Goal: Task Accomplishment & Management: Manage account settings

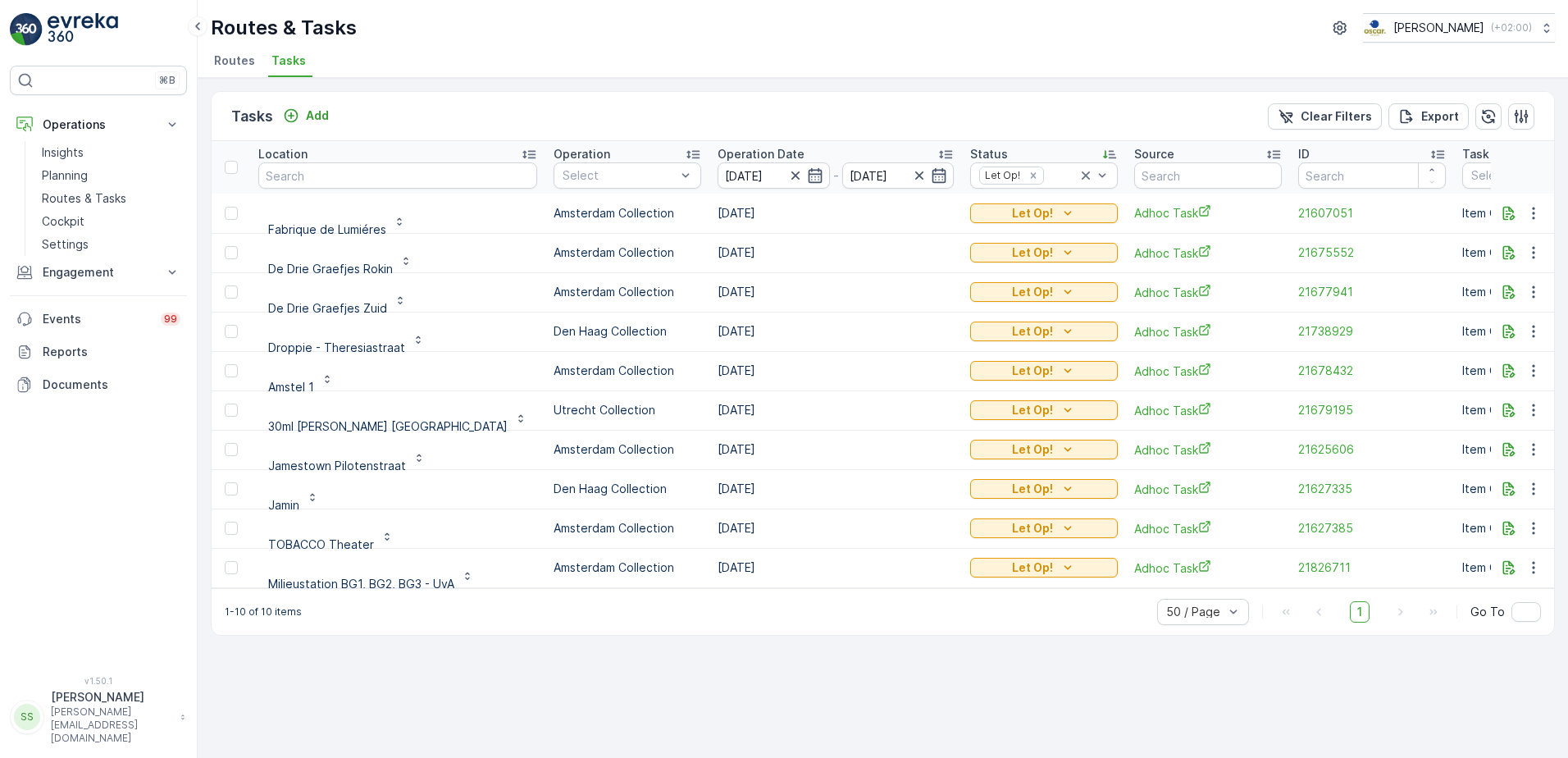
scroll to position [4, 0]
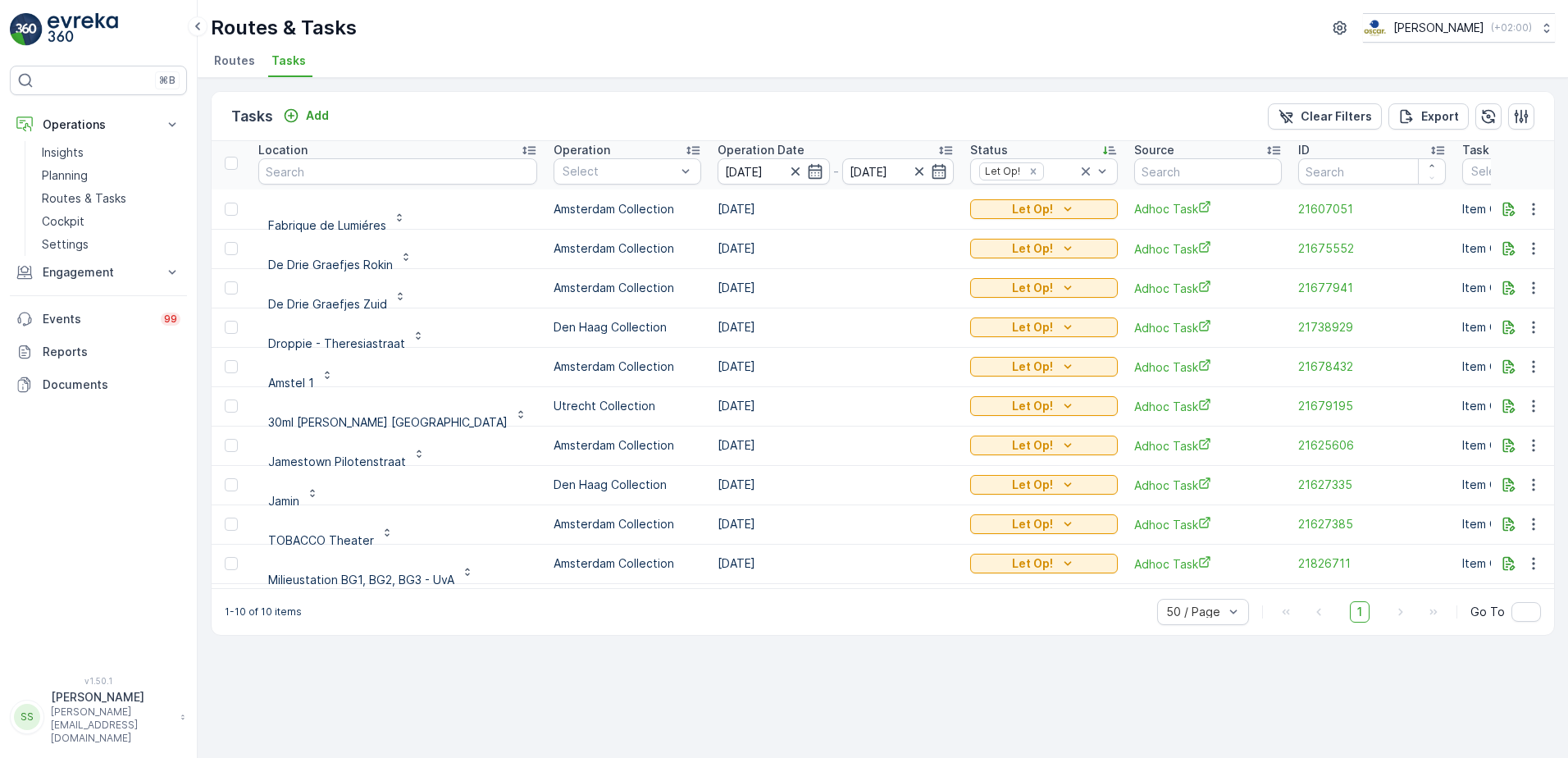
click at [461, 46] on div "Routes & Tasks [PERSON_NAME] ( +02:00 ) Routes Tasks" at bounding box center [882, 39] width 1370 height 78
click at [1028, 171] on icon "Remove Let Op!" at bounding box center [1033, 171] width 11 height 11
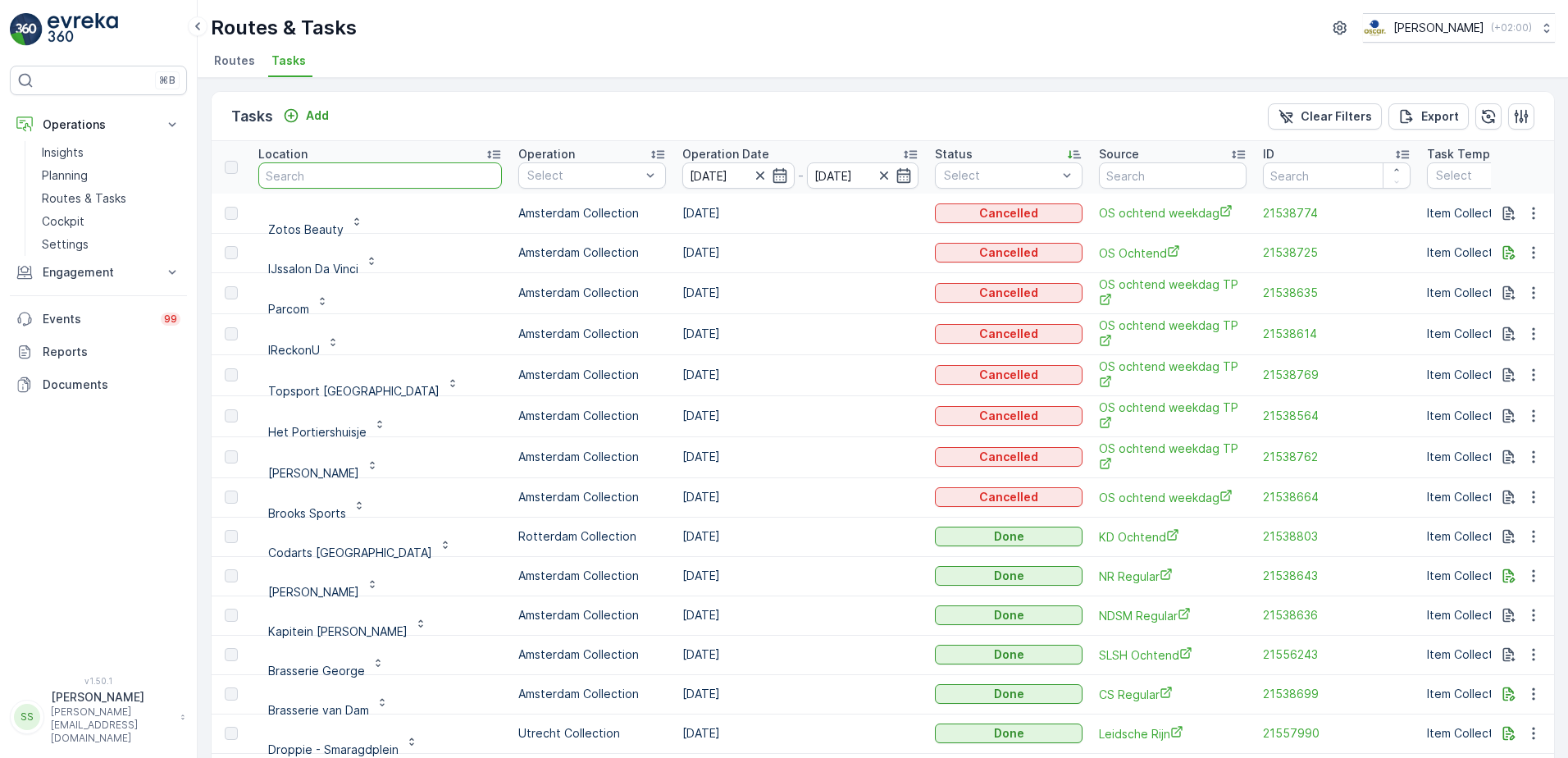
type input "a"
type input "papi"
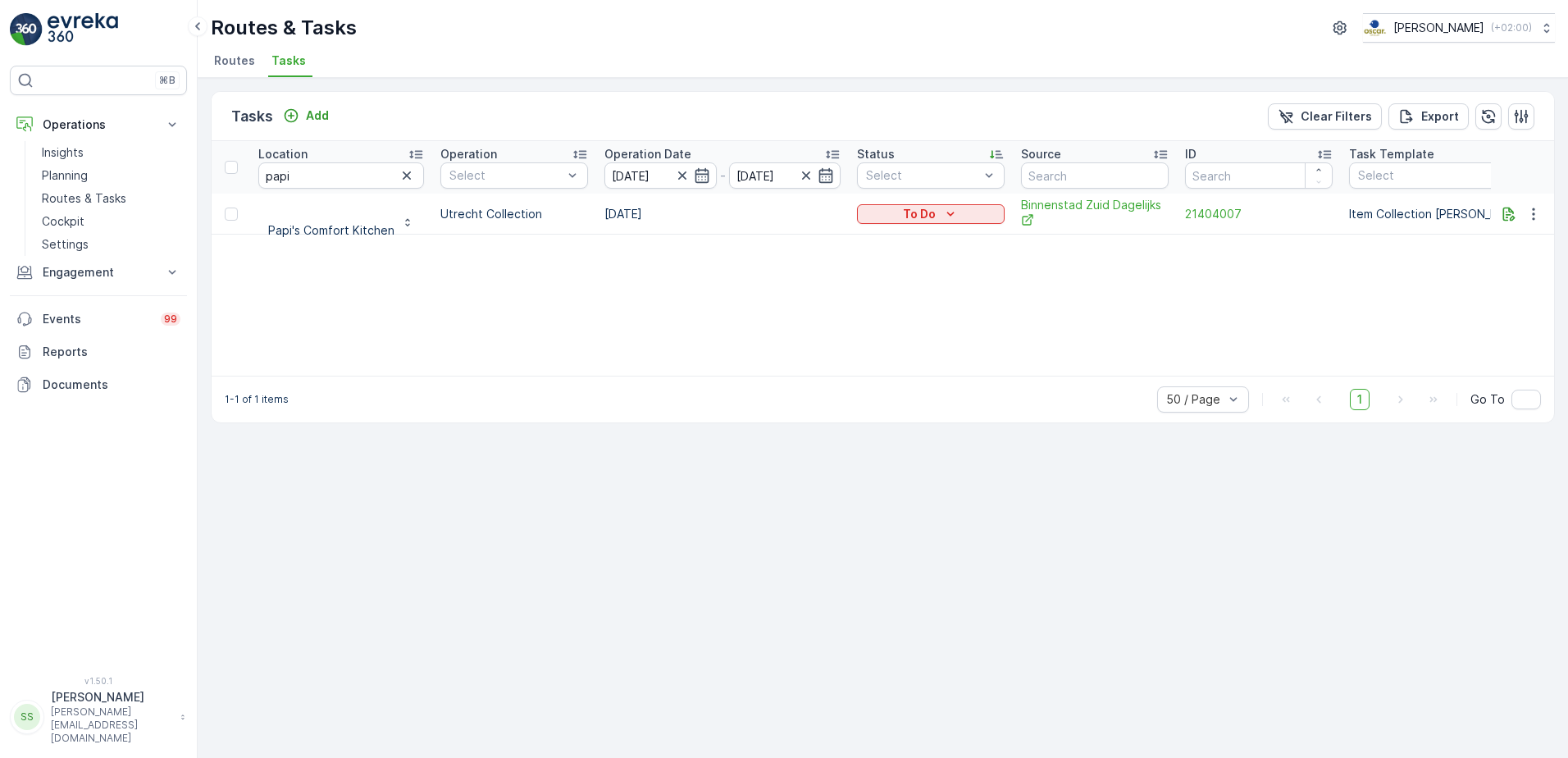
click at [333, 279] on div "Location papi Operation Select Operation Date 16.09.2025 - 16.09.2025 Status Se…" at bounding box center [882, 258] width 1342 height 235
drag, startPoint x: 515, startPoint y: 329, endPoint x: 502, endPoint y: 325, distance: 13.6
click at [514, 334] on div "Location papi Operation Select Operation Date 16.09.2025 - 16.09.2025 Status Se…" at bounding box center [882, 258] width 1342 height 235
drag, startPoint x: 469, startPoint y: 292, endPoint x: 404, endPoint y: 305, distance: 66.3
click at [401, 305] on div "Location papi Operation Select Operation Date 16.09.2025 - 16.09.2025 Status Se…" at bounding box center [882, 258] width 1342 height 235
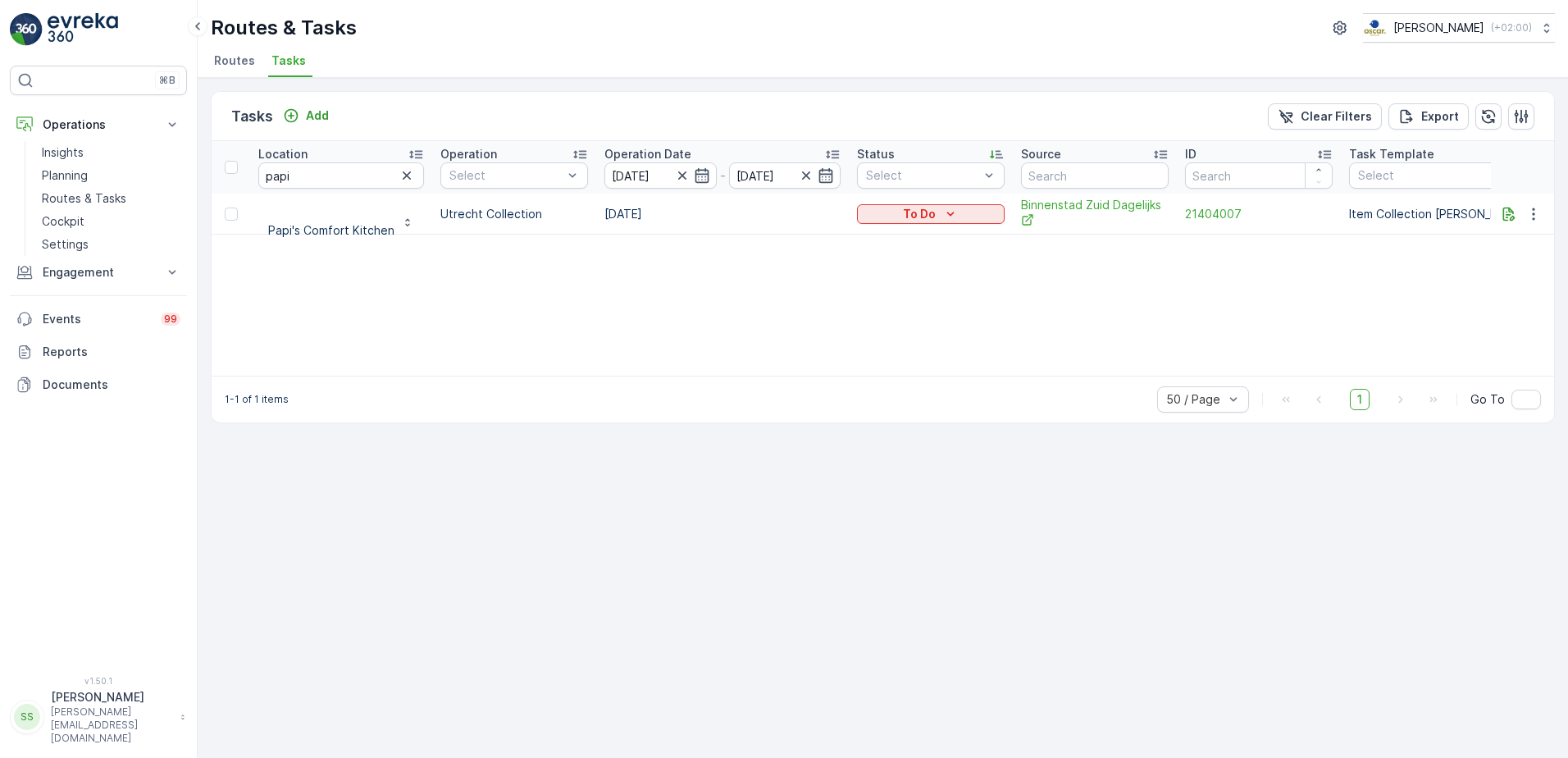
click at [410, 305] on div "Location papi Operation Select Operation Date 16.09.2025 - 16.09.2025 Status Se…" at bounding box center [882, 258] width 1342 height 235
click at [409, 306] on div "Location papi Operation Select Operation Date 16.09.2025 - 16.09.2025 Status Se…" at bounding box center [882, 258] width 1342 height 235
drag, startPoint x: 409, startPoint y: 306, endPoint x: 300, endPoint y: 288, distance: 110.5
click at [300, 288] on div "Location papi Operation Select Operation Date 16.09.2025 - 16.09.2025 Status Se…" at bounding box center [882, 258] width 1342 height 235
click at [331, 277] on div "Location papi Operation Select Operation Date 16.09.2025 - 16.09.2025 Status Se…" at bounding box center [882, 258] width 1342 height 235
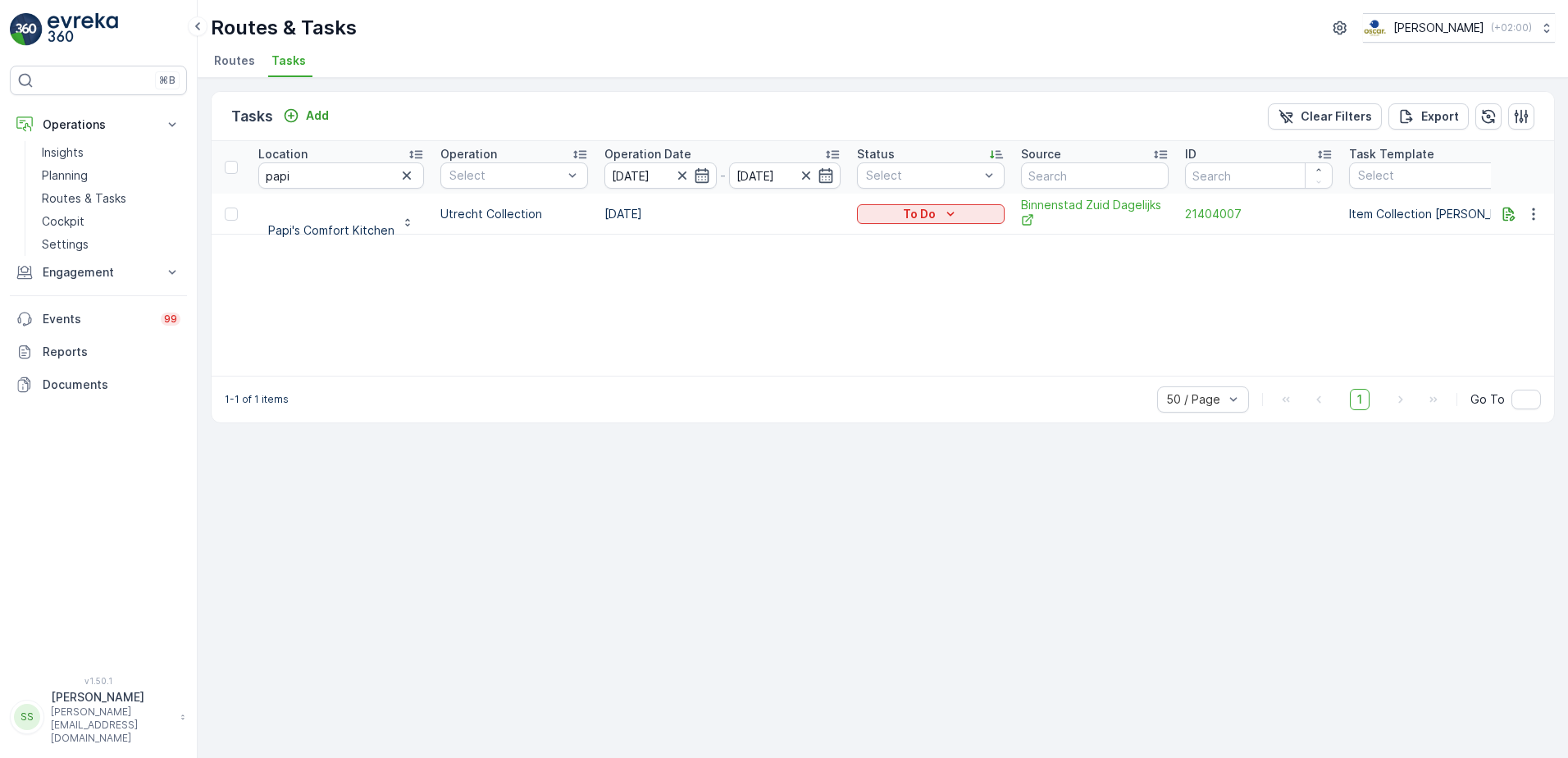
drag, startPoint x: 515, startPoint y: 250, endPoint x: 532, endPoint y: 244, distance: 18.0
click at [515, 249] on div "Location papi Operation Select Operation Date 16.09.2025 - 16.09.2025 Status Se…" at bounding box center [882, 258] width 1342 height 235
click at [326, 274] on div "Location papi Operation Select Operation Date 16.09.2025 - 16.09.2025 Status Se…" at bounding box center [882, 258] width 1342 height 235
drag, startPoint x: 310, startPoint y: 169, endPoint x: 255, endPoint y: 165, distance: 55.1
click at [256, 165] on th "Location papi" at bounding box center [341, 167] width 182 height 53
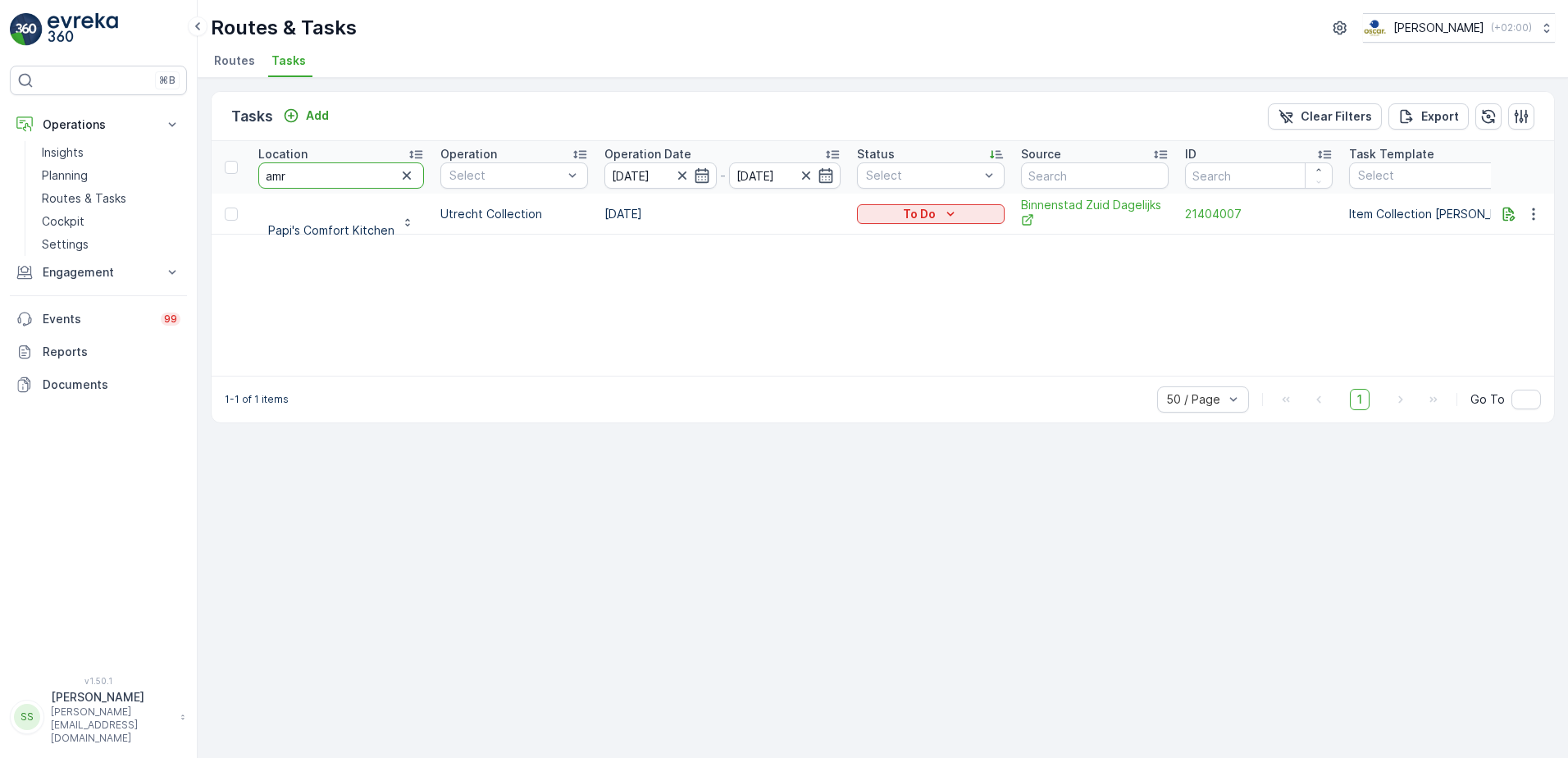
type input "amri"
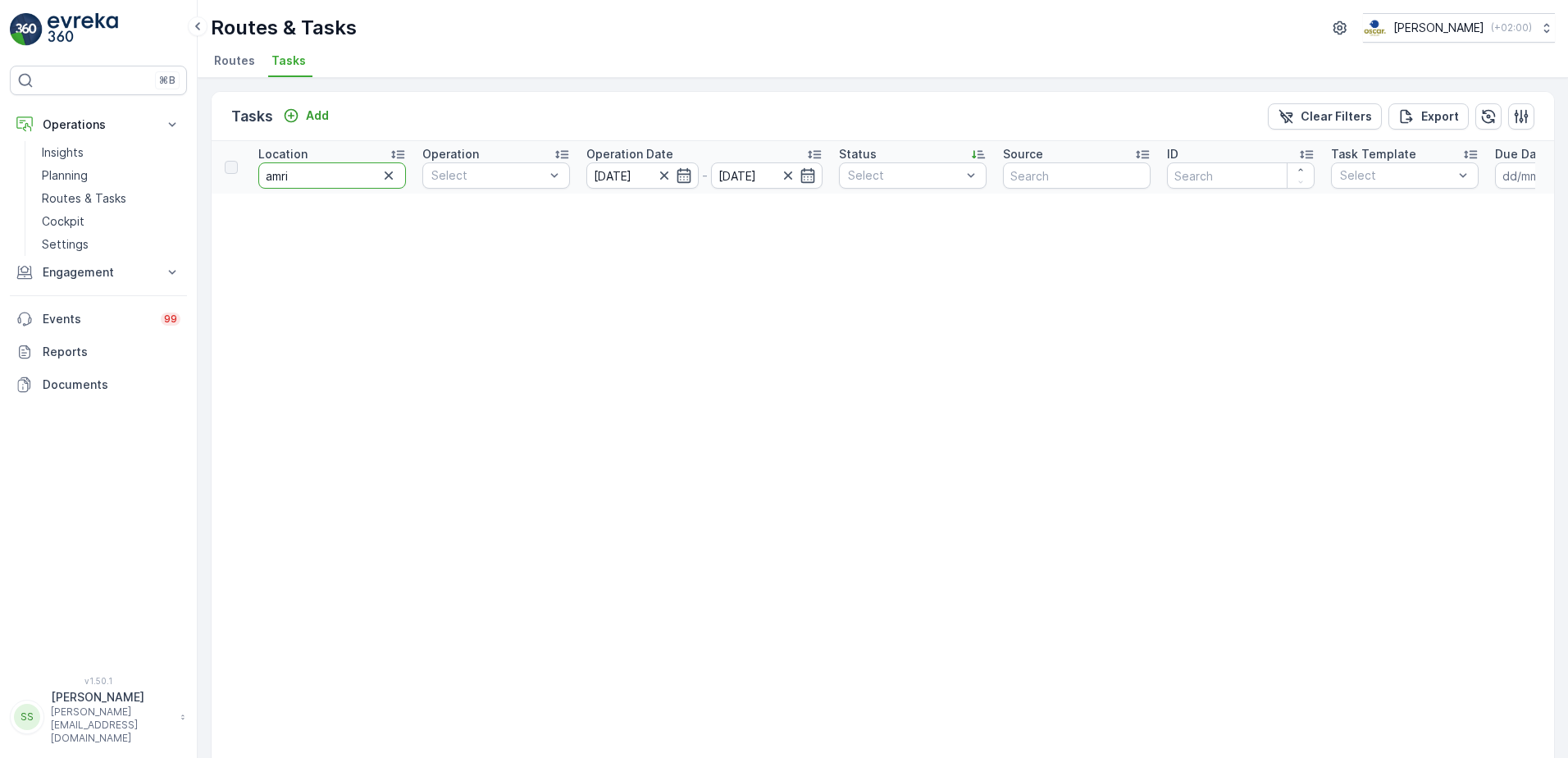
click at [339, 172] on input "amri" at bounding box center [332, 175] width 147 height 26
type input "amir"
click at [660, 176] on icon "button" at bounding box center [664, 175] width 16 height 16
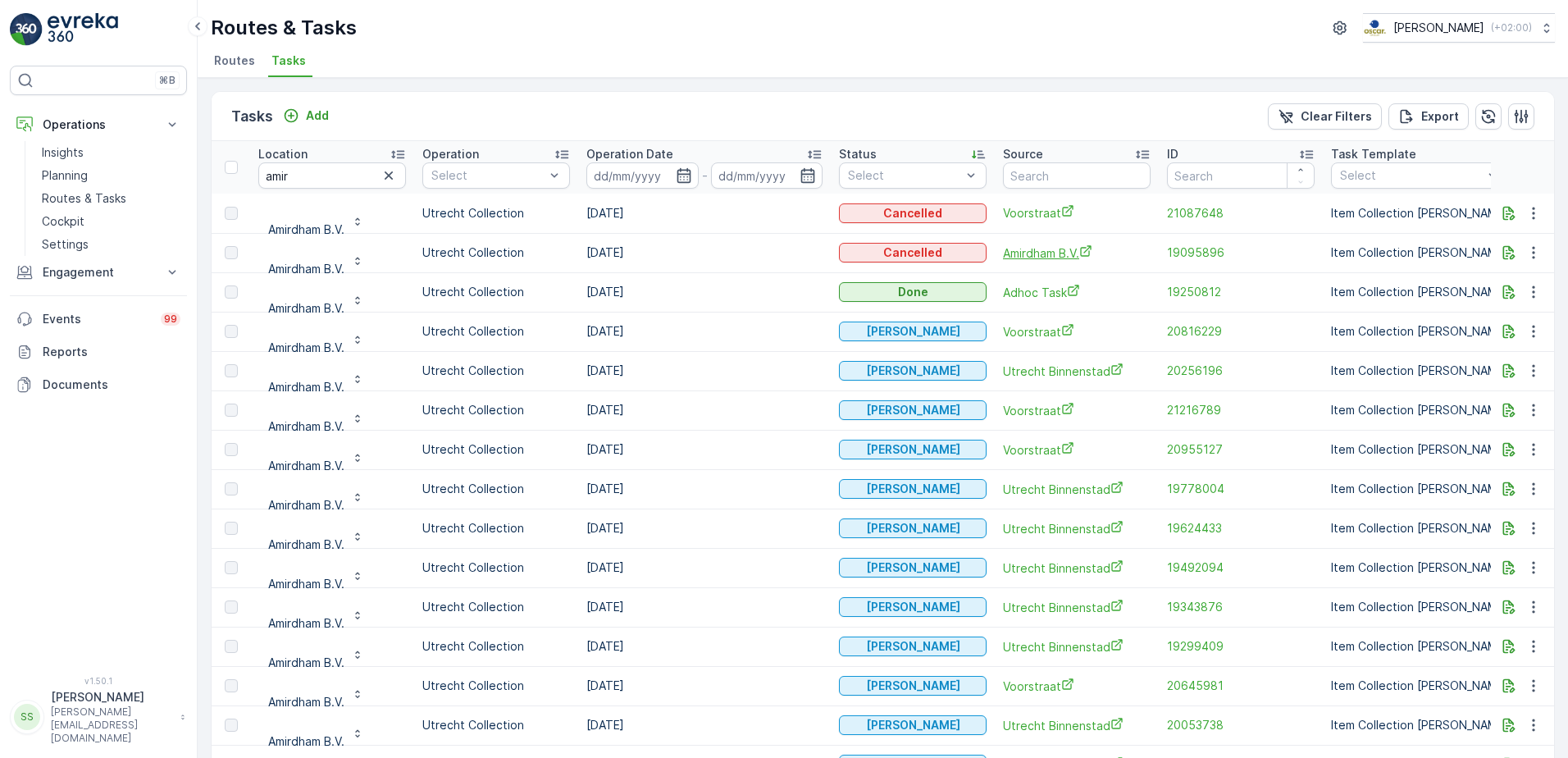
click at [1041, 254] on span "Amirdham B.V." at bounding box center [1076, 253] width 147 height 17
click at [233, 58] on span "Routes" at bounding box center [234, 61] width 41 height 16
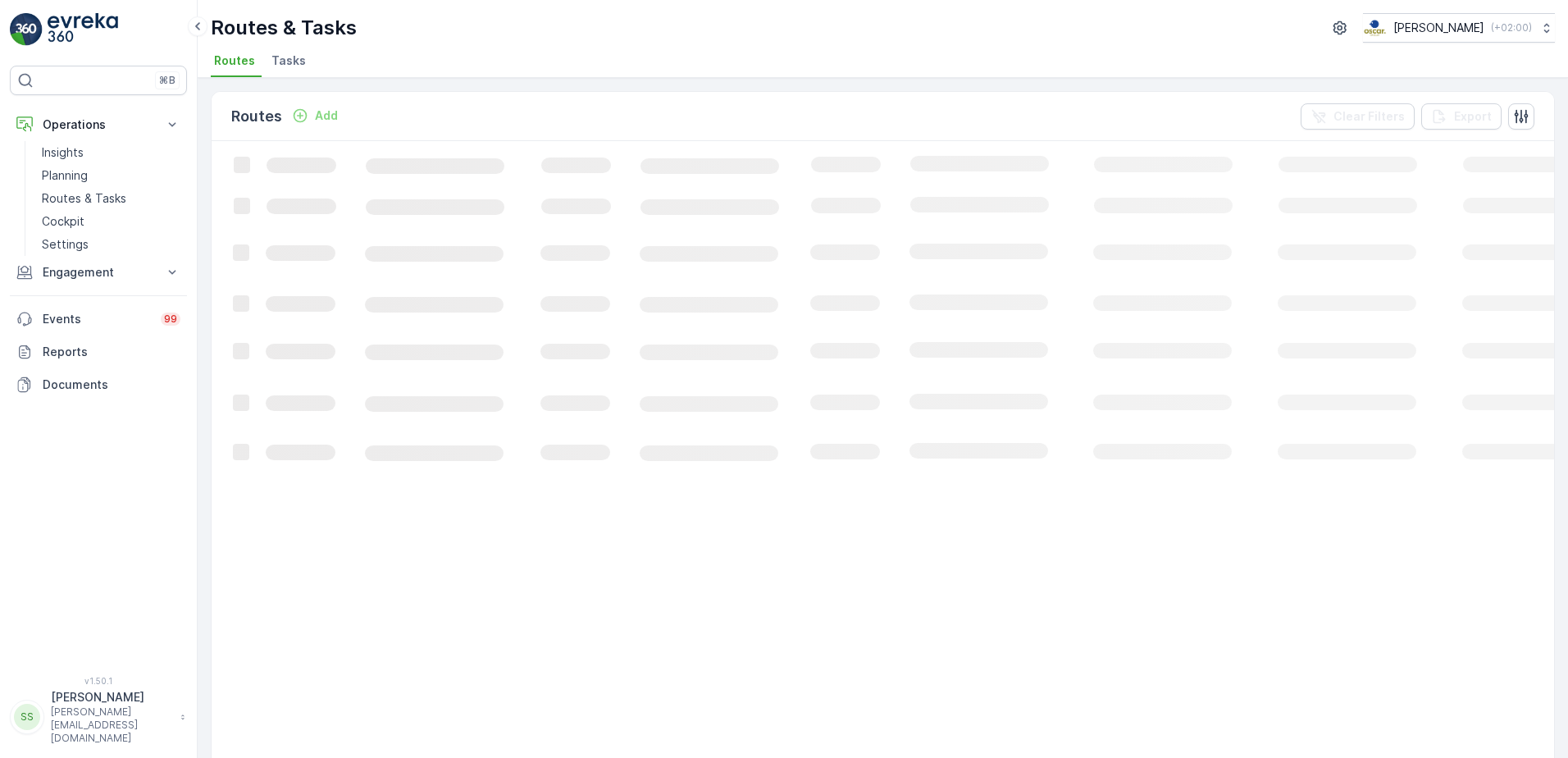
click at [392, 58] on ul "Routes Tasks" at bounding box center [875, 63] width 1331 height 28
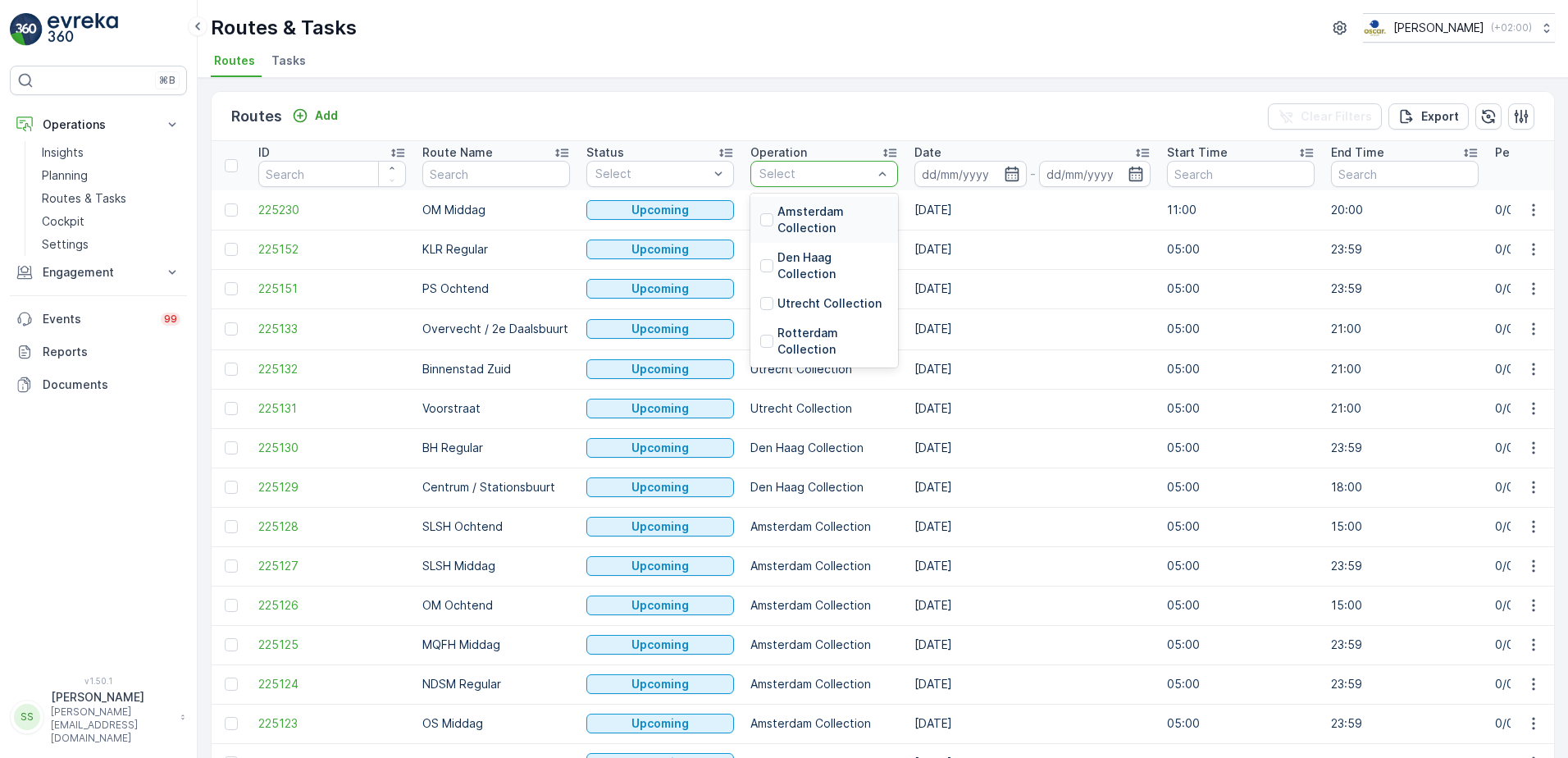
click at [758, 219] on div "Amsterdam Collection" at bounding box center [823, 219] width 147 height 46
click at [860, 99] on div "Routes Add Clear Filters Export" at bounding box center [882, 116] width 1342 height 49
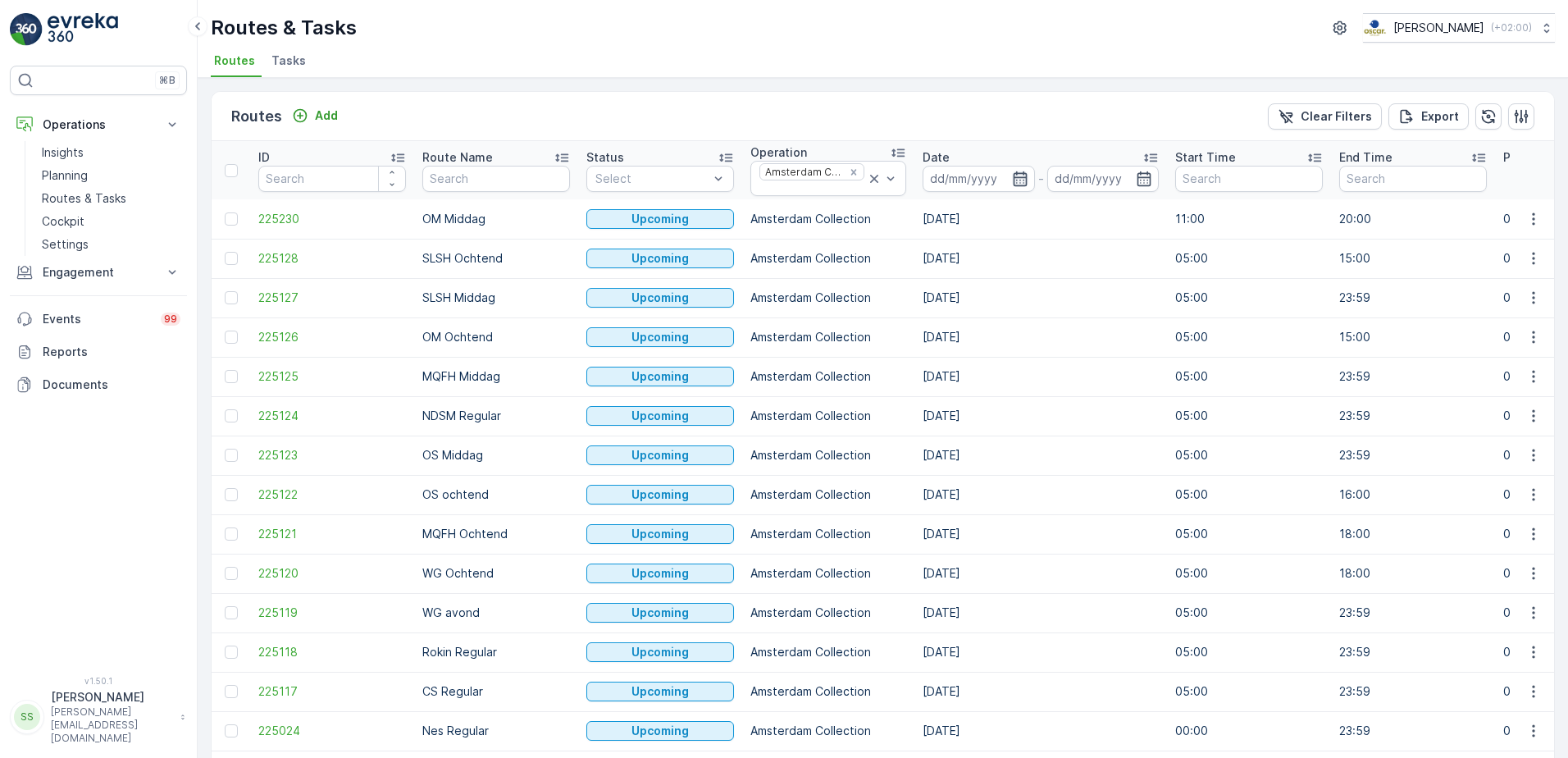
click at [1021, 172] on icon "button" at bounding box center [1020, 178] width 16 height 16
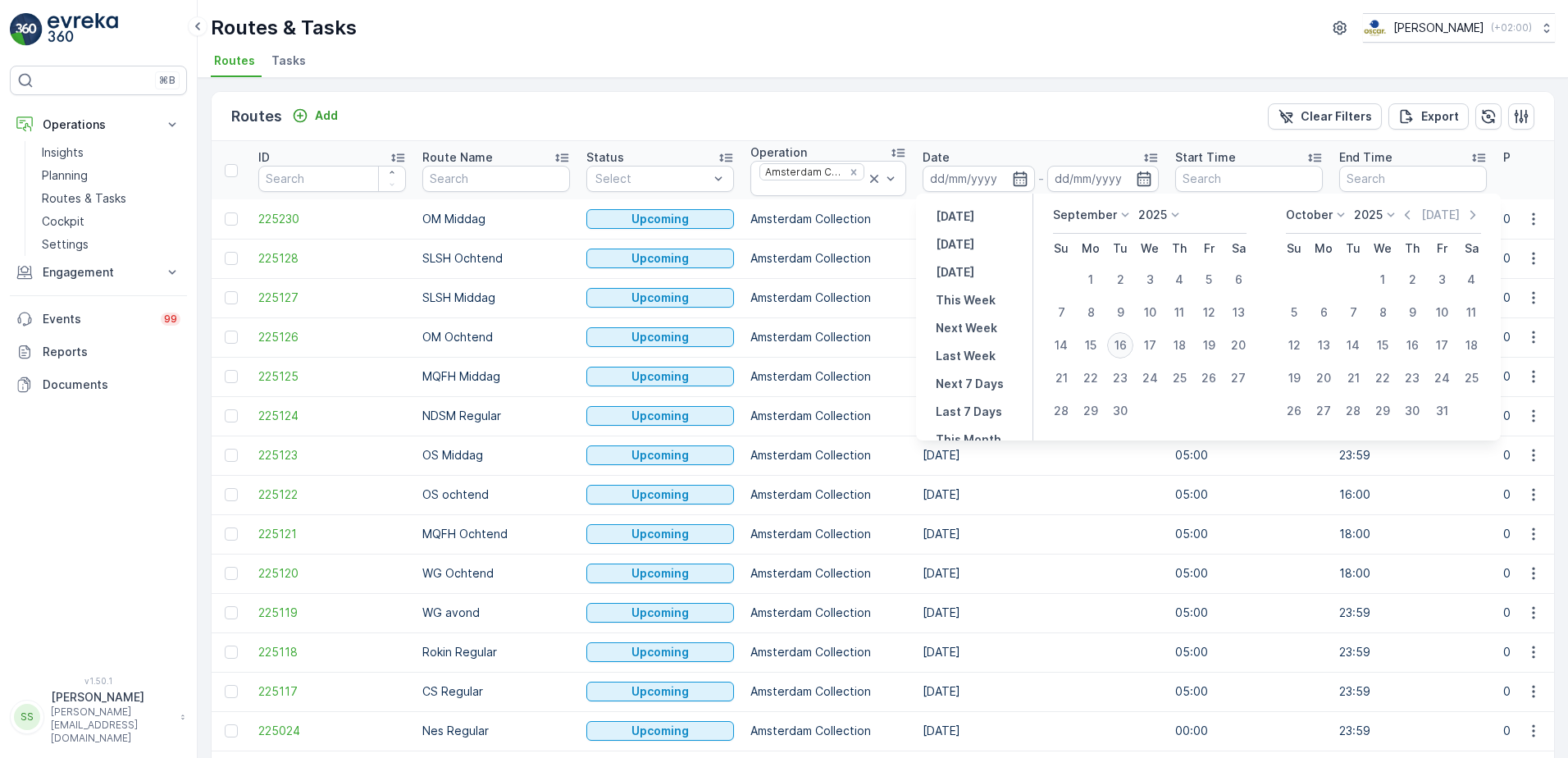
click at [1125, 337] on div "16" at bounding box center [1120, 346] width 26 height 26
type input "[DATE]"
click at [1035, 100] on div "Routes Add Clear Filters Export" at bounding box center [882, 116] width 1342 height 49
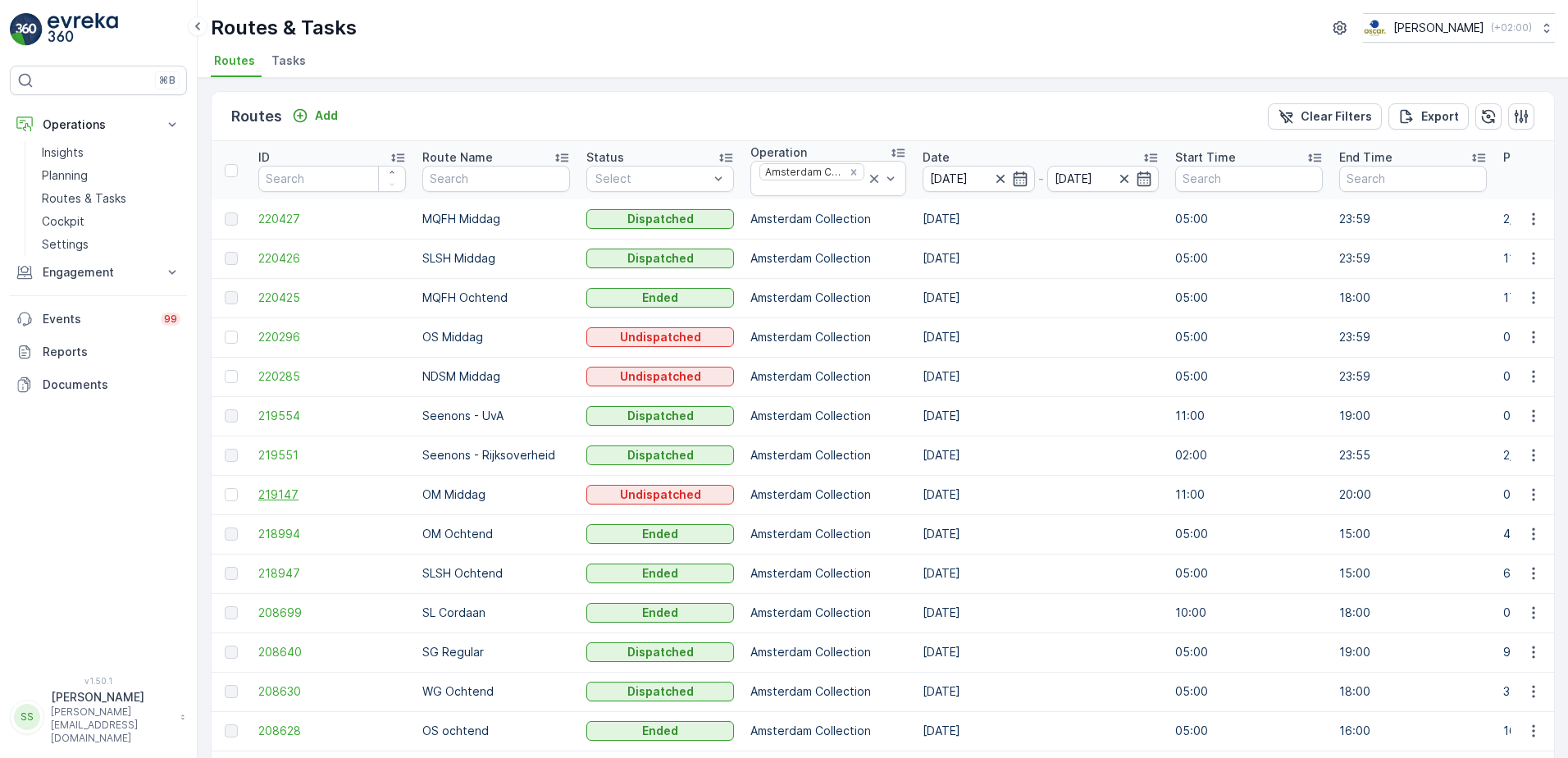
click at [279, 492] on span "219147" at bounding box center [332, 495] width 147 height 16
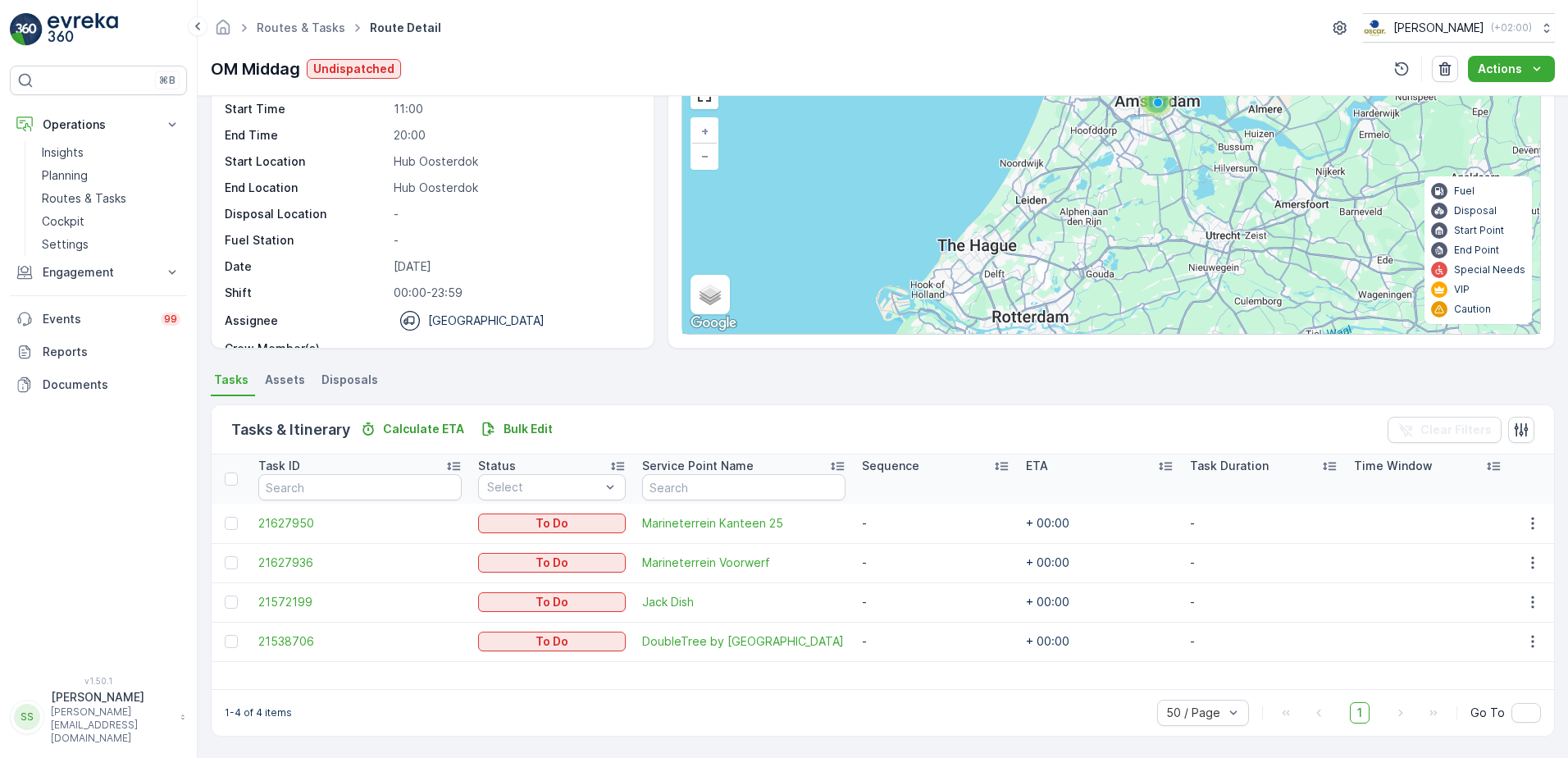
scroll to position [66, 0]
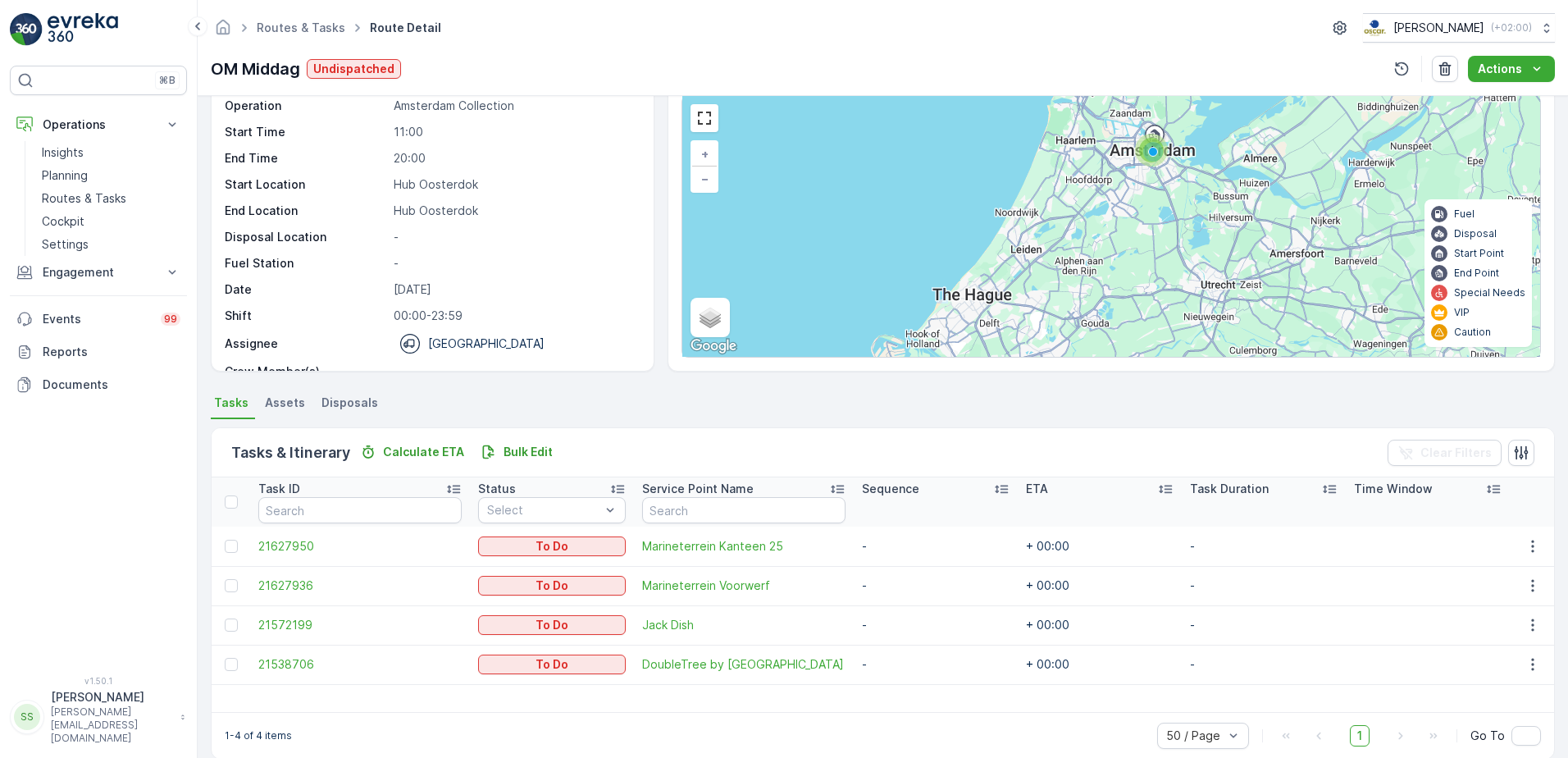
drag, startPoint x: 1156, startPoint y: 153, endPoint x: 1120, endPoint y: 268, distance: 120.5
click at [1124, 273] on div "4 + − Satellite Roadmap Terrain Hybrid Leaflet Keyboard shortcuts Map Data Map …" at bounding box center [1111, 226] width 857 height 261
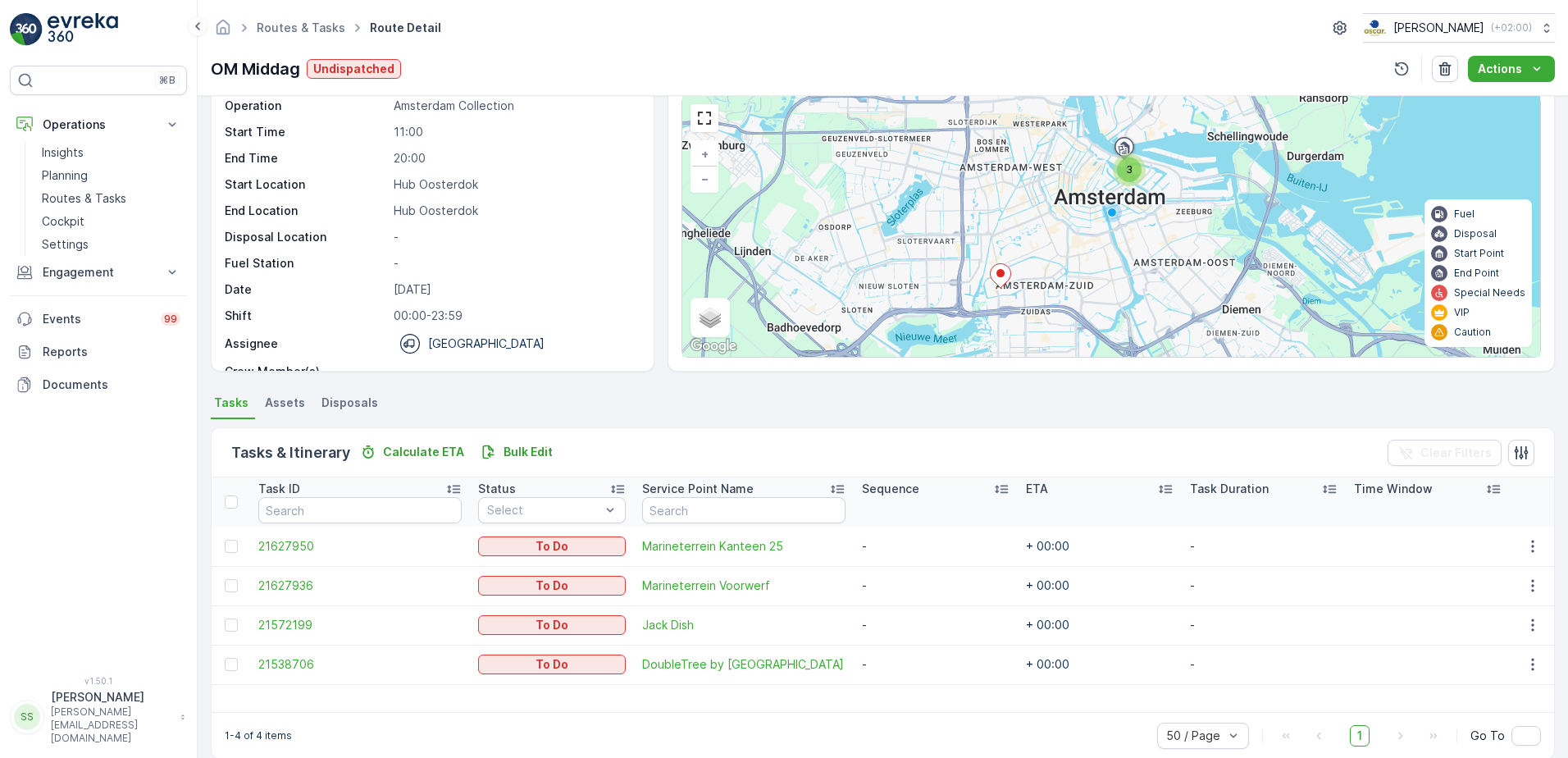
click at [1125, 190] on div "3 + − Satellite Roadmap Terrain Hybrid Leaflet Keyboard shortcuts Map Data Map …" at bounding box center [1111, 226] width 857 height 261
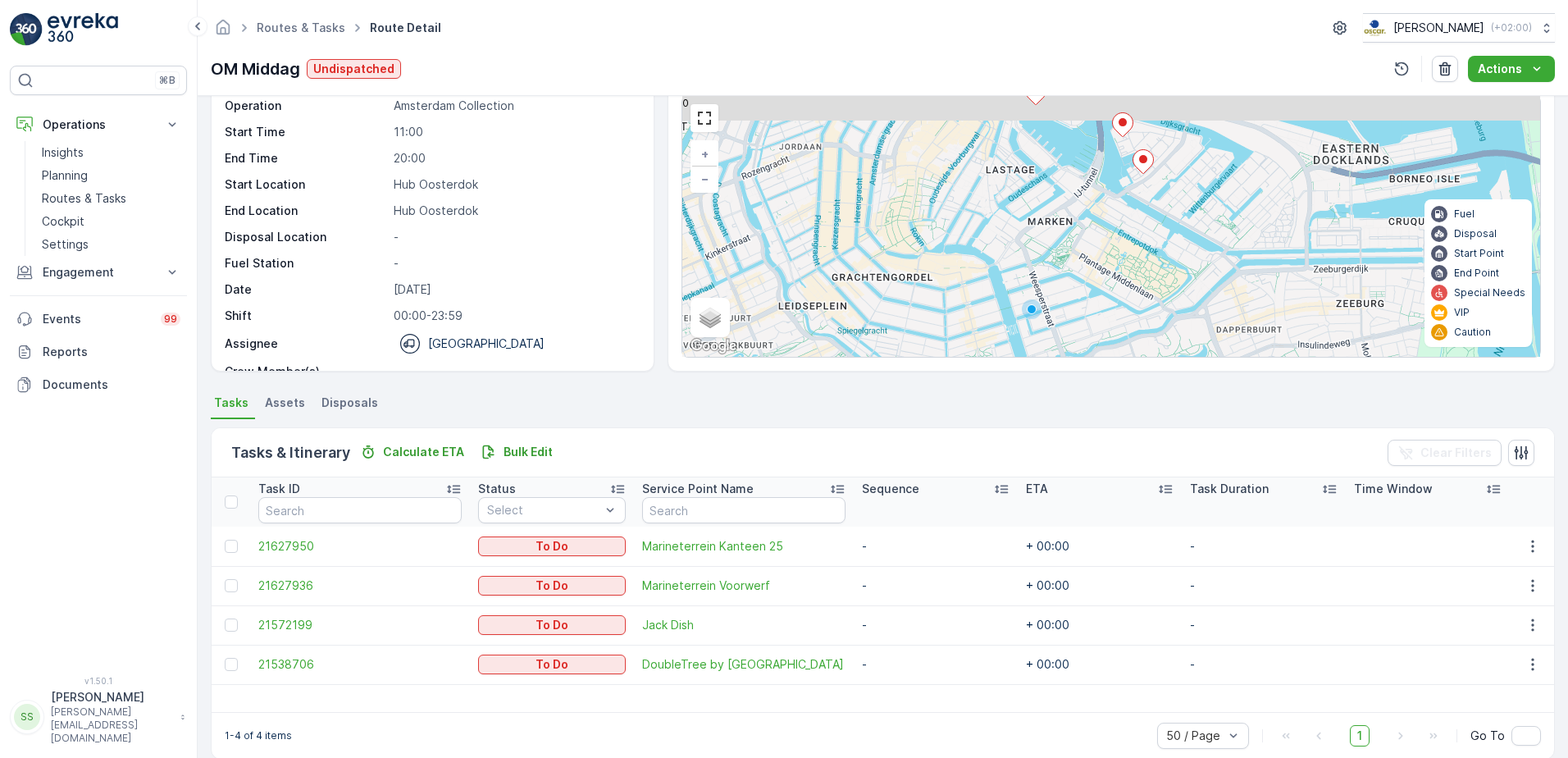
drag, startPoint x: 1151, startPoint y: 206, endPoint x: 1121, endPoint y: 247, distance: 50.8
click at [1135, 277] on div "+ − Satellite Roadmap Terrain Hybrid Leaflet Keyboard shortcuts Map Data Map da…" at bounding box center [1111, 226] width 857 height 261
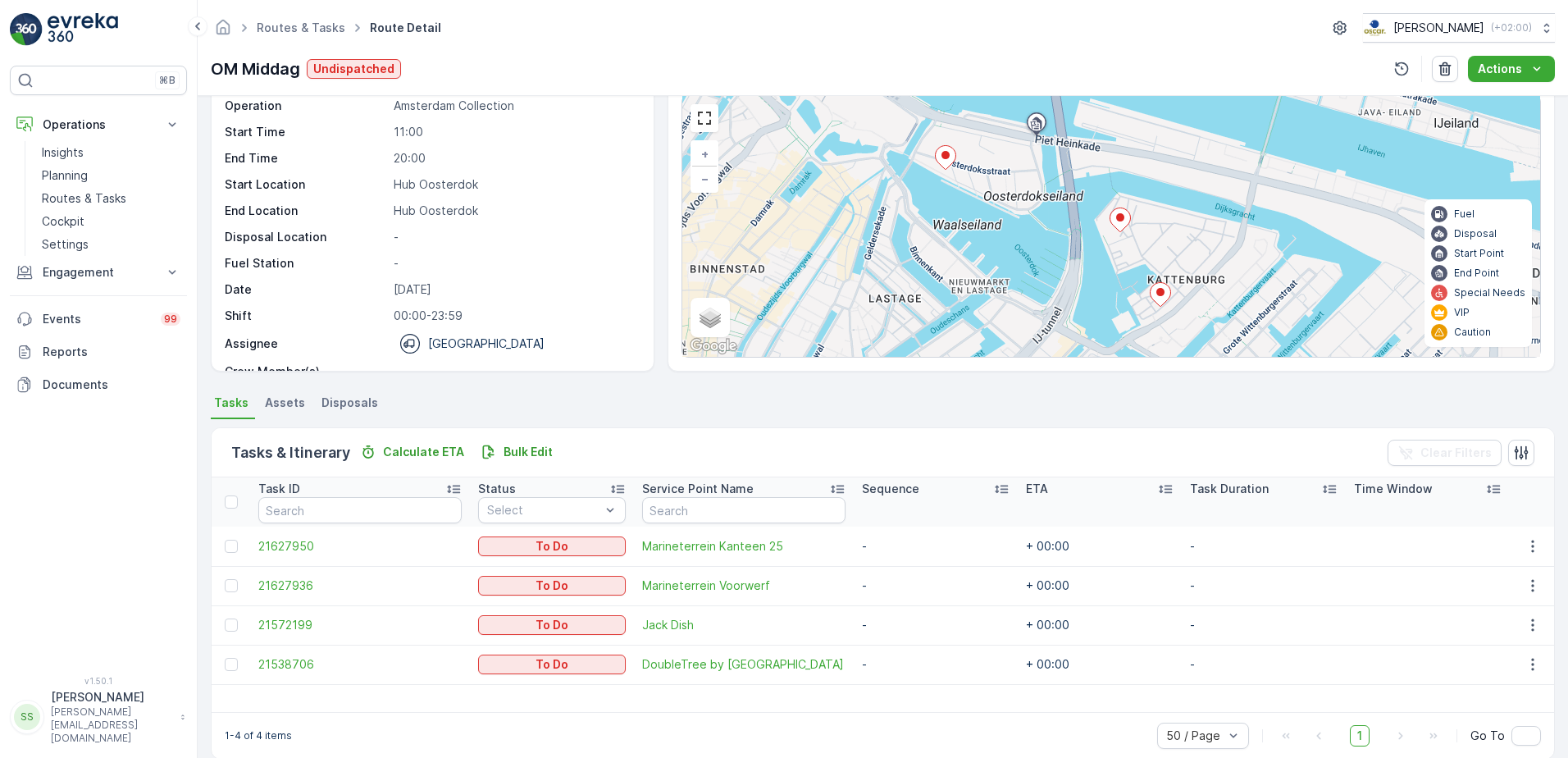
drag, startPoint x: 1084, startPoint y: 184, endPoint x: 1059, endPoint y: 321, distance: 139.3
click at [1059, 321] on div "+ − Satellite Roadmap Terrain Hybrid Leaflet Keyboard shortcuts Map Data Map da…" at bounding box center [1111, 226] width 857 height 261
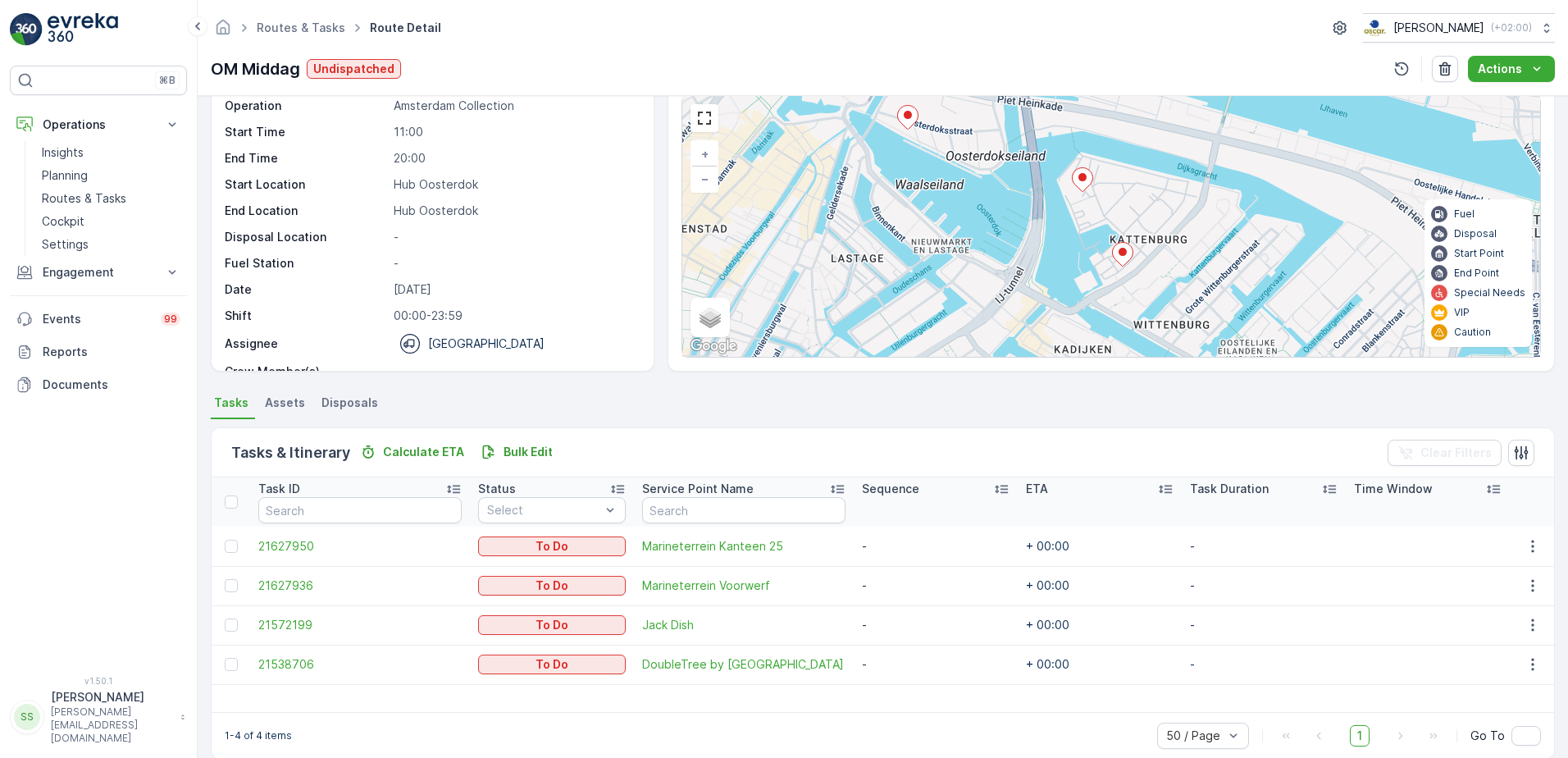
drag, startPoint x: 1085, startPoint y: 259, endPoint x: 1048, endPoint y: 221, distance: 53.0
click at [1048, 221] on div "+ − Satellite Roadmap Terrain Hybrid Leaflet Keyboard shortcuts Map Data Map da…" at bounding box center [1111, 226] width 857 height 261
click at [1082, 178] on ellipse at bounding box center [1081, 177] width 8 height 8
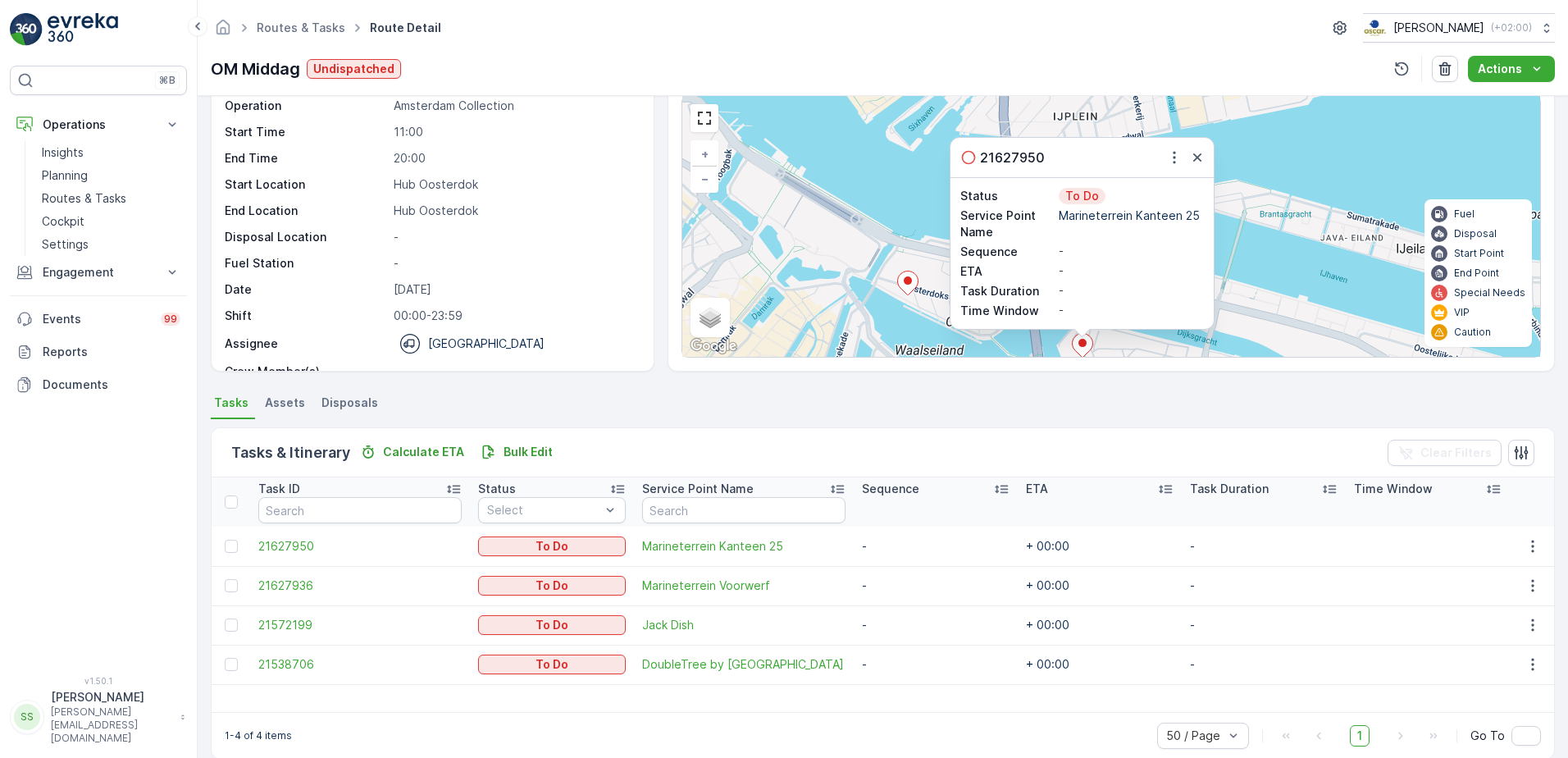
click at [1193, 167] on div "21627950" at bounding box center [1082, 157] width 263 height 39
click at [1196, 154] on icon "button" at bounding box center [1197, 157] width 16 height 16
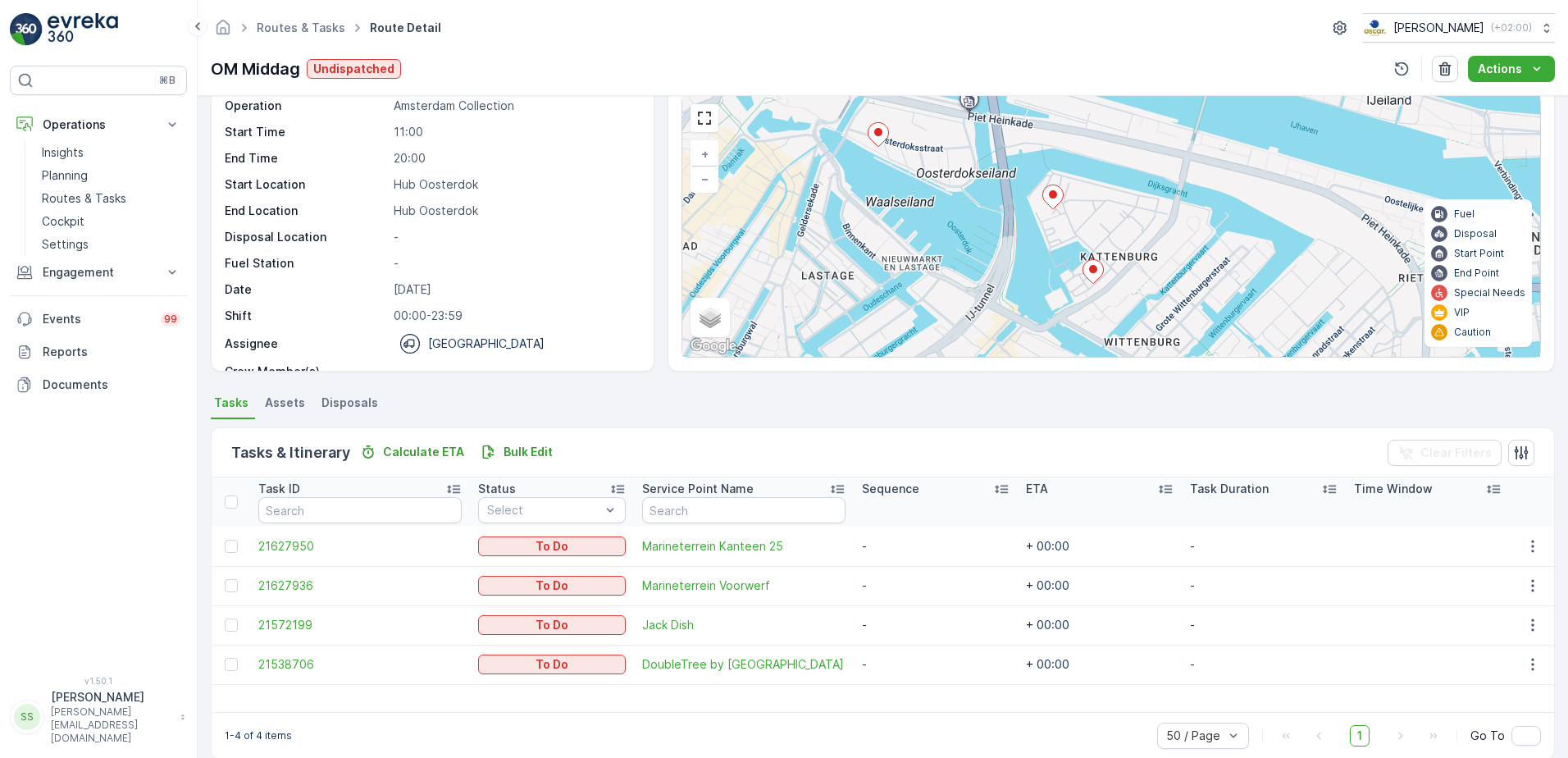
drag, startPoint x: 1199, startPoint y: 269, endPoint x: 1167, endPoint y: 33, distance: 238.2
click at [1167, 33] on div "Routes & Tasks Route Detail Oscar Circulair ( +02:00 ) OM Middag Undispatched A…" at bounding box center [882, 379] width 1370 height 758
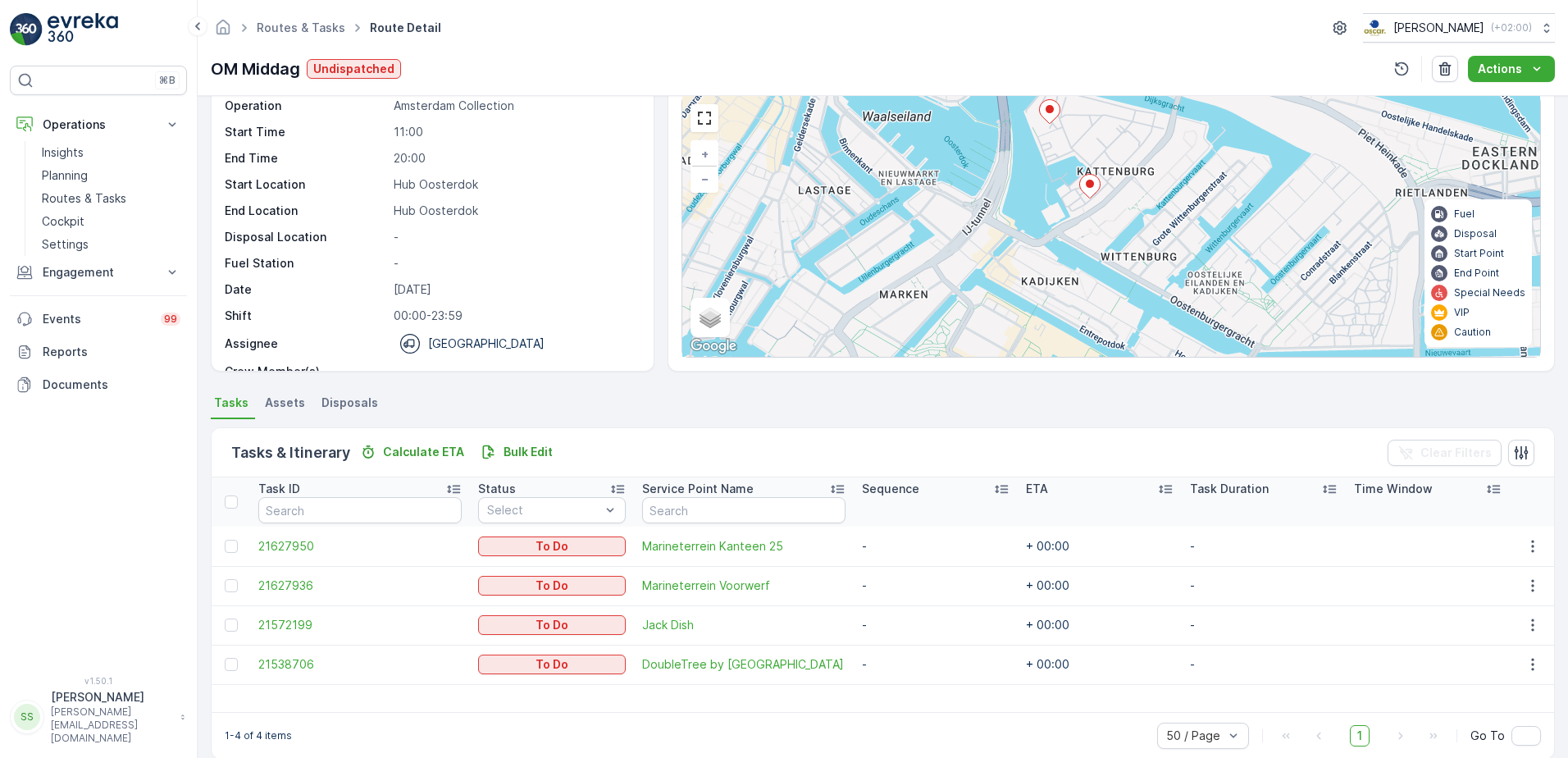
click at [1087, 179] on icon at bounding box center [1089, 186] width 21 height 23
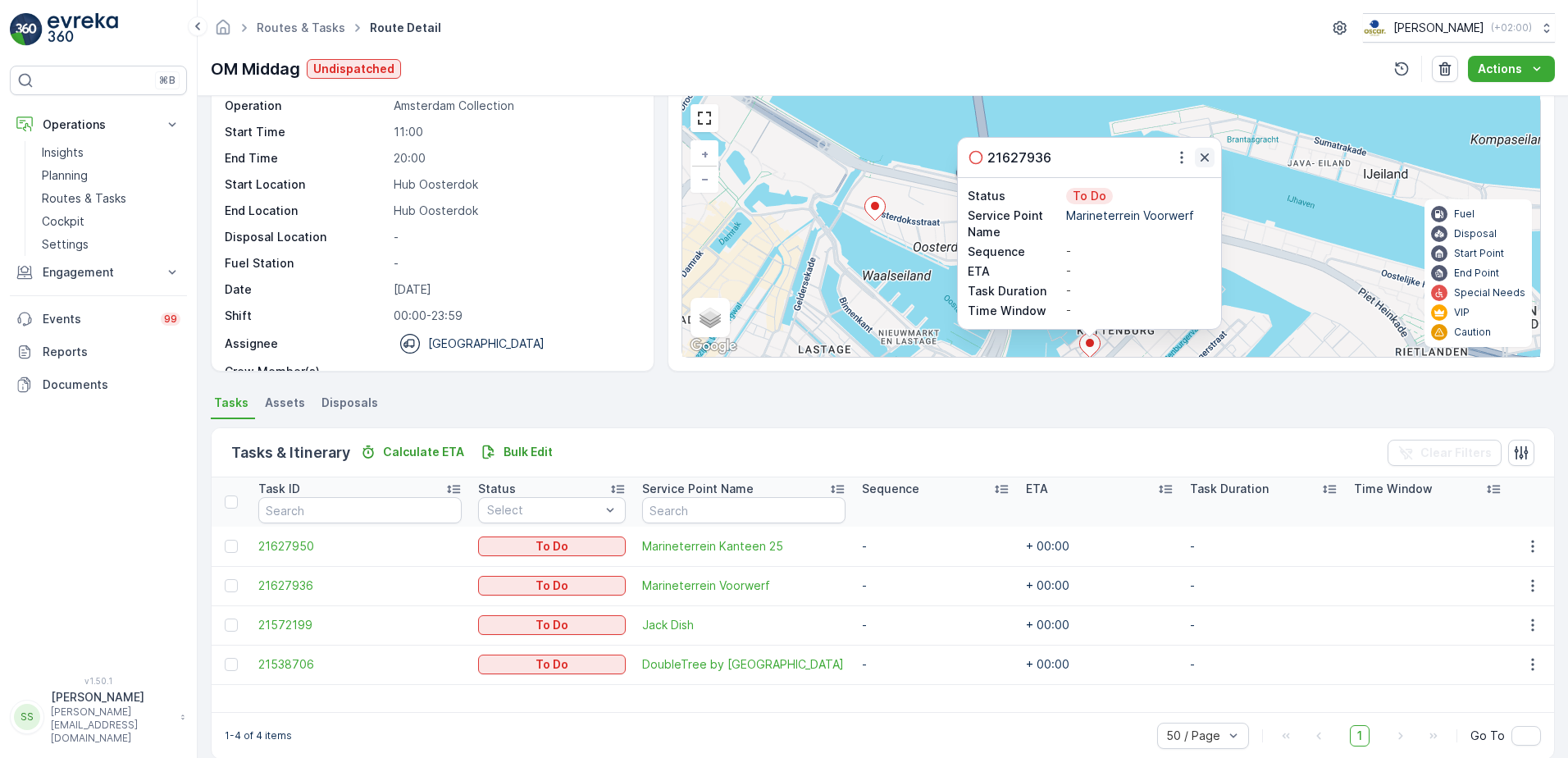
click at [1202, 160] on icon "button" at bounding box center [1204, 157] width 16 height 16
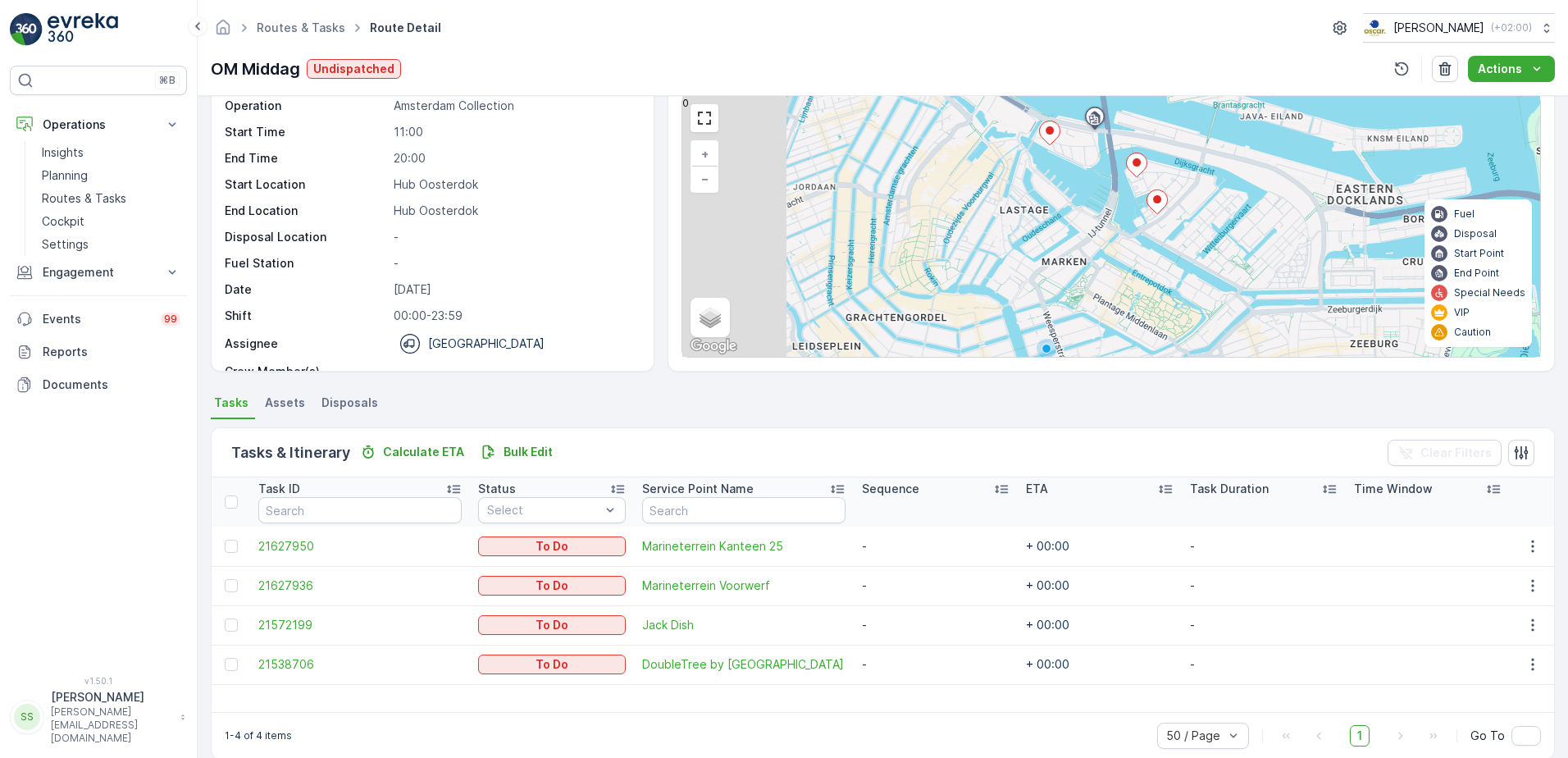
drag, startPoint x: 883, startPoint y: 272, endPoint x: 1098, endPoint y: 165, distance: 240.2
click at [1126, 134] on div "+ − Satellite Roadmap Terrain Hybrid Leaflet Keyboard shortcuts Map Data Map da…" at bounding box center [1111, 226] width 857 height 261
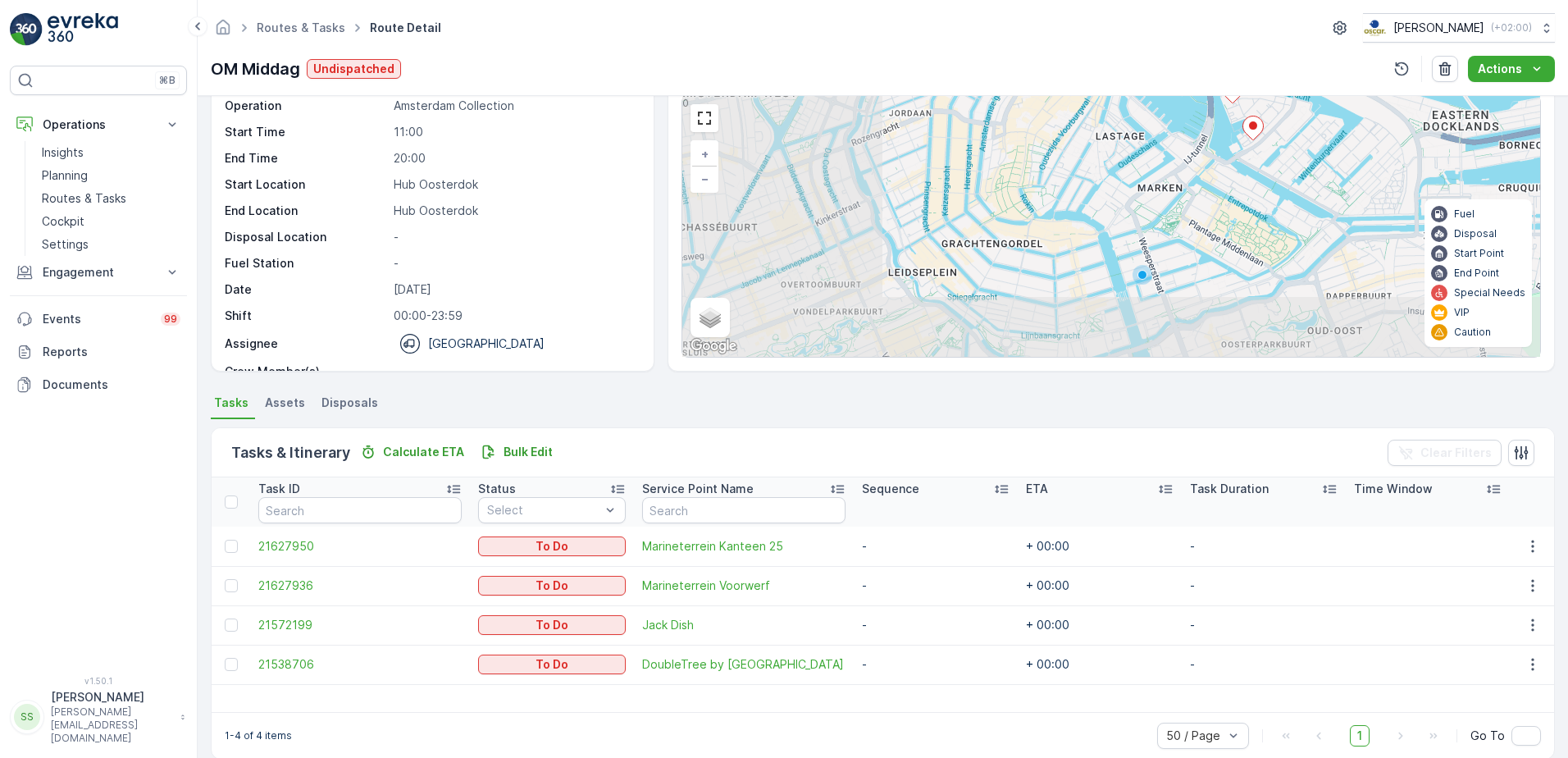
click at [1164, 167] on div "+ − Satellite Roadmap Terrain Hybrid Leaflet Keyboard shortcuts Map Data Map da…" at bounding box center [1111, 226] width 857 height 261
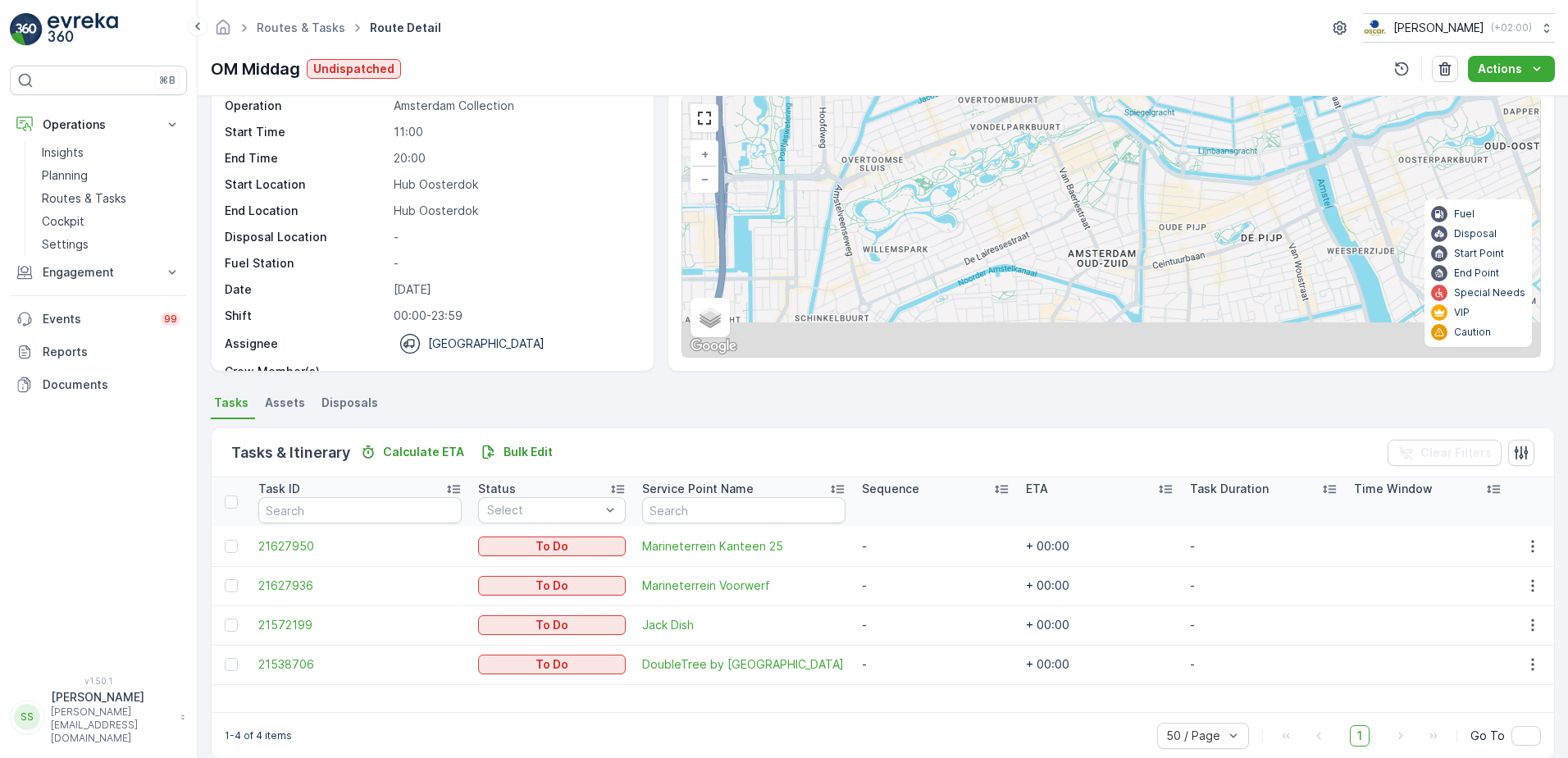
drag, startPoint x: 957, startPoint y: 293, endPoint x: 979, endPoint y: 275, distance: 28.4
click at [965, 283] on div "+ − Satellite Roadmap Terrain Hybrid Leaflet Keyboard shortcuts Map Data Map da…" at bounding box center [1111, 226] width 857 height 261
click at [1070, 205] on div "+ − Satellite Roadmap Terrain Hybrid Leaflet Keyboard shortcuts Map Data Map da…" at bounding box center [1111, 226] width 857 height 261
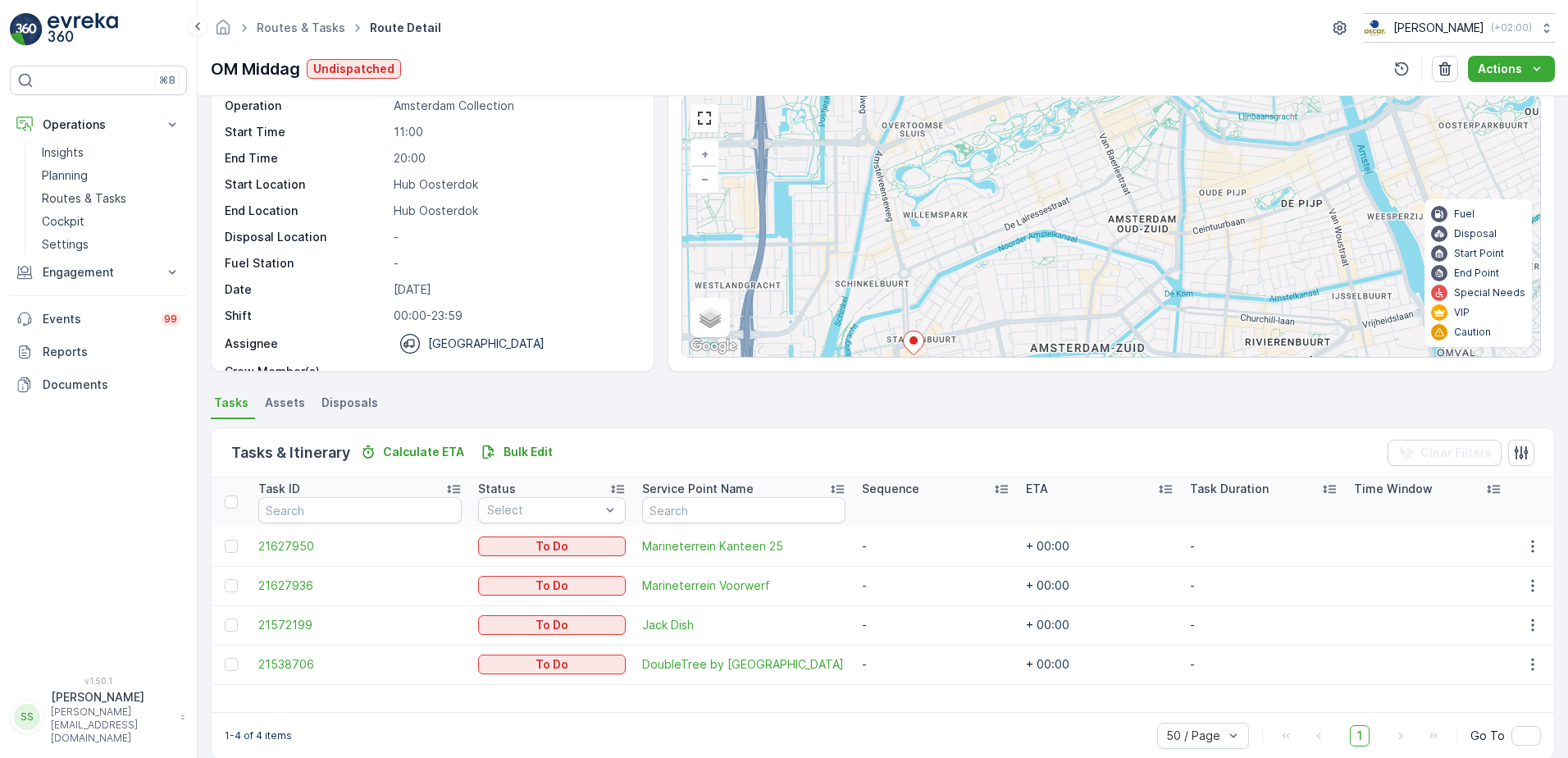
drag, startPoint x: 922, startPoint y: 263, endPoint x: 1074, endPoint y: 149, distance: 190.0
click at [1074, 149] on div "+ − Satellite Roadmap Terrain Hybrid Leaflet Keyboard shortcuts Map Data Map da…" at bounding box center [1111, 226] width 857 height 261
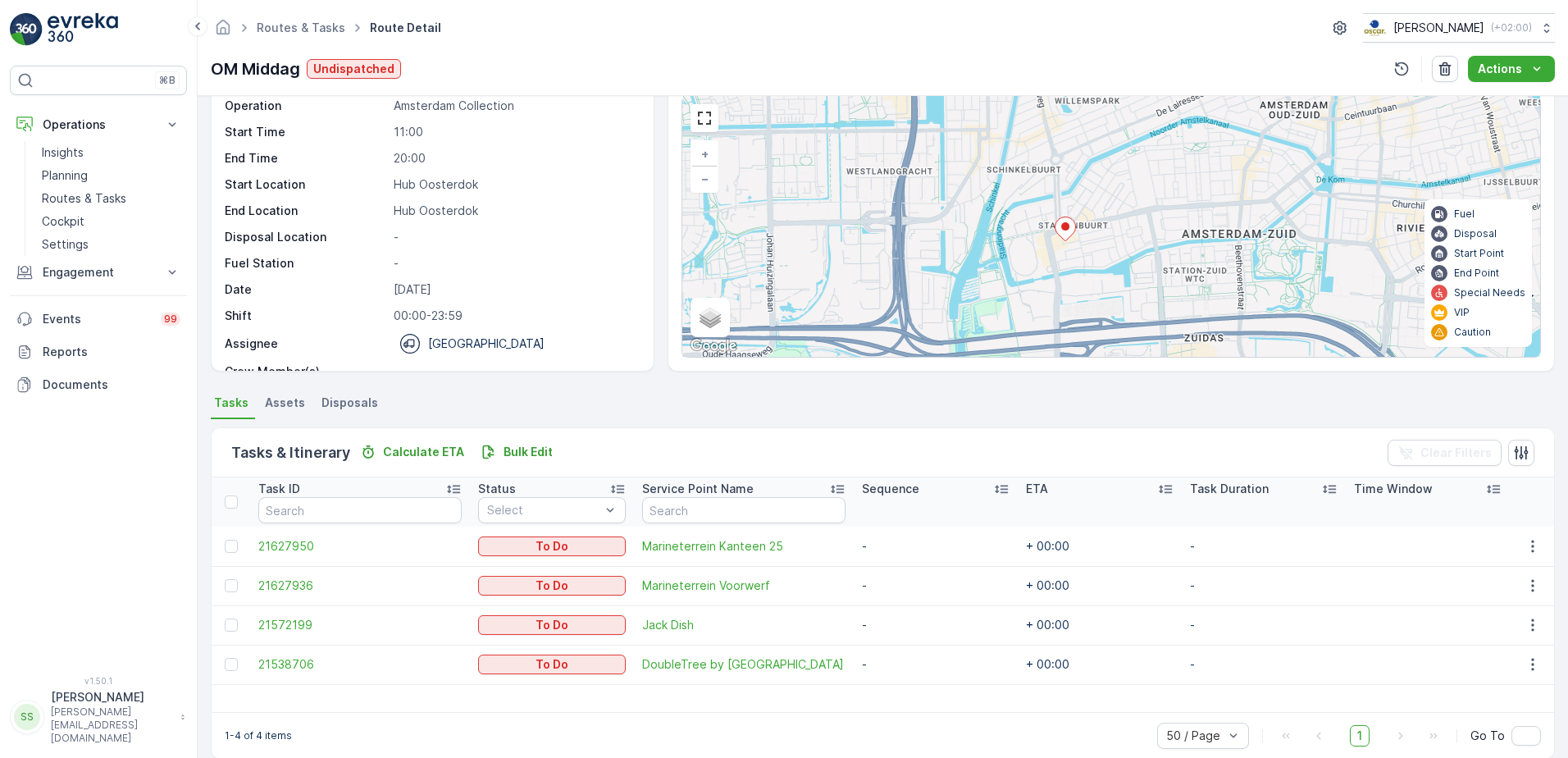
click at [1061, 235] on icon at bounding box center [1066, 229] width 21 height 23
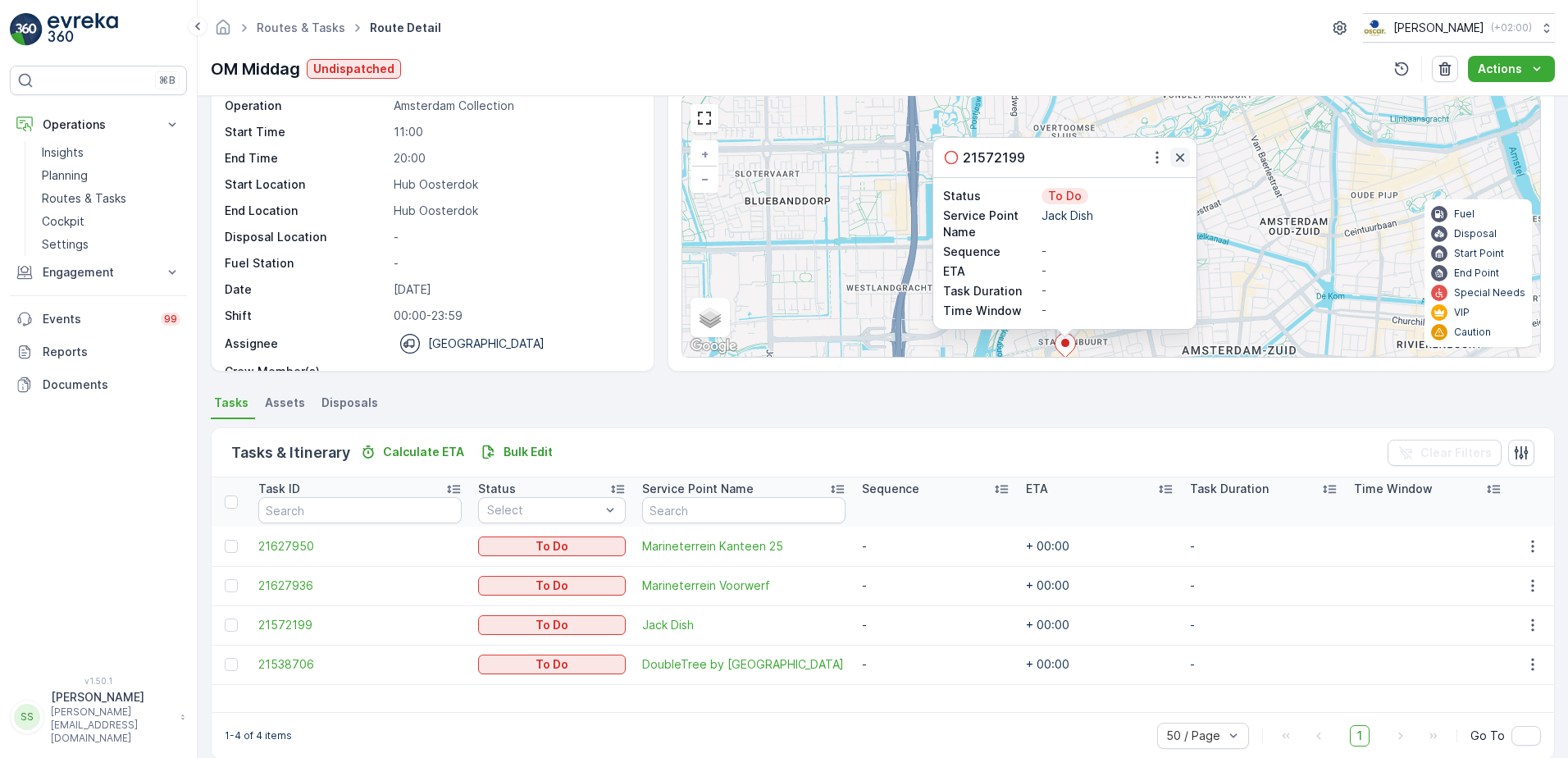
click at [1177, 161] on icon "button" at bounding box center [1179, 157] width 16 height 16
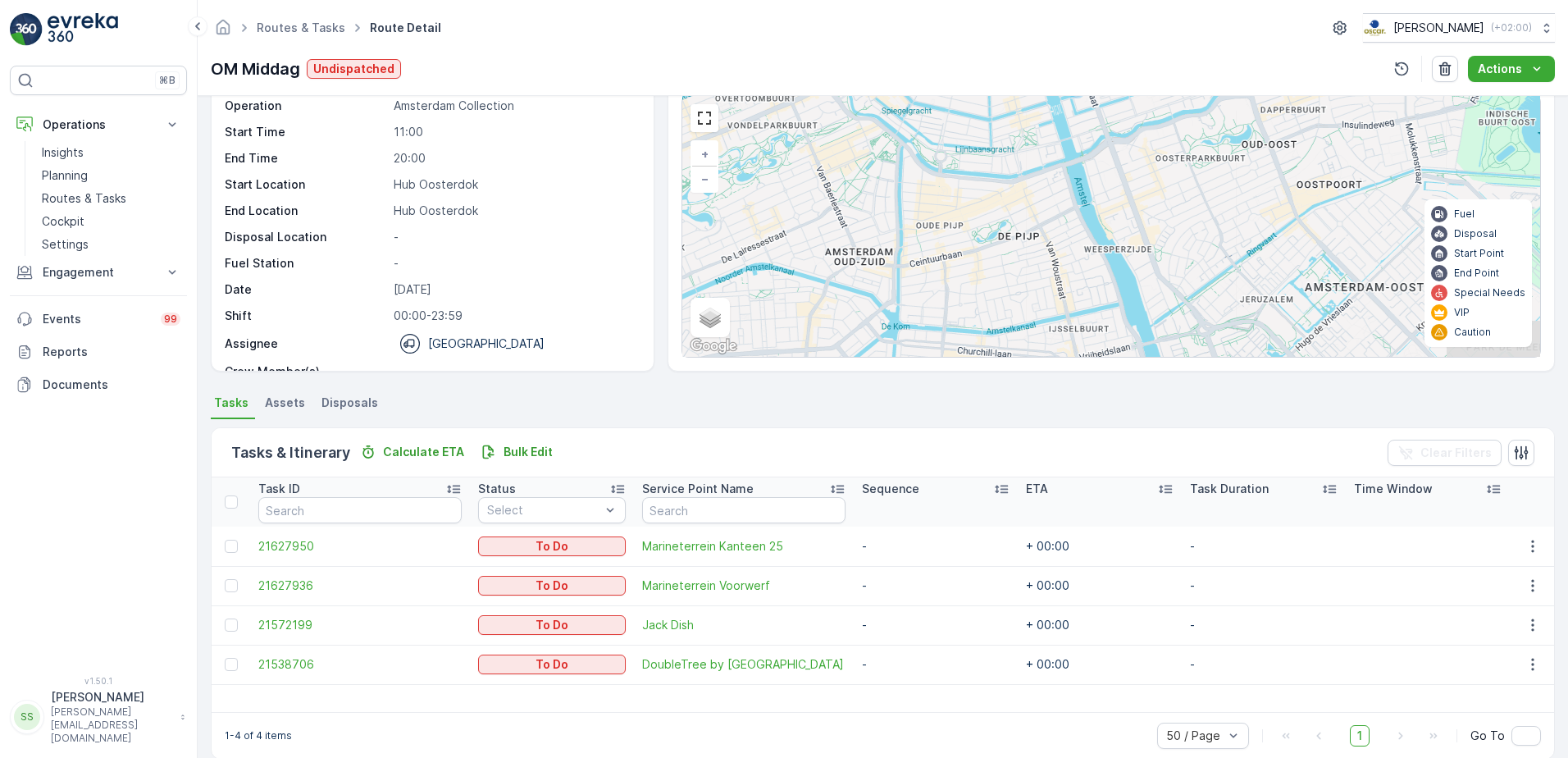
drag, startPoint x: 1225, startPoint y: 240, endPoint x: 797, endPoint y: 265, distance: 428.7
click at [792, 269] on div "+ − Satellite Roadmap Terrain Hybrid Leaflet Keyboard shortcuts Map Data Map da…" at bounding box center [1111, 226] width 857 height 261
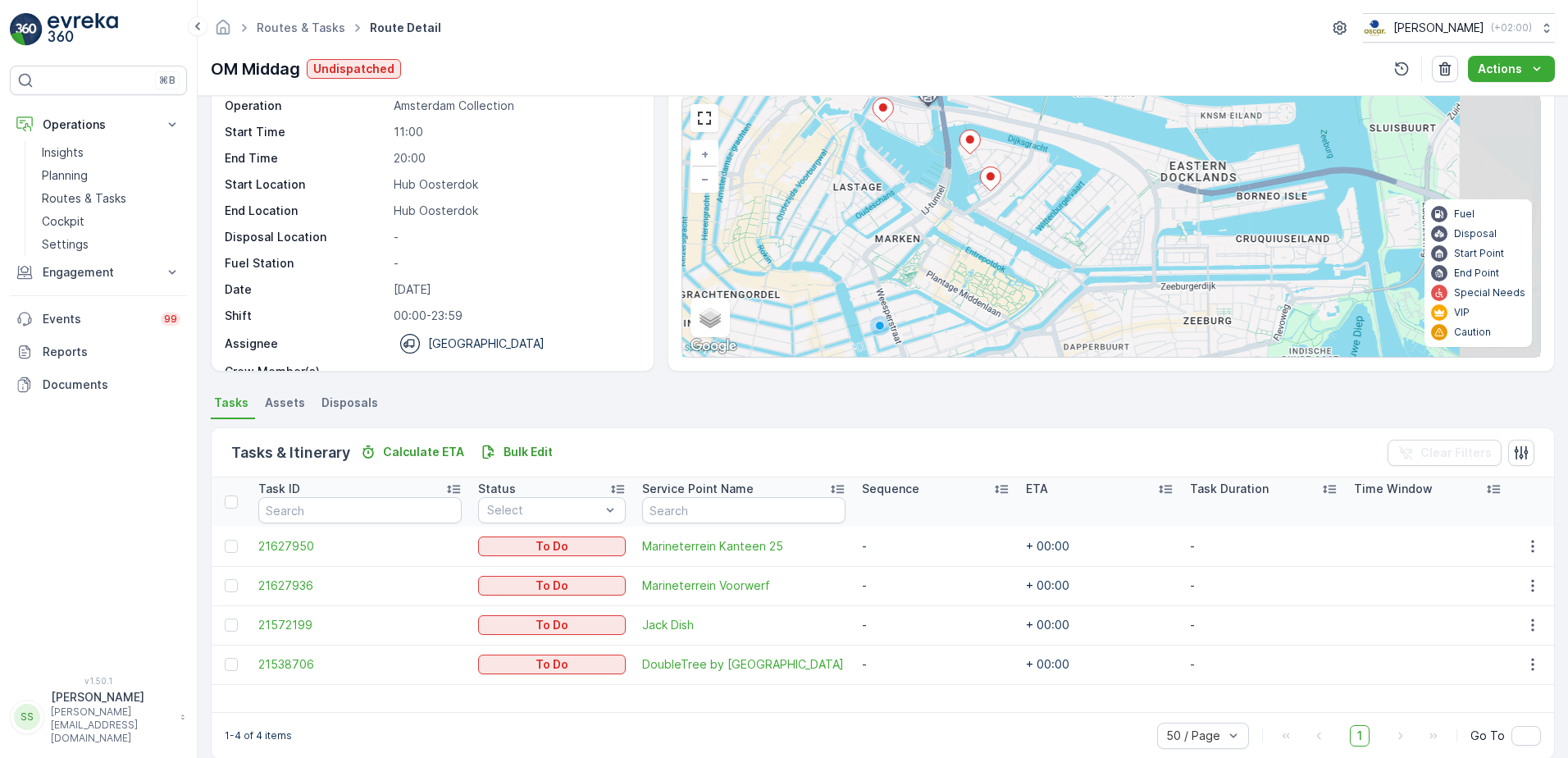
drag, startPoint x: 1091, startPoint y: 178, endPoint x: 912, endPoint y: 385, distance: 273.7
click at [912, 385] on div "Details Operation Amsterdam Collection Start Time 11:00 End Time 20:00 Start Lo…" at bounding box center [882, 427] width 1370 height 662
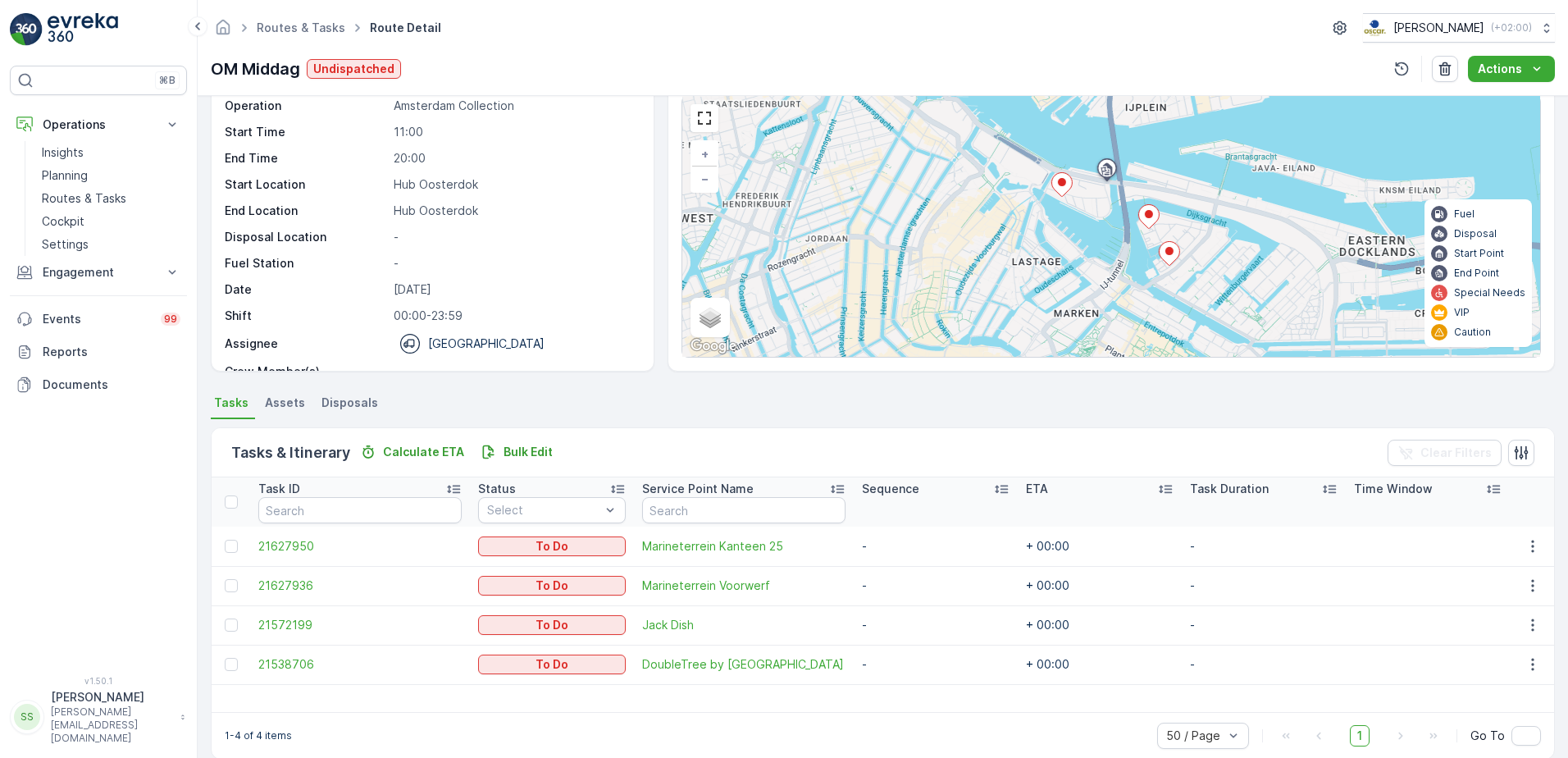
drag, startPoint x: 1043, startPoint y: 287, endPoint x: 1171, endPoint y: 326, distance: 133.8
click at [1171, 326] on div "+ − Satellite Roadmap Terrain Hybrid Leaflet Keyboard shortcuts Map Data Map da…" at bounding box center [1111, 226] width 857 height 261
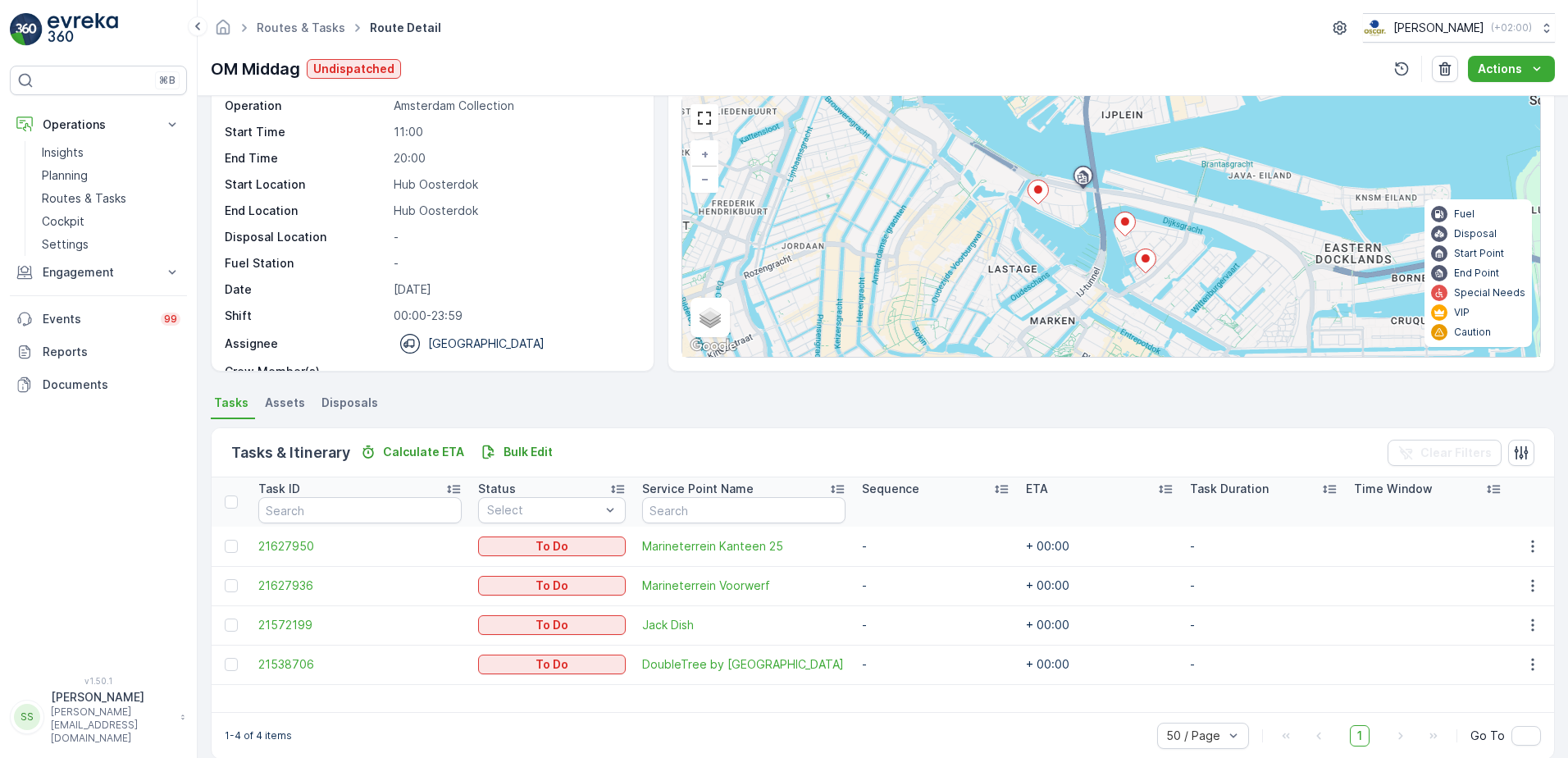
drag, startPoint x: 1113, startPoint y: 280, endPoint x: 1067, endPoint y: 270, distance: 47.1
click at [1076, 290] on div "+ − Satellite Roadmap Terrain Hybrid Leaflet Keyboard shortcuts Map Data Map da…" at bounding box center [1111, 226] width 857 height 261
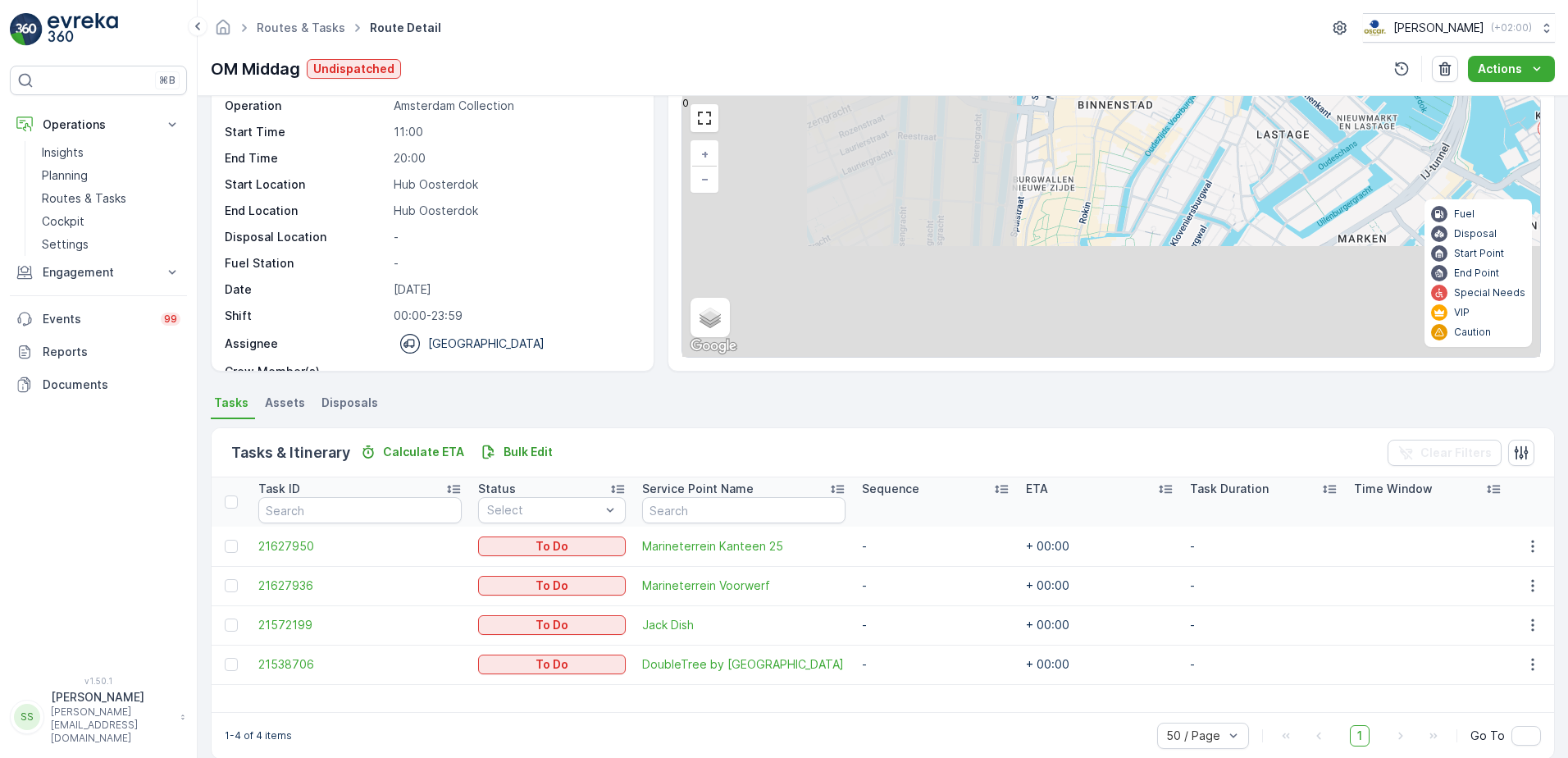
drag, startPoint x: 1003, startPoint y: 240, endPoint x: 1176, endPoint y: 147, distance: 196.4
click at [1176, 147] on div "+ − Satellite Roadmap Terrain Hybrid Leaflet Keyboard shortcuts Map Data Map da…" at bounding box center [1111, 226] width 857 height 261
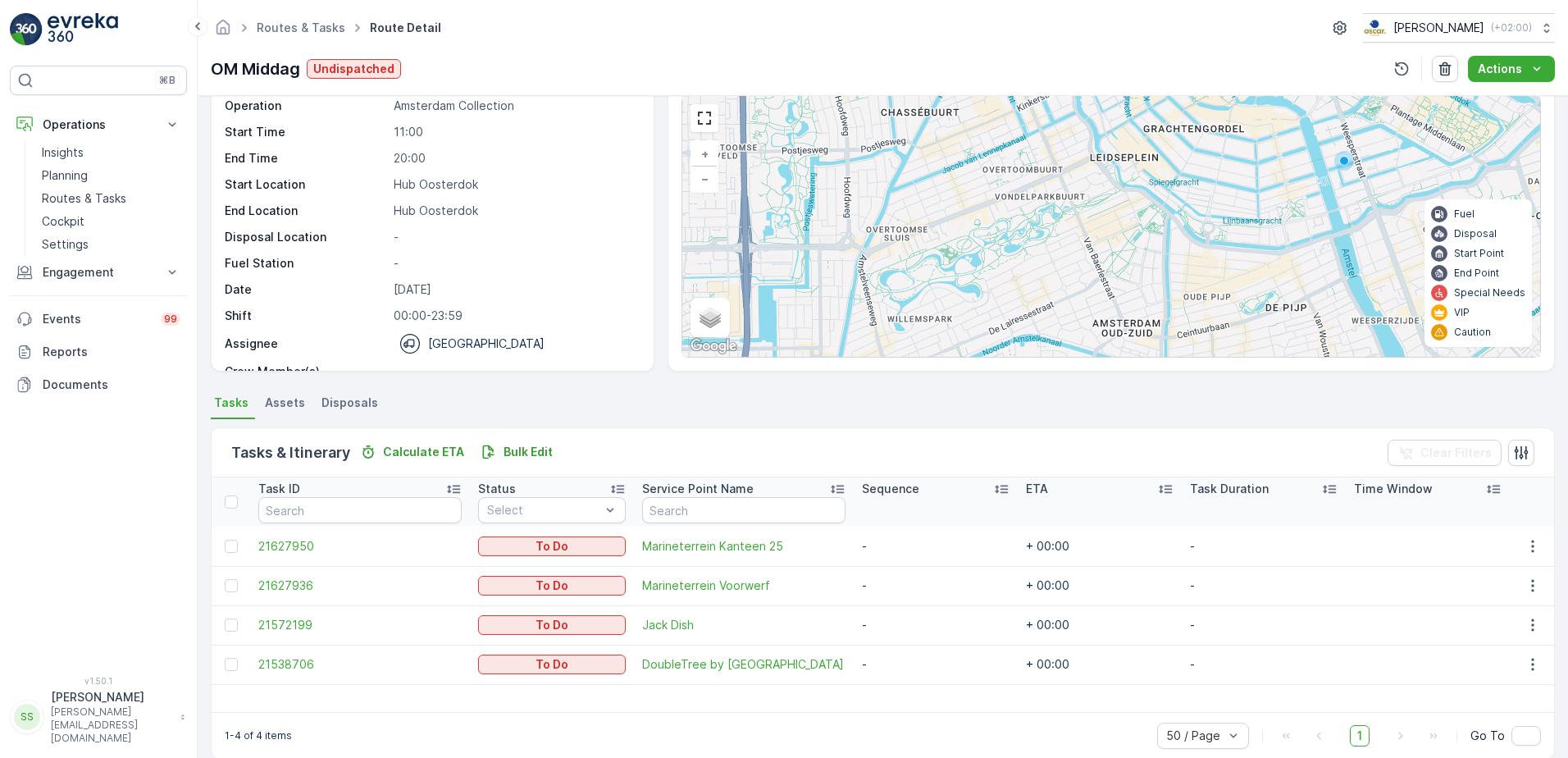
click at [1161, 149] on div "+ − Satellite Roadmap Terrain Hybrid Leaflet Keyboard shortcuts Map Data Map da…" at bounding box center [1111, 226] width 857 height 261
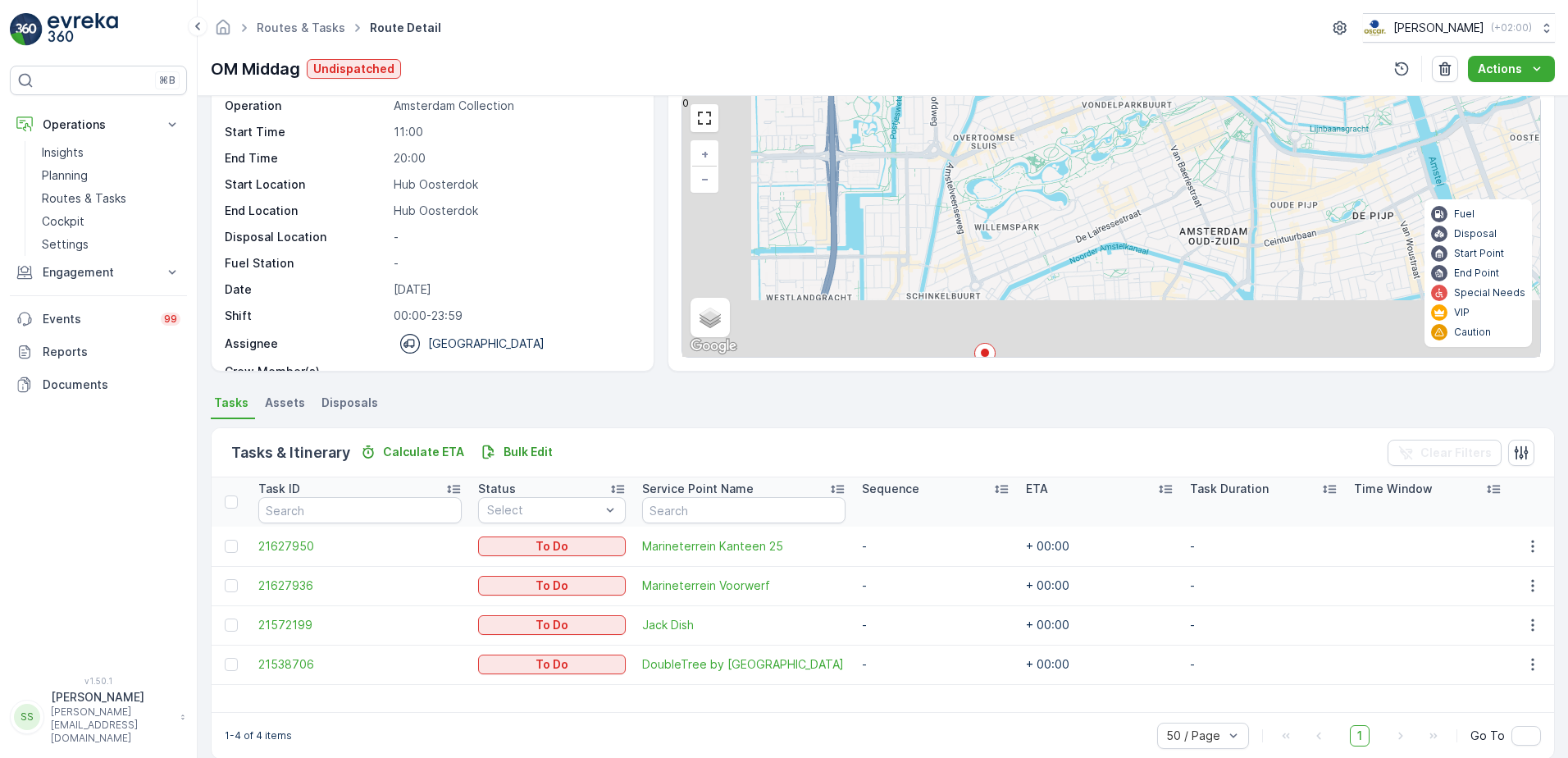
drag, startPoint x: 1102, startPoint y: 185, endPoint x: 1141, endPoint y: 135, distance: 63.4
click at [1141, 135] on div "+ − Satellite Roadmap Terrain Hybrid Leaflet Keyboard shortcuts Map Data Map da…" at bounding box center [1111, 226] width 857 height 261
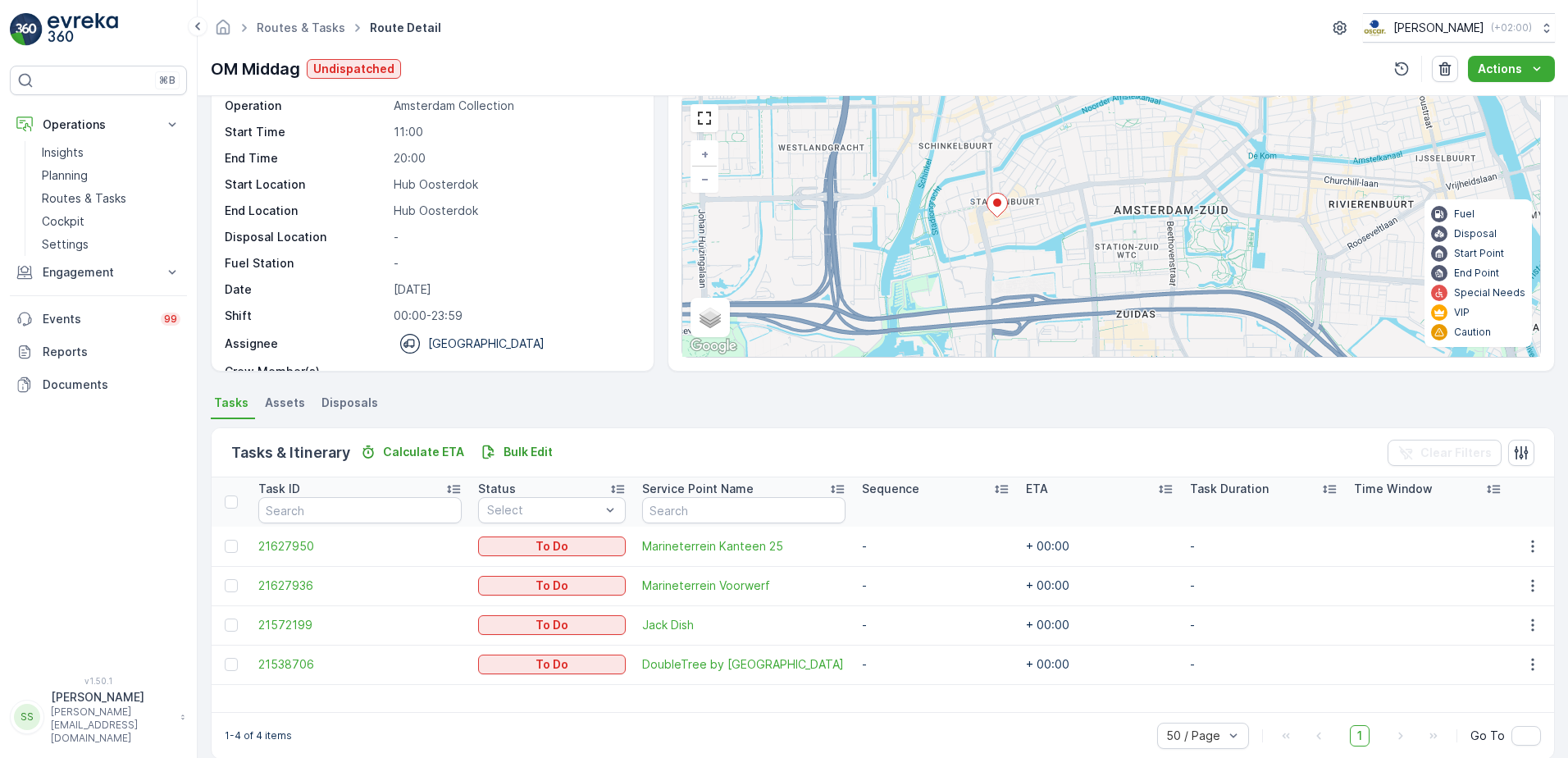
drag, startPoint x: 1046, startPoint y: 217, endPoint x: 1012, endPoint y: 185, distance: 46.7
click at [1012, 185] on div "+ − Satellite Roadmap Terrain Hybrid Leaflet Keyboard shortcuts Map Data Map da…" at bounding box center [1111, 226] width 857 height 261
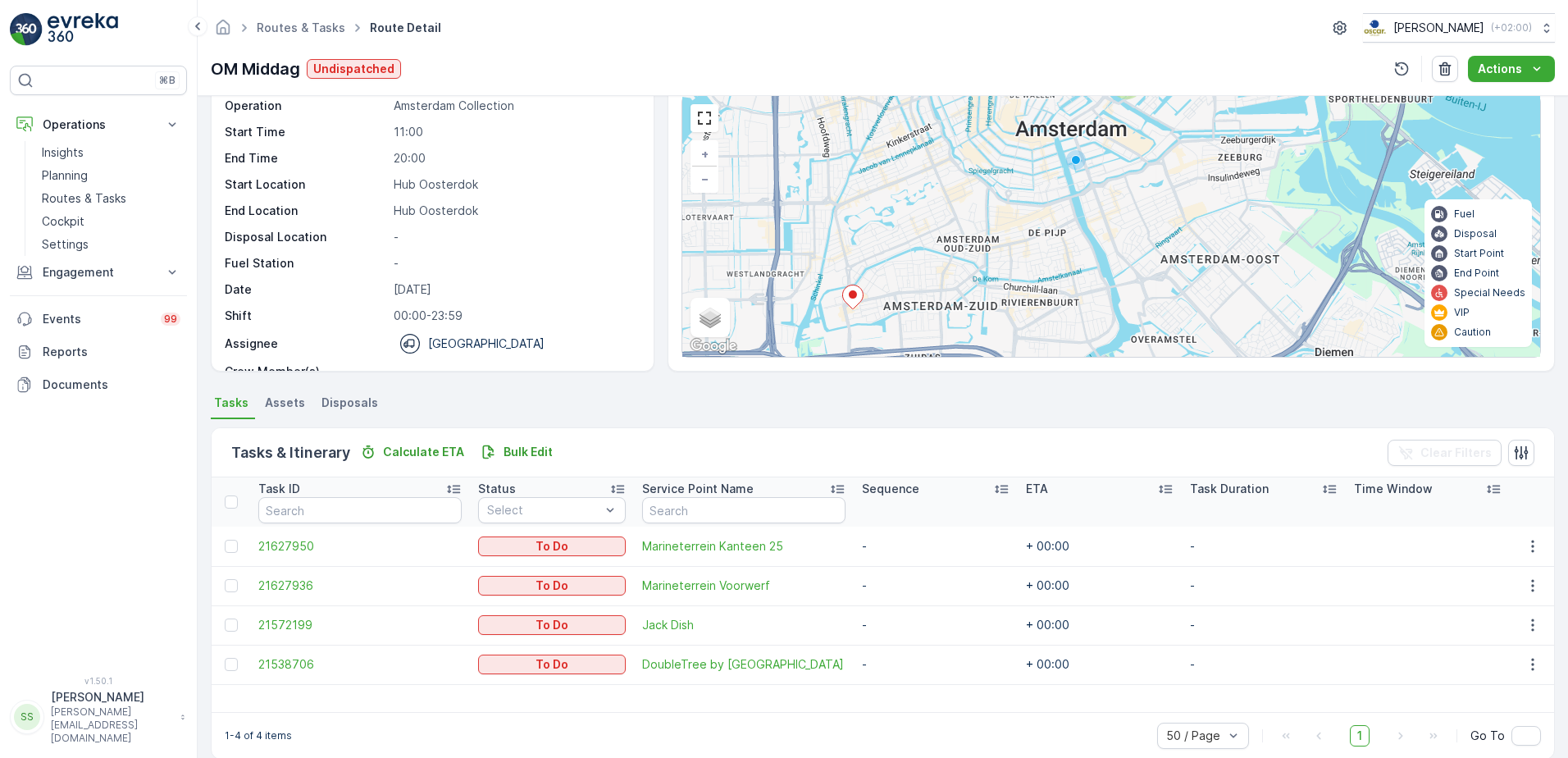
click at [1002, 236] on div "2 + − Satellite Roadmap Terrain Hybrid Leaflet Keyboard shortcuts Map Data Map …" at bounding box center [1111, 226] width 857 height 261
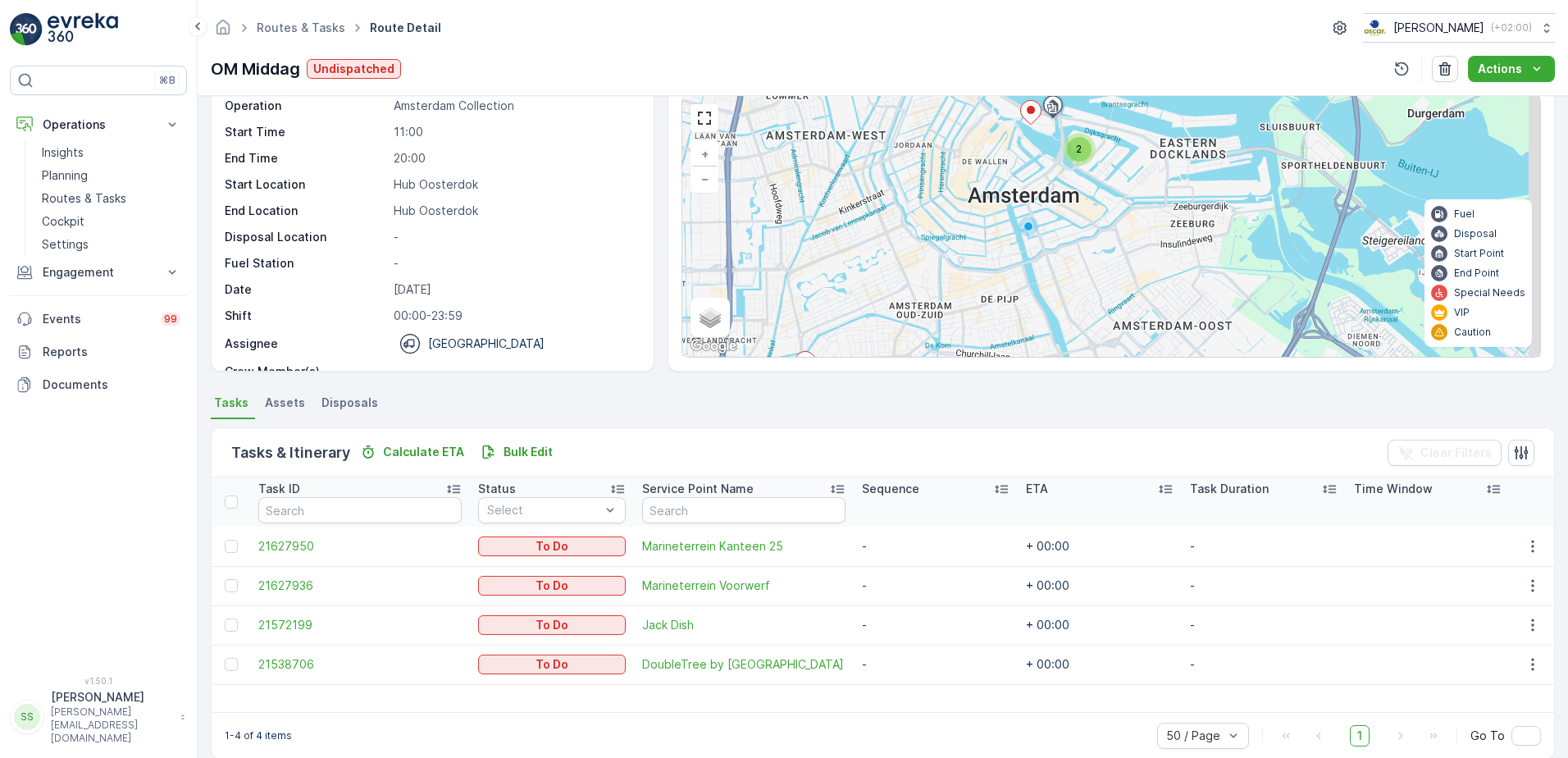
drag, startPoint x: 1057, startPoint y: 176, endPoint x: 1018, endPoint y: 240, distance: 74.9
click at [1018, 240] on div "2 + − Satellite Roadmap Terrain Hybrid Leaflet Keyboard shortcuts Map Data Map …" at bounding box center [1111, 226] width 857 height 261
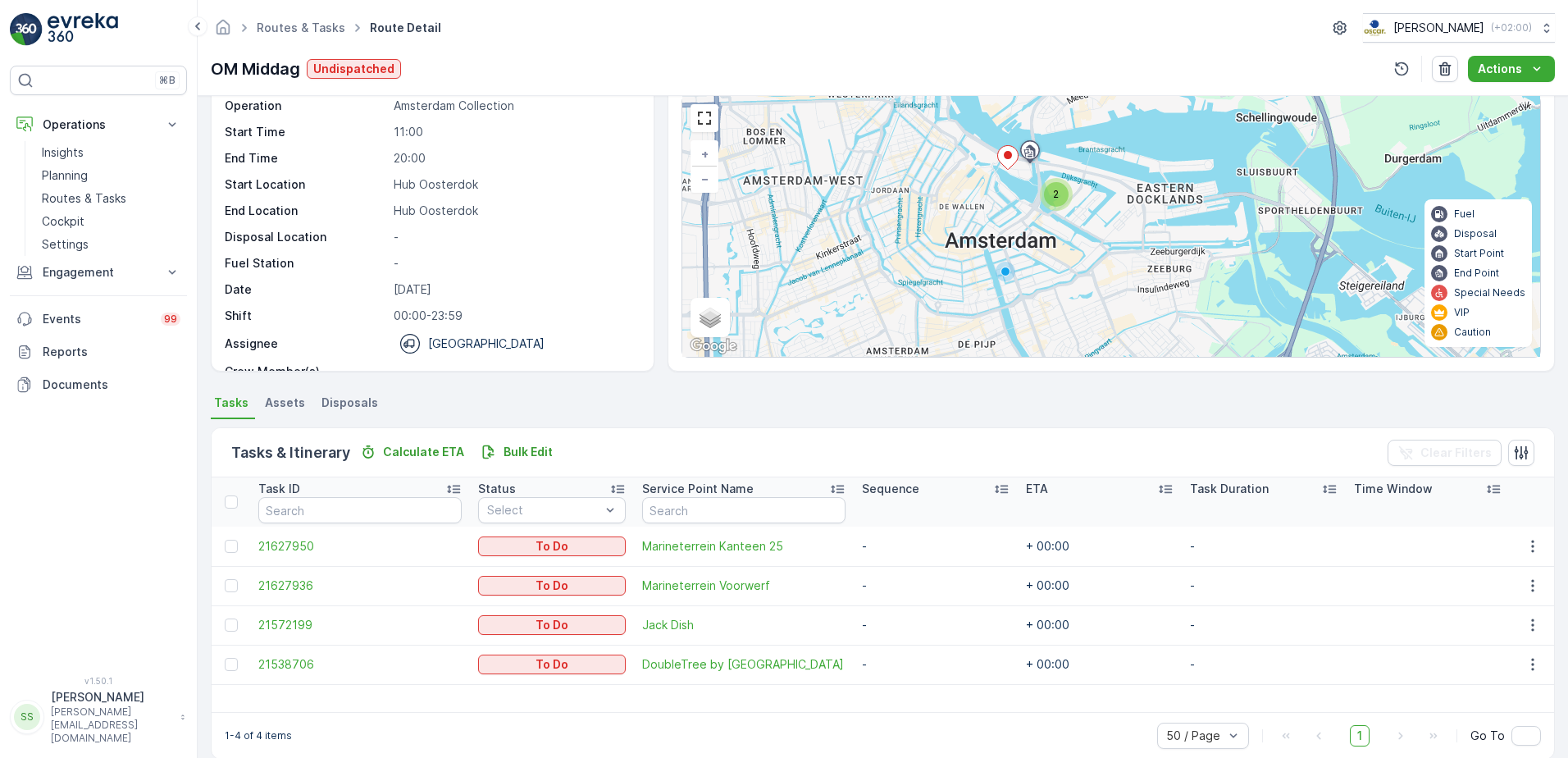
drag, startPoint x: 1007, startPoint y: 222, endPoint x: 982, endPoint y: 255, distance: 41.4
click at [982, 255] on div "2 + − Satellite Roadmap Terrain Hybrid Leaflet Keyboard shortcuts Map Data Map …" at bounding box center [1111, 226] width 857 height 261
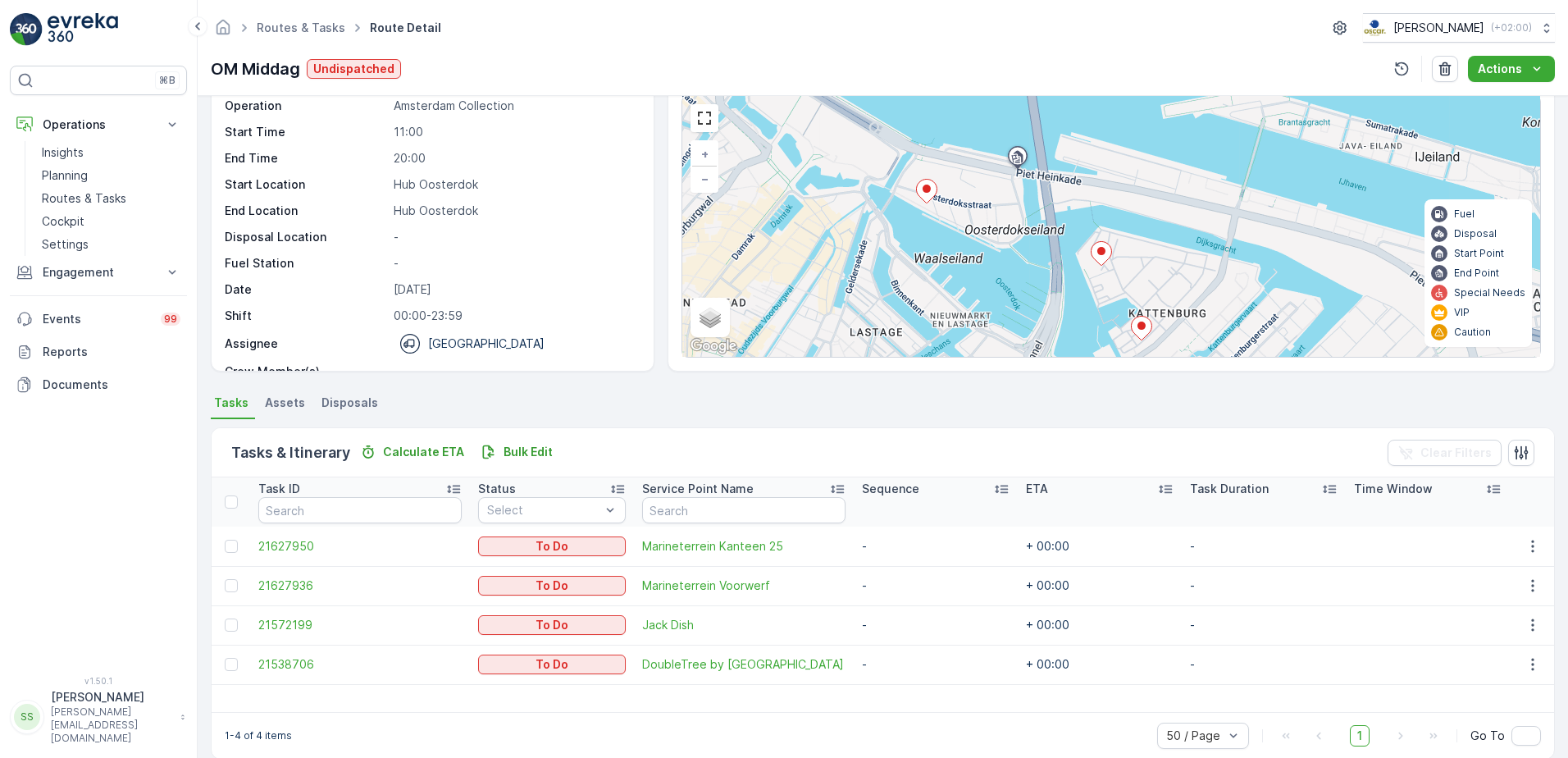
drag, startPoint x: 1021, startPoint y: 171, endPoint x: 991, endPoint y: 233, distance: 68.9
click at [991, 233] on div "+ − Satellite Roadmap Terrain Hybrid Leaflet Keyboard shortcuts Map Data Map da…" at bounding box center [1111, 226] width 857 height 261
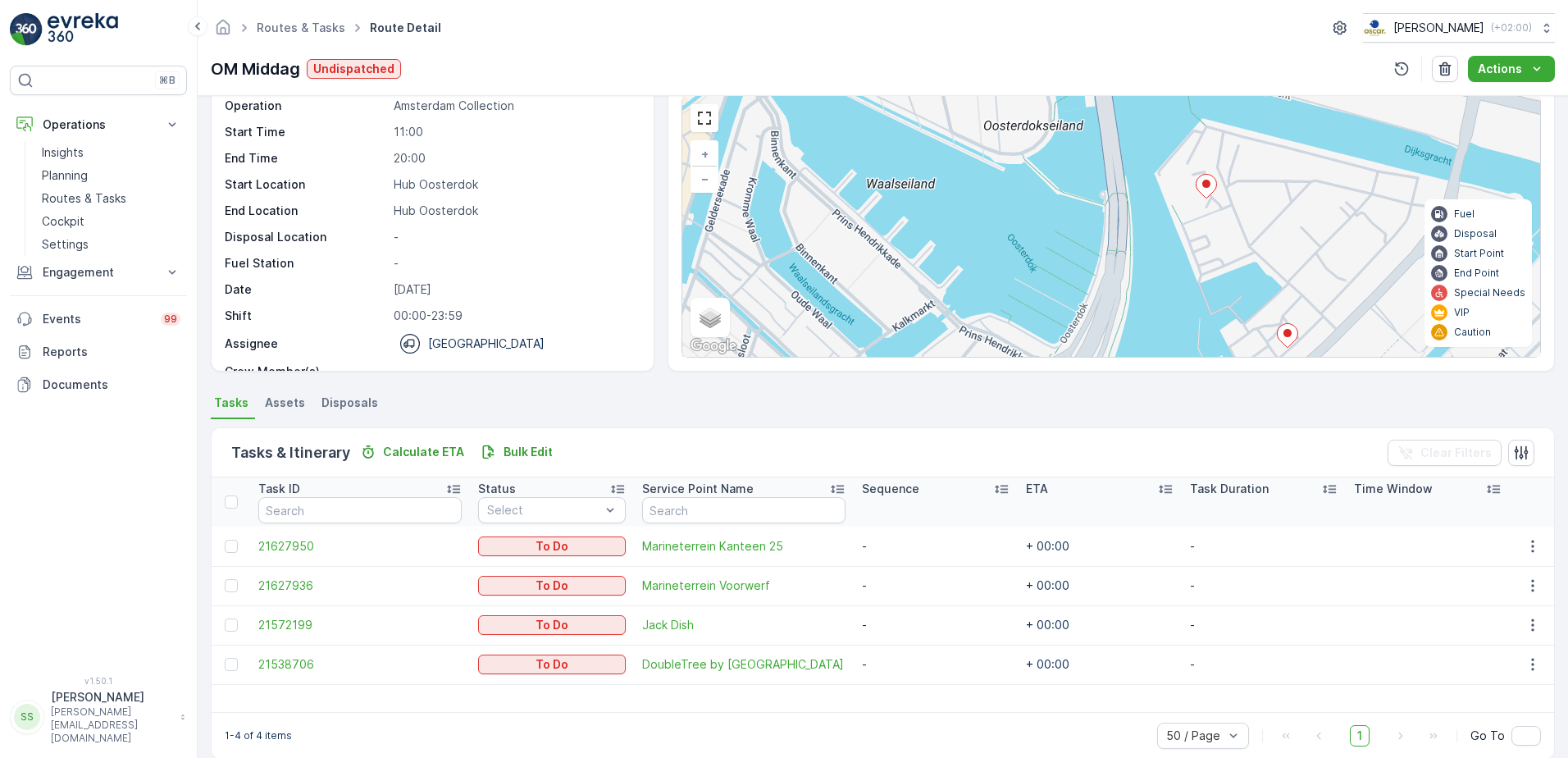
drag, startPoint x: 988, startPoint y: 247, endPoint x: 971, endPoint y: 141, distance: 107.4
click at [971, 141] on div "+ − Satellite Roadmap Terrain Hybrid Leaflet Keyboard shortcuts Map Data Map da…" at bounding box center [1111, 226] width 857 height 261
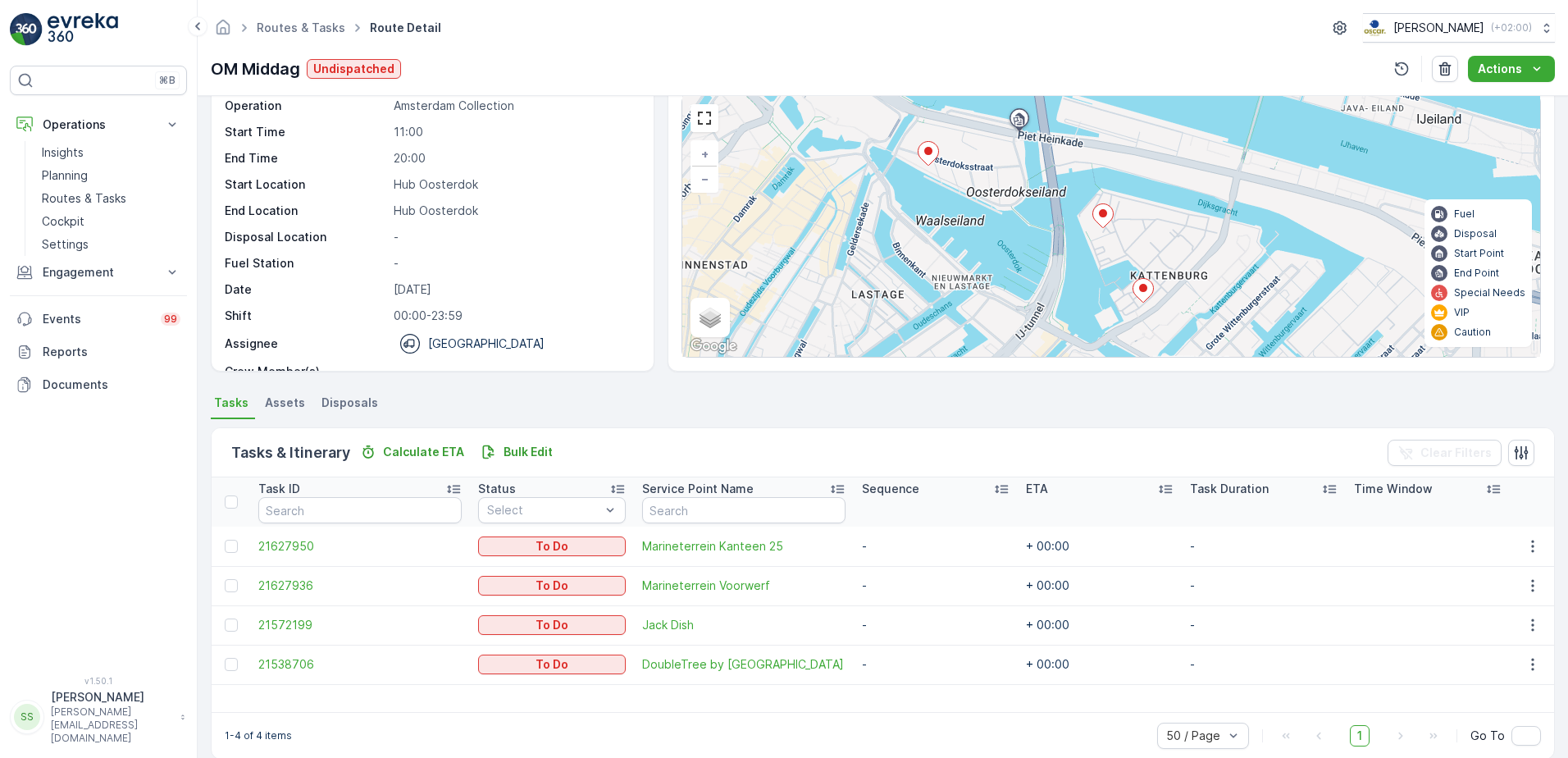
drag, startPoint x: 982, startPoint y: 152, endPoint x: 989, endPoint y: 170, distance: 19.3
click at [989, 170] on div "+ − Satellite Roadmap Terrain Hybrid Leaflet Keyboard shortcuts Map Data Map da…" at bounding box center [1111, 226] width 857 height 261
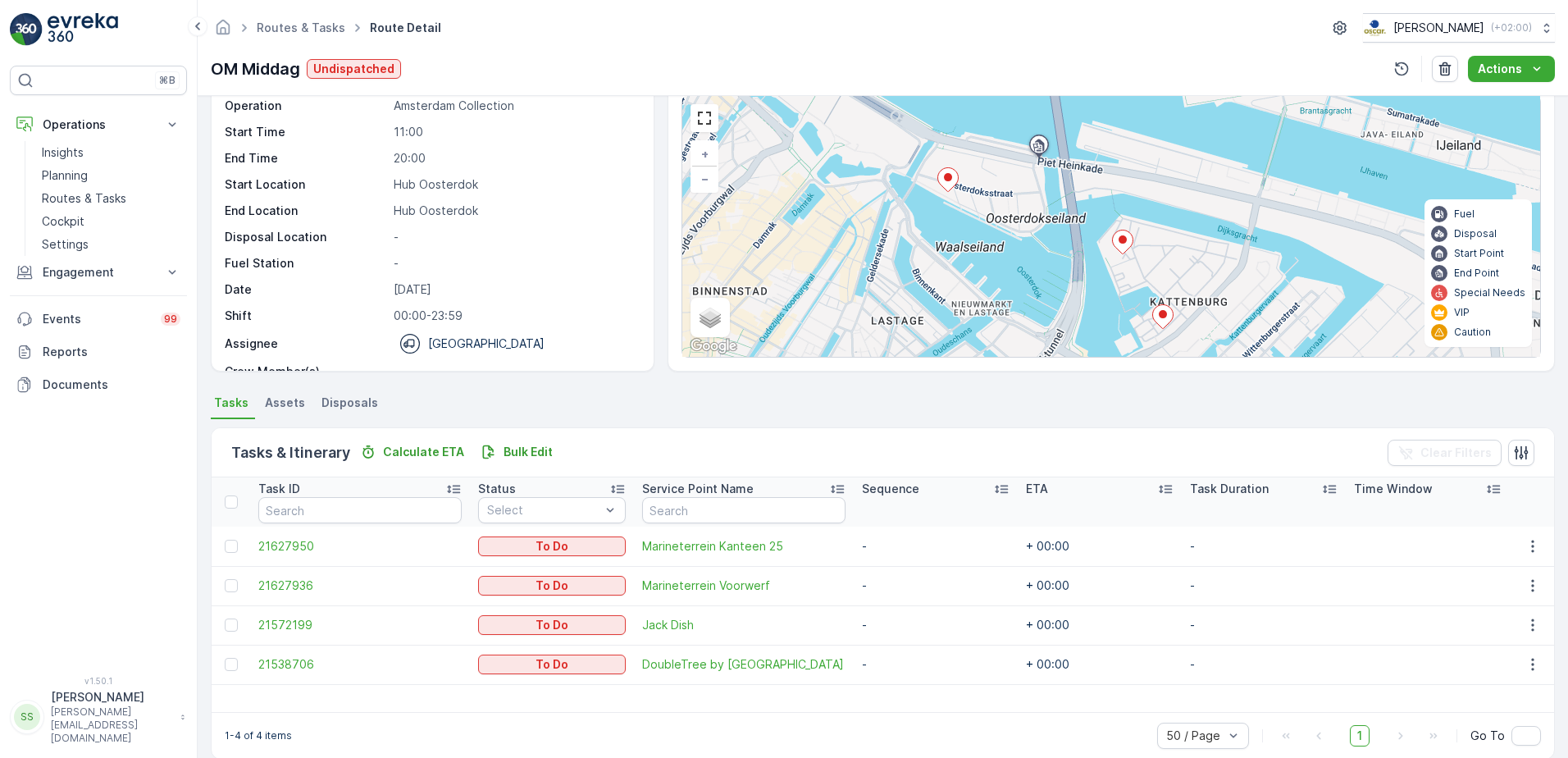
click at [997, 191] on div "+ − Satellite Roadmap Terrain Hybrid Leaflet Keyboard shortcuts Map Data Map da…" at bounding box center [1111, 226] width 857 height 261
click at [660, 267] on div "Details Operation Amsterdam Collection Start Time 11:00 End Time 20:00 Start Lo…" at bounding box center [882, 207] width 1344 height 328
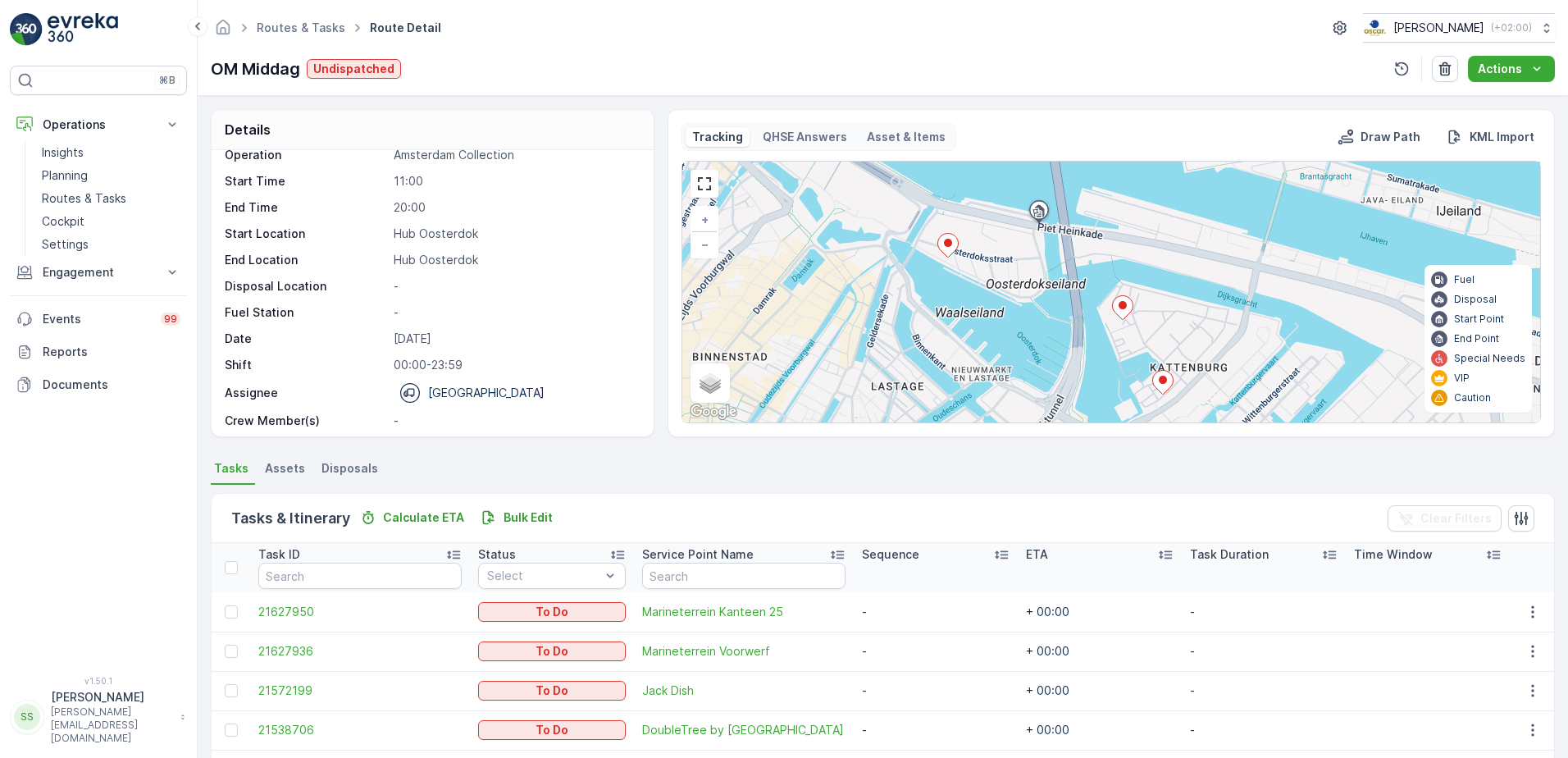
scroll to position [0, 0]
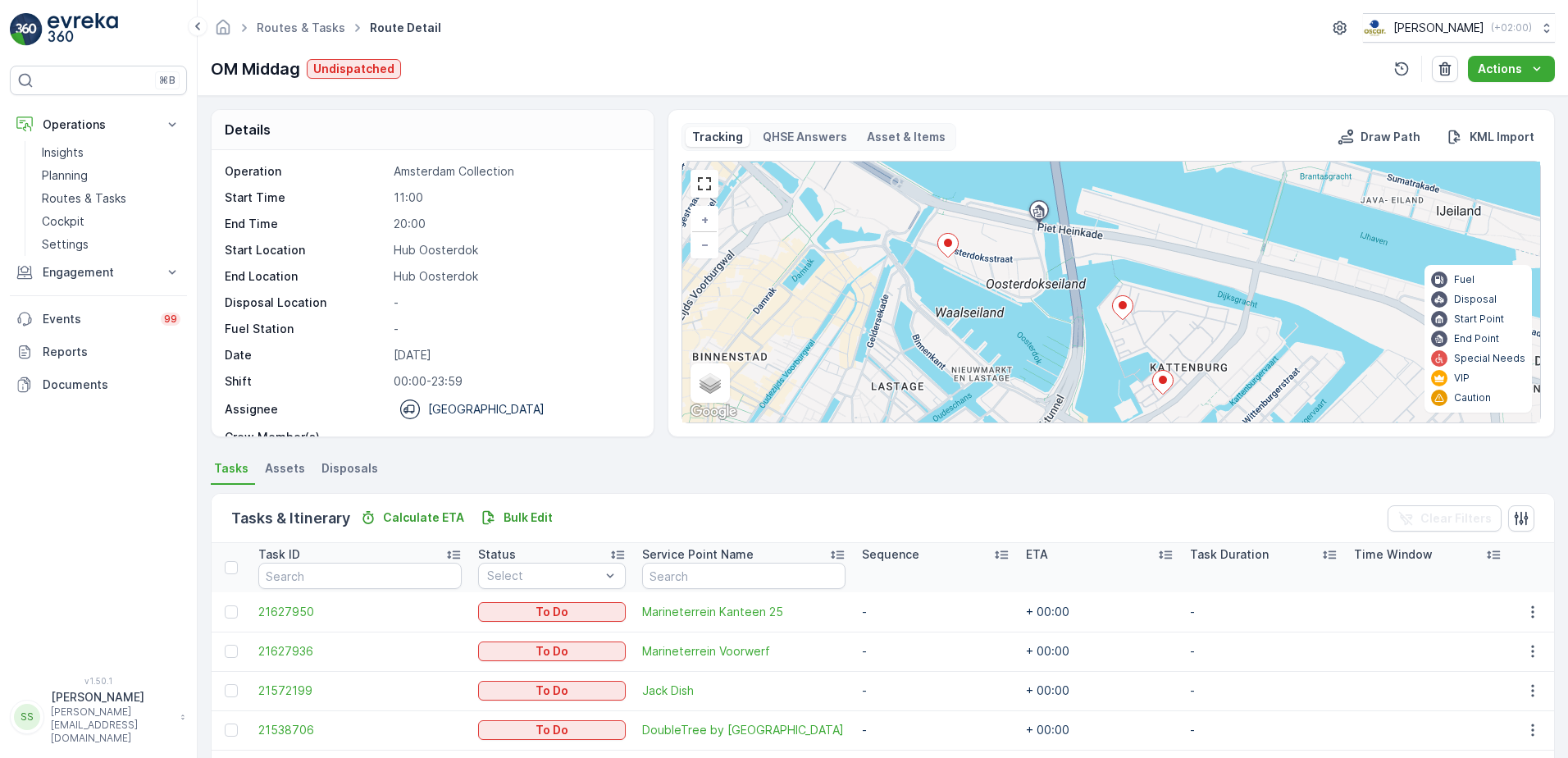
click at [652, 284] on div "Operation Amsterdam Collection Start Time 11:00 End Time 20:00 Start Location H…" at bounding box center [432, 293] width 442 height 286
click at [654, 268] on div "Details Operation Amsterdam Collection Start Time 11:00 End Time 20:00 Start Lo…" at bounding box center [882, 273] width 1344 height 328
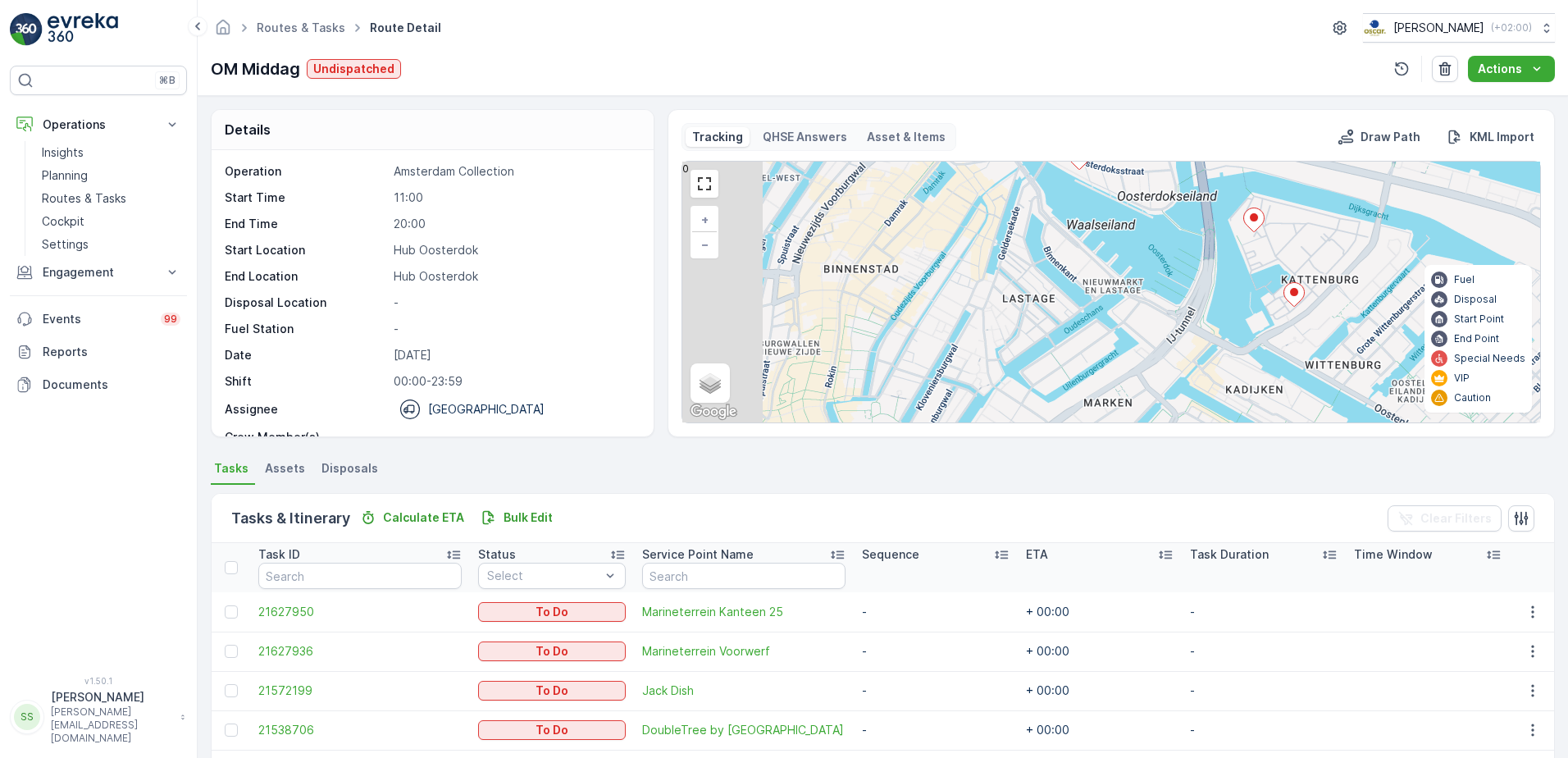
drag, startPoint x: 781, startPoint y: 334, endPoint x: 1185, endPoint y: 131, distance: 452.1
click at [1183, 132] on div "Tracking QHSE Answers Asset & Items Draw Path KML Import + − Satellite Roadmap …" at bounding box center [1111, 273] width 859 height 301
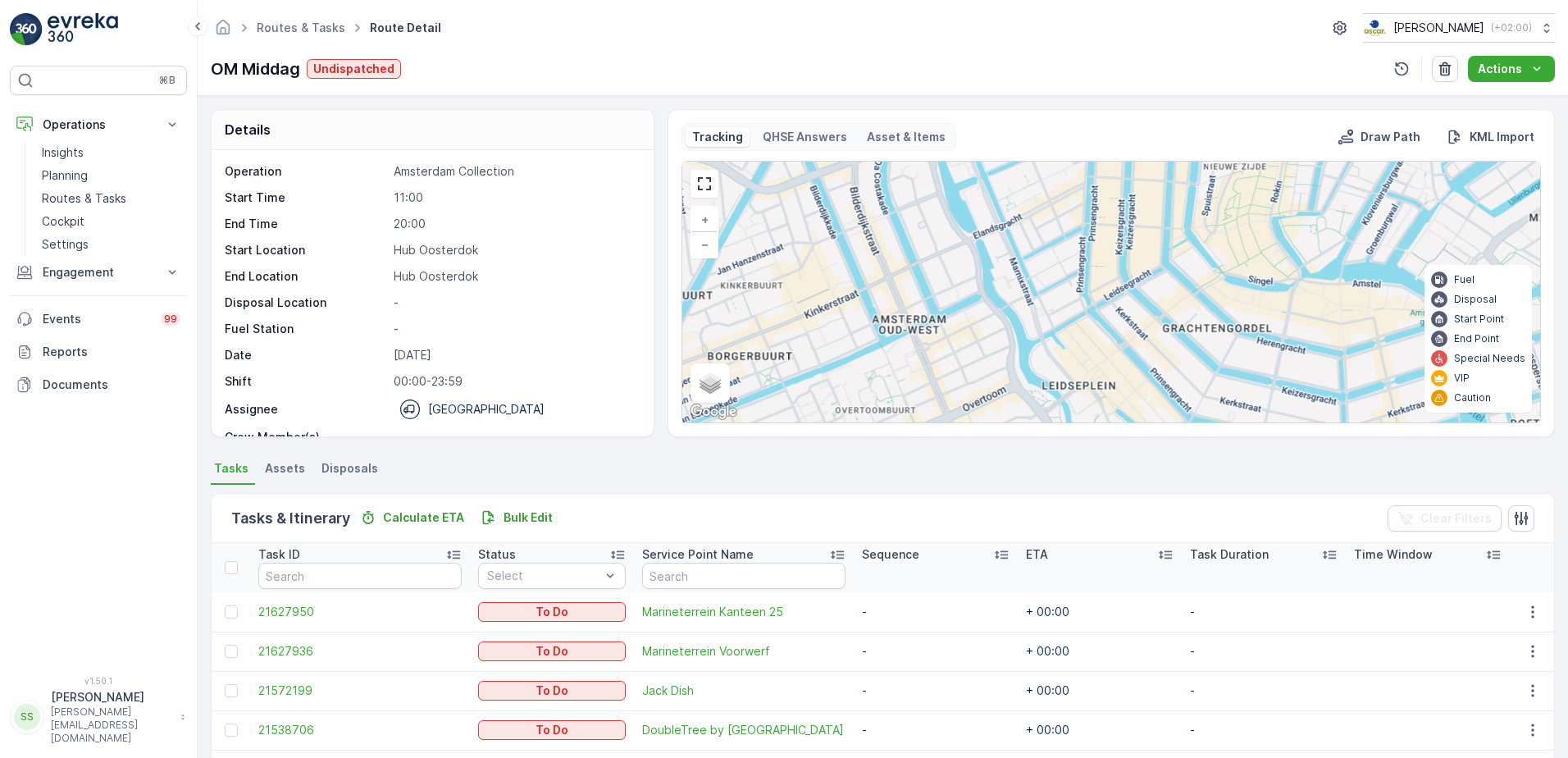
drag, startPoint x: 1025, startPoint y: 286, endPoint x: 1100, endPoint y: 149, distance: 156.2
click at [1071, 197] on div "+ − Satellite Roadmap Terrain Hybrid Leaflet Keyboard shortcuts Map Data Map da…" at bounding box center [1111, 292] width 857 height 261
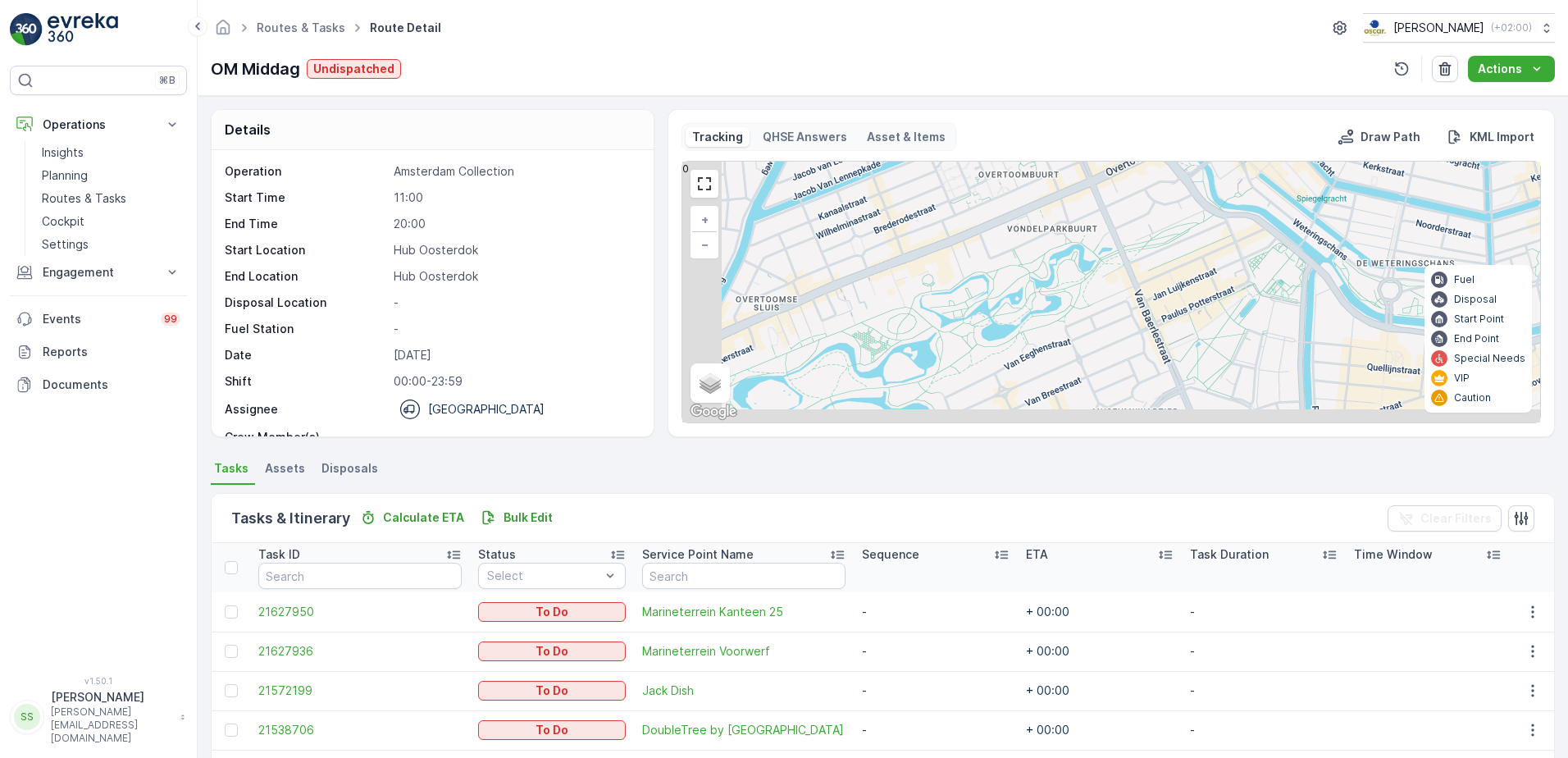
drag, startPoint x: 981, startPoint y: 236, endPoint x: 1001, endPoint y: 218, distance: 26.9
click at [987, 228] on div "+ − Satellite Roadmap Terrain Hybrid Leaflet Keyboard shortcuts Map Data Map da…" at bounding box center [1111, 292] width 857 height 261
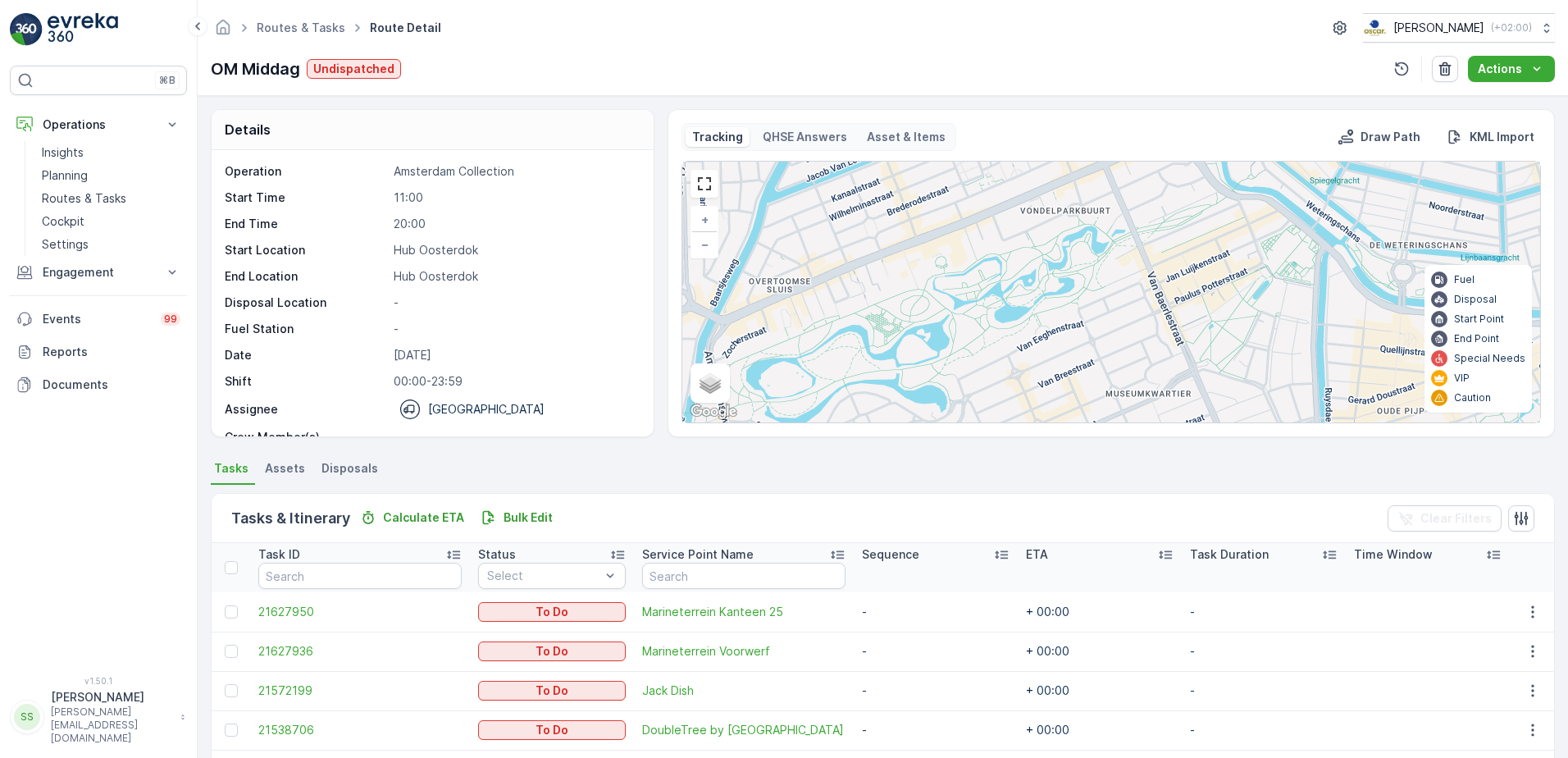
drag, startPoint x: 900, startPoint y: 337, endPoint x: 1169, endPoint y: 184, distance: 309.5
click at [1169, 185] on div "+ − Satellite Roadmap Terrain Hybrid Leaflet Keyboard shortcuts Map Data Map da…" at bounding box center [1111, 292] width 857 height 261
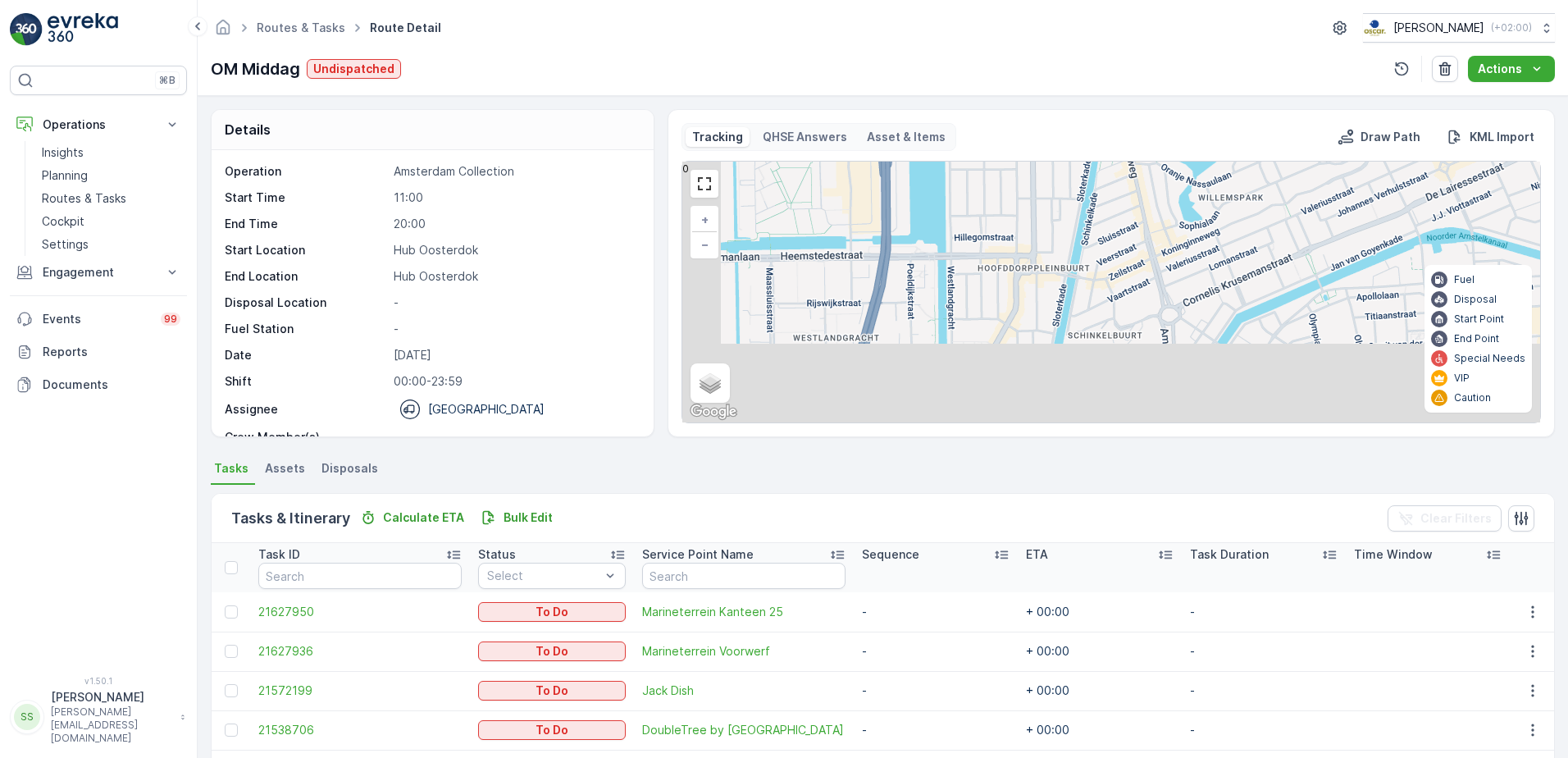
drag, startPoint x: 1000, startPoint y: 331, endPoint x: 1200, endPoint y: 136, distance: 279.3
click at [1271, 62] on div "Routes & Tasks Route Detail Oscar Circulair ( +02:00 ) OM Middag Undispatched A…" at bounding box center [882, 379] width 1370 height 758
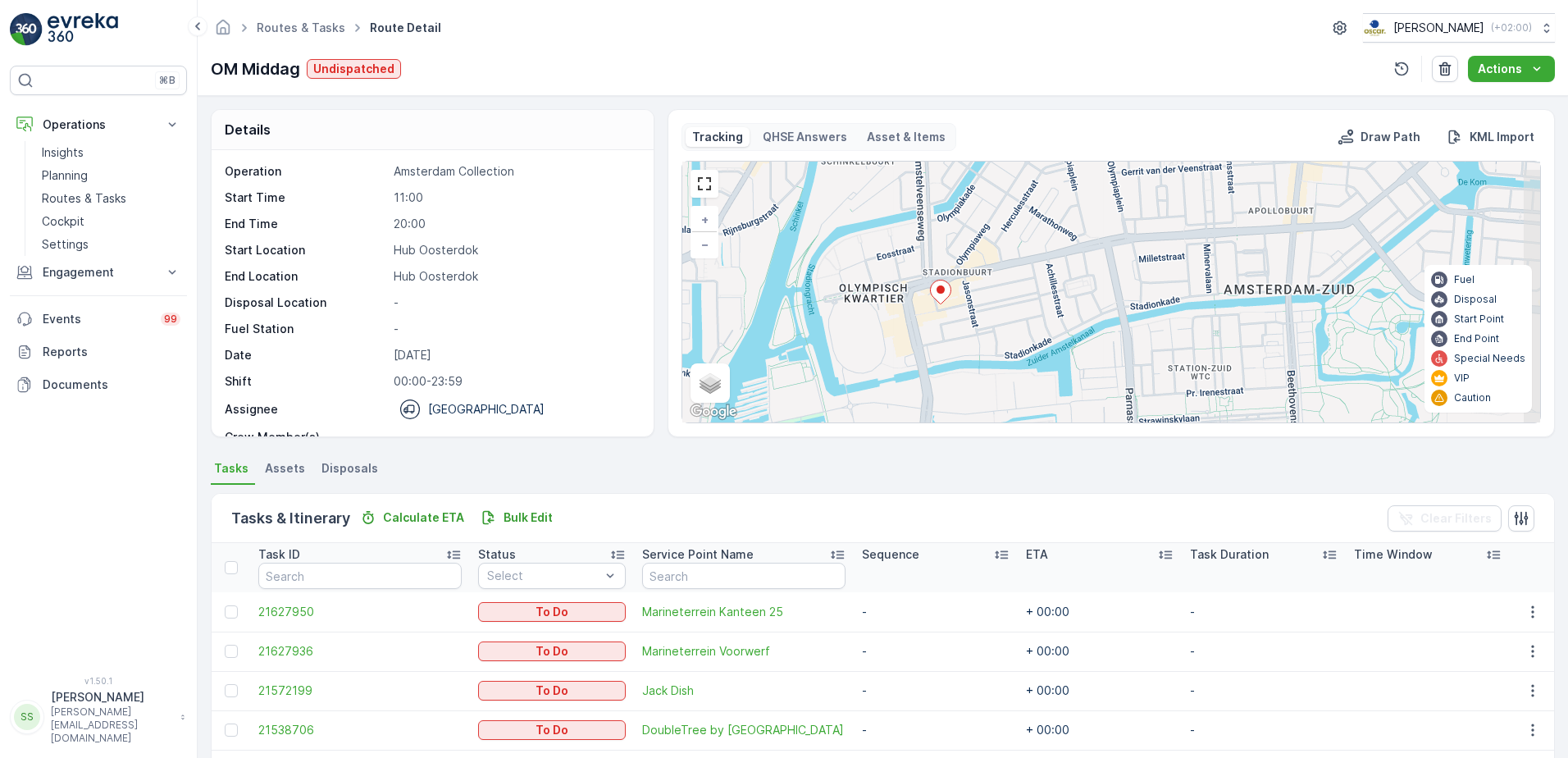
drag, startPoint x: 900, startPoint y: 313, endPoint x: 805, endPoint y: 300, distance: 95.9
click at [805, 300] on div "+ − Satellite Roadmap Terrain Hybrid Leaflet Keyboard shortcuts Map Data Map da…" at bounding box center [1111, 292] width 857 height 261
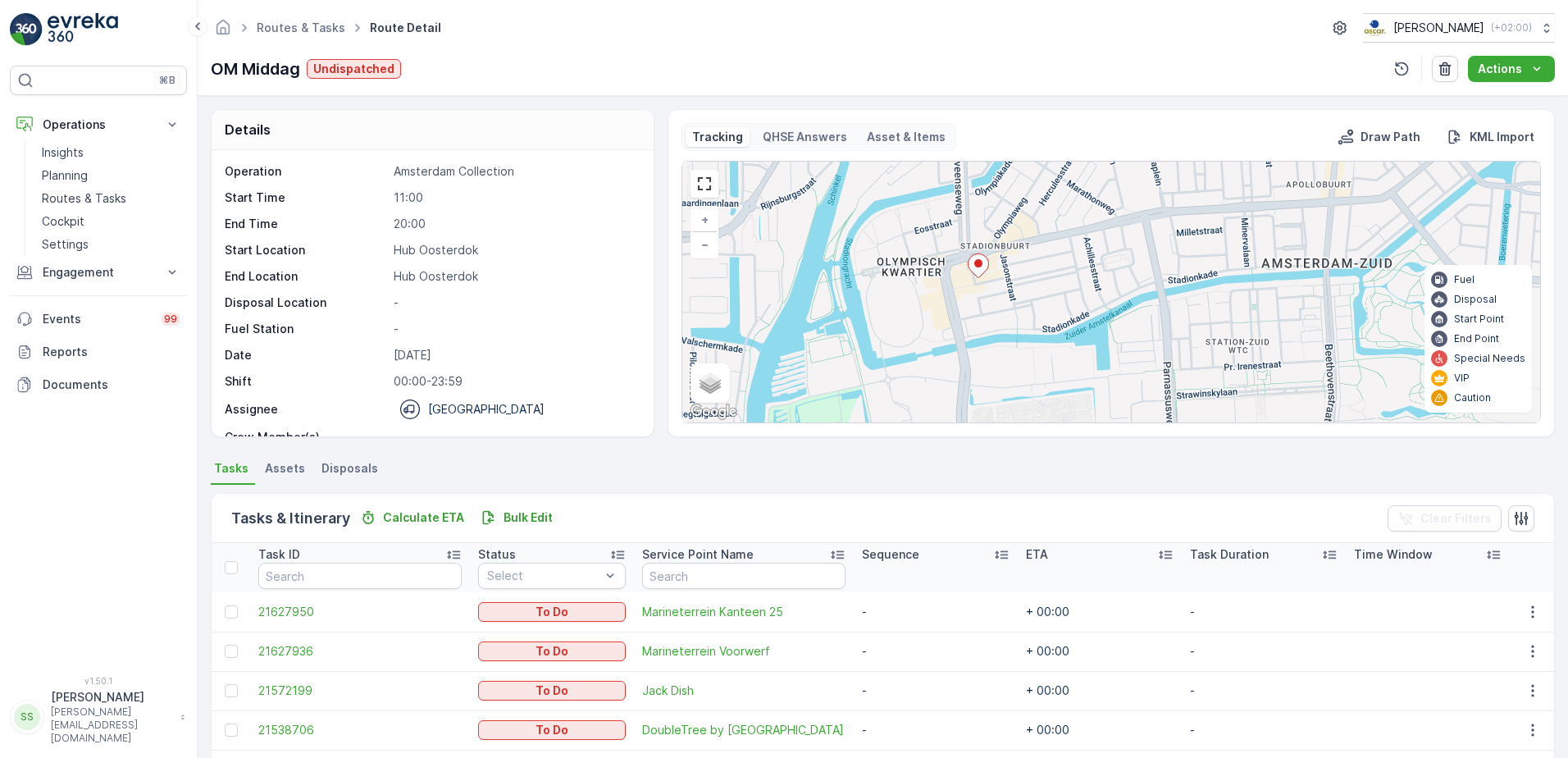
drag, startPoint x: 945, startPoint y: 302, endPoint x: 1005, endPoint y: 277, distance: 65.0
click at [1005, 277] on div "+ − Satellite Roadmap Terrain Hybrid Leaflet Keyboard shortcuts Map Data Map da…" at bounding box center [1111, 292] width 857 height 261
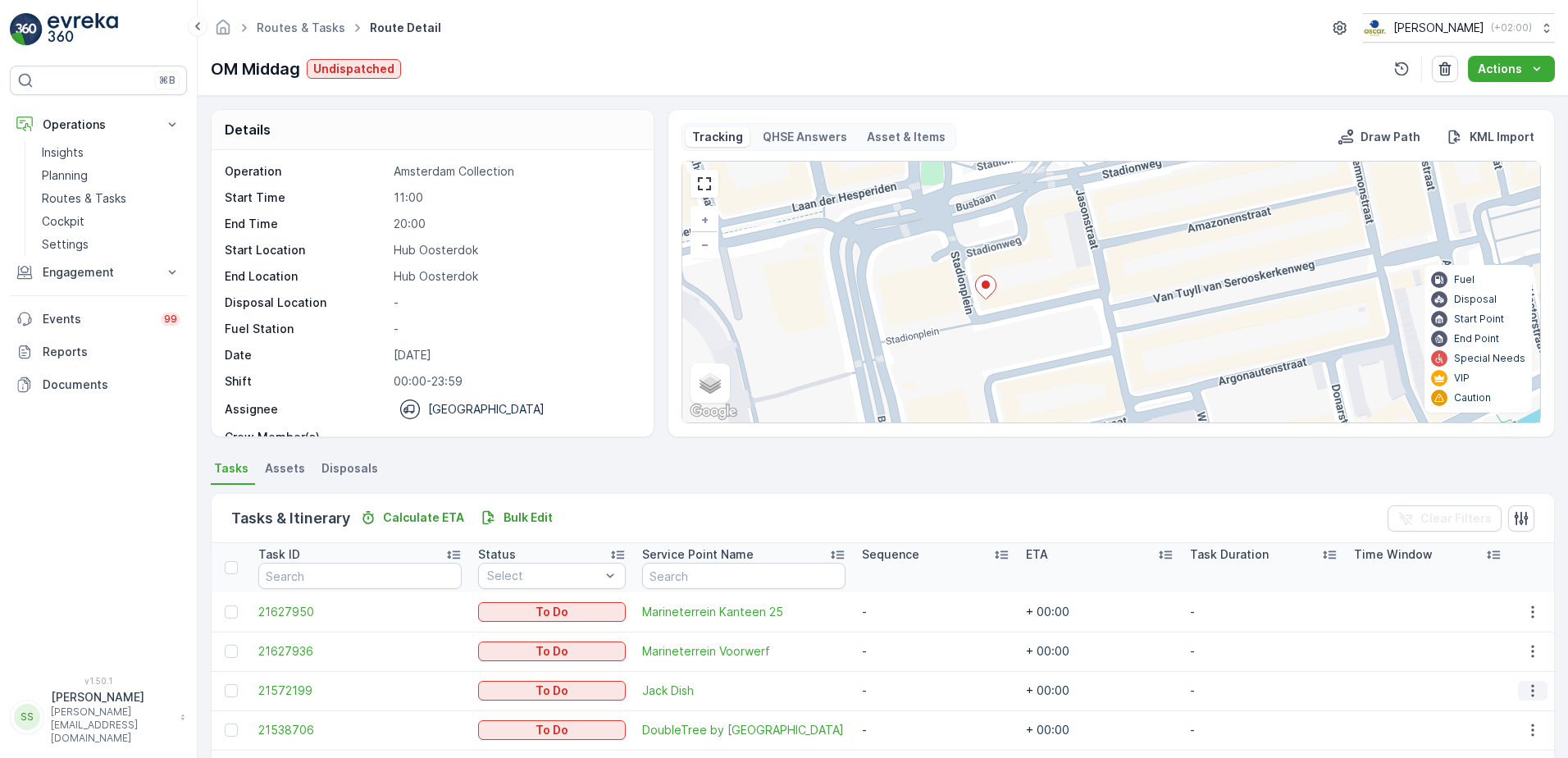
click at [1531, 690] on icon "button" at bounding box center [1532, 691] width 3 height 12
click at [1462, 592] on span "Edit" at bounding box center [1462, 589] width 22 height 16
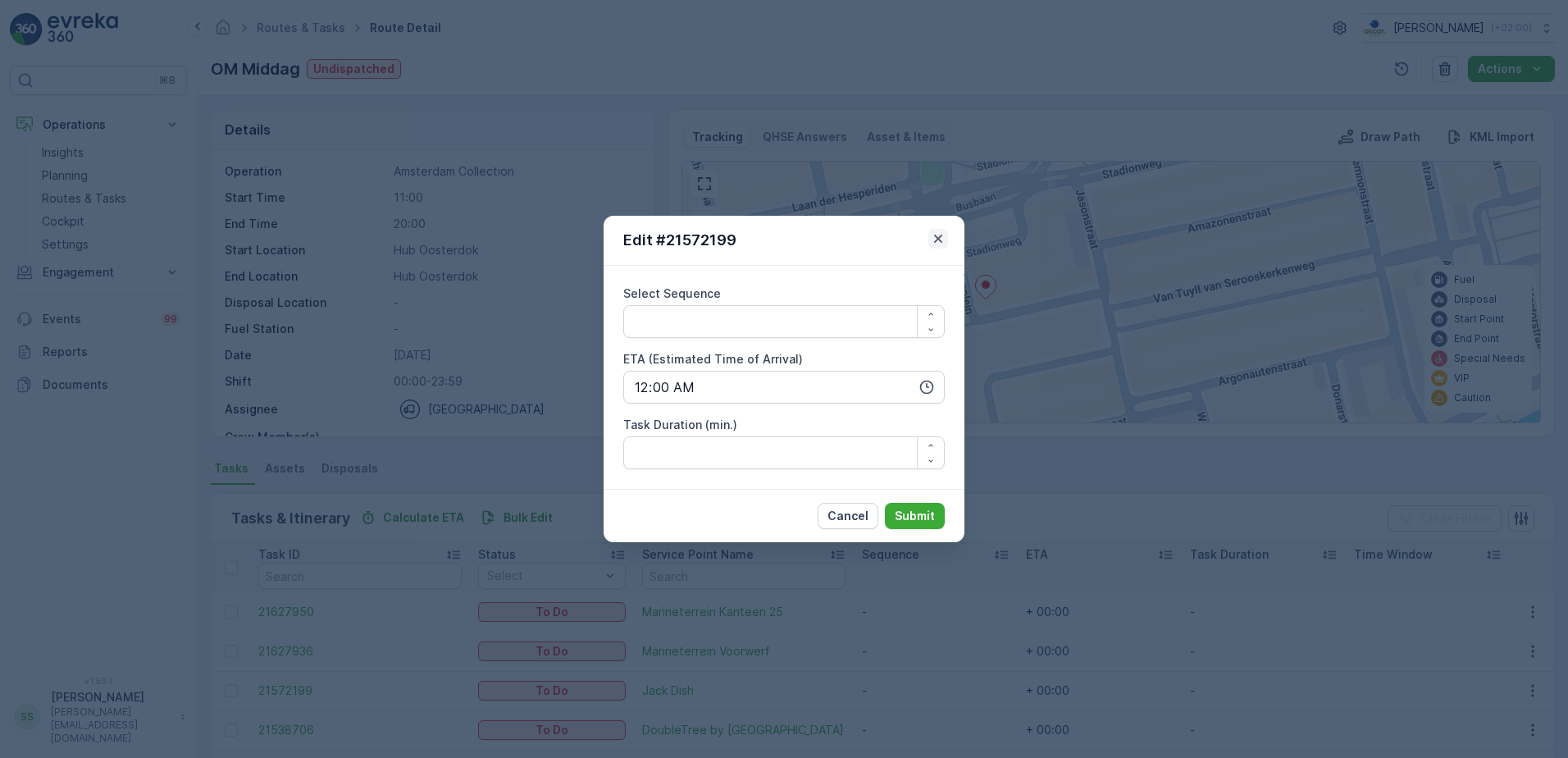
click at [939, 240] on icon "button" at bounding box center [938, 238] width 8 height 8
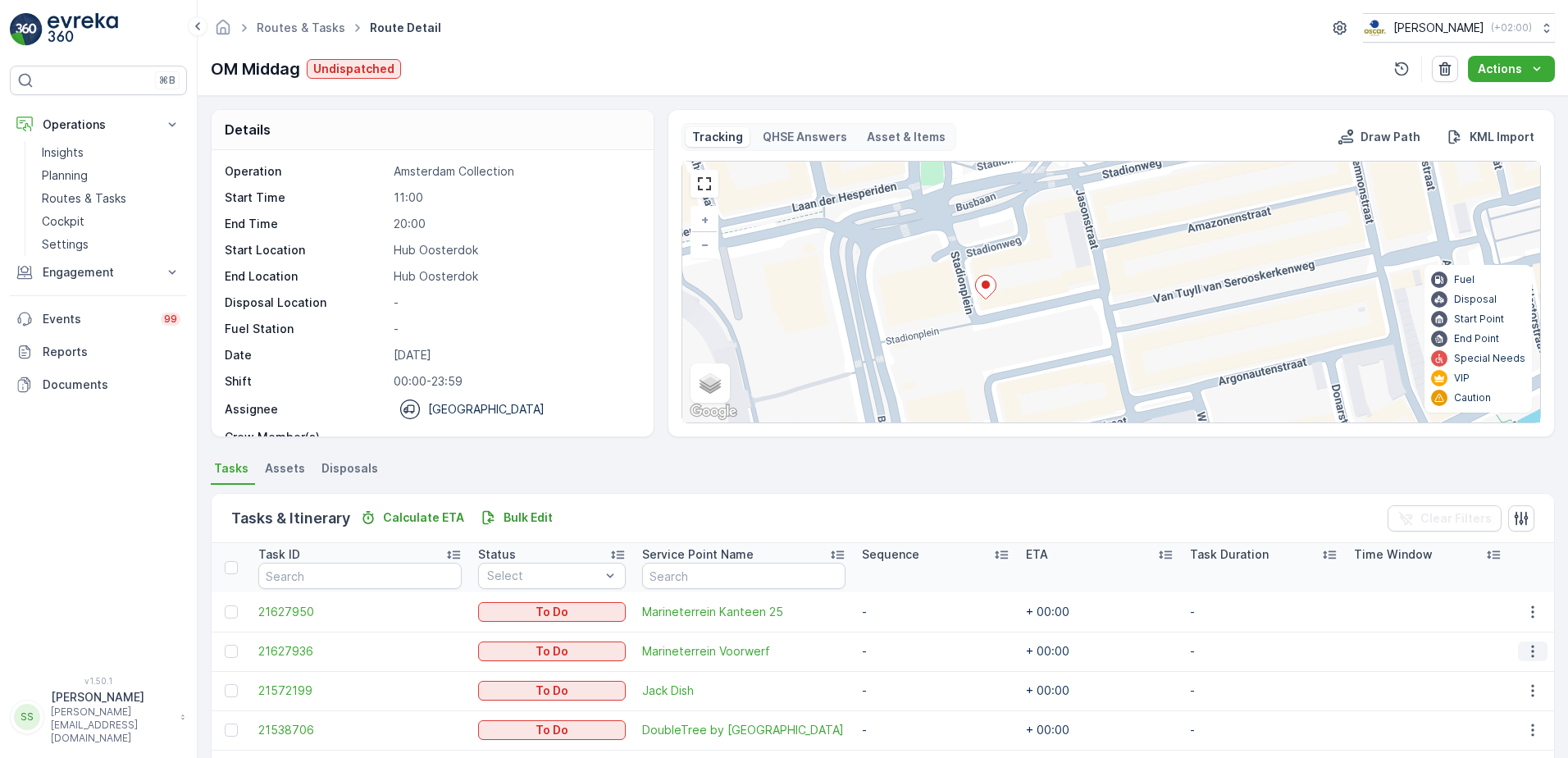
click at [1524, 654] on icon "button" at bounding box center [1532, 651] width 16 height 16
click at [1420, 696] on td at bounding box center [1427, 690] width 164 height 39
click at [1527, 693] on icon "button" at bounding box center [1532, 690] width 16 height 16
click at [1497, 608] on span "Change Route" at bounding box center [1491, 612] width 80 height 16
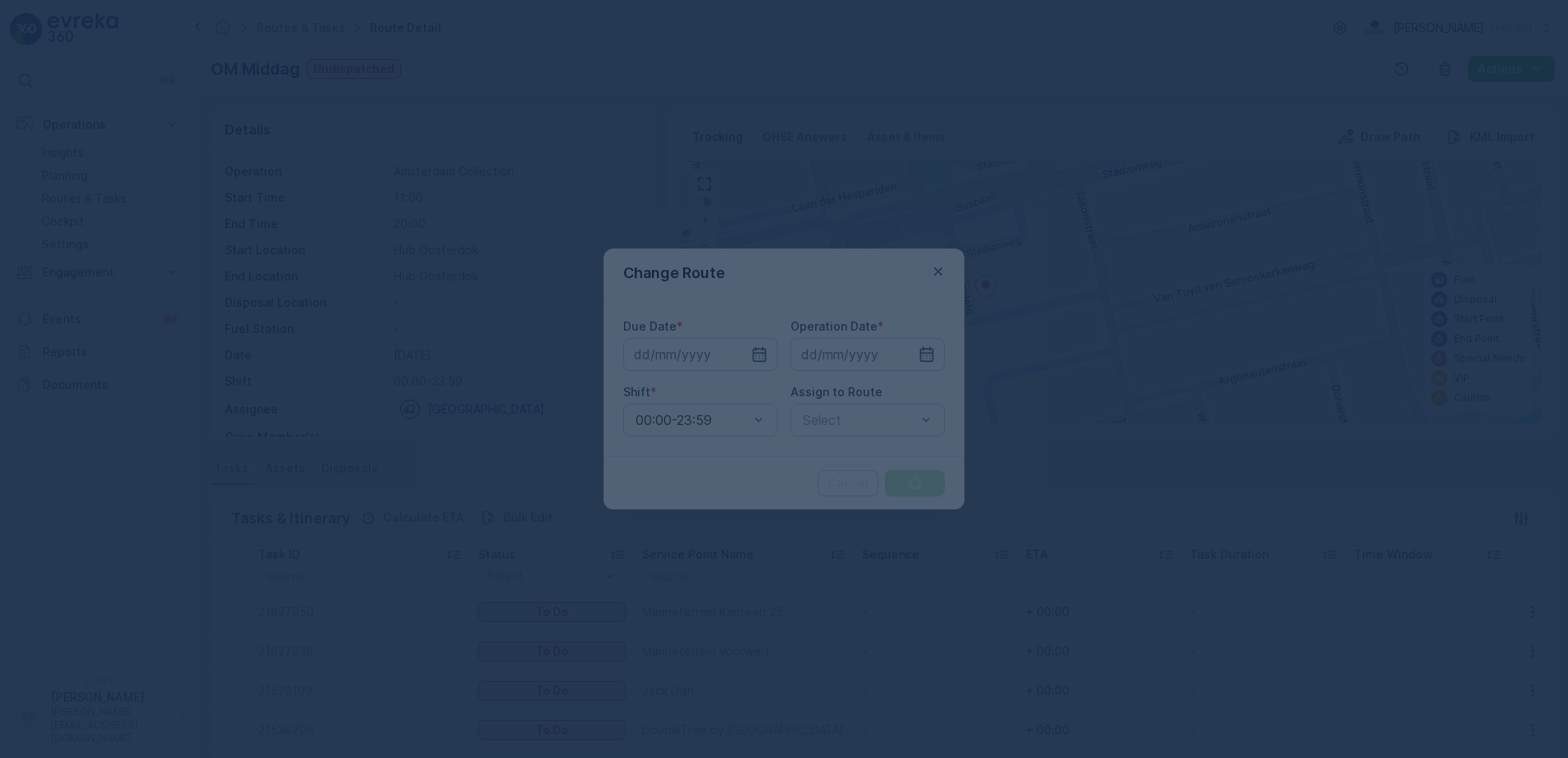
type input "[DATE]"
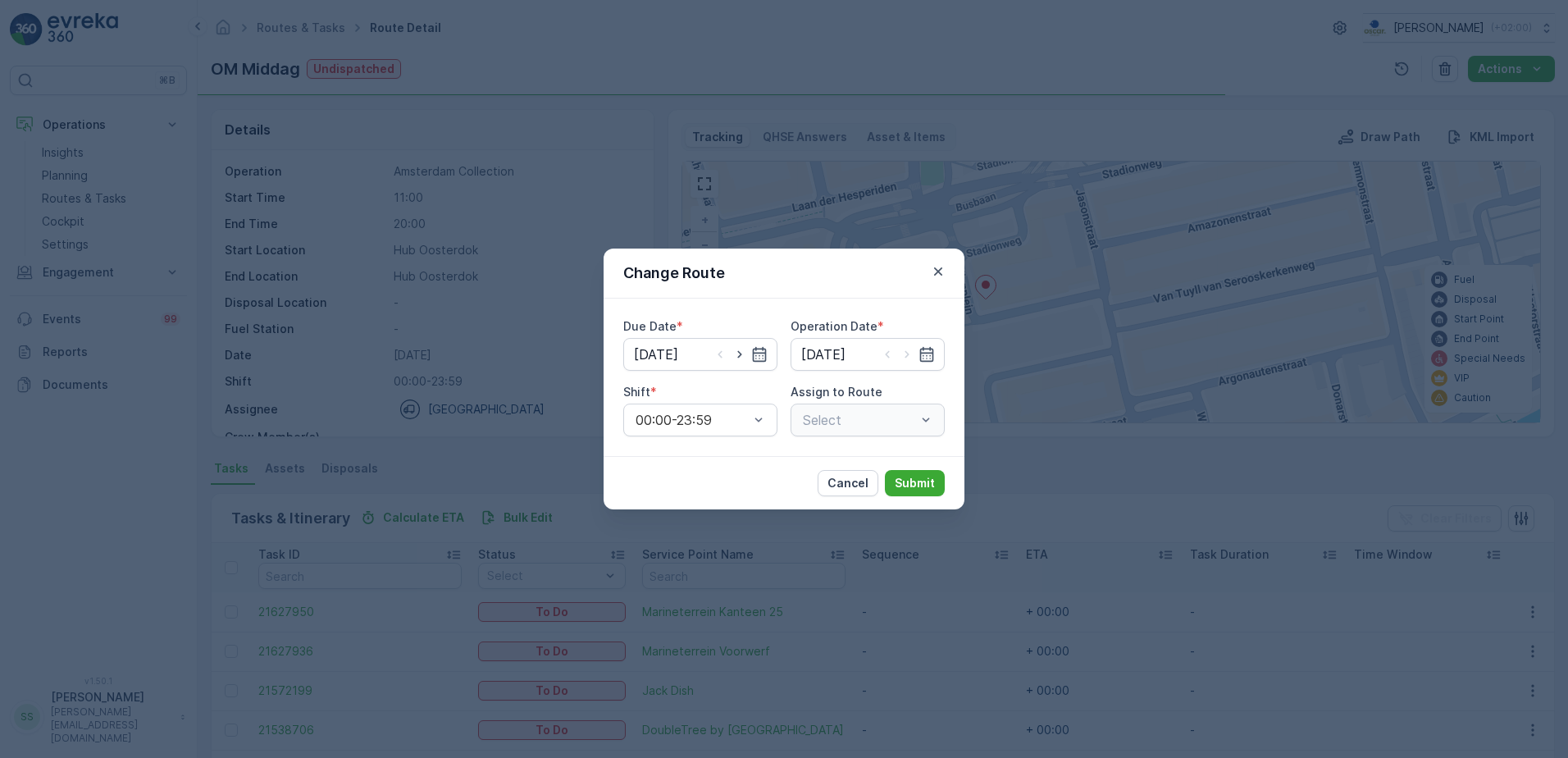
click at [770, 267] on div "Change Route" at bounding box center [784, 274] width 361 height 50
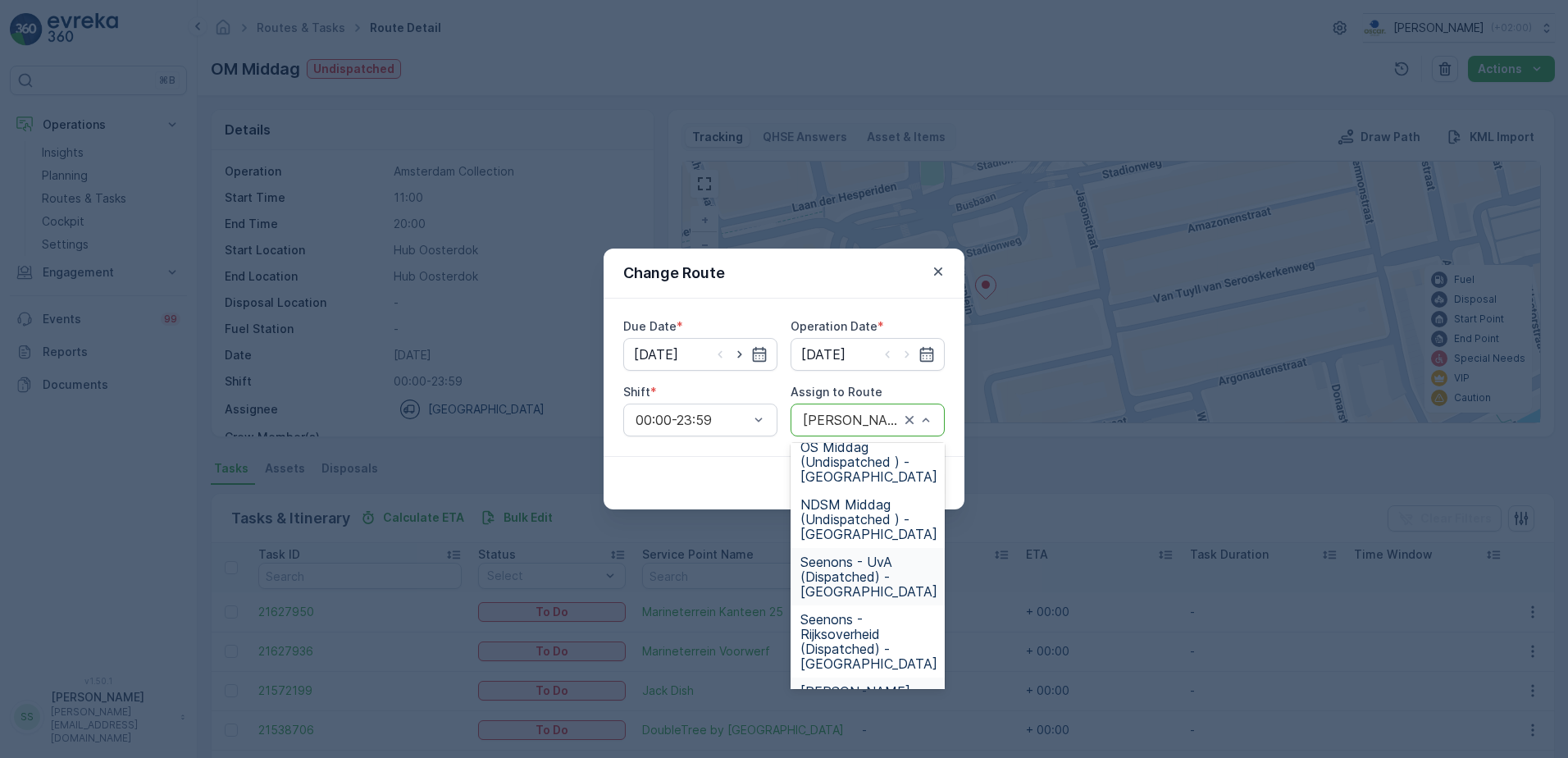
scroll to position [246, 0]
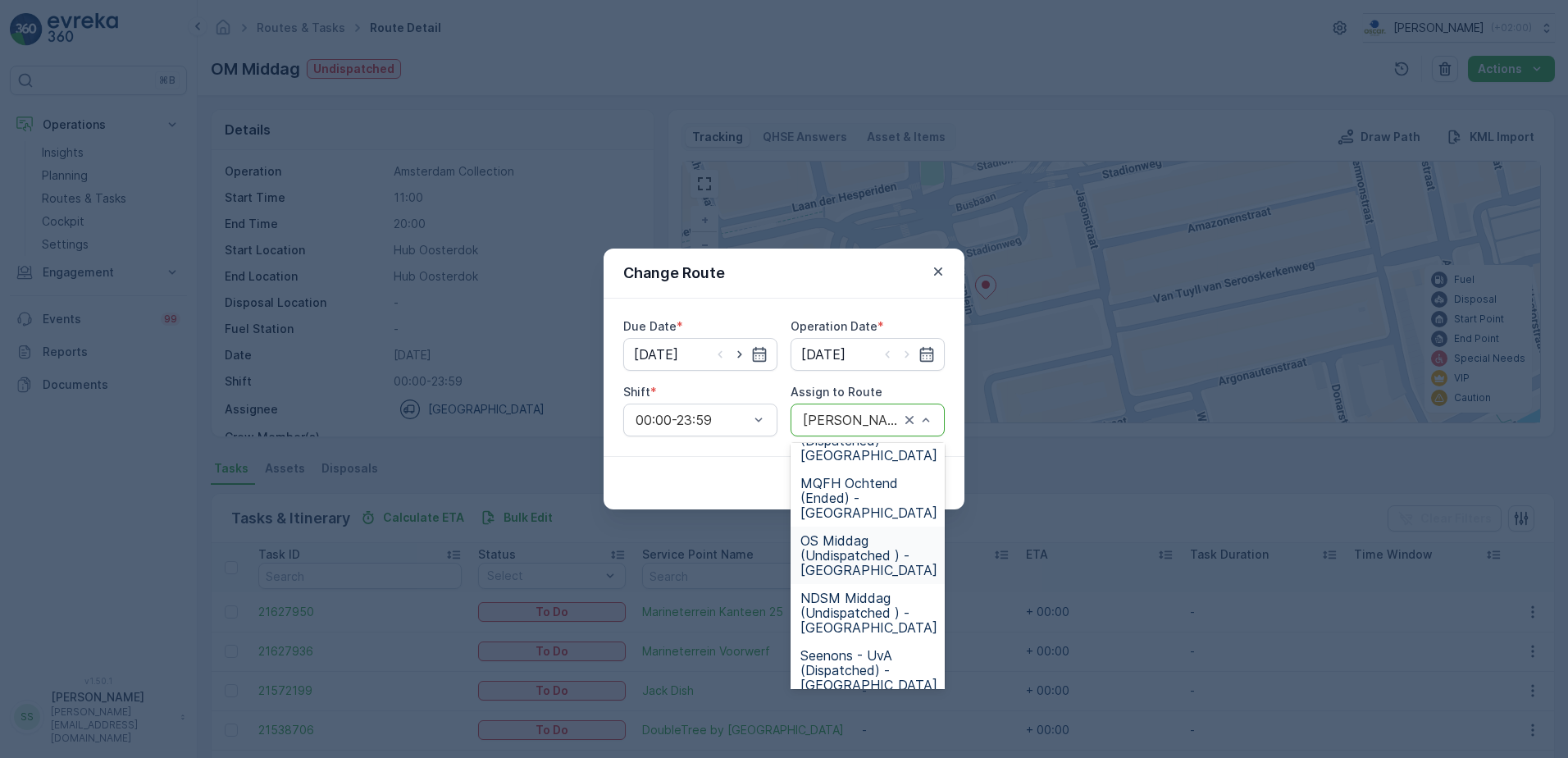
click at [862, 560] on span "OS Middag (Undispatched ) - Amsterdam" at bounding box center [868, 555] width 137 height 44
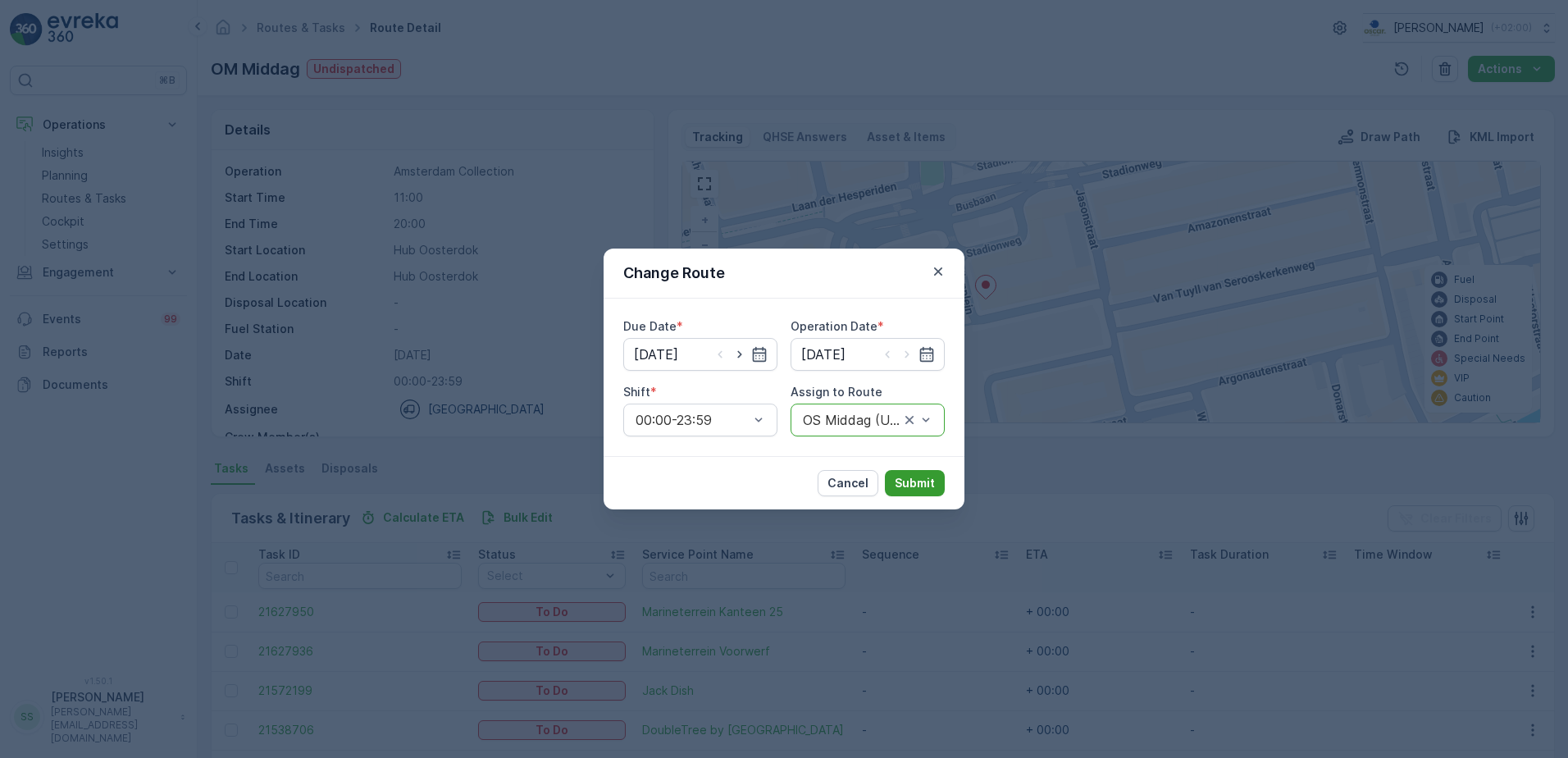
click at [904, 477] on p "Submit" at bounding box center [914, 483] width 40 height 16
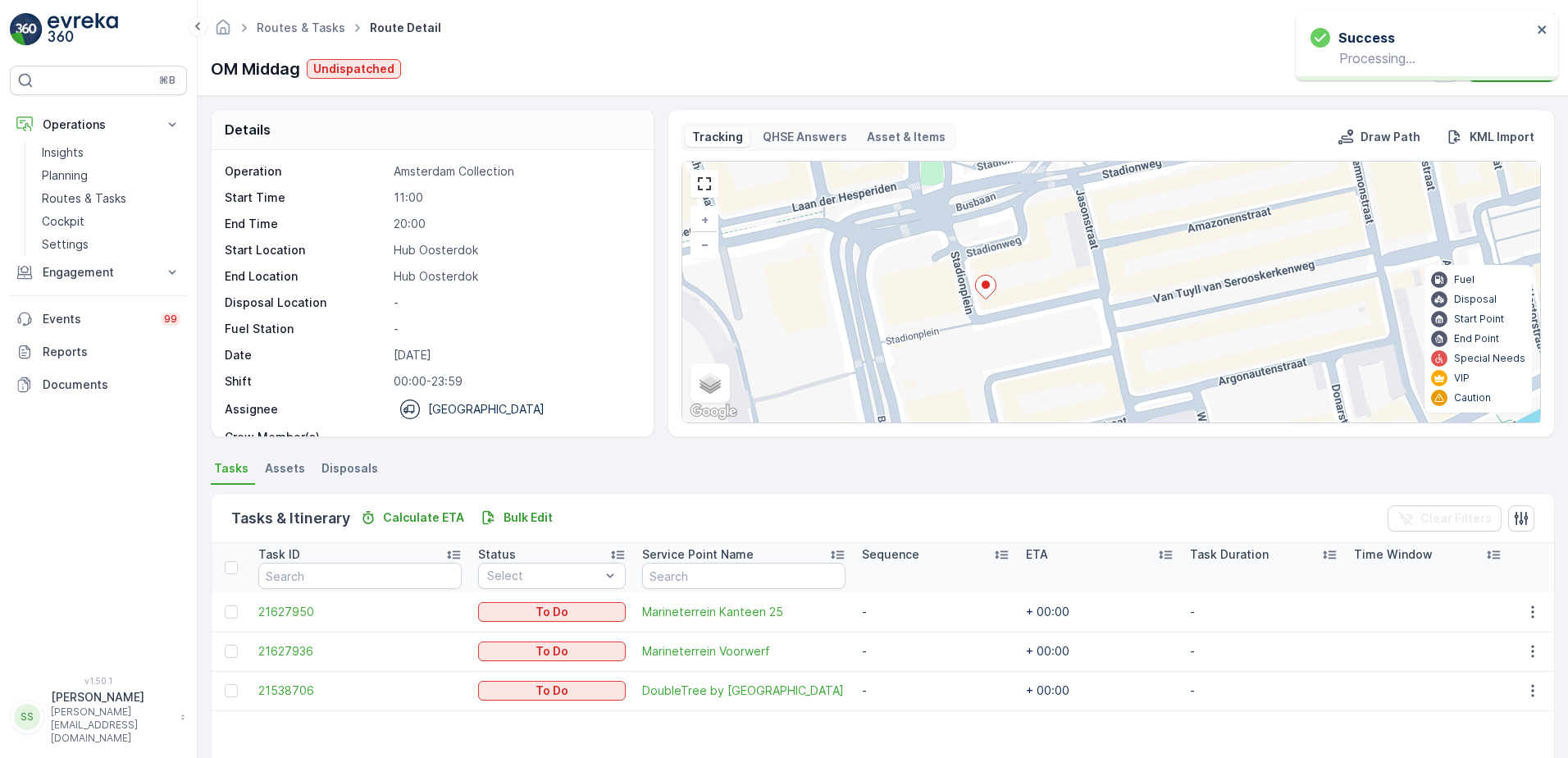
click at [539, 24] on div "Routes & Tasks Route Detail [PERSON_NAME] ( +02:00 )" at bounding box center [882, 28] width 1344 height 29
click at [657, 70] on div "OM Middag Undispatched Actions" at bounding box center [882, 68] width 1344 height 26
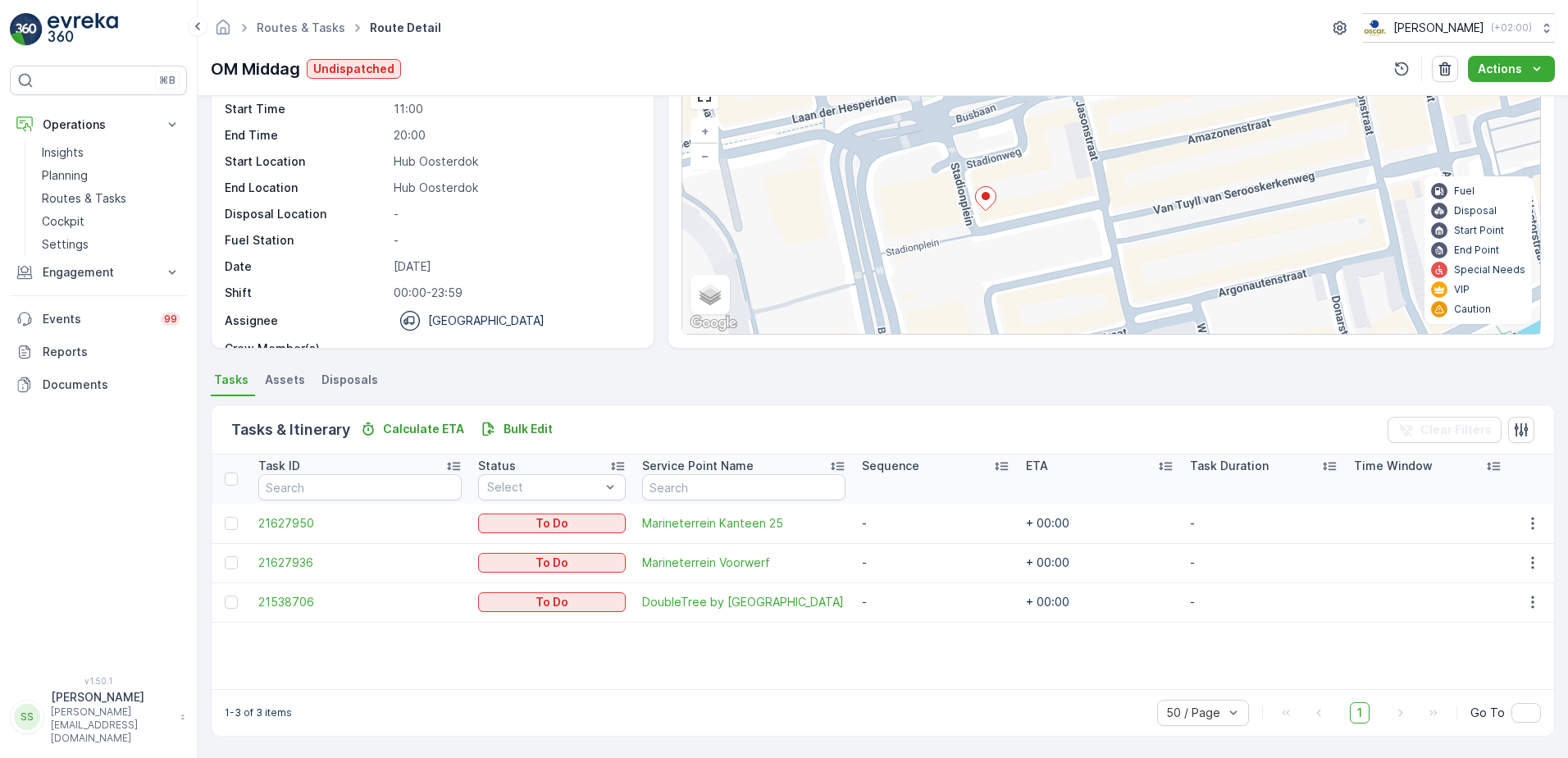
scroll to position [0, 0]
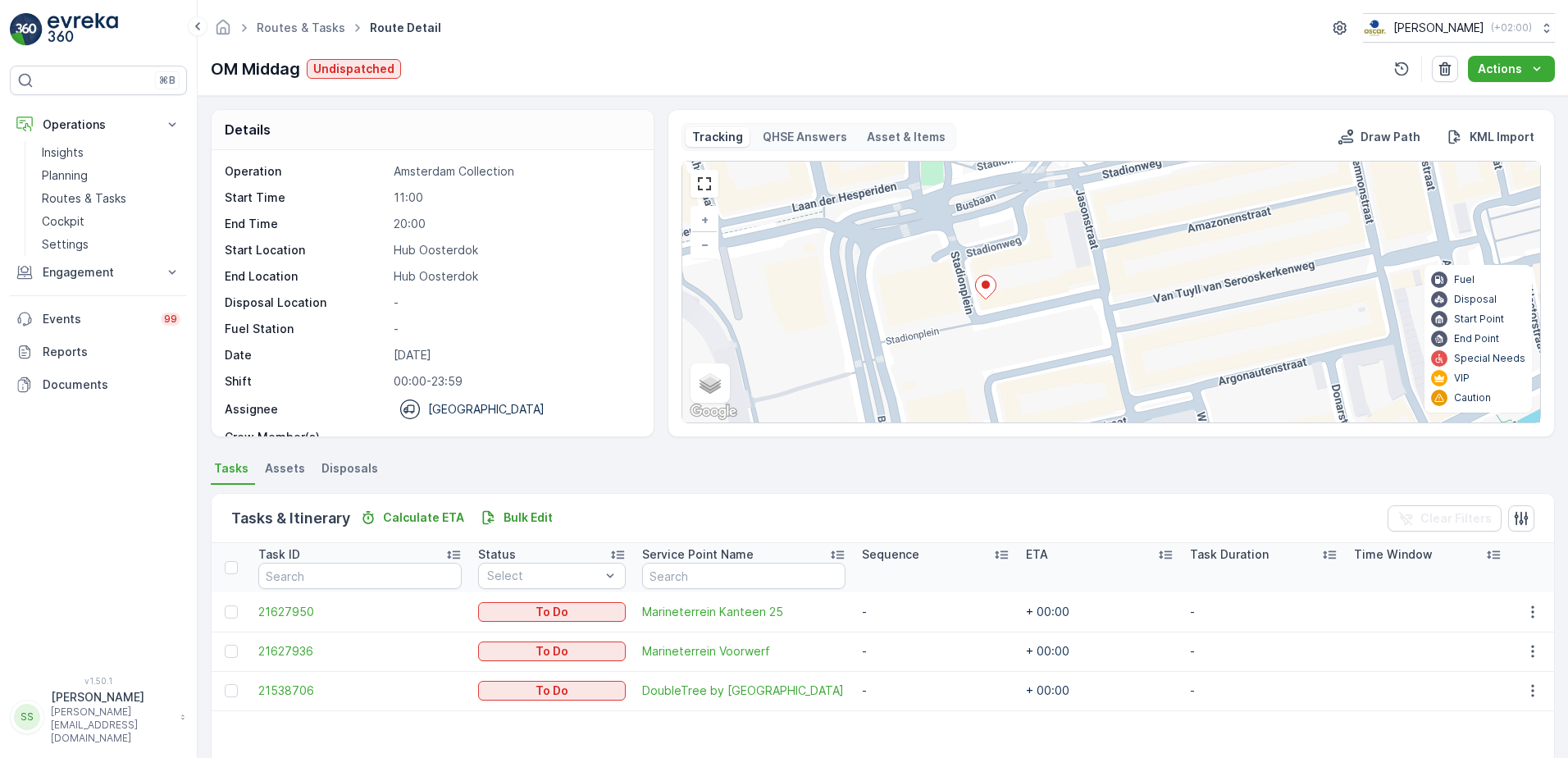
click at [529, 48] on div "Routes & Tasks Route Detail Oscar Circulair ( +02:00 ) OM Middag Undispatched A…" at bounding box center [882, 48] width 1370 height 96
drag, startPoint x: 467, startPoint y: 167, endPoint x: 458, endPoint y: 155, distance: 15.0
click at [458, 155] on div "Operation Amsterdam Collection Start Time 11:00 End Time 20:00 Start Location H…" at bounding box center [432, 293] width 442 height 286
click at [593, 181] on div "Operation Amsterdam Collection Start Time 11:00 End Time 20:00 Start Location H…" at bounding box center [429, 319] width 411 height 312
click at [298, 27] on link "Routes & Tasks" at bounding box center [300, 28] width 88 height 14
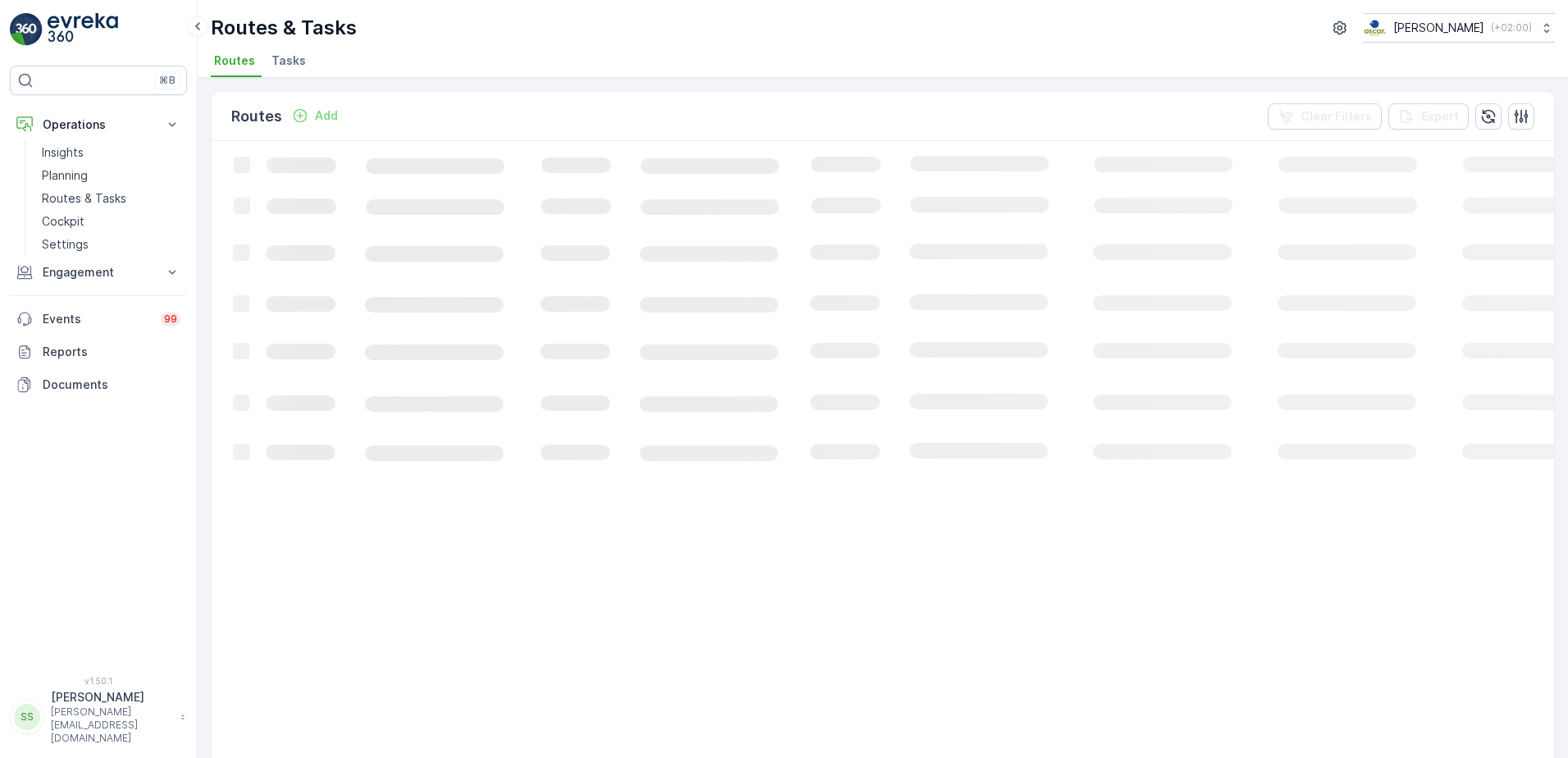
click at [283, 60] on span "Tasks" at bounding box center [288, 61] width 35 height 16
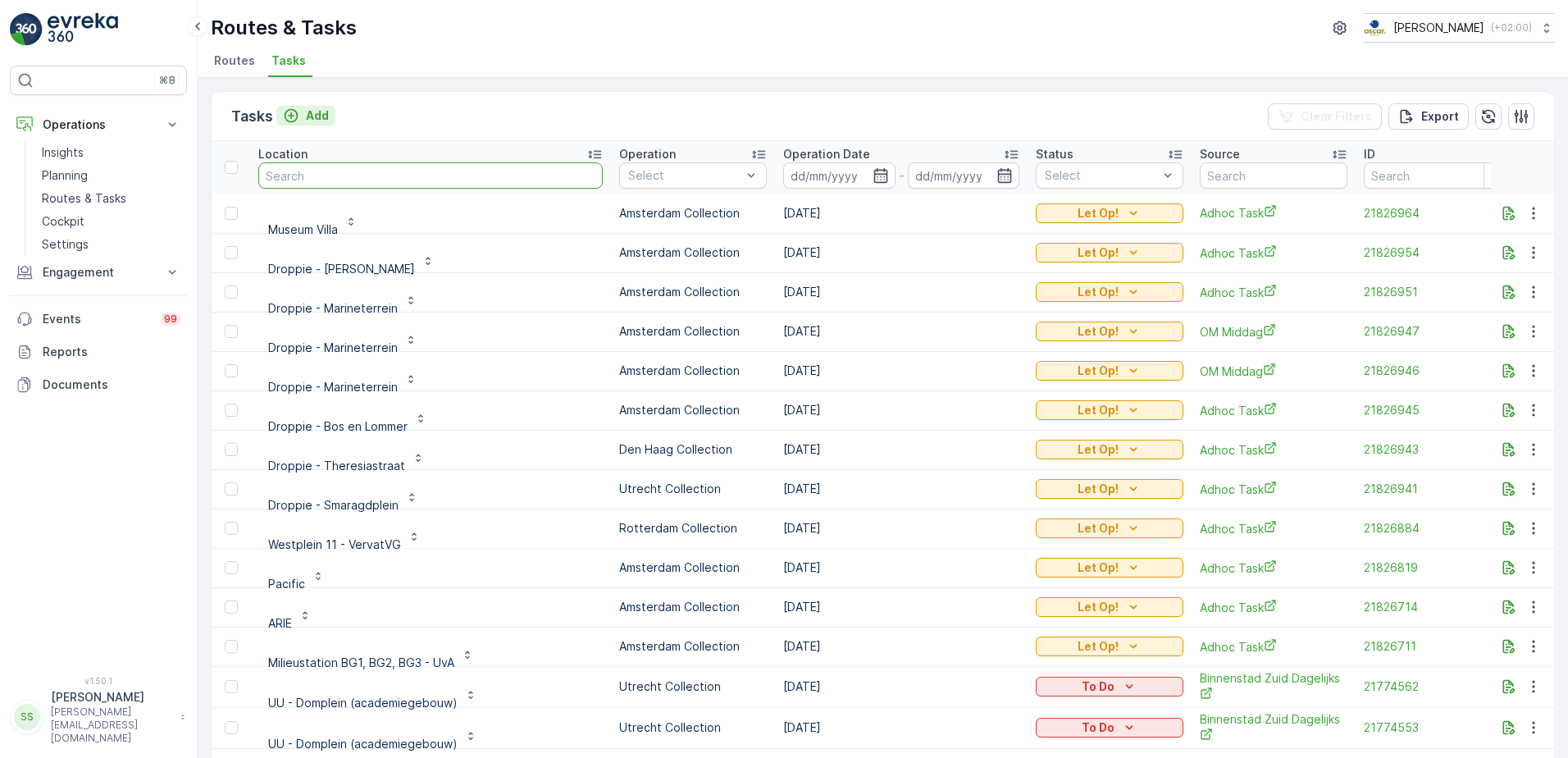
click at [344, 172] on input "text" at bounding box center [430, 175] width 345 height 26
type input "trans"
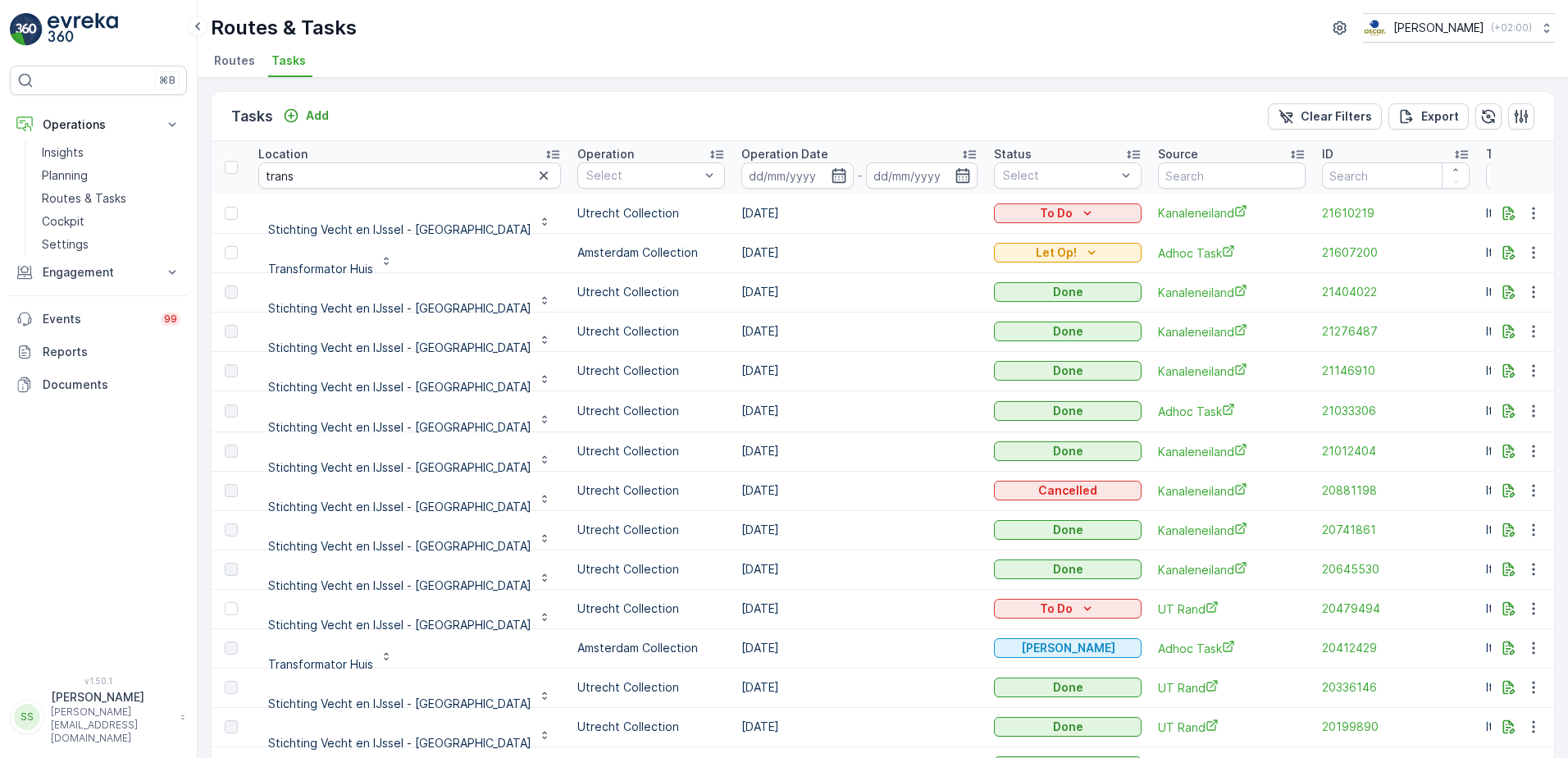
click at [733, 645] on td "16.07.2025" at bounding box center [860, 647] width 253 height 39
drag, startPoint x: 718, startPoint y: 645, endPoint x: 681, endPoint y: 649, distance: 37.2
click at [733, 649] on td "16.07.2025" at bounding box center [860, 647] width 253 height 39
click at [733, 644] on td "16.07.2025" at bounding box center [860, 647] width 253 height 39
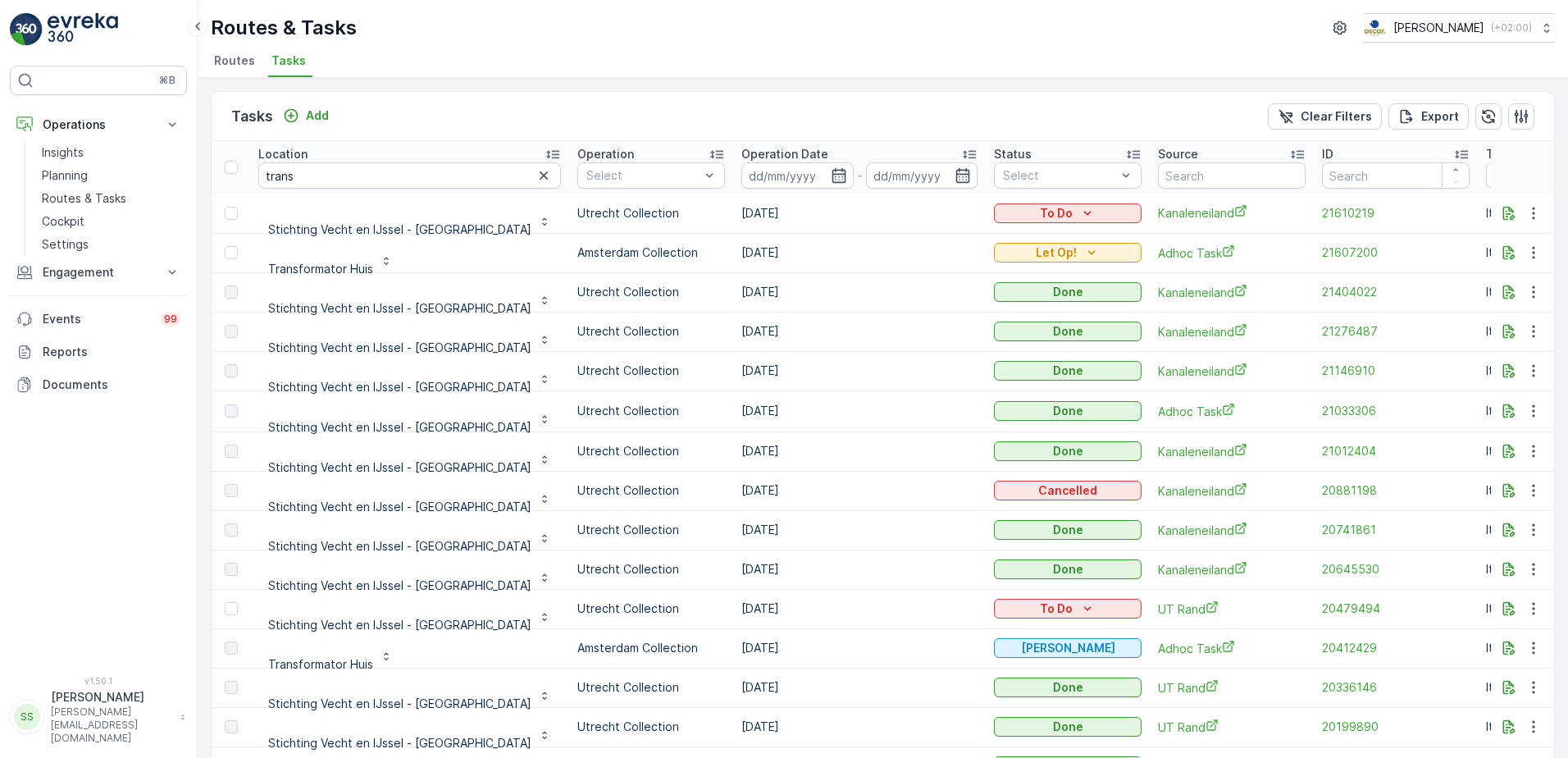
click at [733, 644] on td "16.07.2025" at bounding box center [860, 647] width 253 height 39
drag, startPoint x: 724, startPoint y: 644, endPoint x: 758, endPoint y: 656, distance: 36.1
click at [765, 657] on td "16.07.2025" at bounding box center [860, 647] width 253 height 39
click at [733, 651] on td "16.07.2025" at bounding box center [860, 647] width 253 height 39
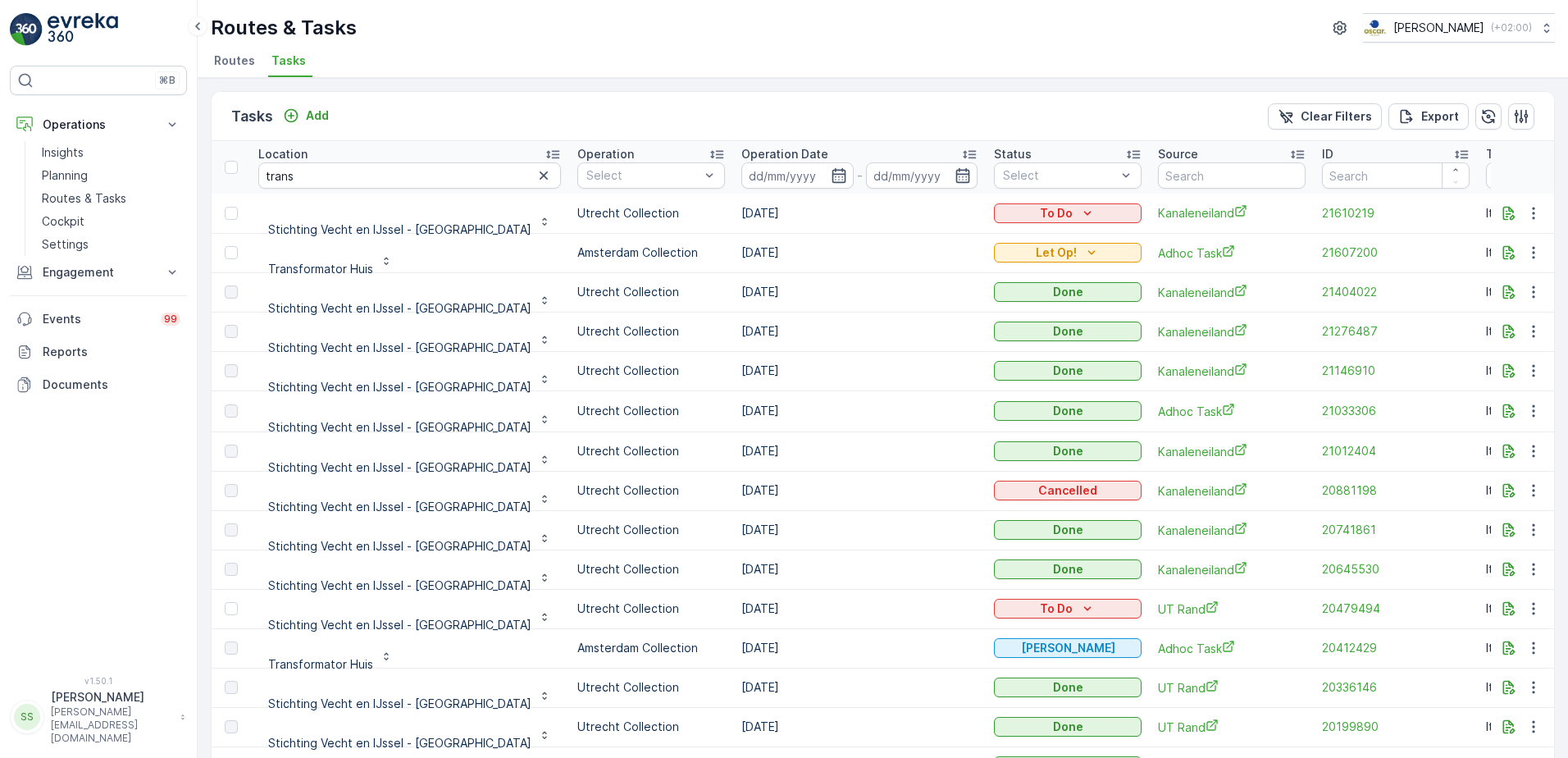
click at [733, 651] on td "16.07.2025" at bounding box center [860, 647] width 253 height 39
click at [733, 650] on td "16.07.2025" at bounding box center [860, 647] width 253 height 39
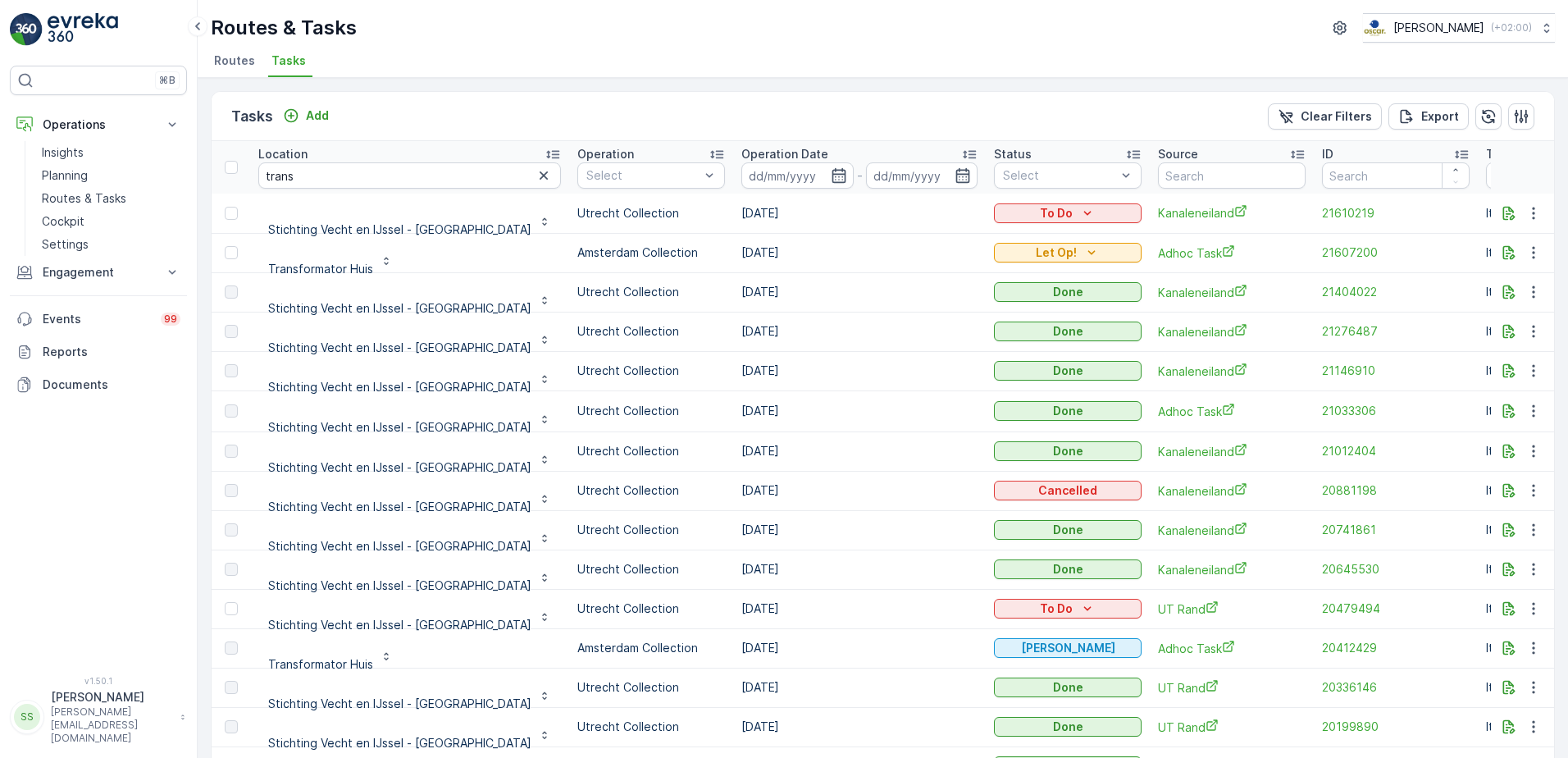
click at [733, 650] on td "16.07.2025" at bounding box center [860, 647] width 253 height 39
drag, startPoint x: 704, startPoint y: 650, endPoint x: 763, endPoint y: 651, distance: 59.0
click at [763, 652] on td "16.07.2025" at bounding box center [860, 647] width 253 height 39
click at [733, 648] on td "16.07.2025" at bounding box center [860, 647] width 253 height 39
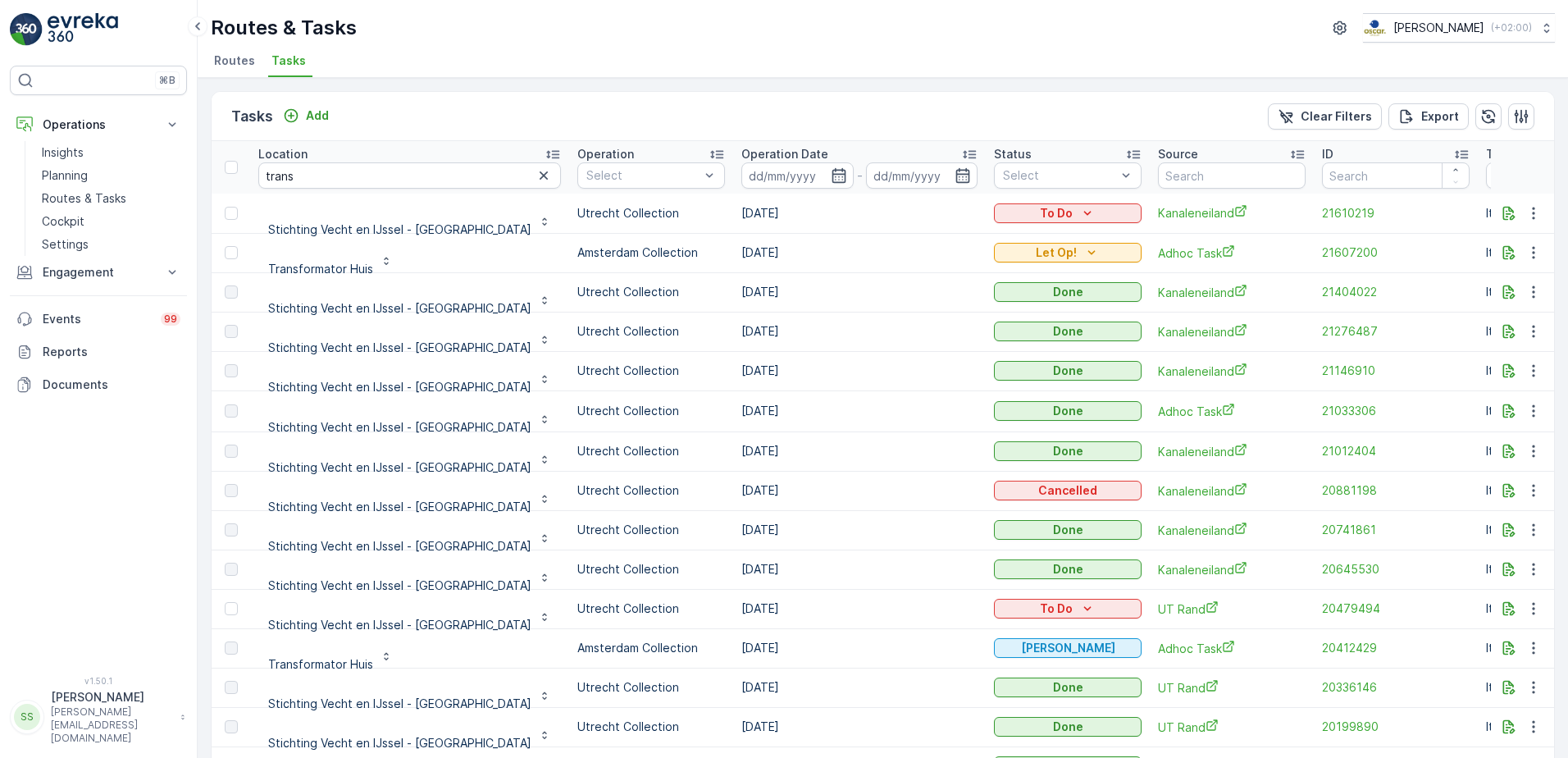
drag, startPoint x: 696, startPoint y: 648, endPoint x: 750, endPoint y: 651, distance: 54.1
click at [750, 651] on td "16.07.2025" at bounding box center [860, 647] width 253 height 39
click at [733, 654] on td "16.07.2025" at bounding box center [860, 647] width 253 height 39
drag, startPoint x: 702, startPoint y: 654, endPoint x: 707, endPoint y: 641, distance: 13.9
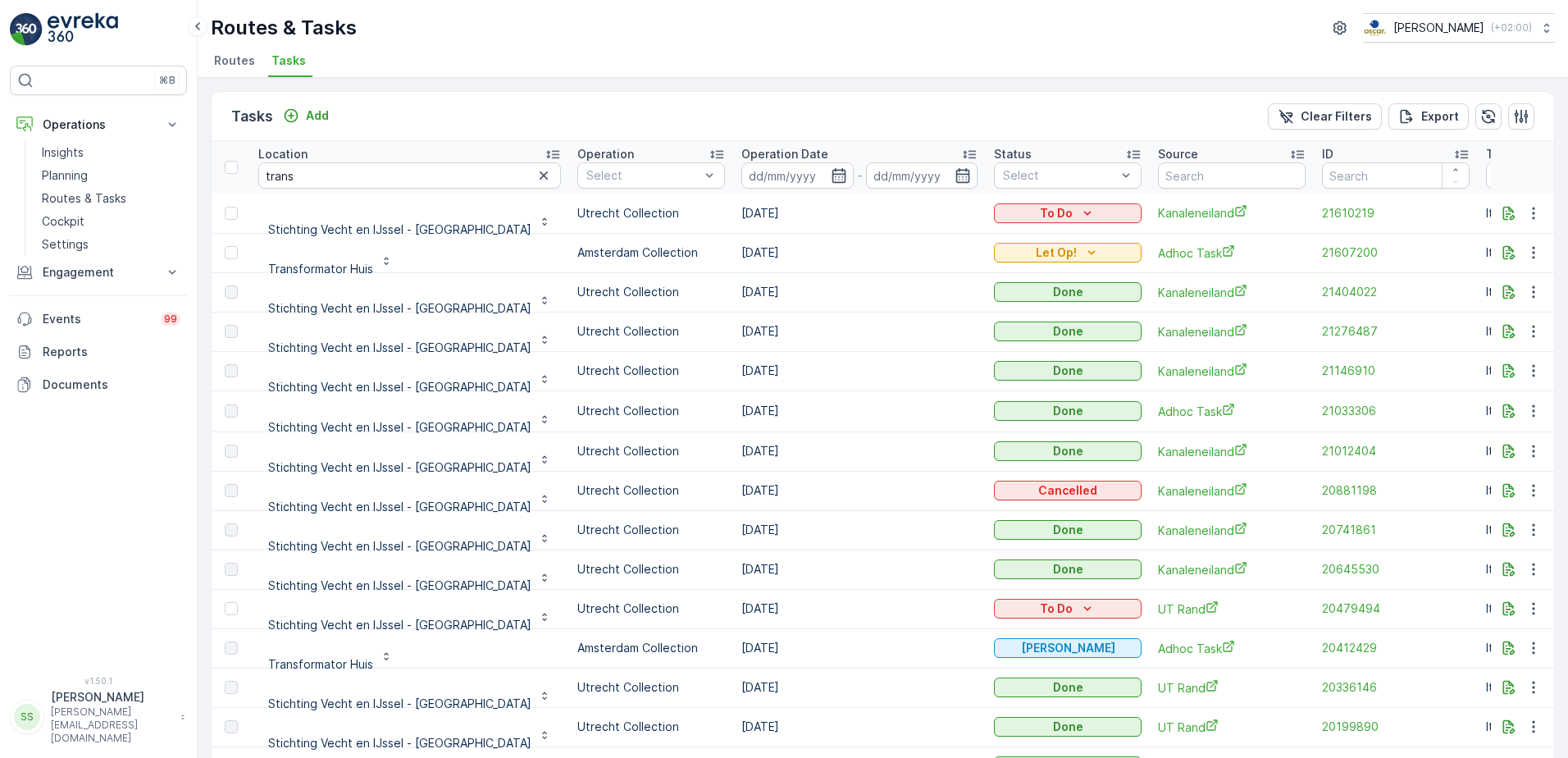
click at [733, 641] on td "16.07.2025" at bounding box center [860, 647] width 253 height 39
click at [733, 644] on td "16.07.2025" at bounding box center [860, 647] width 253 height 39
drag, startPoint x: 707, startPoint y: 644, endPoint x: 713, endPoint y: 664, distance: 20.9
click at [733, 664] on td "16.07.2025" at bounding box center [860, 647] width 253 height 39
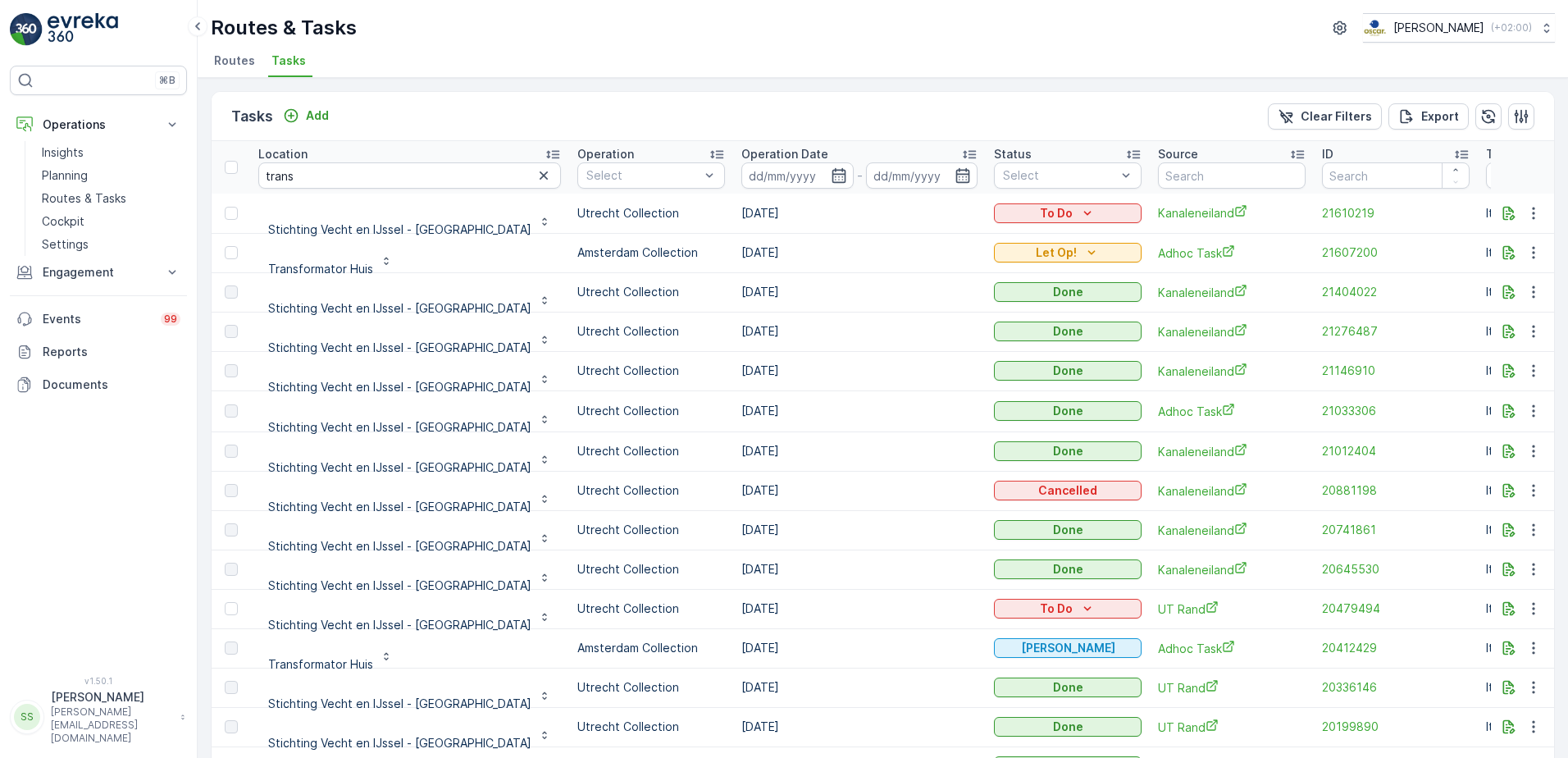
click at [733, 641] on td "16.07.2025" at bounding box center [860, 647] width 253 height 39
click at [733, 642] on td "16.07.2025" at bounding box center [860, 647] width 253 height 39
click at [733, 645] on td "16.07.2025" at bounding box center [860, 647] width 253 height 39
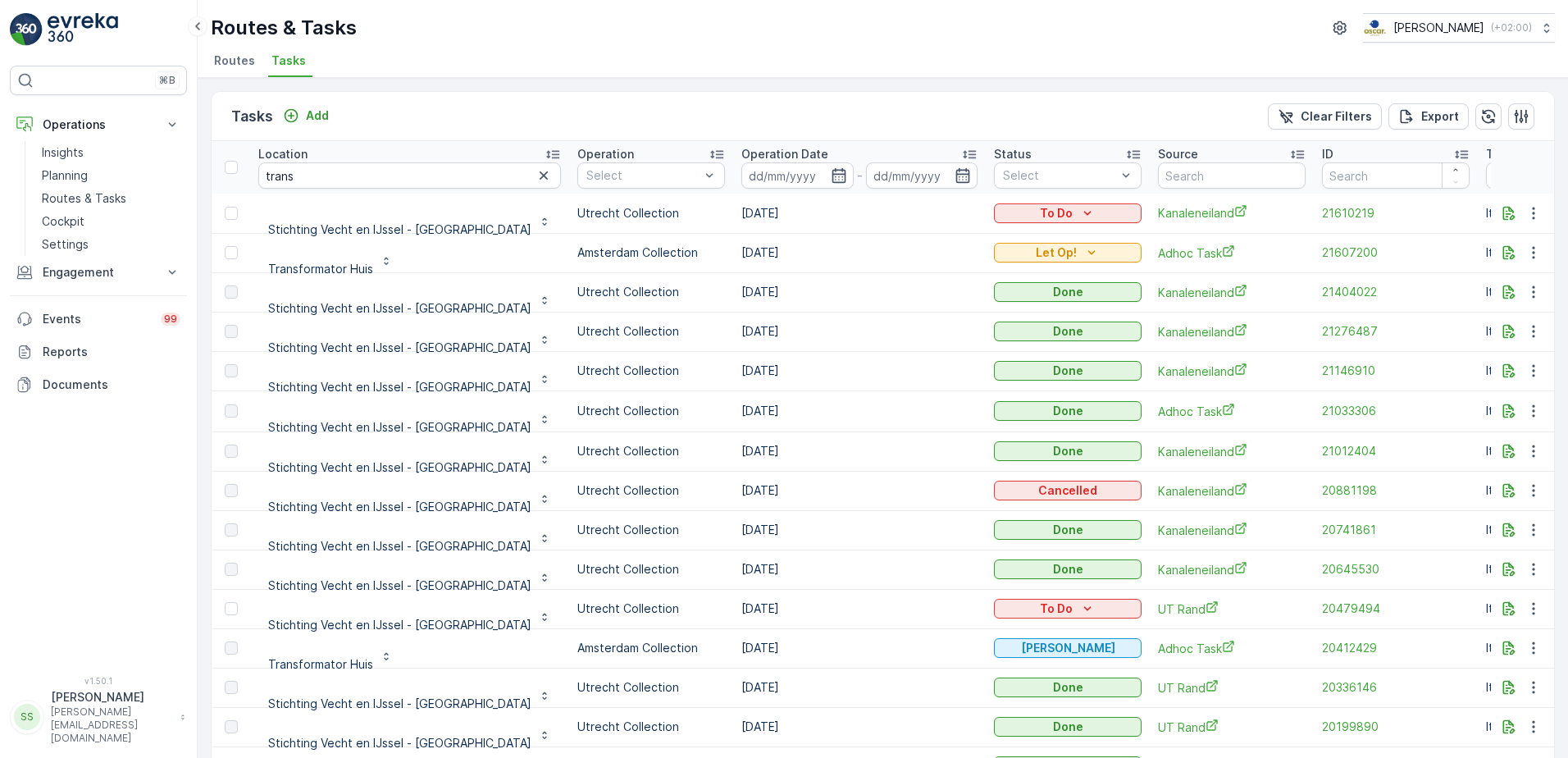
click at [733, 645] on td "16.07.2025" at bounding box center [860, 647] width 253 height 39
click at [448, 106] on div "Tasks Add Clear Filters Export" at bounding box center [882, 116] width 1342 height 49
click at [333, 174] on input "trans" at bounding box center [409, 175] width 302 height 26
type input "transform"
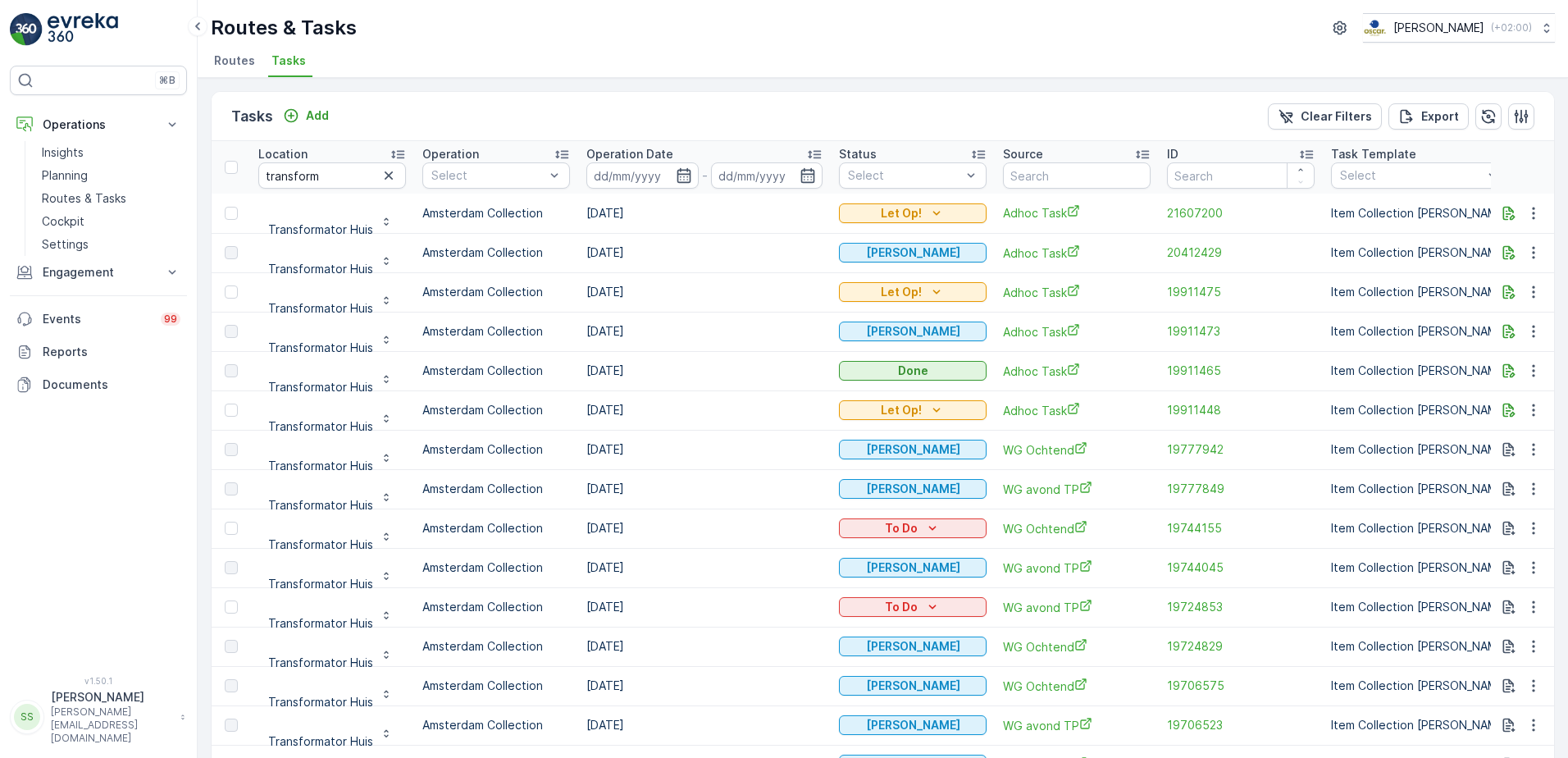
click at [517, 107] on div "Tasks Add Clear Filters Export" at bounding box center [882, 116] width 1342 height 49
click at [744, 102] on div "Tasks Add Clear Filters Export" at bounding box center [882, 116] width 1342 height 49
click at [815, 96] on div "Tasks Add Clear Filters Export" at bounding box center [882, 116] width 1342 height 49
click at [812, 96] on div "Tasks Add Clear Filters Export" at bounding box center [882, 116] width 1342 height 49
click at [681, 176] on icon "button" at bounding box center [683, 175] width 16 height 16
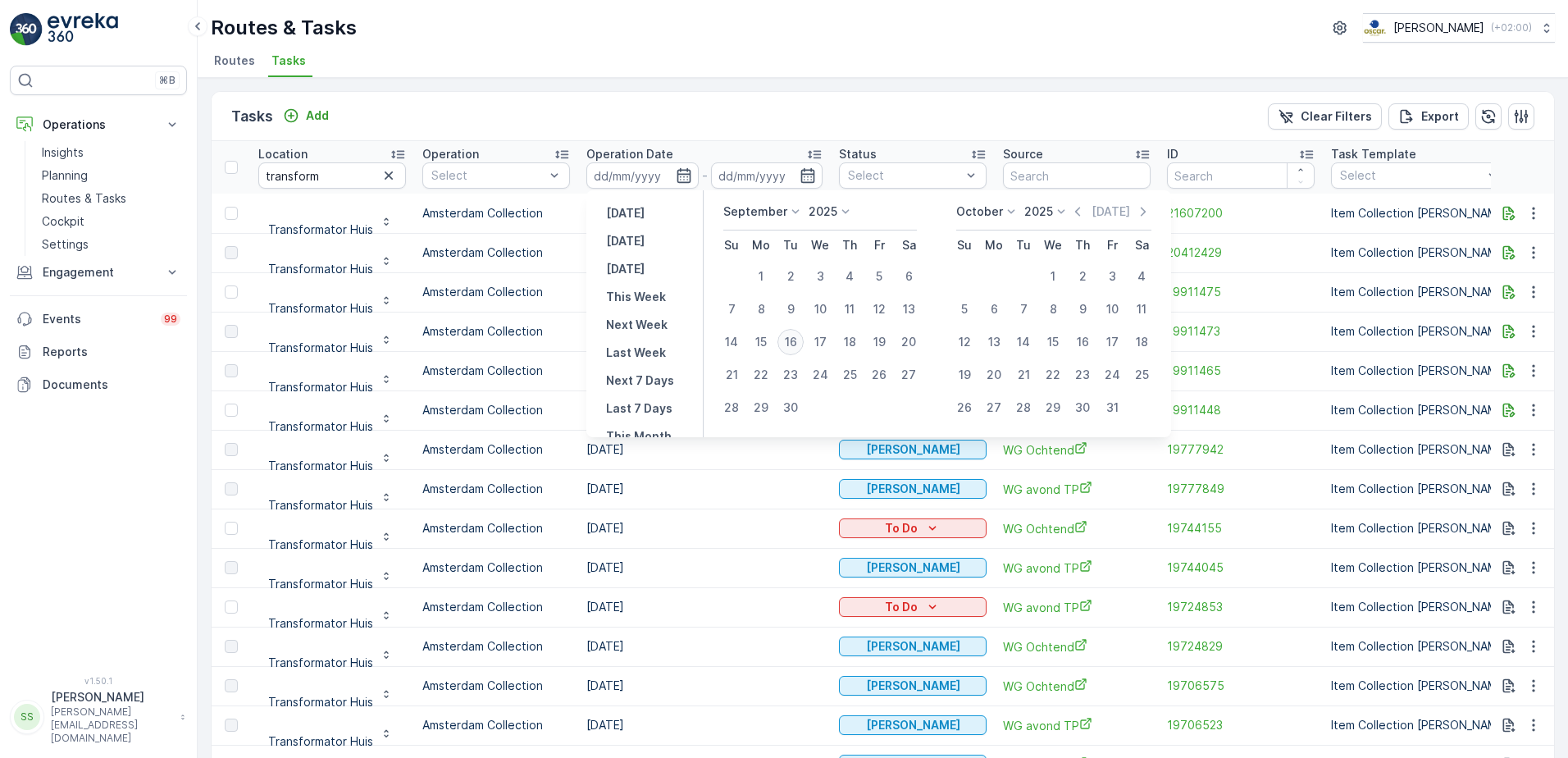
click at [790, 342] on div "16" at bounding box center [790, 342] width 26 height 26
type input "[DATE]"
click at [746, 108] on div "Tasks Add Clear Filters Export" at bounding box center [882, 116] width 1342 height 49
type input "[DATE]"
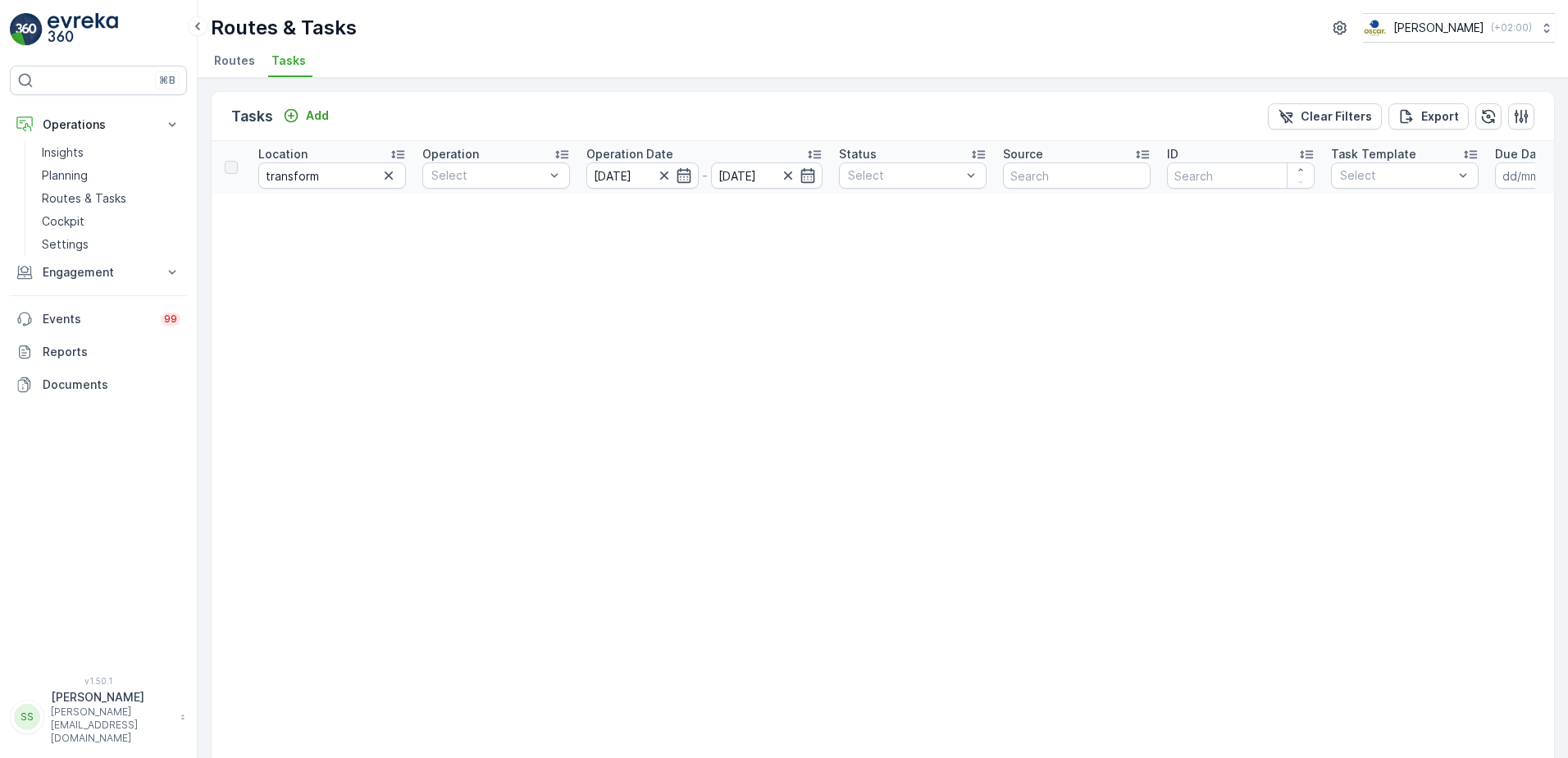
click at [397, 178] on button "button" at bounding box center [388, 175] width 20 height 20
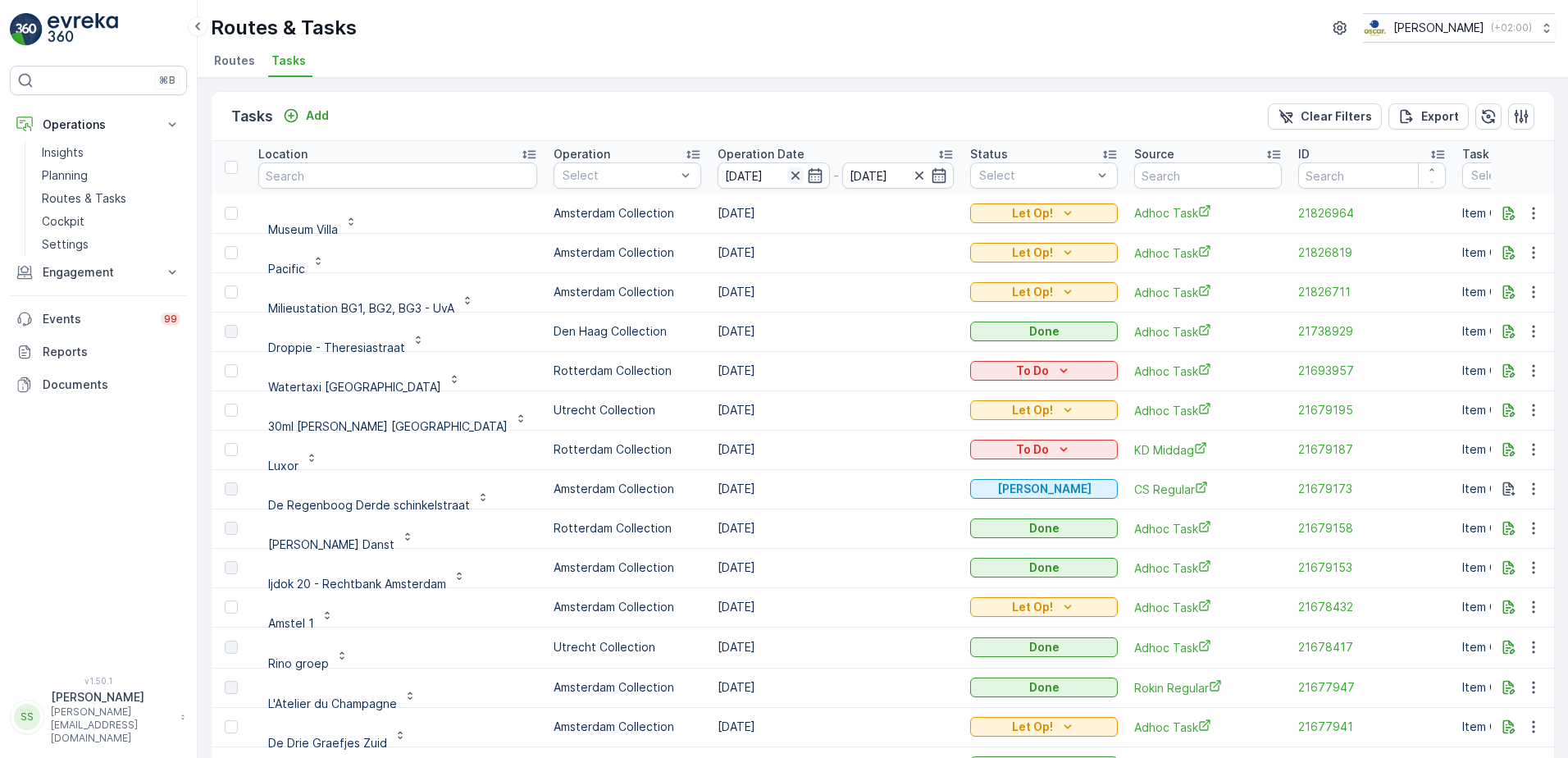
click at [787, 174] on icon "button" at bounding box center [795, 175] width 16 height 16
click at [745, 100] on div "Tasks Add Clear Filters Export" at bounding box center [882, 116] width 1342 height 49
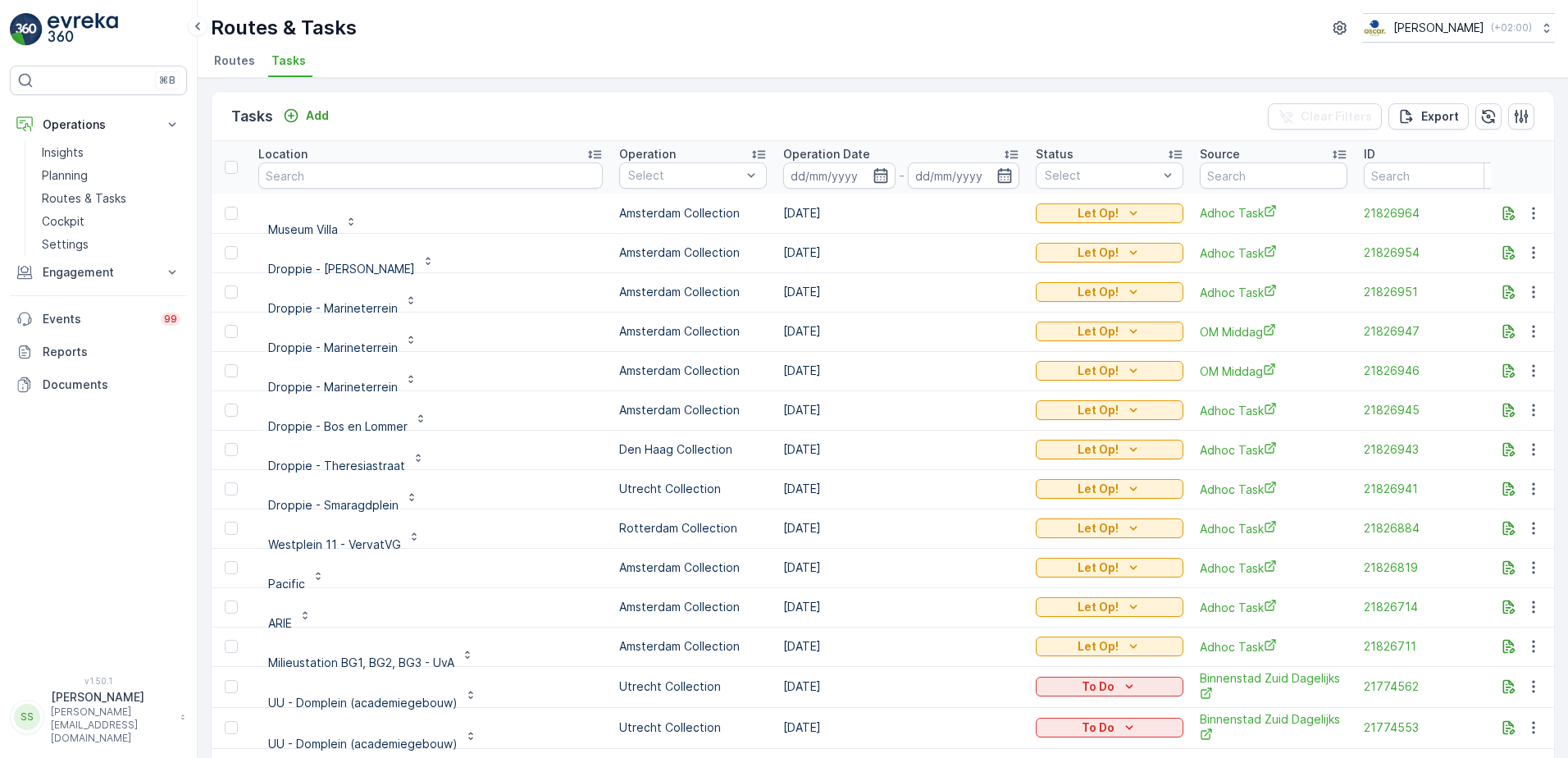
click at [312, 176] on input "text" at bounding box center [430, 175] width 345 height 26
type input "de wes"
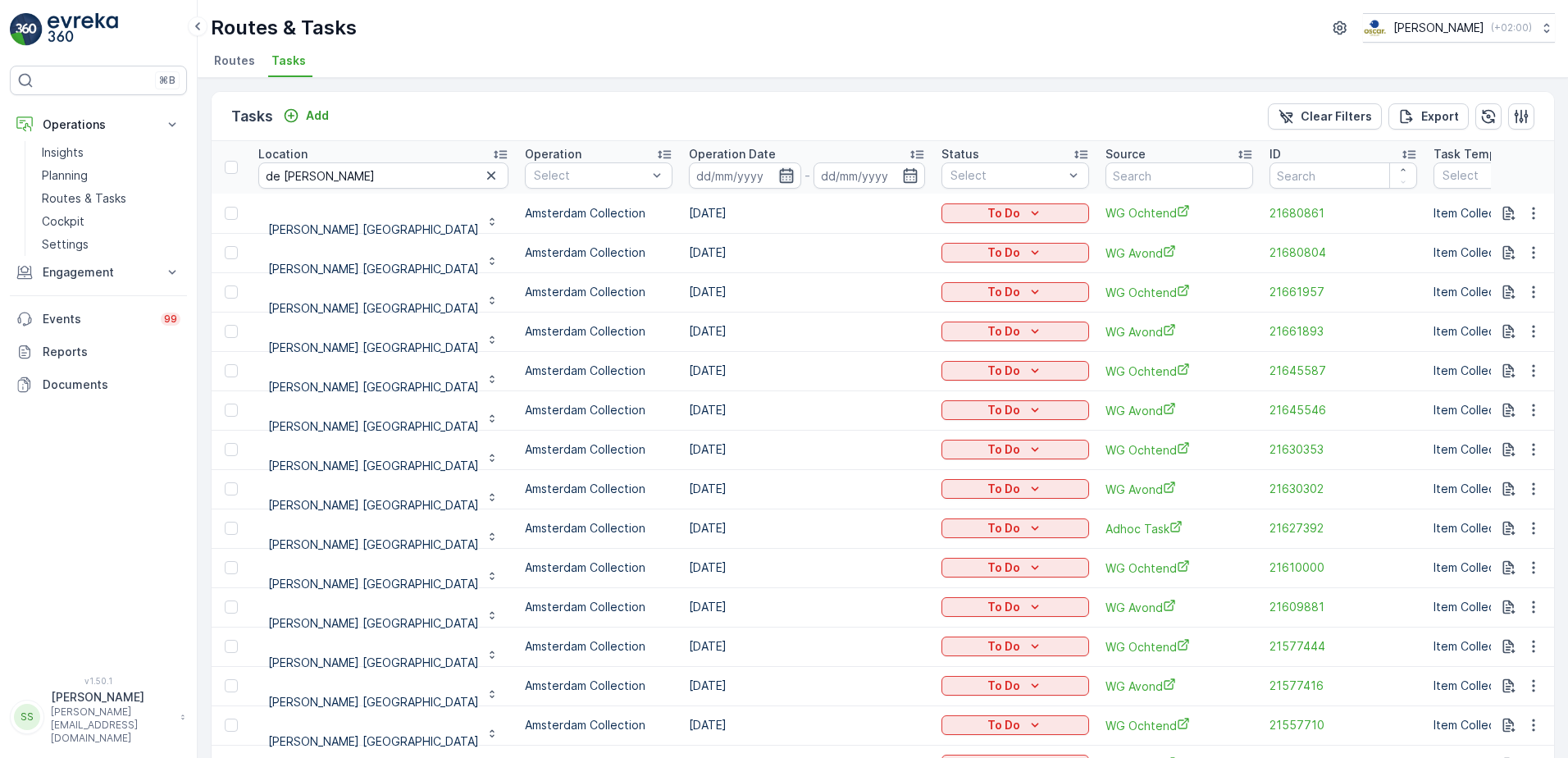
click at [779, 171] on icon "button" at bounding box center [786, 175] width 14 height 15
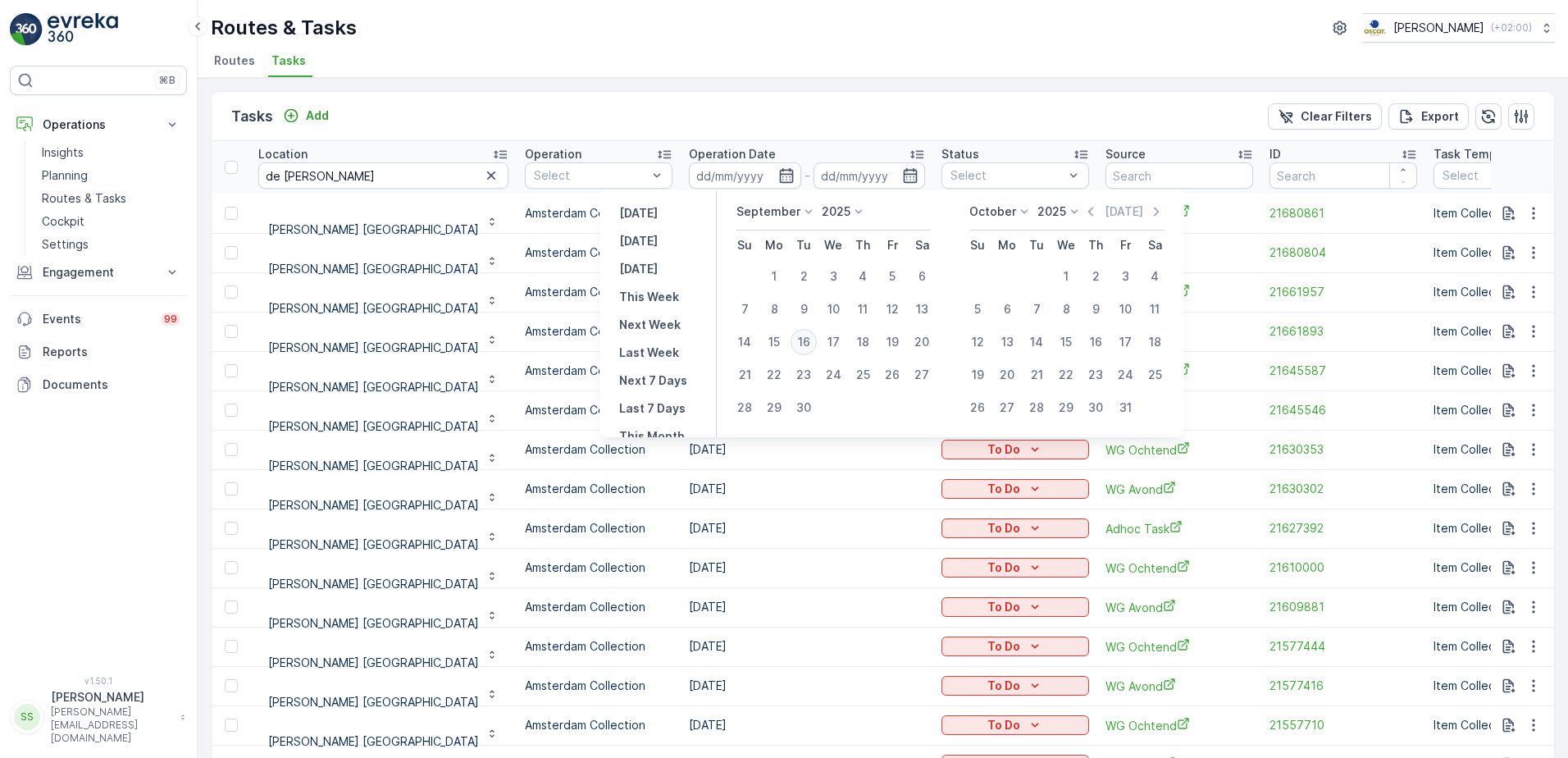
click at [810, 345] on div "16" at bounding box center [803, 342] width 26 height 26
type input "[DATE]"
click at [773, 118] on div "Tasks Add Clear Filters Export" at bounding box center [882, 116] width 1342 height 49
type input "[DATE]"
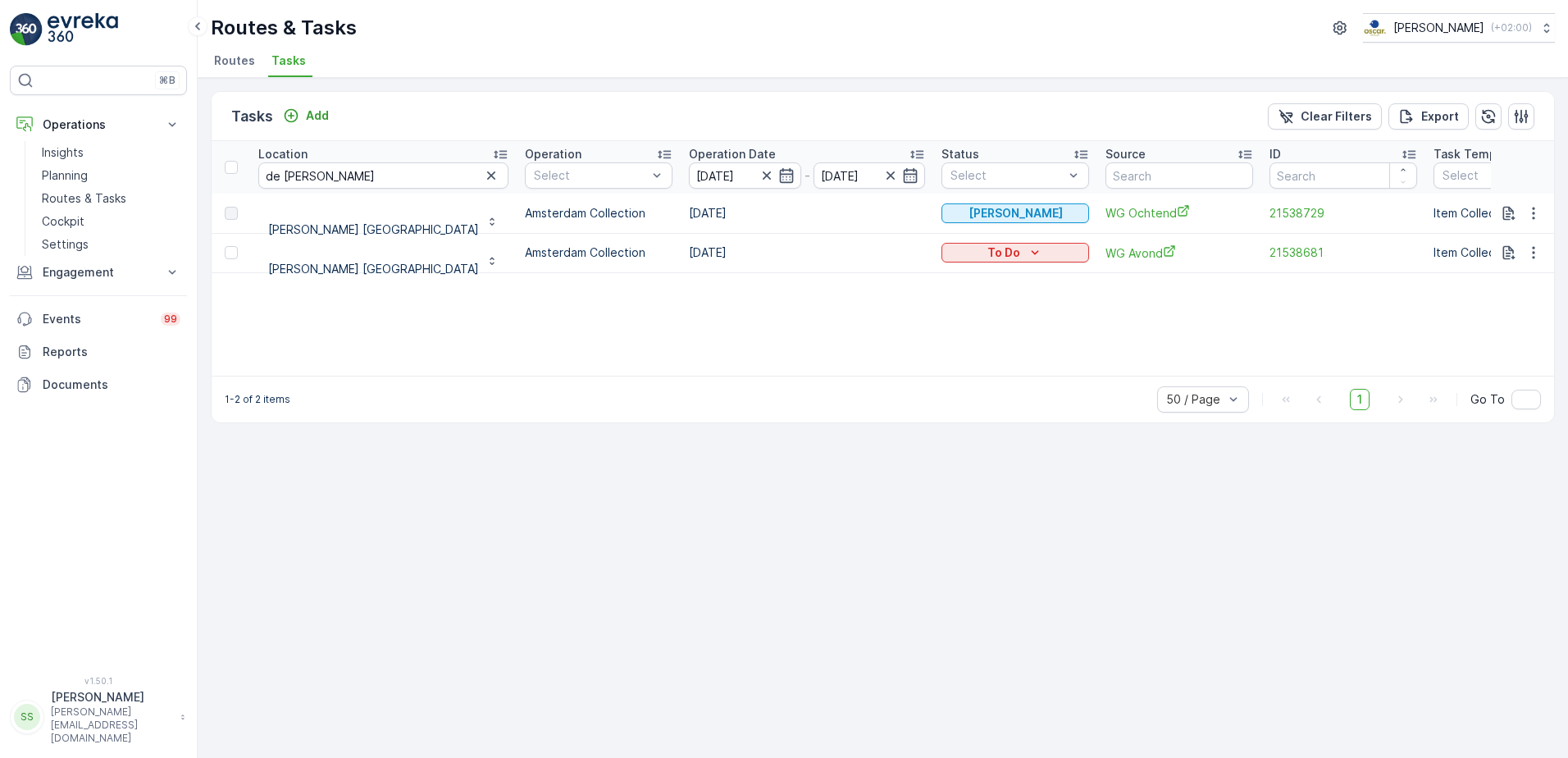
click at [464, 99] on div "Tasks Add Clear Filters Export" at bounding box center [882, 116] width 1342 height 49
drag, startPoint x: 657, startPoint y: 310, endPoint x: 646, endPoint y: 308, distance: 11.2
click at [656, 310] on div "Location de wes Operation Select Operation Date 16.09.2025 - 16.09.2025 Status …" at bounding box center [882, 258] width 1342 height 235
click at [313, 115] on p "Add" at bounding box center [317, 115] width 23 height 16
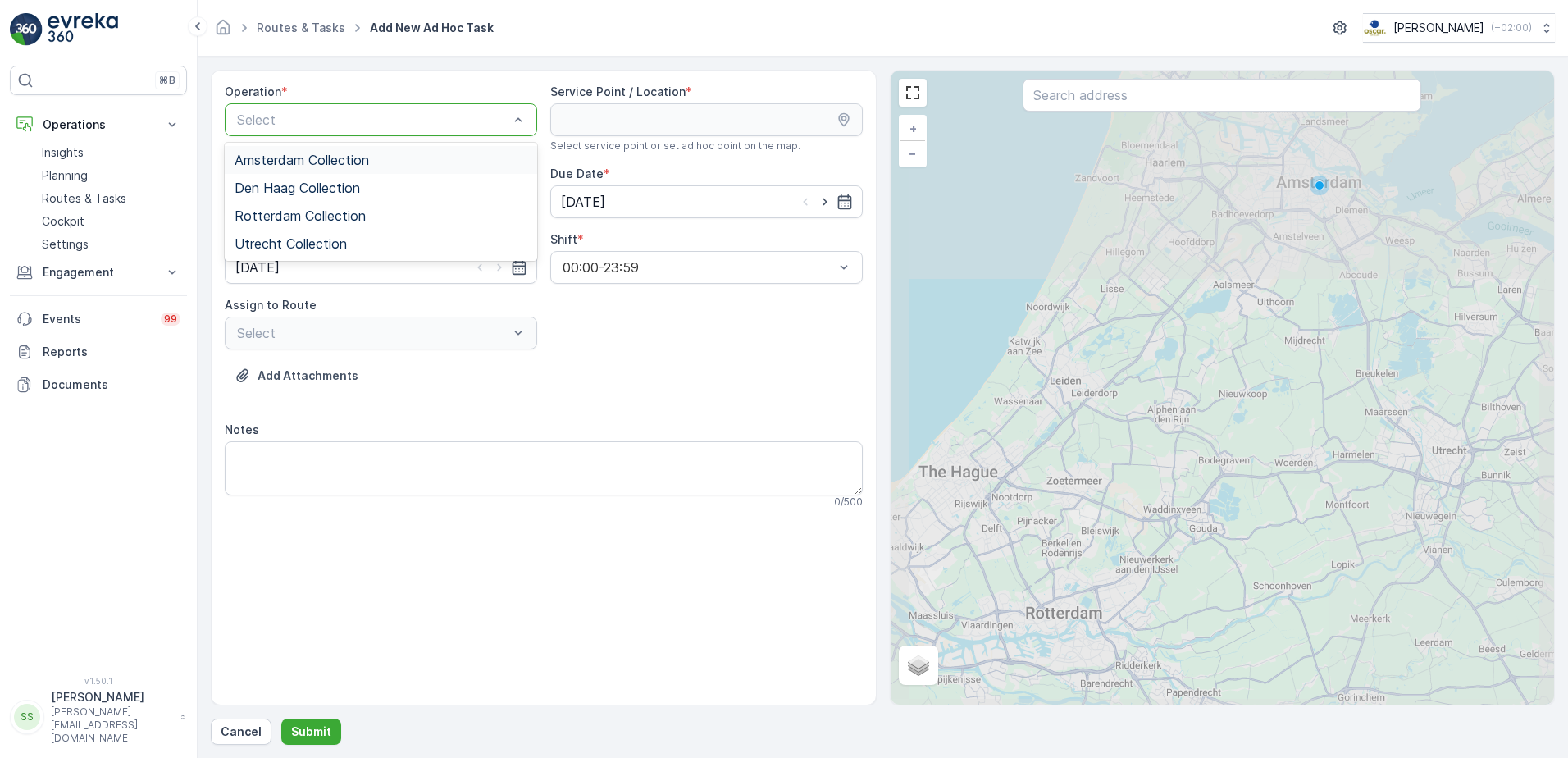
click at [302, 153] on span "Amsterdam Collection" at bounding box center [301, 159] width 134 height 15
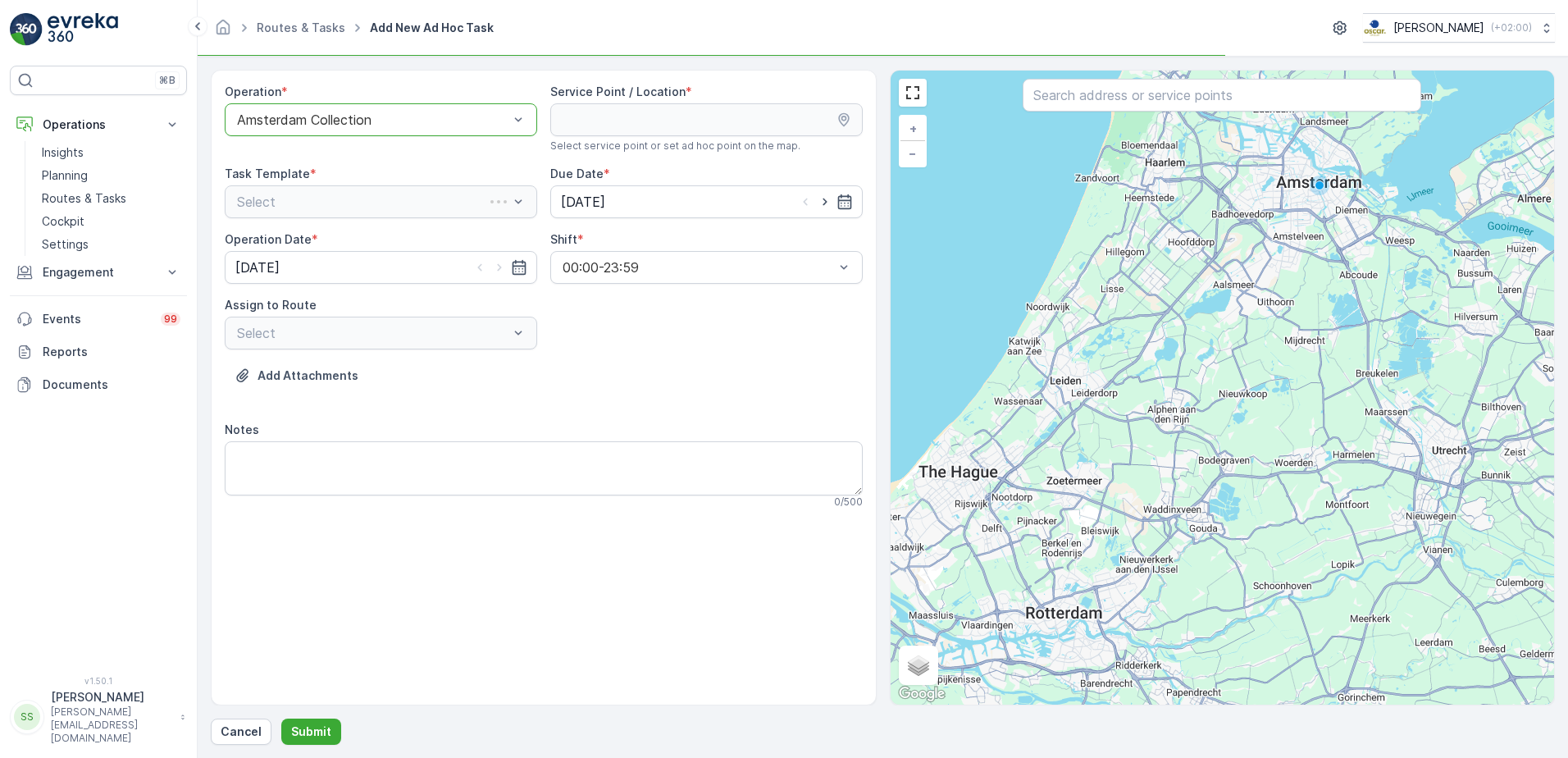
click at [676, 349] on div "Operation * option Amsterdam Collection, selected. Amsterdam Collection Service…" at bounding box center [543, 303] width 638 height 438
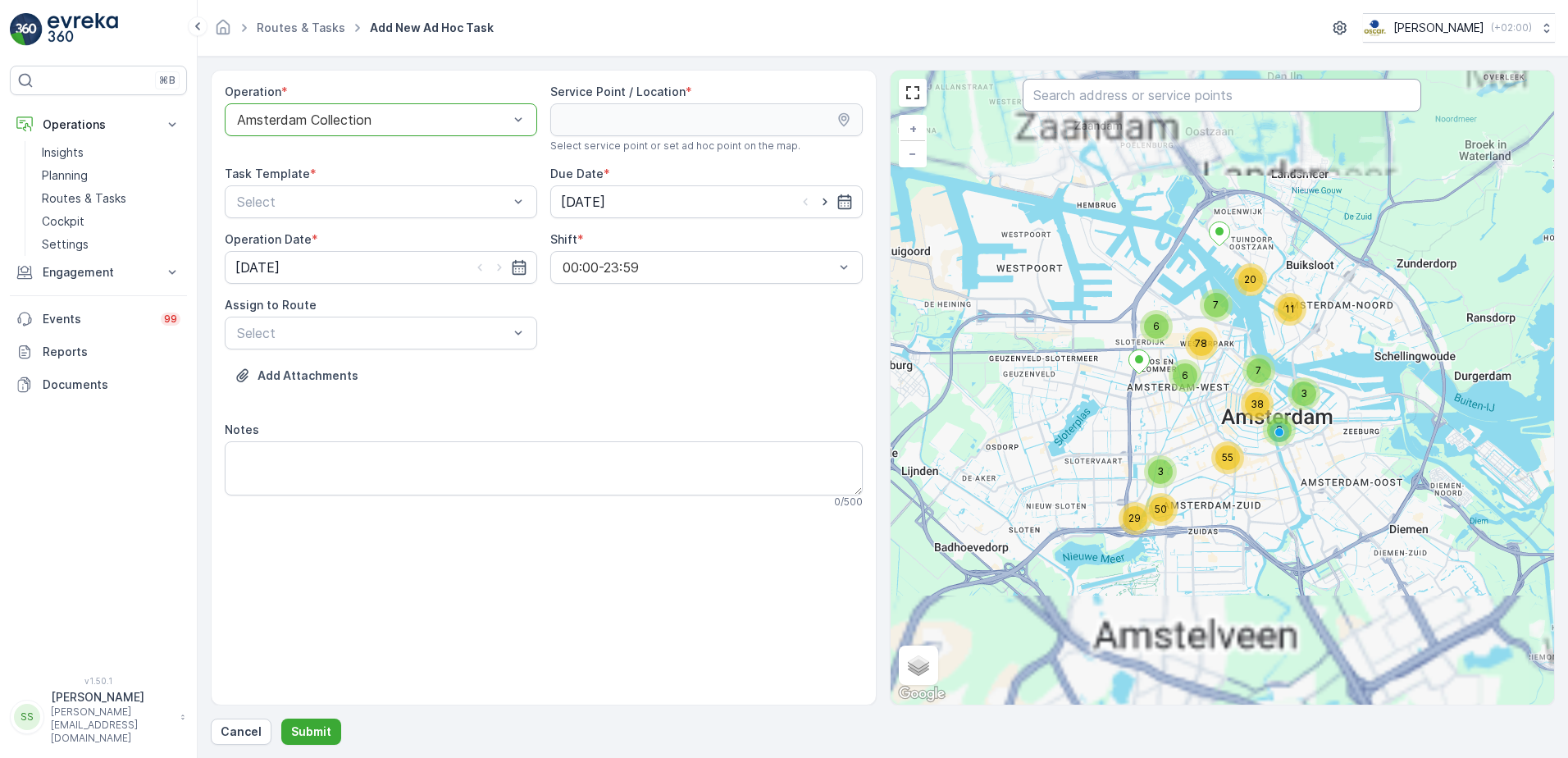
click at [1160, 101] on input "text" at bounding box center [1222, 95] width 398 height 33
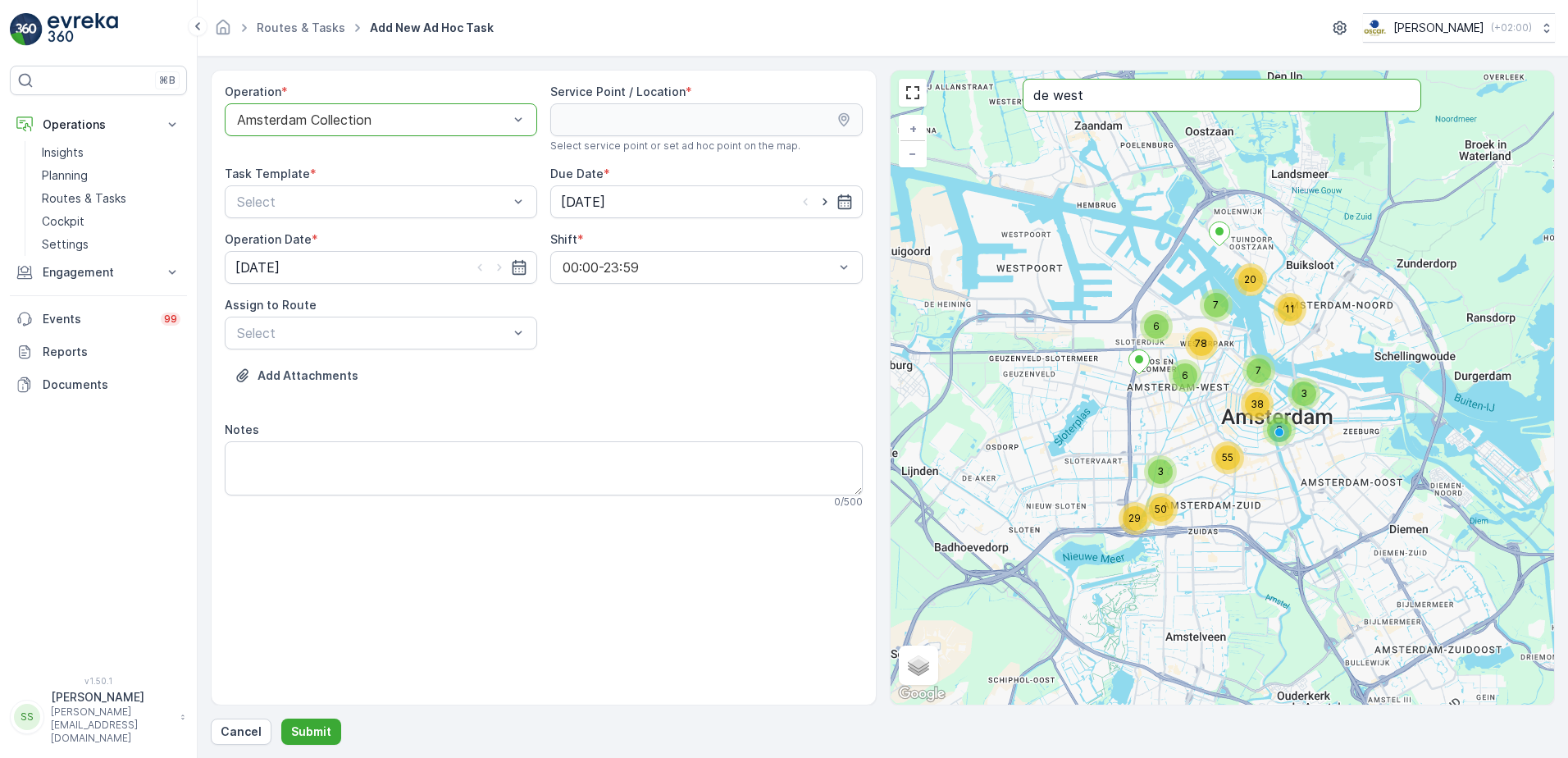
type input "de west"
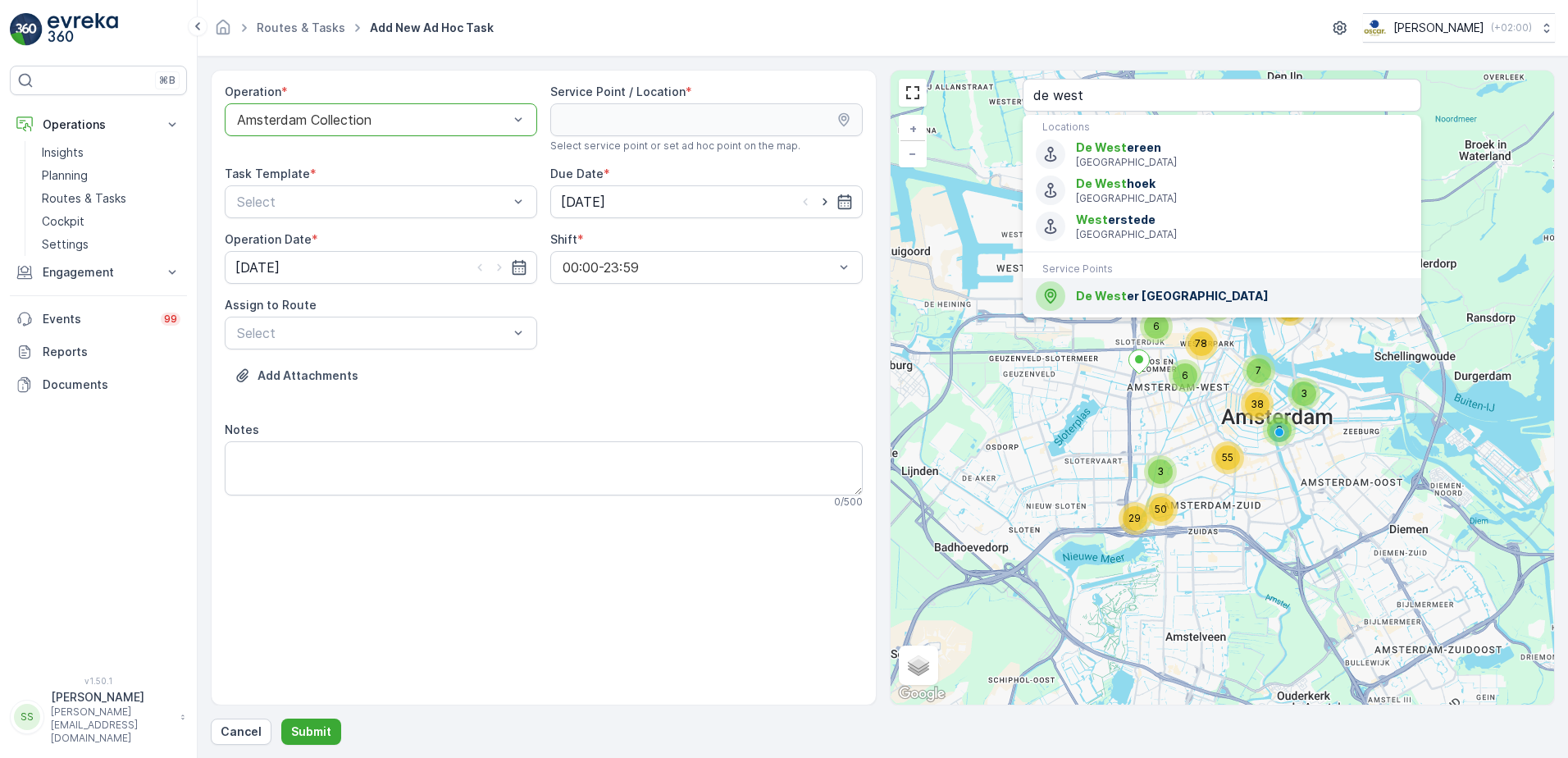
drag, startPoint x: 1136, startPoint y: 296, endPoint x: 932, endPoint y: 316, distance: 205.0
click at [1135, 296] on span "De West er Amsterdam" at bounding box center [1242, 295] width 332 height 16
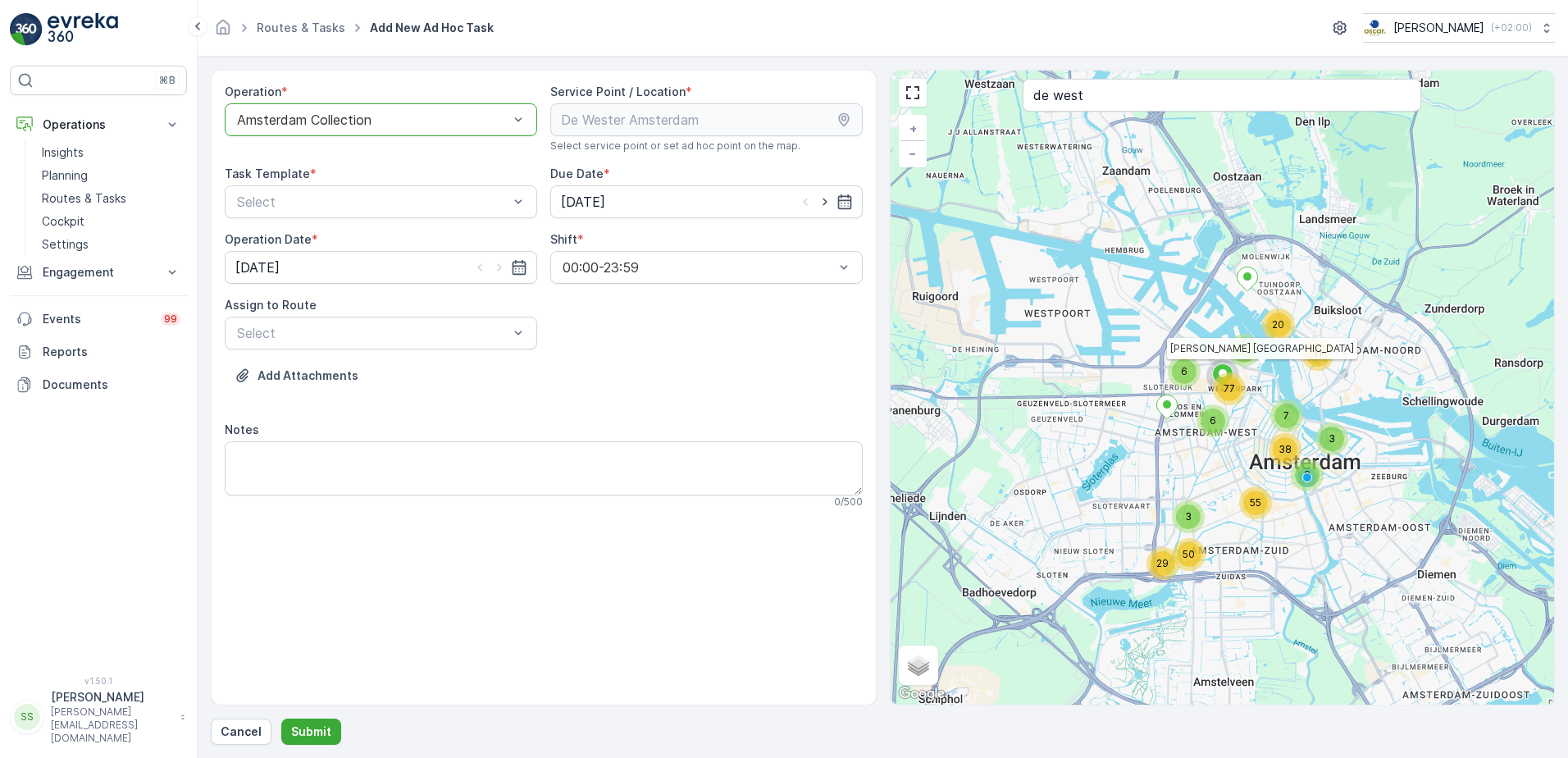
click at [687, 402] on div "Add Attachments" at bounding box center [543, 385] width 638 height 46
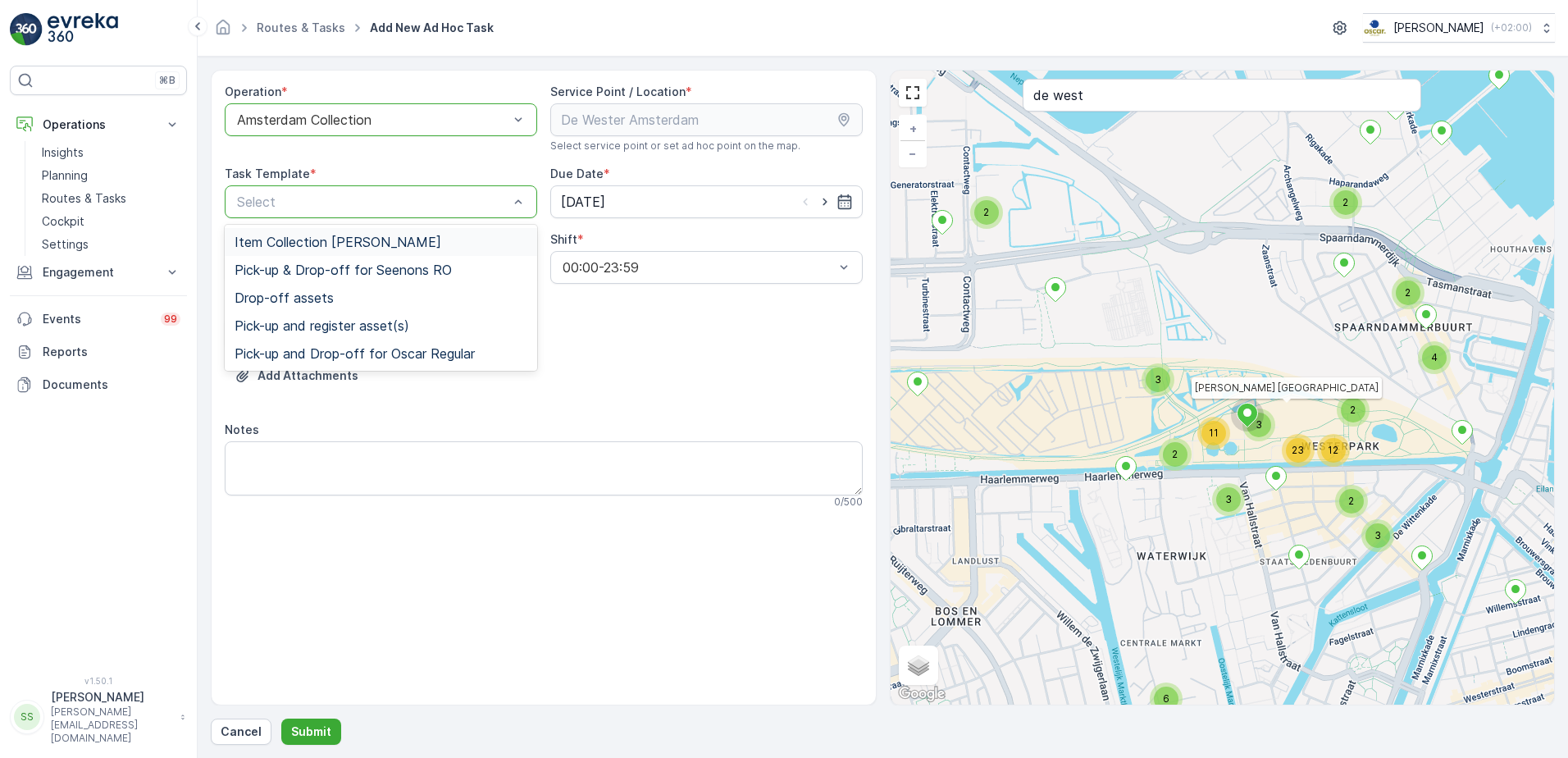
click at [279, 241] on span "Item Collection [PERSON_NAME]" at bounding box center [338, 242] width 207 height 15
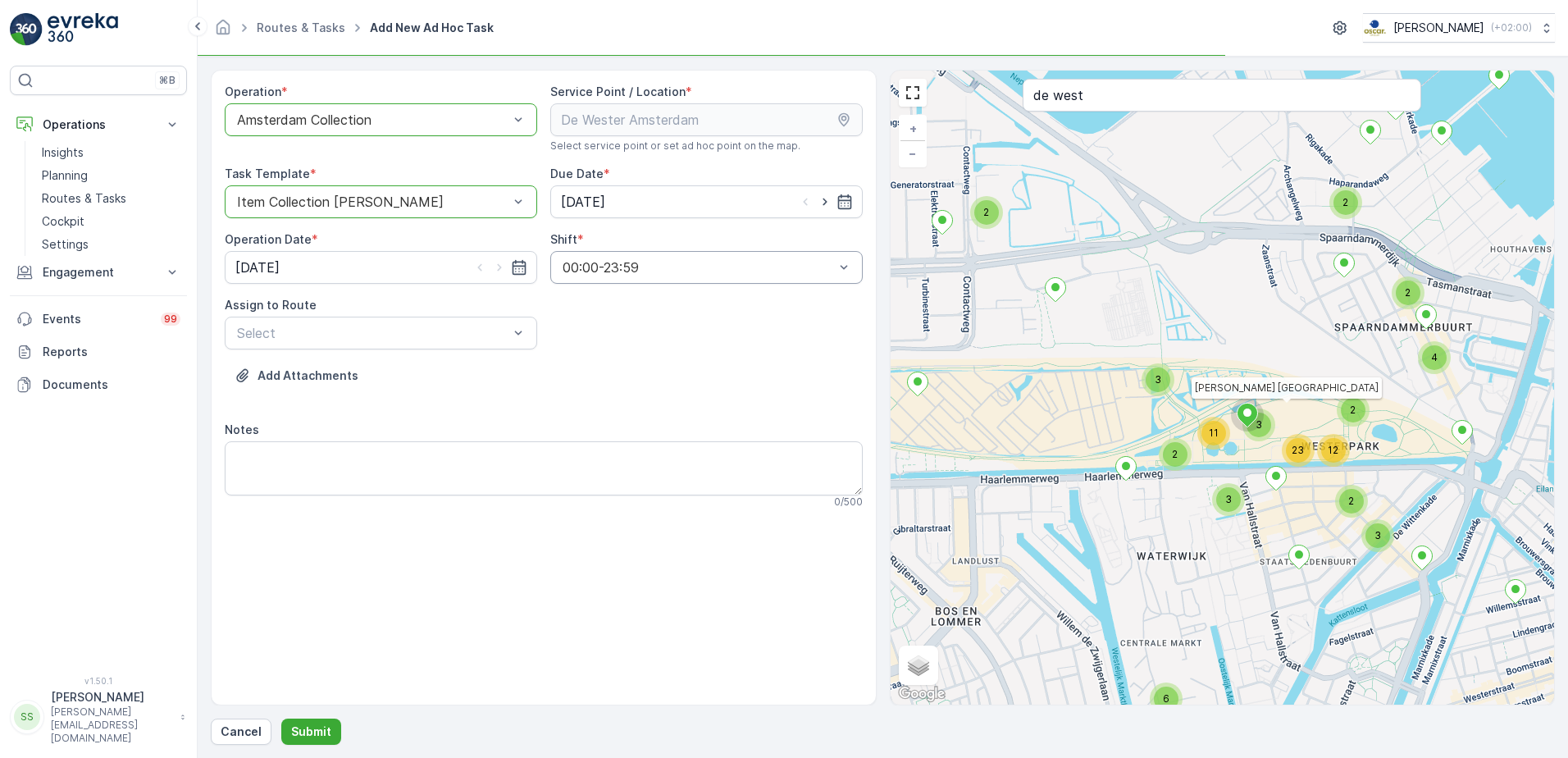
drag, startPoint x: 695, startPoint y: 383, endPoint x: 644, endPoint y: 279, distance: 115.8
click at [694, 382] on div "Add Attachments" at bounding box center [543, 385] width 638 height 46
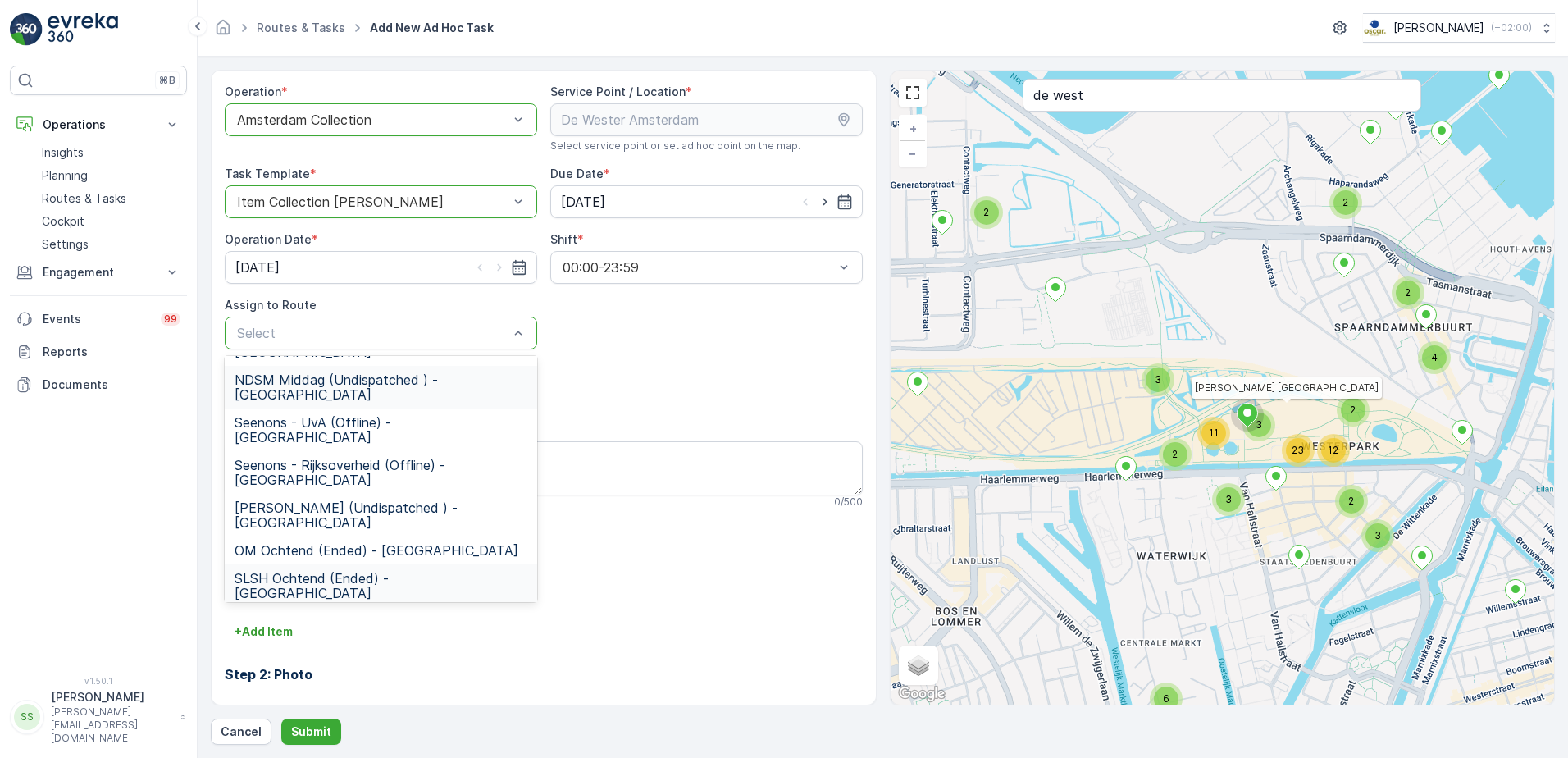
scroll to position [246, 0]
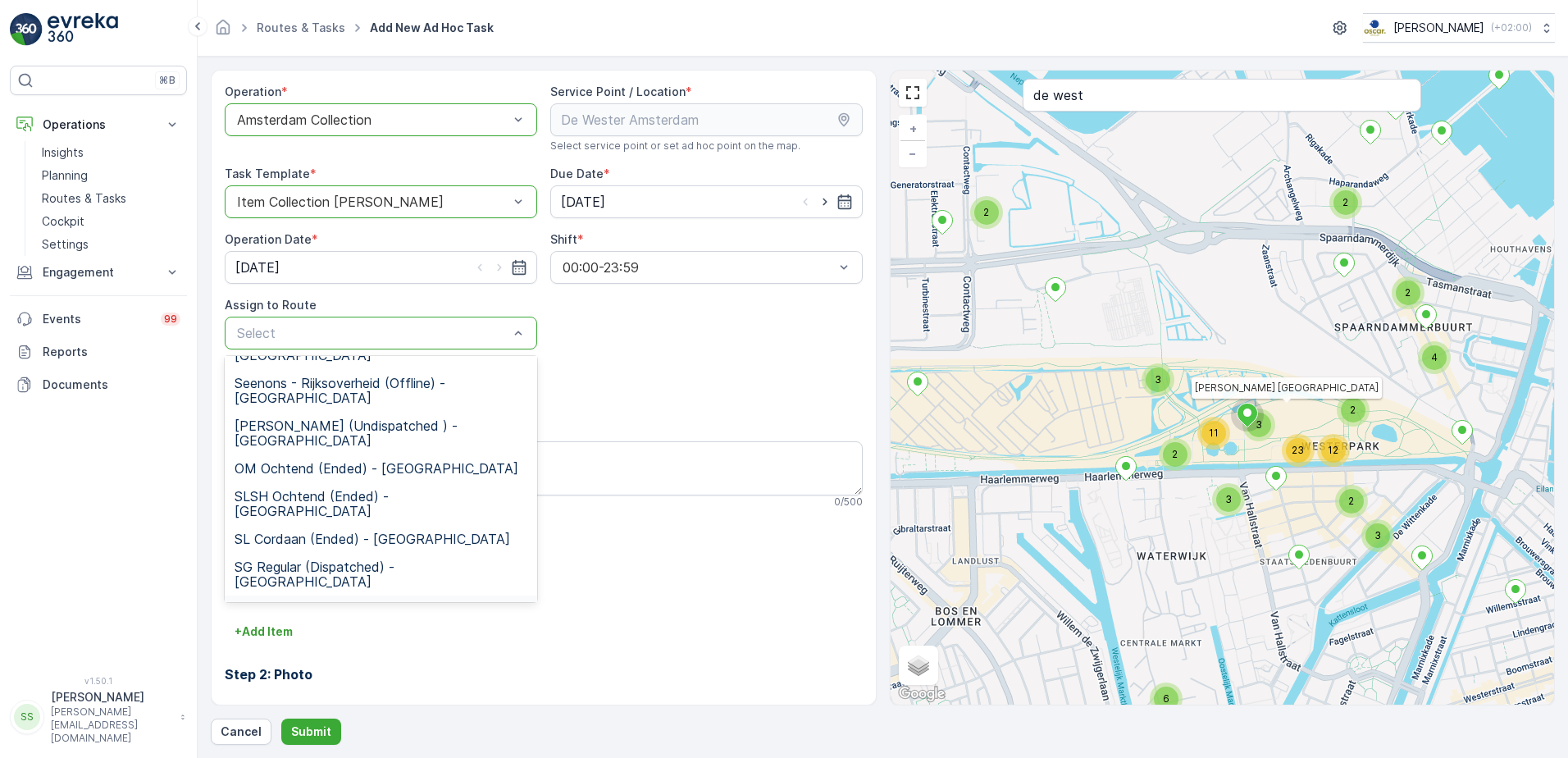
click at [296, 602] on span "WG Ochtend (Ended) - Amsterdam" at bounding box center [376, 609] width 283 height 15
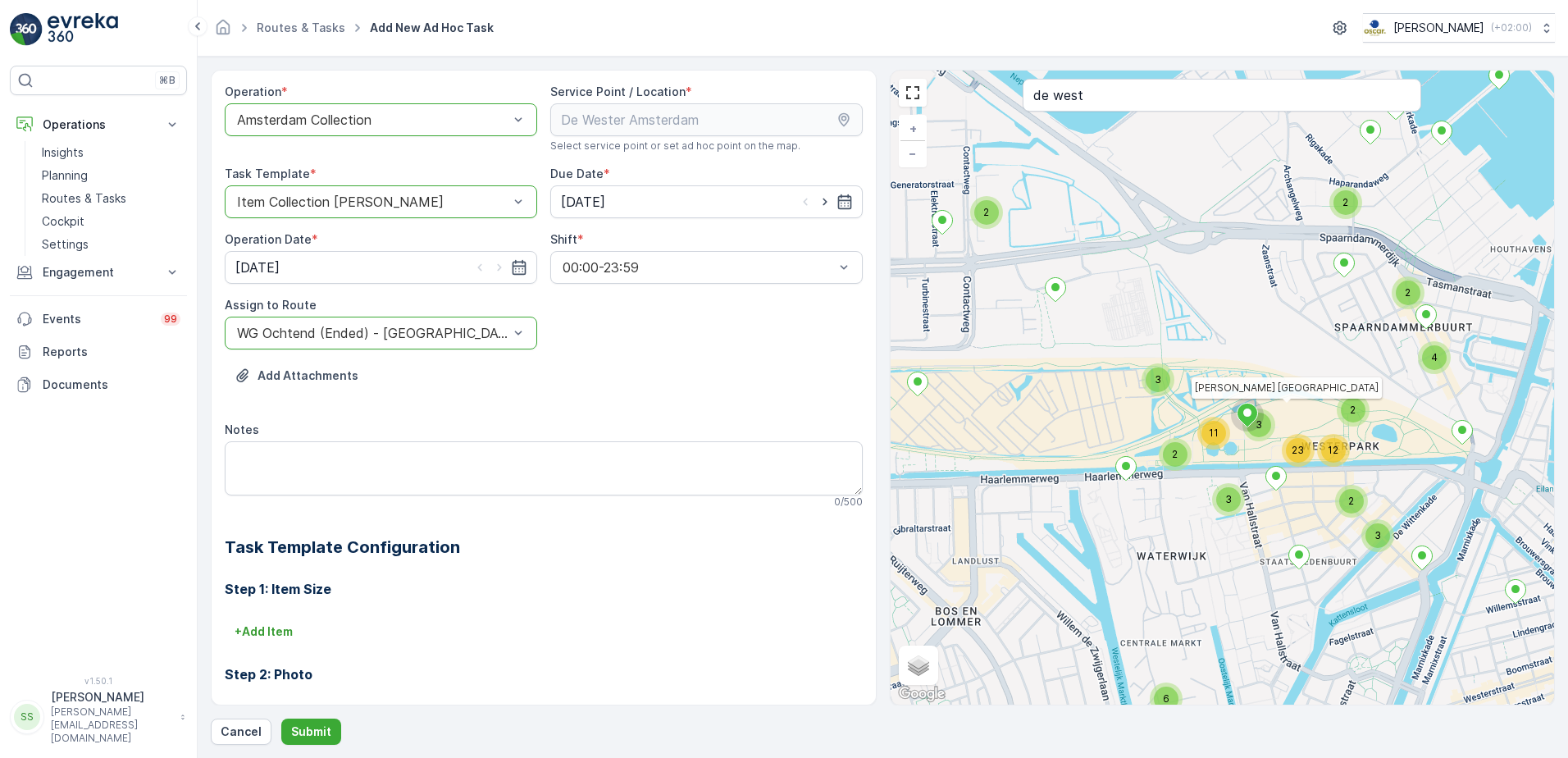
click at [502, 597] on h3 "Step 1: Item Size" at bounding box center [543, 589] width 638 height 20
click at [318, 732] on p "Submit" at bounding box center [311, 731] width 40 height 16
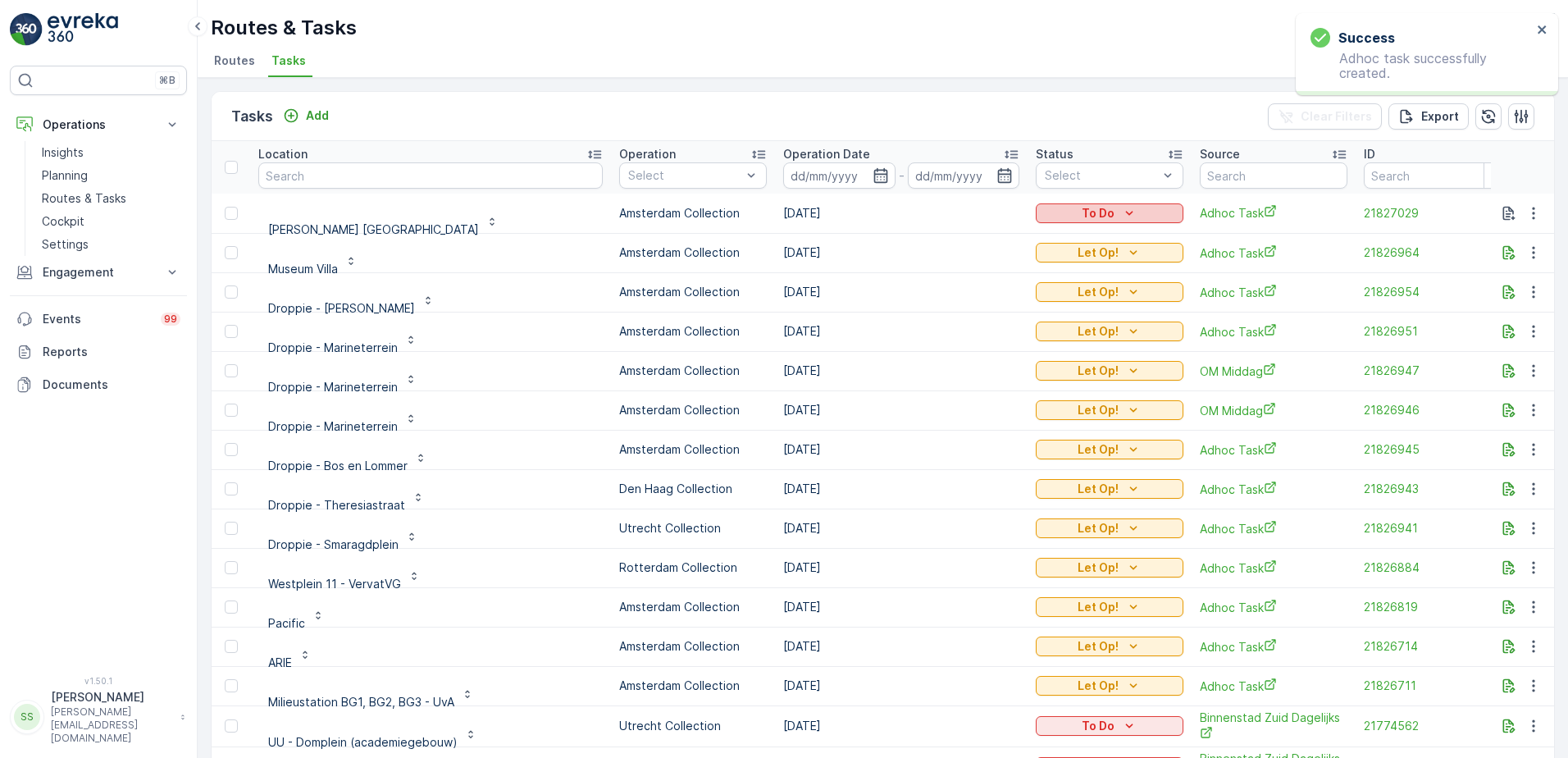
click at [1081, 212] on p "To Do" at bounding box center [1098, 213] width 33 height 16
click at [1028, 285] on span "Done" at bounding box center [1029, 283] width 29 height 16
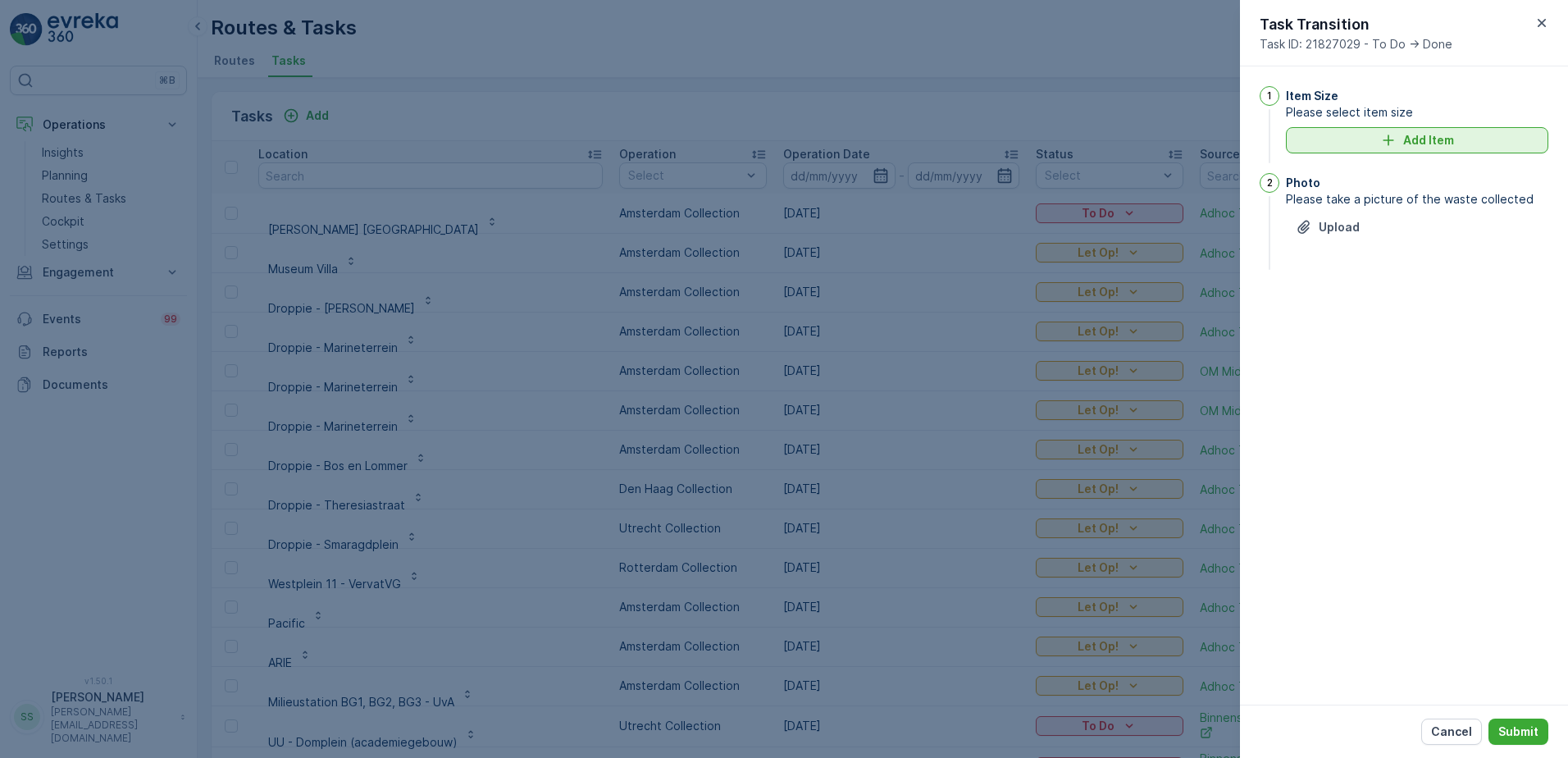
click at [1371, 143] on div "Add Item" at bounding box center [1416, 139] width 242 height 16
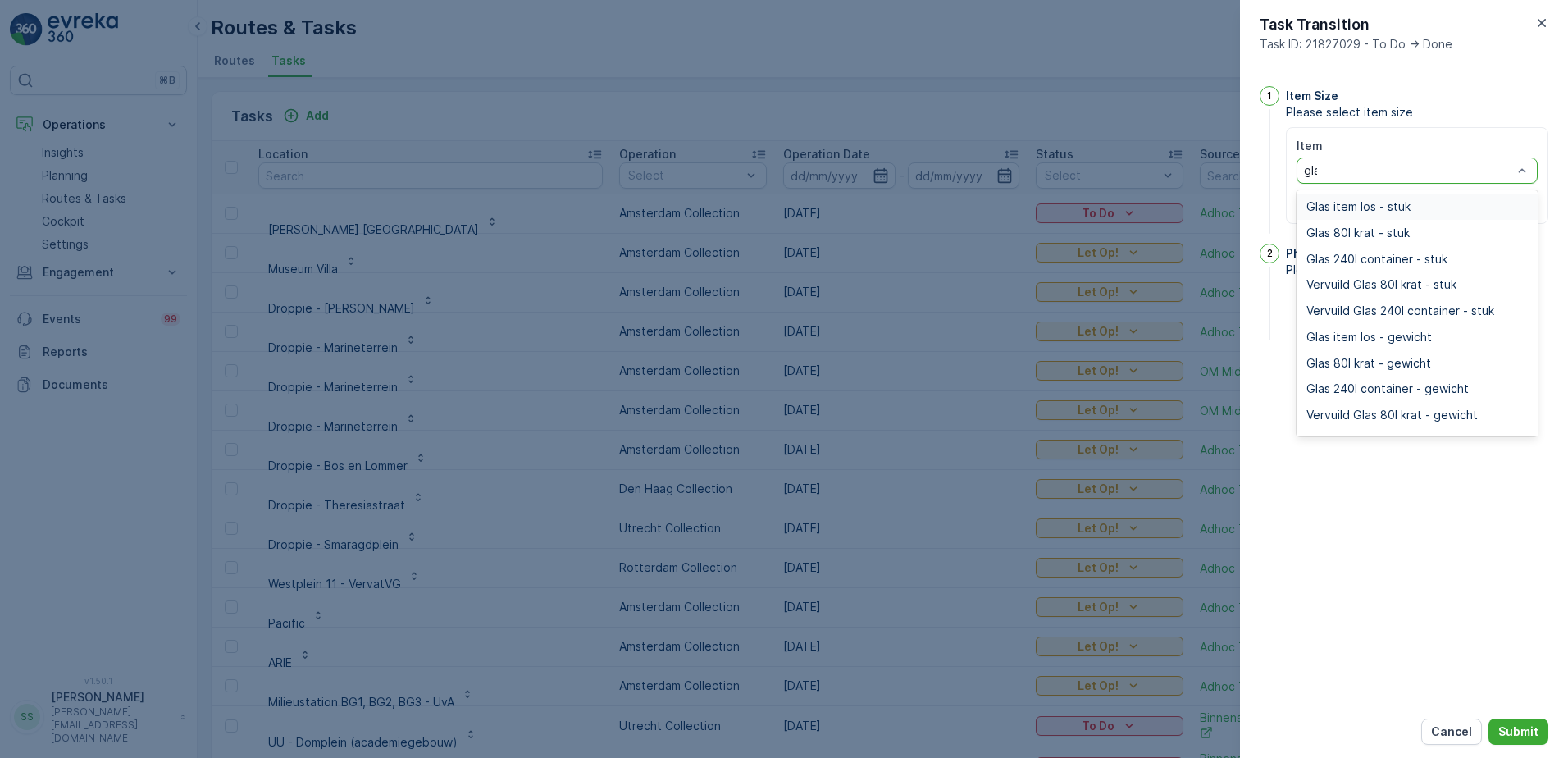
type input "glas"
click at [1350, 258] on span "Glas 240l container - stuk" at bounding box center [1376, 259] width 141 height 13
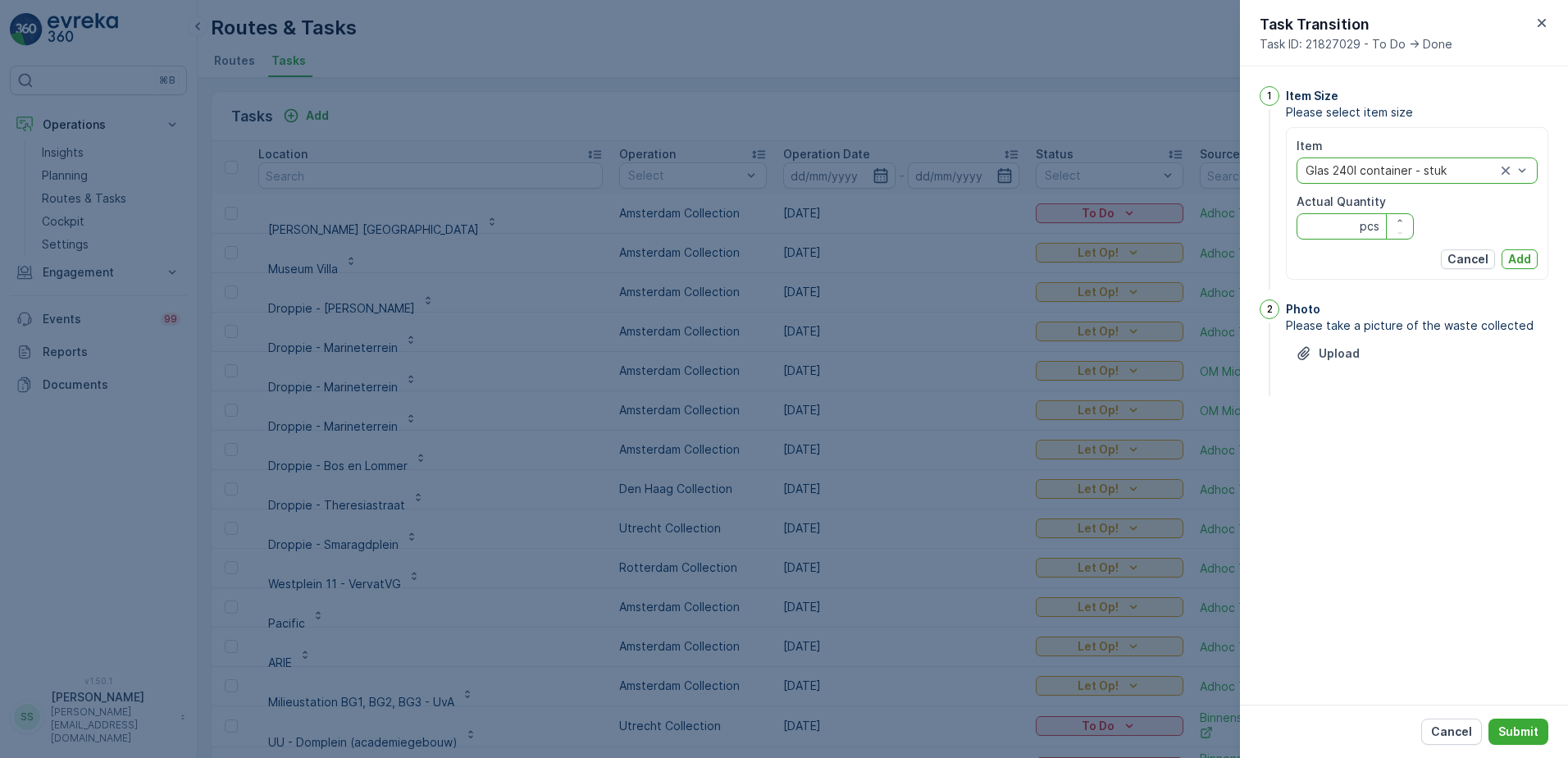
click at [1346, 226] on Quantity "Actual Quantity" at bounding box center [1354, 226] width 117 height 26
type Quantity "3"
click at [1521, 257] on p "Add" at bounding box center [1519, 259] width 23 height 16
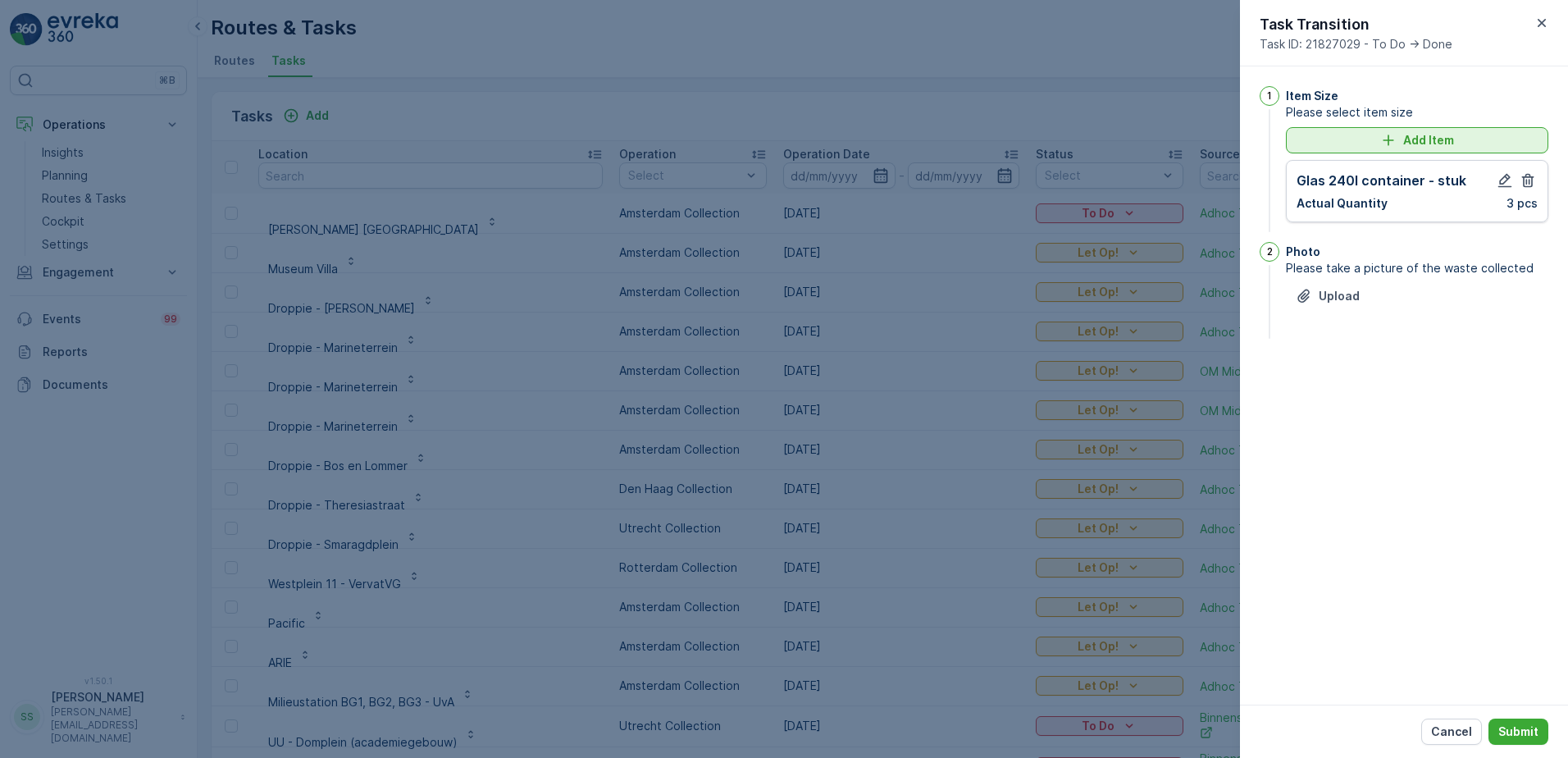
click at [1329, 139] on div "Add Item" at bounding box center [1416, 139] width 242 height 16
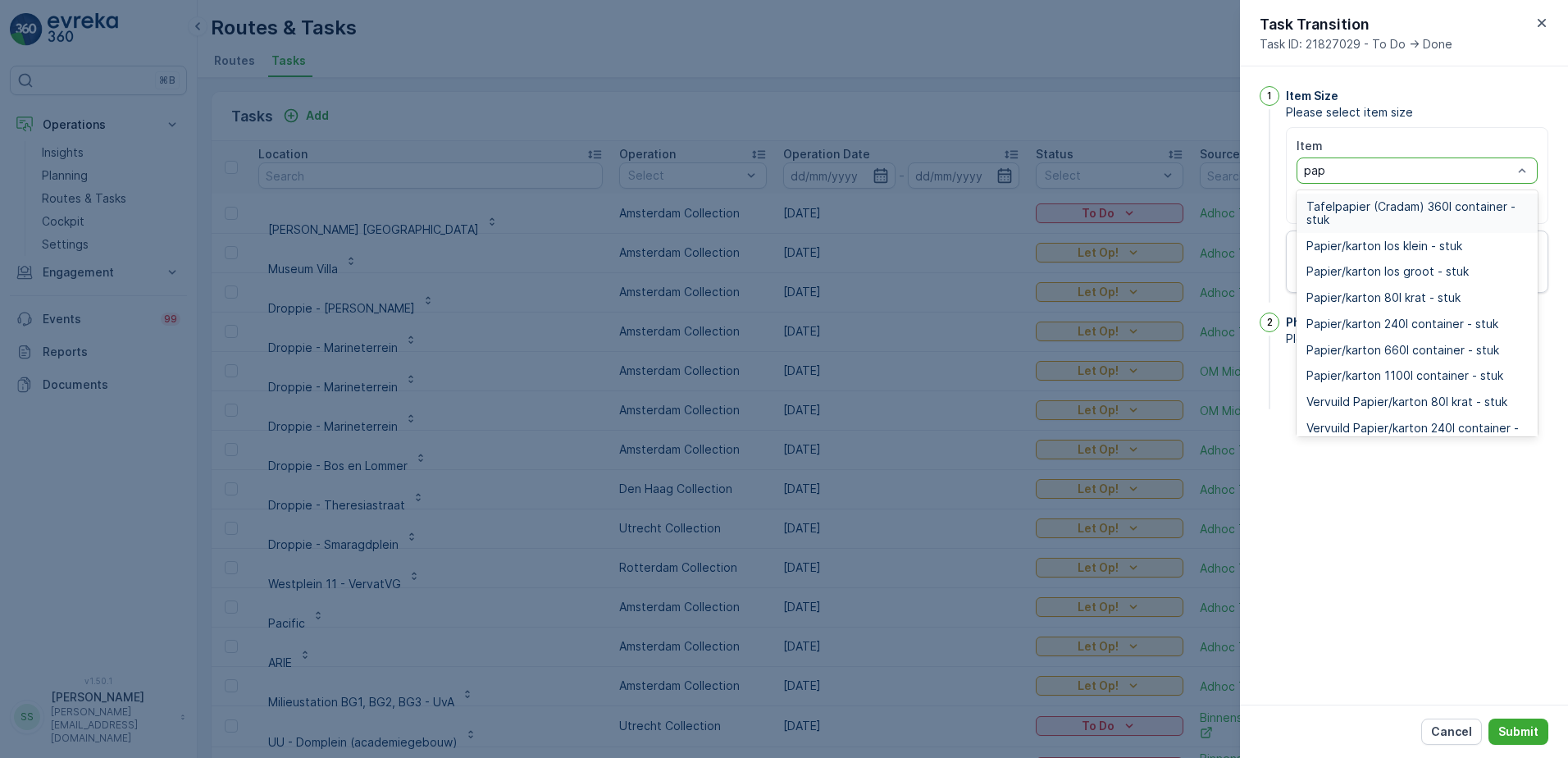
type input "papi"
click at [1414, 348] on span "Papier/karton 660l container - stuk" at bounding box center [1402, 350] width 193 height 13
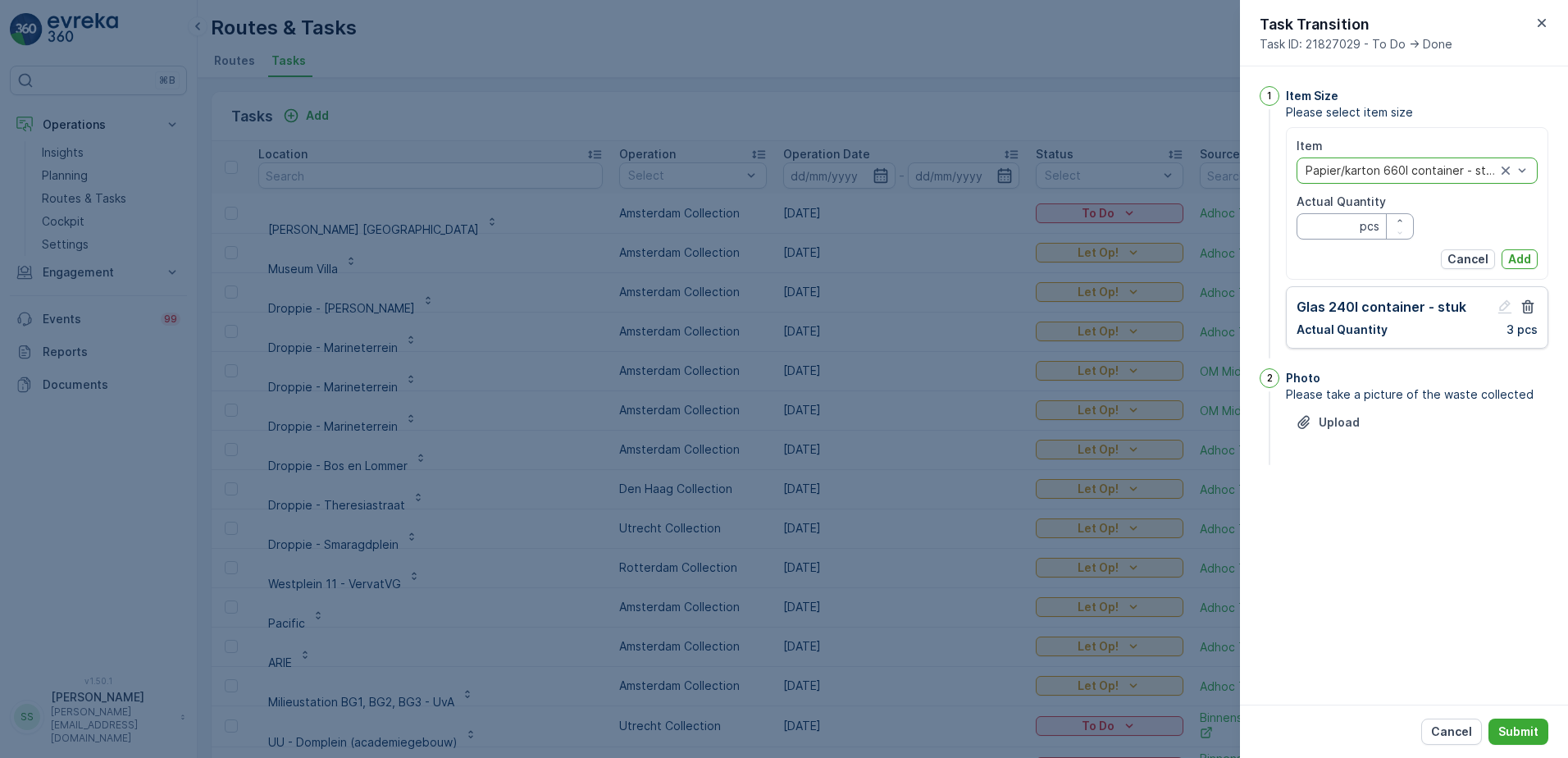
click at [1327, 226] on Quantity "Actual Quantity" at bounding box center [1354, 226] width 117 height 26
type Quantity "1"
click at [1522, 262] on p "Add" at bounding box center [1519, 259] width 23 height 16
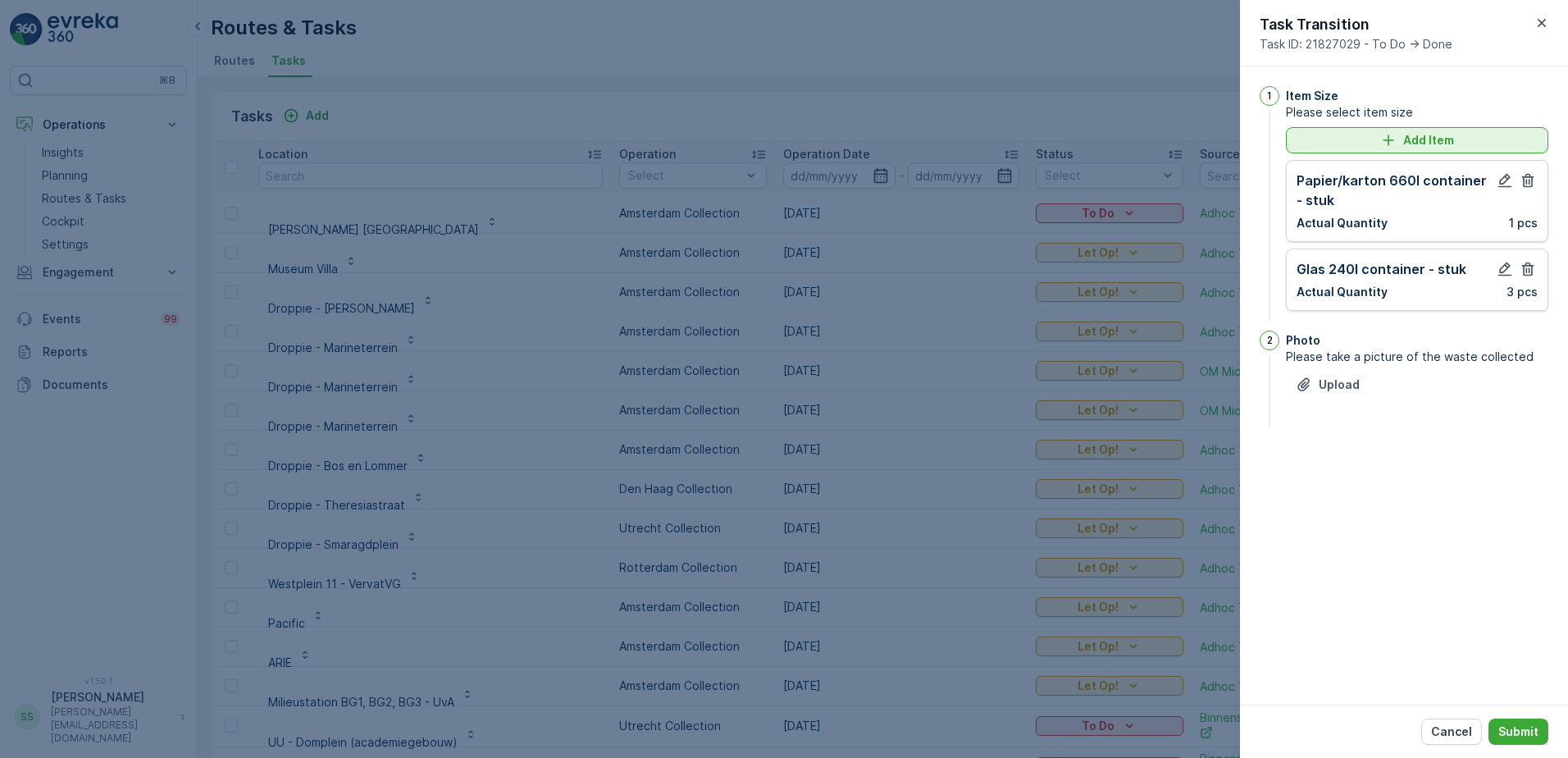
click at [1336, 132] on div "Add Item" at bounding box center [1416, 139] width 242 height 16
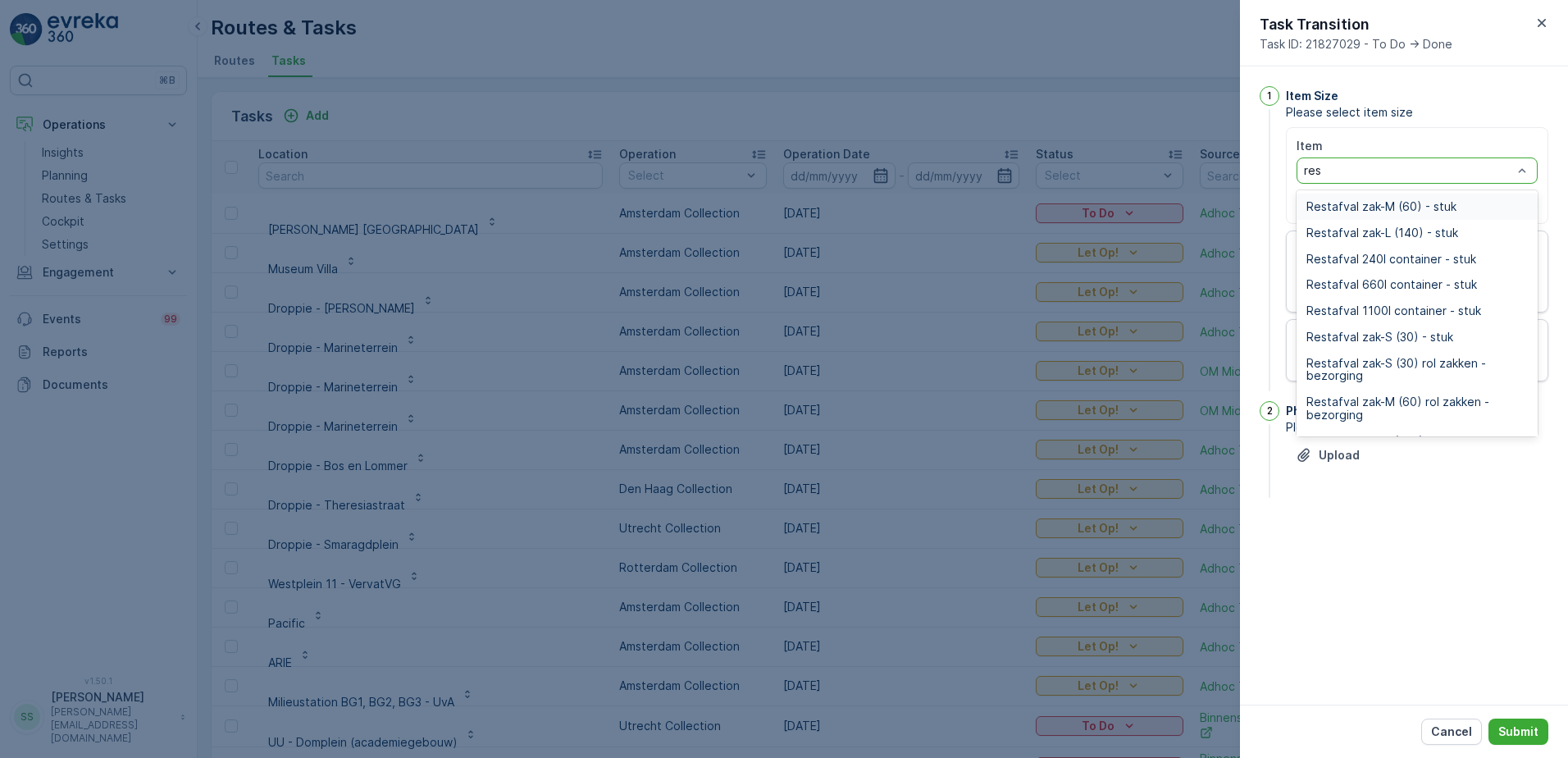
type input "rest"
click at [1389, 279] on span "Restafval 660l container - stuk" at bounding box center [1391, 284] width 171 height 13
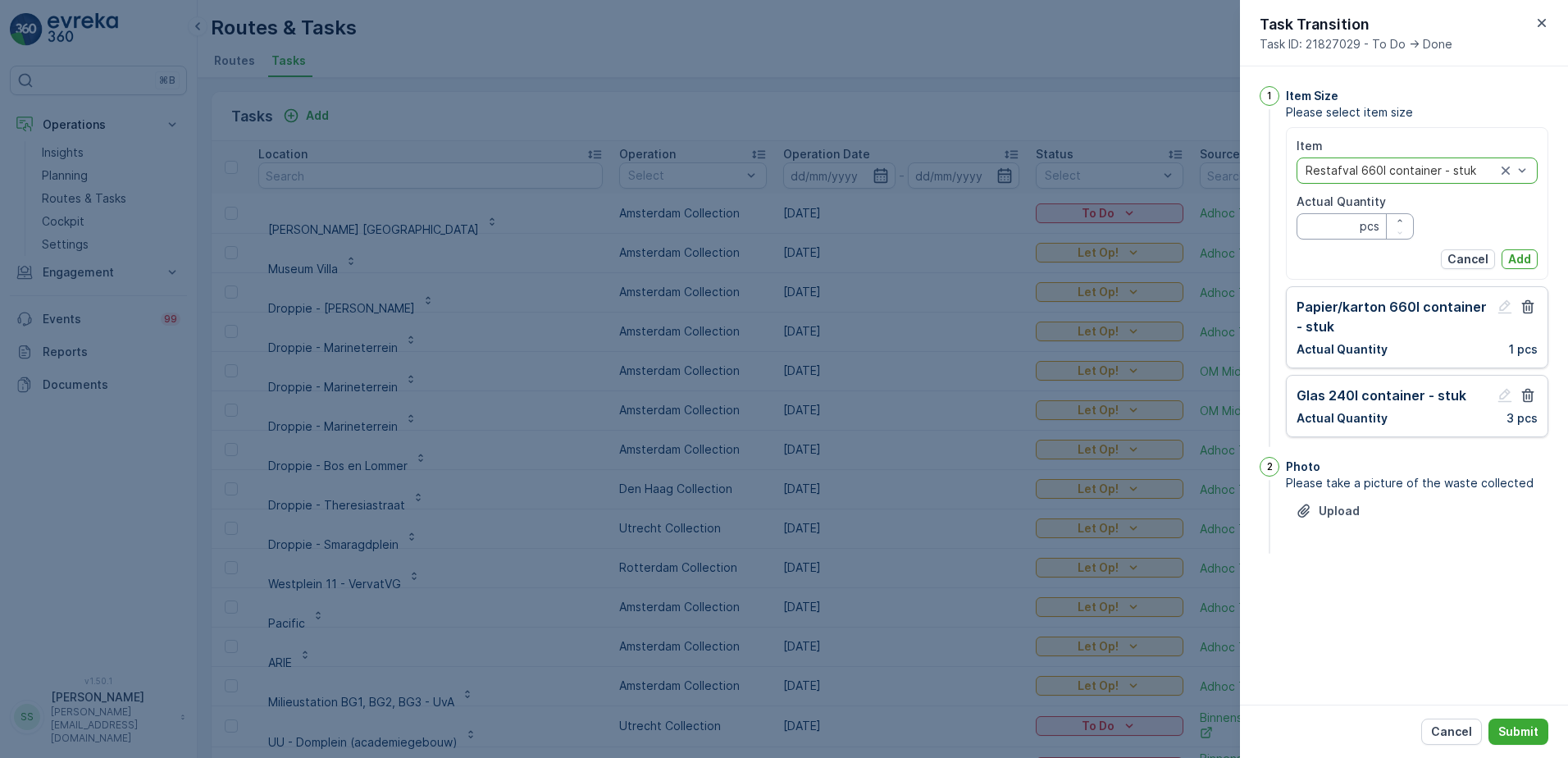
click at [1339, 227] on Quantity "Actual Quantity" at bounding box center [1354, 226] width 117 height 26
type Quantity "1"
click at [1519, 266] on p "Add" at bounding box center [1519, 259] width 23 height 16
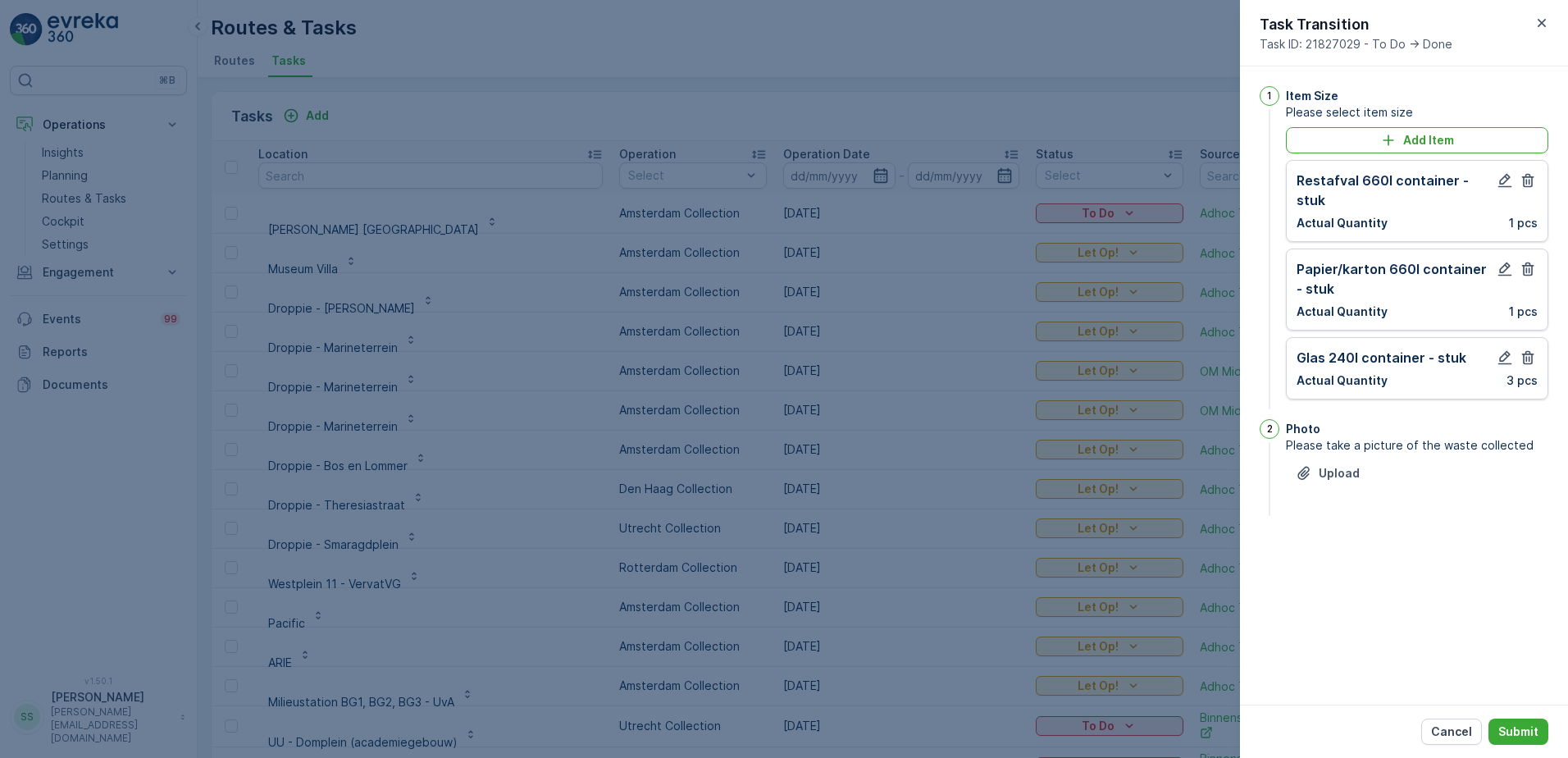
click at [1346, 121] on div "Item Size Please select item size Add Item Restafval 660l container - stuk Actu…" at bounding box center [1416, 249] width 262 height 327
click at [1346, 126] on div "Item Size Please select item size Add Item Restafval 660l container - stuk Actu…" at bounding box center [1416, 249] width 262 height 327
click at [1346, 138] on div "Add Item" at bounding box center [1416, 139] width 242 height 16
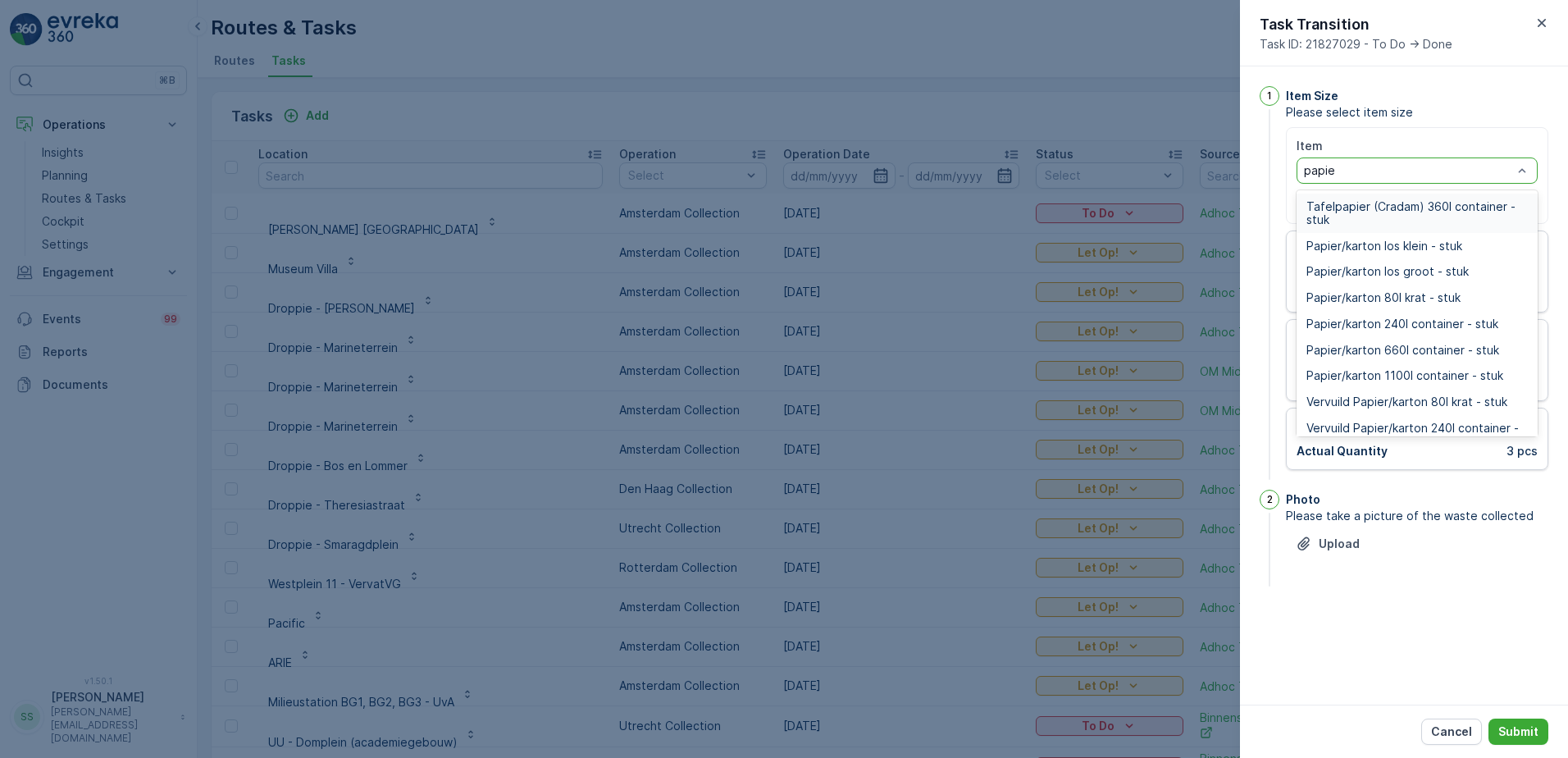
type input "papier"
click at [1345, 327] on span "Papier/karton 240l container - stuk" at bounding box center [1402, 323] width 192 height 13
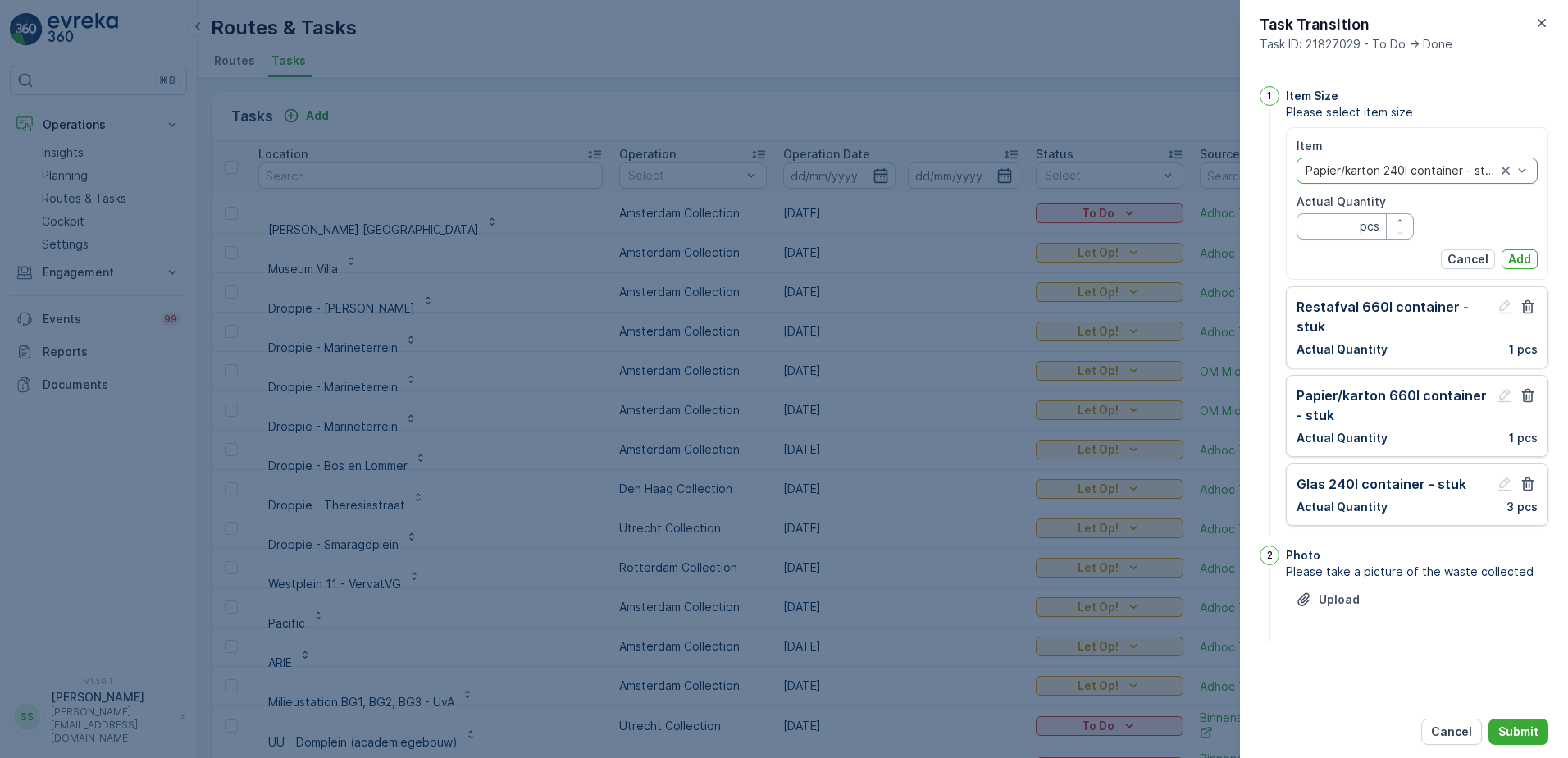
click at [1339, 223] on Quantity "Actual Quantity" at bounding box center [1354, 226] width 117 height 26
type Quantity "1"
click at [1520, 255] on p "Add" at bounding box center [1519, 259] width 23 height 16
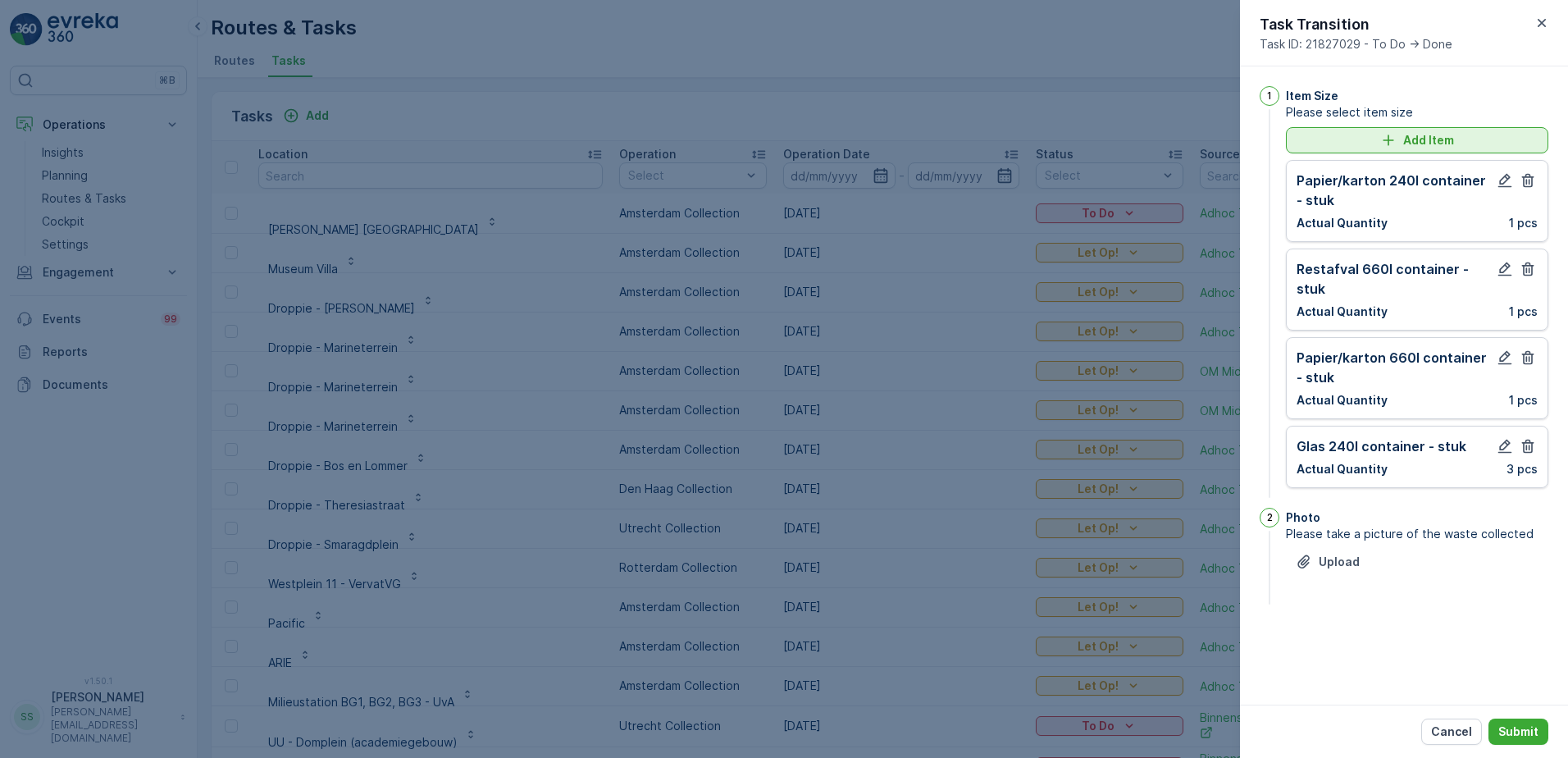
click at [1441, 138] on p "Add Item" at bounding box center [1428, 139] width 51 height 16
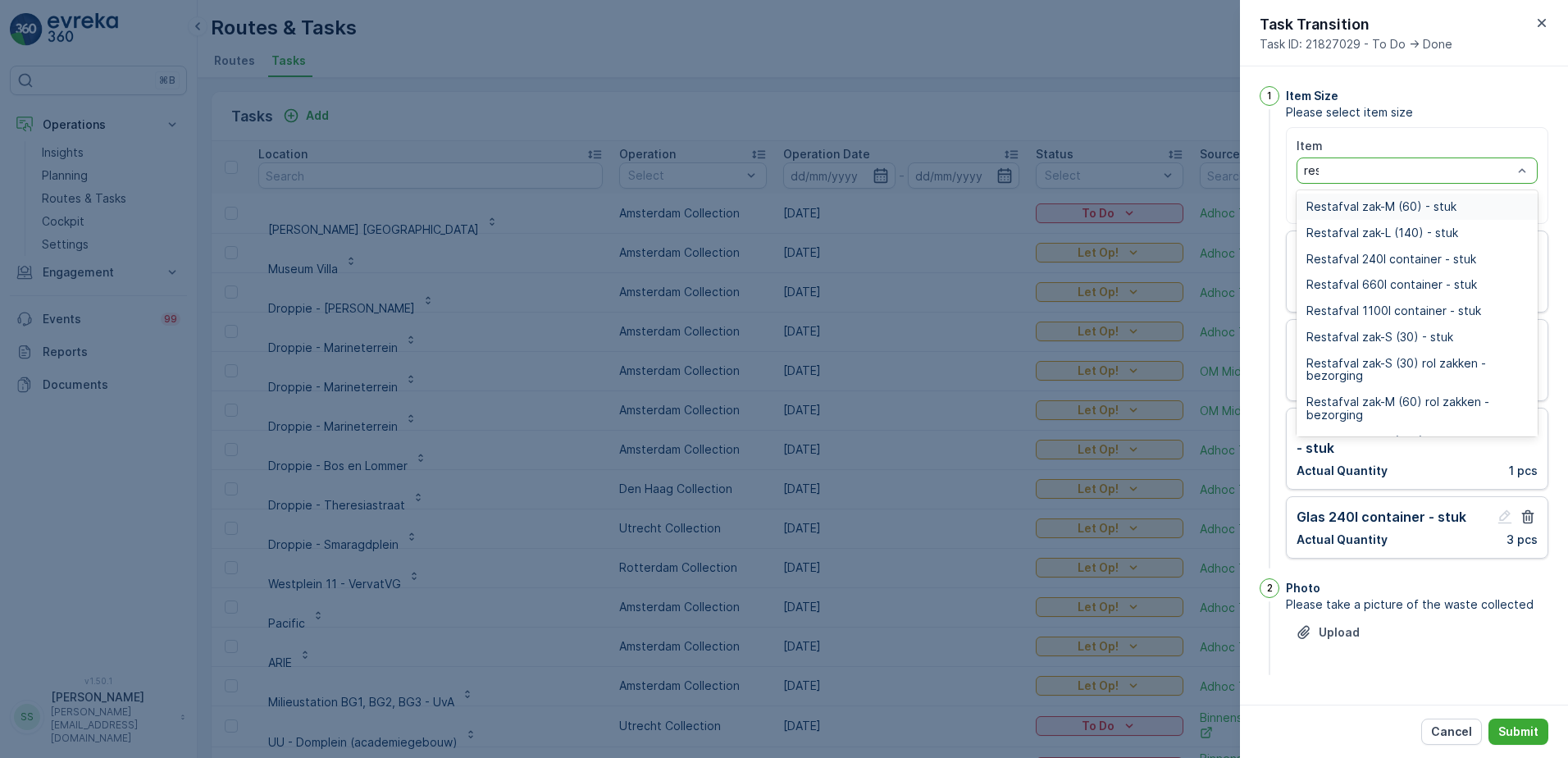
type input "rest"
click at [1403, 255] on span "Restafval 240l container - stuk" at bounding box center [1391, 259] width 170 height 13
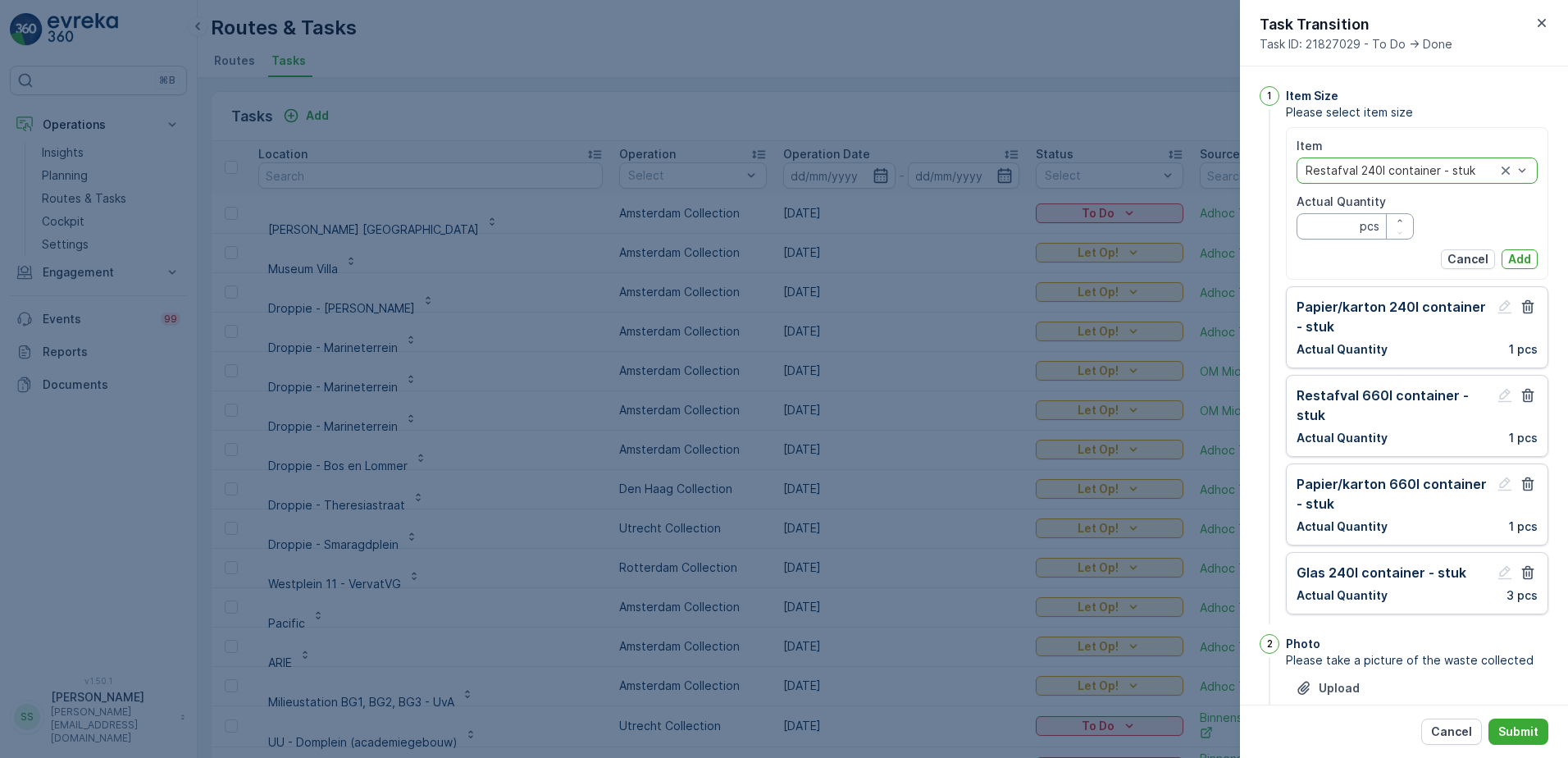
click at [1345, 218] on Quantity "Actual Quantity" at bounding box center [1354, 226] width 117 height 26
type Quantity "3"
click at [1520, 261] on p "Add" at bounding box center [1519, 259] width 23 height 16
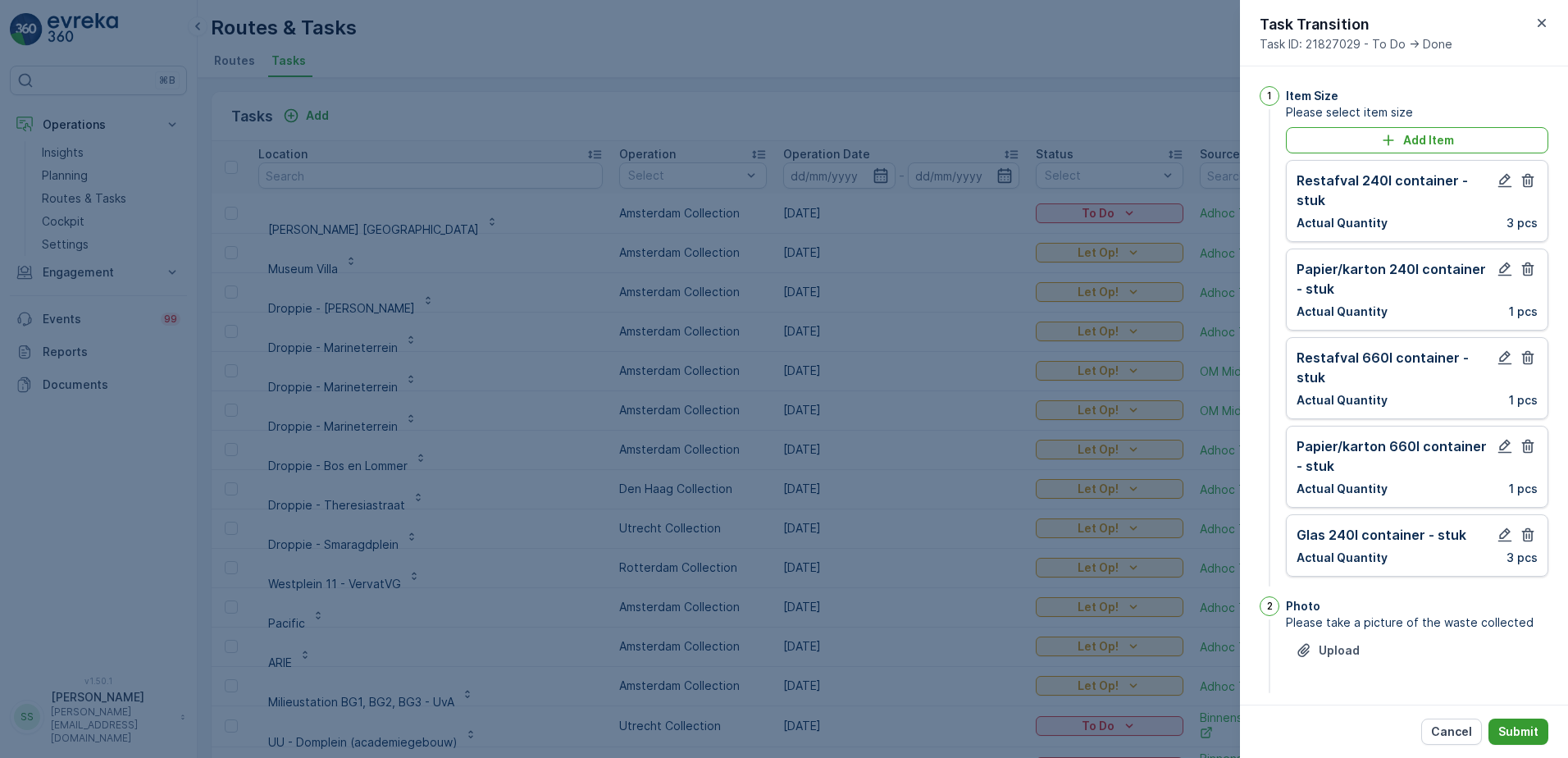
click at [1526, 733] on p "Submit" at bounding box center [1518, 731] width 40 height 16
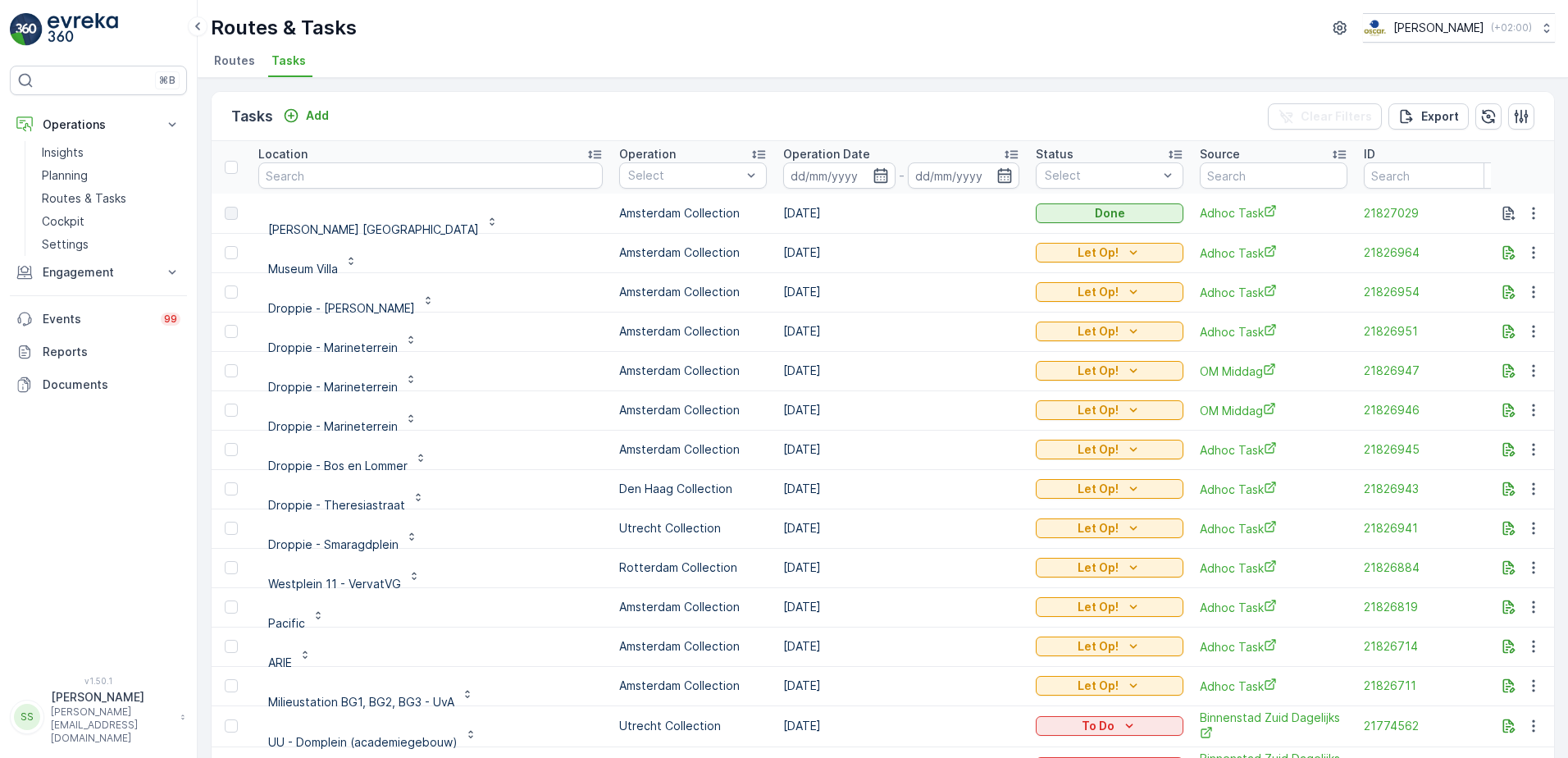
click at [235, 68] on span "Routes" at bounding box center [234, 61] width 41 height 16
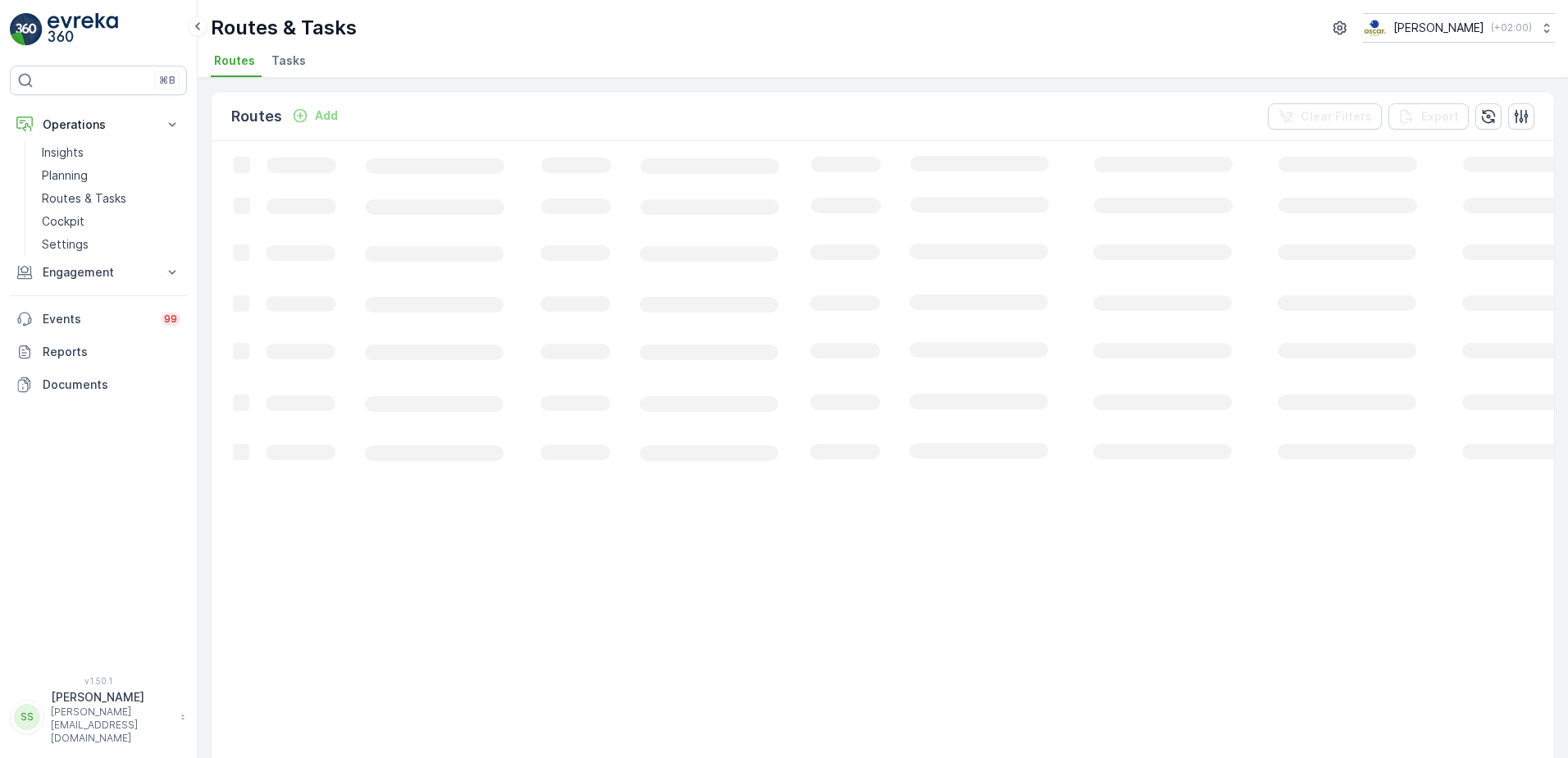
click at [378, 109] on div "Routes Add Clear Filters Export" at bounding box center [882, 116] width 1342 height 49
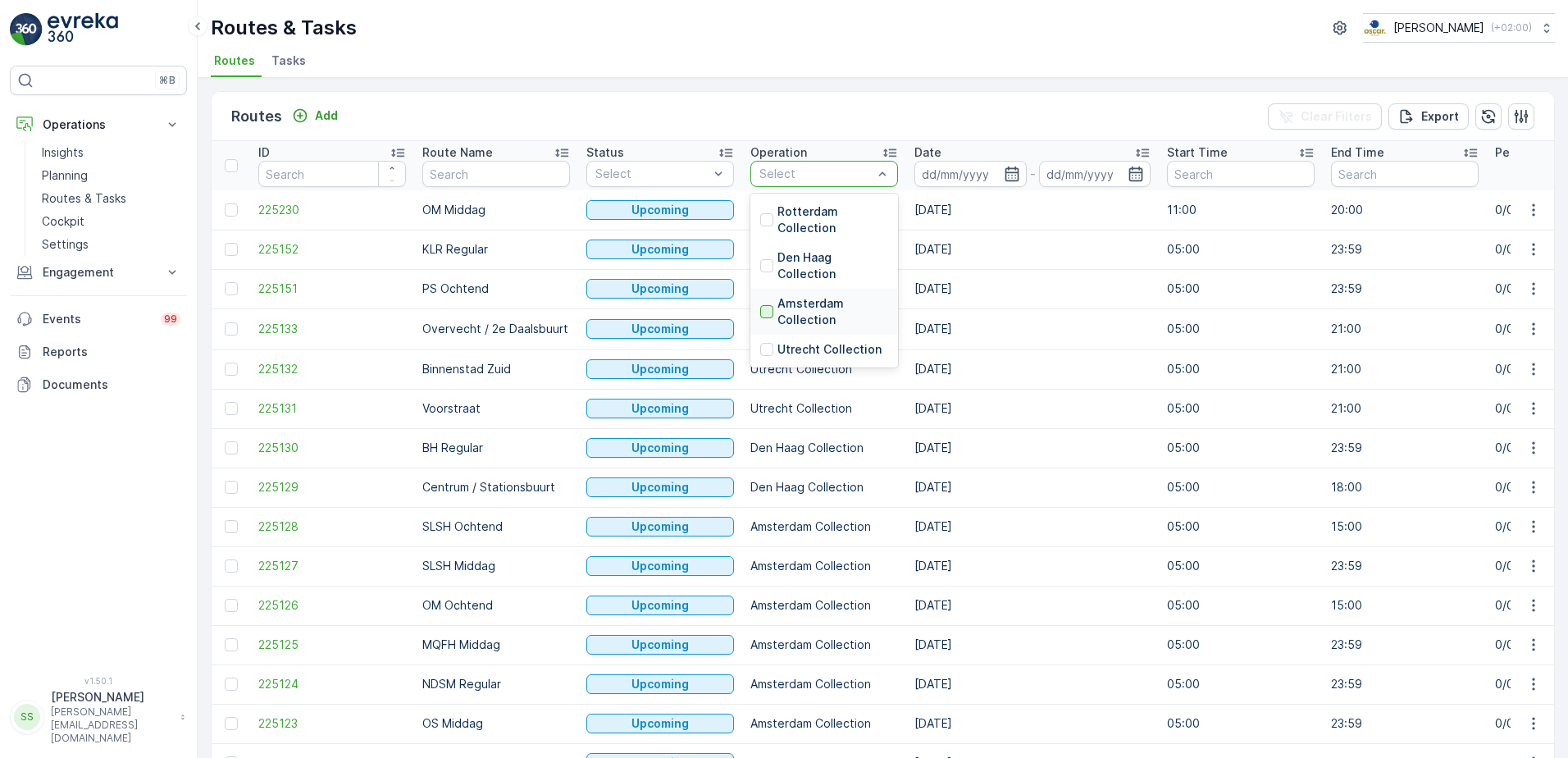
click at [765, 310] on div at bounding box center [766, 311] width 13 height 13
click at [948, 97] on div "Routes Add Clear Filters Export" at bounding box center [882, 116] width 1342 height 49
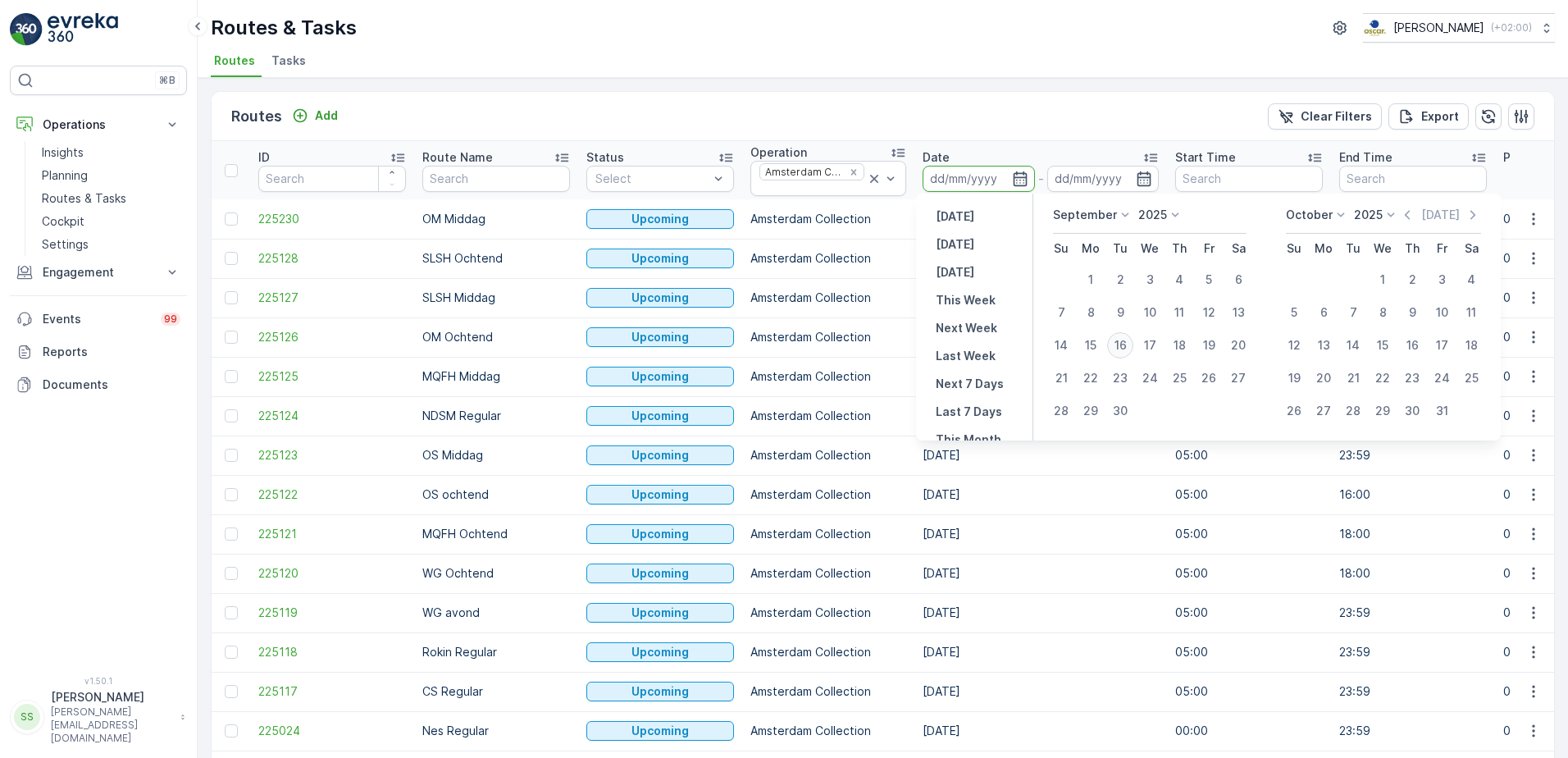
click at [1123, 338] on div "16" at bounding box center [1120, 346] width 26 height 26
type input "[DATE]"
click at [992, 128] on div "Routes Add Clear Filters Export" at bounding box center [882, 116] width 1342 height 49
type input "[DATE]"
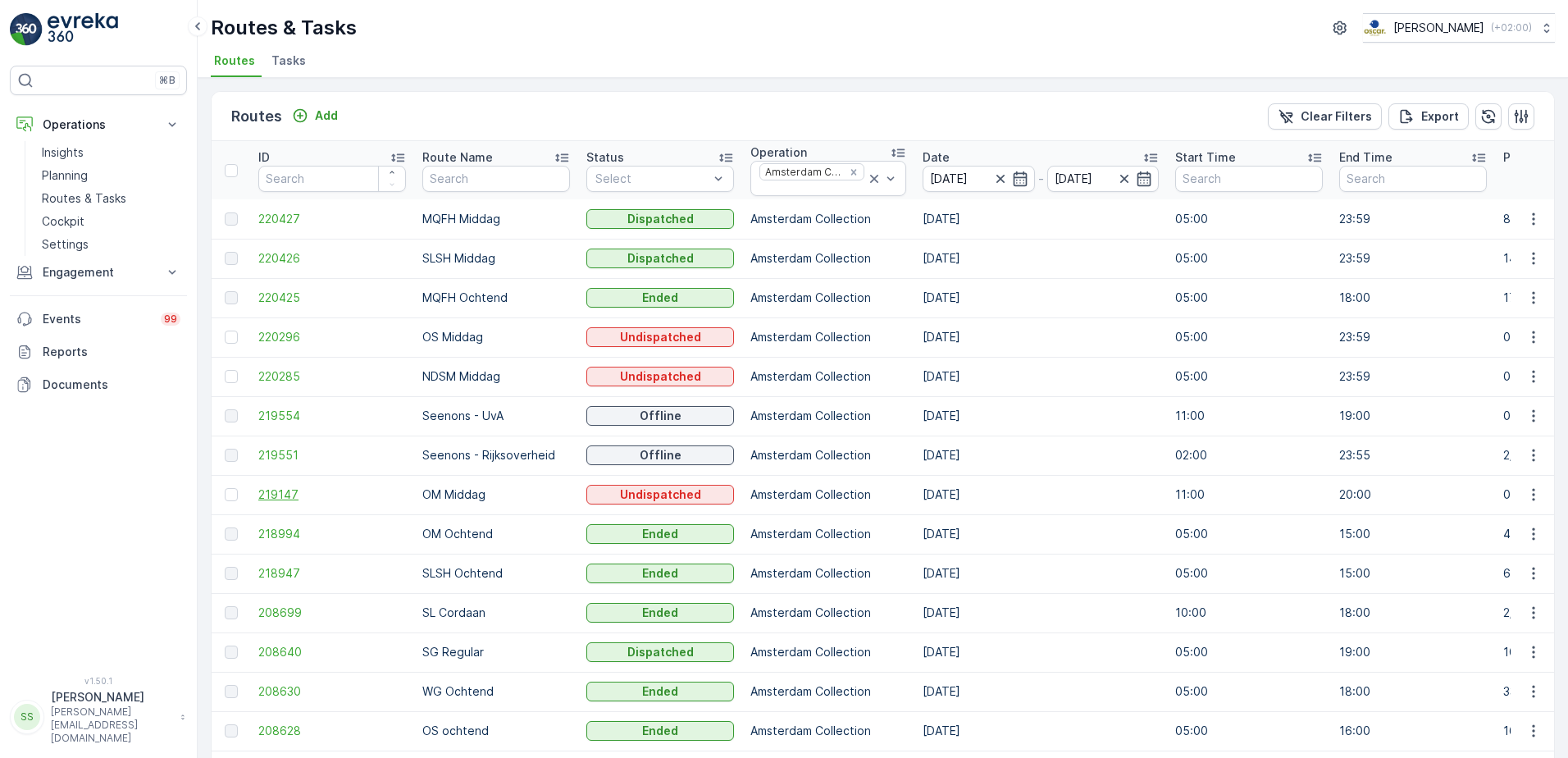
click at [301, 487] on span "219147" at bounding box center [332, 495] width 147 height 16
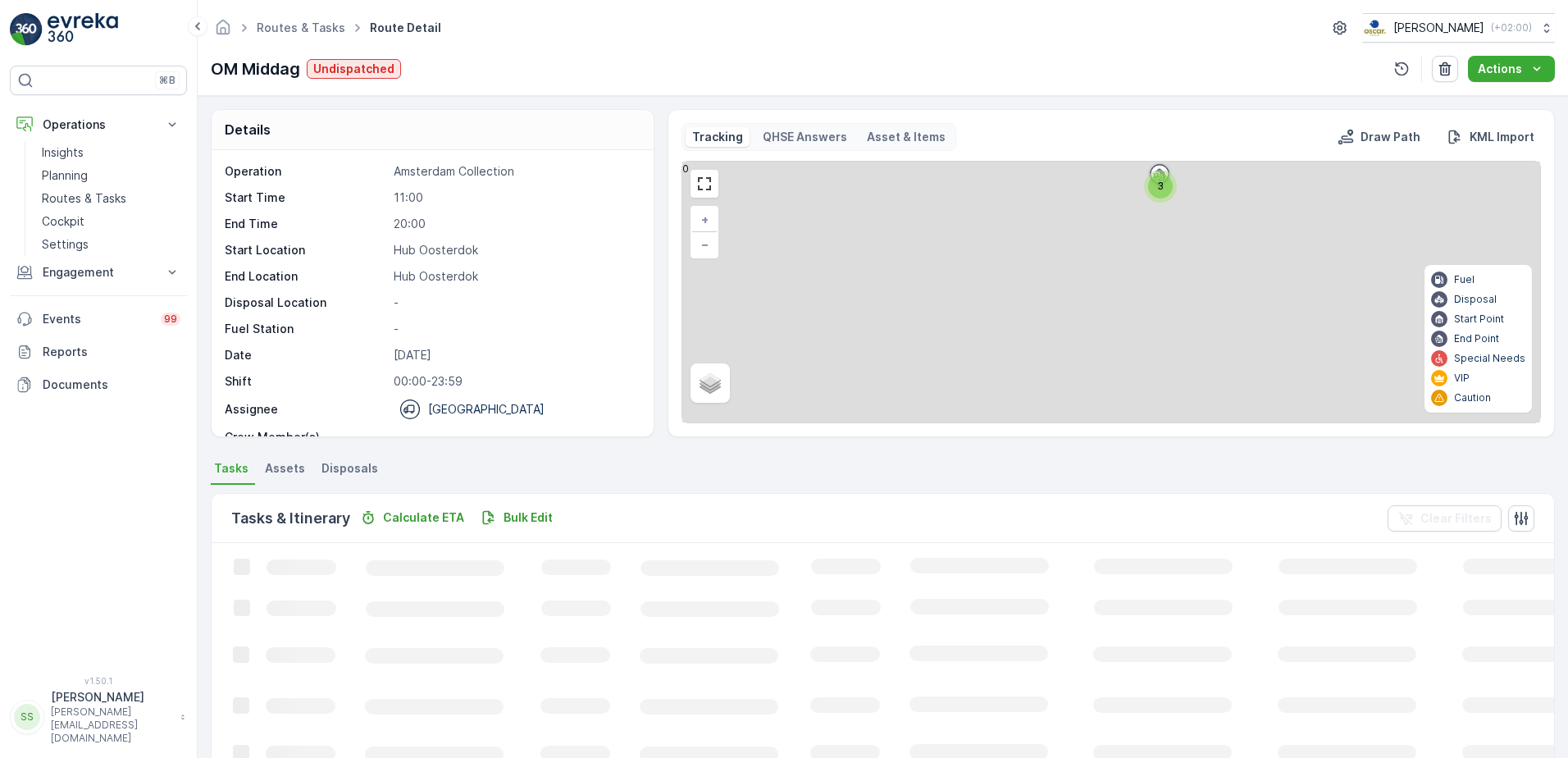
scroll to position [52, 0]
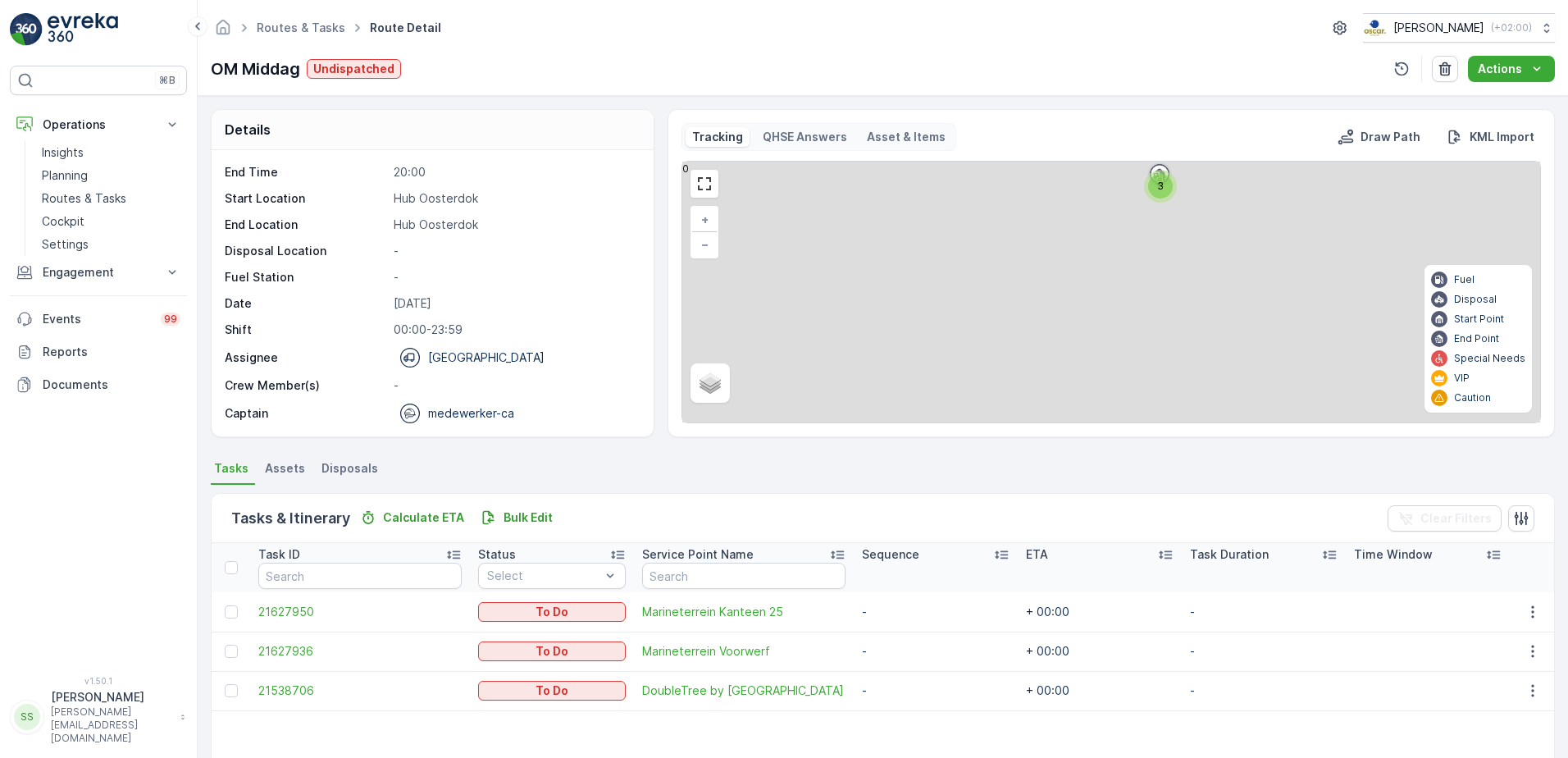
click at [455, 411] on p "medewerker-ca" at bounding box center [470, 413] width 86 height 16
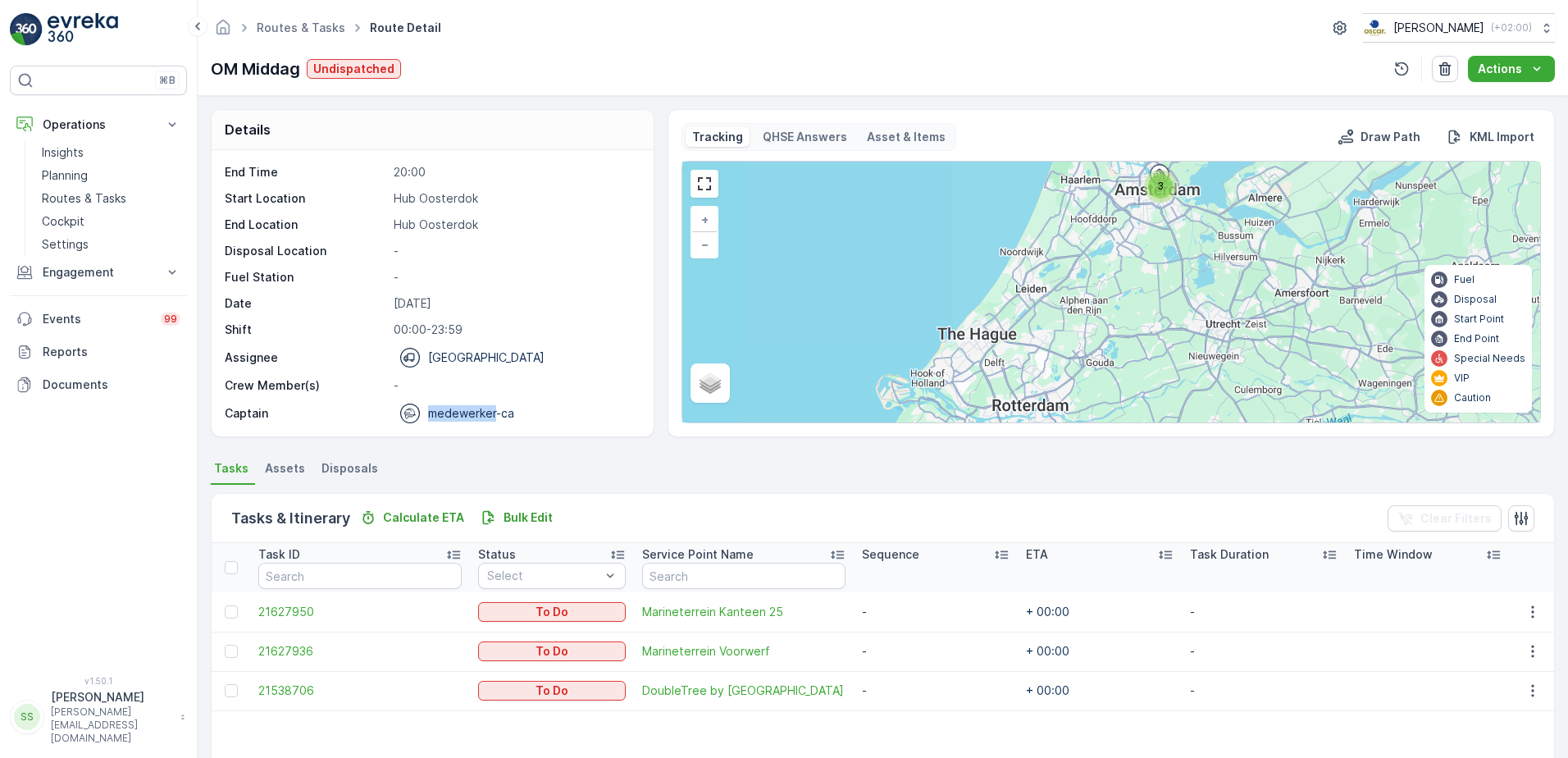
click at [455, 411] on p "medewerker-ca" at bounding box center [470, 413] width 86 height 16
drag, startPoint x: 455, startPoint y: 411, endPoint x: 516, endPoint y: 417, distance: 61.3
click at [517, 418] on div "medewerker-ca" at bounding box center [515, 413] width 242 height 20
drag, startPoint x: 517, startPoint y: 411, endPoint x: 397, endPoint y: 411, distance: 120.0
click at [397, 411] on div "medewerker-ca" at bounding box center [515, 413] width 242 height 20
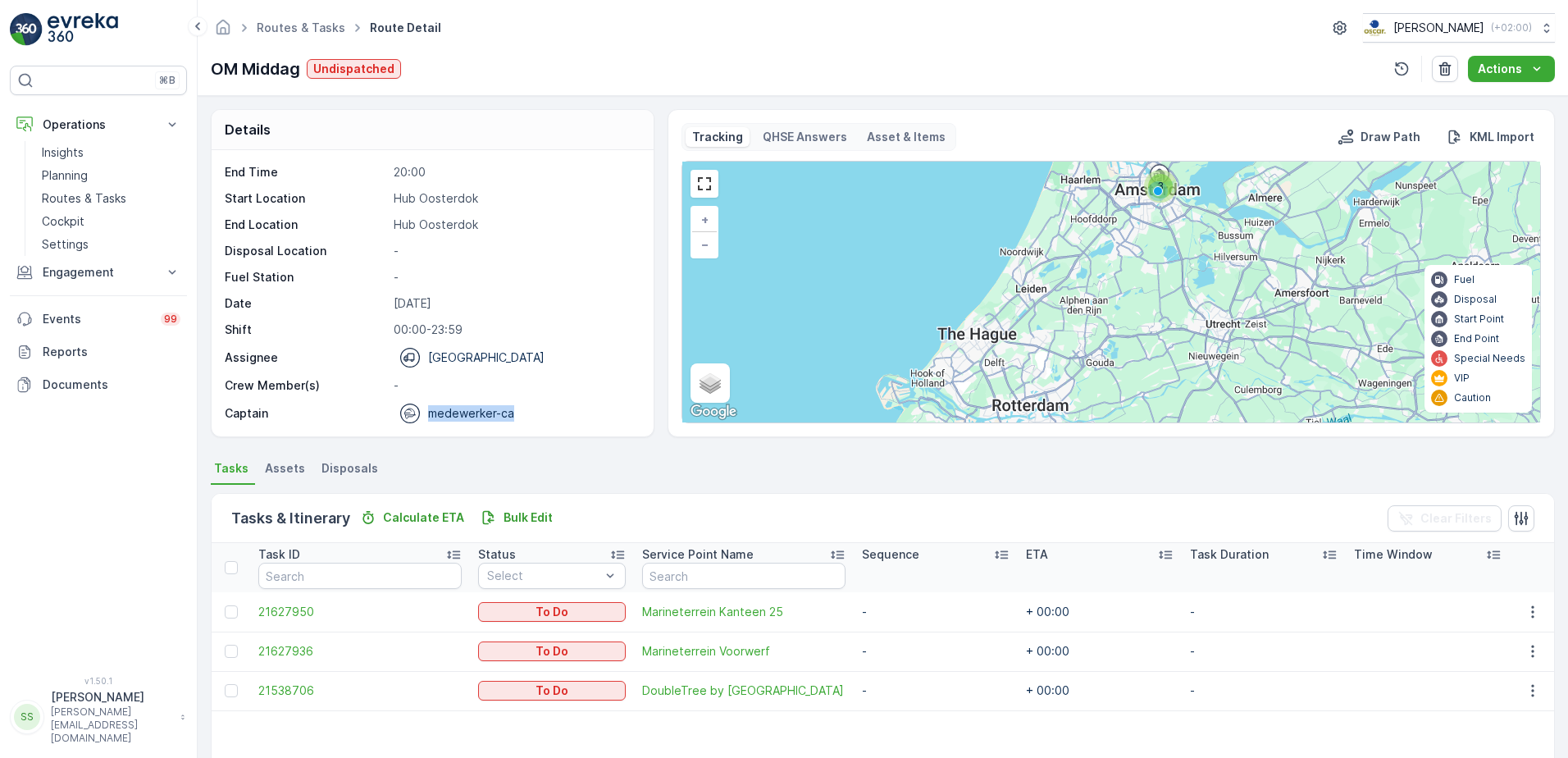
copy p "medewerker-ca"
click at [559, 224] on p "Hub Oosterdok" at bounding box center [515, 224] width 242 height 16
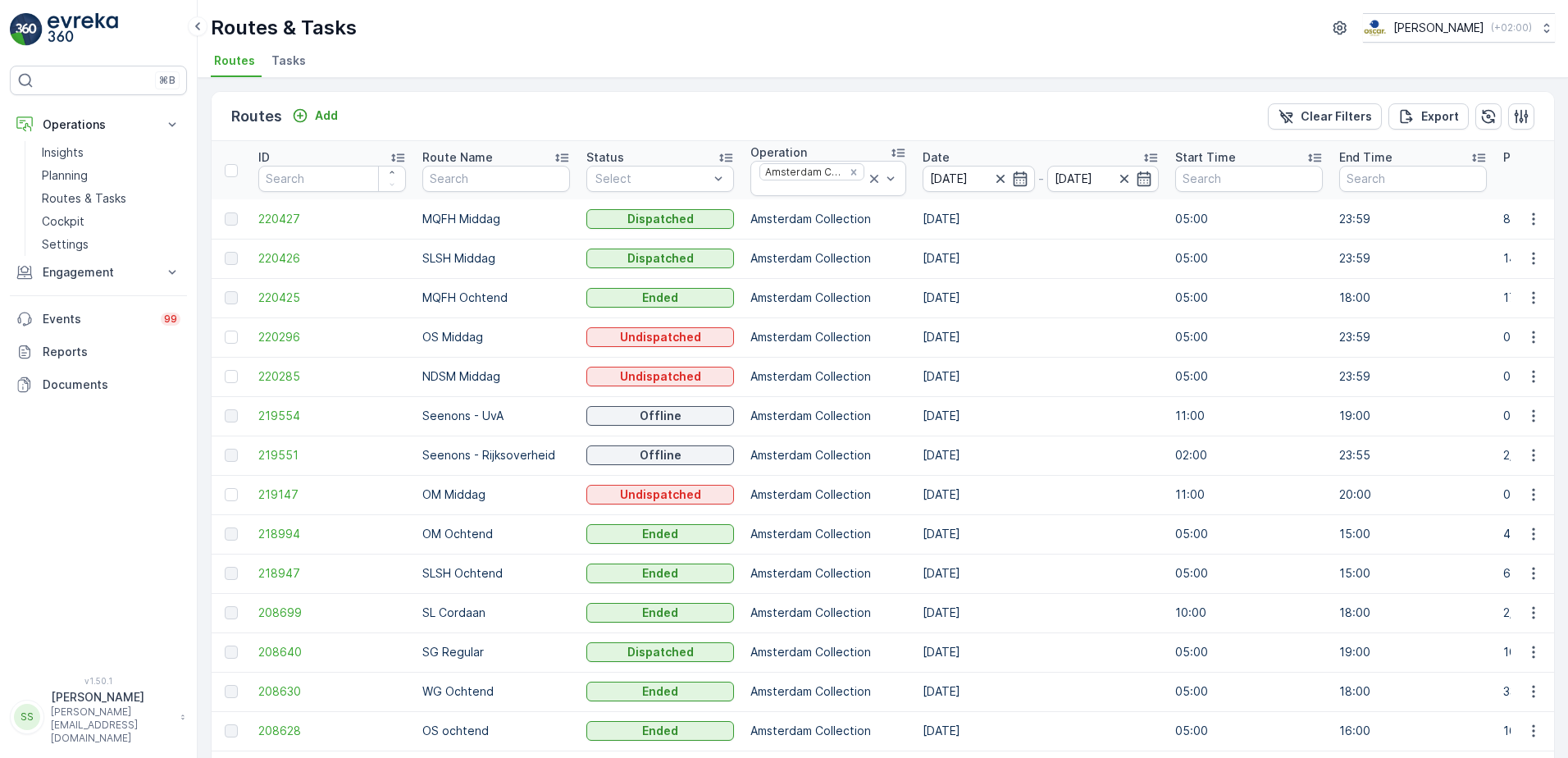
click at [456, 107] on div "Routes Add Clear Filters Export" at bounding box center [882, 116] width 1342 height 49
click at [456, 107] on div "Routes Add Clear Filters Export" at bounding box center [882, 116] width 1342 height 49
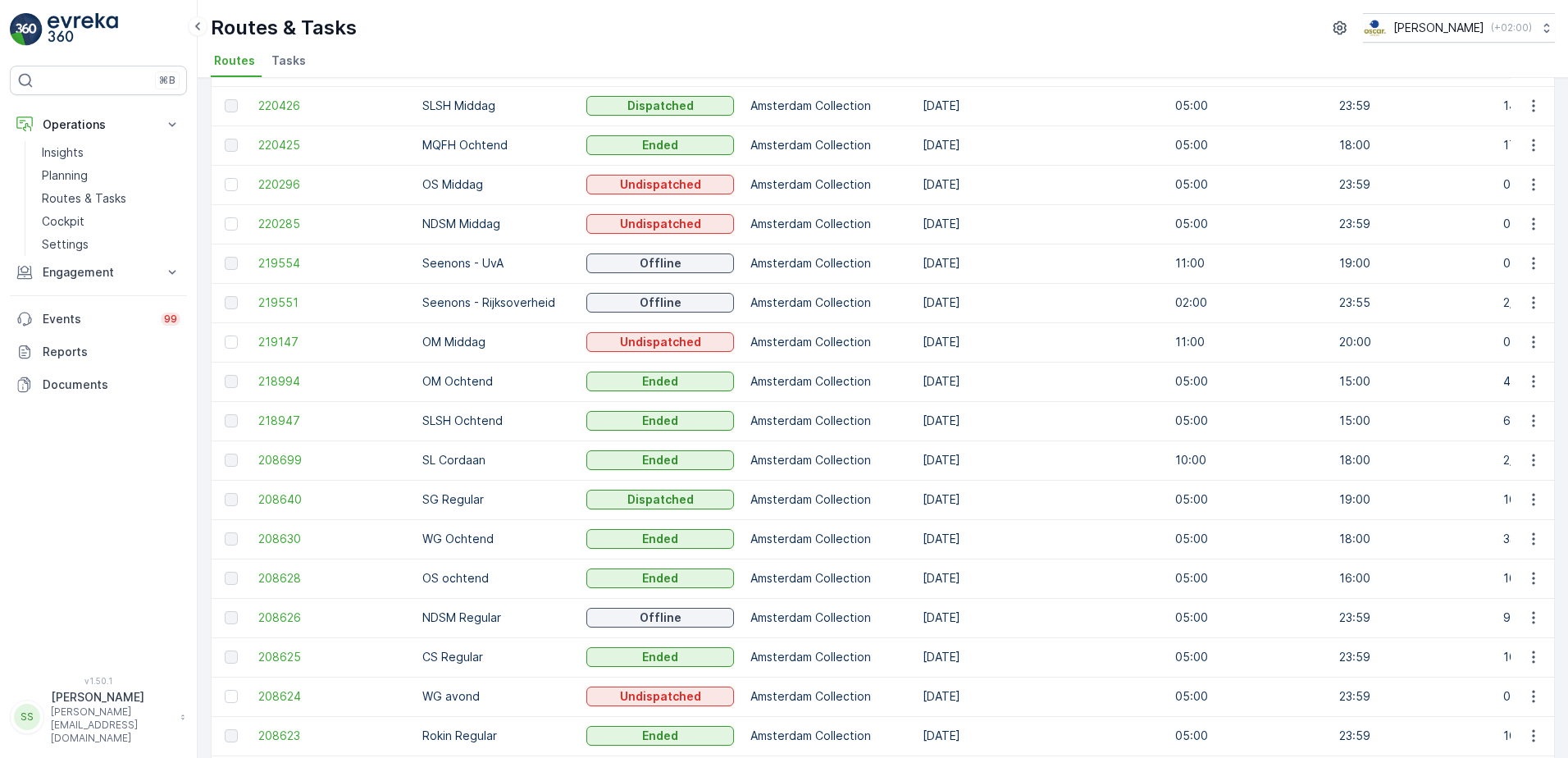
scroll to position [164, 0]
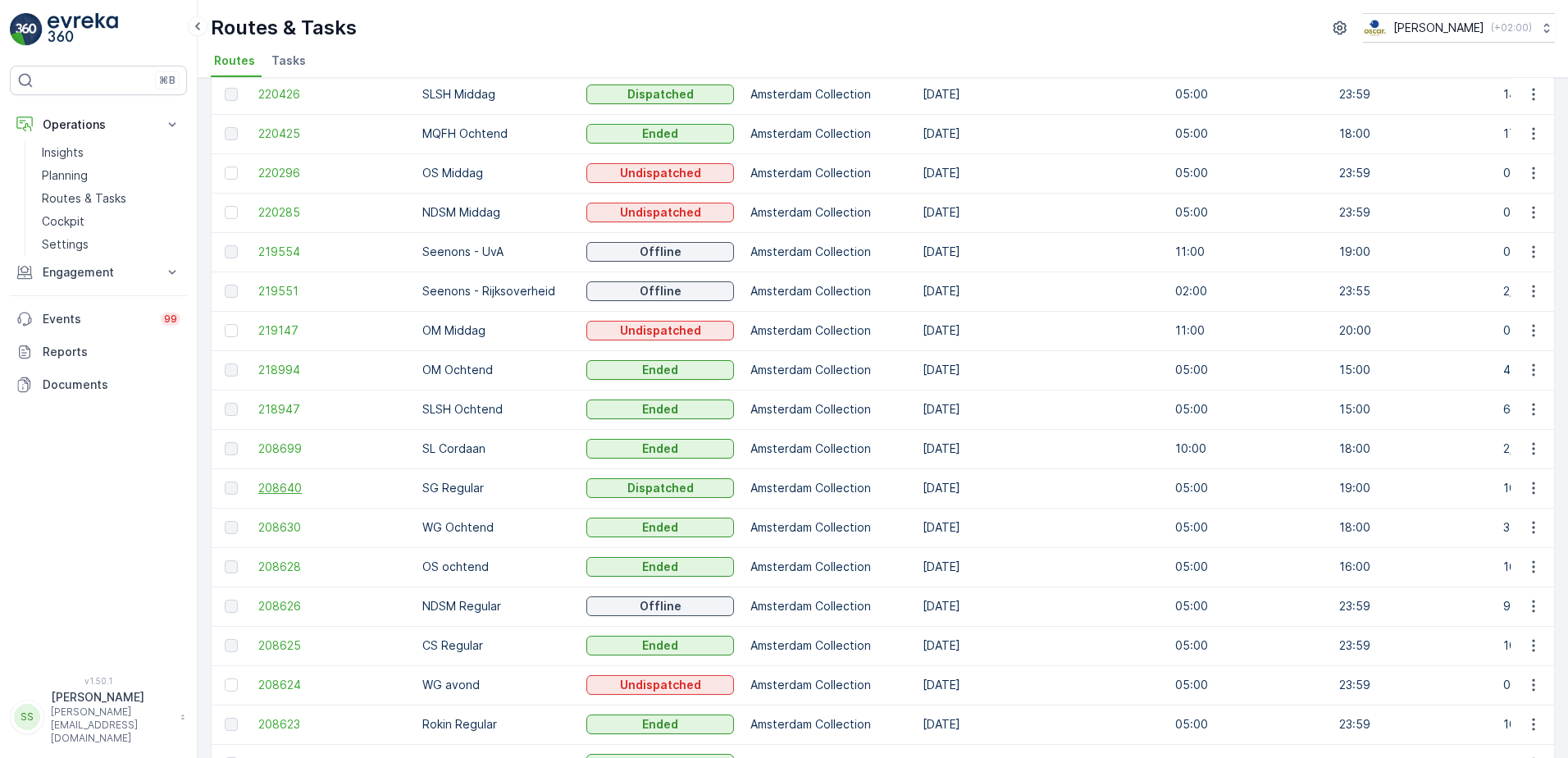
click at [275, 485] on span "208640" at bounding box center [332, 488] width 147 height 16
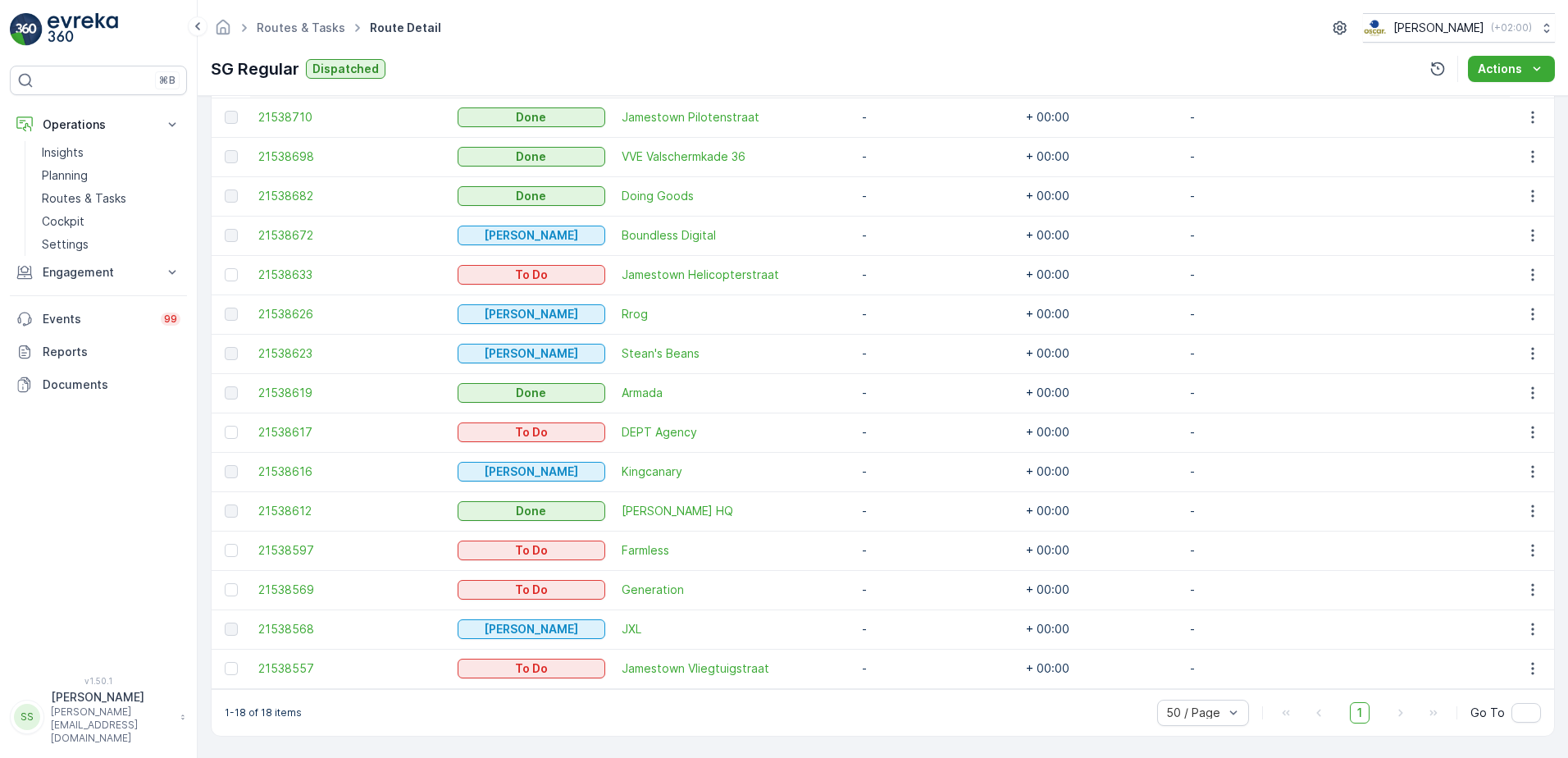
scroll to position [539, 0]
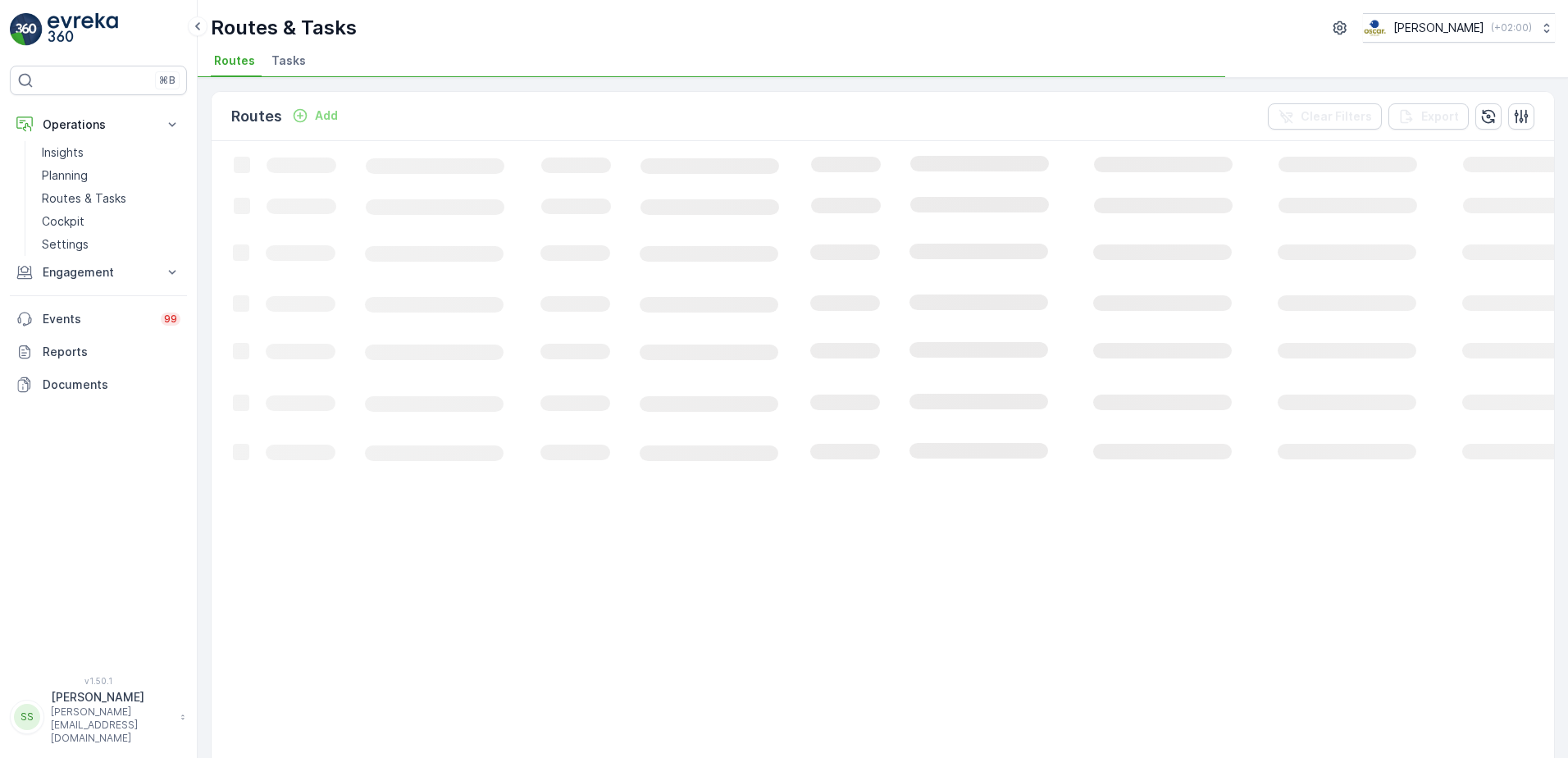
click at [202, 114] on div "Routes Add Clear Filters Export Loading... 1-50 of 13719 items 50 / Page 1 2 3 …" at bounding box center [882, 418] width 1370 height 680
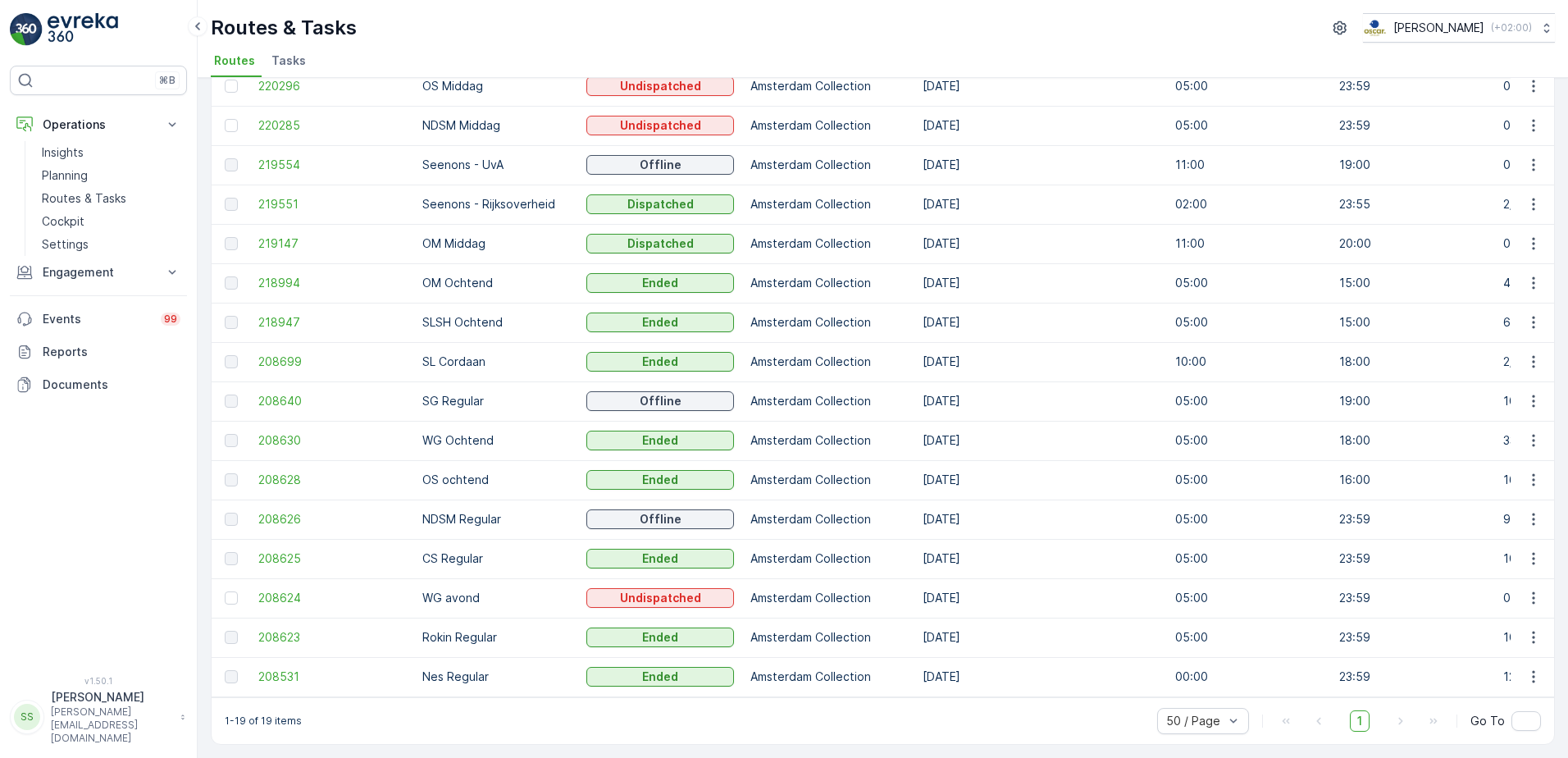
scroll to position [268, 0]
click at [279, 629] on span "208623" at bounding box center [332, 637] width 147 height 16
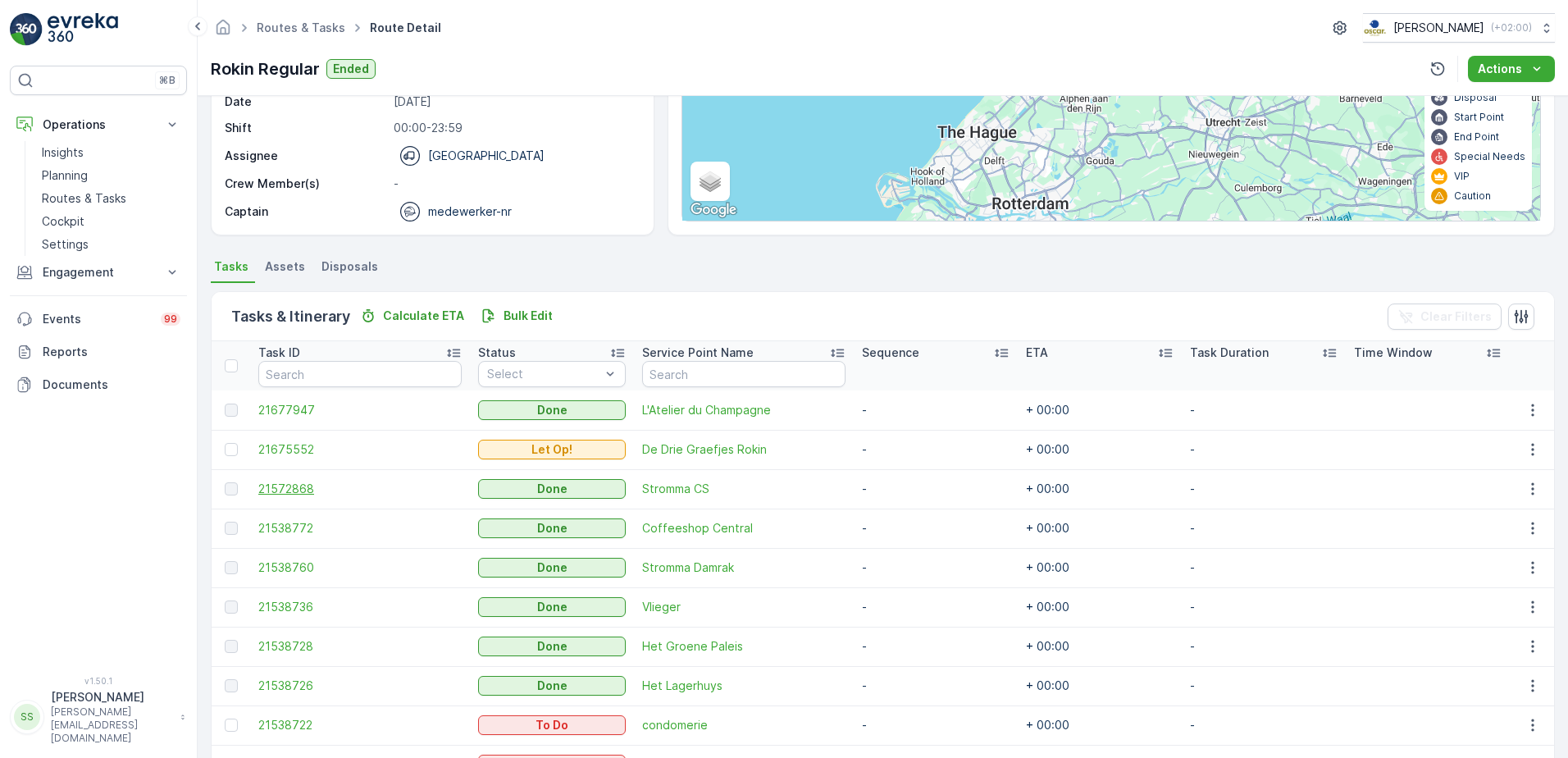
scroll to position [495, 0]
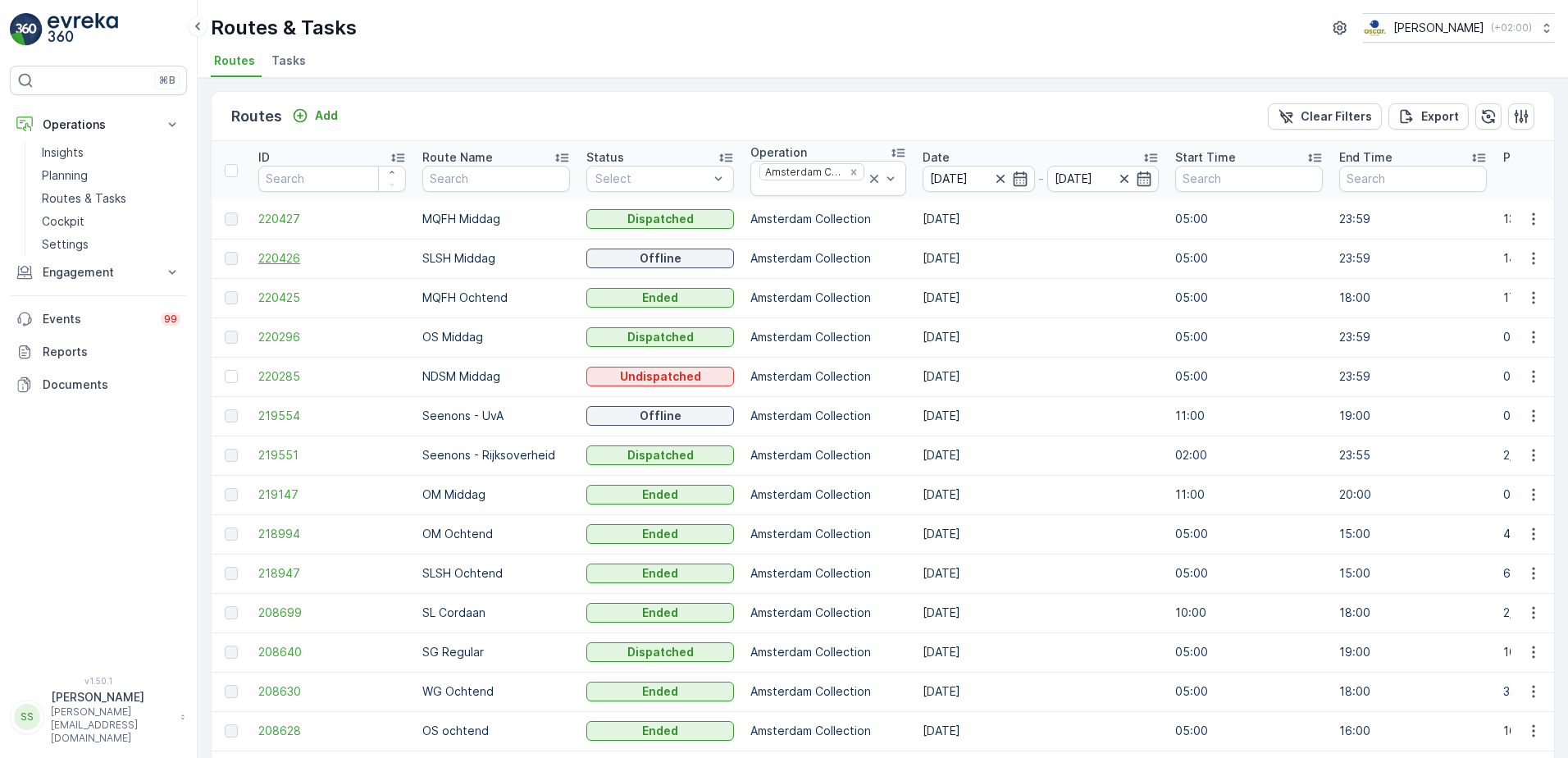
click at [270, 259] on span "220426" at bounding box center [332, 258] width 147 height 16
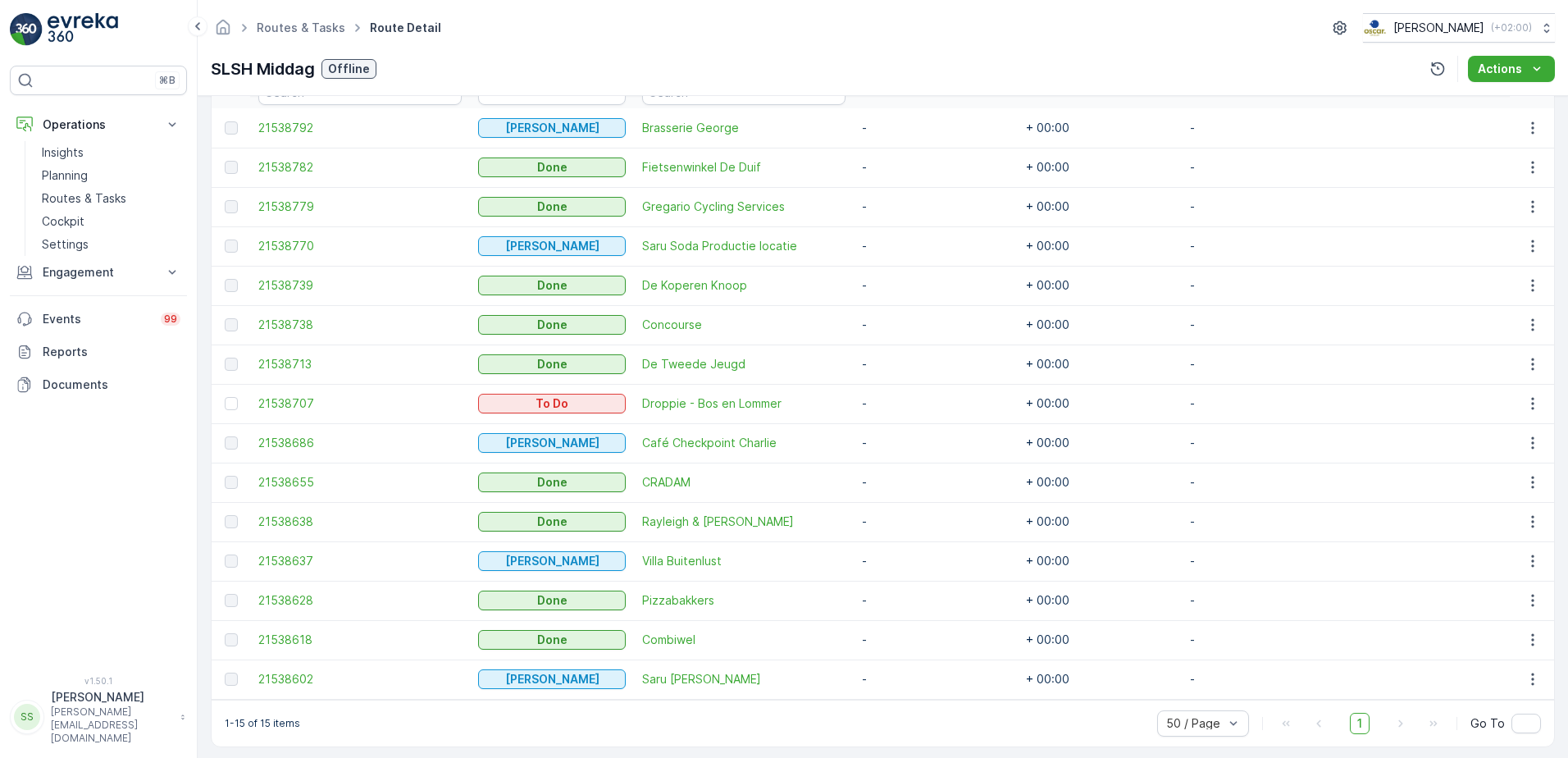
scroll to position [495, 0]
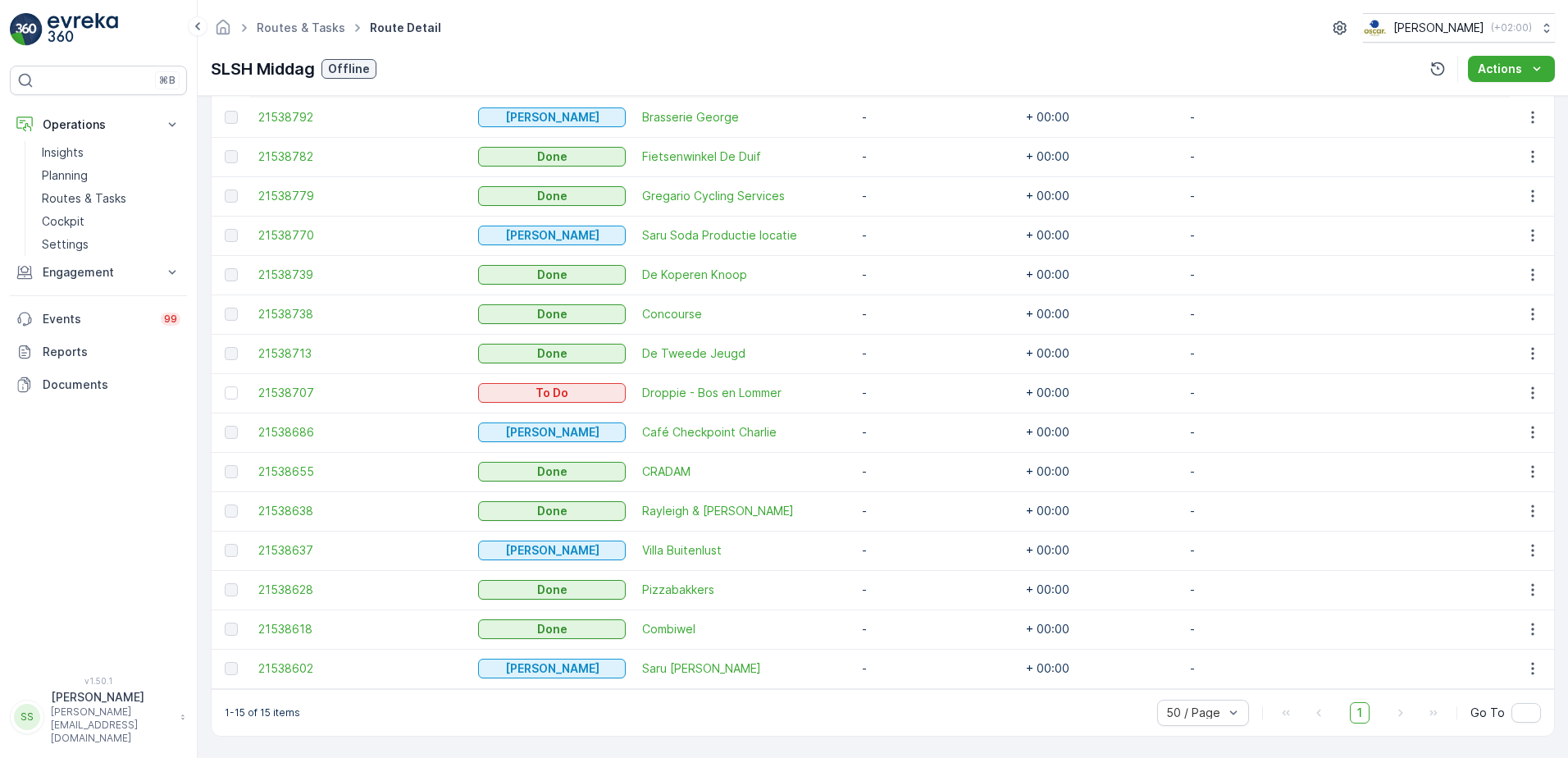
click at [621, 62] on div "SLSH Middag Offline Actions" at bounding box center [882, 68] width 1344 height 26
click at [685, 50] on div "Routes & Tasks Route Detail Oscar Circulair ( +02:00 ) SLSH Middag Offline Acti…" at bounding box center [882, 48] width 1370 height 96
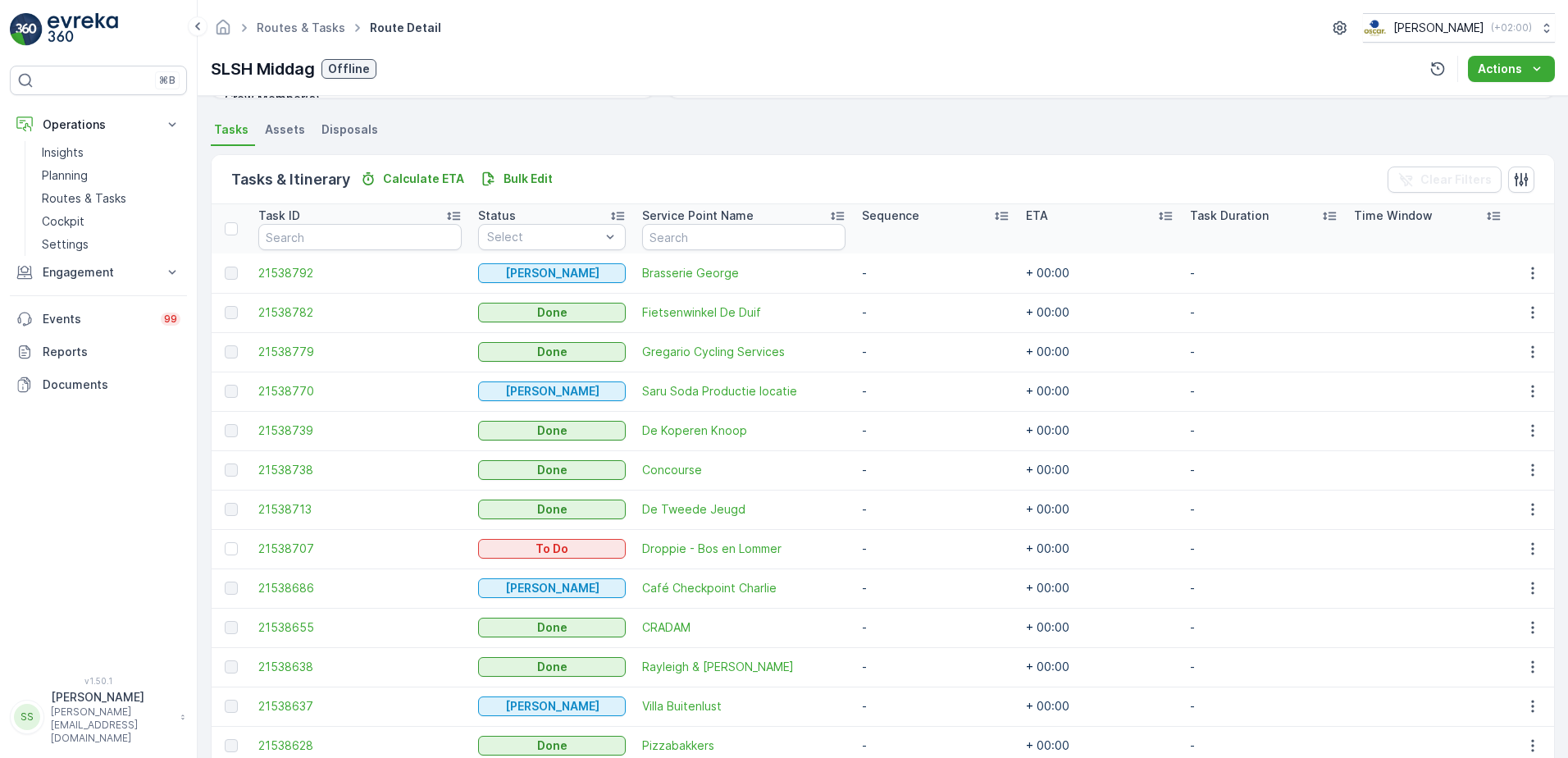
scroll to position [0, 0]
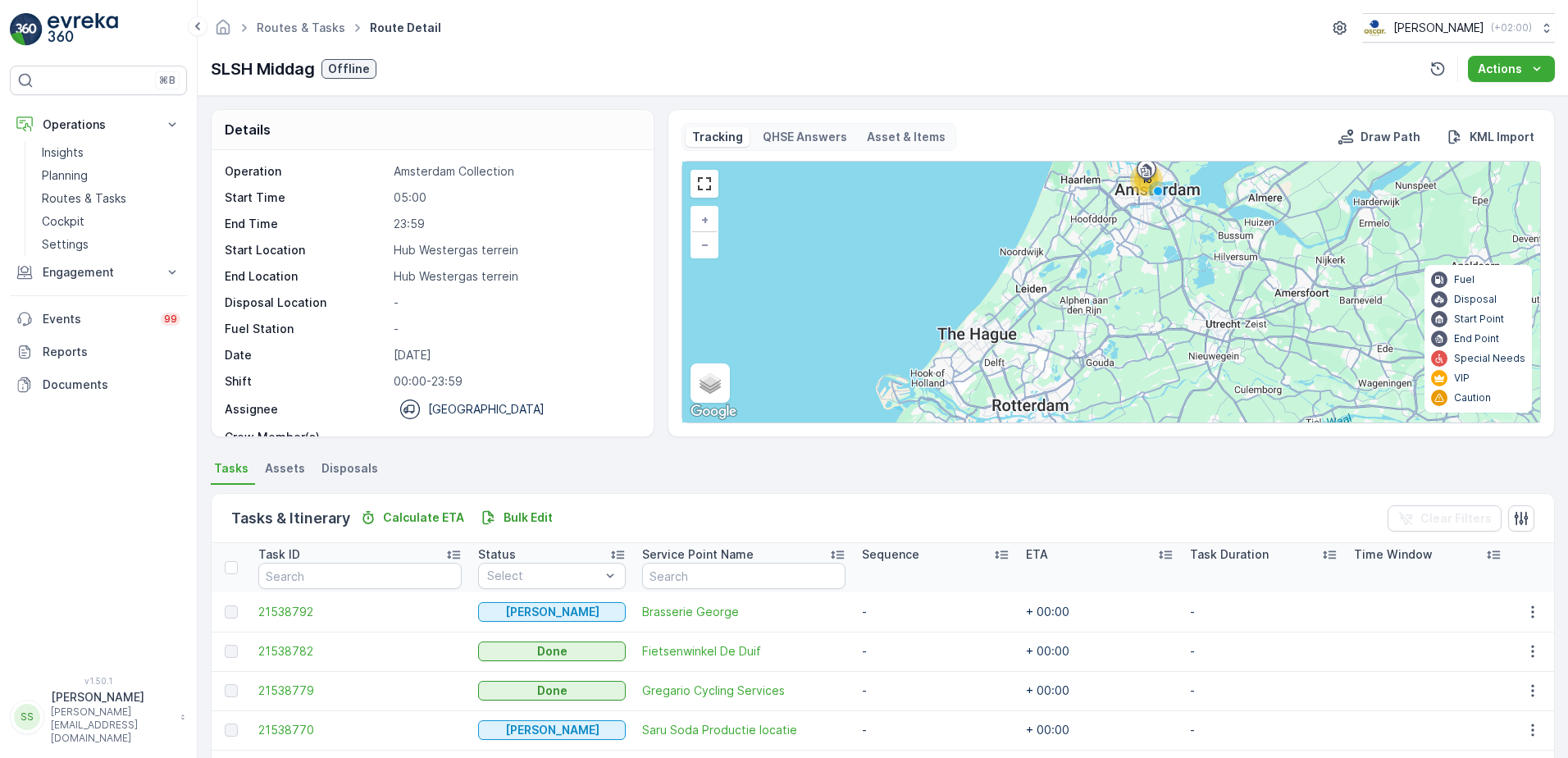
click at [493, 48] on div "Routes & Tasks Route Detail Oscar Circulair ( +02:00 ) SLSH Middag Offline Acti…" at bounding box center [882, 48] width 1370 height 96
click at [947, 14] on div "Routes & Tasks Route Detail [PERSON_NAME] ( +02:00 )" at bounding box center [882, 28] width 1344 height 29
click at [428, 127] on div "Details" at bounding box center [432, 130] width 442 height 40
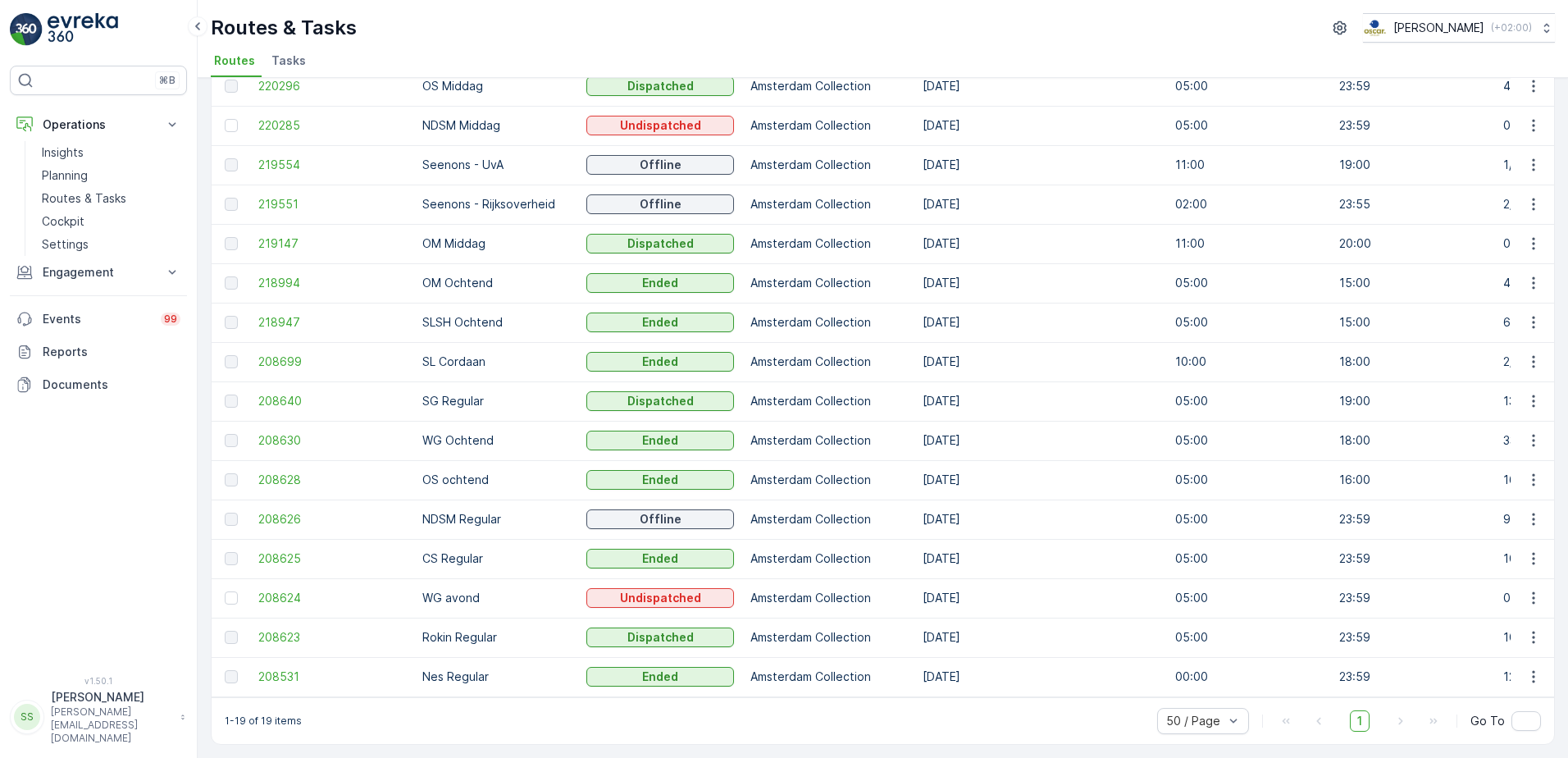
scroll to position [259, 0]
click at [497, 23] on div "Routes & Tasks [PERSON_NAME] ( +02:00 )" at bounding box center [882, 28] width 1344 height 29
click at [403, 39] on div "Routes & Tasks [PERSON_NAME] ( +02:00 )" at bounding box center [882, 28] width 1344 height 29
click at [405, 706] on div "1-19 of 19 items 50 / Page 1 Go To" at bounding box center [882, 721] width 1342 height 47
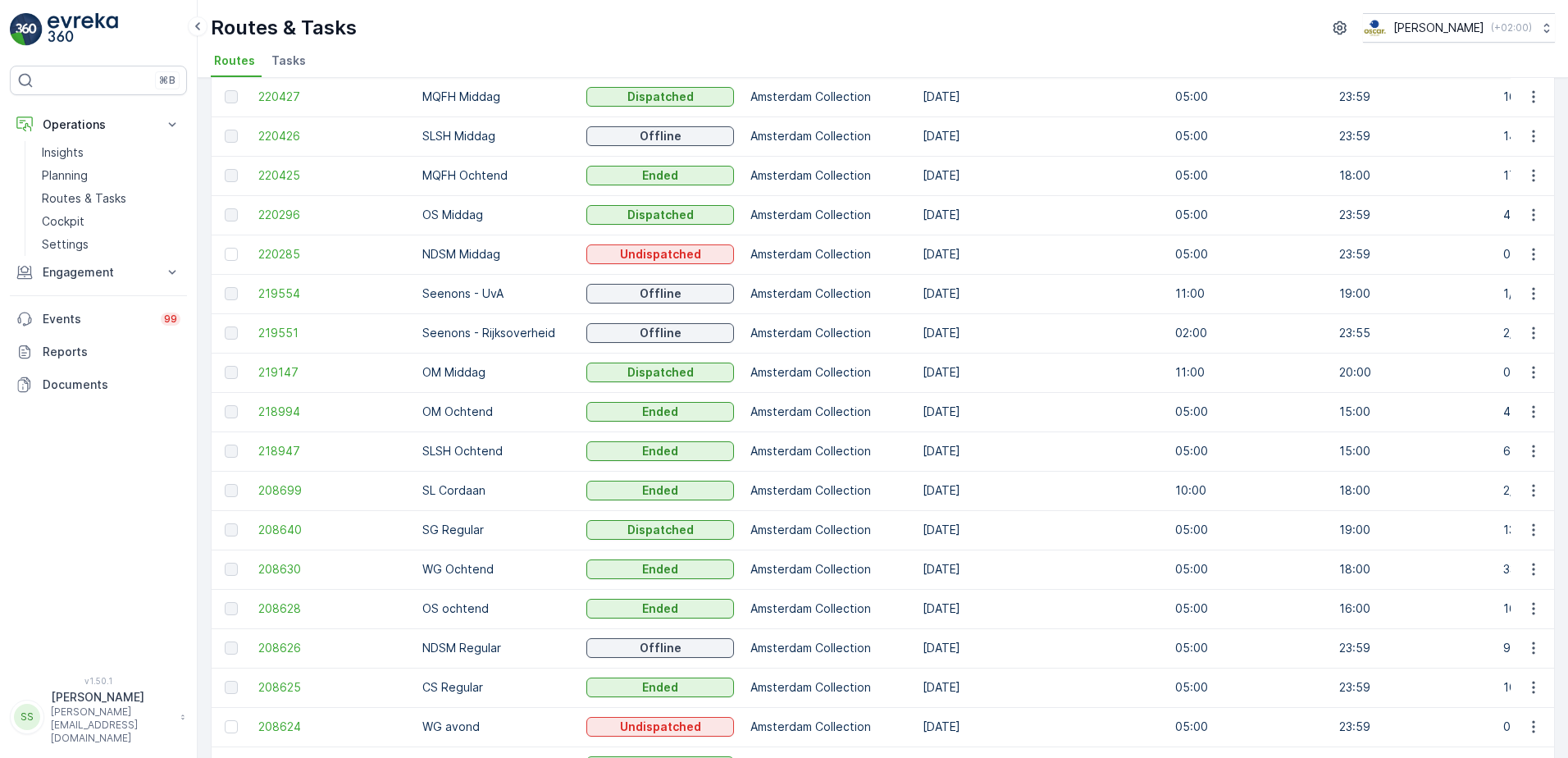
scroll to position [0, 0]
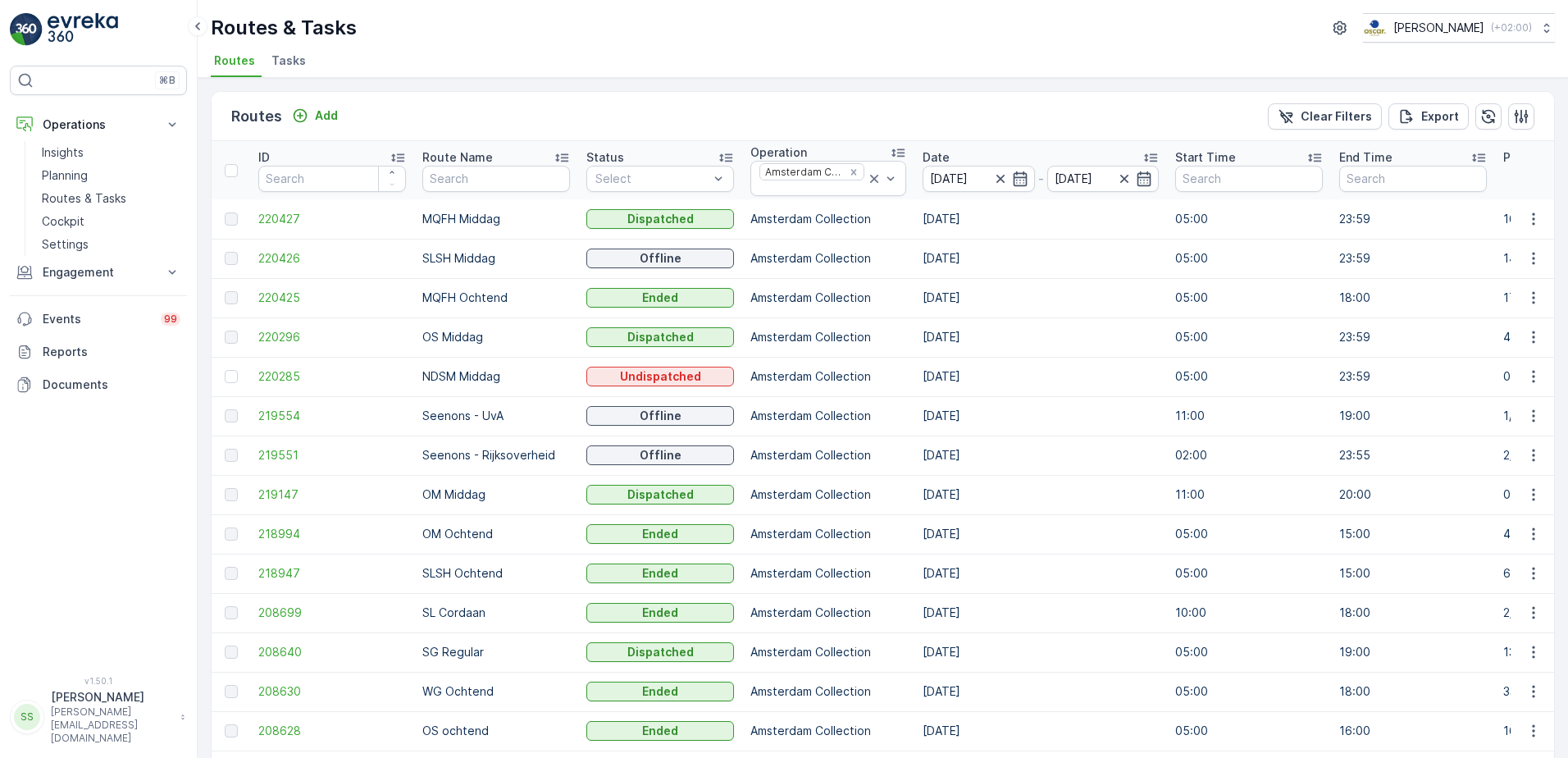
click at [480, 49] on div "Routes & Tasks Oscar Circulair ( +02:00 ) Routes Tasks" at bounding box center [882, 39] width 1370 height 78
click at [286, 256] on span "220426" at bounding box center [332, 258] width 147 height 16
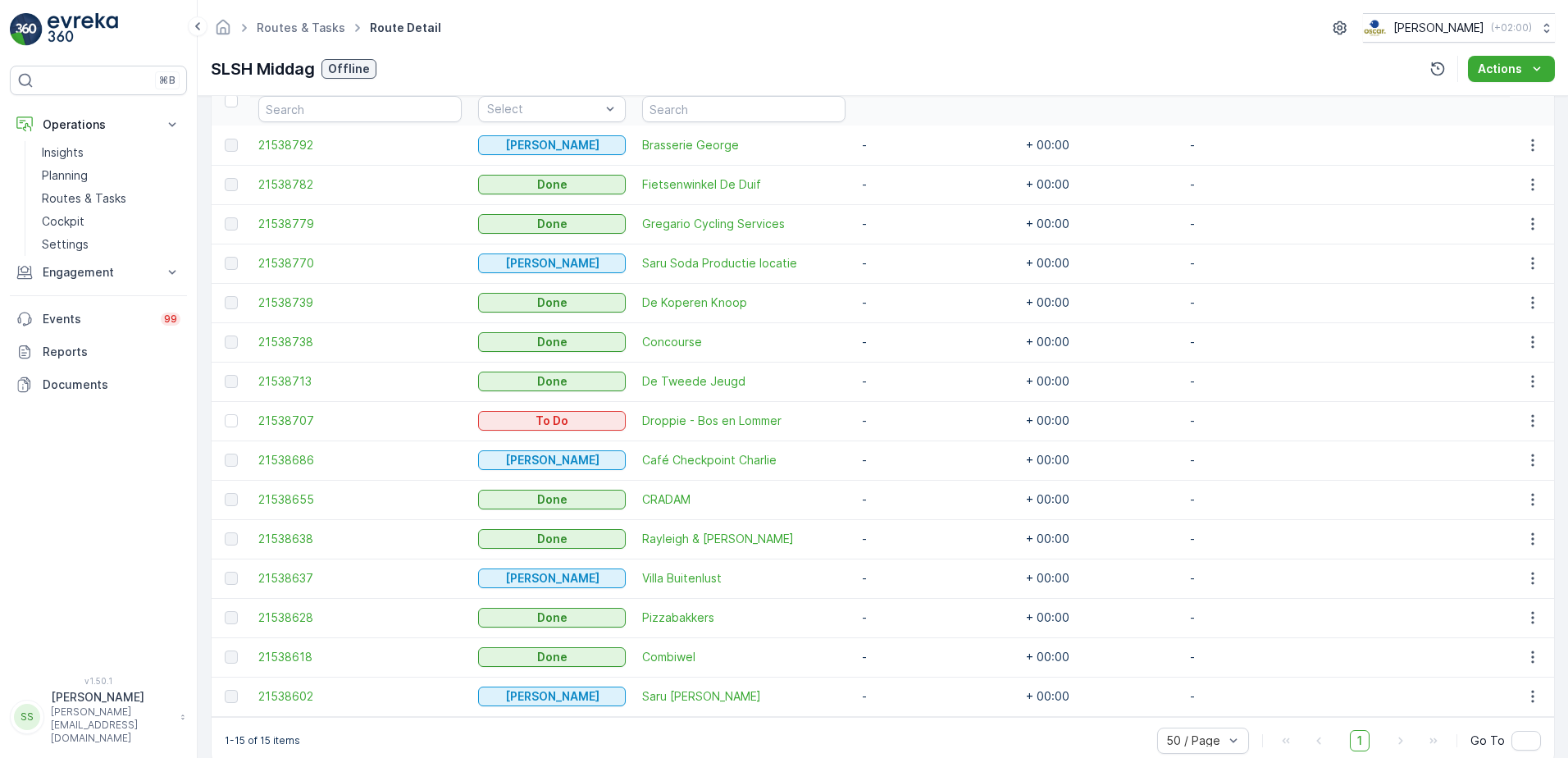
scroll to position [495, 0]
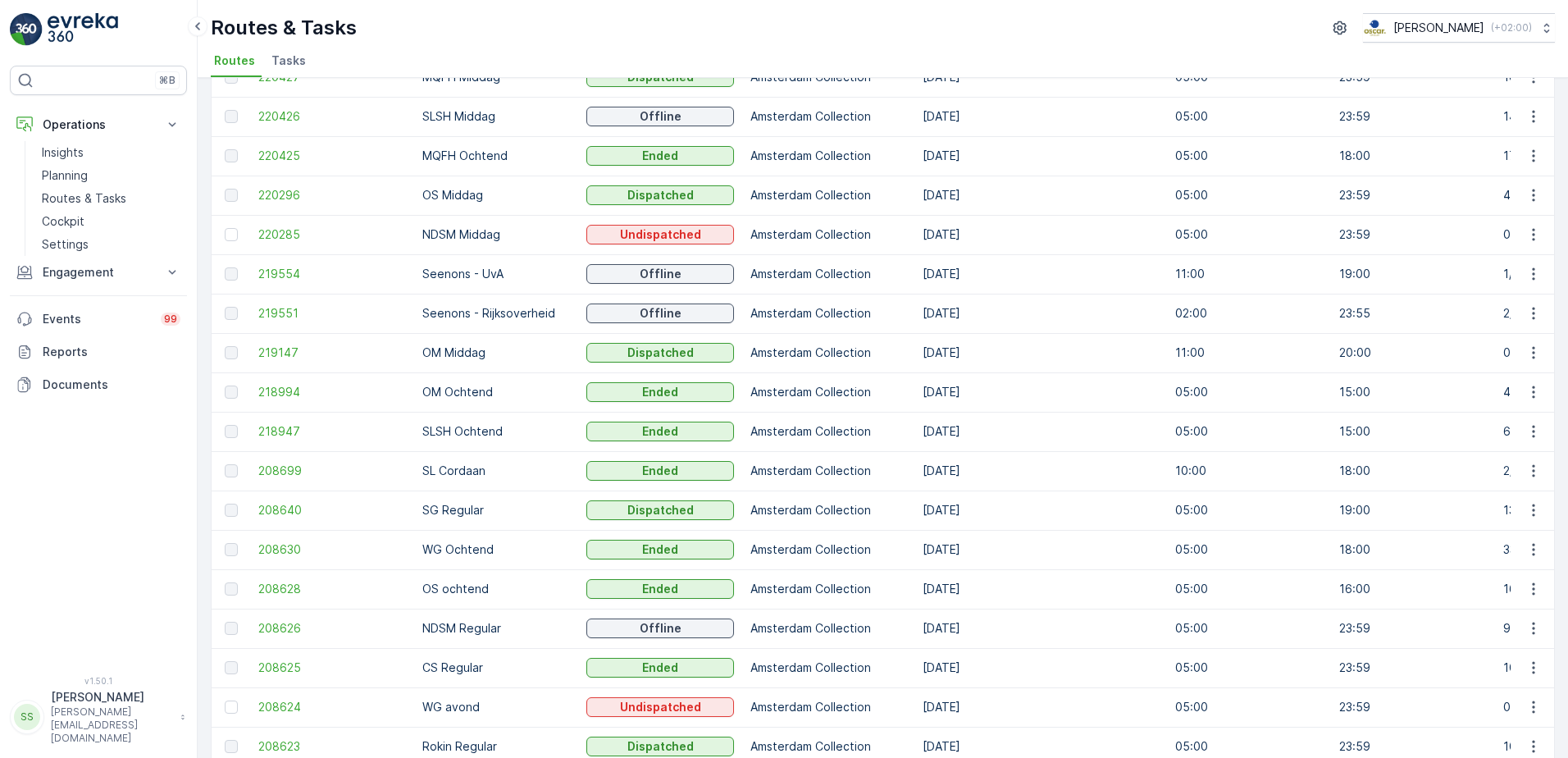
scroll to position [246, 0]
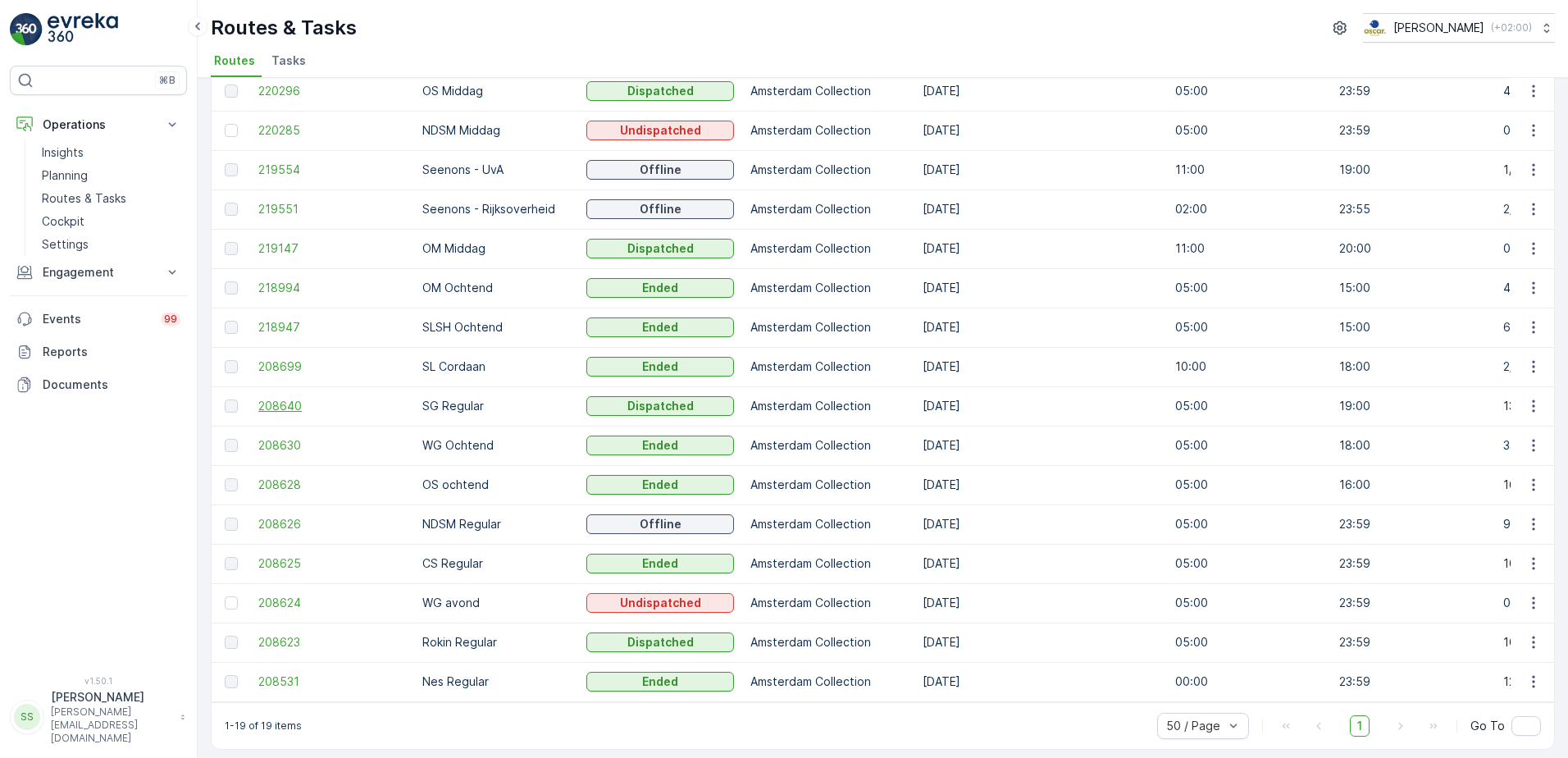
click at [276, 408] on span "208640" at bounding box center [332, 405] width 147 height 16
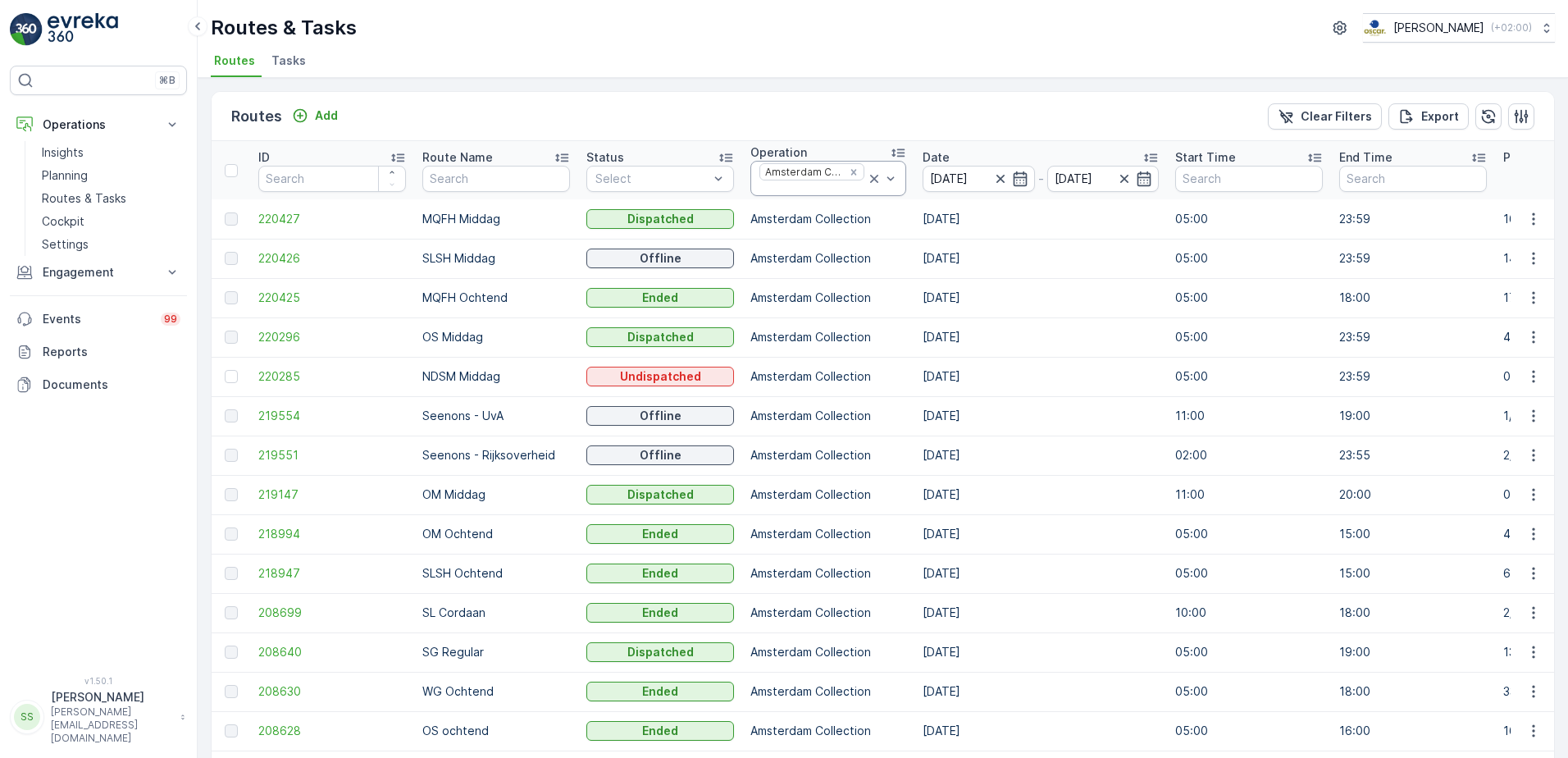
drag, startPoint x: 845, startPoint y: 172, endPoint x: 888, endPoint y: 192, distance: 47.4
click at [850, 172] on icon "Remove Amsterdam Collection" at bounding box center [853, 172] width 6 height 6
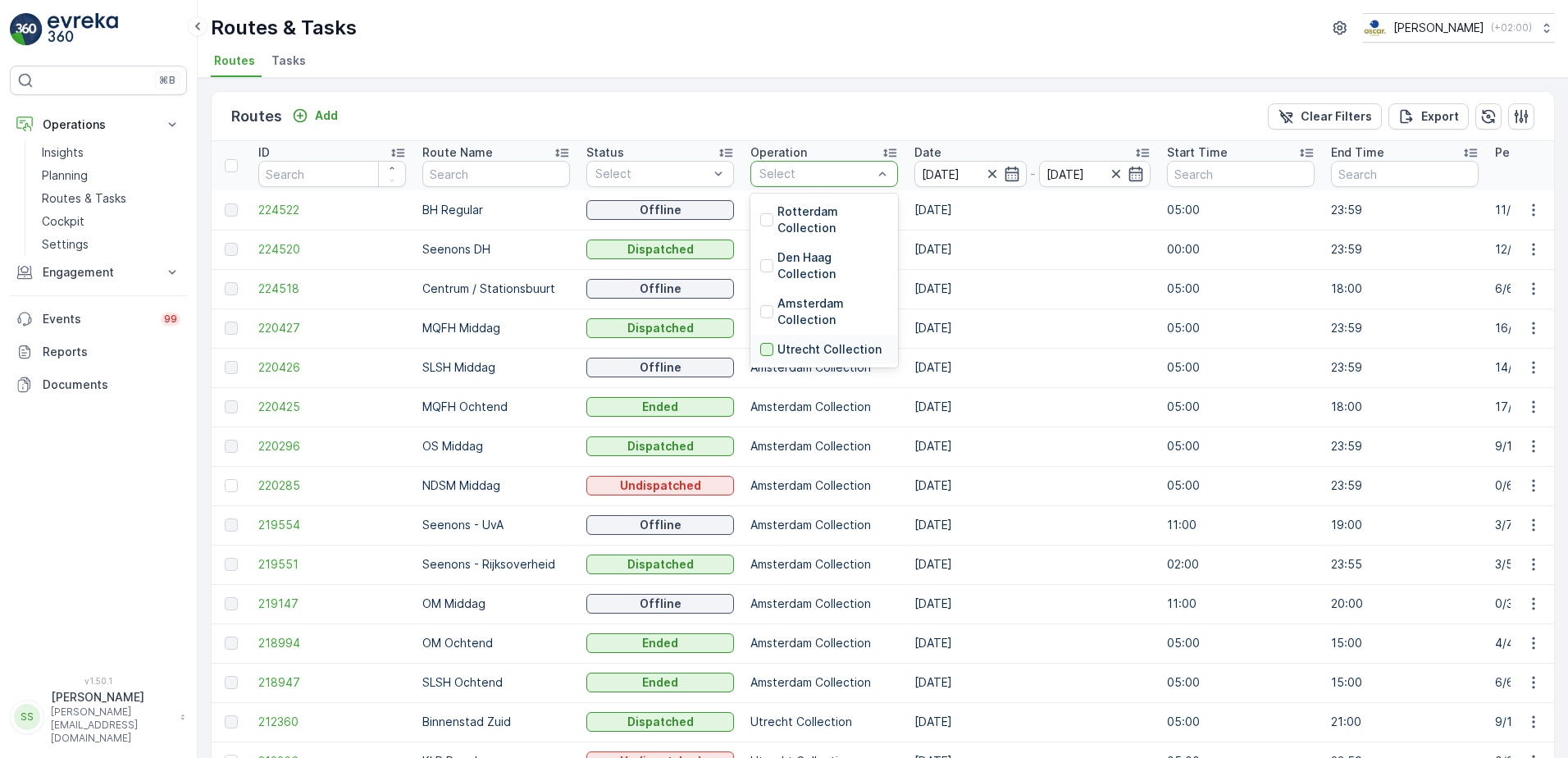
click at [763, 347] on div at bounding box center [766, 349] width 13 height 13
click at [886, 101] on div "Routes Add Clear Filters Export" at bounding box center [882, 116] width 1342 height 49
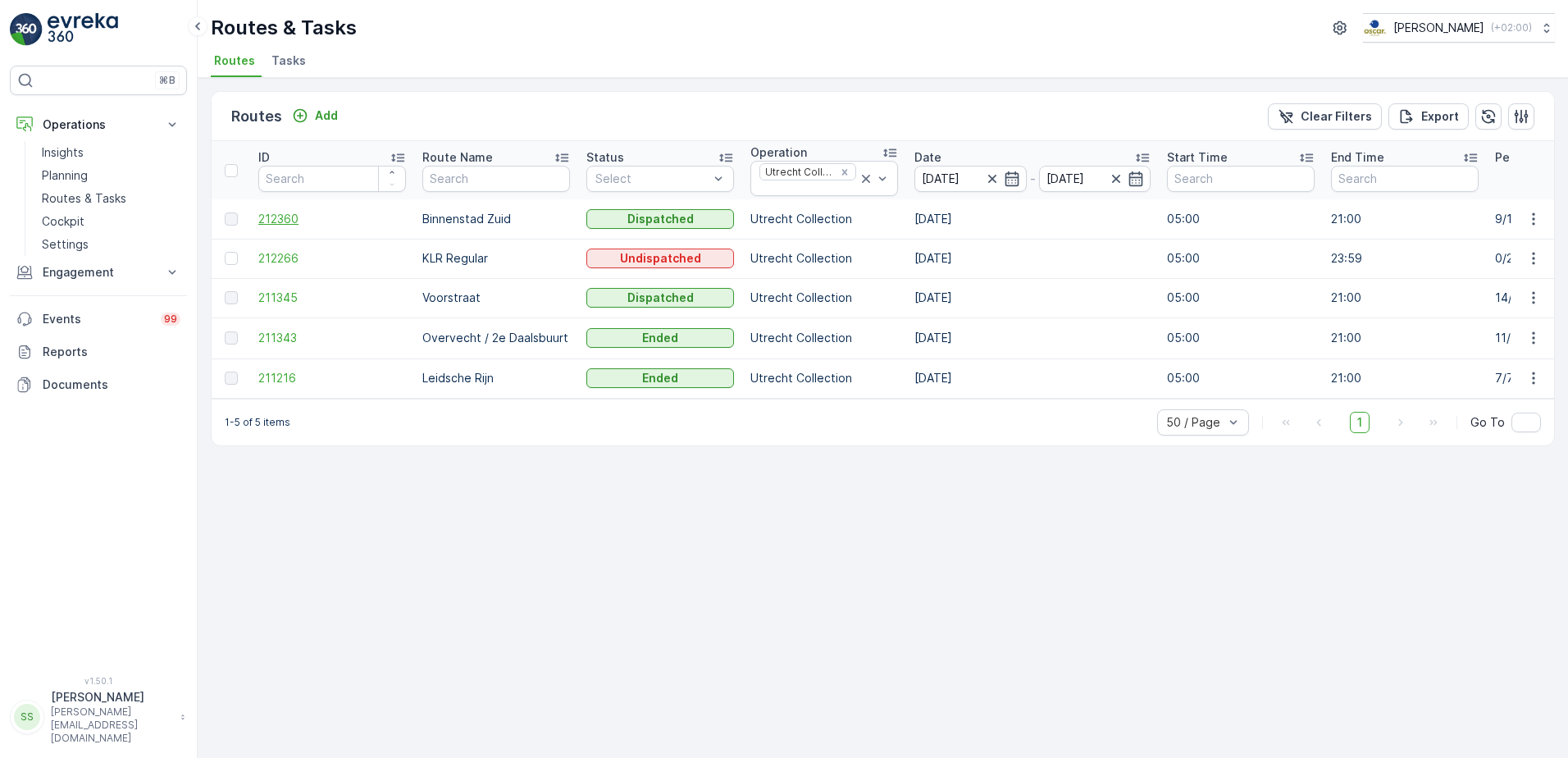
click at [281, 225] on span "212360" at bounding box center [332, 218] width 147 height 16
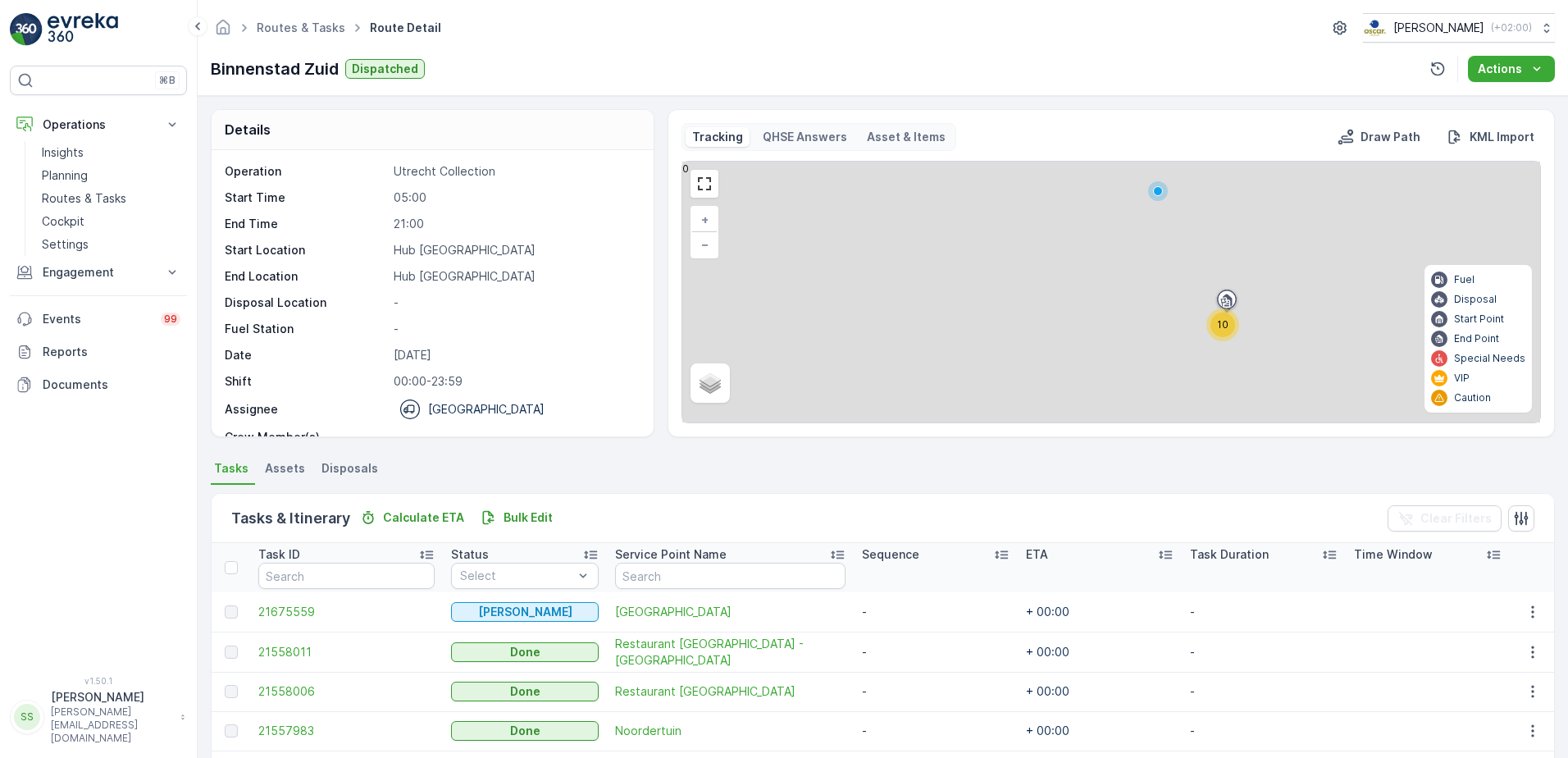
scroll to position [298, 0]
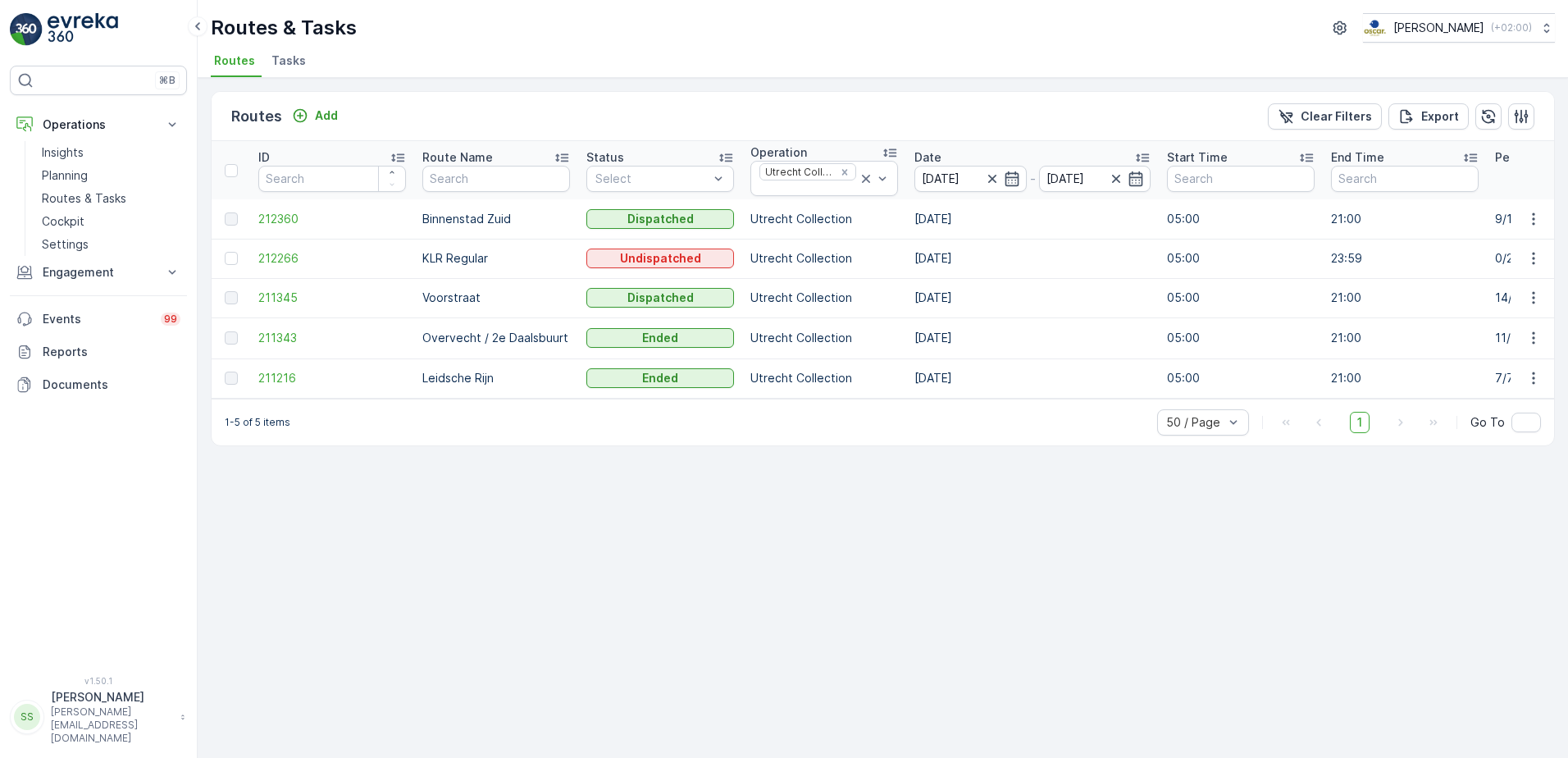
click at [291, 285] on td "211345" at bounding box center [332, 297] width 164 height 39
click at [289, 292] on span "211345" at bounding box center [332, 297] width 147 height 16
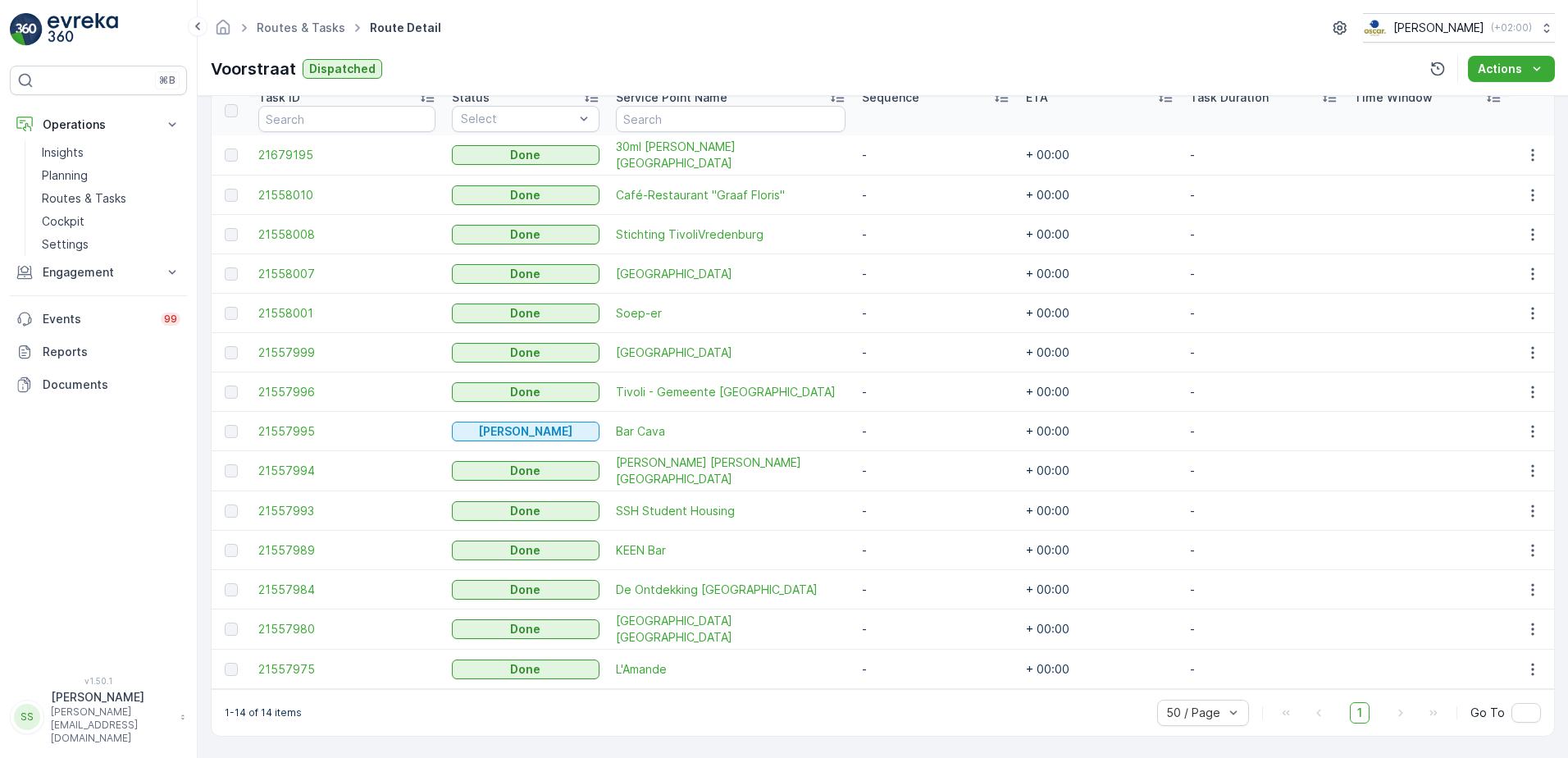
scroll to position [463, 0]
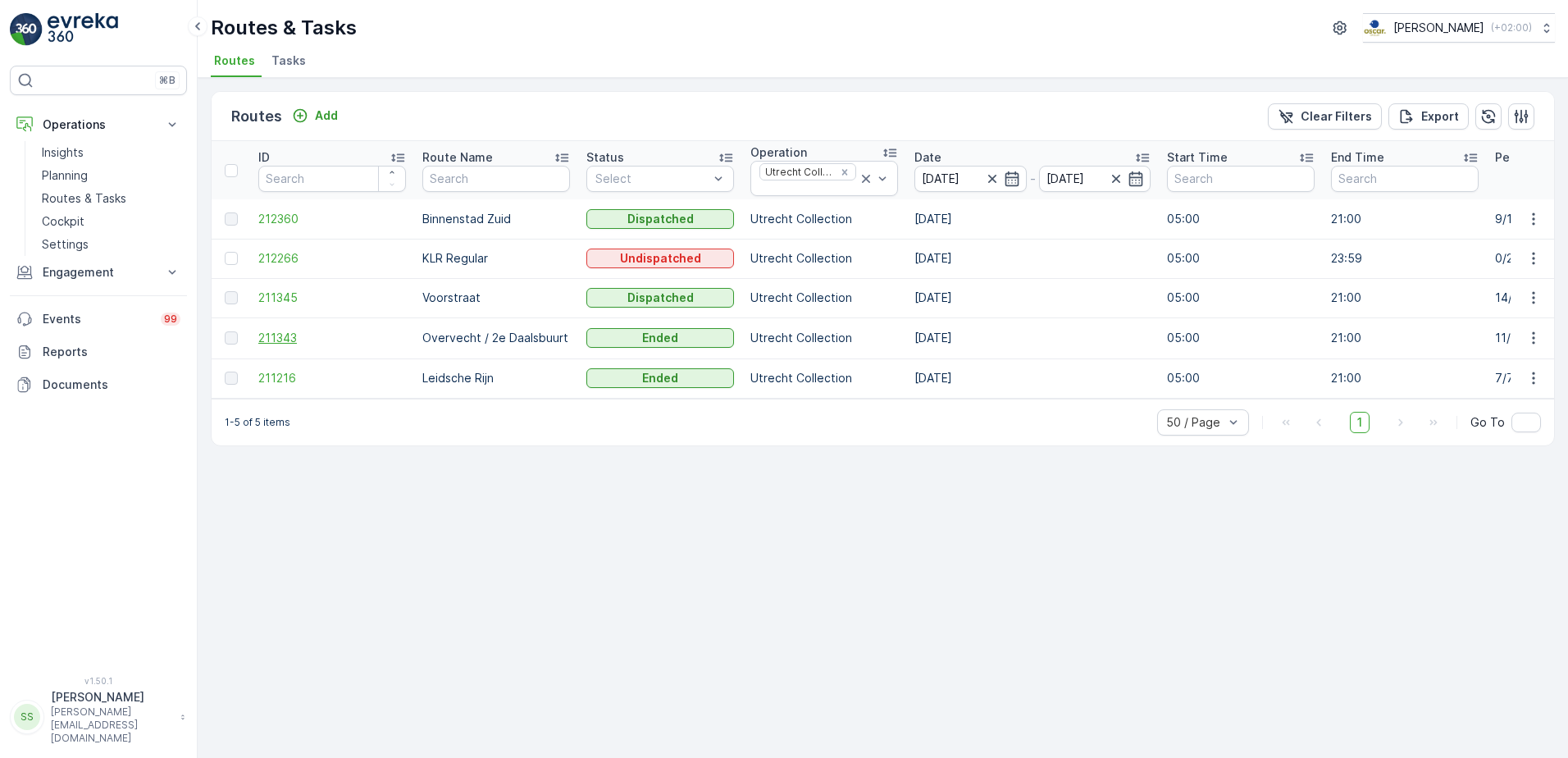
click at [281, 333] on span "211343" at bounding box center [332, 338] width 147 height 16
click at [292, 378] on span "211216" at bounding box center [332, 378] width 147 height 16
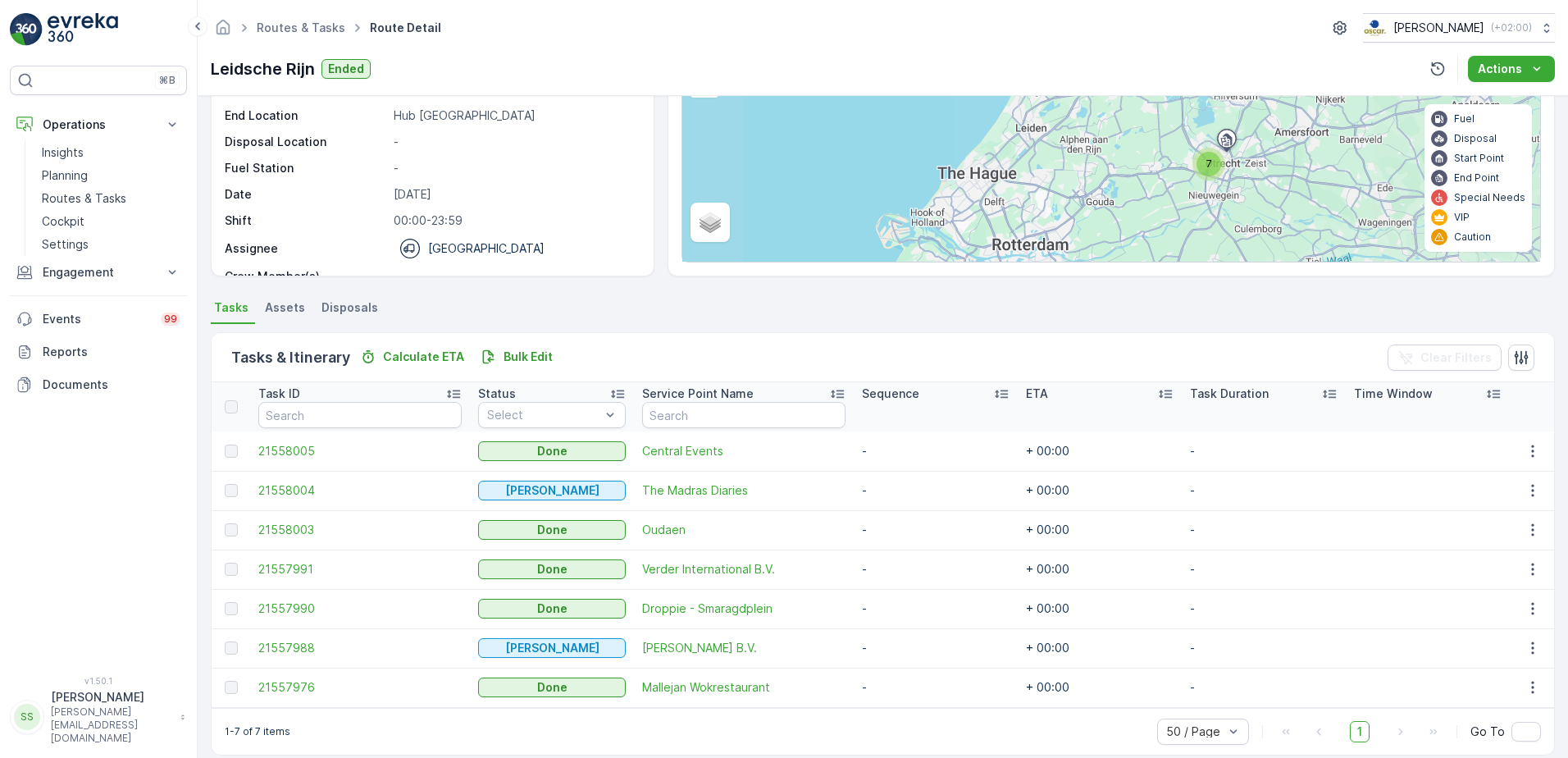
scroll to position [179, 0]
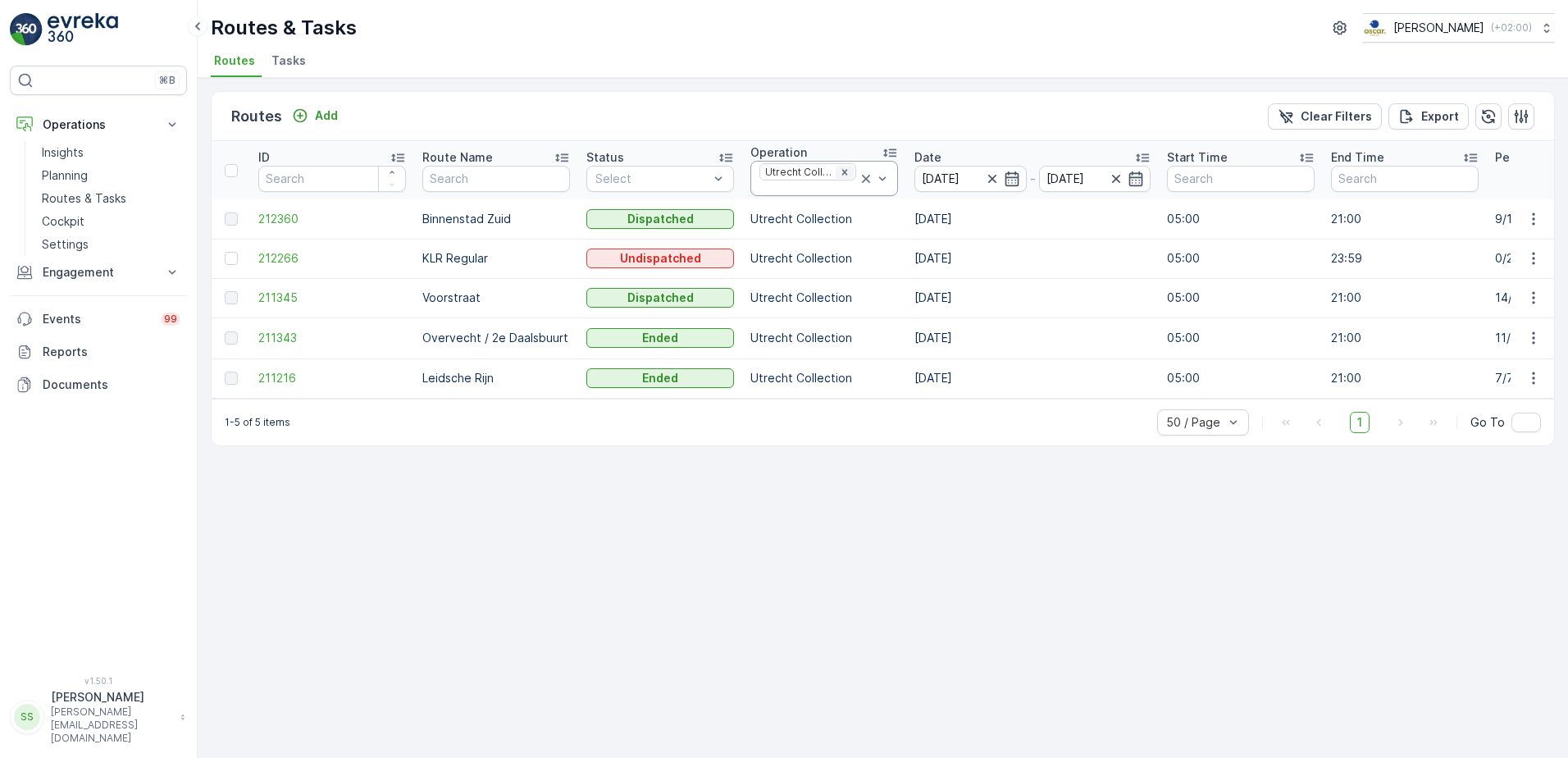
click at [848, 172] on icon "Remove Utrecht Collection" at bounding box center [844, 172] width 11 height 11
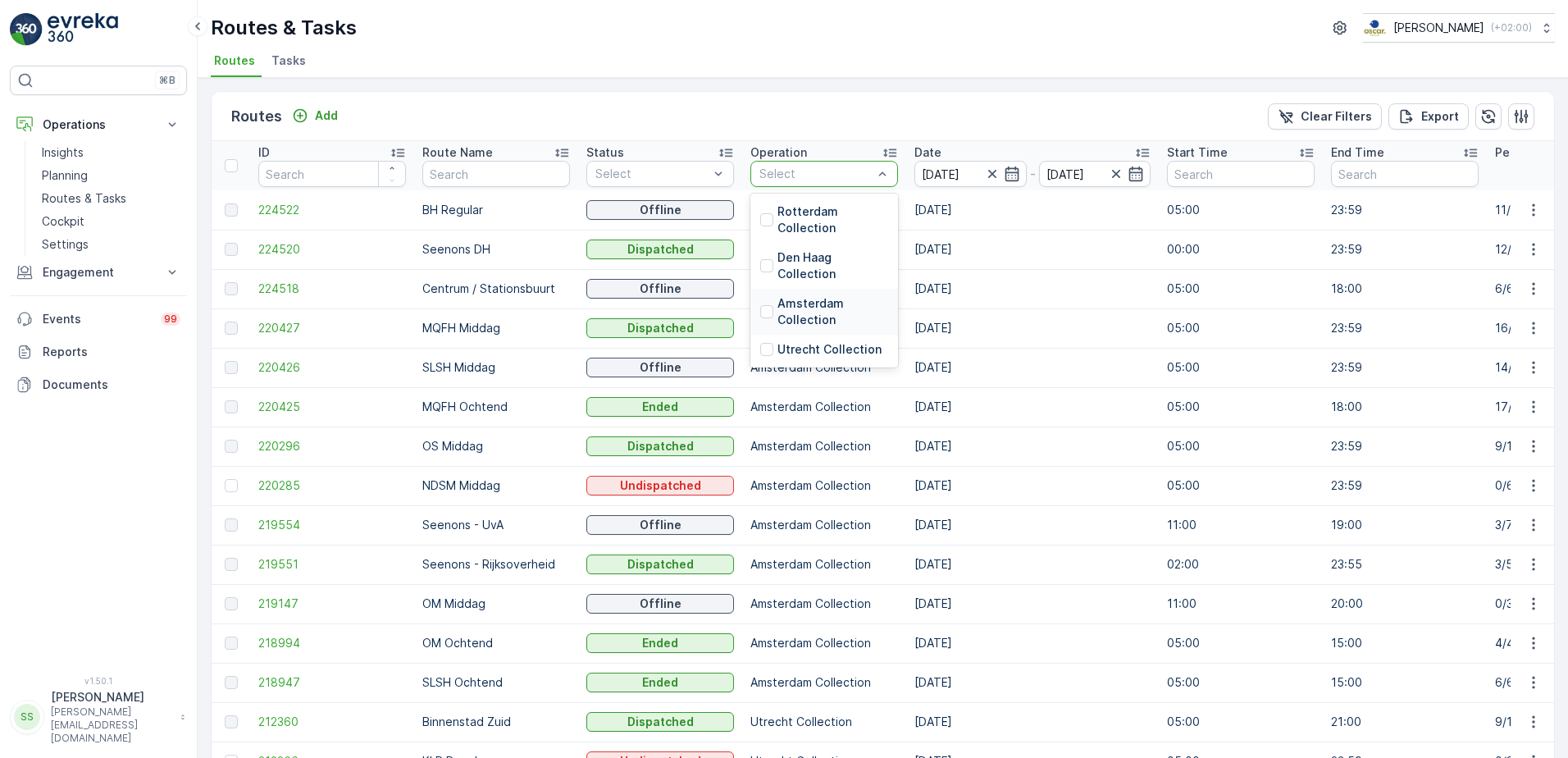
click at [762, 303] on div "Amsterdam Collection" at bounding box center [824, 312] width 128 height 33
click at [836, 113] on div "Routes Add Clear Filters Export" at bounding box center [882, 116] width 1342 height 49
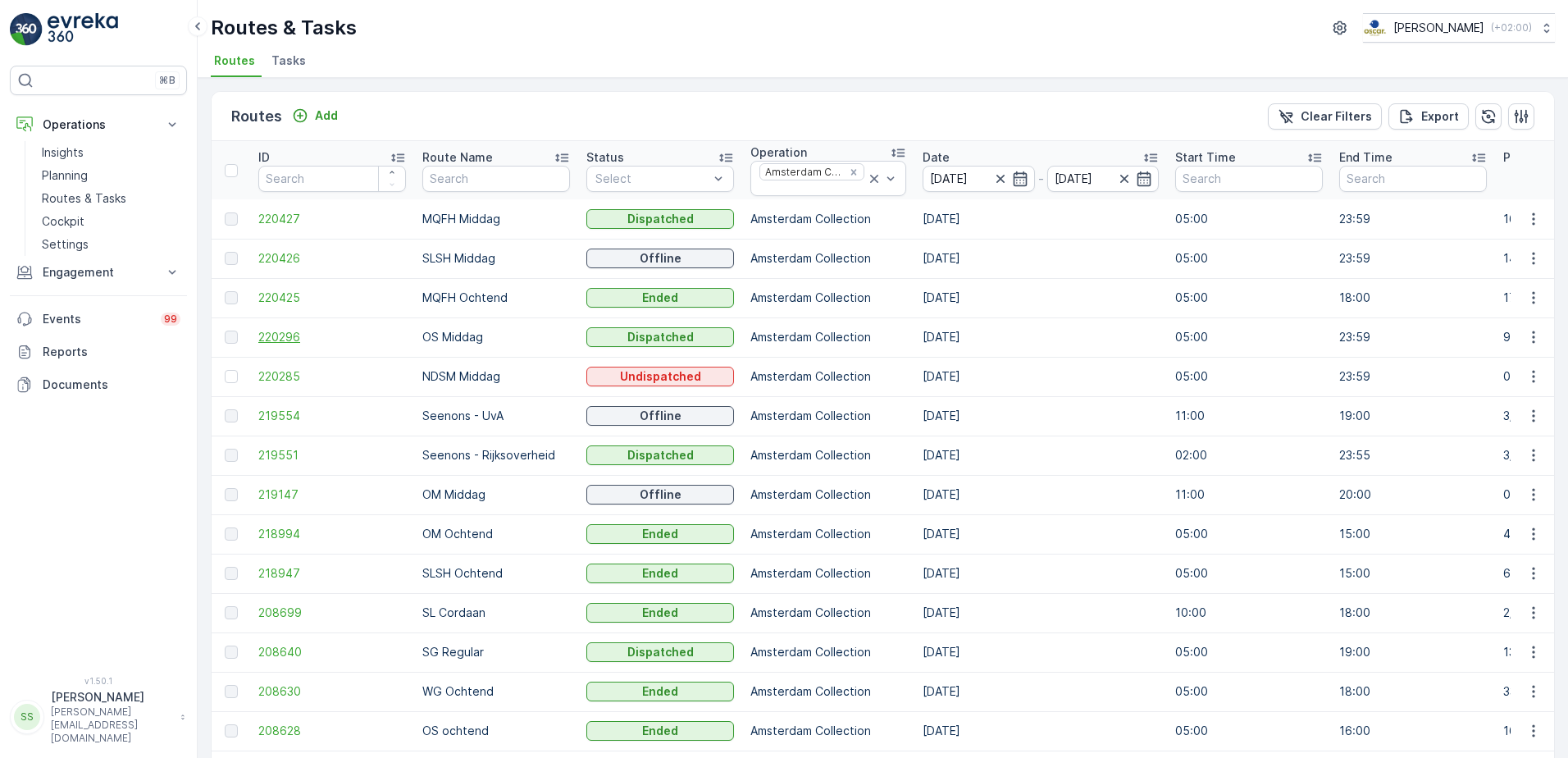
click at [286, 339] on span "220296" at bounding box center [332, 337] width 147 height 16
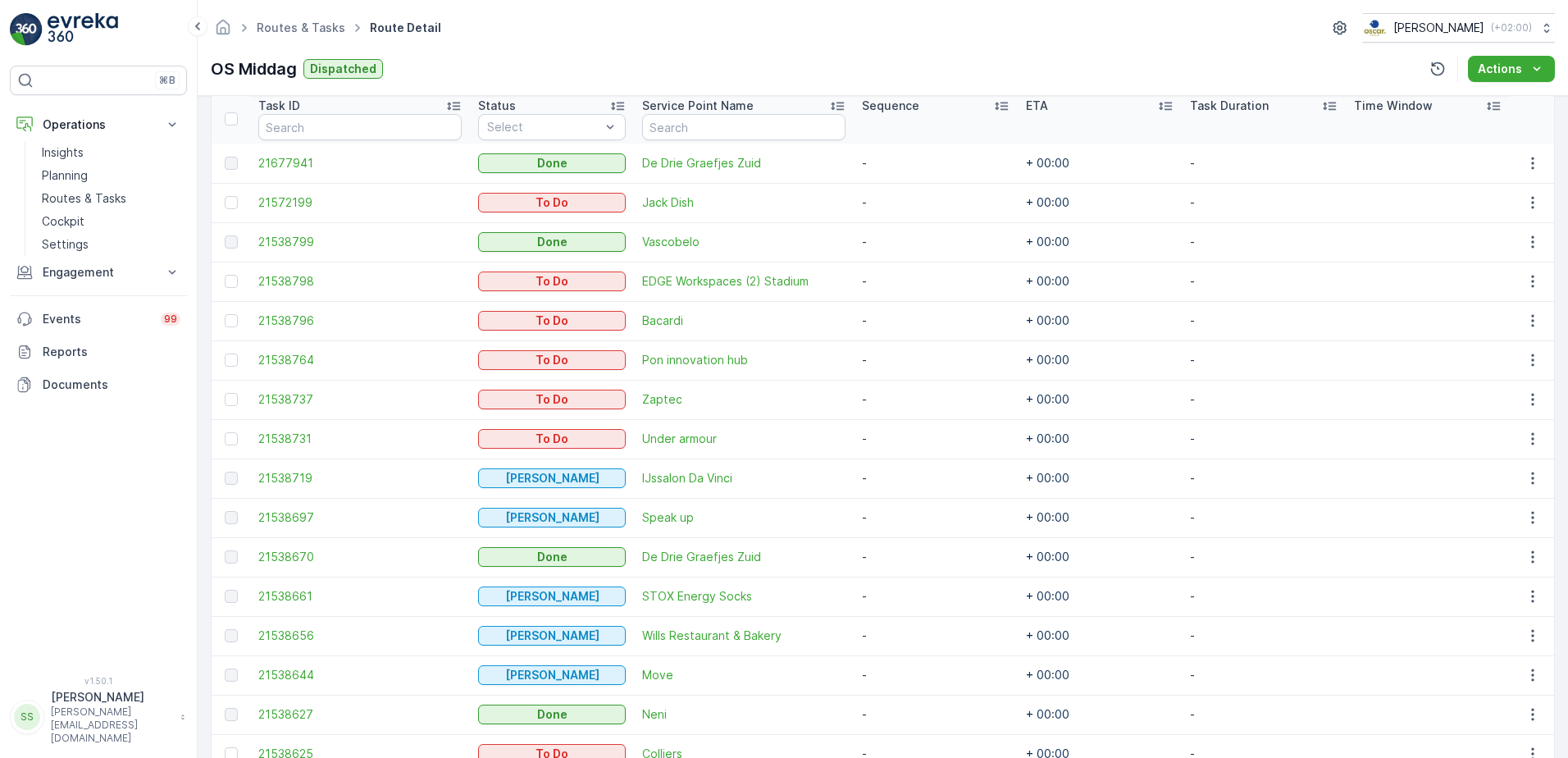
scroll to position [39, 0]
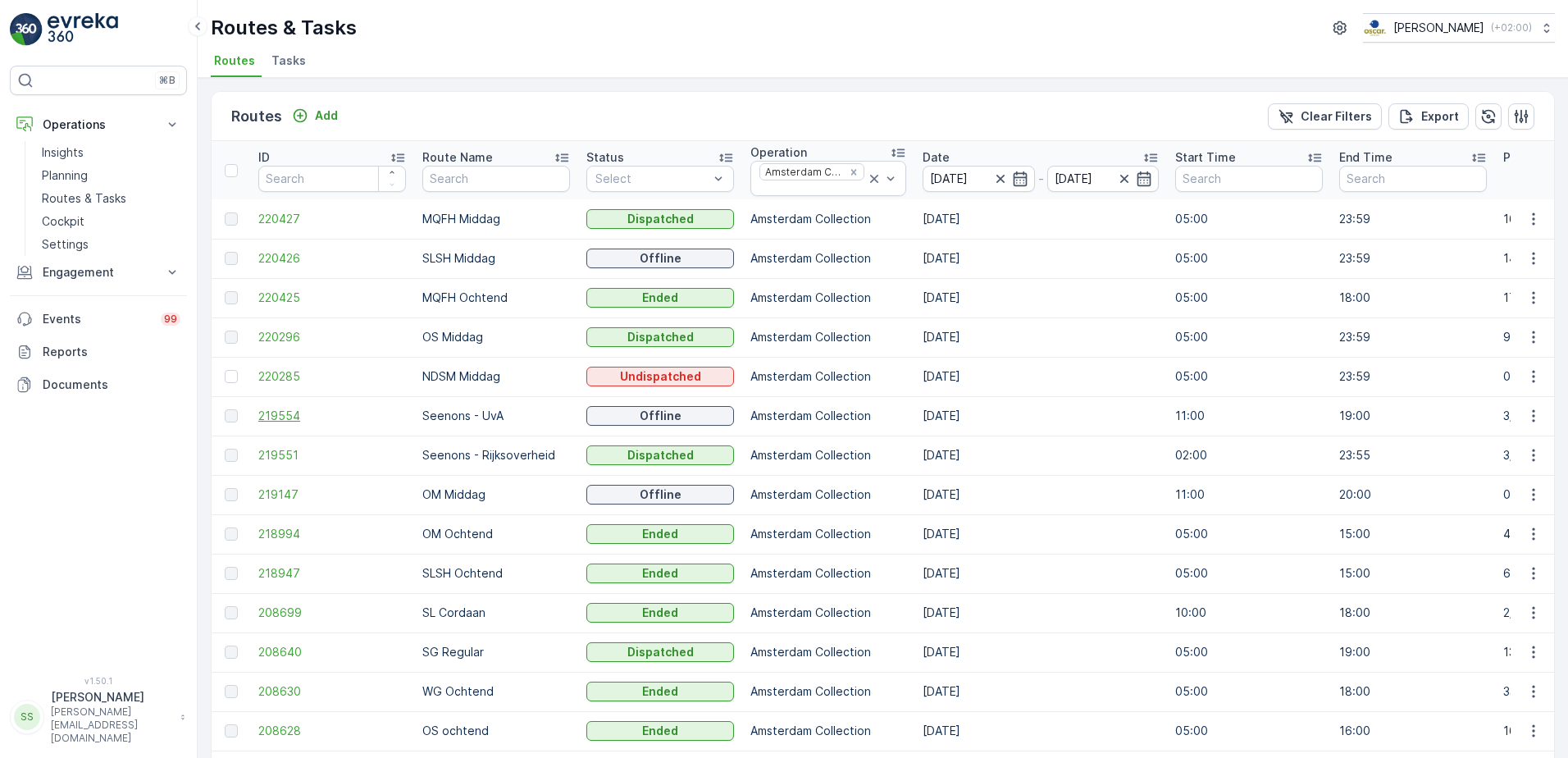
scroll to position [82, 0]
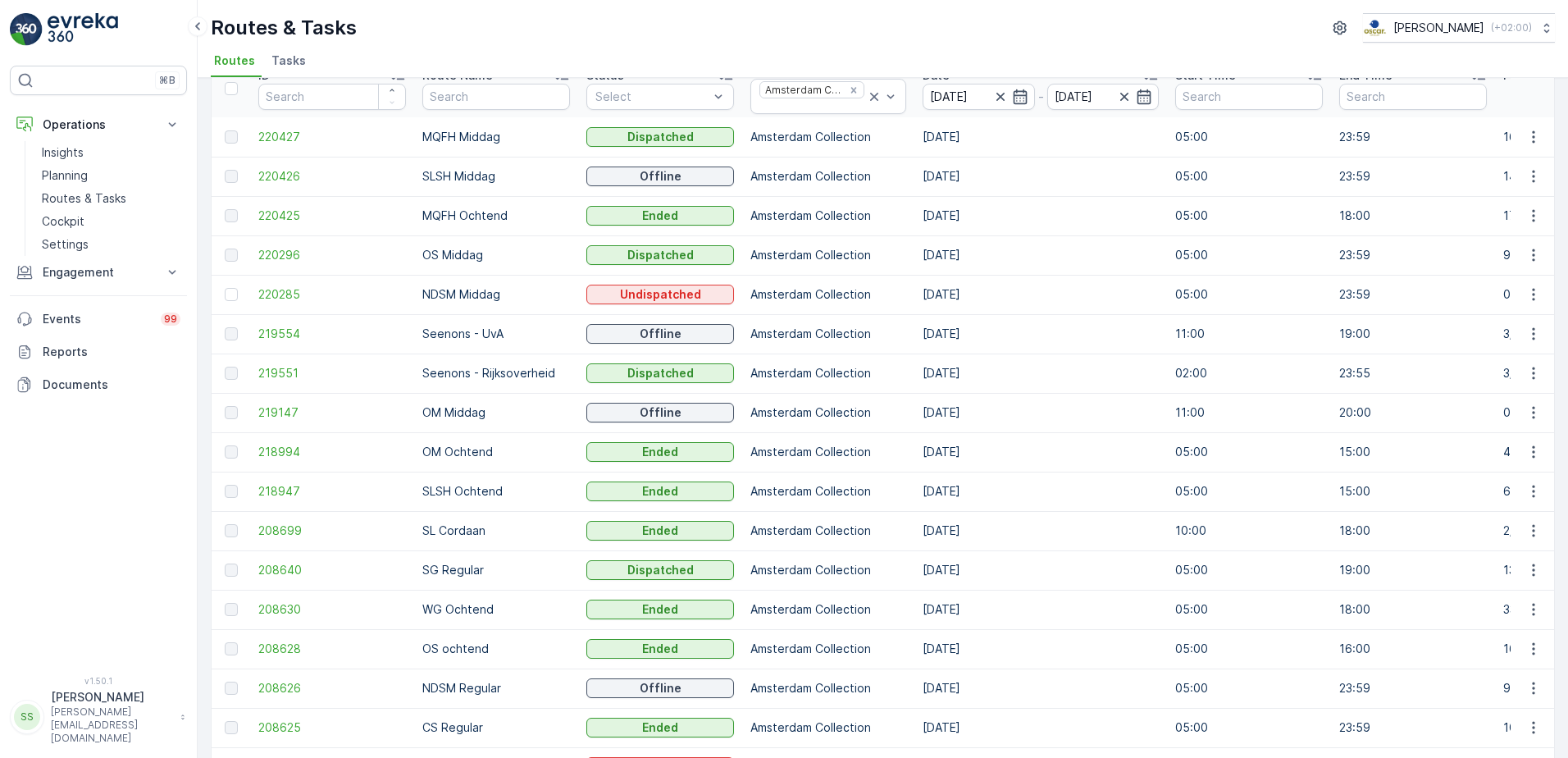
click at [252, 413] on td "219147" at bounding box center [332, 412] width 164 height 39
click at [295, 412] on span "219147" at bounding box center [332, 412] width 147 height 16
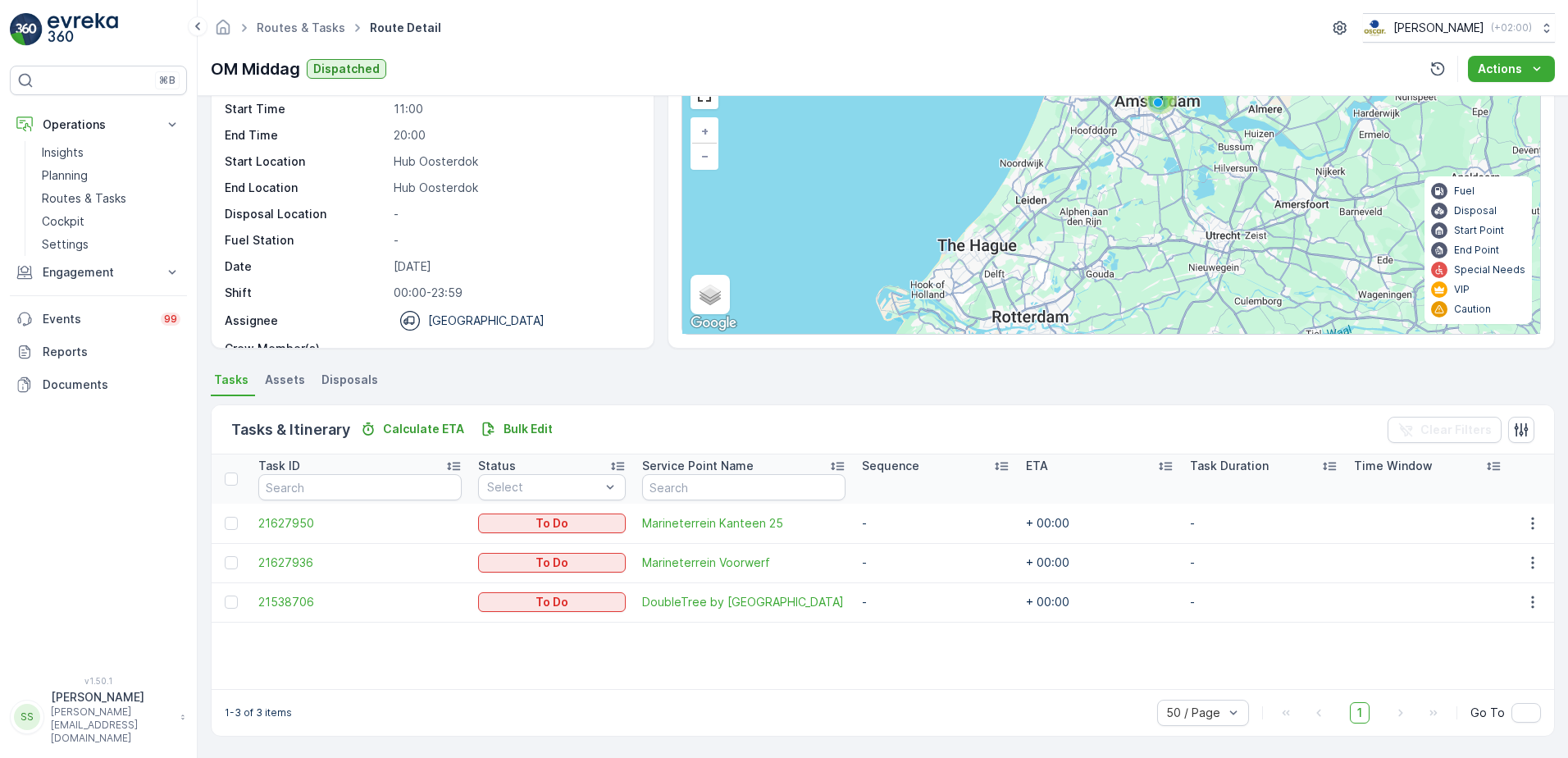
scroll to position [97, 0]
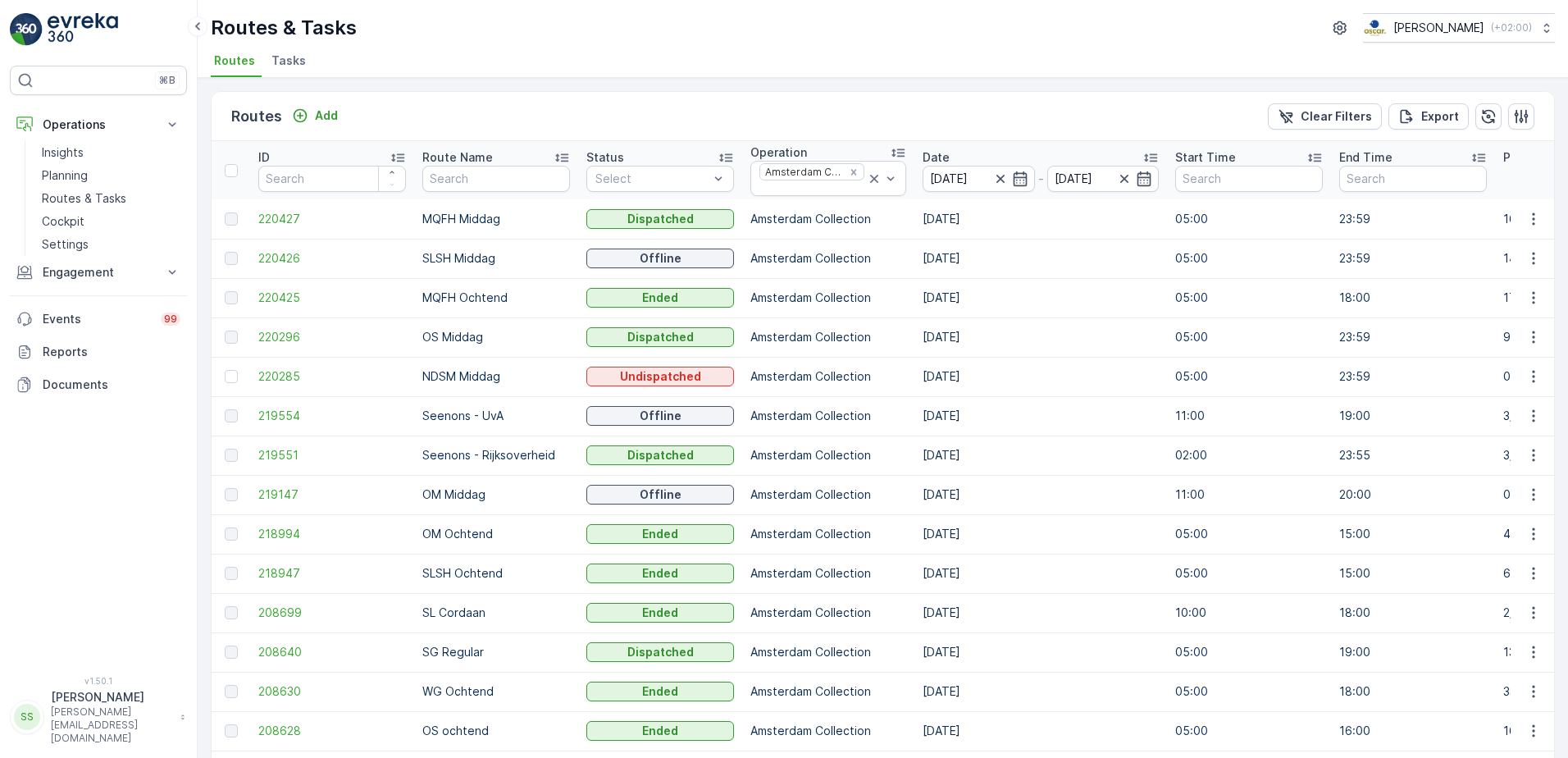
click at [199, 326] on div "Routes Add Clear Filters Export ID Route Name Status Select Operation Amsterdam…" at bounding box center [882, 418] width 1370 height 680
click at [268, 456] on span "219551" at bounding box center [332, 455] width 147 height 16
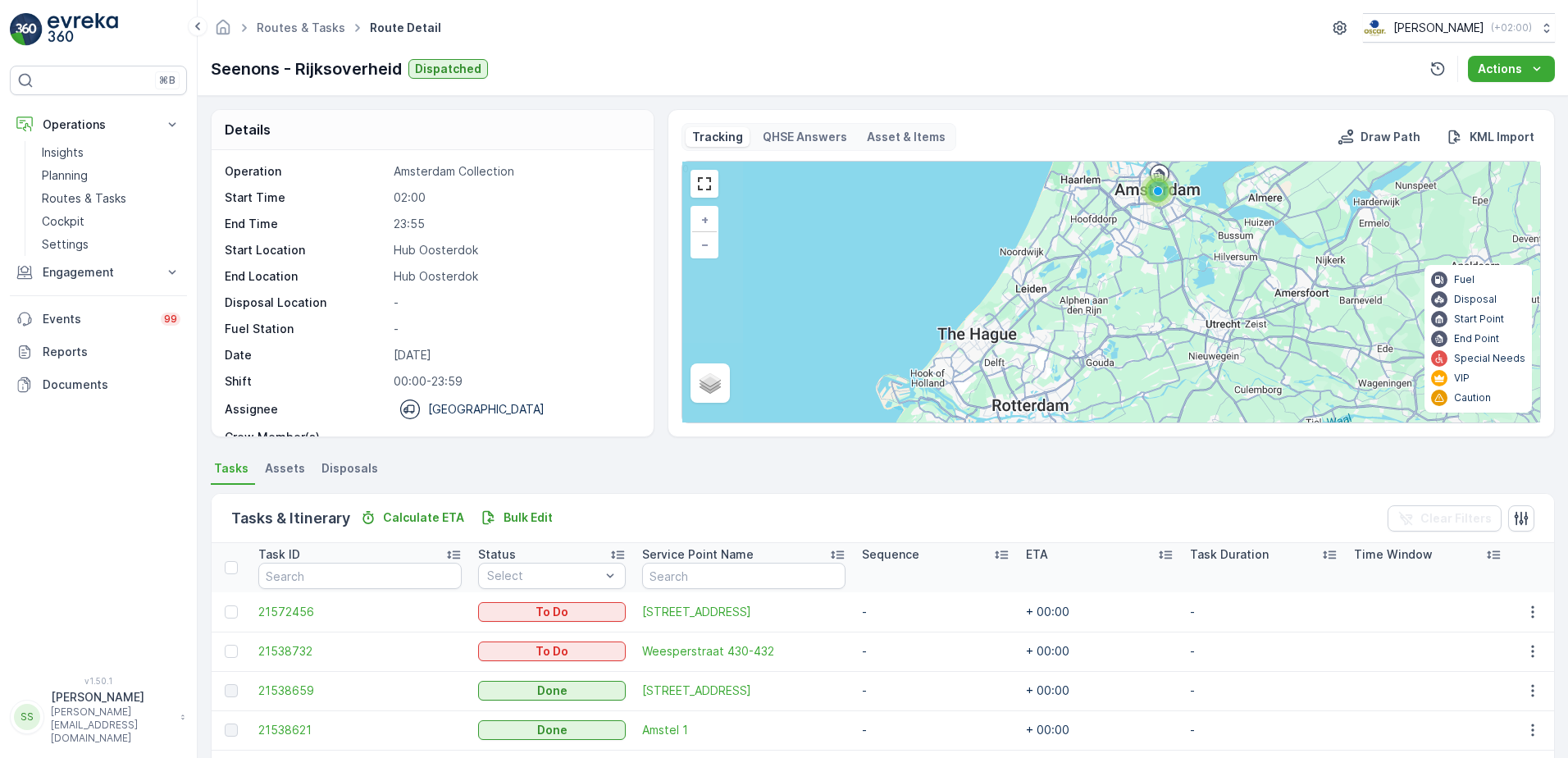
scroll to position [100, 0]
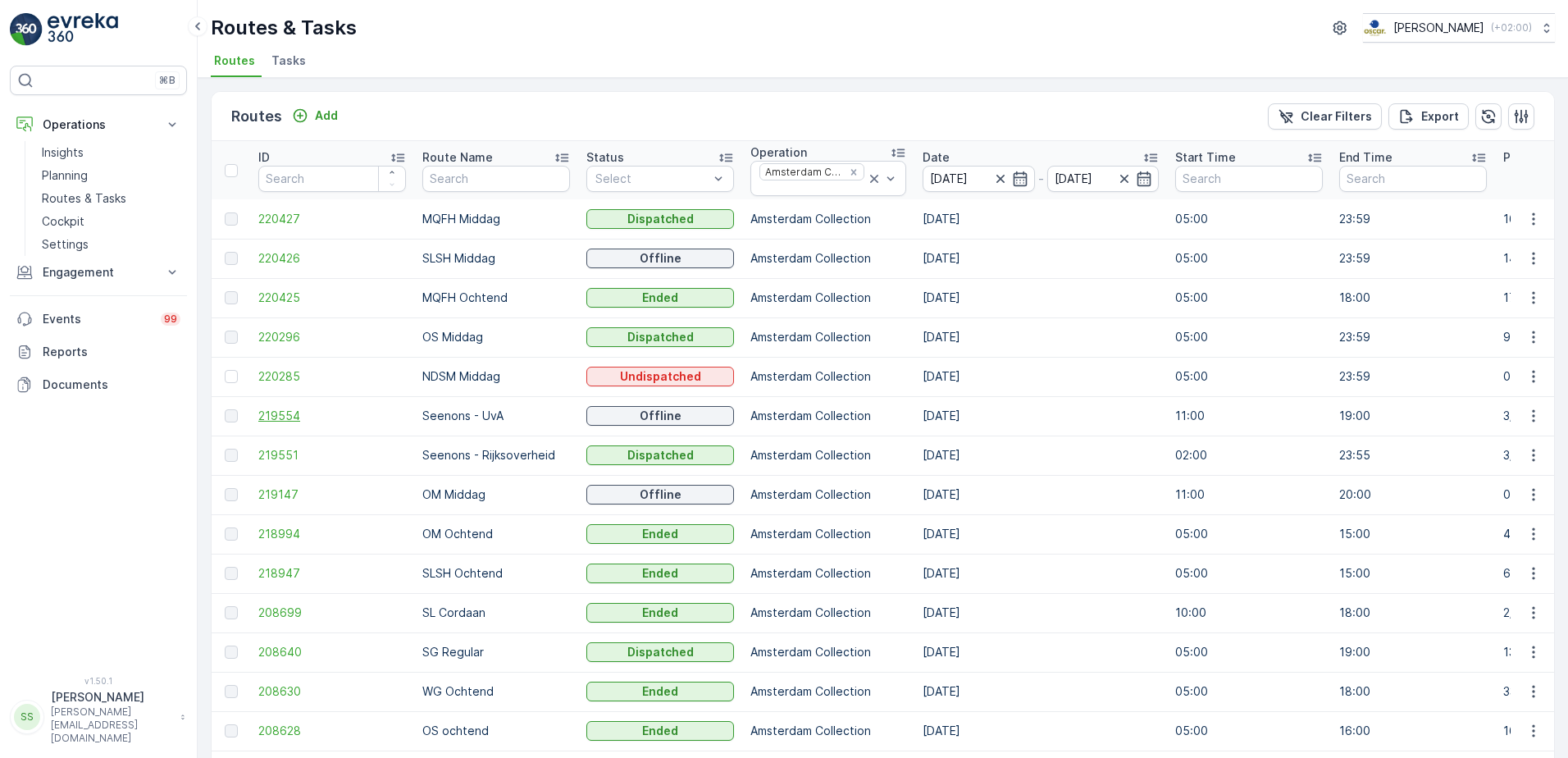
click at [286, 416] on span "219554" at bounding box center [332, 416] width 147 height 16
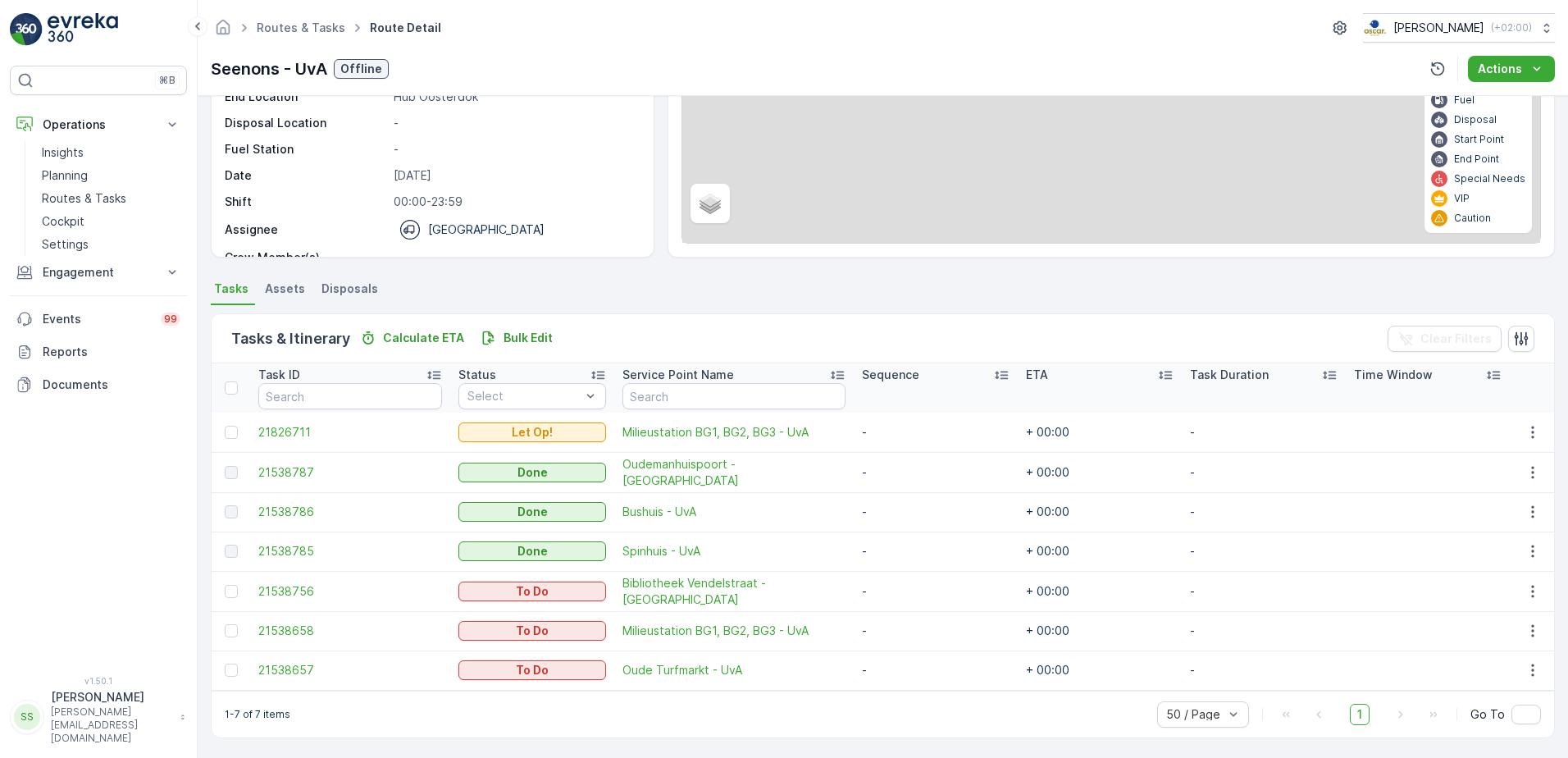
scroll to position [188, 0]
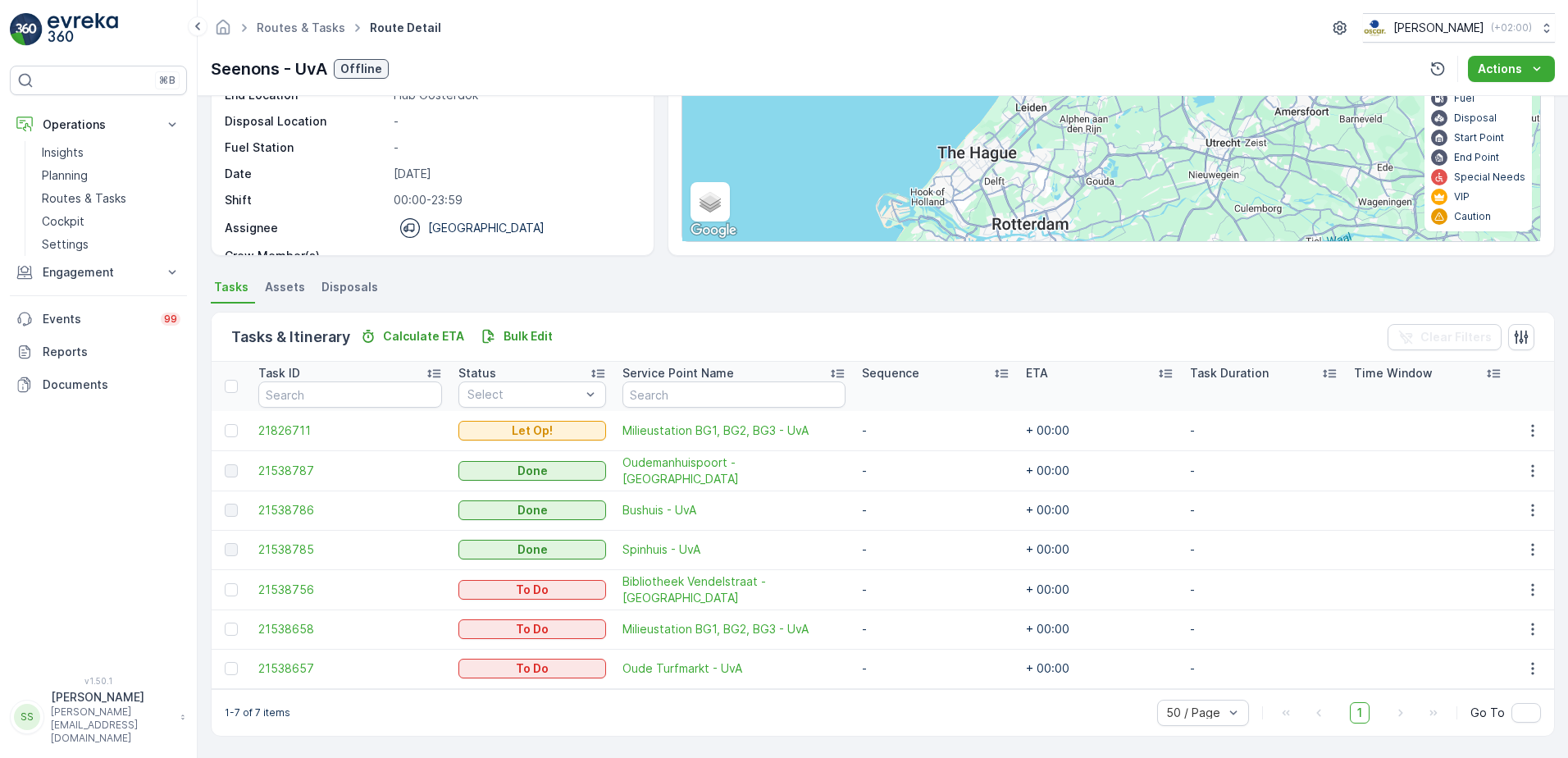
click at [584, 275] on ul "Tasks Assets Disposals" at bounding box center [882, 289] width 1344 height 28
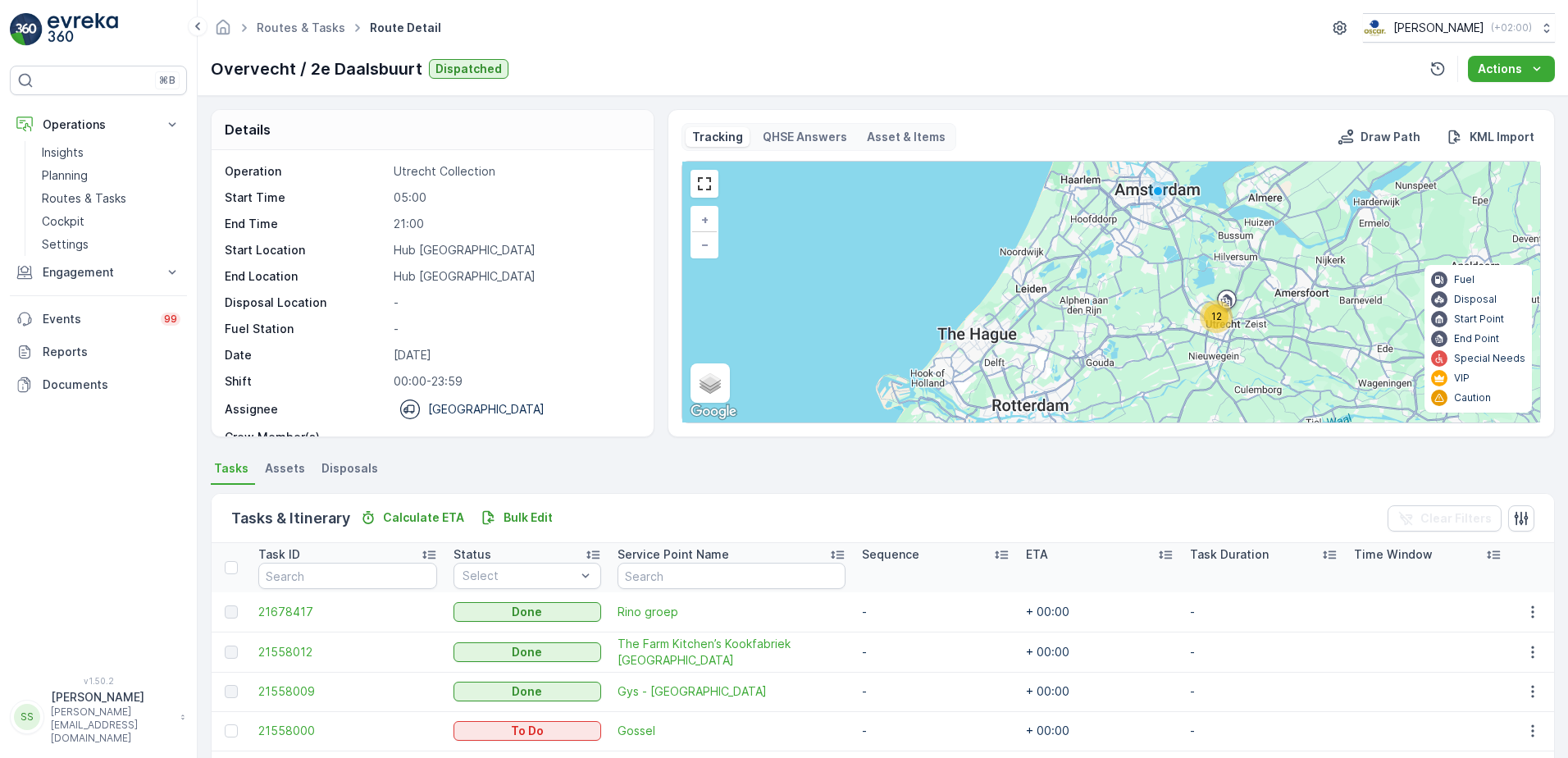
scroll to position [377, 0]
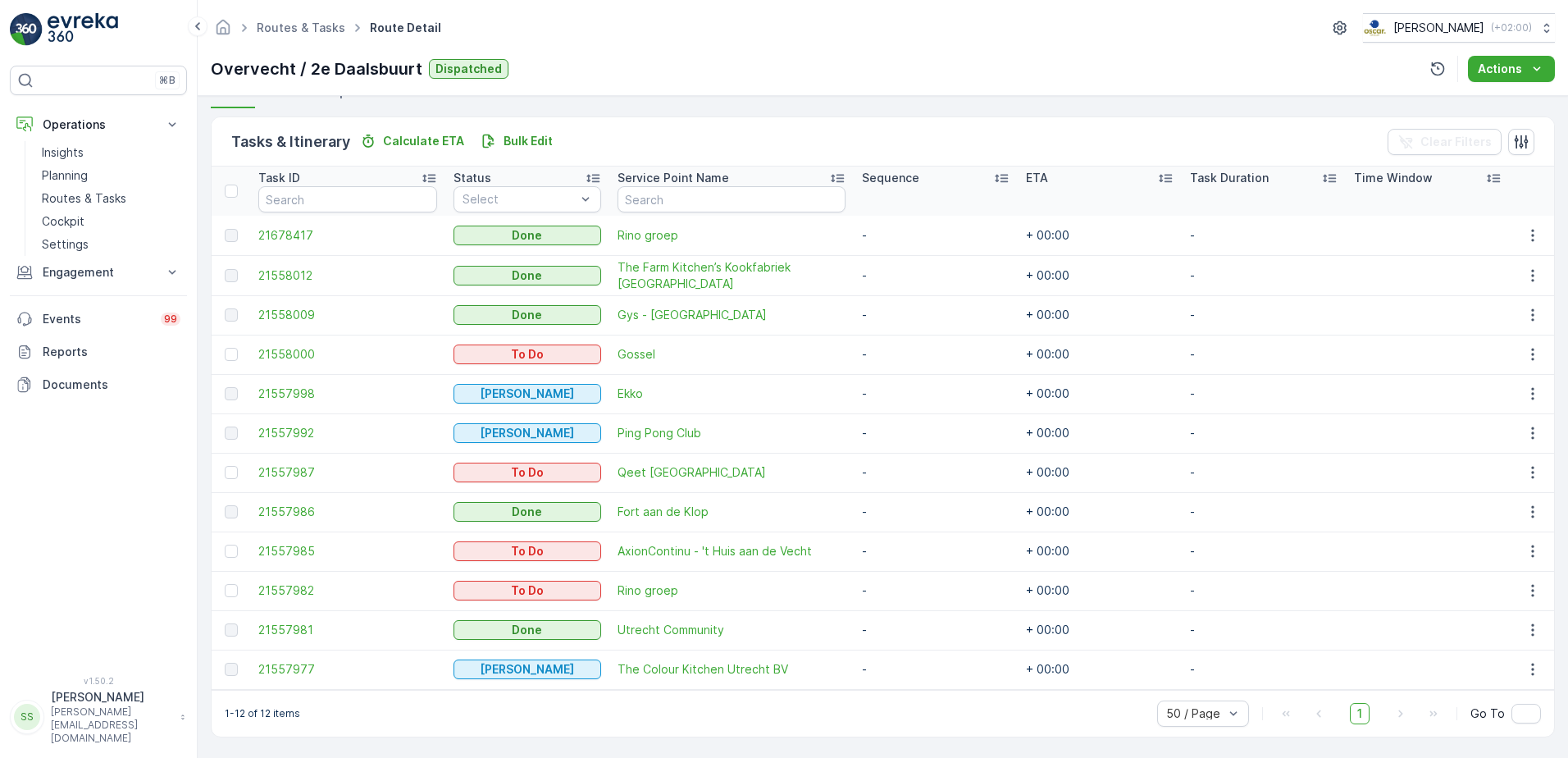
click at [674, 85] on div "Routes & Tasks Route Detail Oscar Circulair ( +02:00 ) Overvecht / 2e Daalsbuur…" at bounding box center [882, 48] width 1370 height 96
click at [294, 19] on ul "Routes & Tasks" at bounding box center [310, 28] width 113 height 23
click at [294, 19] on ul "Routes & Tasks" at bounding box center [310, 28] width 113 height 23
click at [294, 23] on link "Routes & Tasks" at bounding box center [300, 28] width 88 height 14
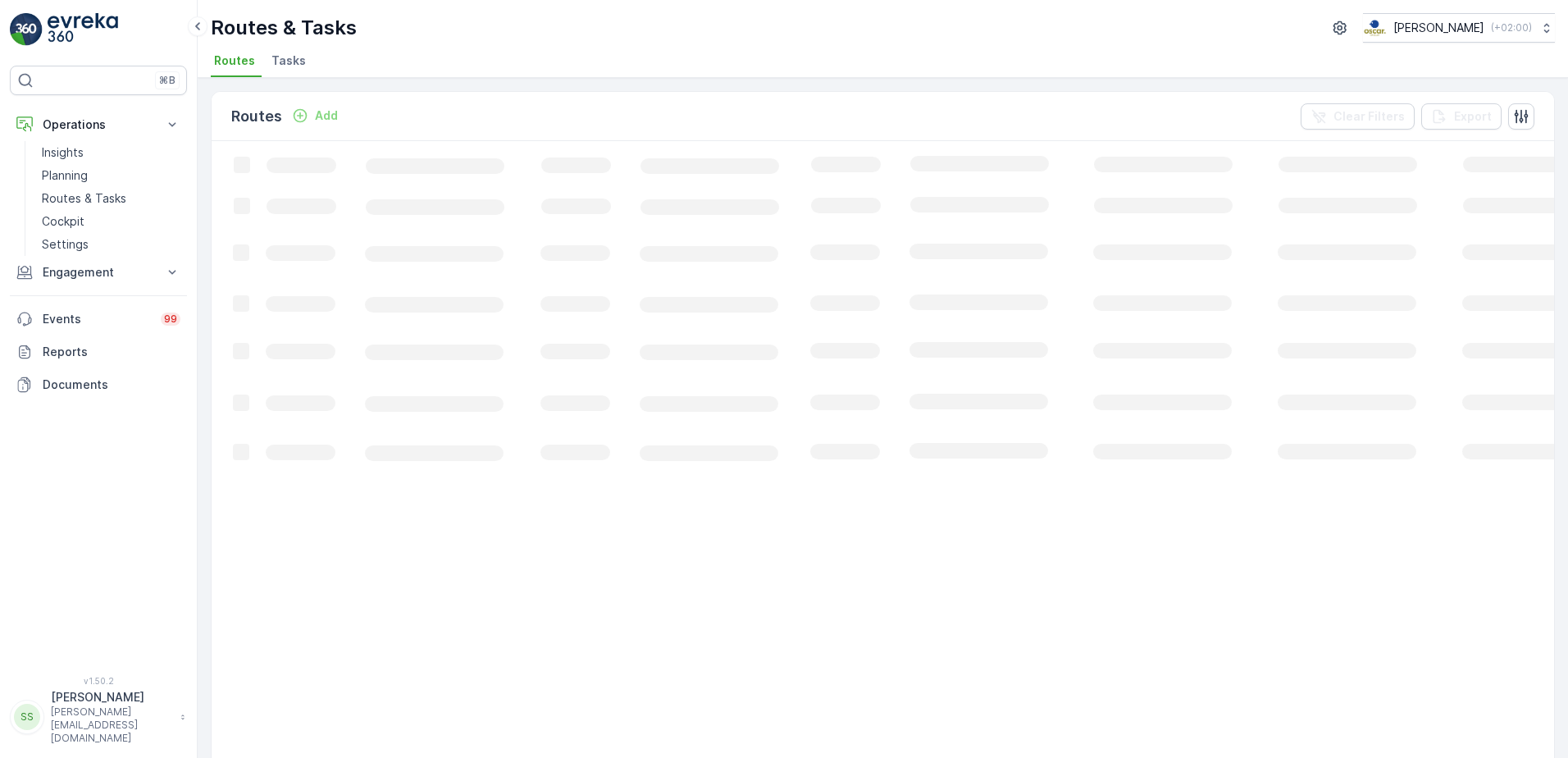
click at [382, 53] on ul "Routes Tasks" at bounding box center [875, 63] width 1331 height 28
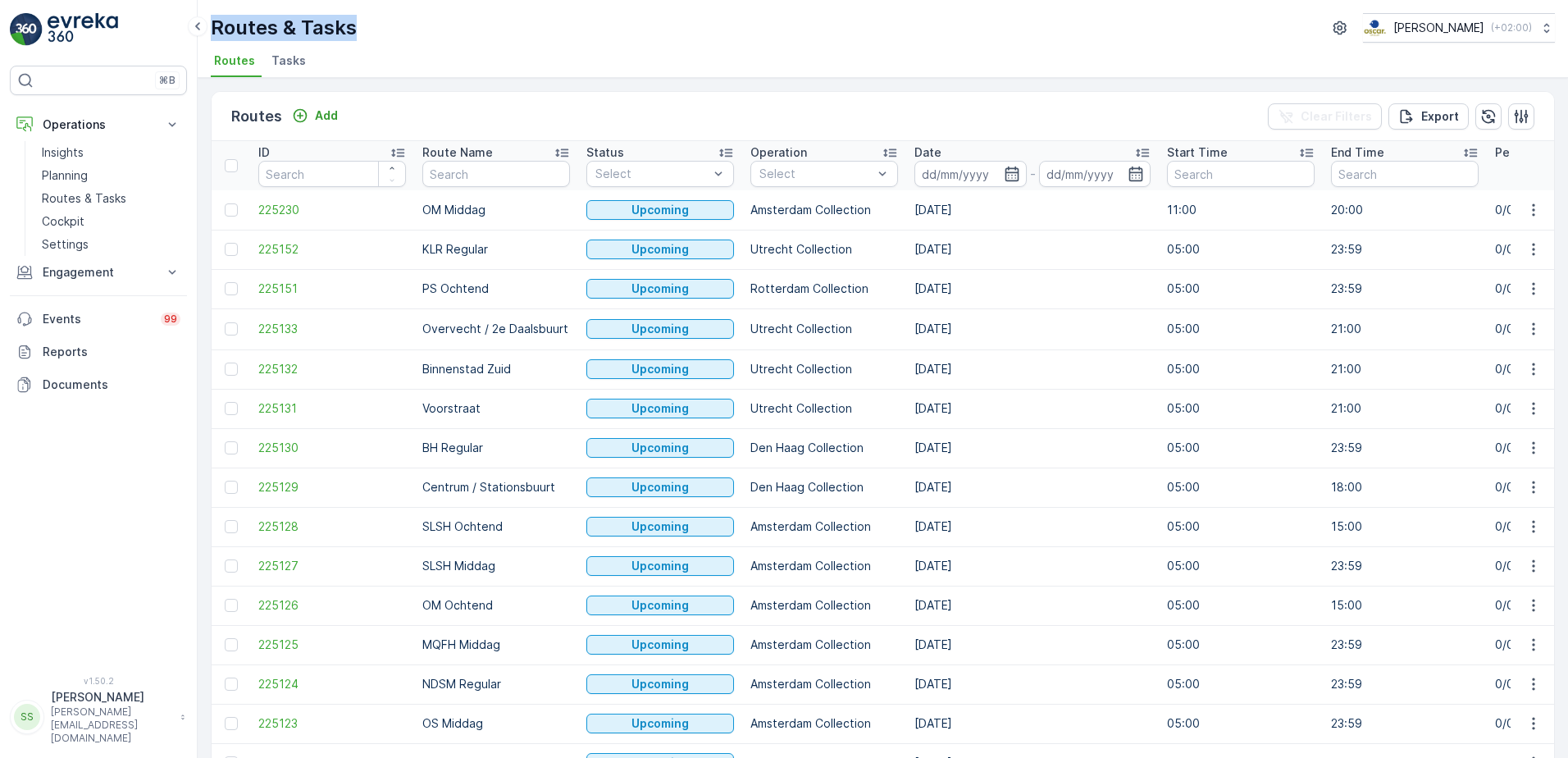
drag, startPoint x: 356, startPoint y: 27, endPoint x: 213, endPoint y: 20, distance: 143.2
click at [213, 20] on div "Routes & Tasks [PERSON_NAME] ( +02:00 )" at bounding box center [882, 28] width 1344 height 29
drag, startPoint x: 213, startPoint y: 20, endPoint x: 475, endPoint y: 36, distance: 262.5
click at [475, 36] on div "Routes & Tasks [PERSON_NAME] ( +02:00 )" at bounding box center [882, 28] width 1344 height 29
drag, startPoint x: 356, startPoint y: 28, endPoint x: 213, endPoint y: 29, distance: 143.0
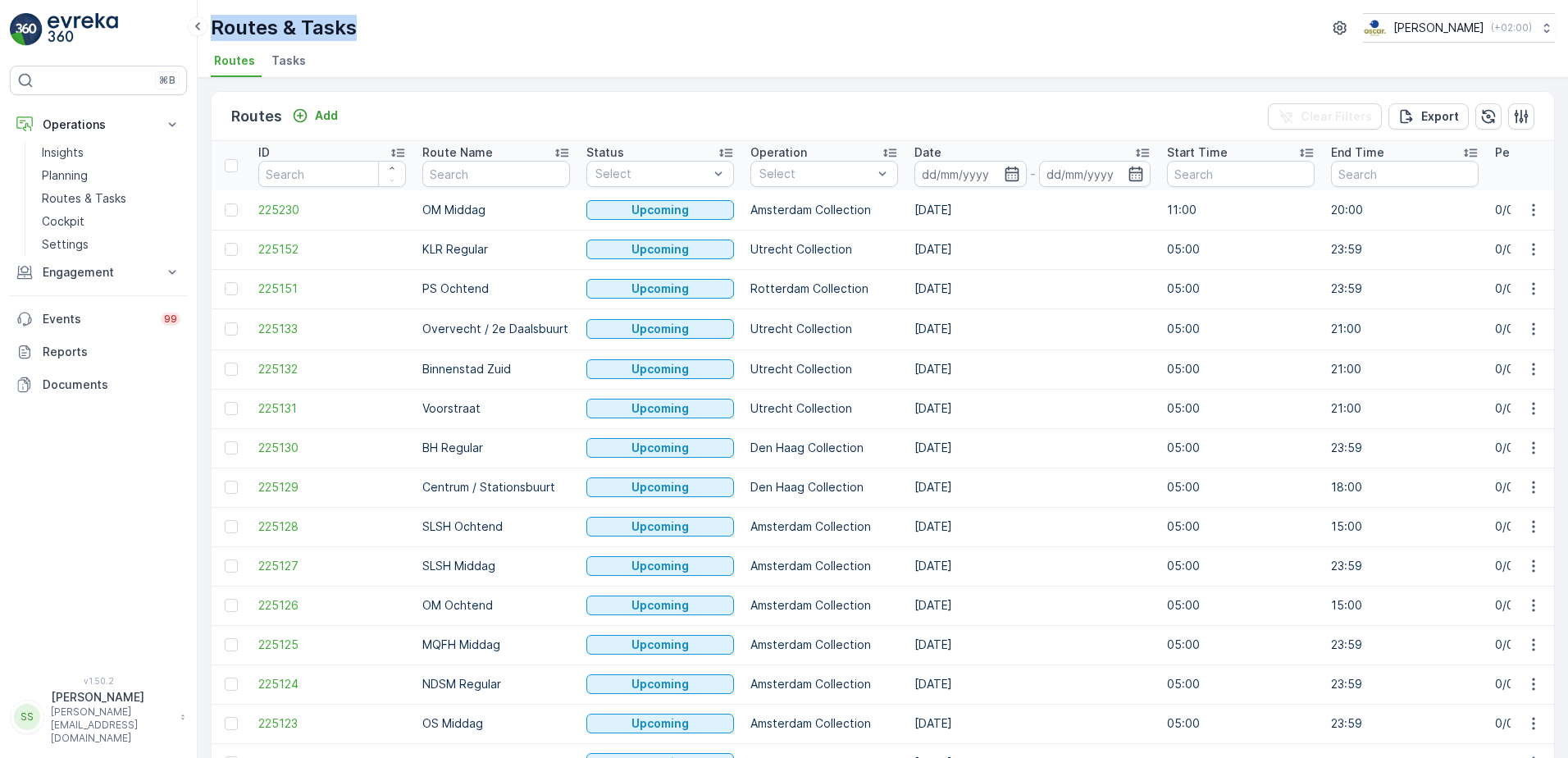
click at [213, 29] on div "Routes & Tasks [PERSON_NAME] ( +02:00 )" at bounding box center [882, 28] width 1344 height 29
drag, startPoint x: 213, startPoint y: 29, endPoint x: 603, endPoint y: 23, distance: 390.0
click at [603, 23] on div "Routes & Tasks [PERSON_NAME] ( +02:00 )" at bounding box center [882, 28] width 1344 height 29
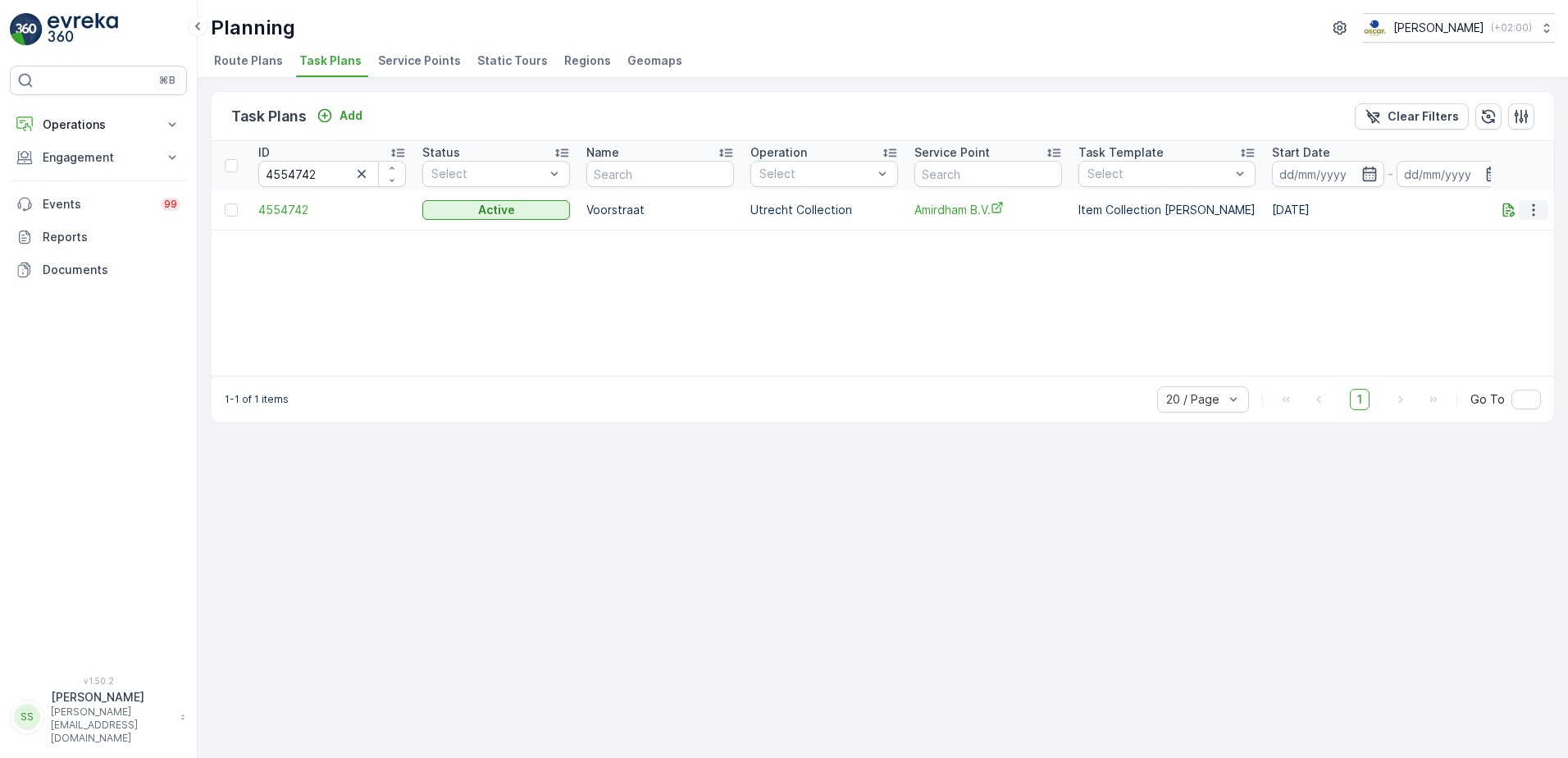
click at [1532, 207] on icon "button" at bounding box center [1533, 210] width 16 height 16
click at [1508, 257] on span "Edit Task Plan" at bounding box center [1504, 257] width 76 height 16
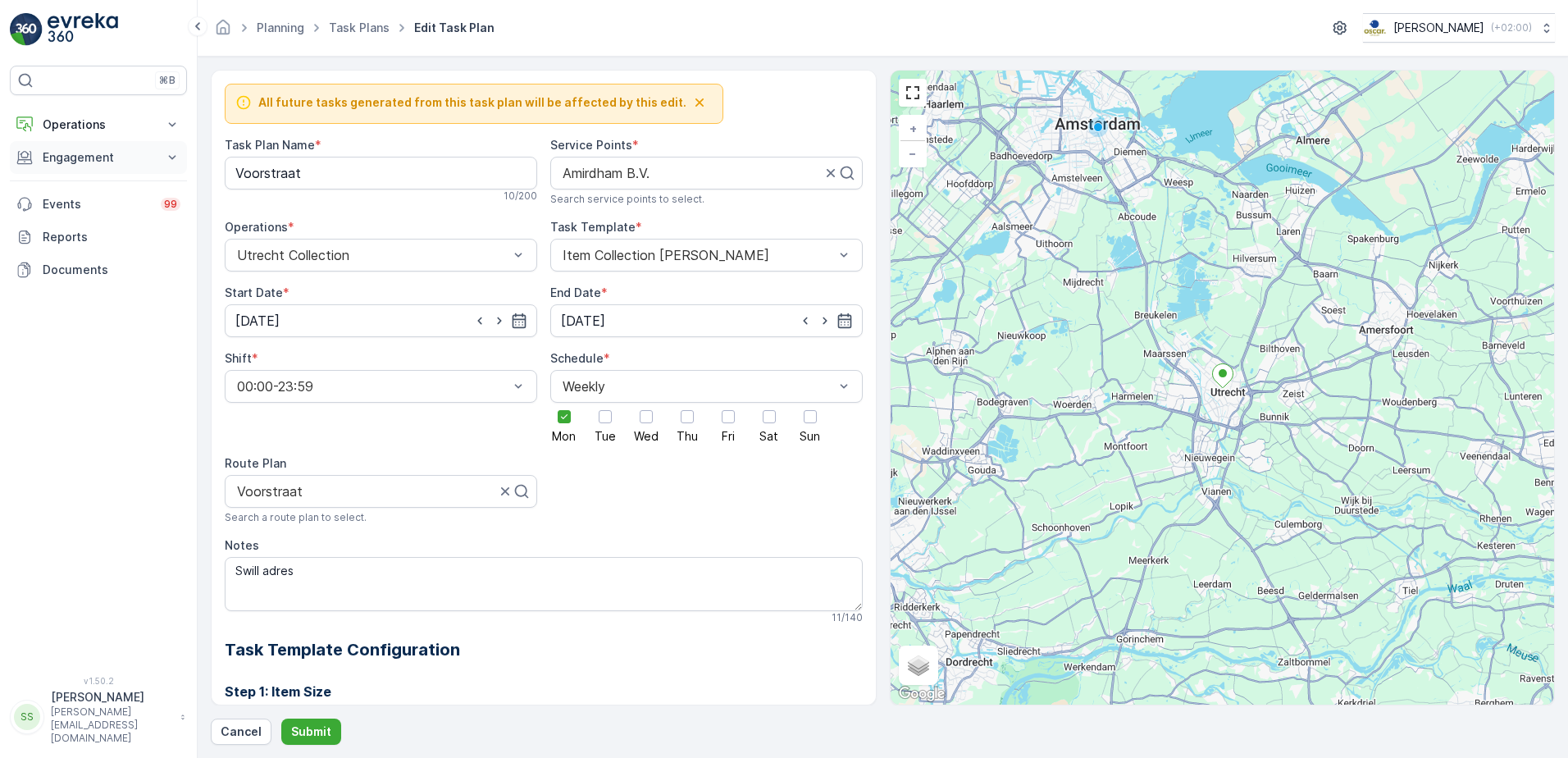
click at [88, 162] on p "Engagement" at bounding box center [98, 157] width 112 height 16
click at [71, 211] on p "Entities" at bounding box center [61, 208] width 41 height 16
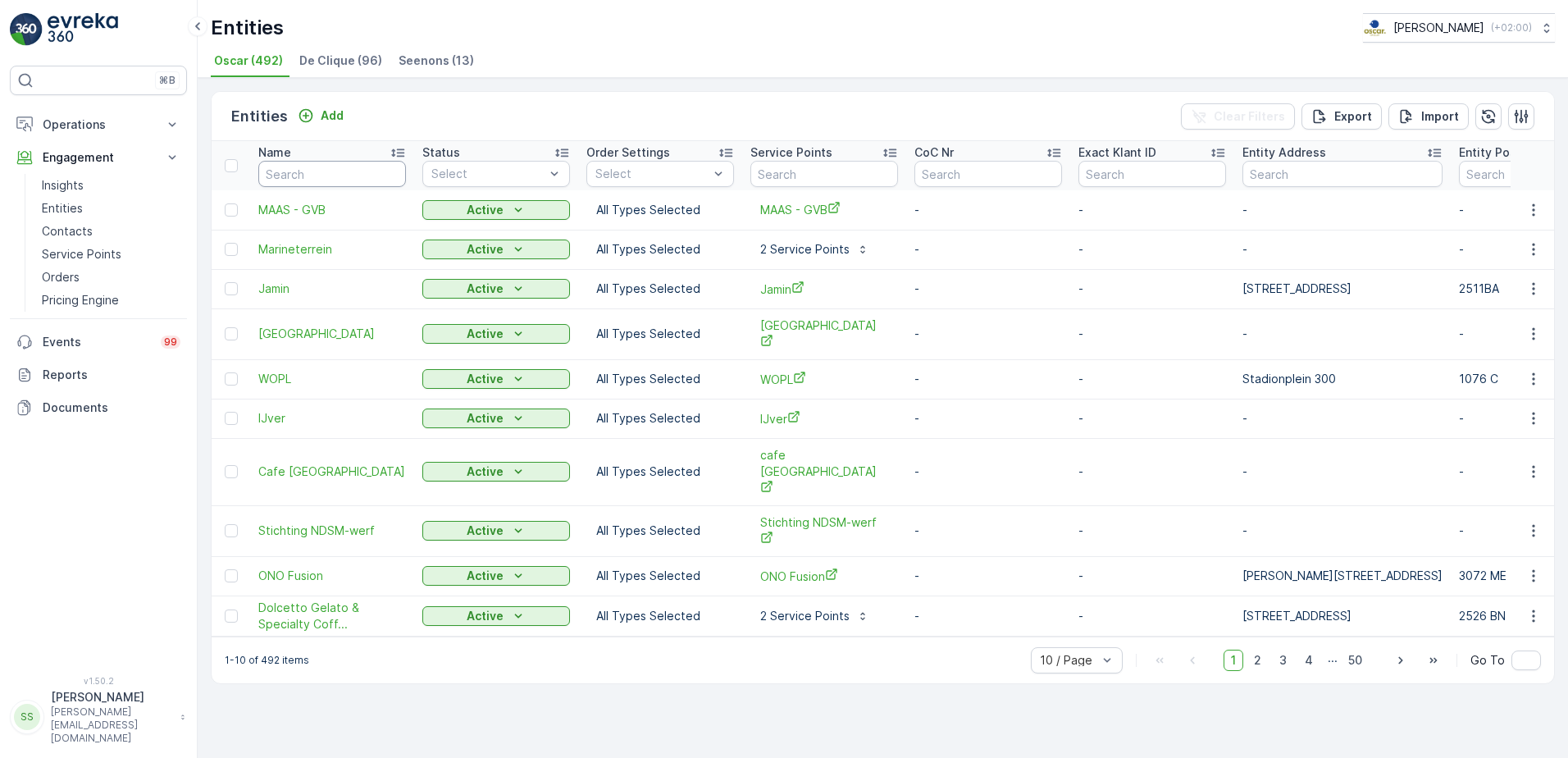
click at [294, 170] on input "text" at bounding box center [332, 174] width 147 height 26
type input "amir"
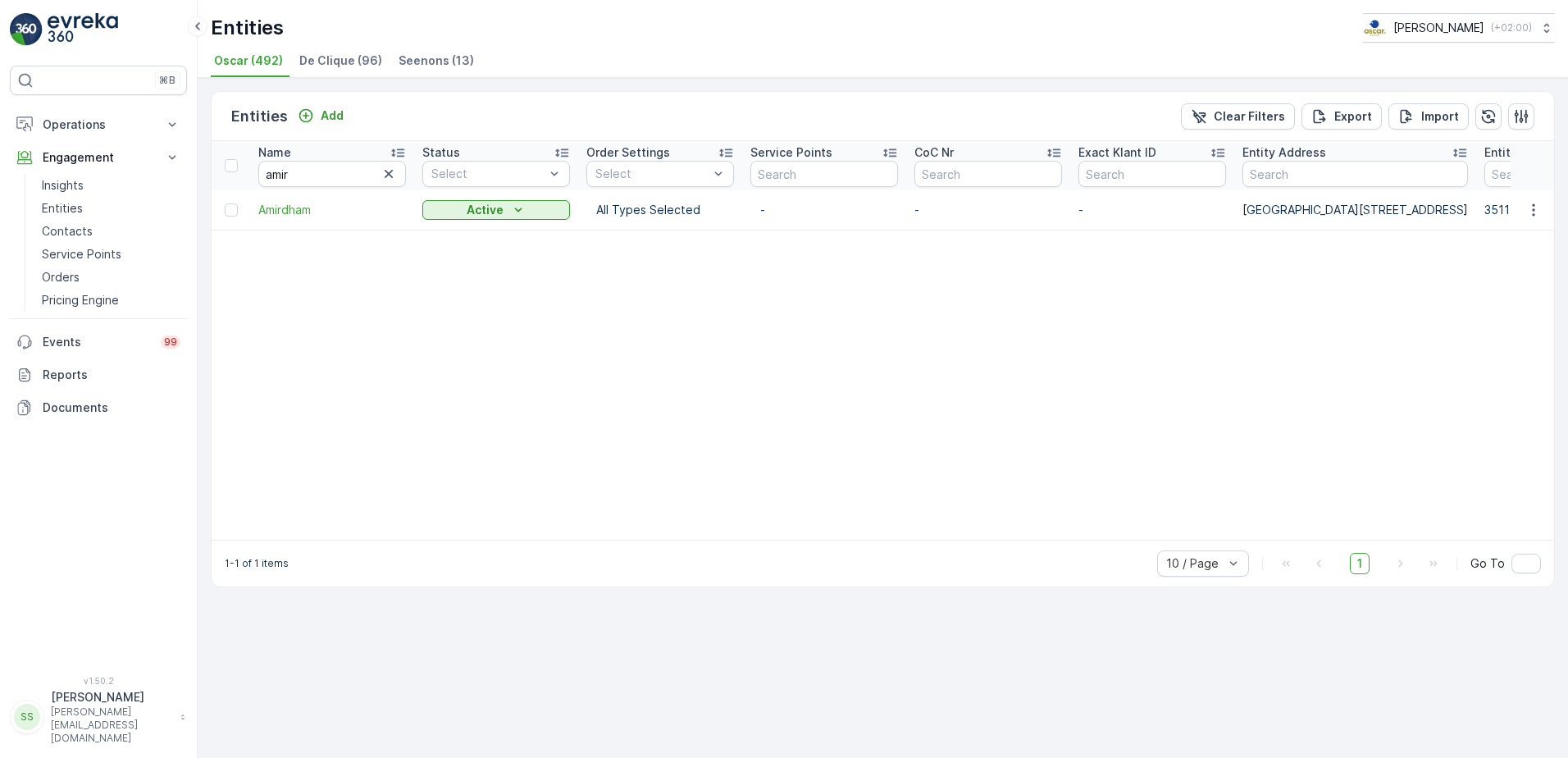
click at [1526, 349] on table "Name amir Status Select Order Settings Select Service Points CoC Nr Exact Klant…" at bounding box center [1364, 340] width 2306 height 398
drag, startPoint x: 558, startPoint y: 368, endPoint x: 430, endPoint y: 271, distance: 160.6
click at [556, 368] on table "Name amir Status Select Order Settings Select Service Points CoC Nr Exact Klant…" at bounding box center [1364, 340] width 2306 height 398
click at [1529, 210] on icon "button" at bounding box center [1533, 210] width 16 height 16
click at [1530, 210] on icon "button" at bounding box center [1533, 210] width 16 height 16
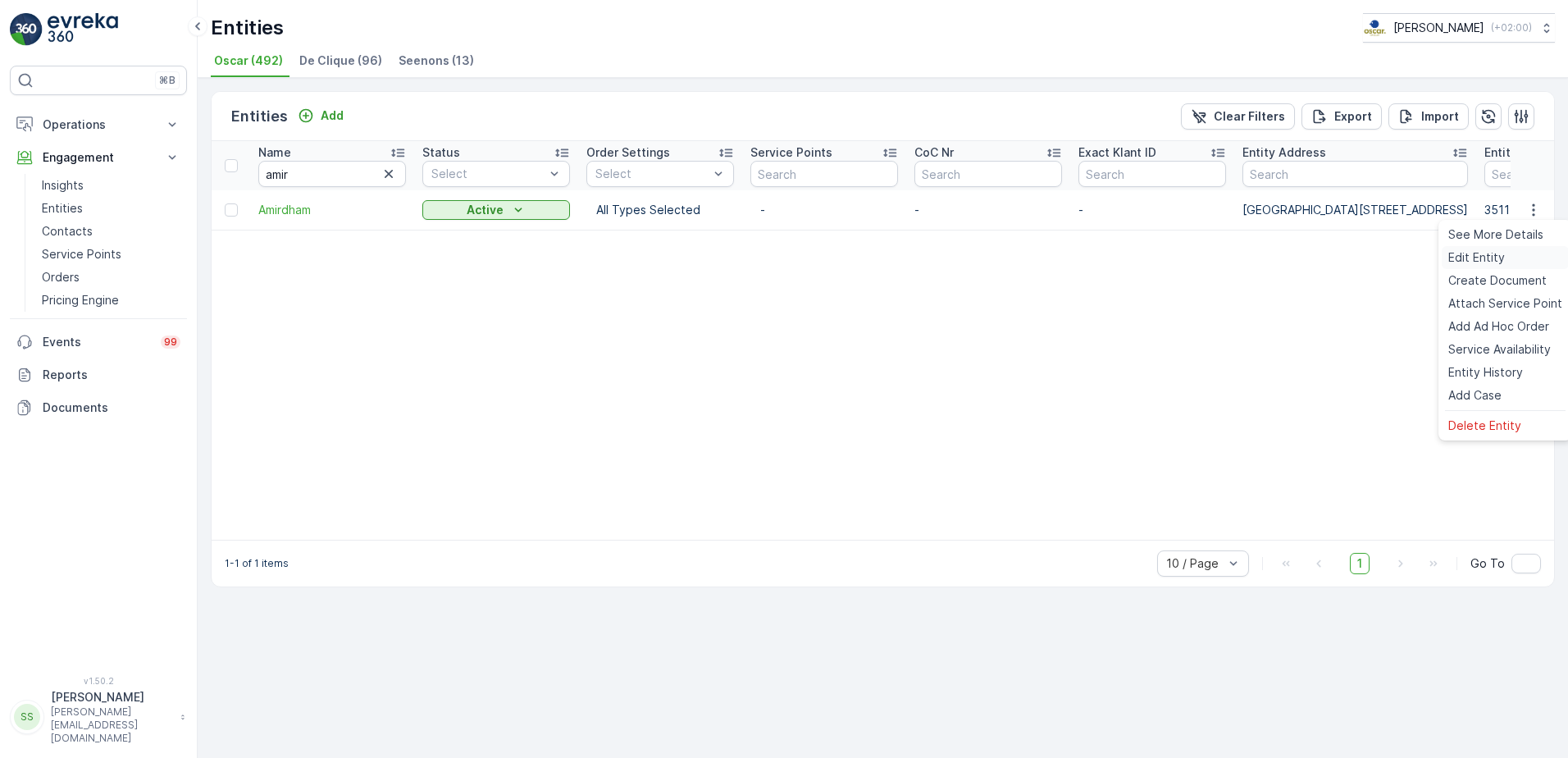
click at [1484, 261] on span "Edit Entity" at bounding box center [1475, 257] width 56 height 16
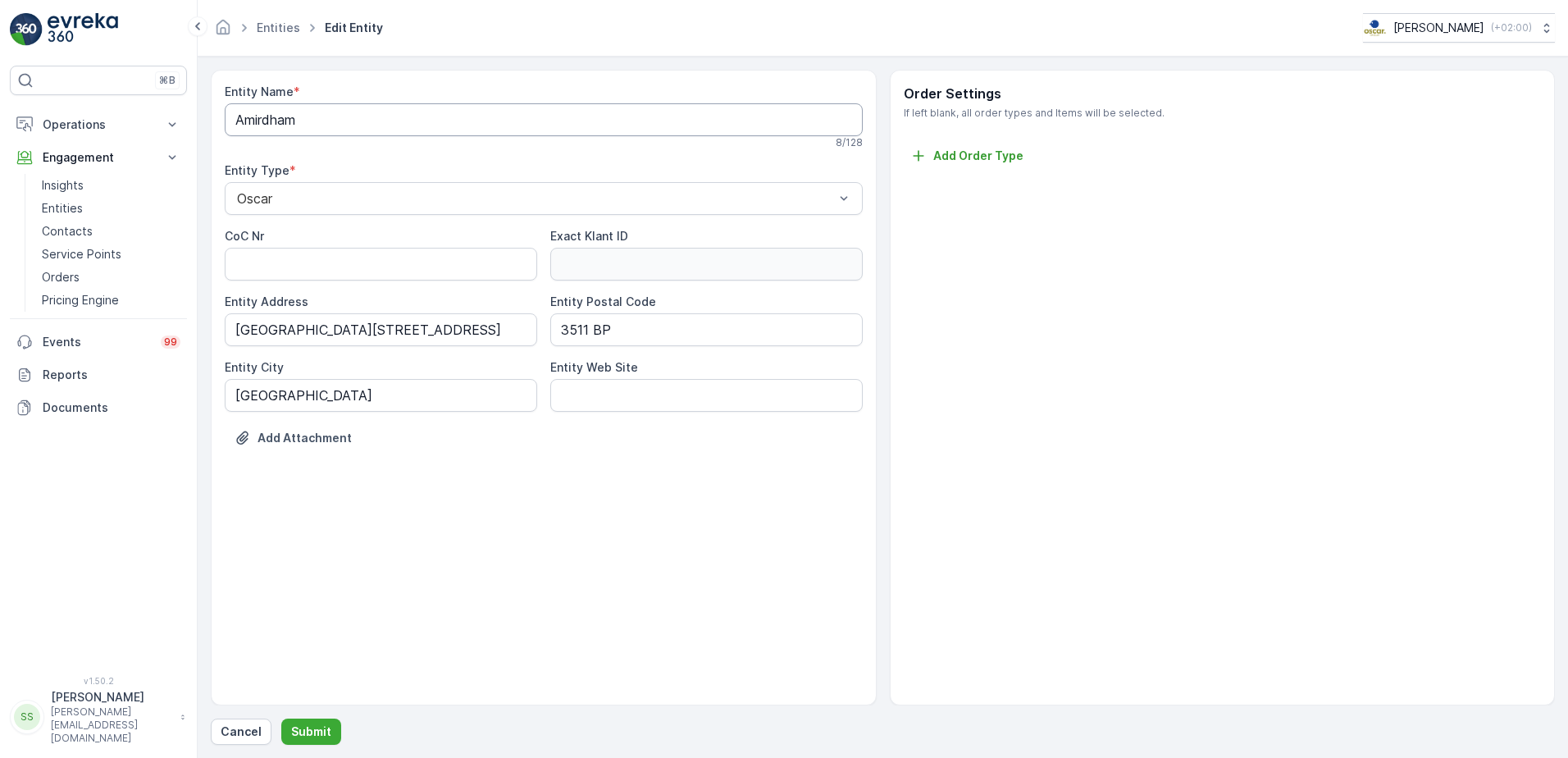
click at [443, 121] on Name "Amirdham" at bounding box center [543, 120] width 638 height 33
click at [571, 586] on div "Entity Name * Amirdham 8 / 128 Entity Type * Oscar CoC Nr Exact Klant ID Entity…" at bounding box center [543, 387] width 666 height 636
drag, startPoint x: 474, startPoint y: 696, endPoint x: 479, endPoint y: 685, distance: 12.1
click at [473, 694] on div "Entity Name * Amirdham 8 / 128 Entity Type * Oscar CoC Nr Exact Klant ID Entity…" at bounding box center [543, 387] width 666 height 636
click at [74, 119] on p "Operations" at bounding box center [98, 124] width 112 height 16
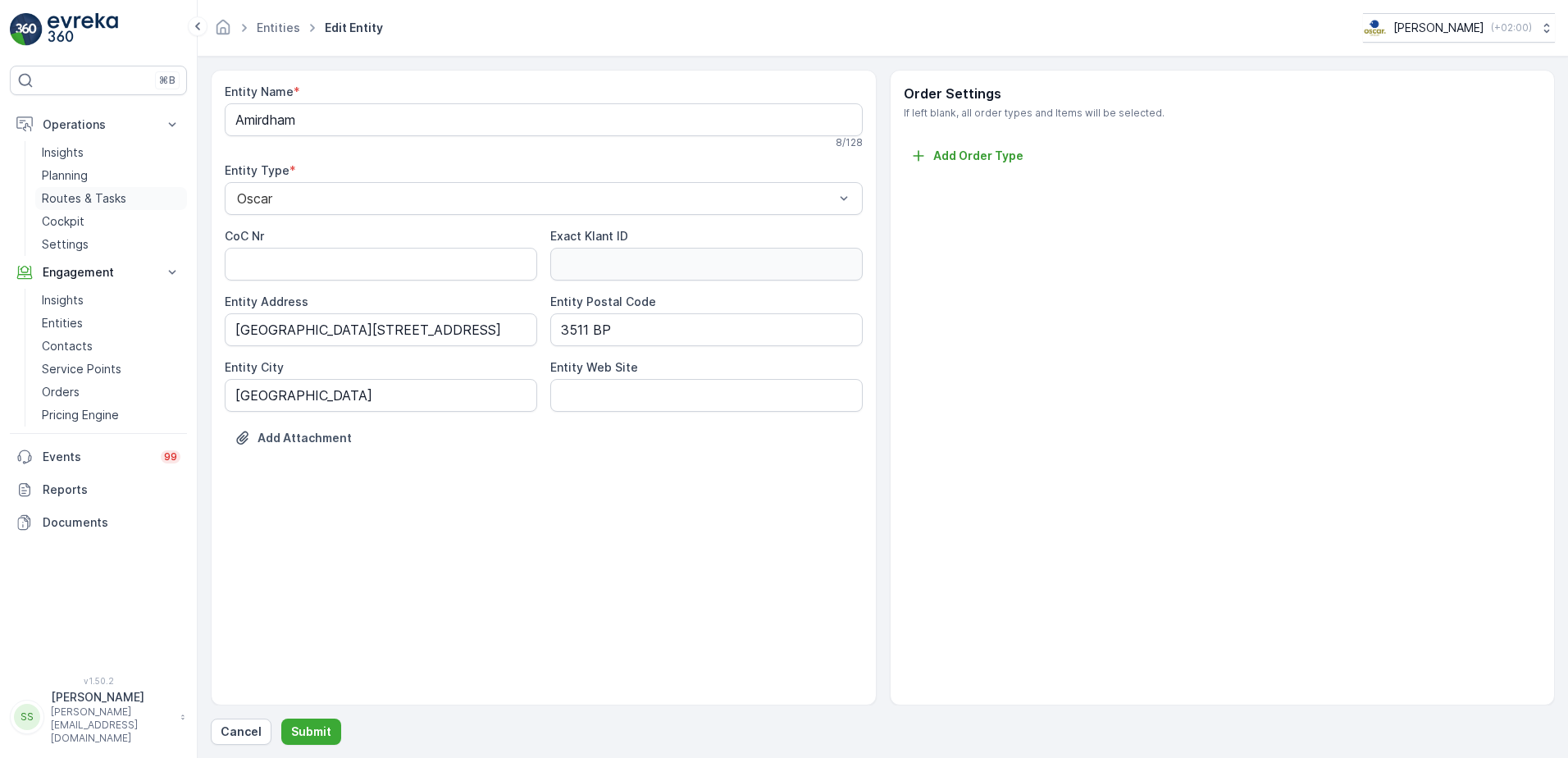
click at [79, 195] on p "Routes & Tasks" at bounding box center [84, 198] width 85 height 16
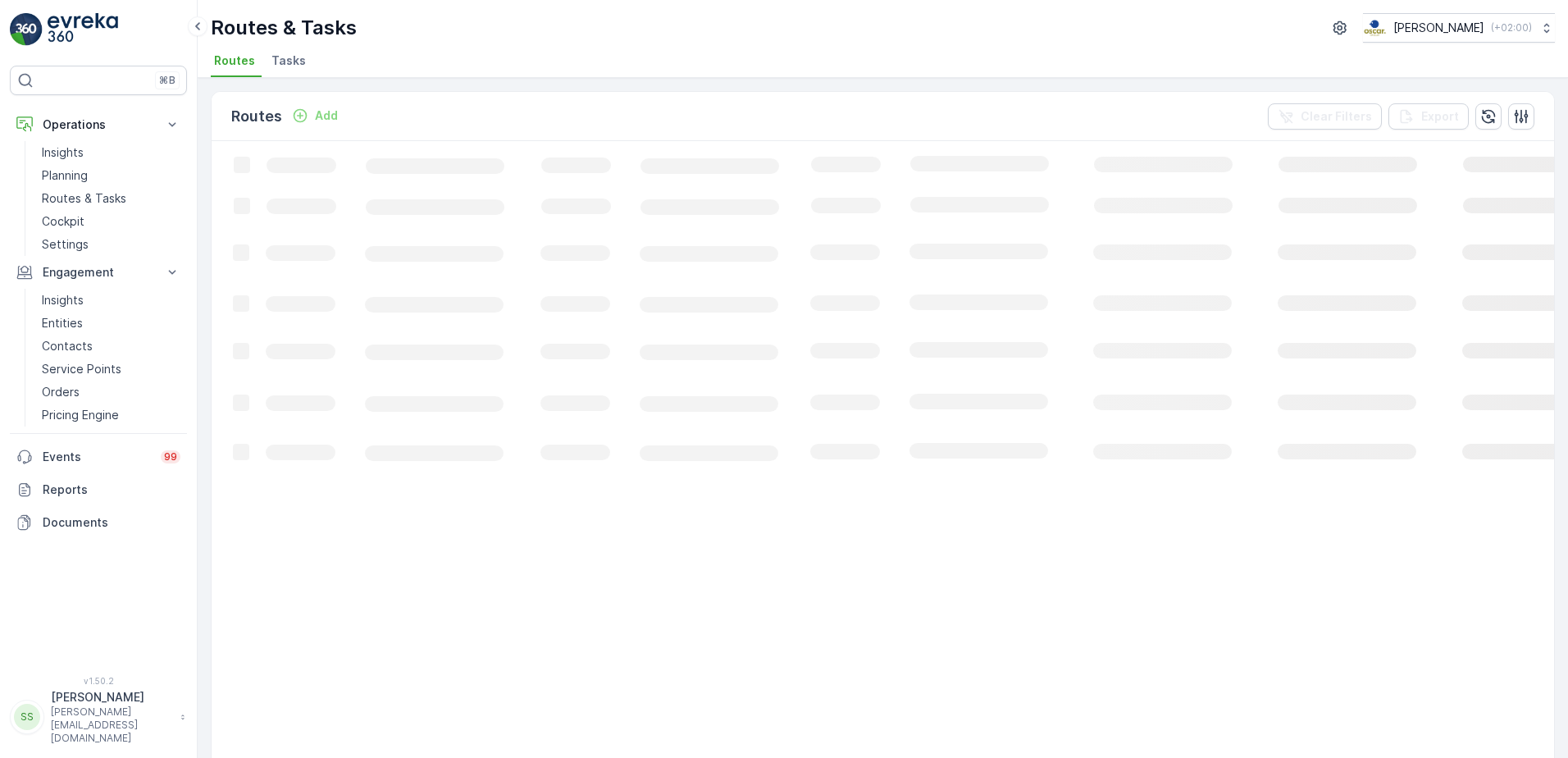
click at [400, 69] on ul "Routes Tasks" at bounding box center [875, 63] width 1331 height 28
click at [268, 57] on li "Tasks" at bounding box center [290, 63] width 44 height 28
click at [229, 57] on span "Routes" at bounding box center [234, 61] width 41 height 16
click at [303, 59] on li "Tasks" at bounding box center [290, 63] width 44 height 28
click at [209, 62] on div "Routes & Tasks [PERSON_NAME] ( +02:00 ) Routes Tasks" at bounding box center [882, 39] width 1370 height 78
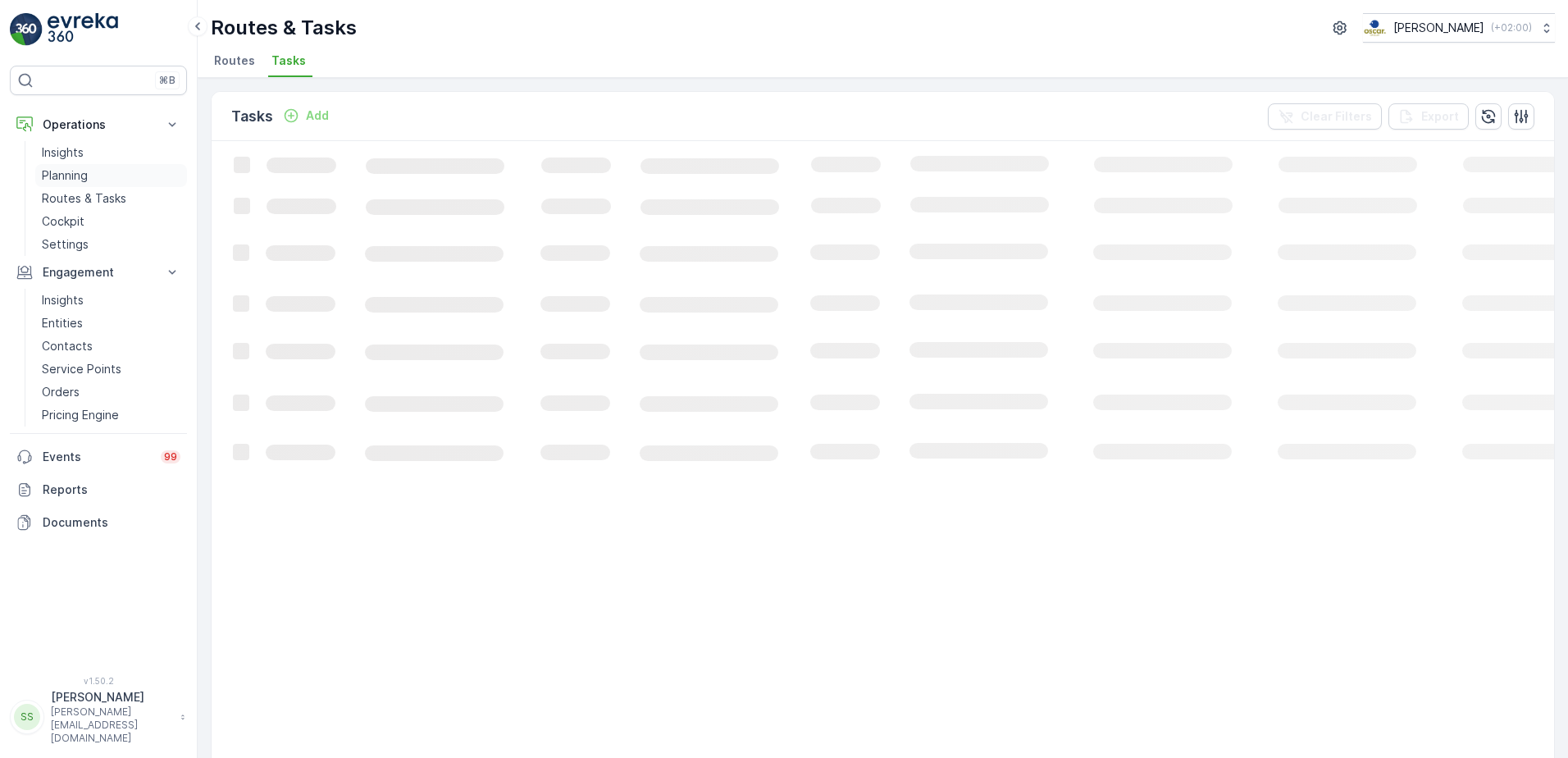
click at [277, 62] on span "Tasks" at bounding box center [288, 61] width 35 height 16
click at [72, 171] on p "Planning" at bounding box center [64, 175] width 46 height 16
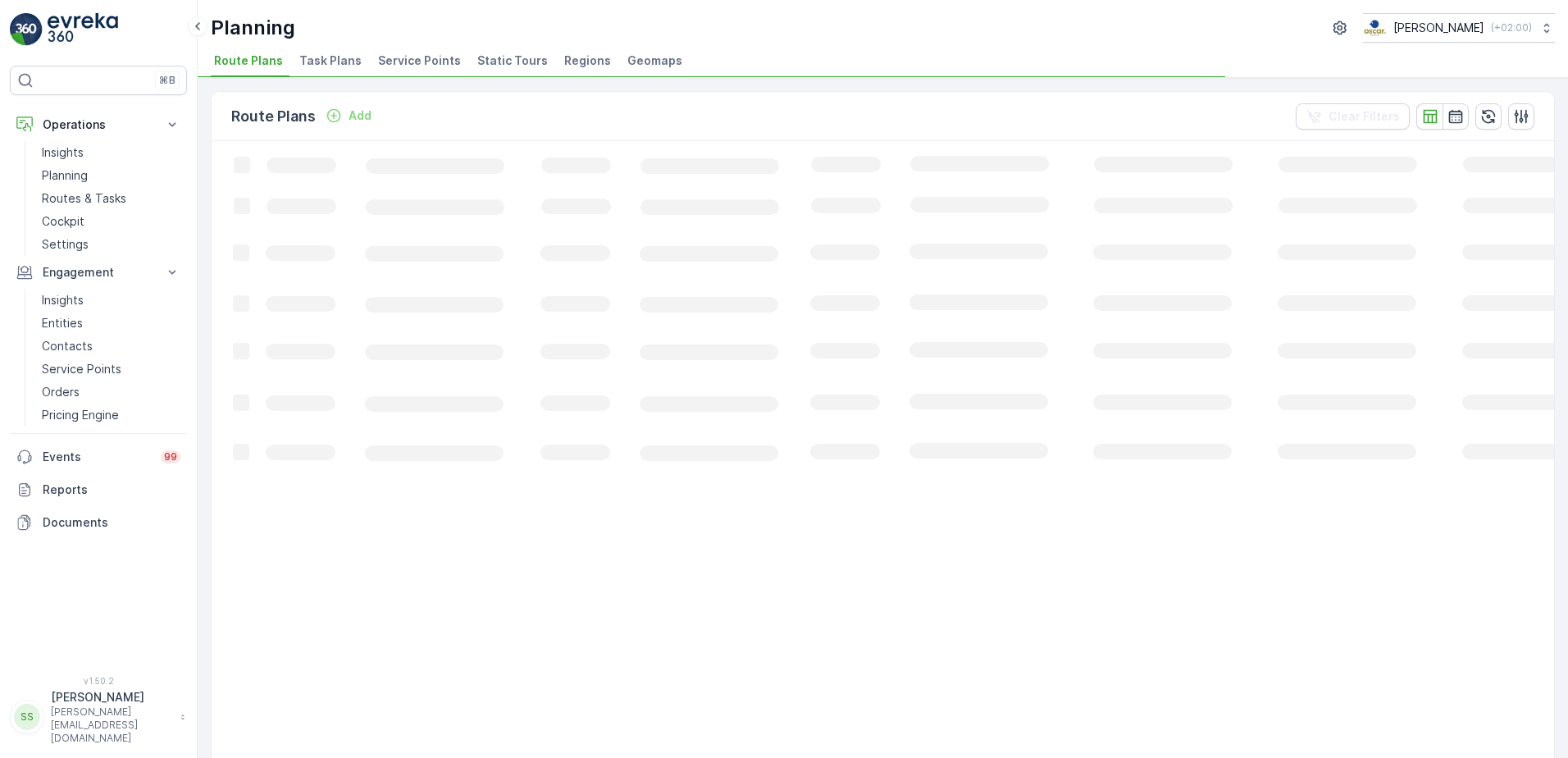
click at [410, 60] on span "Service Points" at bounding box center [420, 61] width 83 height 16
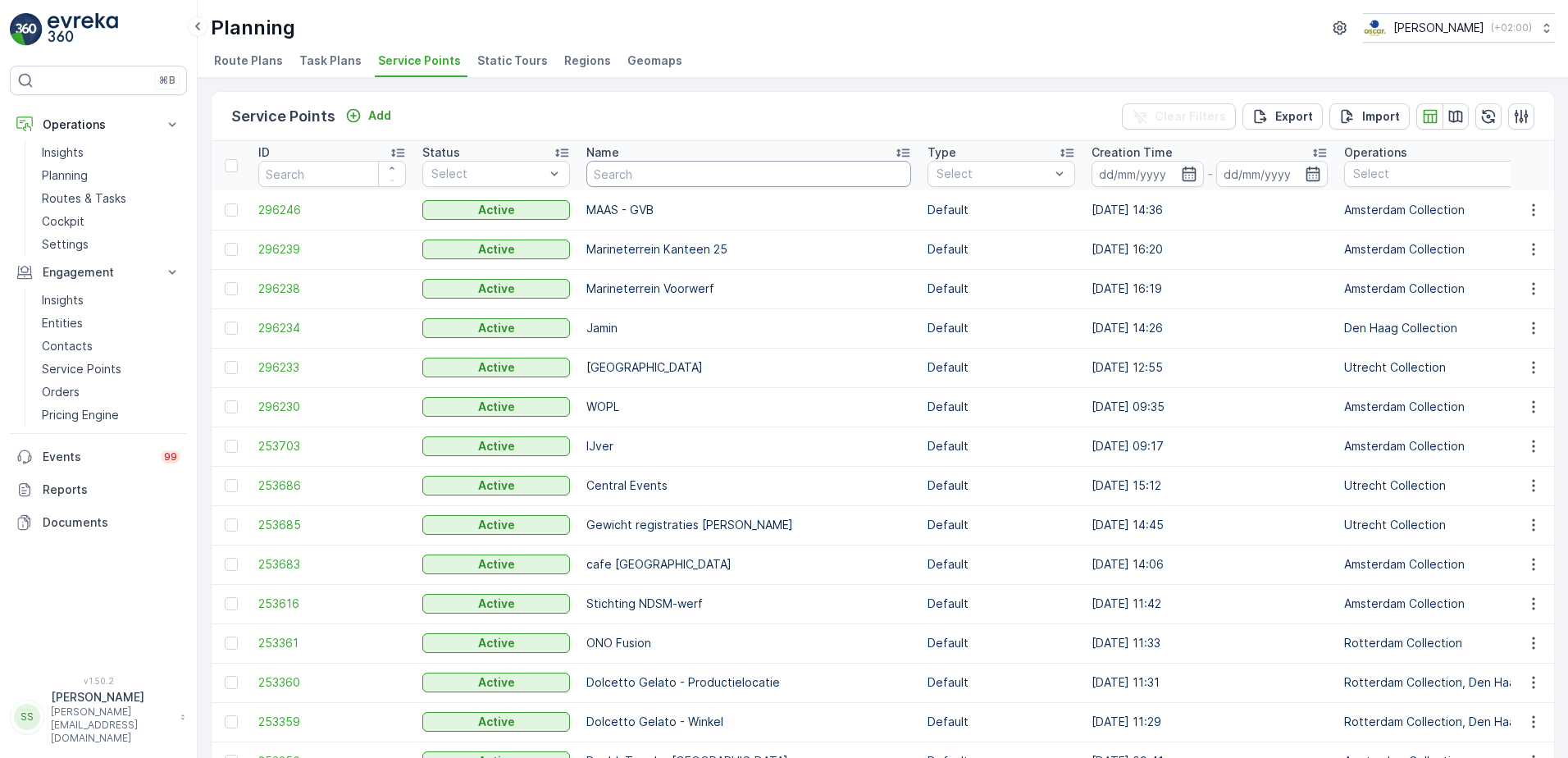
click at [701, 166] on input "text" at bounding box center [748, 174] width 325 height 26
type input "amir"
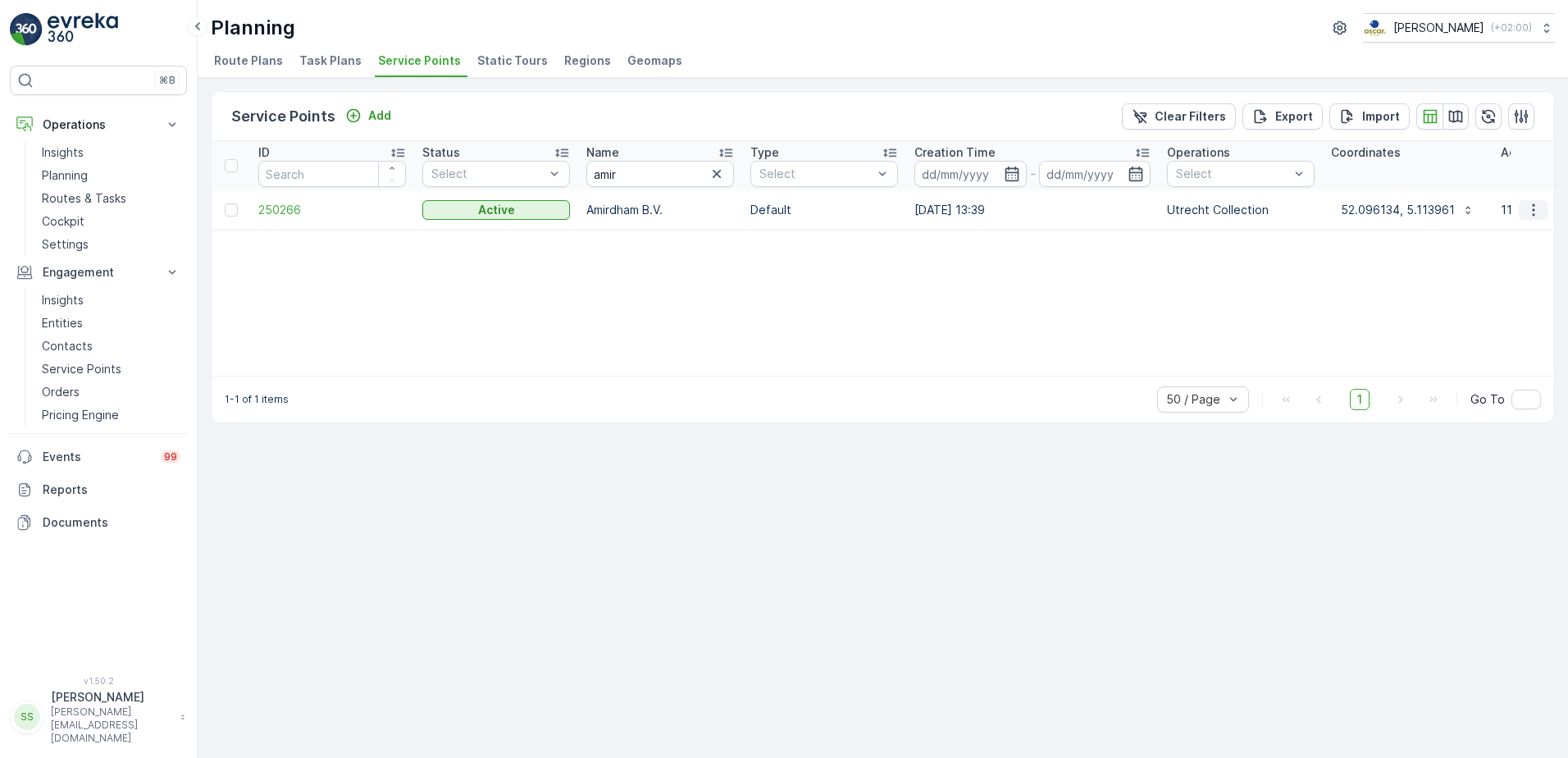
click at [1528, 207] on icon "button" at bounding box center [1533, 210] width 16 height 16
click at [1510, 259] on span "Edit Service Point" at bounding box center [1486, 257] width 99 height 16
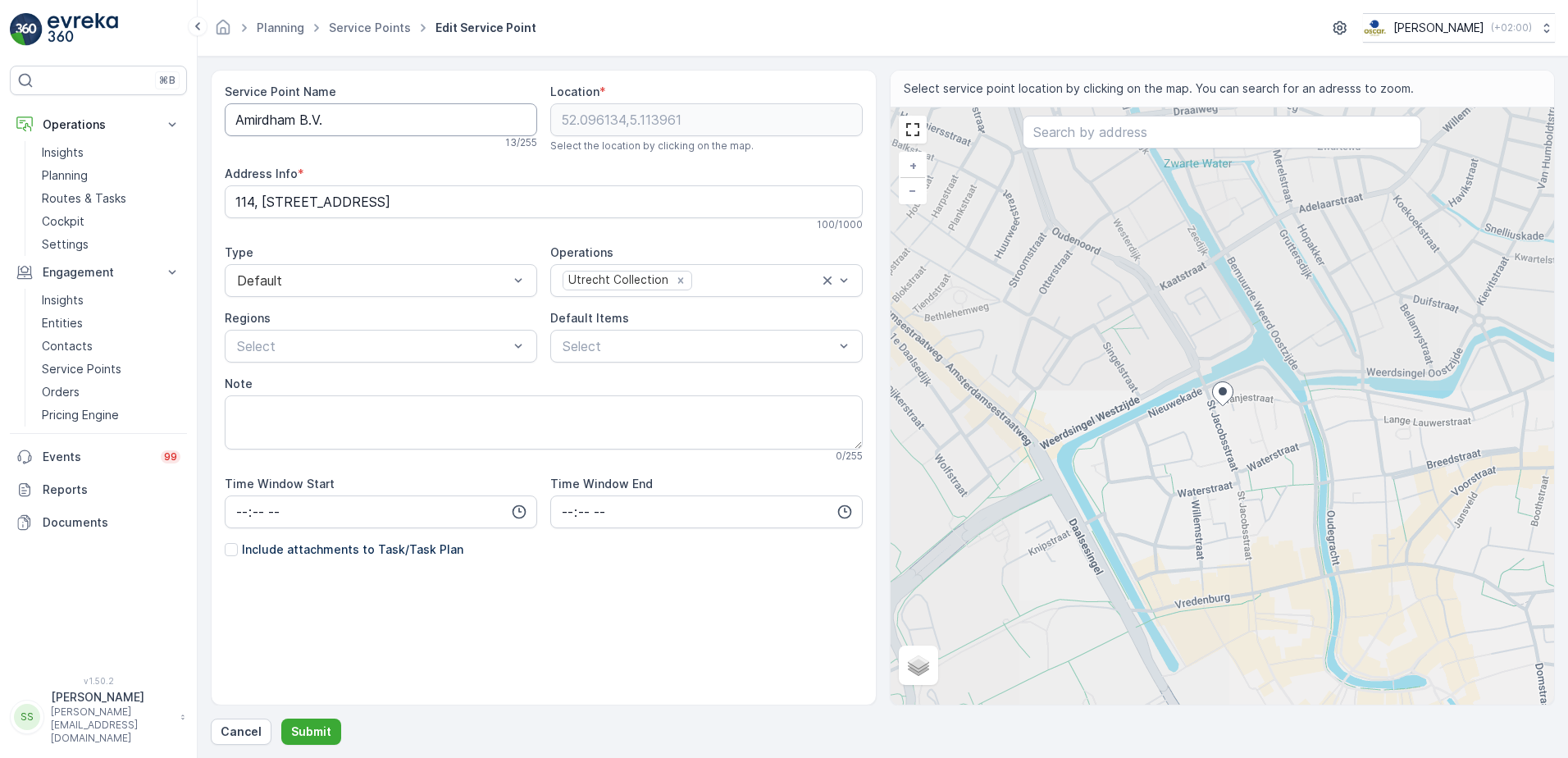
click at [393, 120] on Name "Amirdham B.V." at bounding box center [380, 120] width 313 height 33
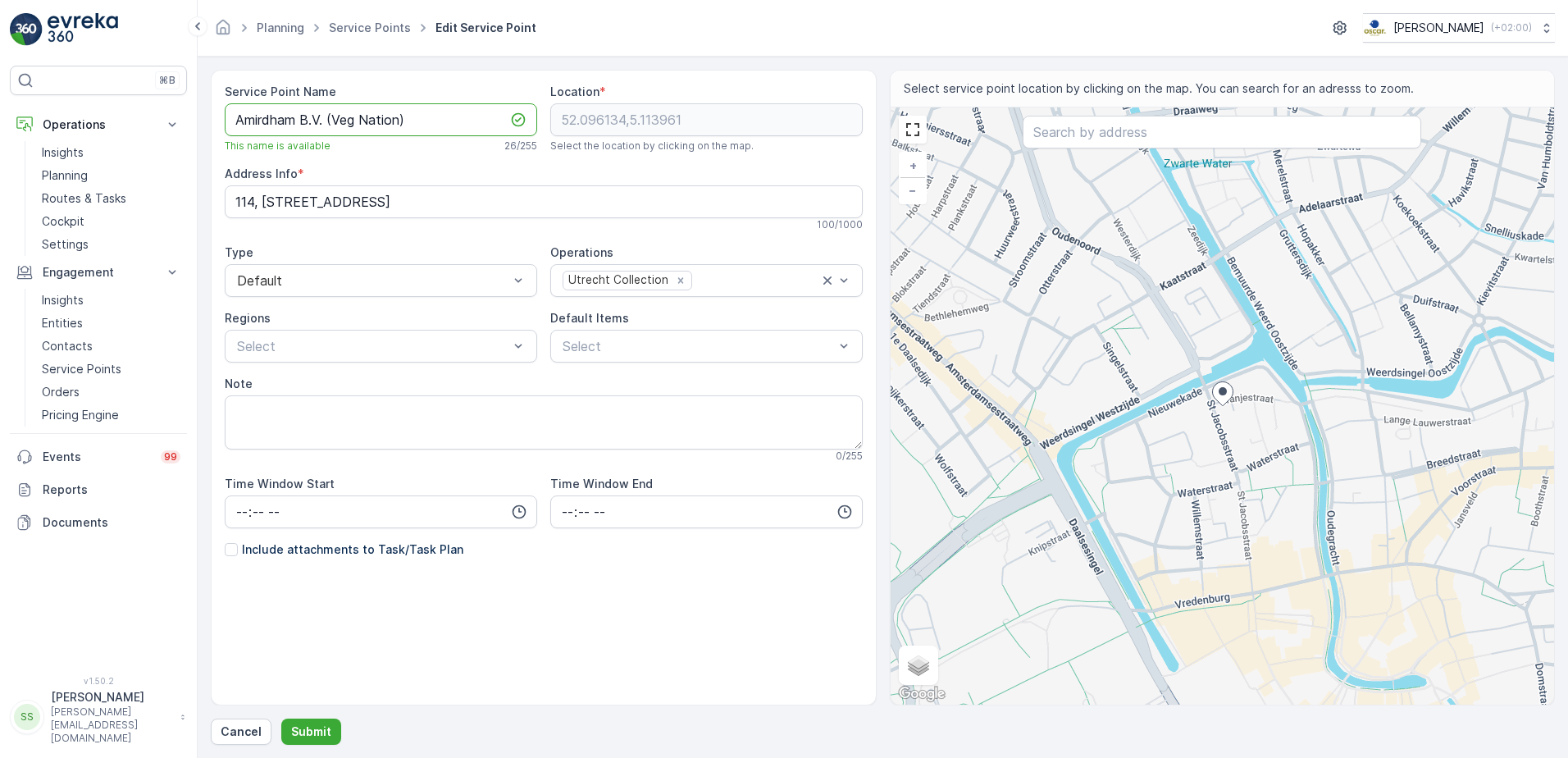
type Name "Amirdham B.V. (Veg Nation)"
click at [222, 154] on div "Service Point Name Amirdham B.V. (Veg Nation) This name is available 26 / 255 L…" at bounding box center [543, 387] width 666 height 636
click at [358, 236] on div "Service Point Name Amirdham B.V. (Veg Nation) This name is available 26 / 255 L…" at bounding box center [543, 360] width 638 height 553
click at [567, 201] on Info "114, Oranjestraat, Wijk C, Binnenstad Woongebied, Binnenstad, Utrecht, Nederlan…" at bounding box center [543, 202] width 638 height 33
click at [1100, 125] on input "text" at bounding box center [1222, 133] width 398 height 33
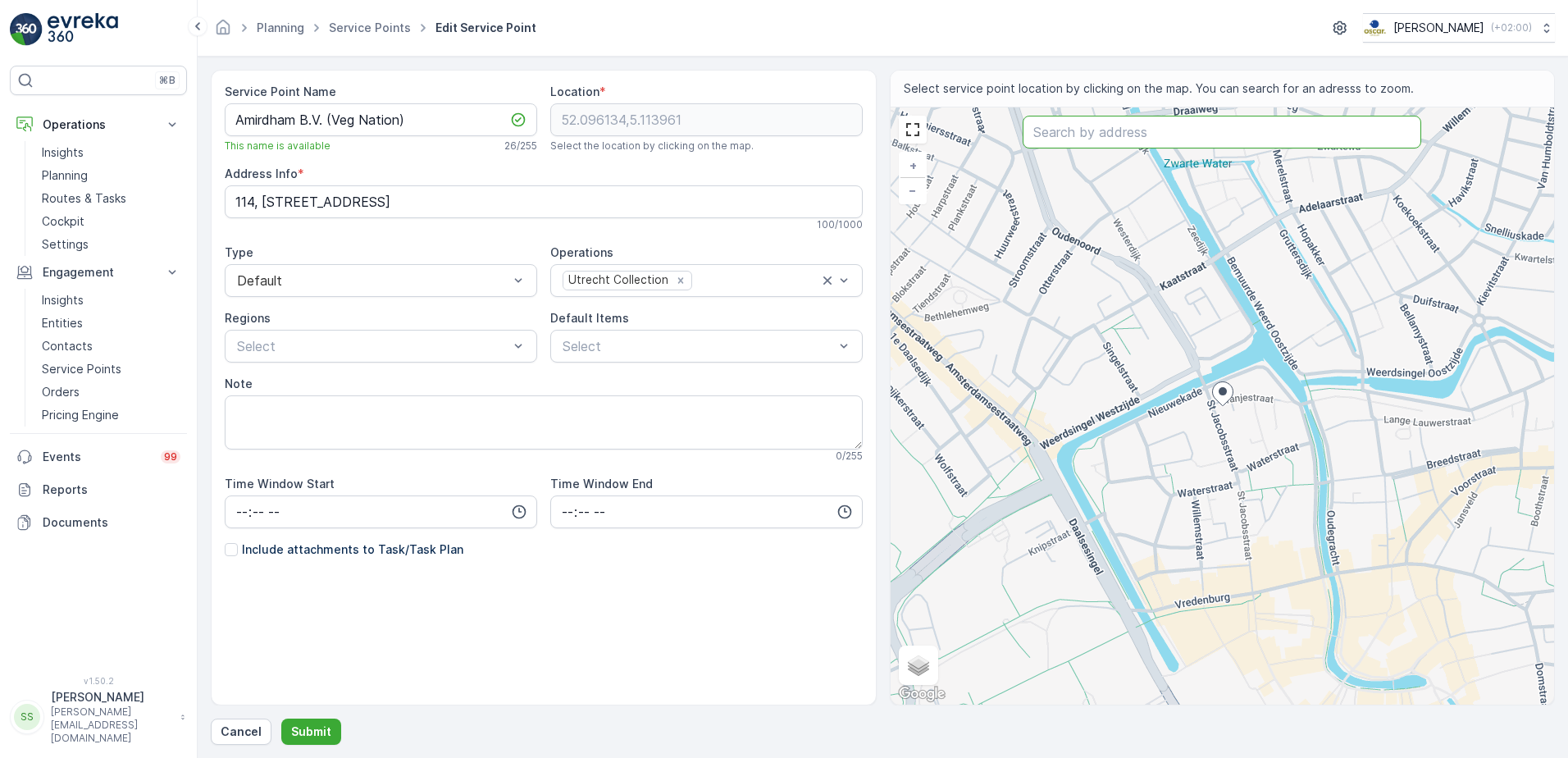
click at [1117, 138] on input "text" at bounding box center [1222, 133] width 398 height 33
paste input "St Jacobsstraat 323"
type input "St Jacobsstraat 323"
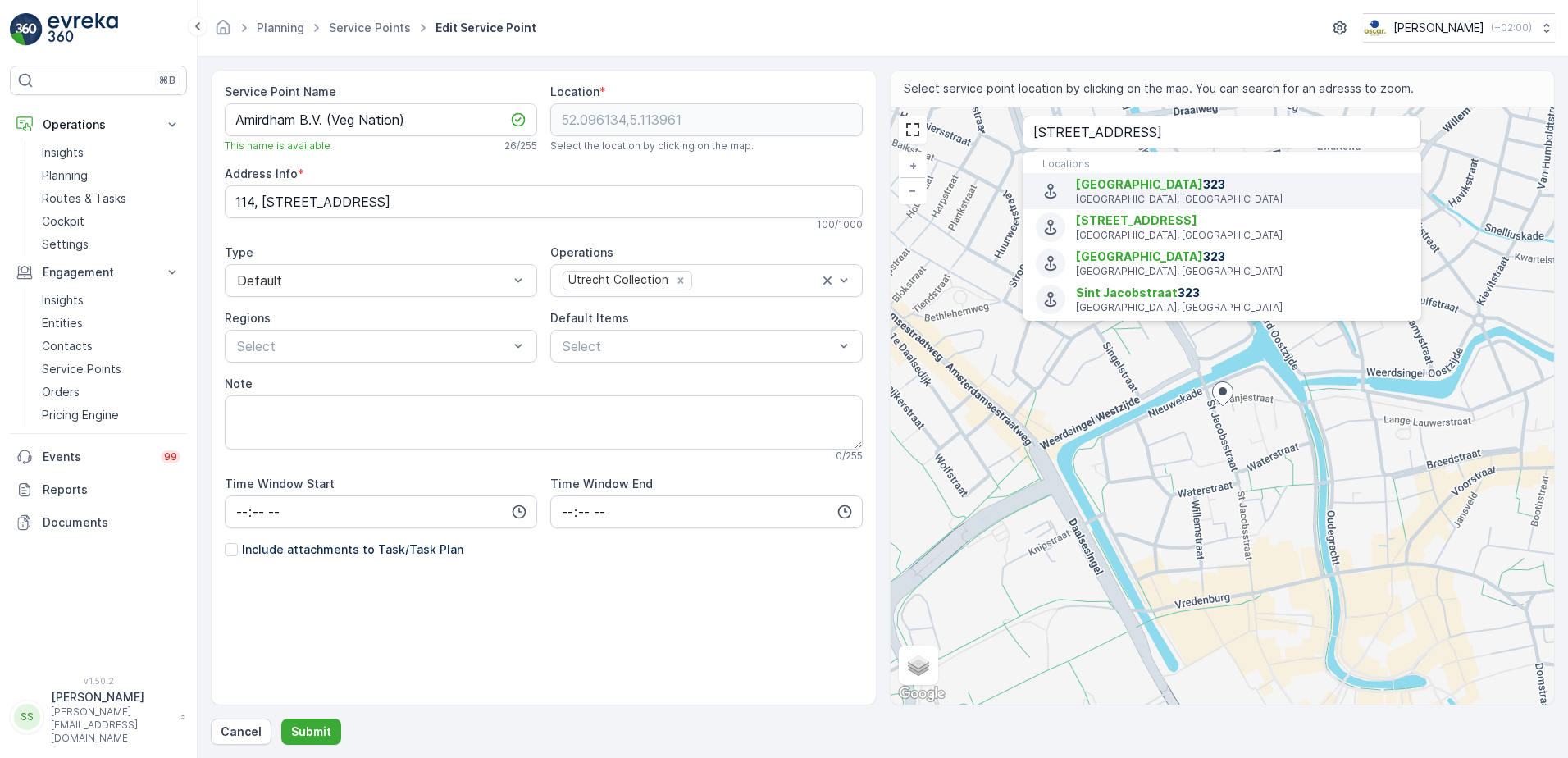
click at [1137, 180] on span "St Jacobsstraat" at bounding box center [1139, 185] width 127 height 14
type input "52.09613400000001,5.1139608"
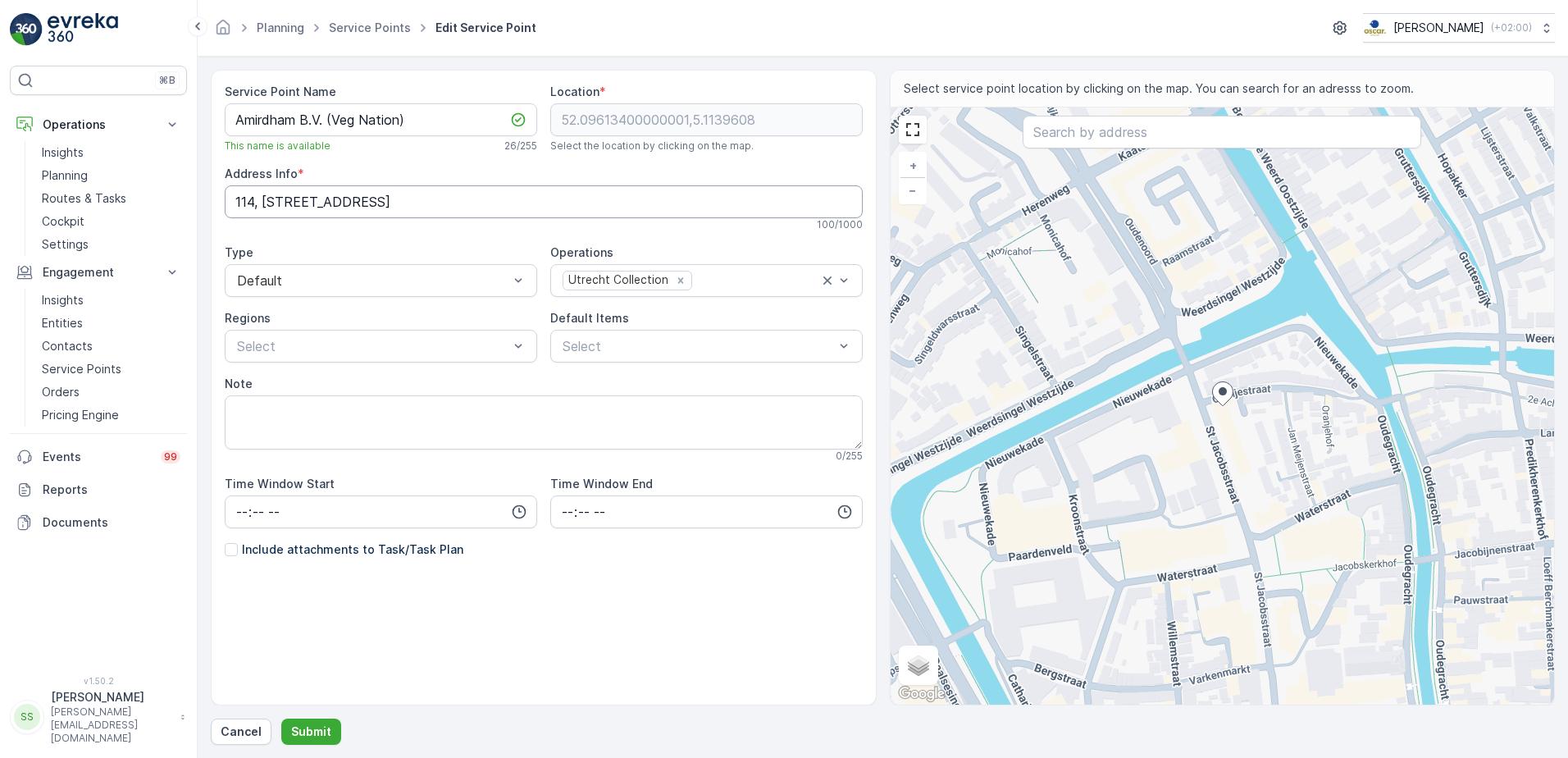
click at [506, 196] on Info "114, Oranjestraat, Wijk C, Binnenstad Woongebied, Binnenstad, Utrecht, Nederlan…" at bounding box center [543, 202] width 638 height 33
click at [470, 222] on div "100 / 1000" at bounding box center [543, 224] width 638 height 13
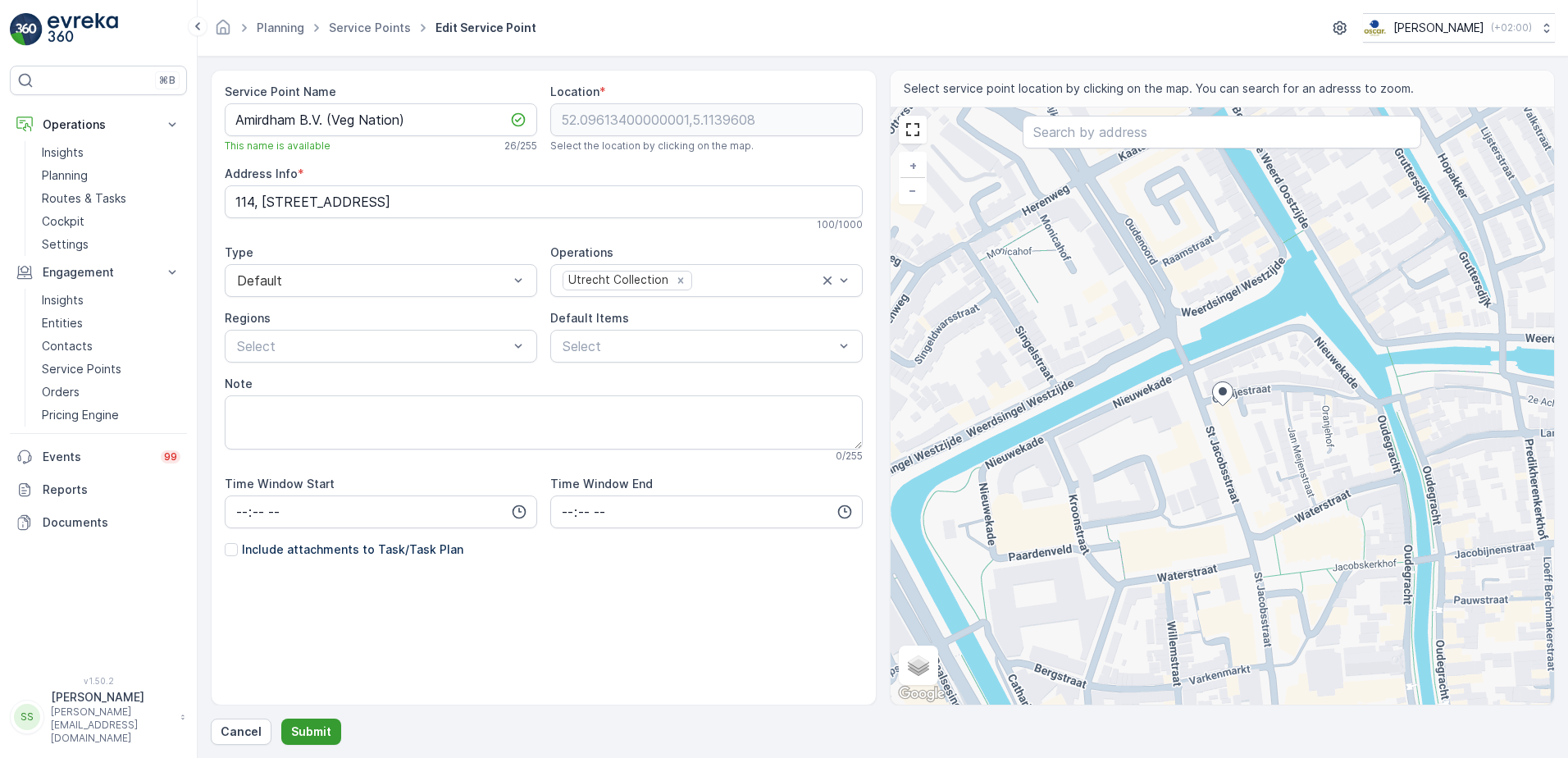
click at [311, 731] on p "Submit" at bounding box center [311, 731] width 40 height 16
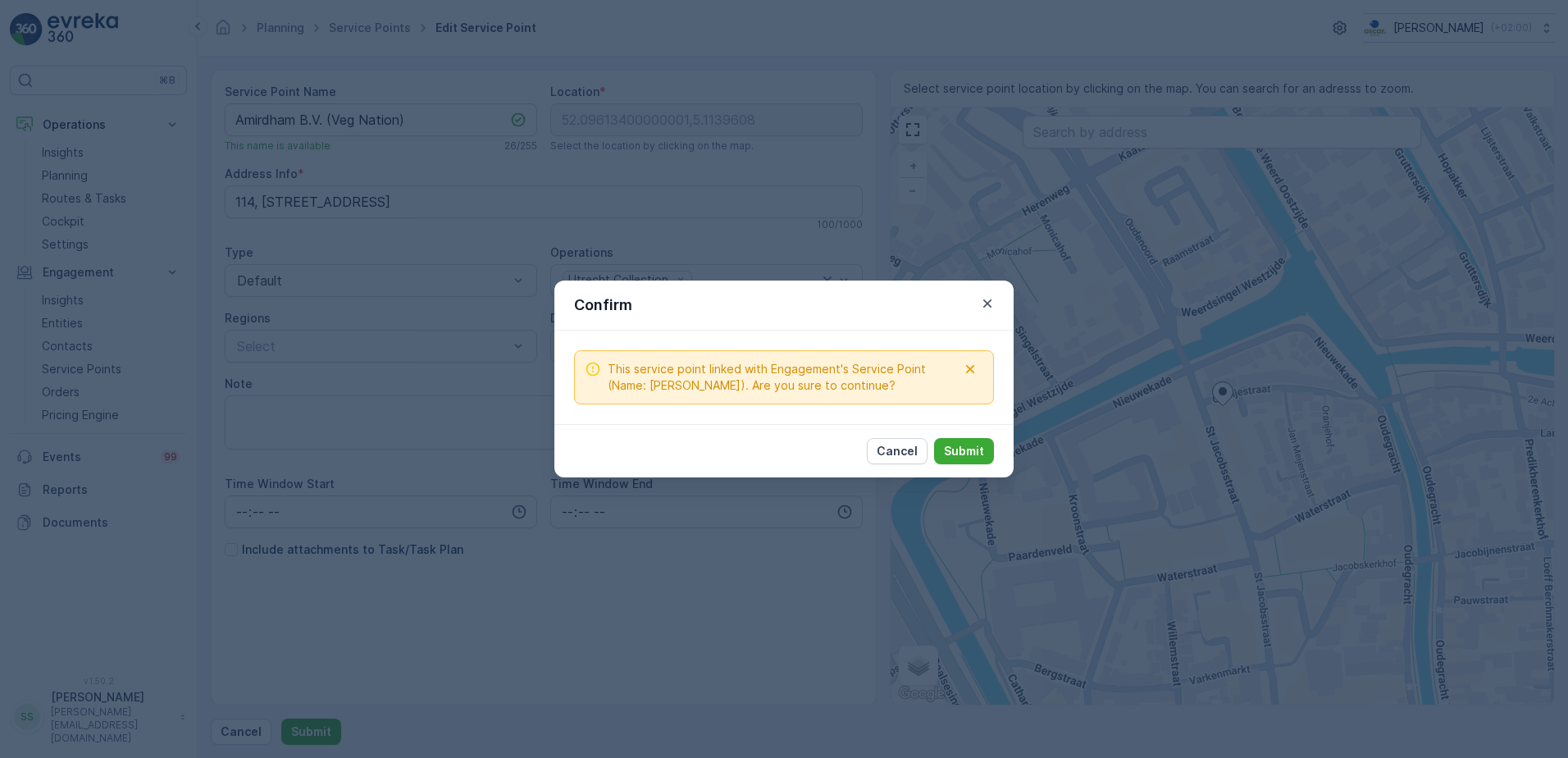
click at [899, 454] on p "Cancel" at bounding box center [896, 450] width 41 height 16
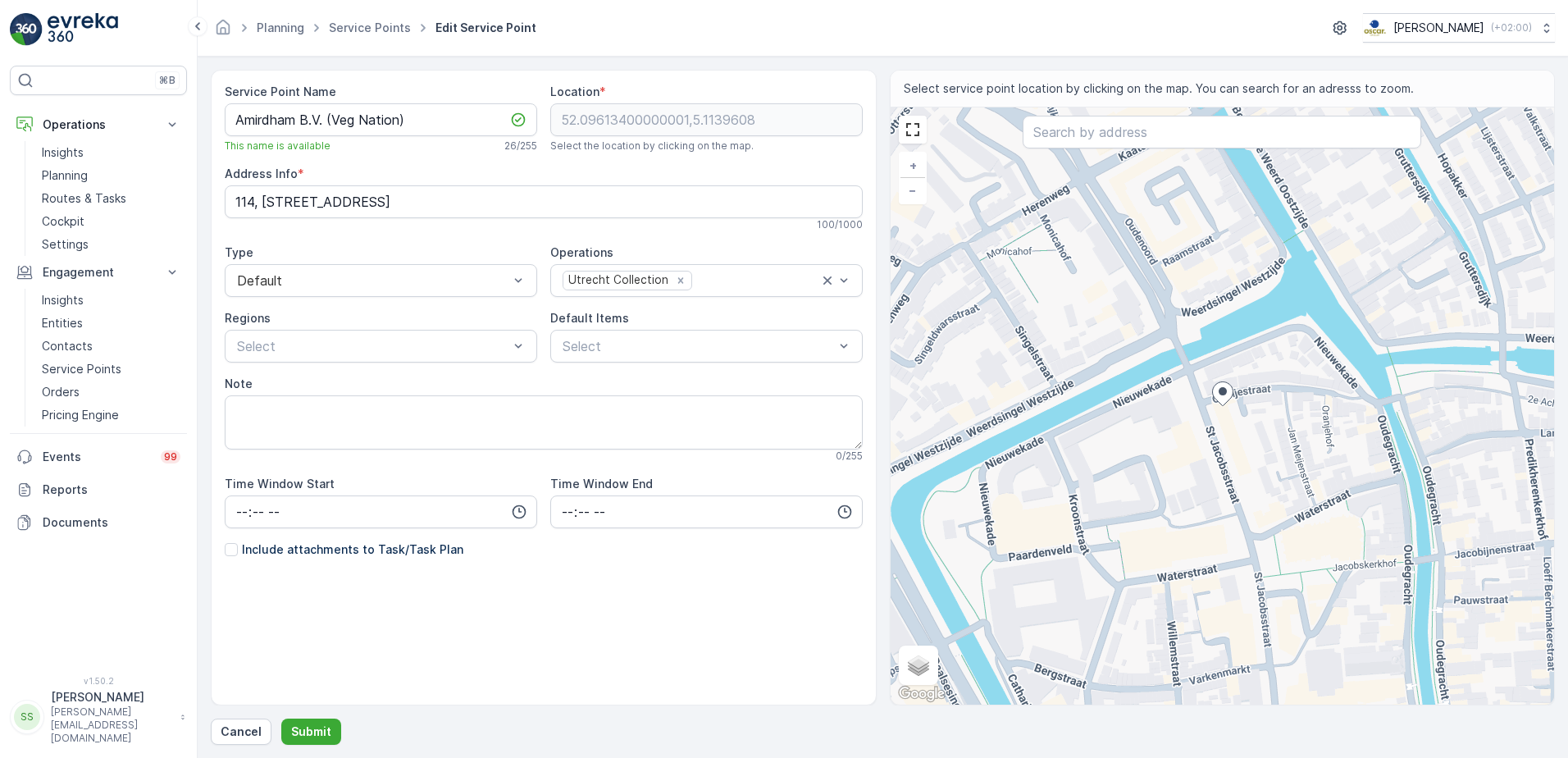
drag, startPoint x: 494, startPoint y: 146, endPoint x: 473, endPoint y: 164, distance: 27.7
click at [494, 147] on div "This name is available 26 / 255" at bounding box center [380, 146] width 313 height 13
click at [651, 18] on div "Planning Service Points Edit Service Point Oscar Circulair ( +02:00 )" at bounding box center [882, 28] width 1344 height 29
click at [400, 162] on div "Service Point Name Amirdham B.V. (Veg Nation) This name is available 26 / 255 L…" at bounding box center [543, 360] width 638 height 553
click at [455, 668] on div "Service Point Name Amirdham B.V. (Veg Nation) This name is available 26 / 255 L…" at bounding box center [543, 388] width 638 height 608
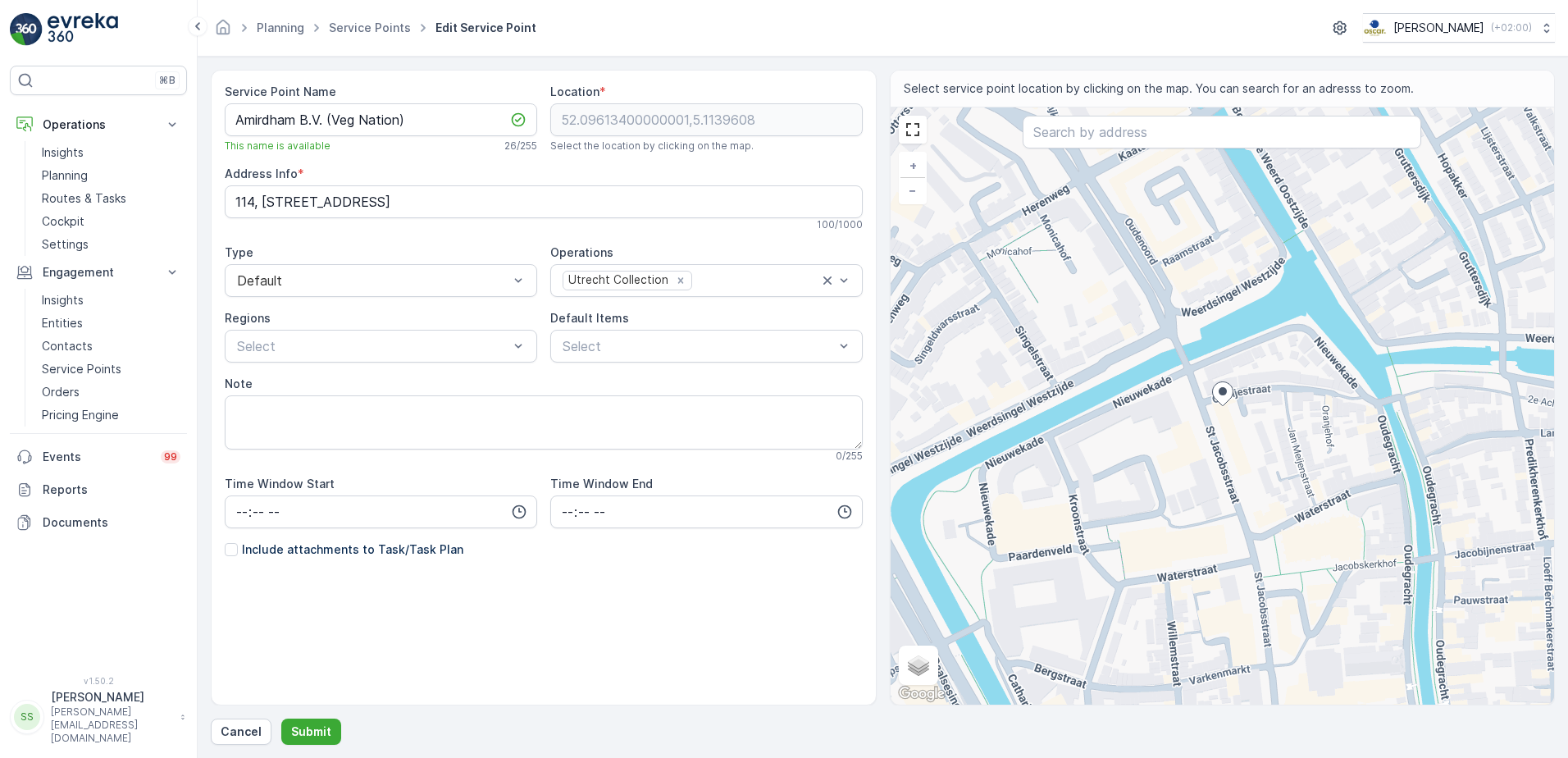
click at [485, 22] on span "Edit Service Point" at bounding box center [486, 28] width 107 height 16
click at [486, 22] on span "Edit Service Point" at bounding box center [486, 28] width 107 height 16
drag, startPoint x: 486, startPoint y: 22, endPoint x: 800, endPoint y: 19, distance: 314.0
click at [800, 19] on div "Planning Service Points Edit Service Point Oscar Circulair ( +02:00 )" at bounding box center [882, 28] width 1344 height 29
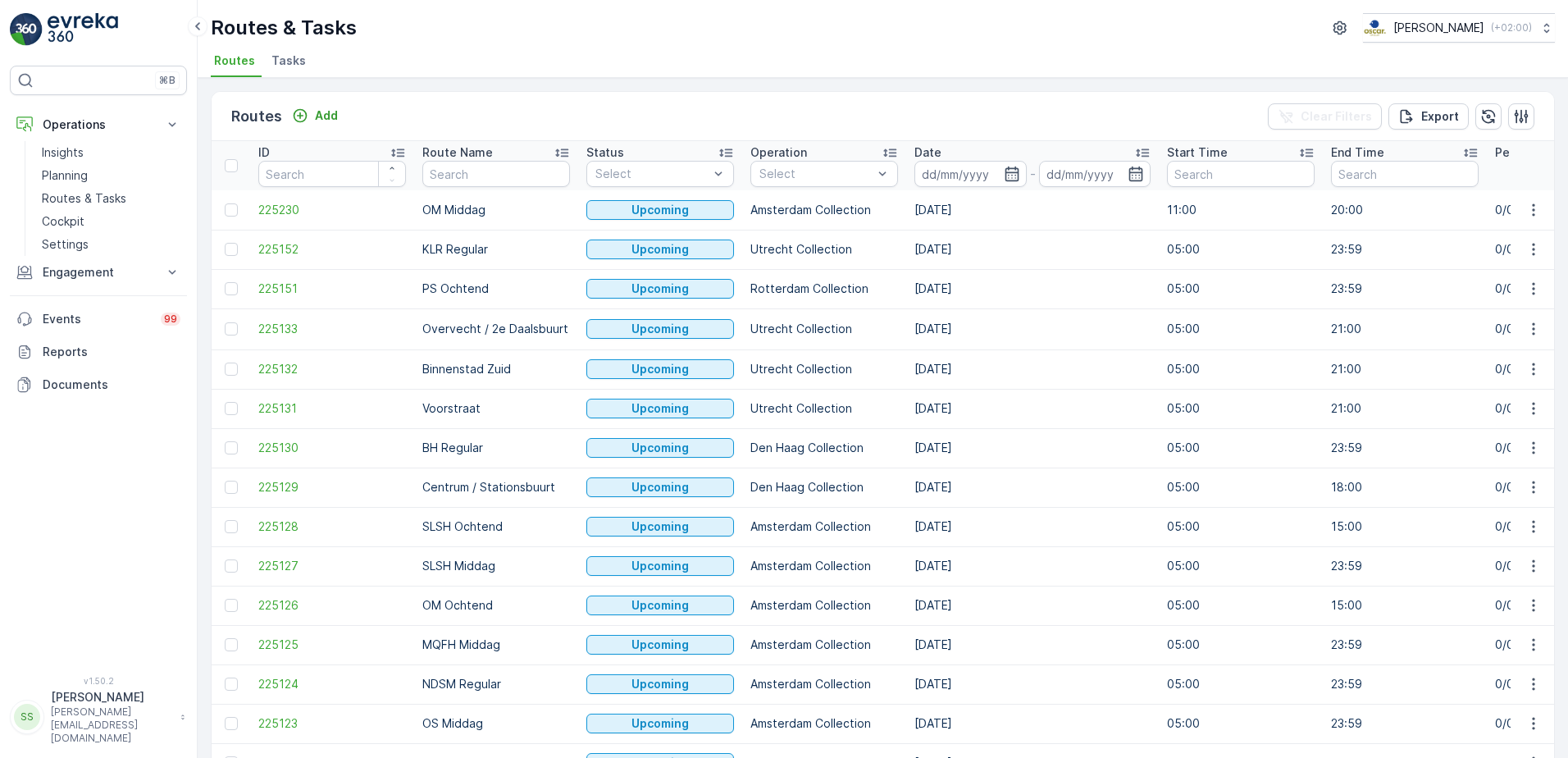
click at [502, 96] on div "Routes Add Clear Filters Export" at bounding box center [882, 116] width 1342 height 49
click at [482, 49] on ul "Routes Tasks" at bounding box center [875, 63] width 1331 height 28
click at [72, 196] on p "Routes & Tasks" at bounding box center [84, 198] width 85 height 16
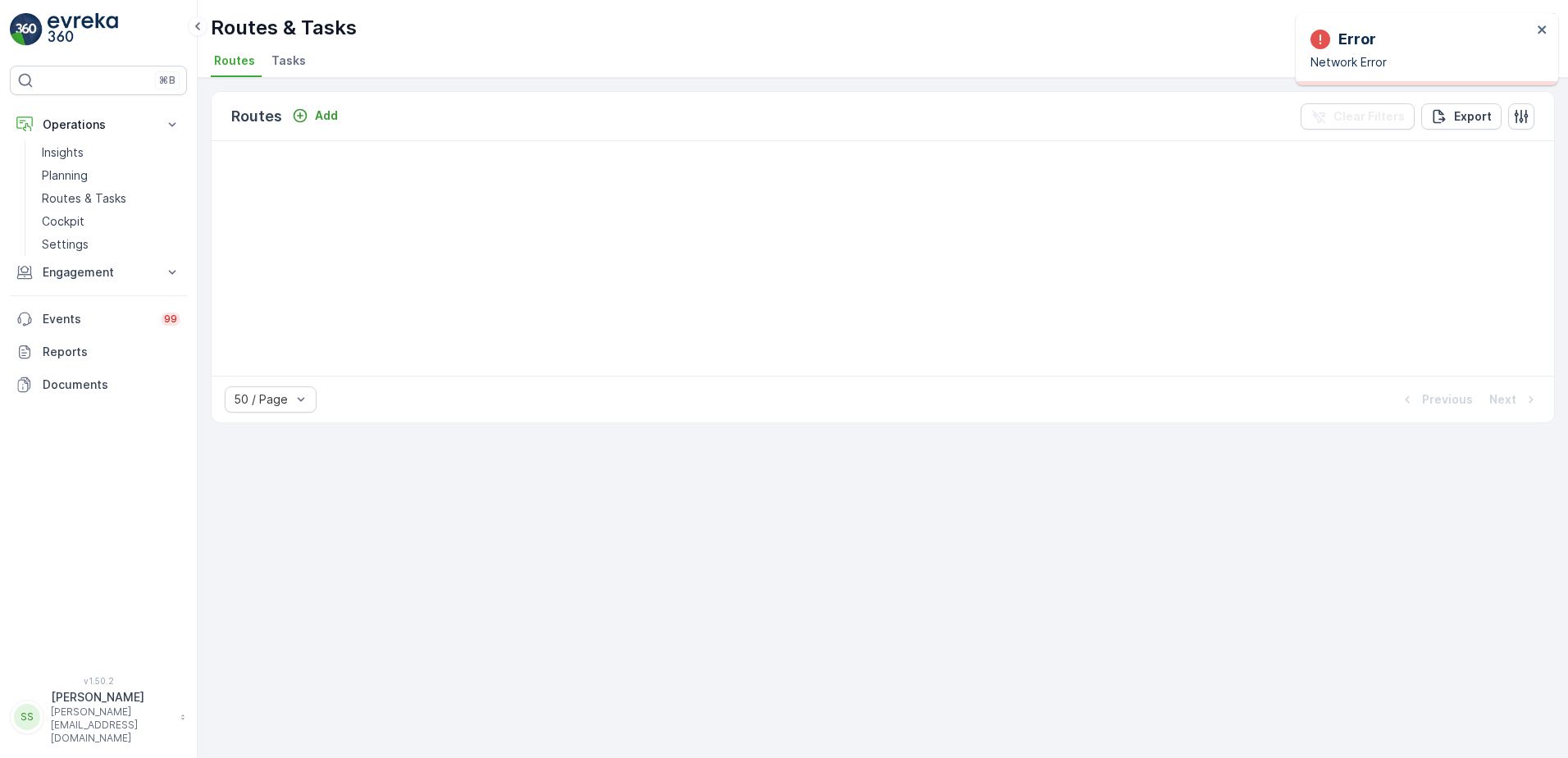
click at [709, 234] on div at bounding box center [882, 258] width 1342 height 235
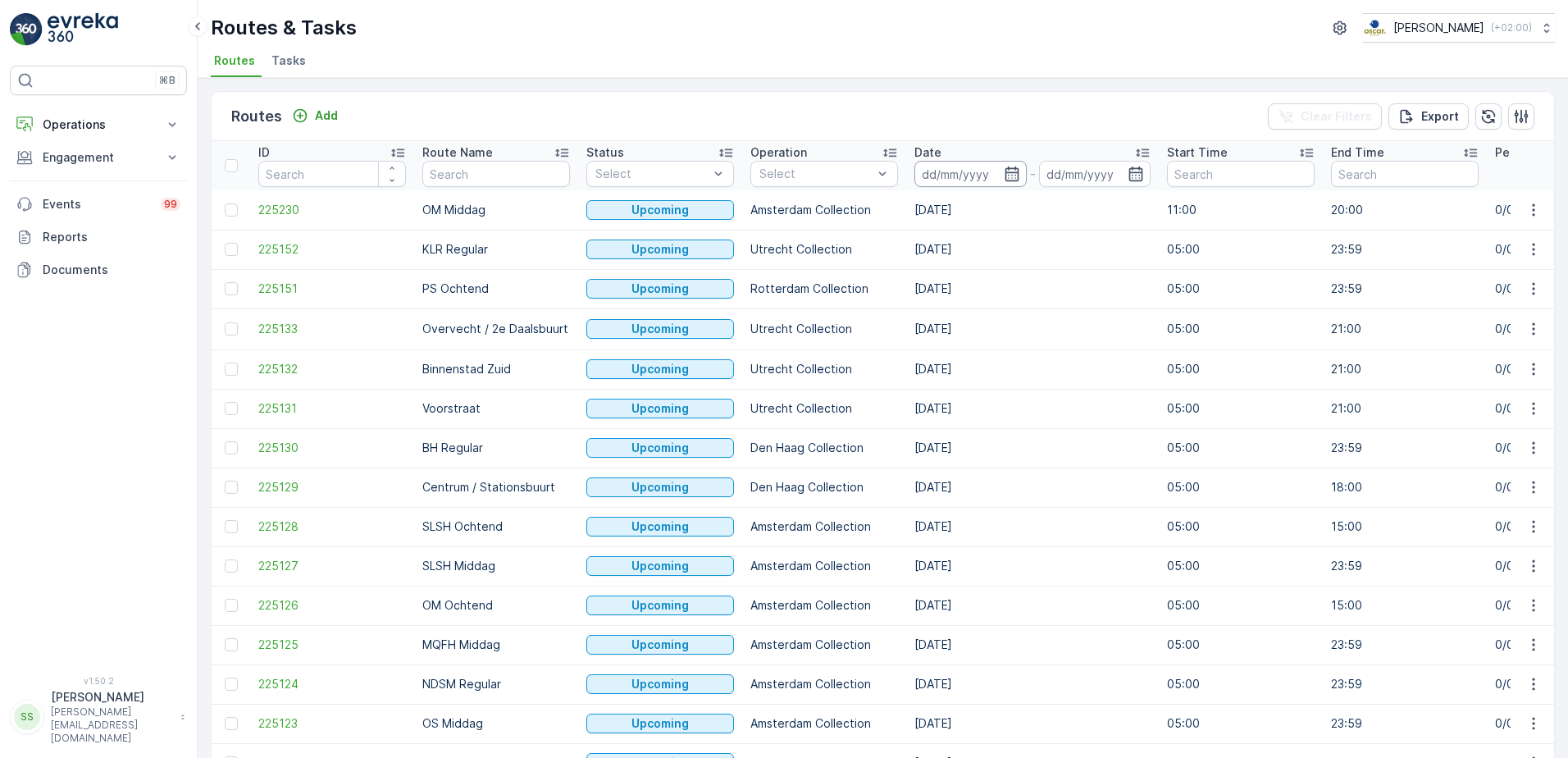
click at [971, 172] on input at bounding box center [971, 174] width 113 height 26
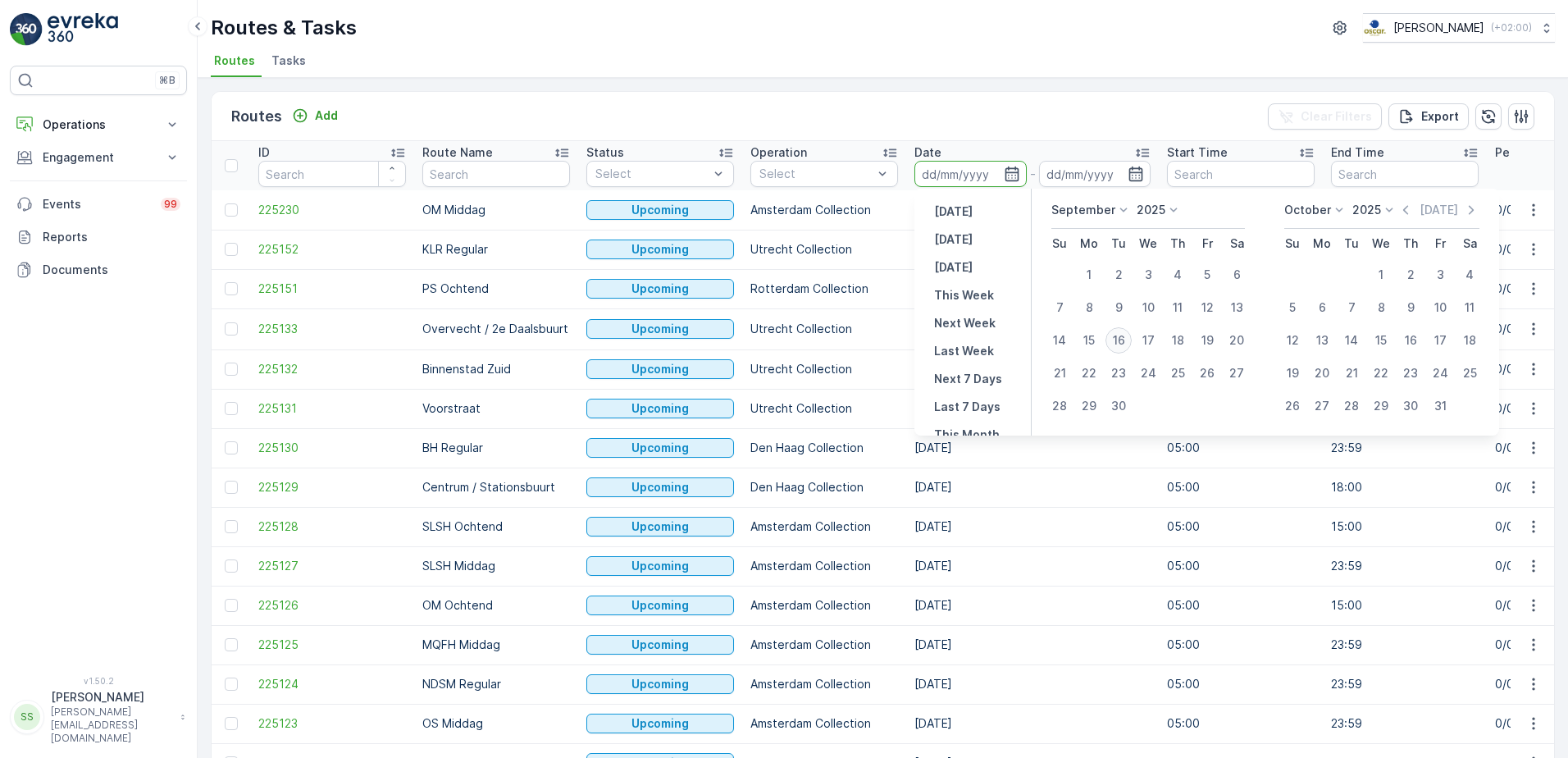
click at [1121, 339] on div "16" at bounding box center [1118, 340] width 26 height 26
type input "[DATE]"
click at [1054, 113] on div "Routes Add Clear Filters Export" at bounding box center [882, 116] width 1342 height 49
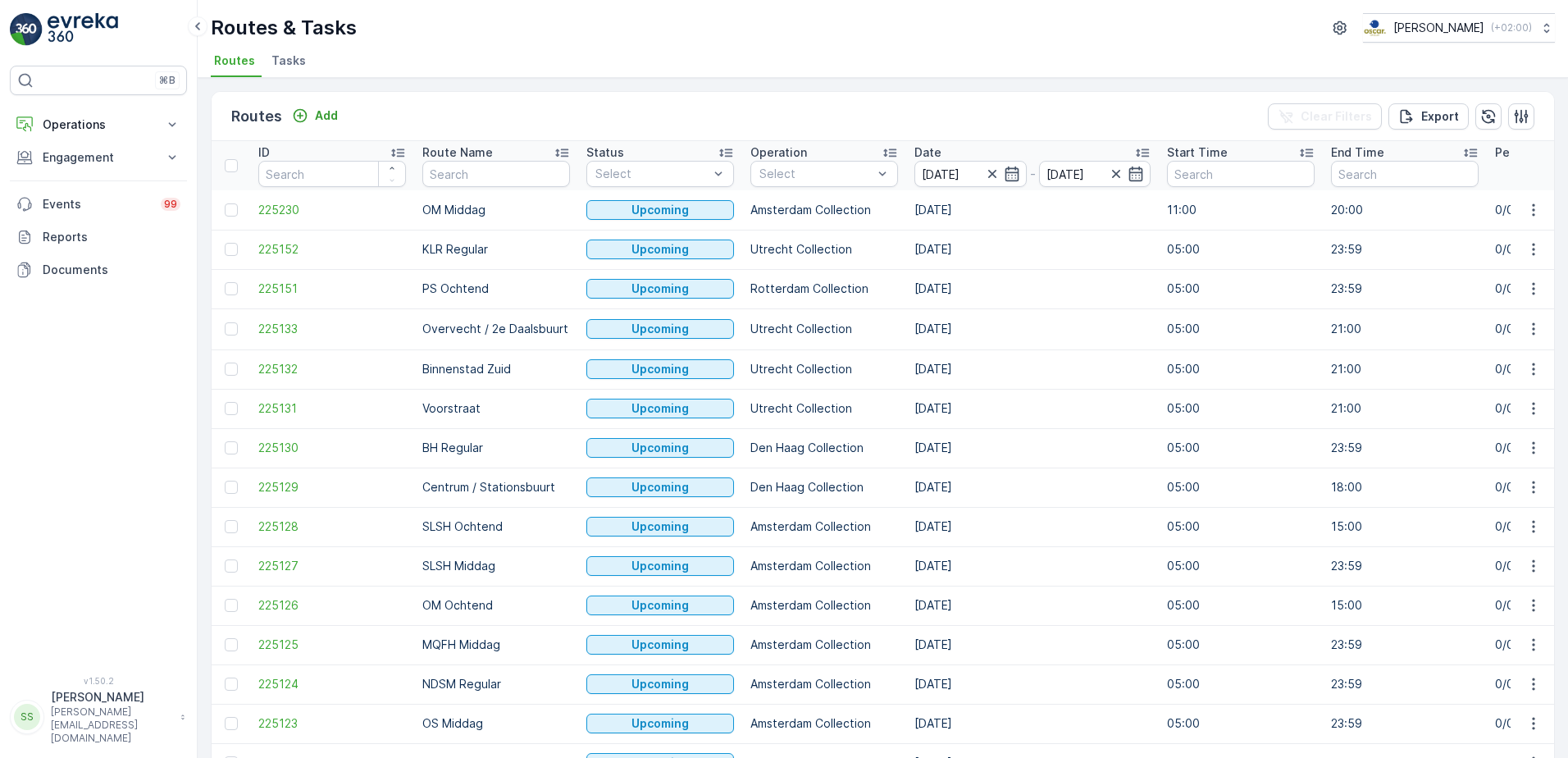
click at [837, 113] on div "Routes Add Clear Filters Export" at bounding box center [882, 116] width 1342 height 49
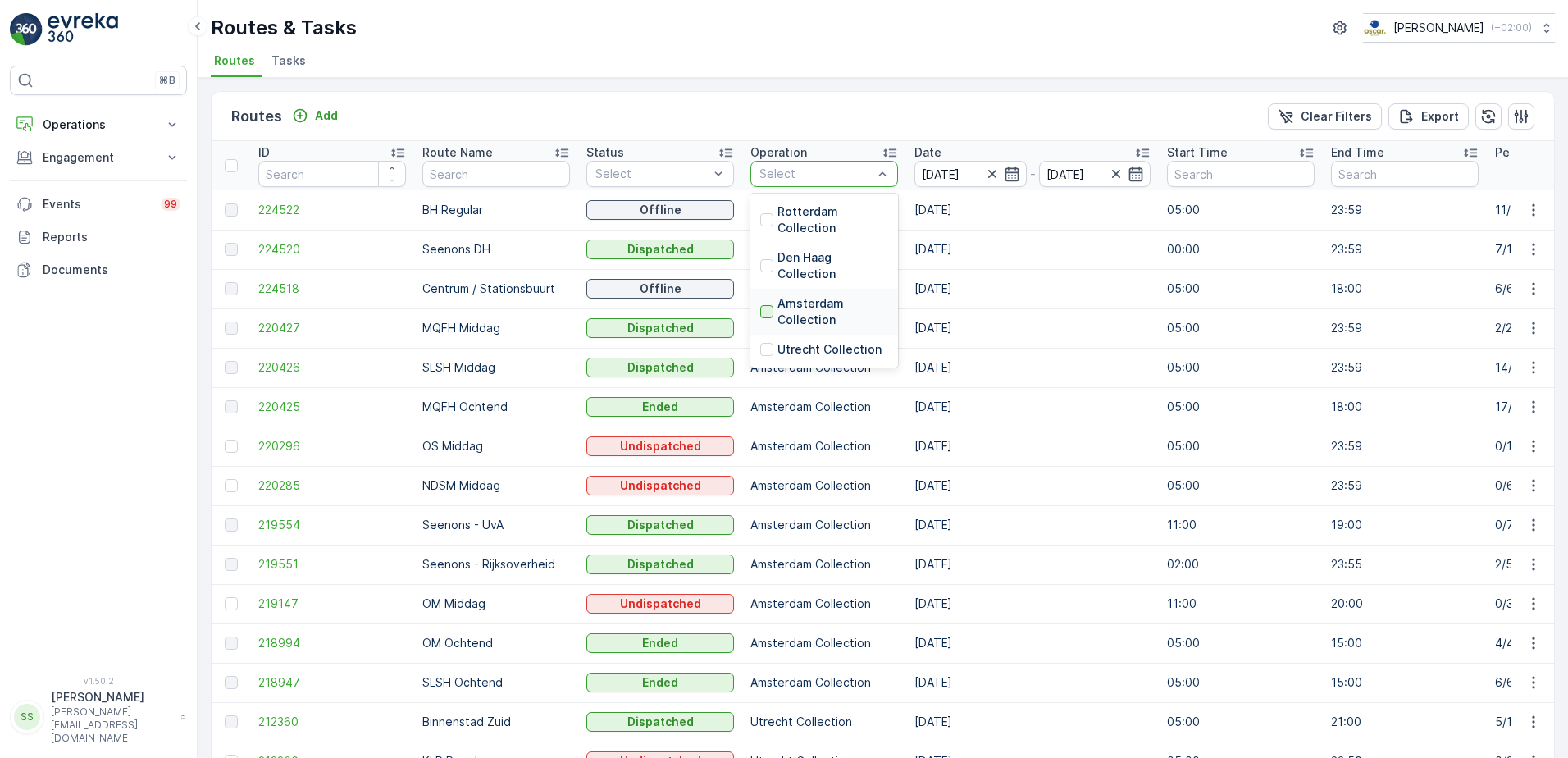
click at [770, 316] on div at bounding box center [766, 311] width 13 height 13
click at [865, 107] on div "Routes Add Clear Filters Export" at bounding box center [882, 116] width 1342 height 49
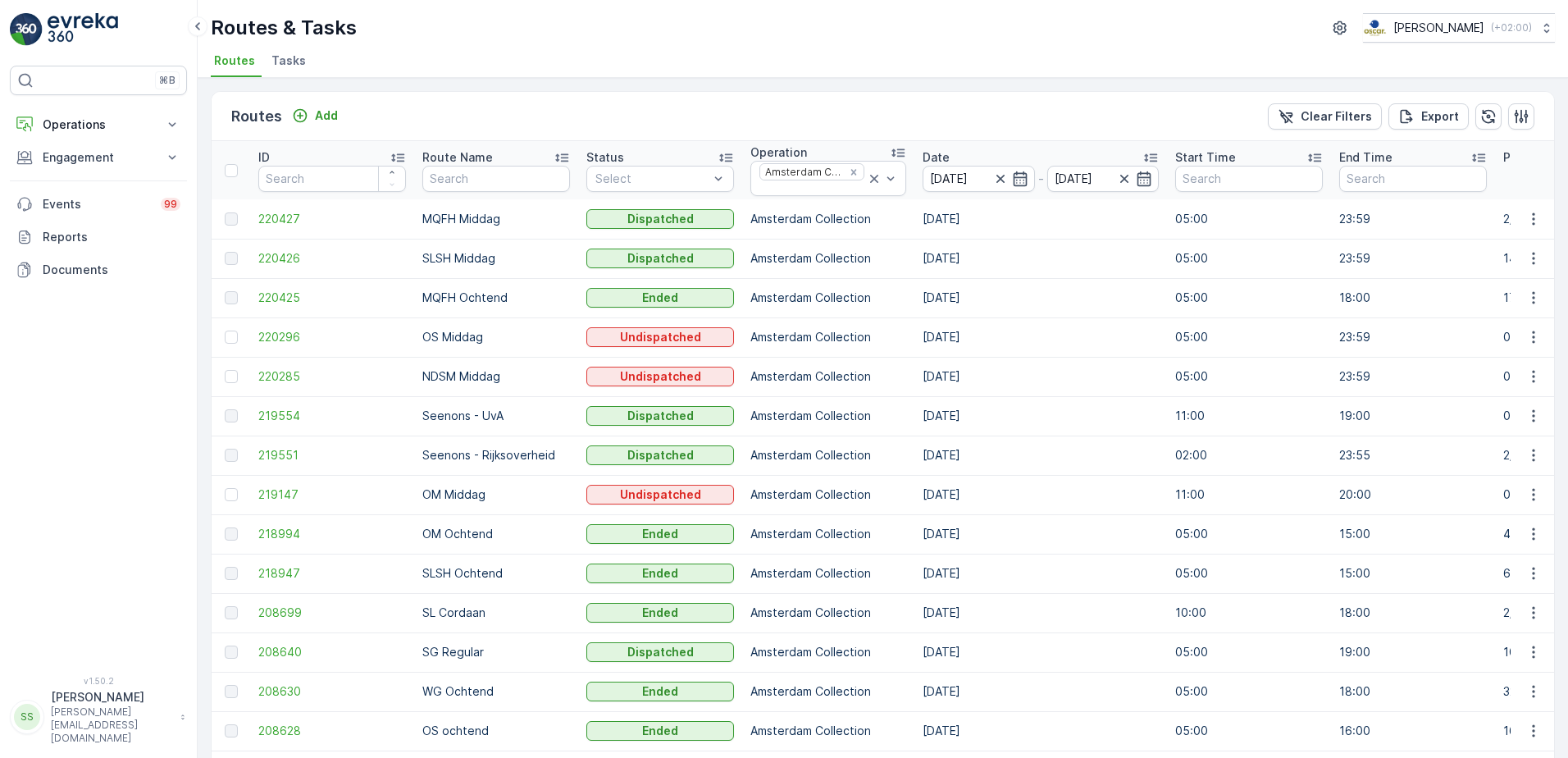
drag, startPoint x: 520, startPoint y: 24, endPoint x: 352, endPoint y: 40, distance: 168.8
click at [519, 24] on div "Routes & Tasks [PERSON_NAME] ( +02:00 )" at bounding box center [882, 28] width 1344 height 29
click at [229, 22] on p "Routes & Tasks" at bounding box center [283, 28] width 146 height 26
click at [233, 22] on p "Routes & Tasks" at bounding box center [283, 28] width 146 height 26
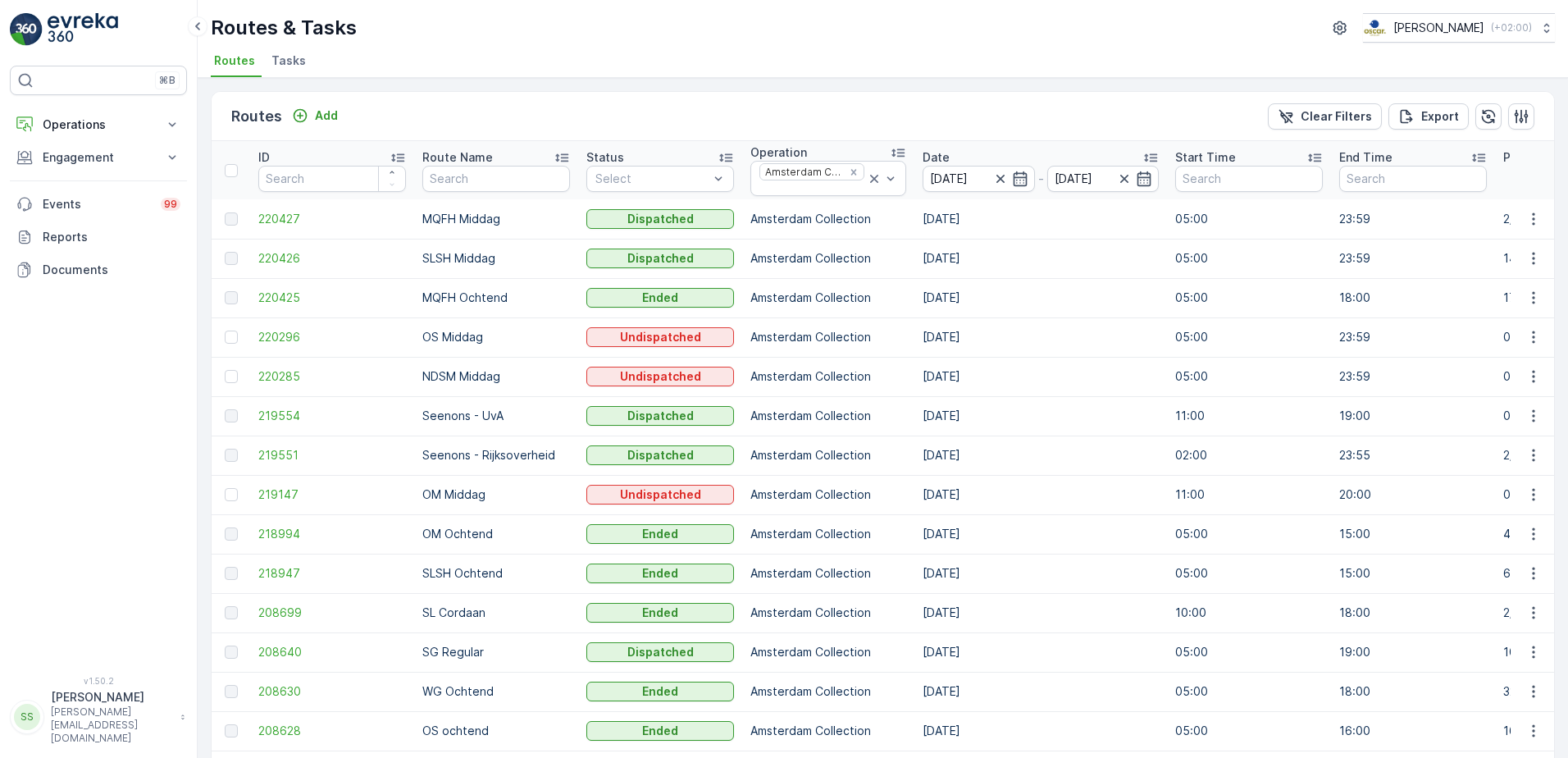
click at [861, 44] on div "Routes & Tasks Oscar Circulair ( +02:00 ) Routes Tasks" at bounding box center [882, 39] width 1370 height 78
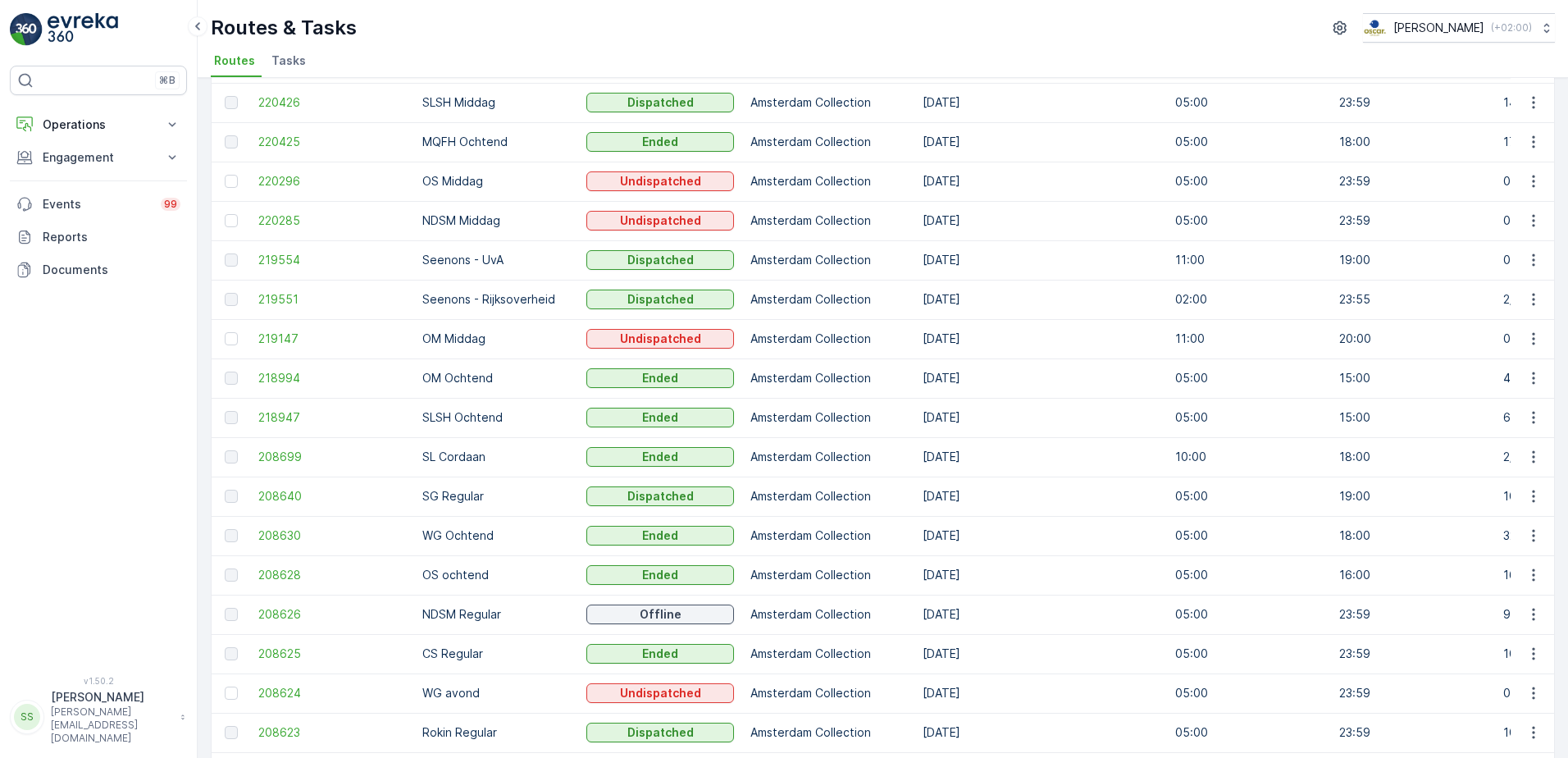
scroll to position [259, 0]
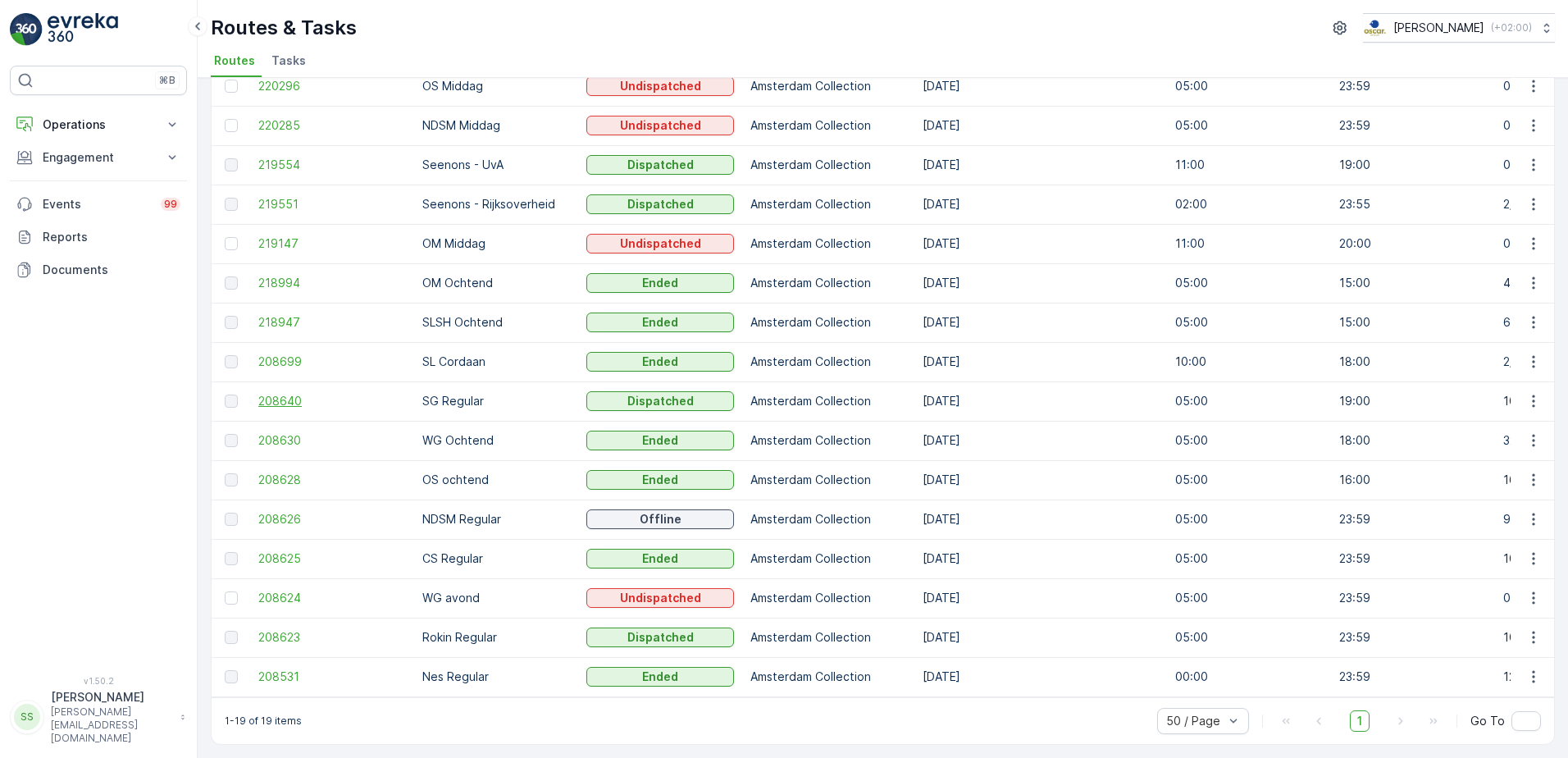
click at [273, 393] on span "208640" at bounding box center [332, 401] width 147 height 16
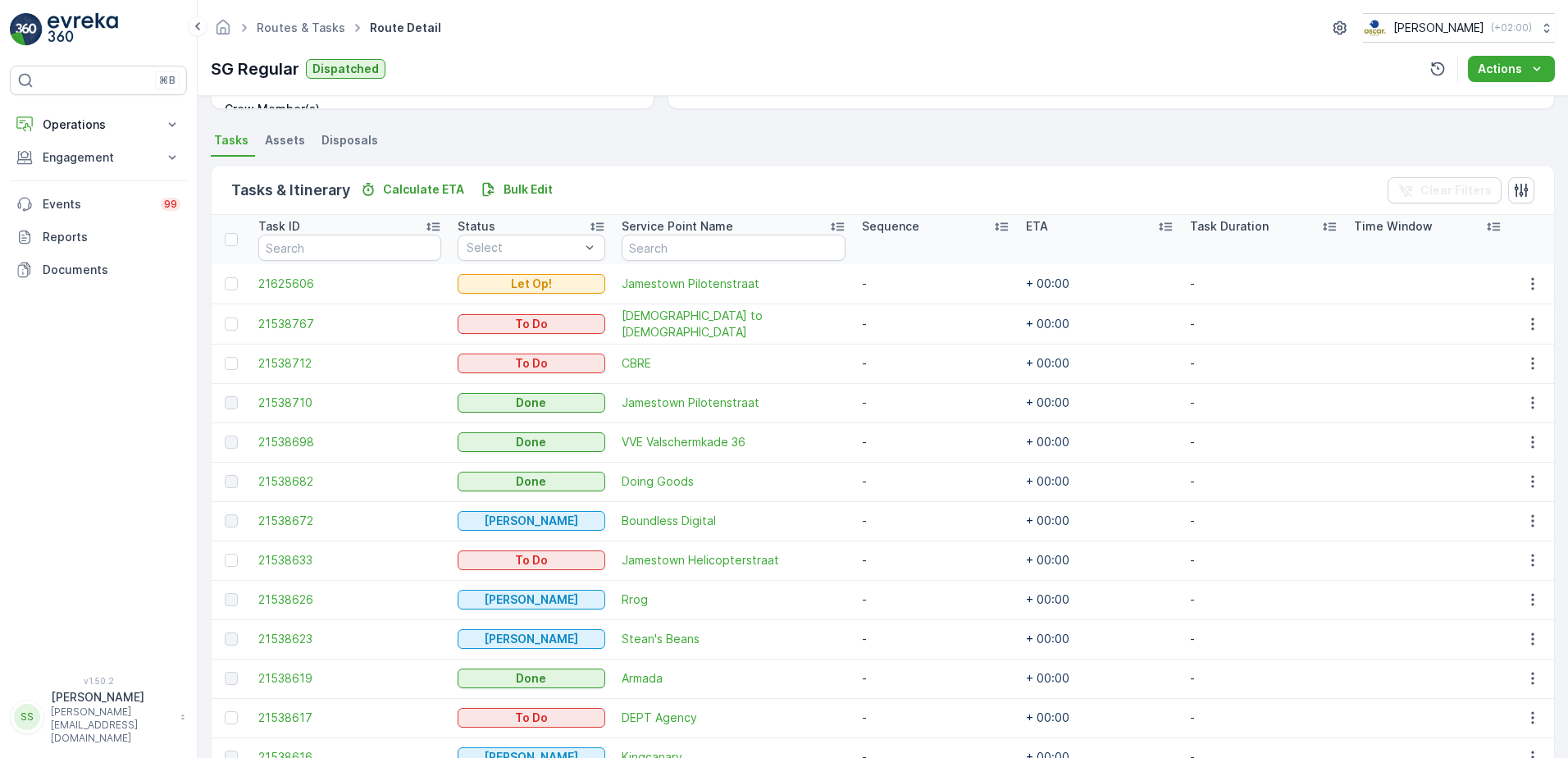
scroll to position [410, 0]
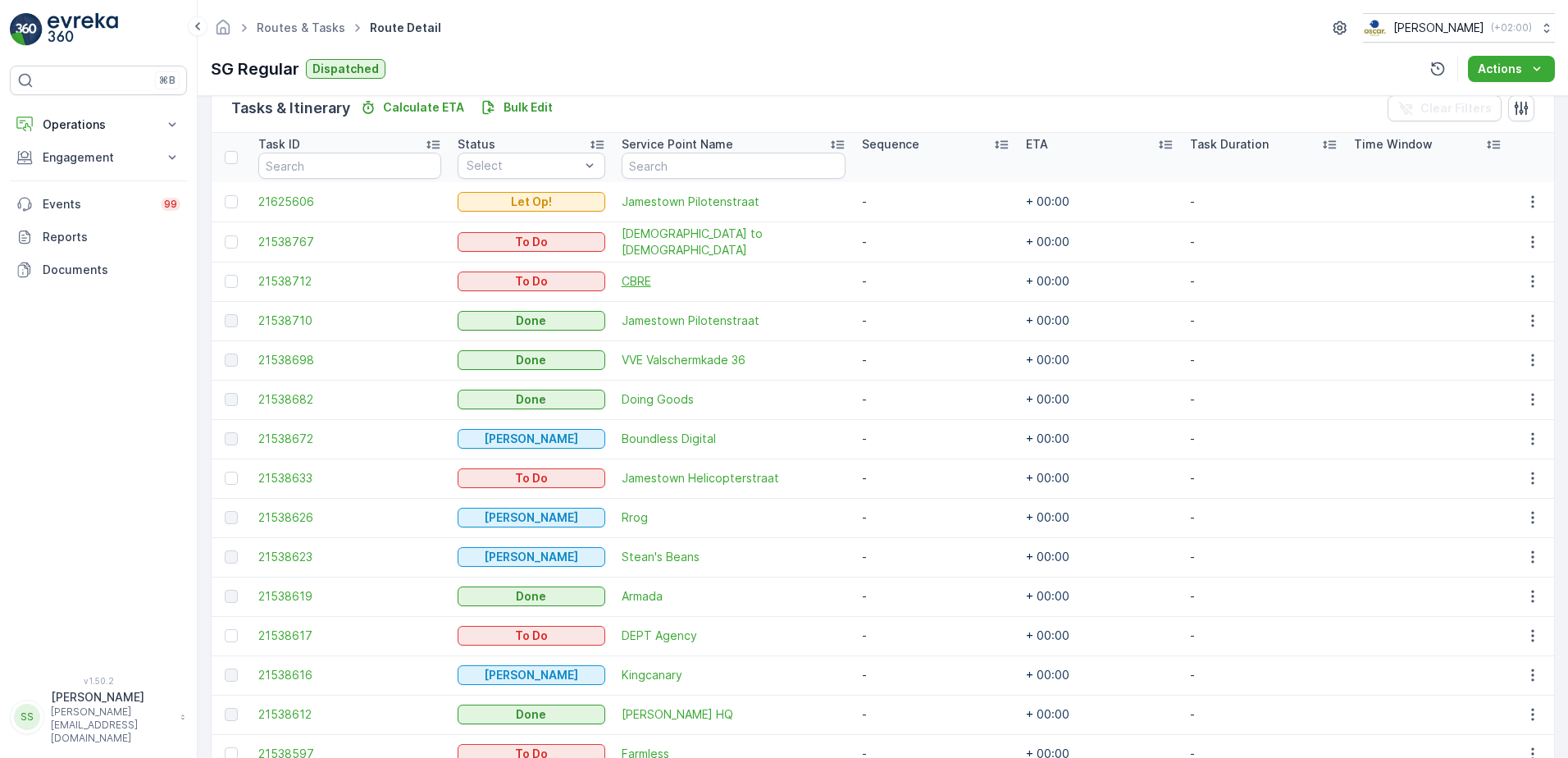
click at [657, 275] on span "CBRE" at bounding box center [733, 281] width 224 height 16
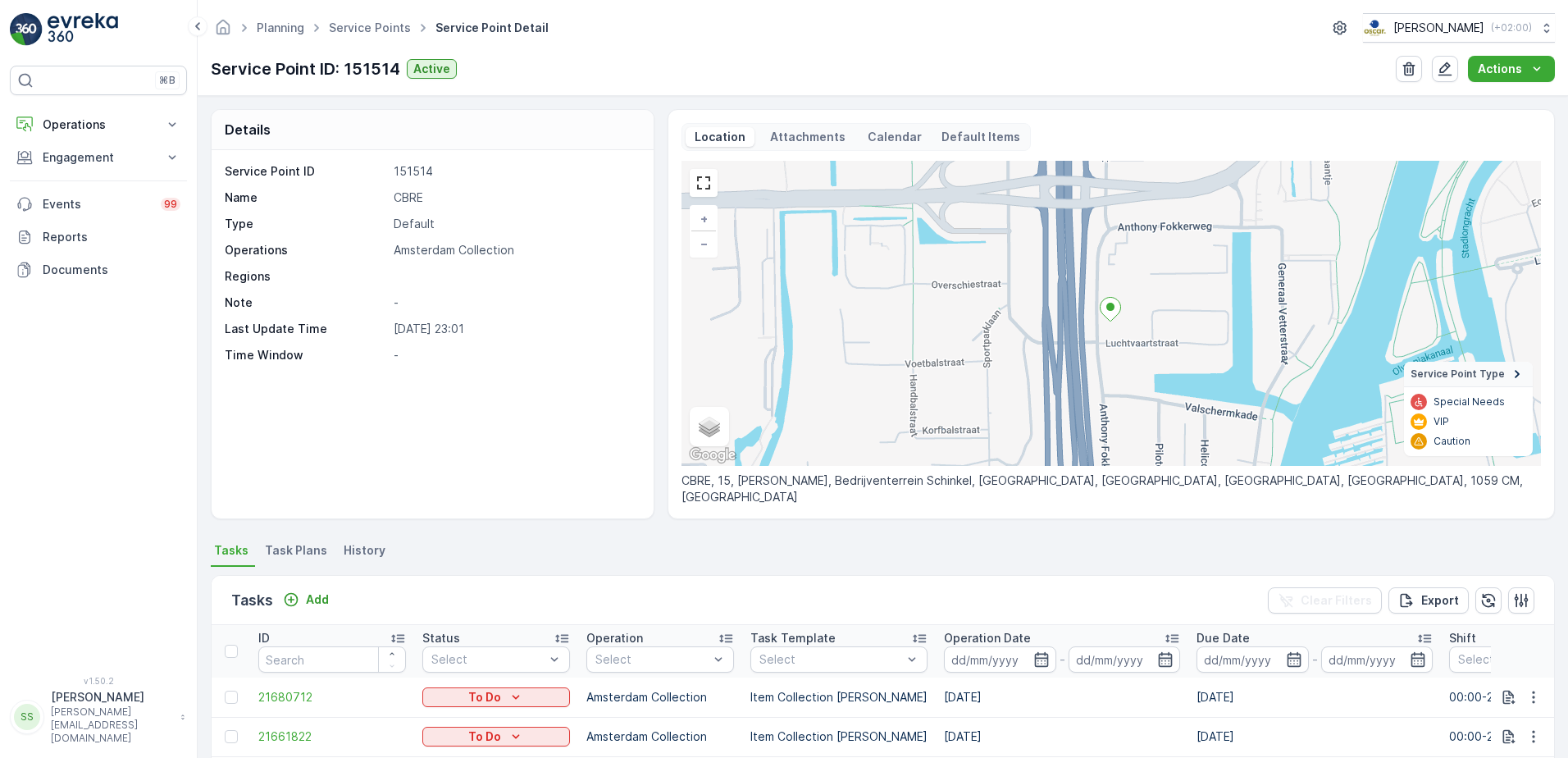
click at [526, 444] on div "Service Point ID 151514 Name CBRE Type Default Operations Amsterdam Collection …" at bounding box center [432, 334] width 442 height 368
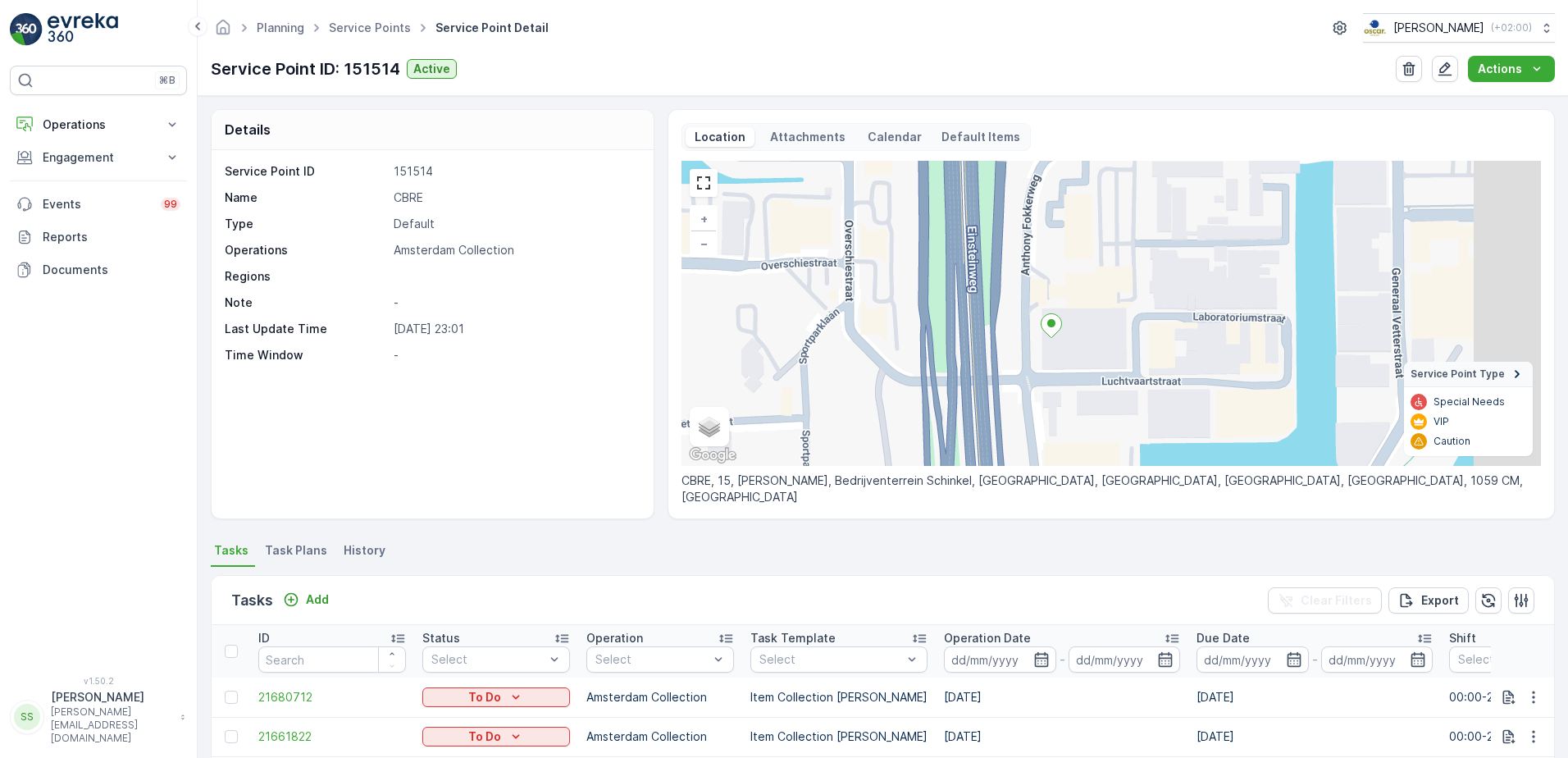
drag, startPoint x: 1132, startPoint y: 360, endPoint x: 1035, endPoint y: 344, distance: 98.3
click at [1028, 366] on div "+ − Satellite Roadmap Terrain Hybrid Leaflet Keyboard shortcuts Map Data Map da…" at bounding box center [1111, 314] width 859 height 305
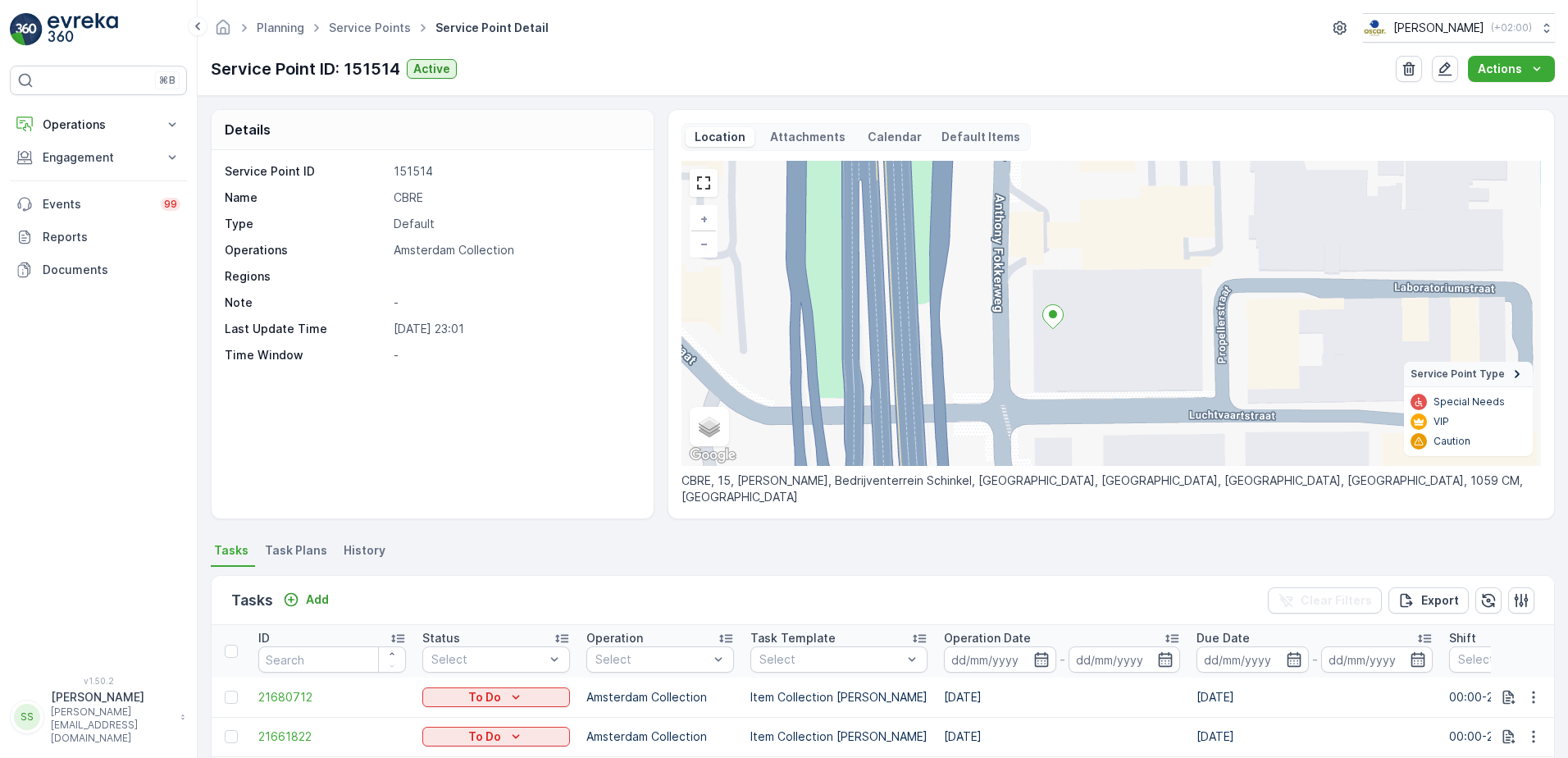
drag, startPoint x: 1019, startPoint y: 363, endPoint x: 1035, endPoint y: 350, distance: 20.6
click at [1035, 350] on div "+ − Satellite Roadmap Terrain Hybrid Leaflet Keyboard shortcuts Map Data Map da…" at bounding box center [1111, 314] width 859 height 305
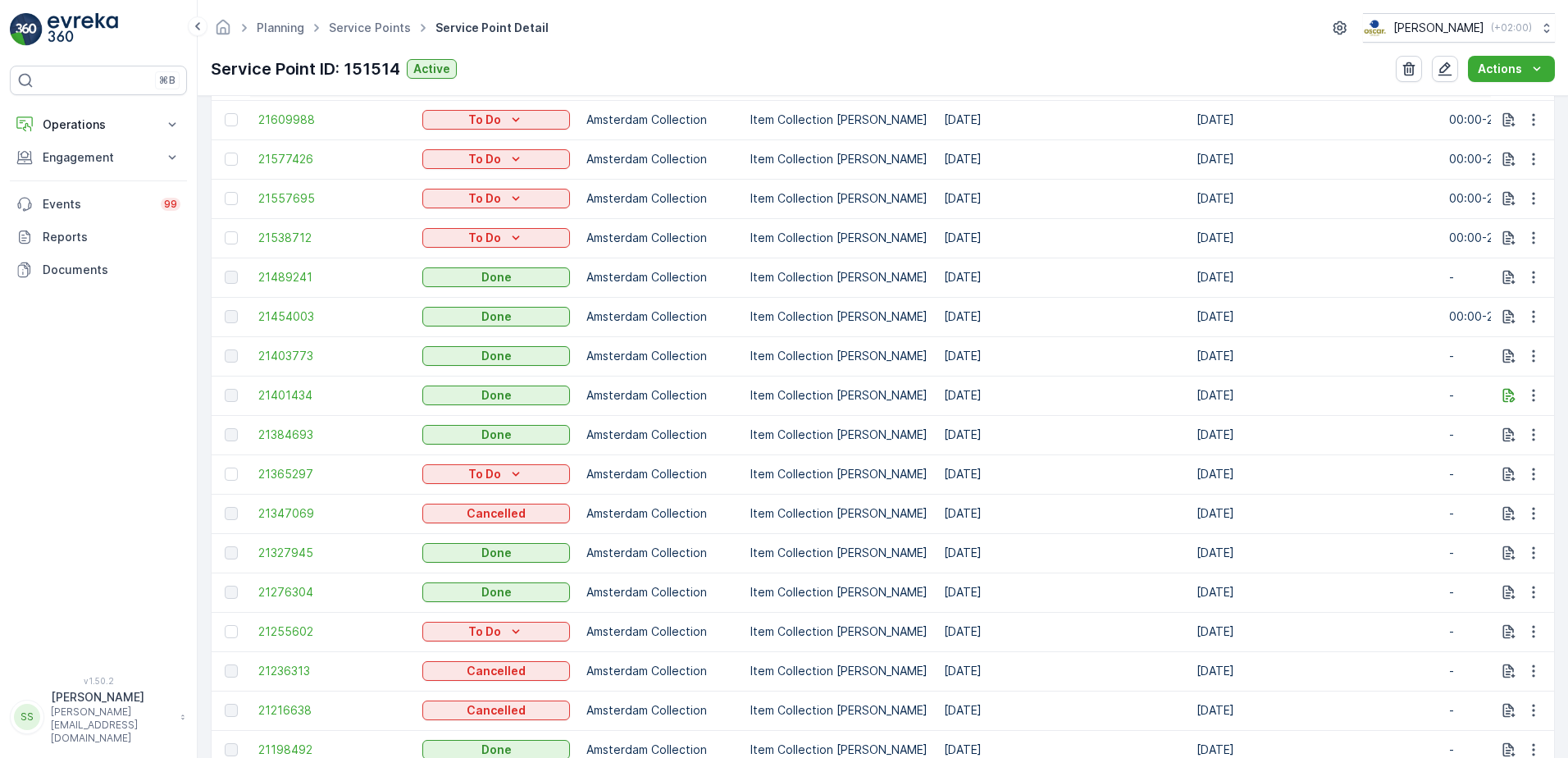
scroll to position [328, 0]
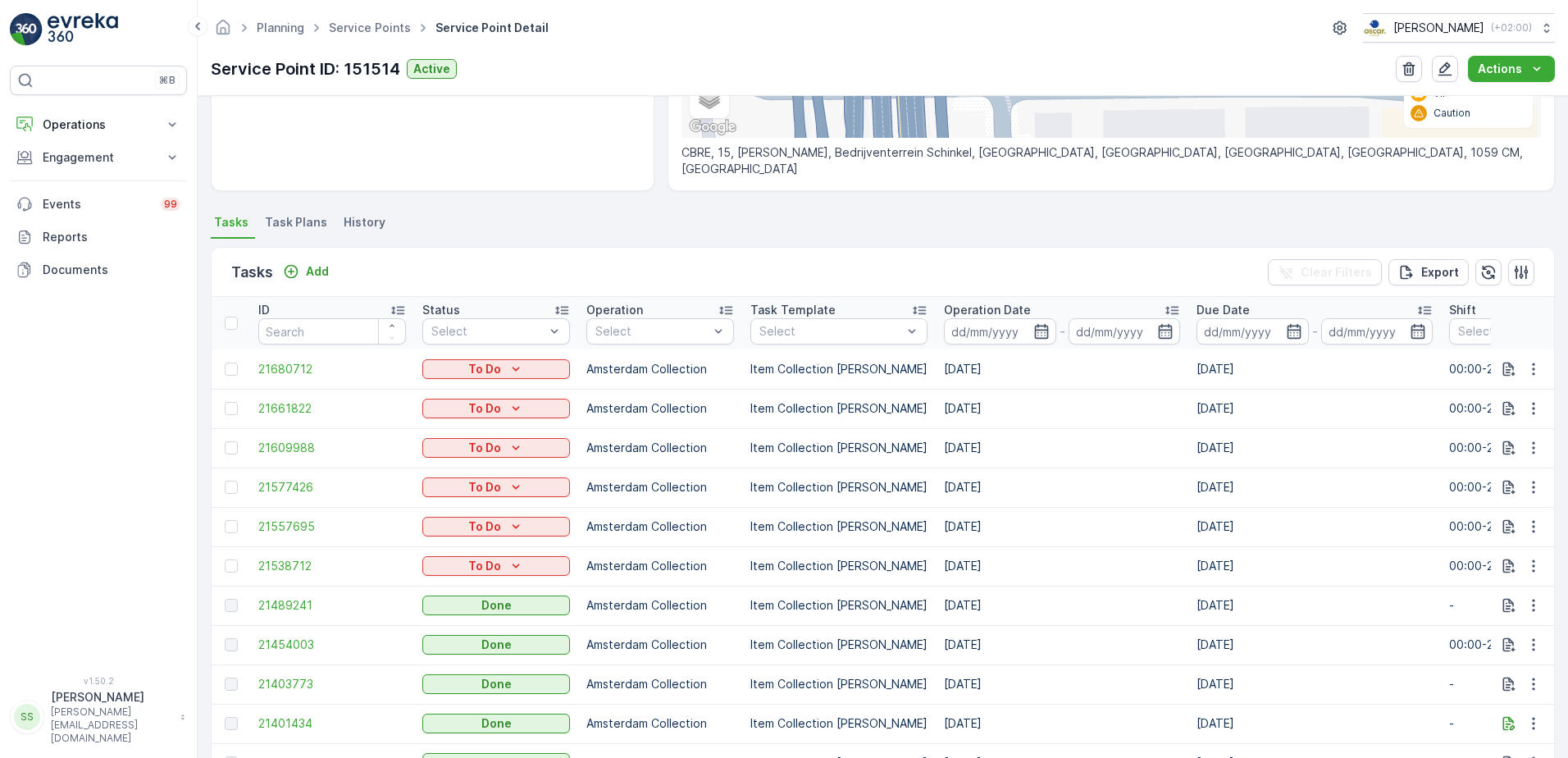
click at [936, 606] on td "08.09.2025" at bounding box center [1061, 605] width 253 height 39
drag, startPoint x: 936, startPoint y: 606, endPoint x: 1104, endPoint y: 606, distance: 168.0
click at [1105, 606] on td "08.09.2025" at bounding box center [1061, 605] width 253 height 39
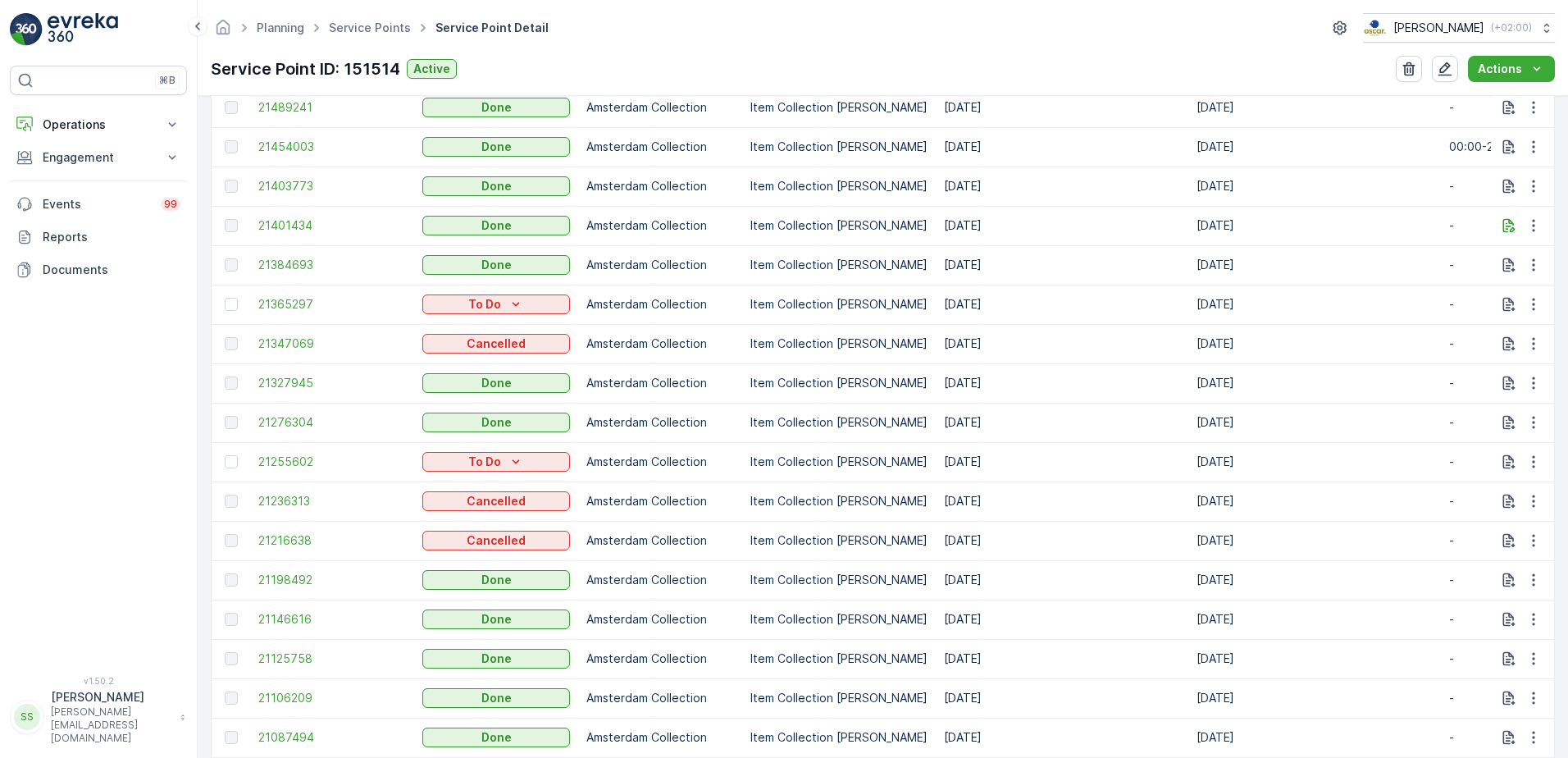
scroll to position [416, 0]
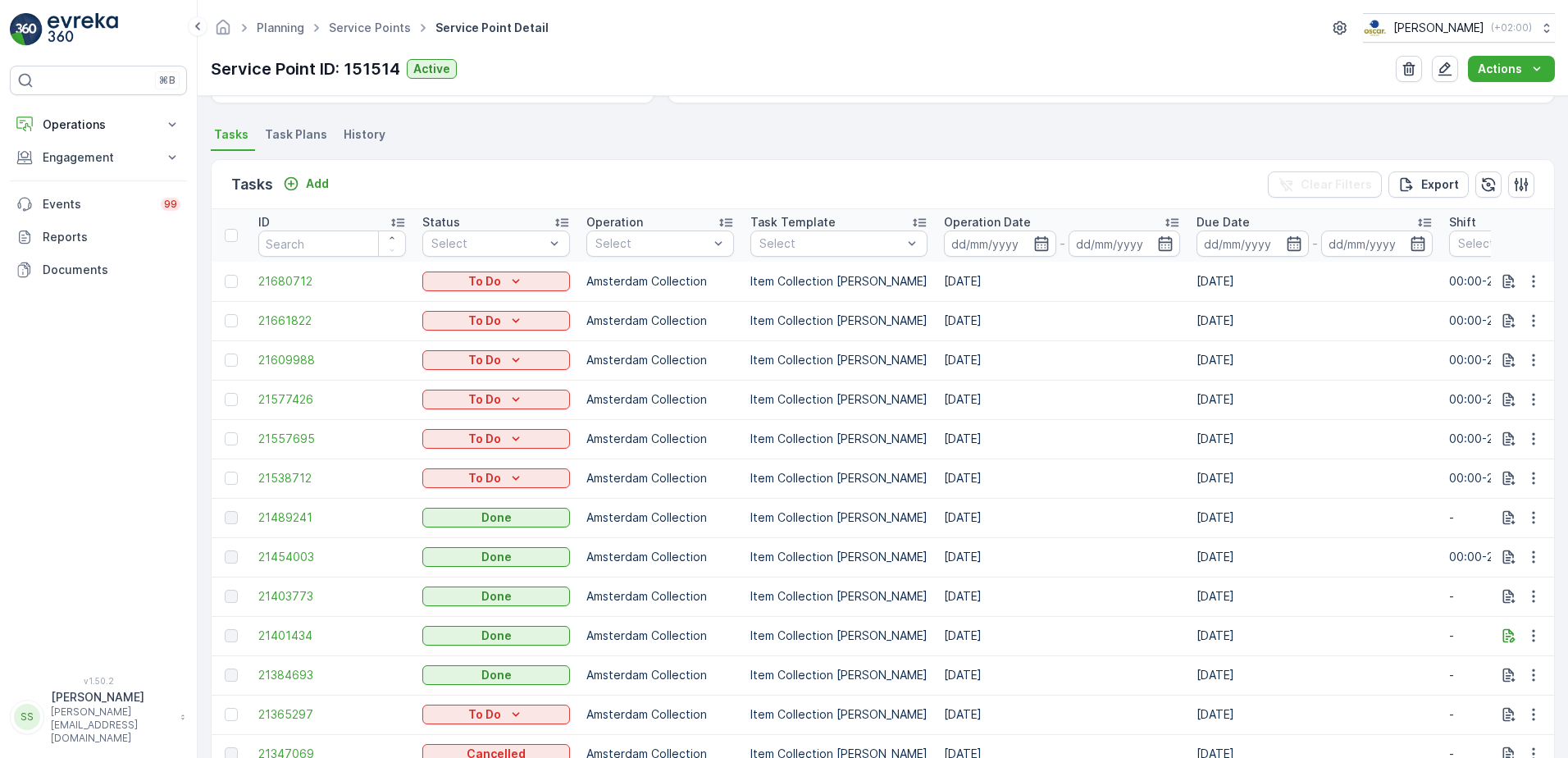
click at [970, 178] on div "Tasks Add Clear Filters Export" at bounding box center [882, 185] width 1342 height 49
click at [954, 515] on td "08.09.2025" at bounding box center [1061, 517] width 253 height 39
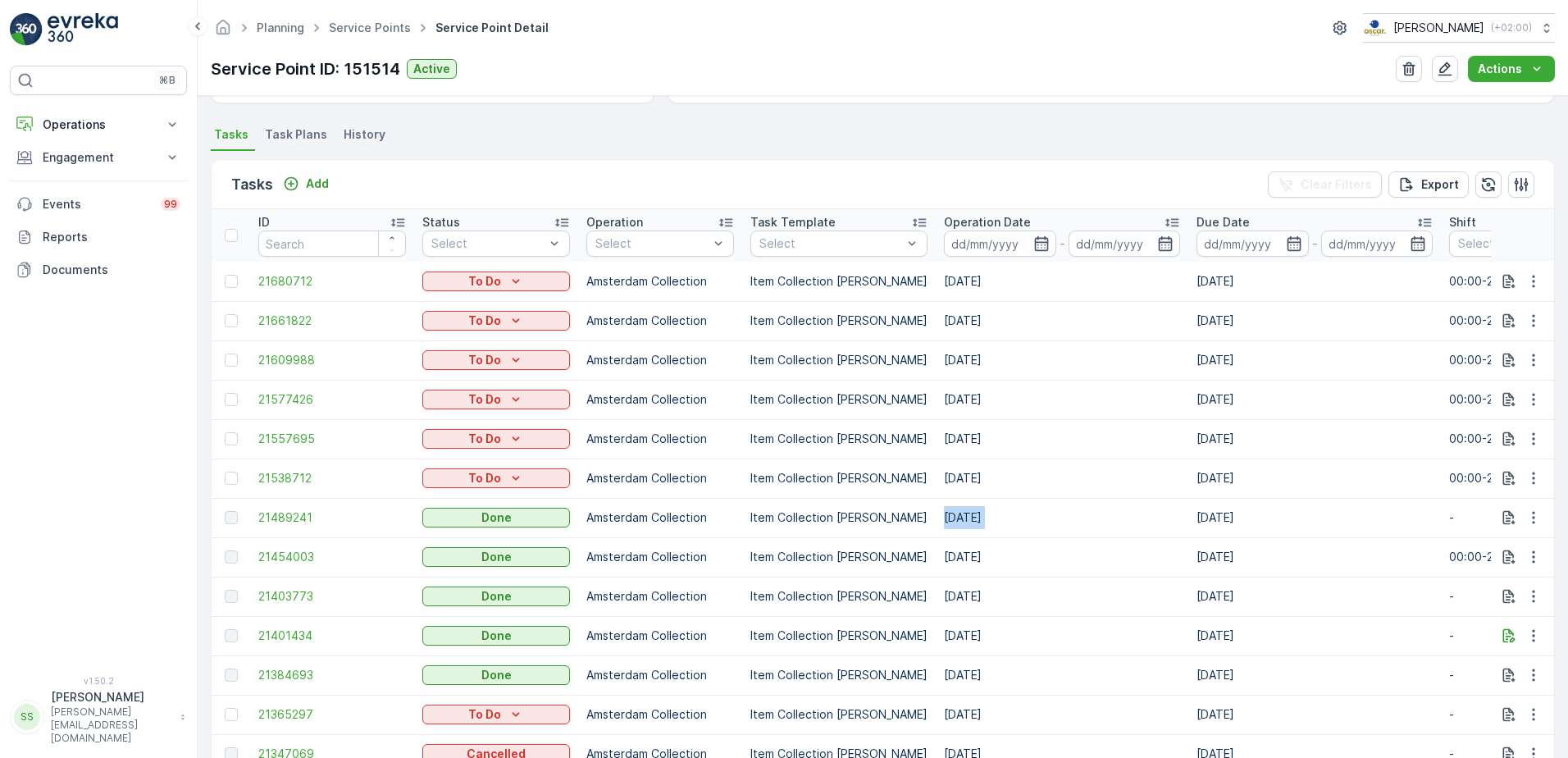
drag, startPoint x: 954, startPoint y: 515, endPoint x: 1000, endPoint y: 527, distance: 47.5
click at [1042, 523] on td "08.09.2025" at bounding box center [1061, 517] width 253 height 39
click at [949, 521] on td "08.09.2025" at bounding box center [1061, 517] width 253 height 39
click at [949, 522] on td "08.09.2025" at bounding box center [1061, 517] width 253 height 39
click at [949, 522] on td "08.09.2025" at bounding box center [1061, 517] width 253 height 39
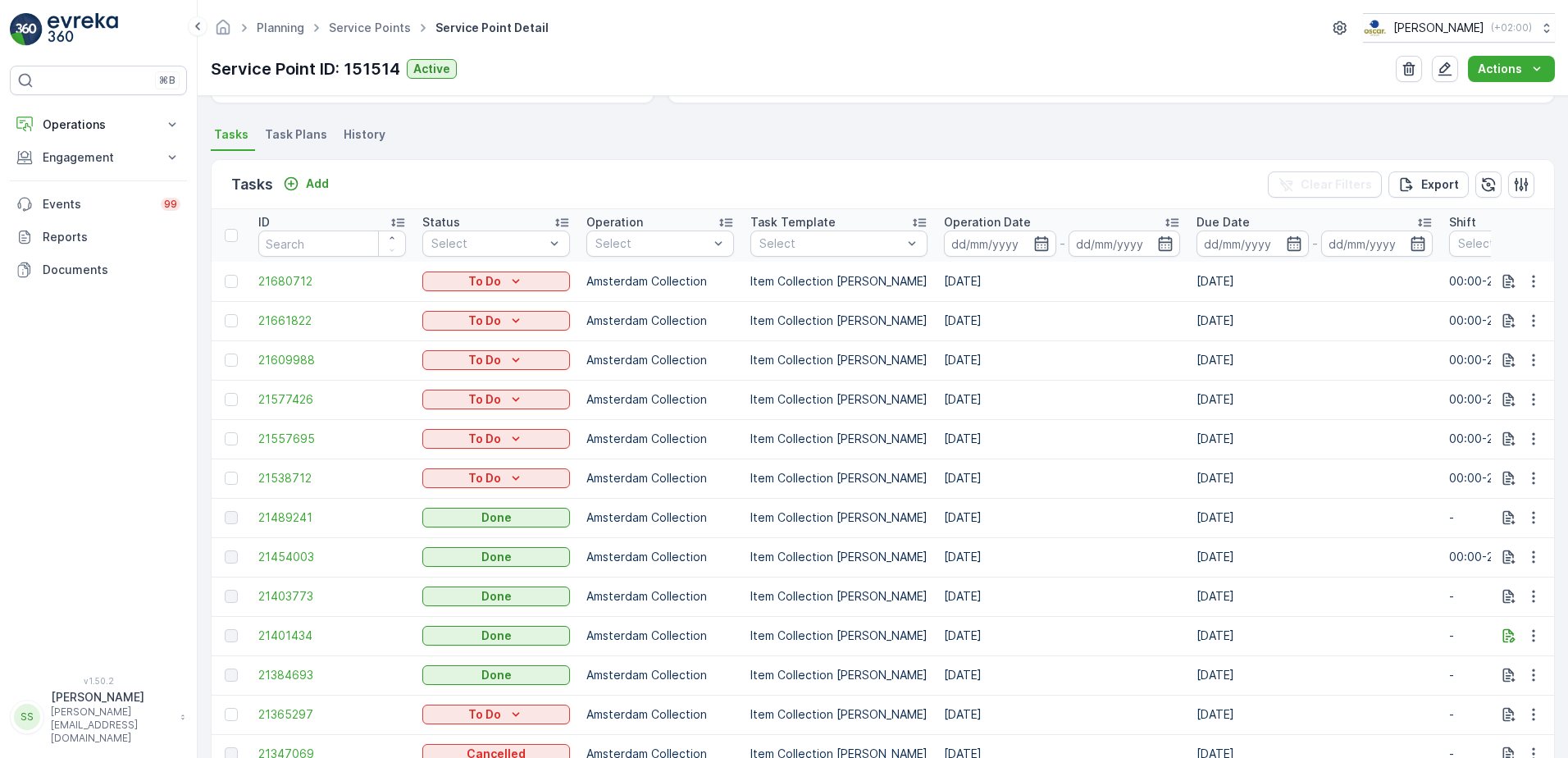
click at [949, 520] on td "08.09.2025" at bounding box center [1061, 517] width 253 height 39
drag, startPoint x: 949, startPoint y: 520, endPoint x: 911, endPoint y: 518, distance: 38.1
click at [910, 518] on p "Item Collection [PERSON_NAME]" at bounding box center [838, 517] width 177 height 16
drag, startPoint x: 932, startPoint y: 518, endPoint x: 1008, endPoint y: 517, distance: 76.0
click at [1008, 517] on td "08.09.2025" at bounding box center [1061, 517] width 253 height 39
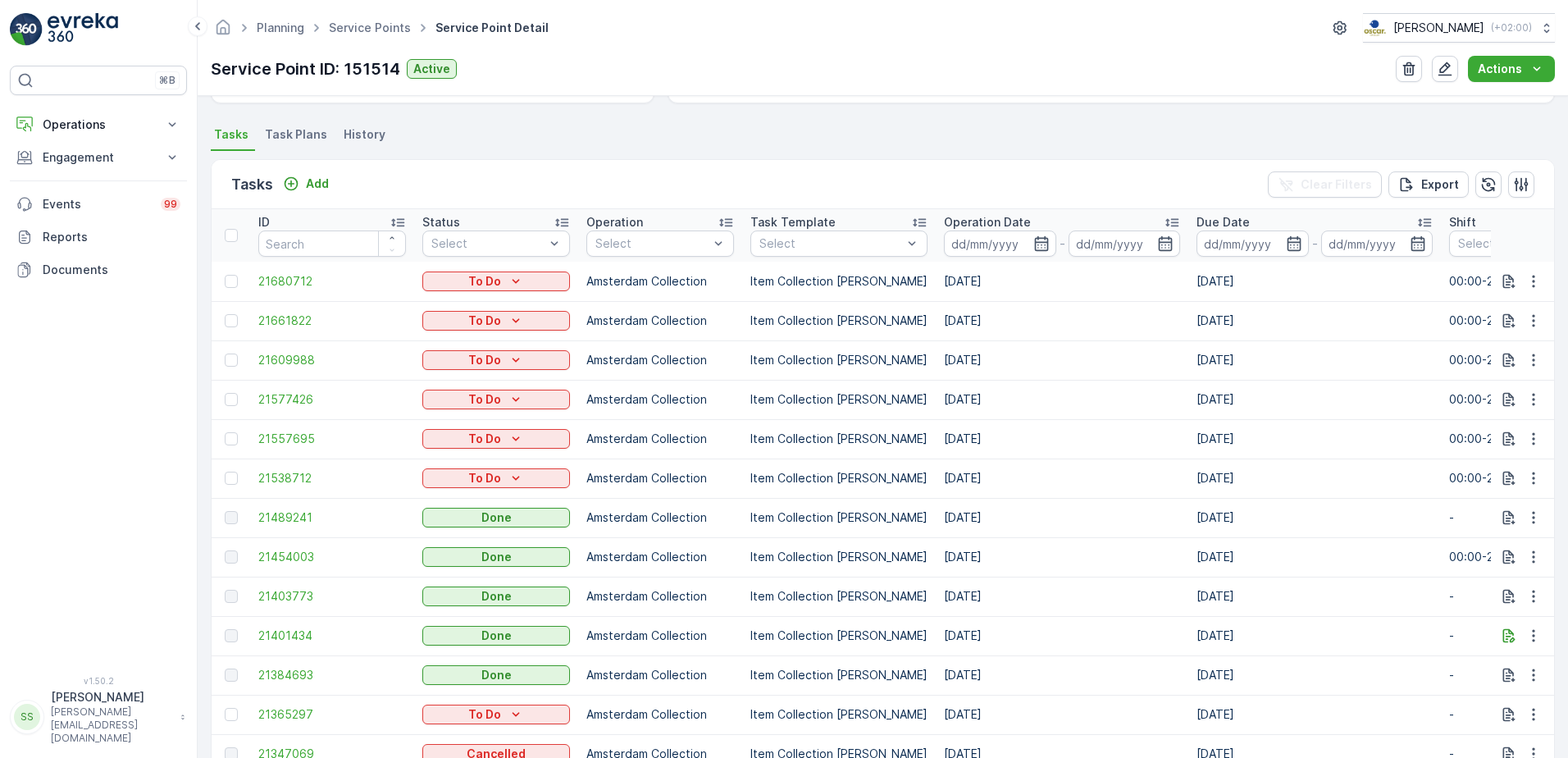
drag, startPoint x: 1008, startPoint y: 517, endPoint x: 1227, endPoint y: 521, distance: 219.0
click at [1227, 521] on td "08.09.2025" at bounding box center [1314, 517] width 253 height 39
click at [717, 557] on p "Amsterdam Collection" at bounding box center [660, 557] width 147 height 16
click at [860, 526] on td "Item Collection [PERSON_NAME]" at bounding box center [838, 517] width 193 height 39
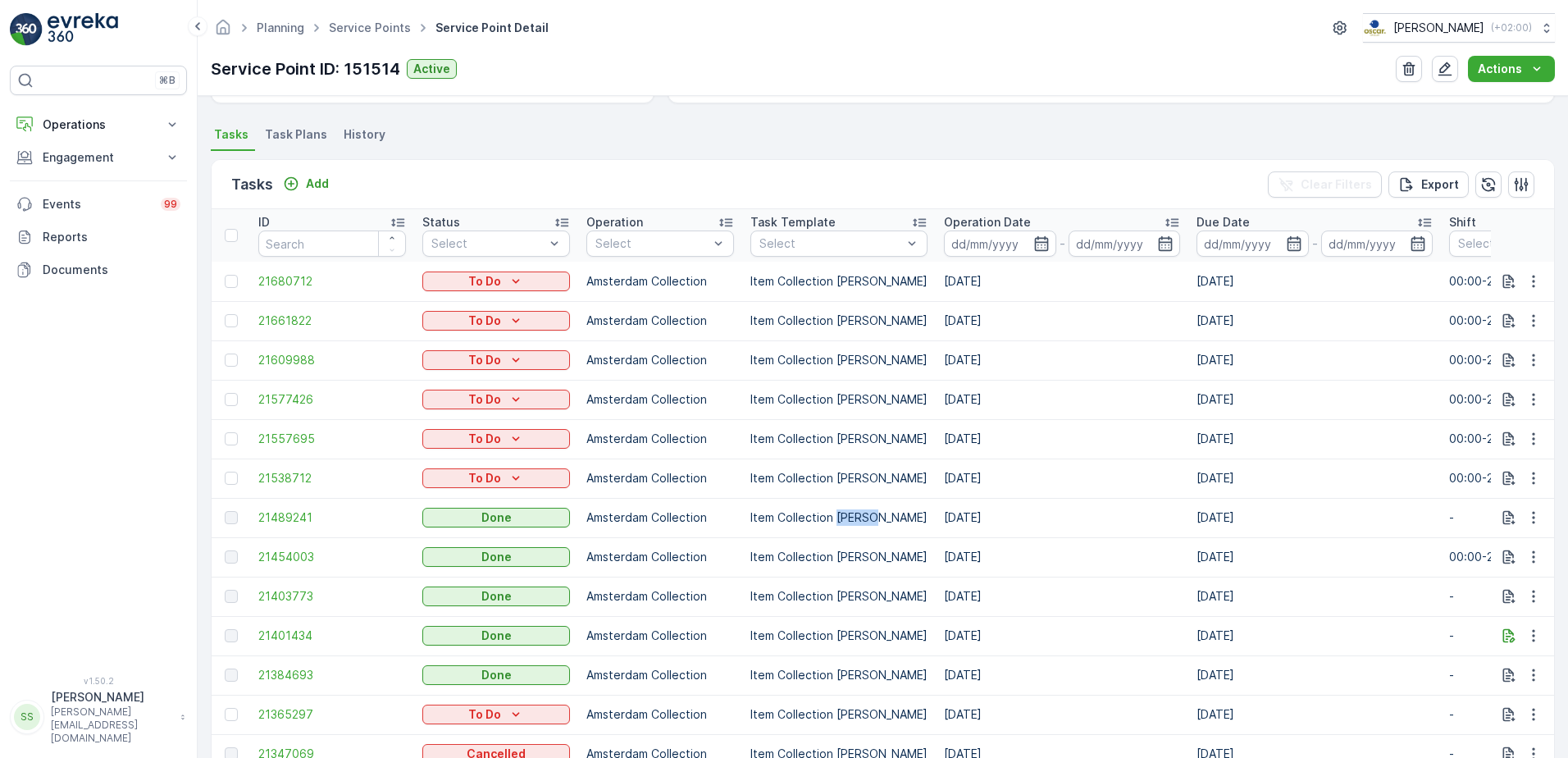
click at [860, 526] on td "Item Collection [PERSON_NAME]" at bounding box center [838, 517] width 193 height 39
drag, startPoint x: 860, startPoint y: 526, endPoint x: 784, endPoint y: 526, distance: 76.0
click at [784, 526] on td "Item Collection [PERSON_NAME]" at bounding box center [838, 517] width 193 height 39
drag, startPoint x: 784, startPoint y: 526, endPoint x: 794, endPoint y: 522, distance: 10.8
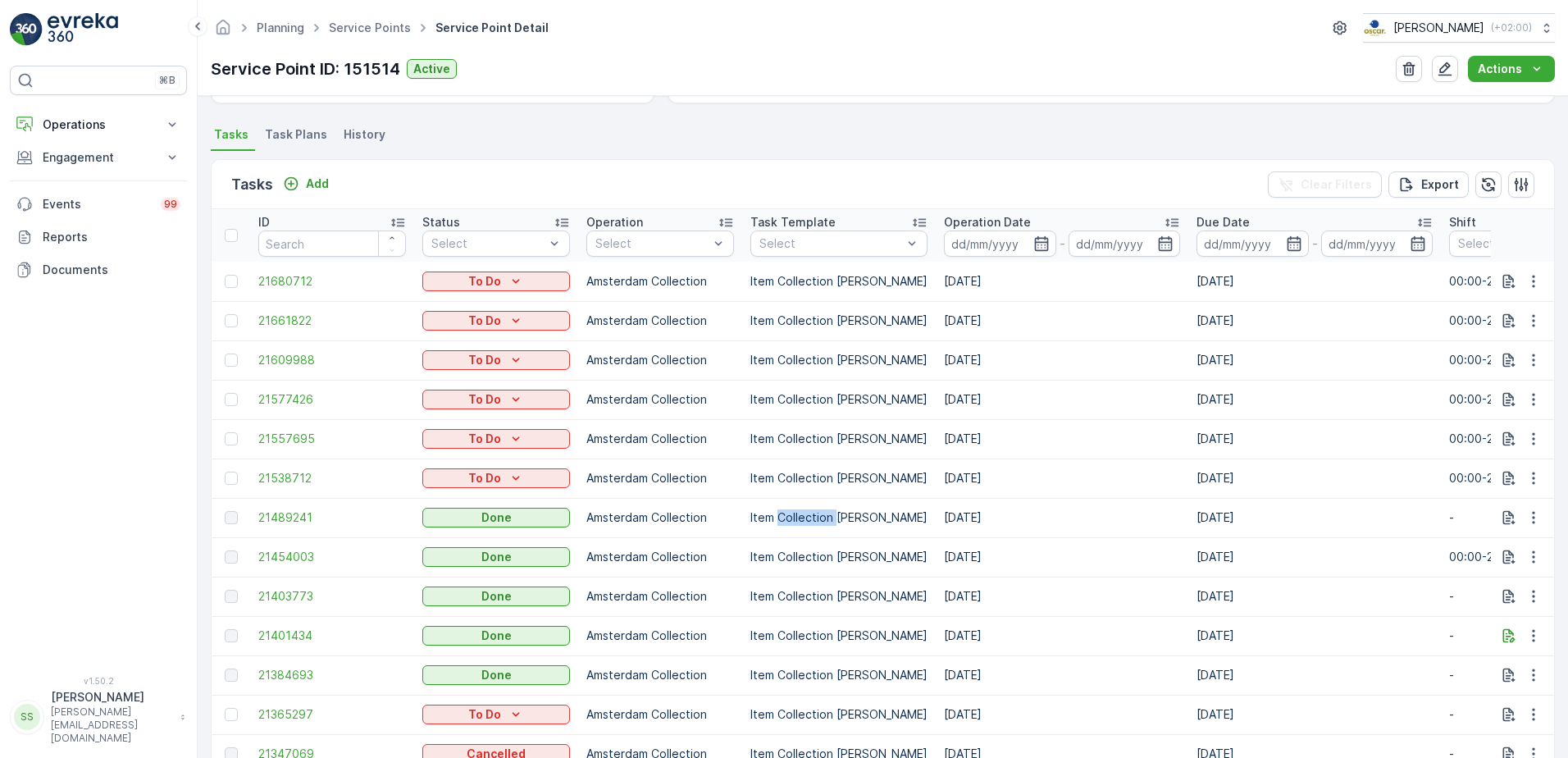
click at [794, 522] on p "Item Collection [PERSON_NAME]" at bounding box center [838, 517] width 177 height 16
drag, startPoint x: 794, startPoint y: 522, endPoint x: 837, endPoint y: 588, distance: 78.8
click at [837, 588] on p "Item Collection [PERSON_NAME]" at bounding box center [838, 596] width 177 height 16
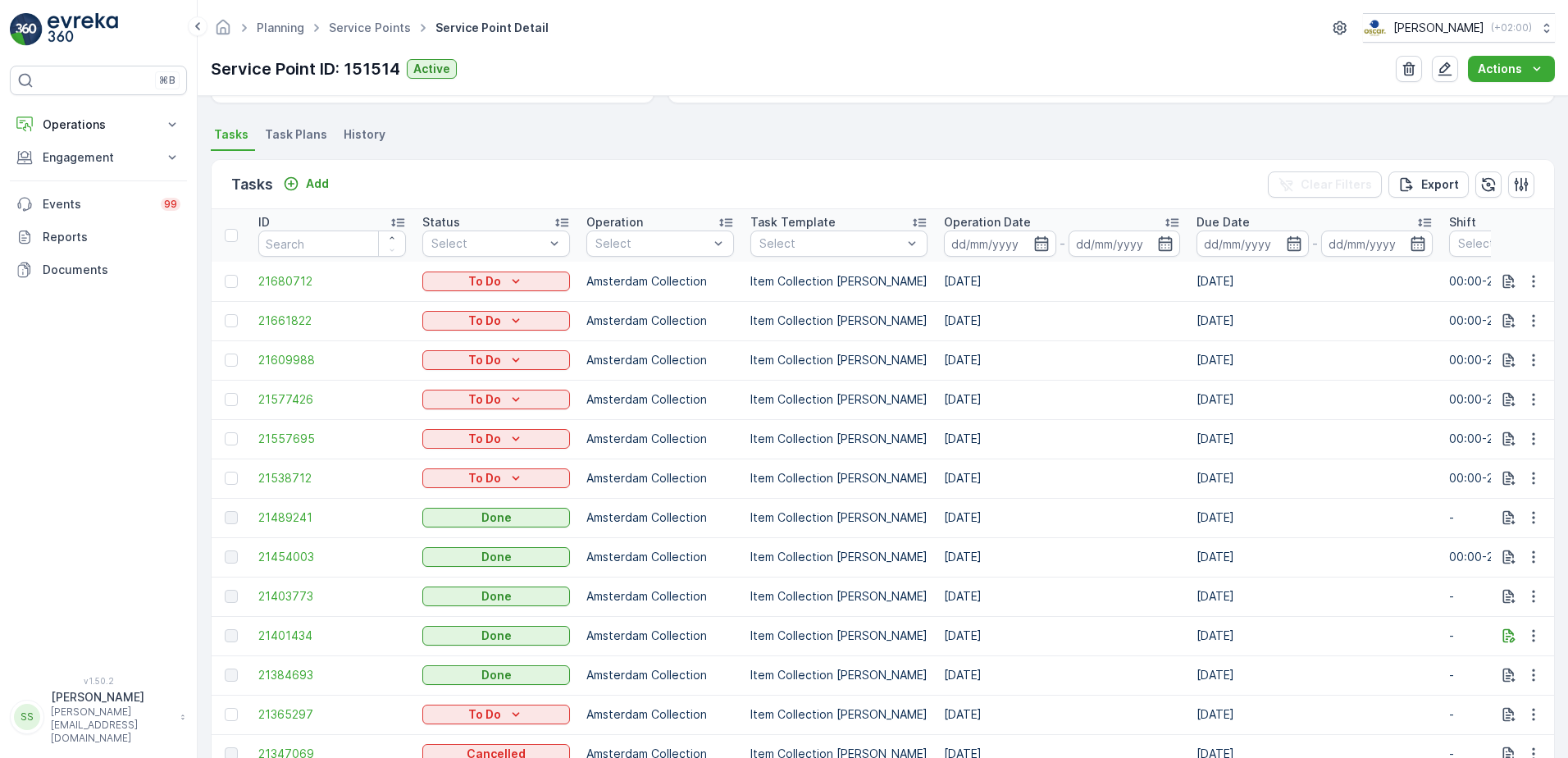
scroll to position [0, 0]
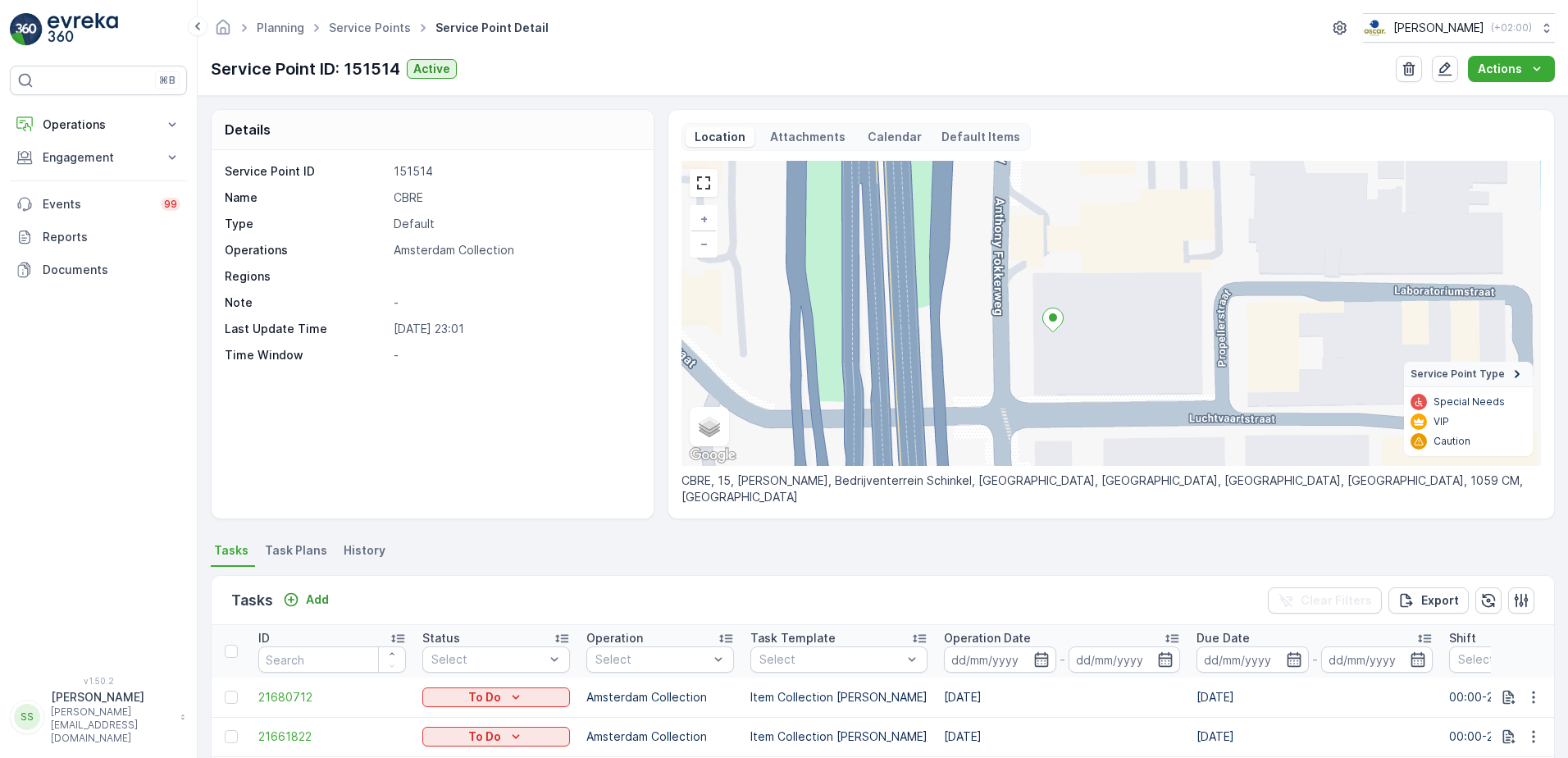
click at [635, 42] on div "Planning Service Points Service Point Detail Oscar Circulair ( +02:00 )" at bounding box center [882, 28] width 1344 height 29
click at [606, 238] on div "Service Point ID 151514 Name CBRE Type Default Operations Amsterdam Collection …" at bounding box center [429, 262] width 411 height 200
click at [446, 254] on p "Amsterdam Collection" at bounding box center [515, 249] width 242 height 16
click at [447, 254] on p "Amsterdam Collection" at bounding box center [515, 249] width 242 height 16
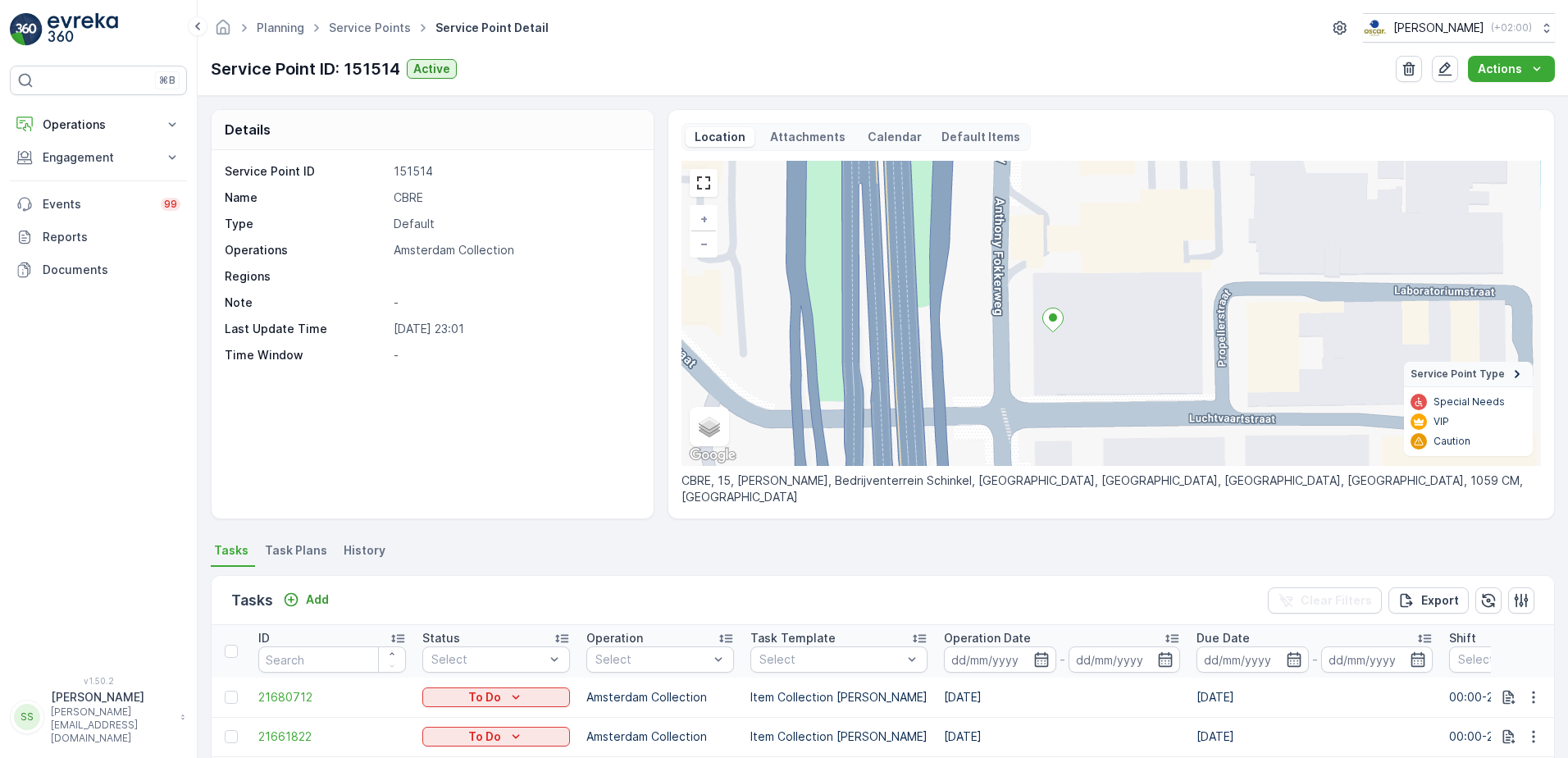
drag, startPoint x: 447, startPoint y: 254, endPoint x: 555, endPoint y: 286, distance: 112.6
click at [555, 286] on div "Service Point ID 151514 Name CBRE Type Default Operations Amsterdam Collection …" at bounding box center [429, 262] width 411 height 200
click at [455, 351] on p "-" at bounding box center [515, 355] width 242 height 16
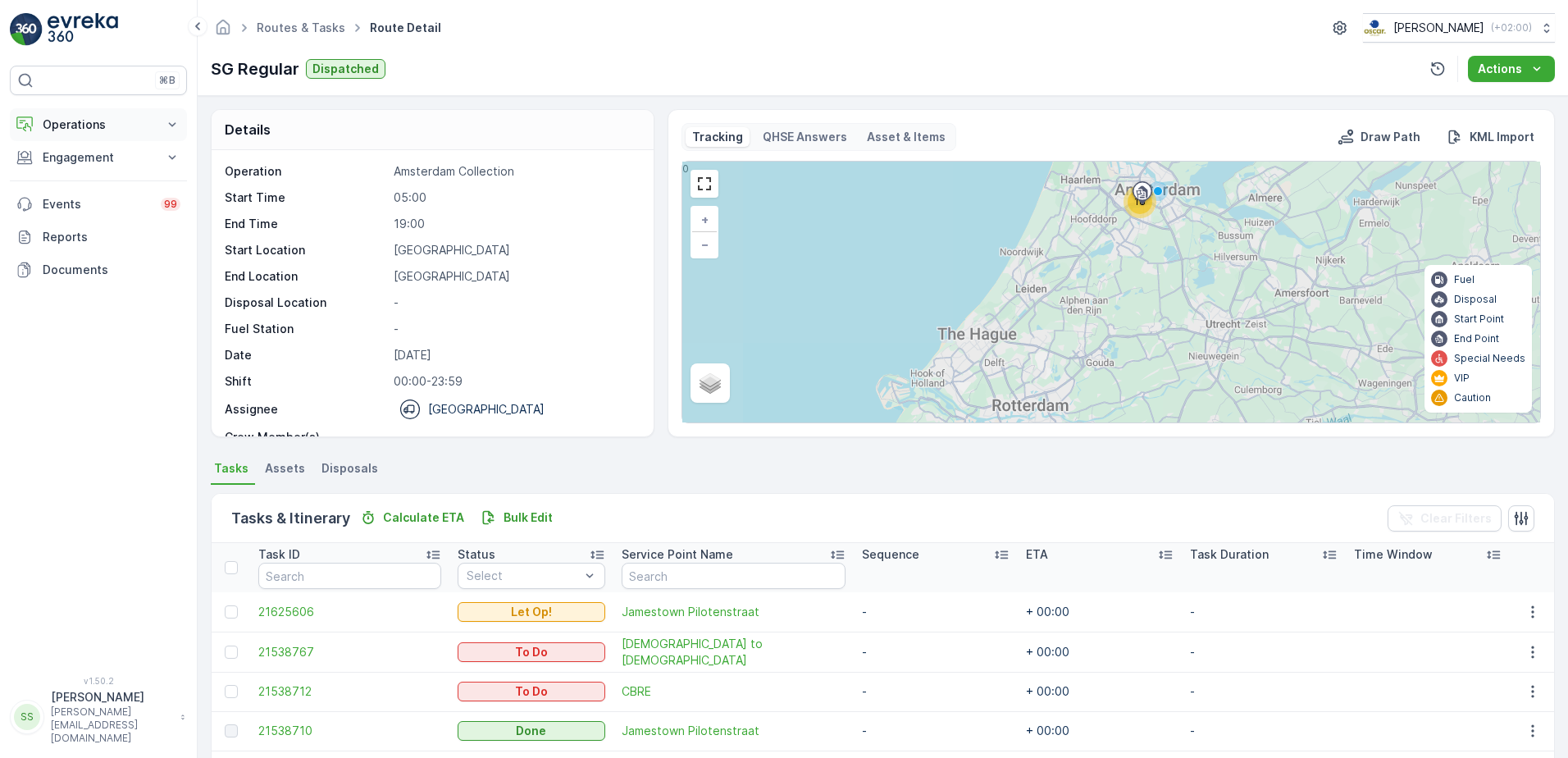
click at [94, 127] on p "Operations" at bounding box center [98, 124] width 112 height 16
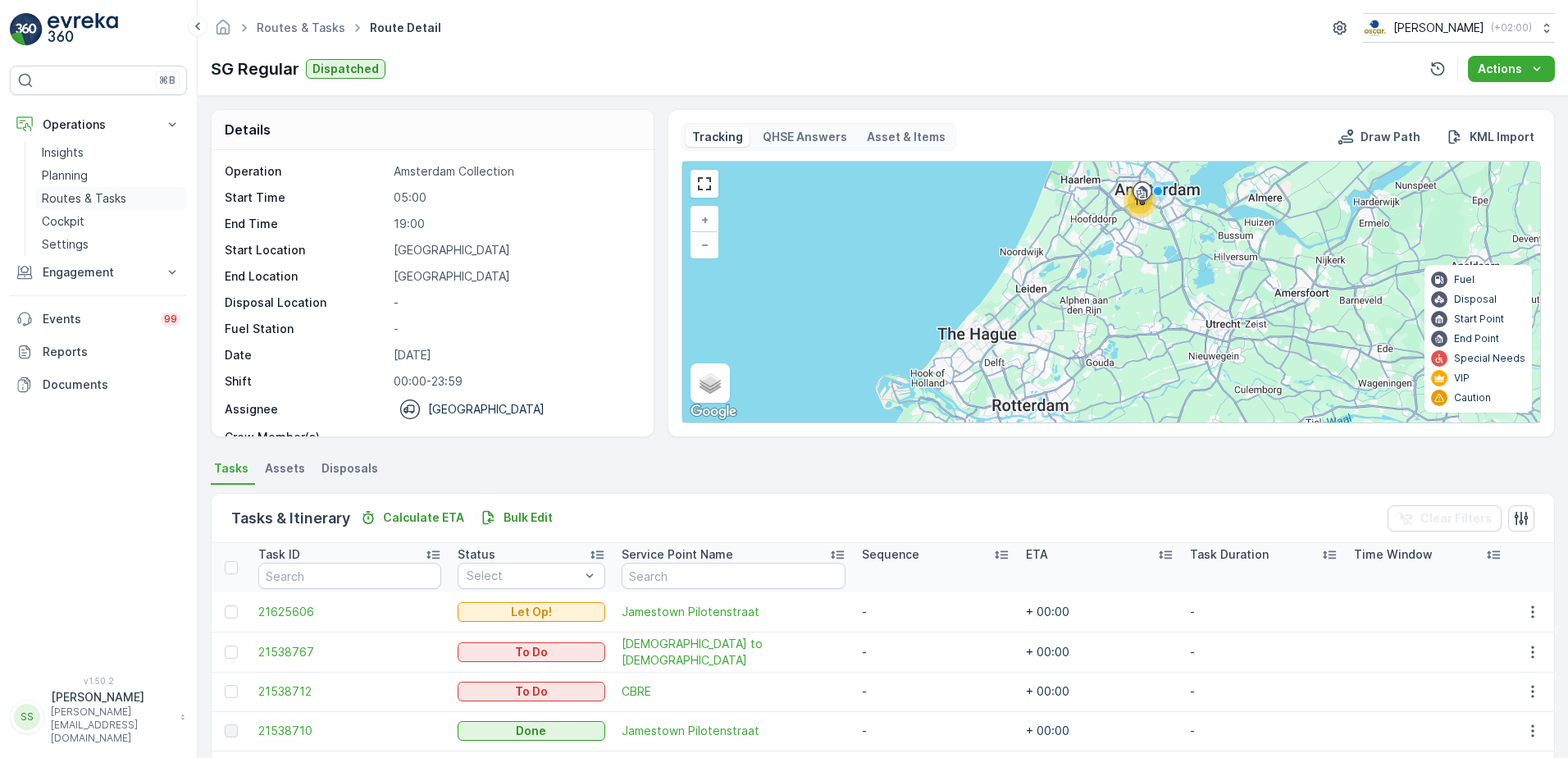
click at [71, 206] on p "Routes & Tasks" at bounding box center [84, 198] width 85 height 16
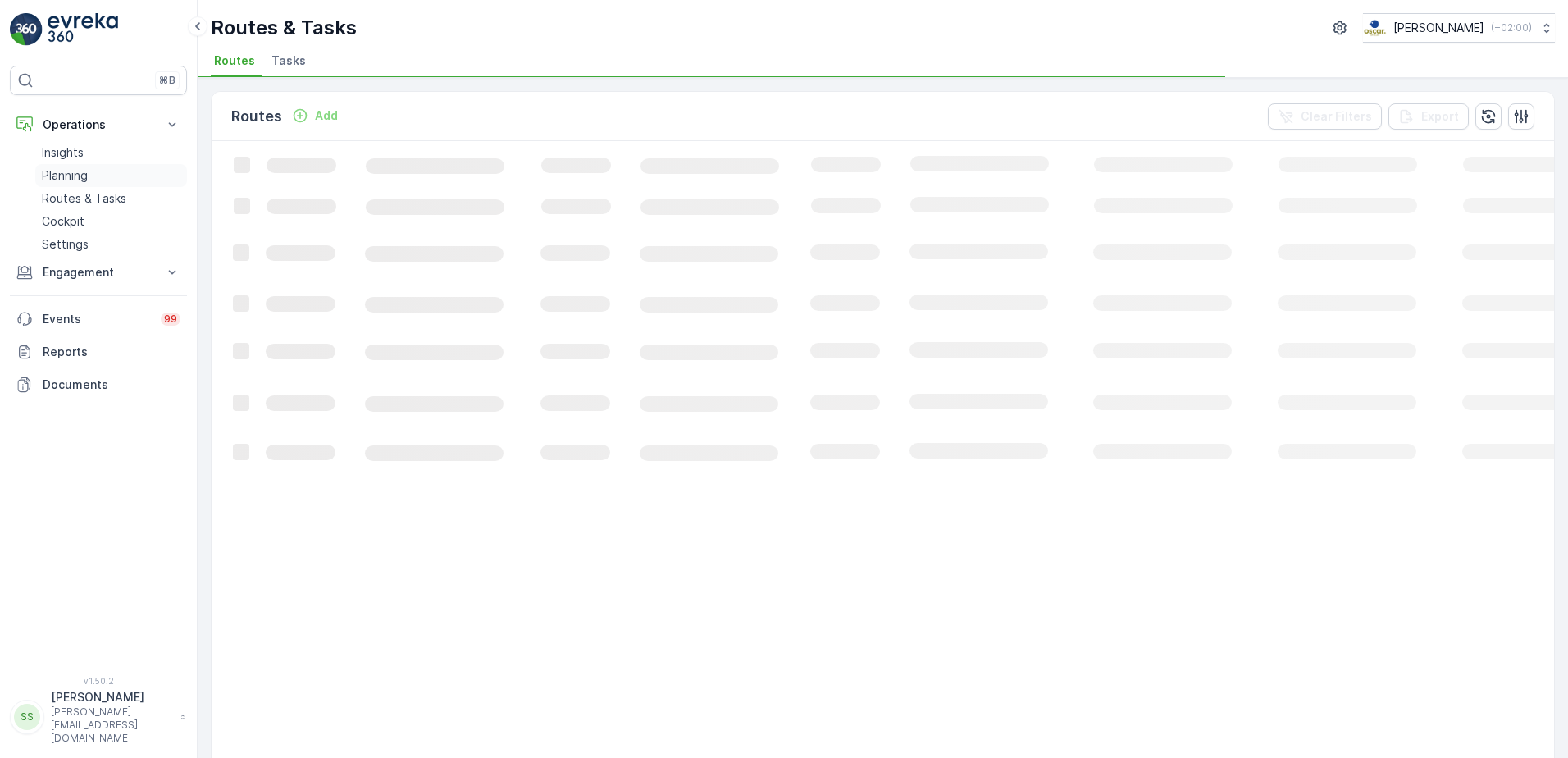
click at [68, 176] on p "Planning" at bounding box center [64, 175] width 46 height 16
click at [410, 55] on span "Service Points" at bounding box center [420, 61] width 83 height 16
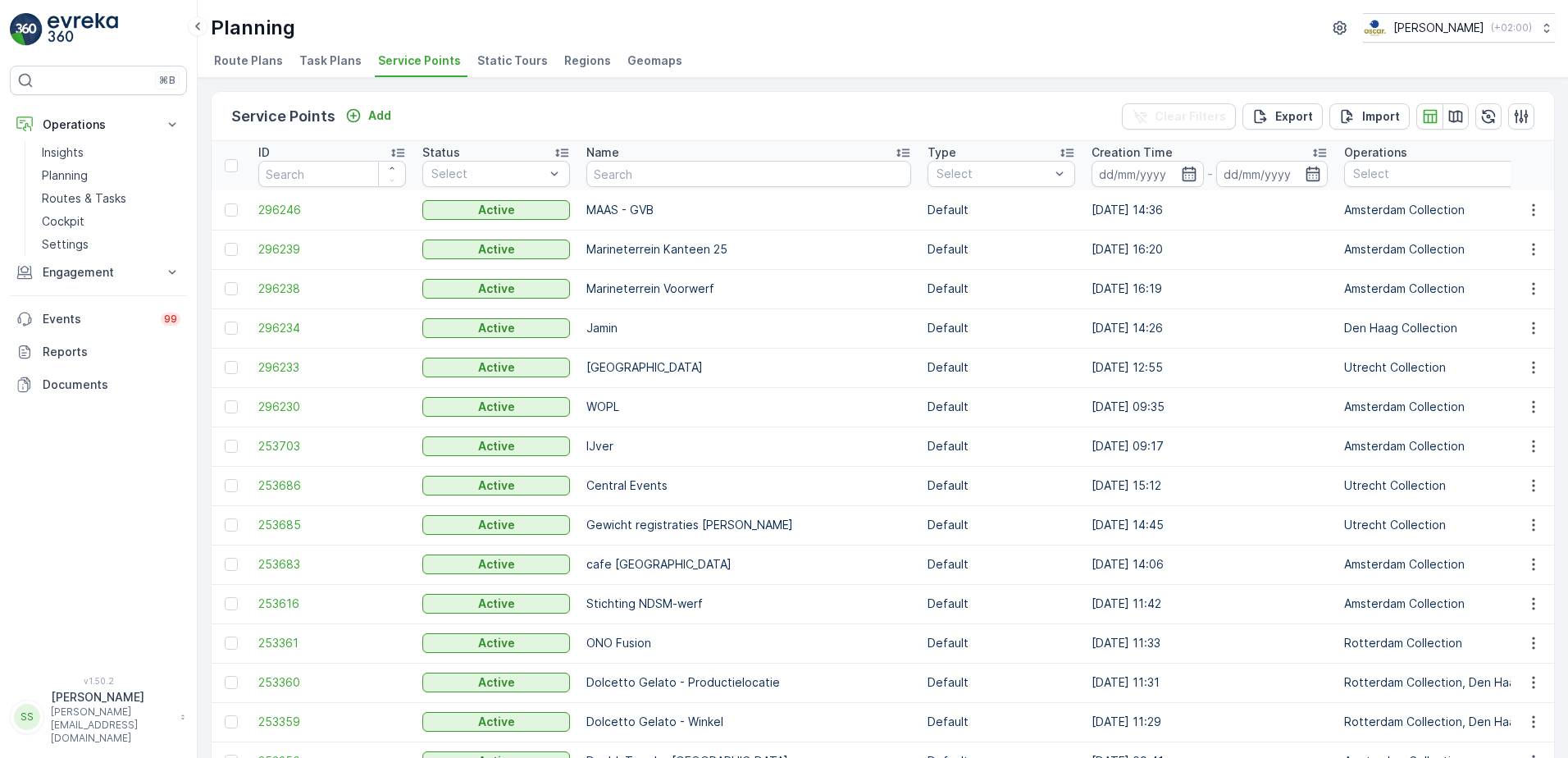
click at [640, 174] on input "text" at bounding box center [748, 174] width 325 height 26
type input "amir"
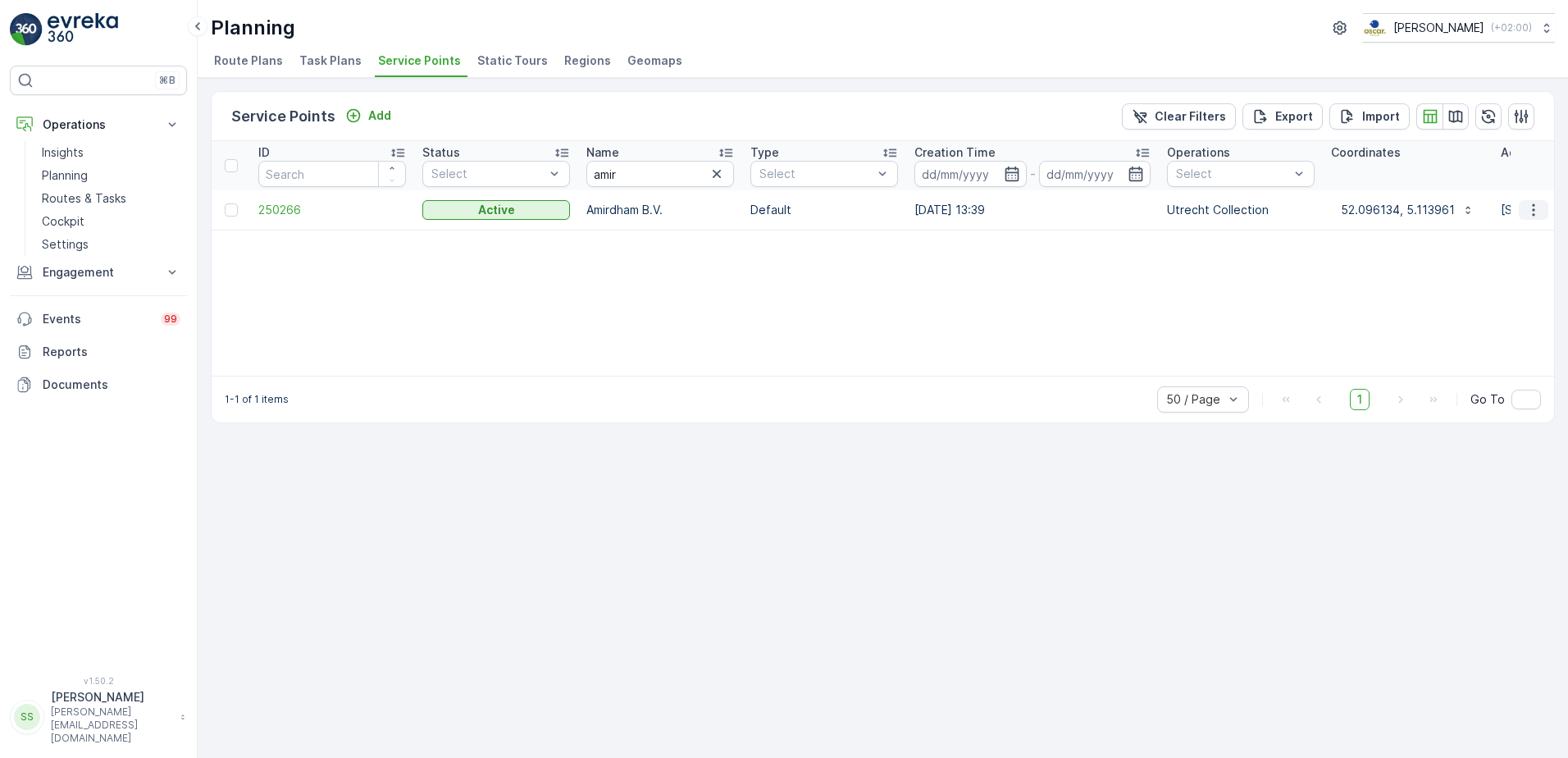
click at [1526, 209] on icon "button" at bounding box center [1533, 210] width 16 height 16
click at [1478, 262] on span "Edit Service Point" at bounding box center [1486, 257] width 99 height 16
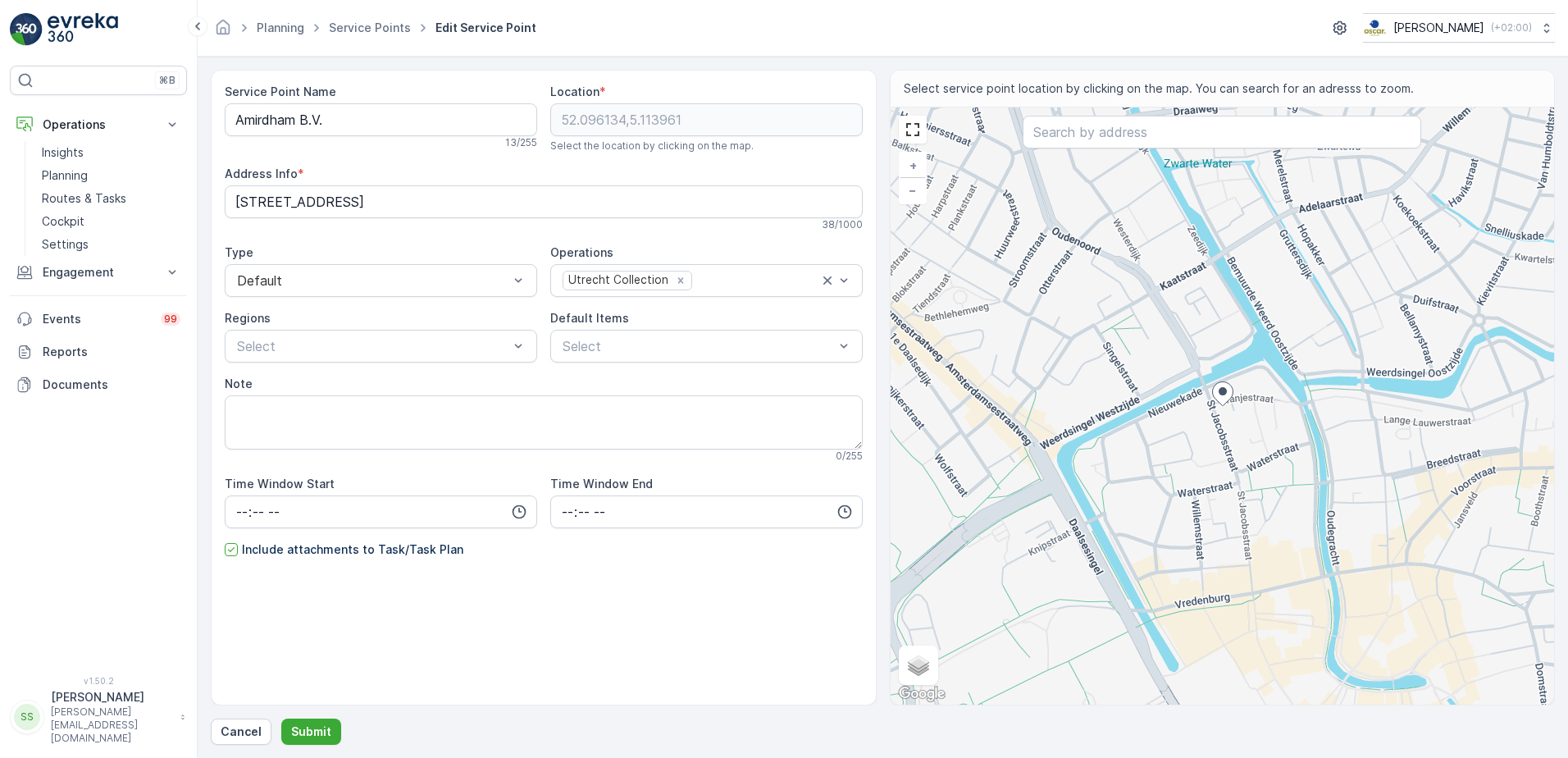
click at [379, 153] on div "Service Point Name Amirdham B.V. 13 / 255 Location * 52.096134,5.113961 Select …" at bounding box center [543, 360] width 638 height 553
click at [352, 111] on Name "Amirdham B.V." at bounding box center [380, 120] width 313 height 33
type Name "Amirdham B.V. (Veg Nation)"
click at [318, 720] on button "Submit" at bounding box center [311, 732] width 60 height 26
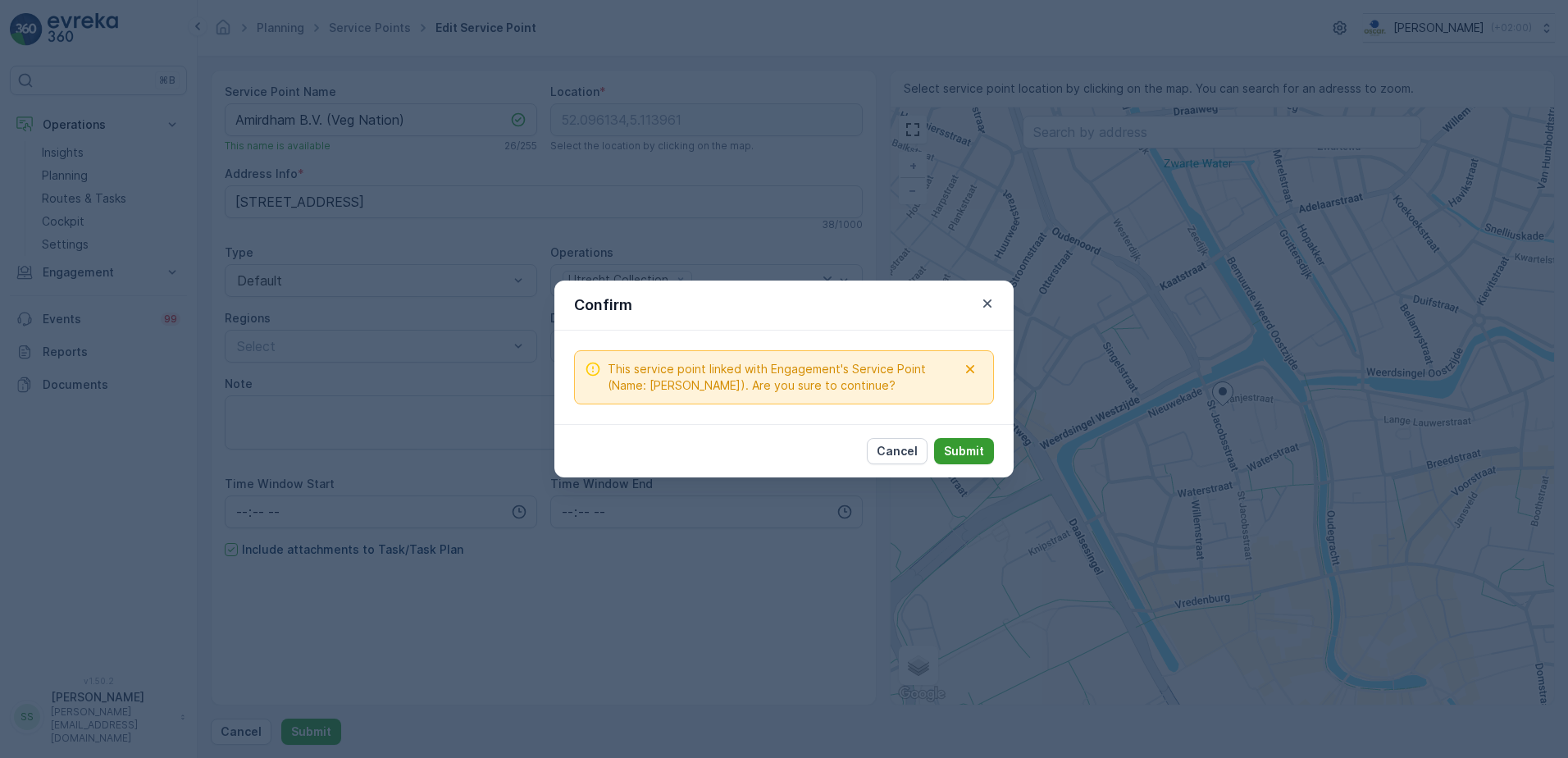
click at [939, 453] on button "Submit" at bounding box center [964, 451] width 60 height 26
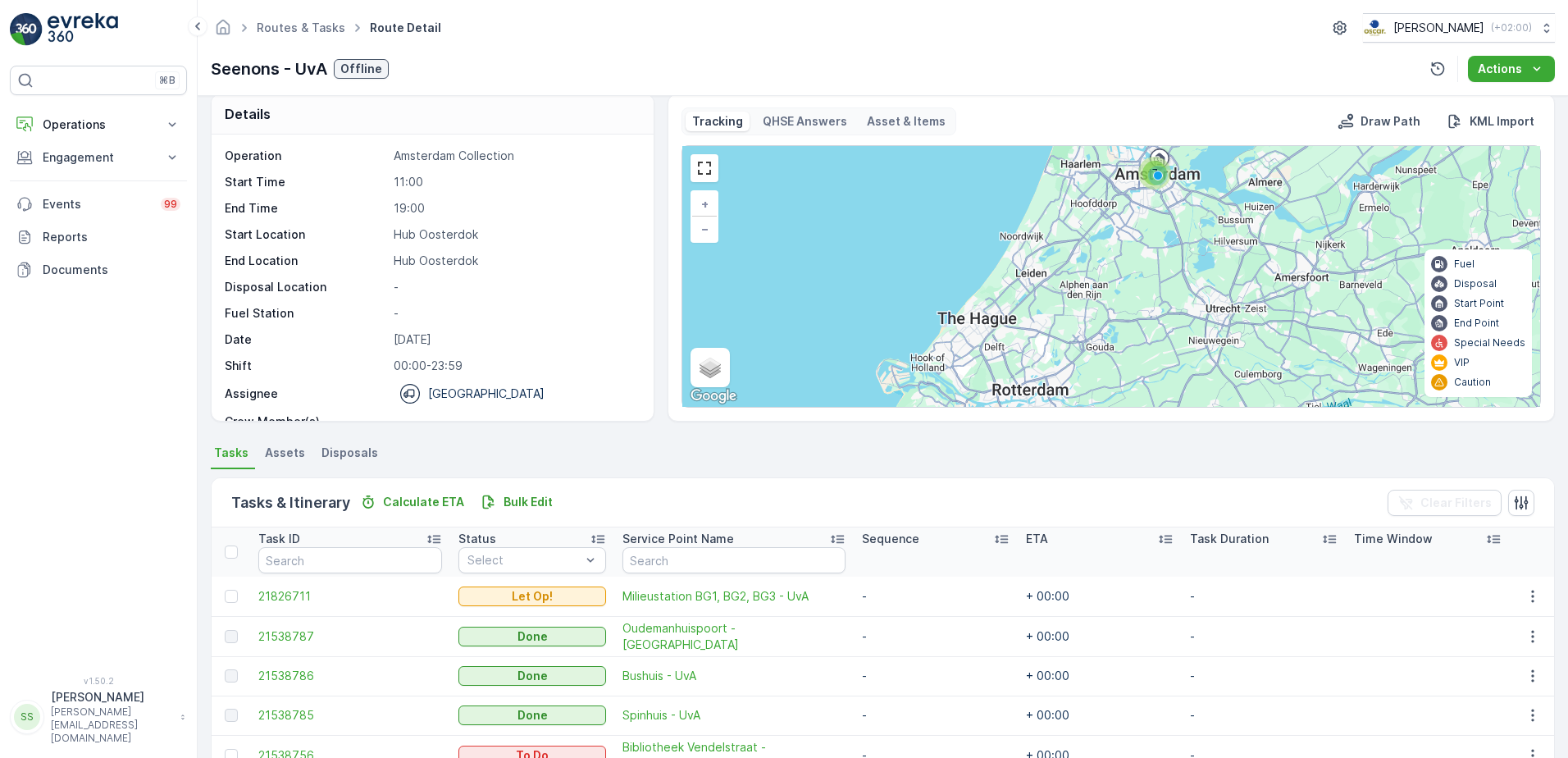
click at [1100, 79] on div "Seenons - UvA Offline Actions" at bounding box center [882, 68] width 1344 height 26
click at [618, 321] on div "Operation Amsterdam Collection Start Time 11:00 End Time 19:00 Start Location […" at bounding box center [429, 303] width 411 height 312
click at [574, 81] on div "Seenons - UvA Offline Actions" at bounding box center [882, 68] width 1344 height 26
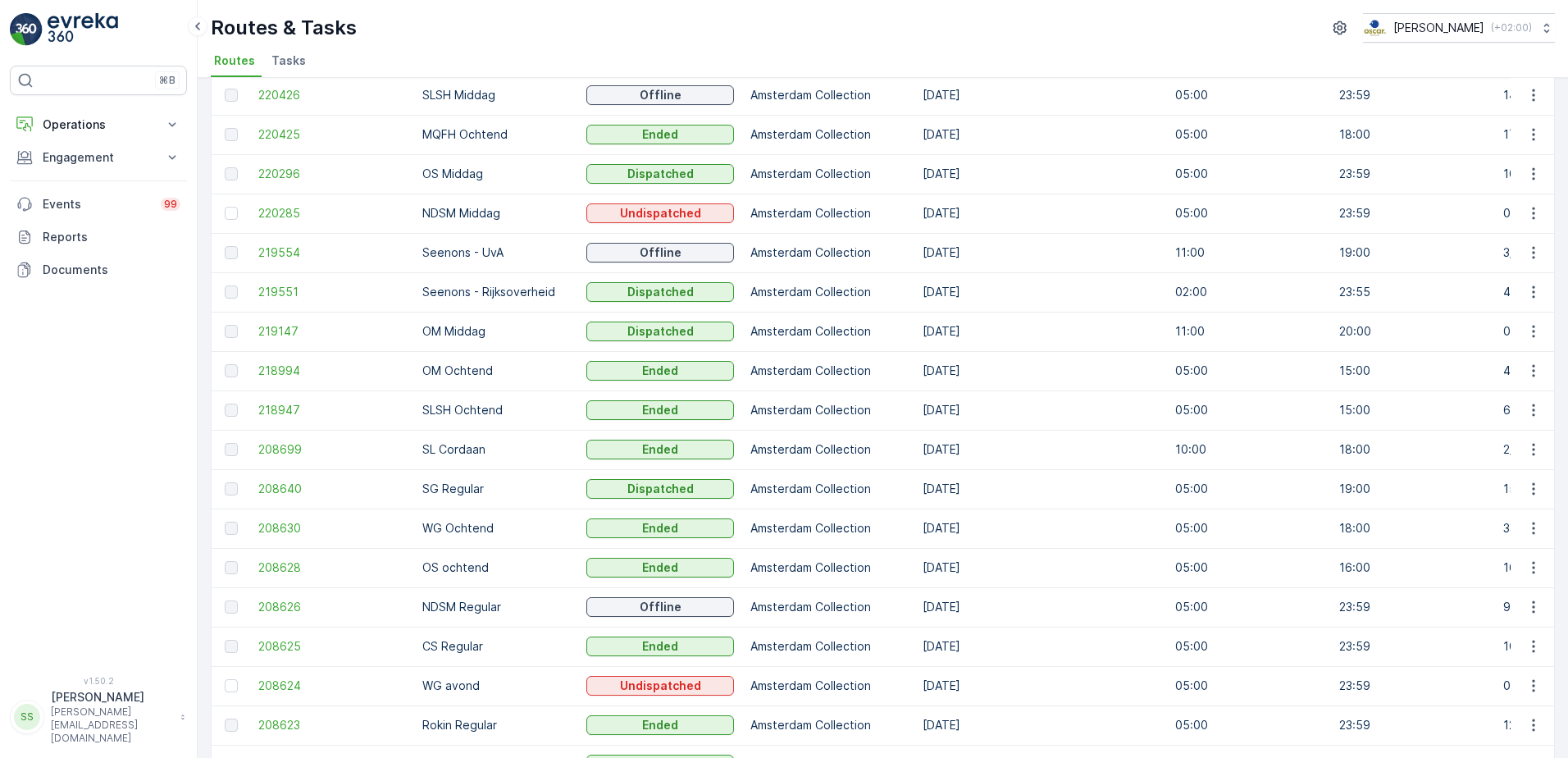
scroll to position [164, 0]
click at [301, 489] on span "208640" at bounding box center [332, 488] width 147 height 16
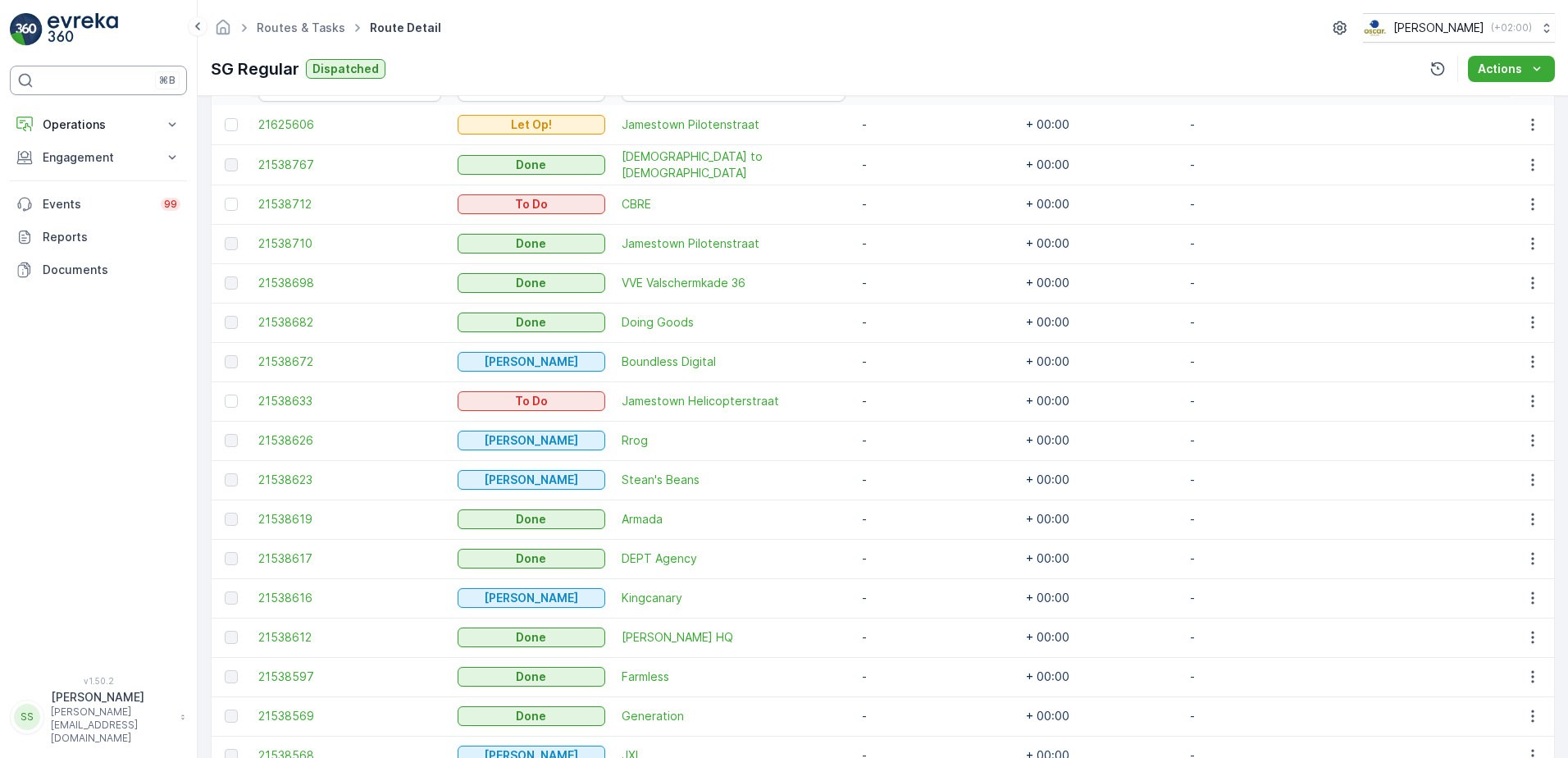
scroll to position [366, 0]
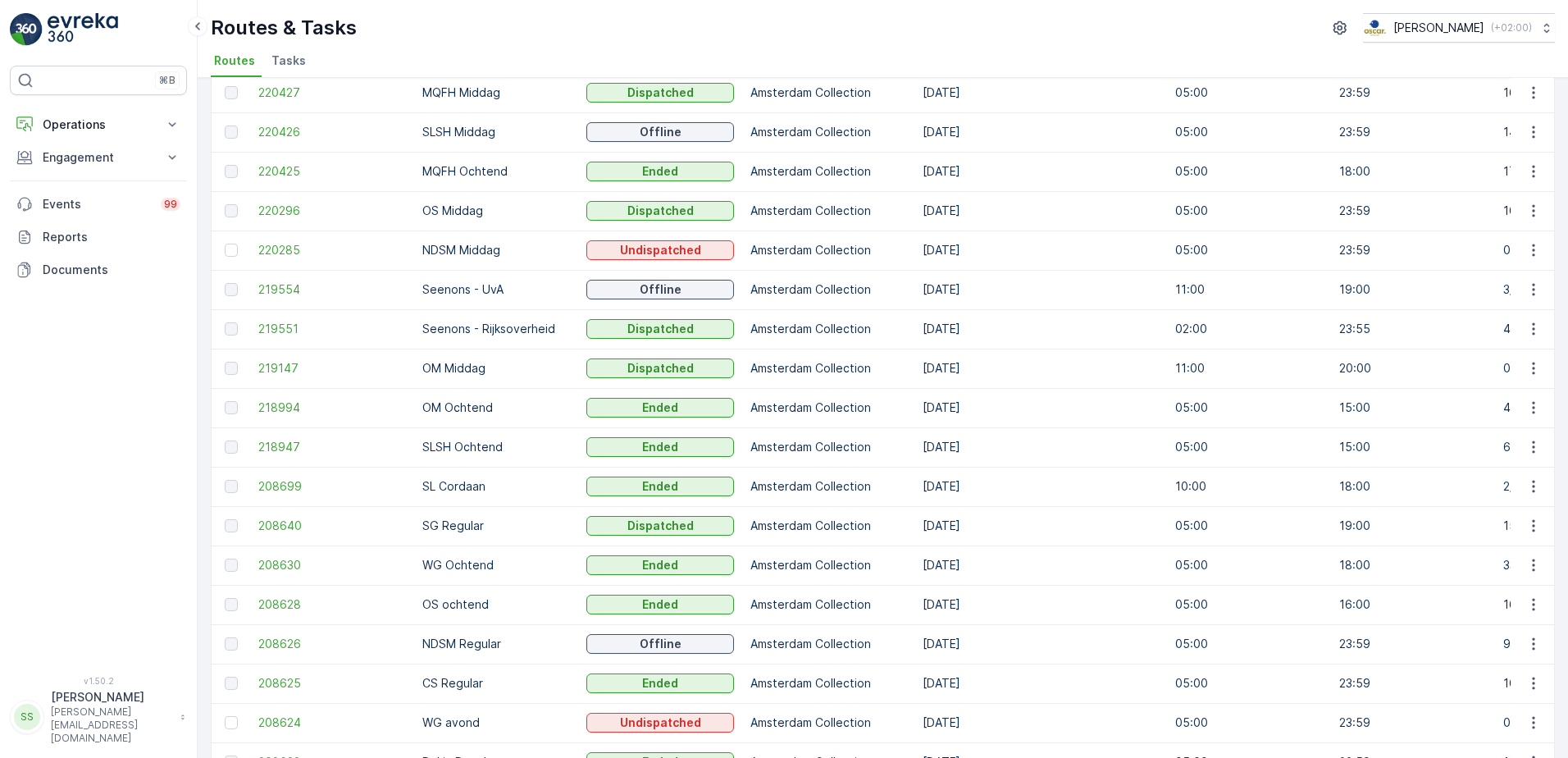
scroll to position [164, 0]
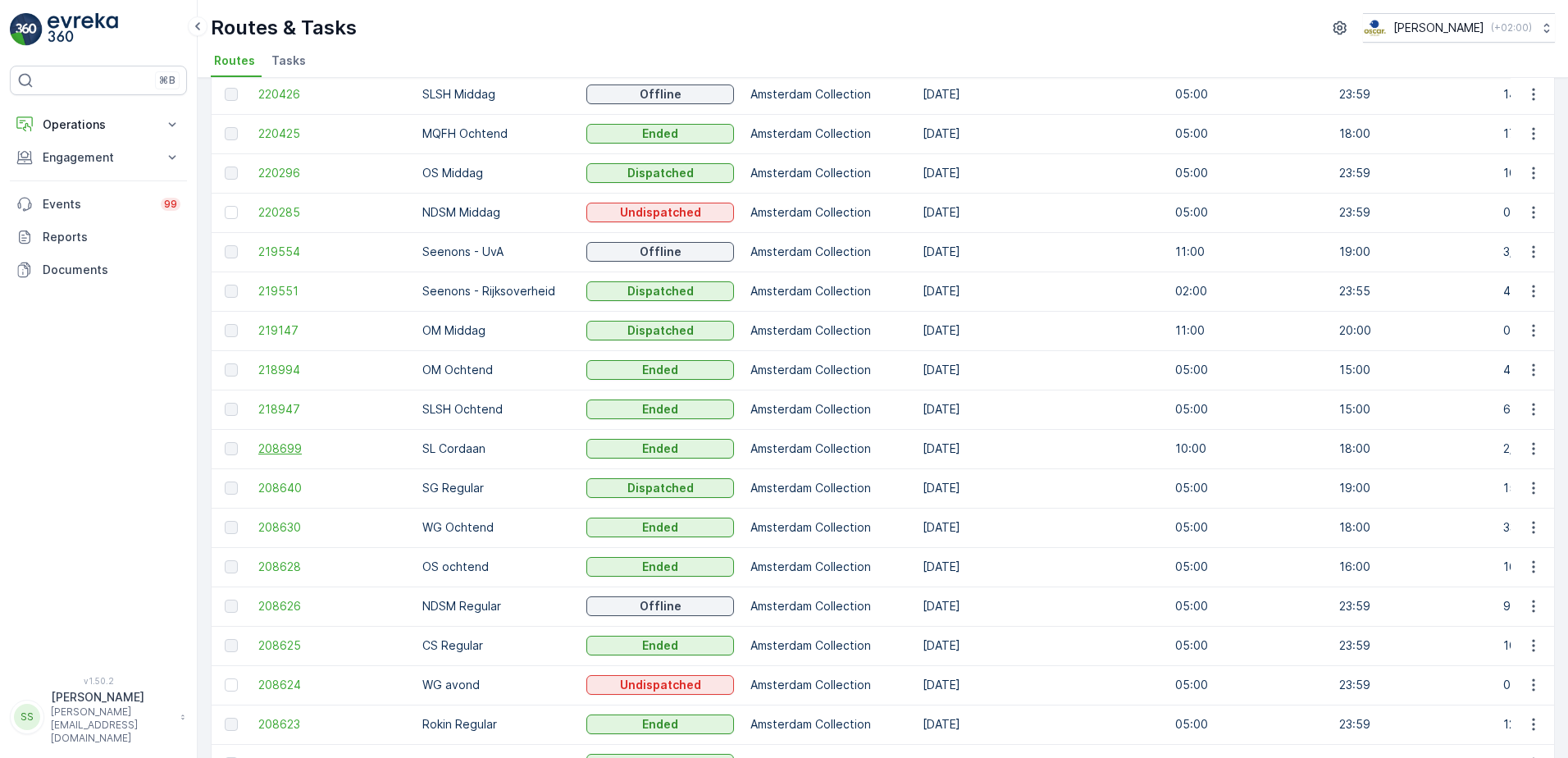
click at [277, 444] on span "208699" at bounding box center [332, 449] width 147 height 16
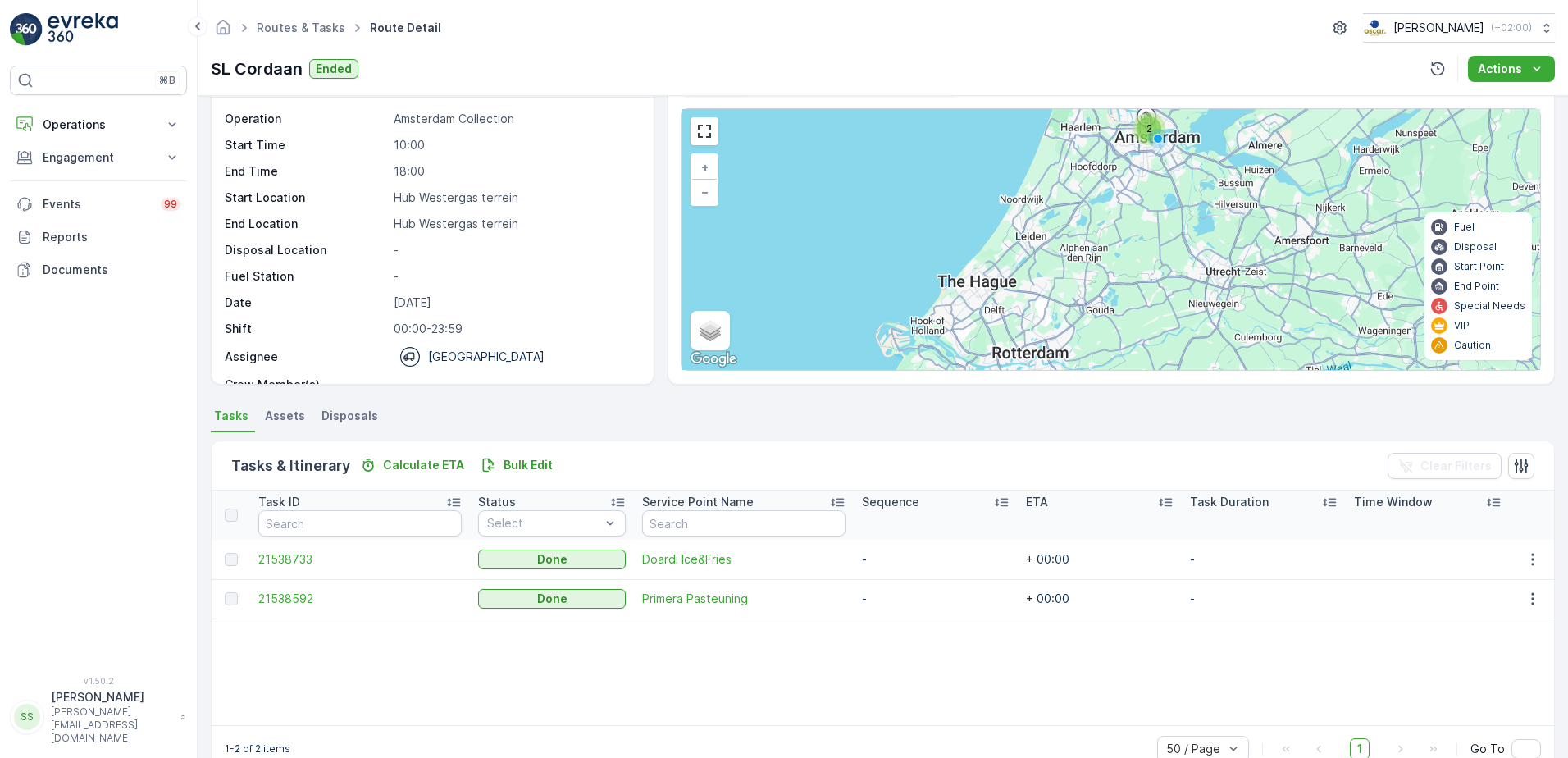
scroll to position [82, 0]
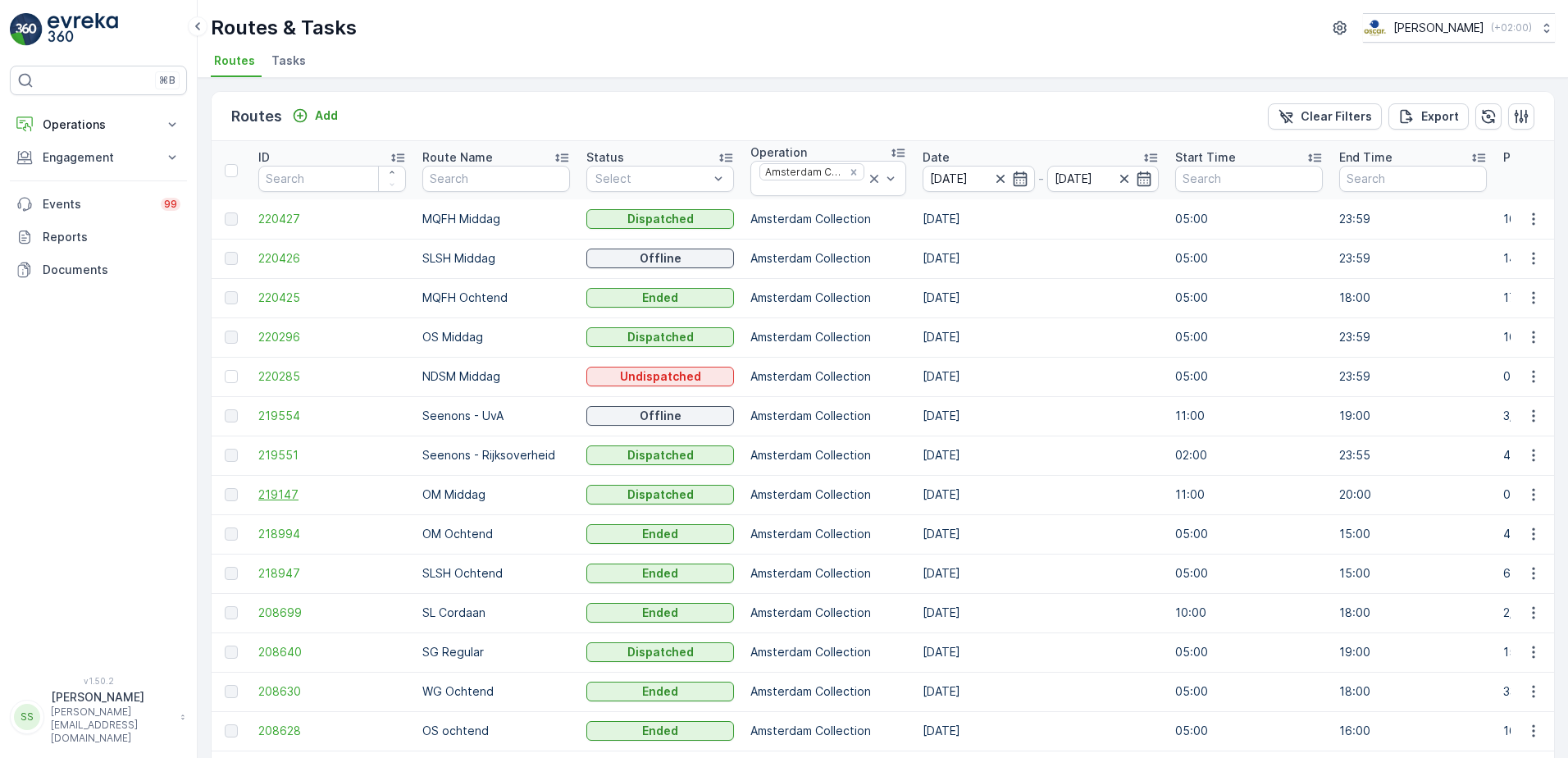
click at [295, 496] on span "219147" at bounding box center [332, 495] width 147 height 16
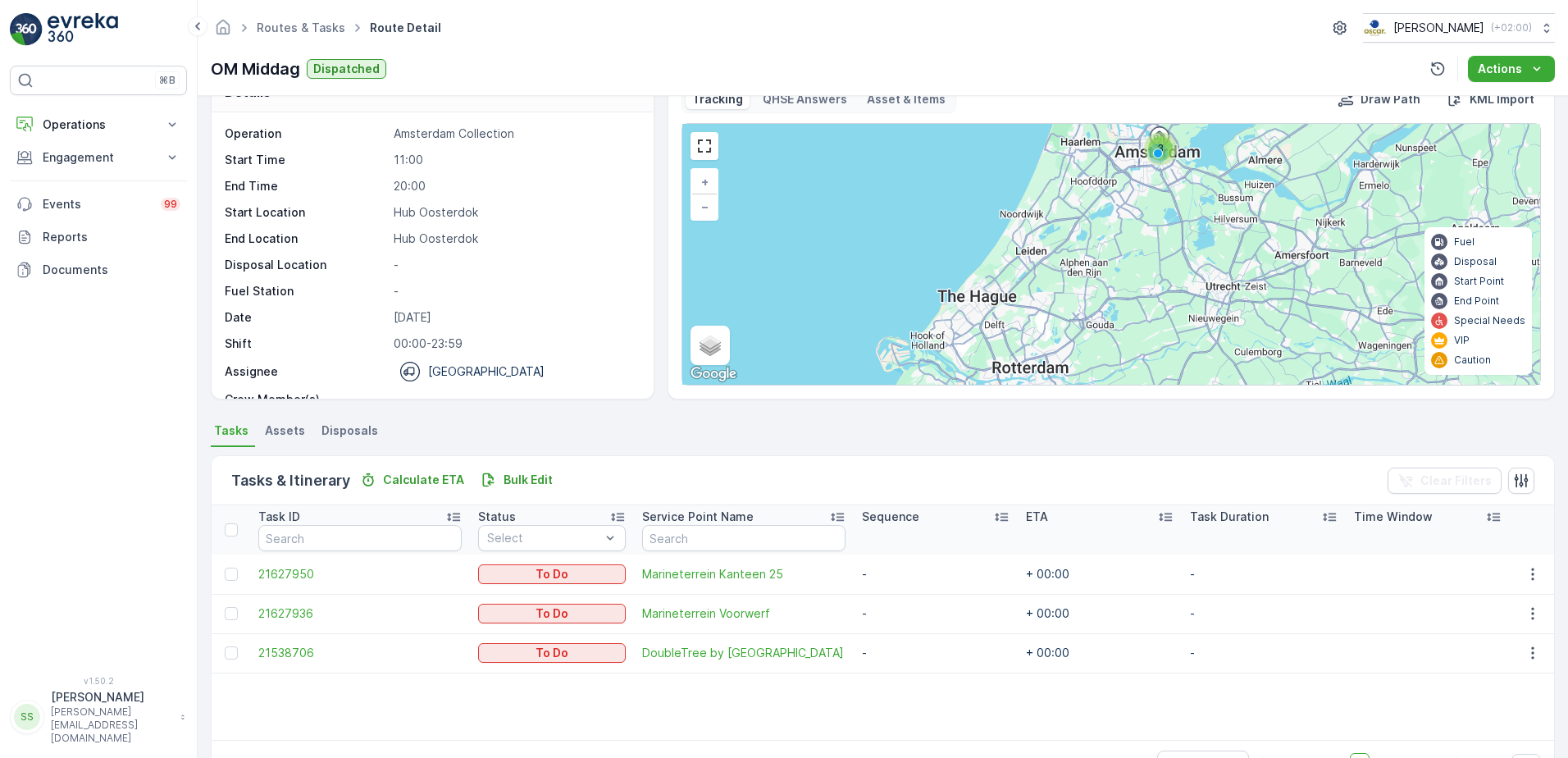
scroll to position [88, 0]
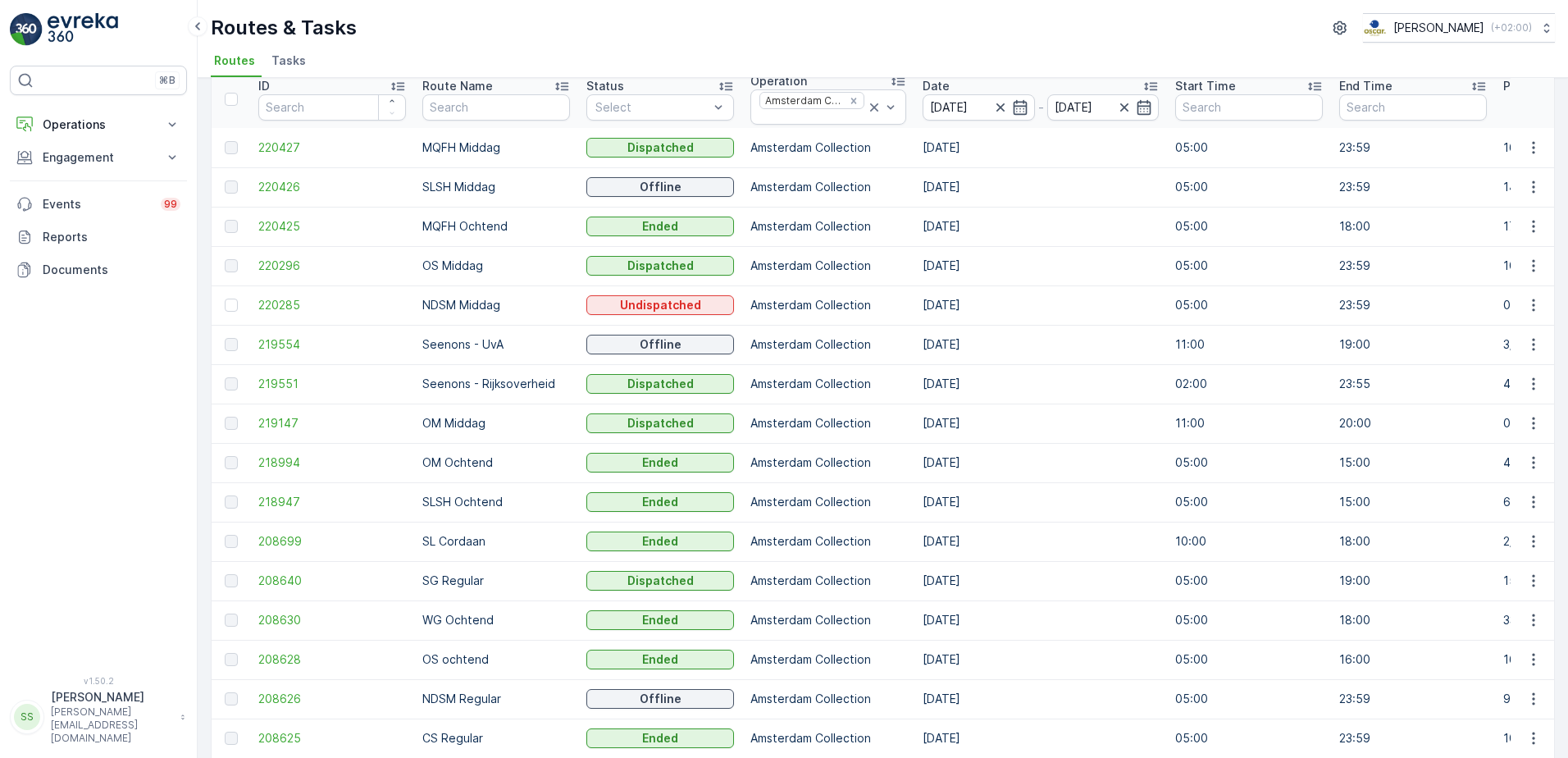
scroll to position [246, 0]
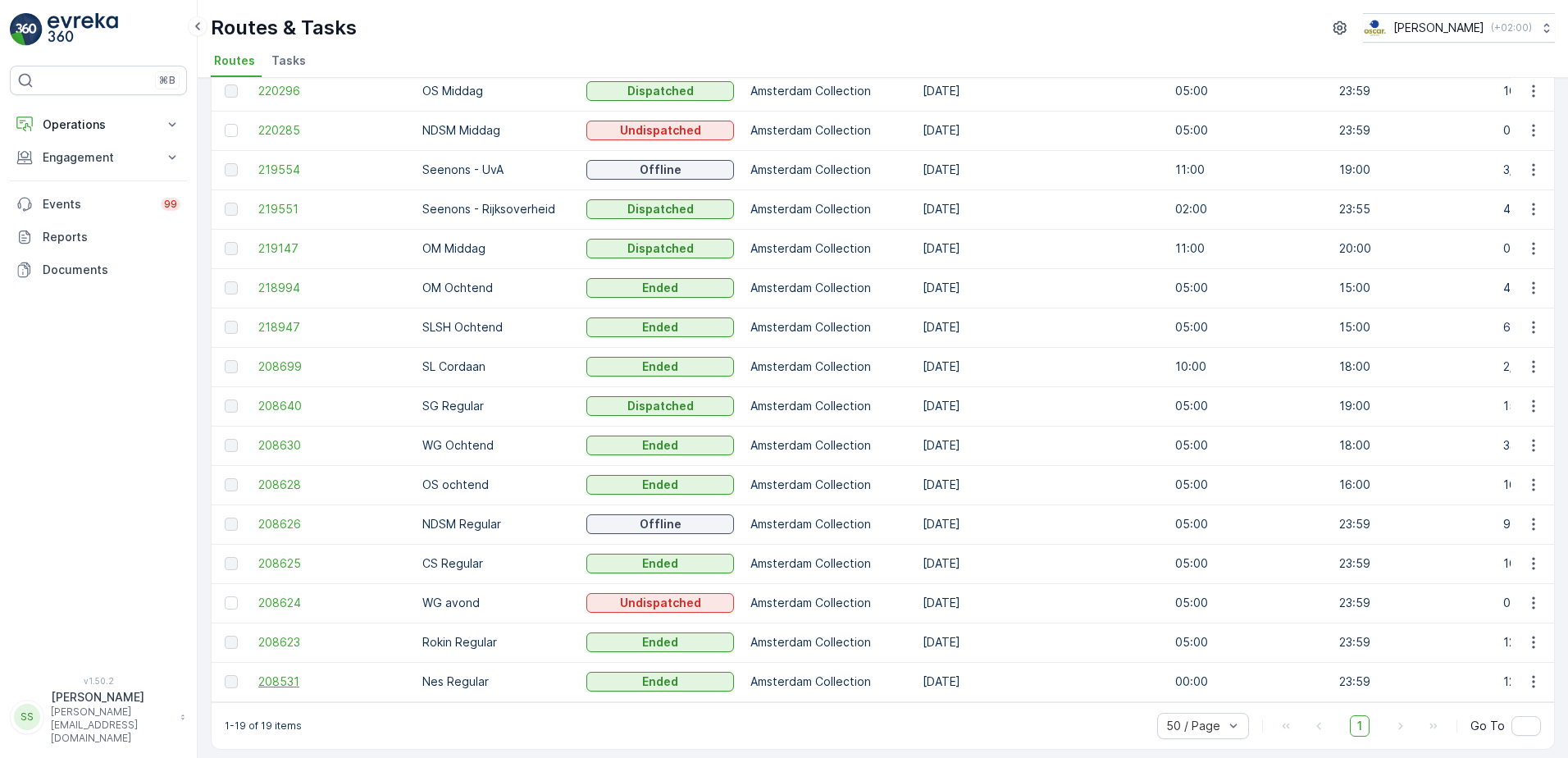
click at [296, 678] on span "208531" at bounding box center [332, 681] width 147 height 16
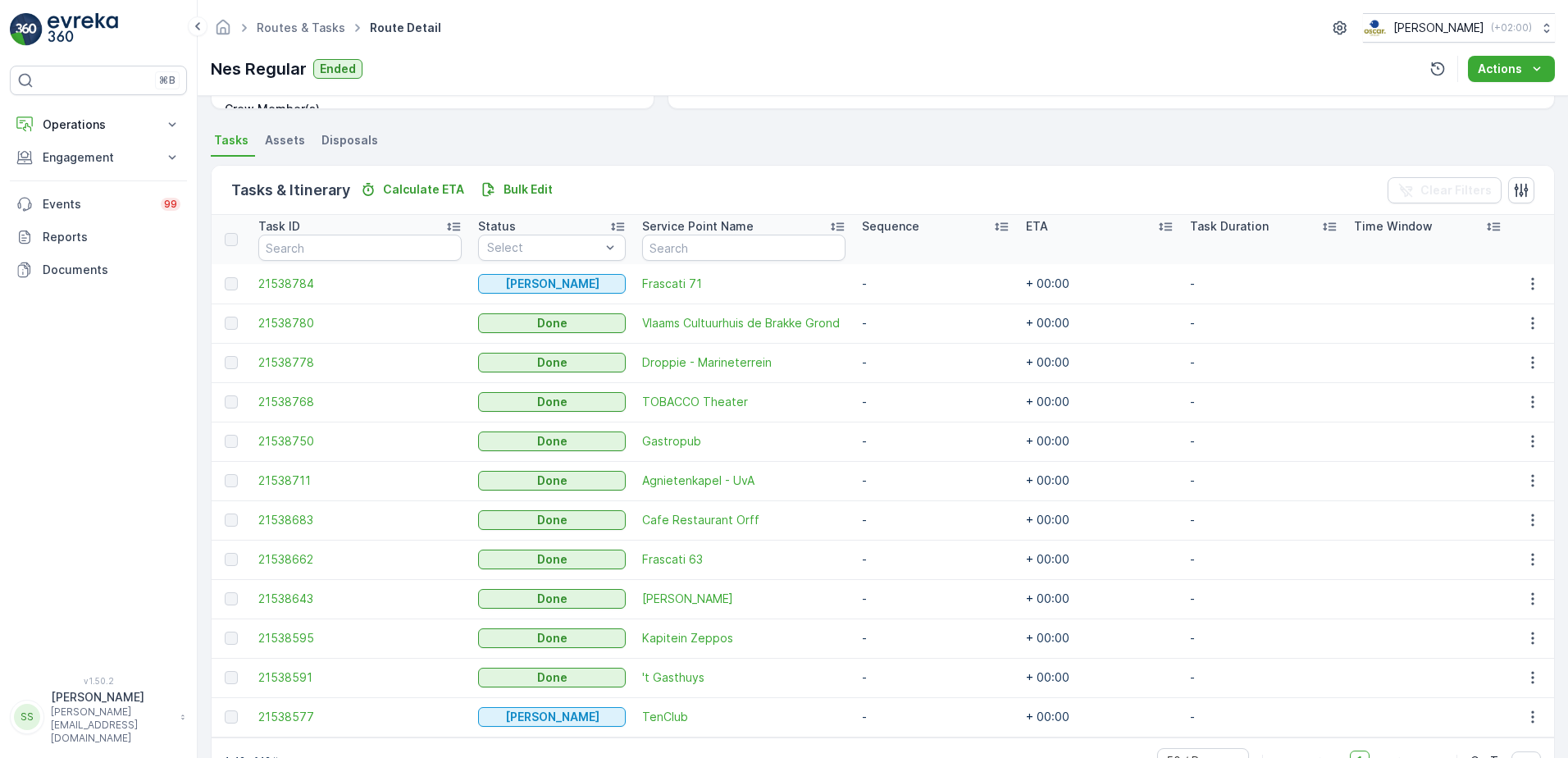
scroll to position [385, 0]
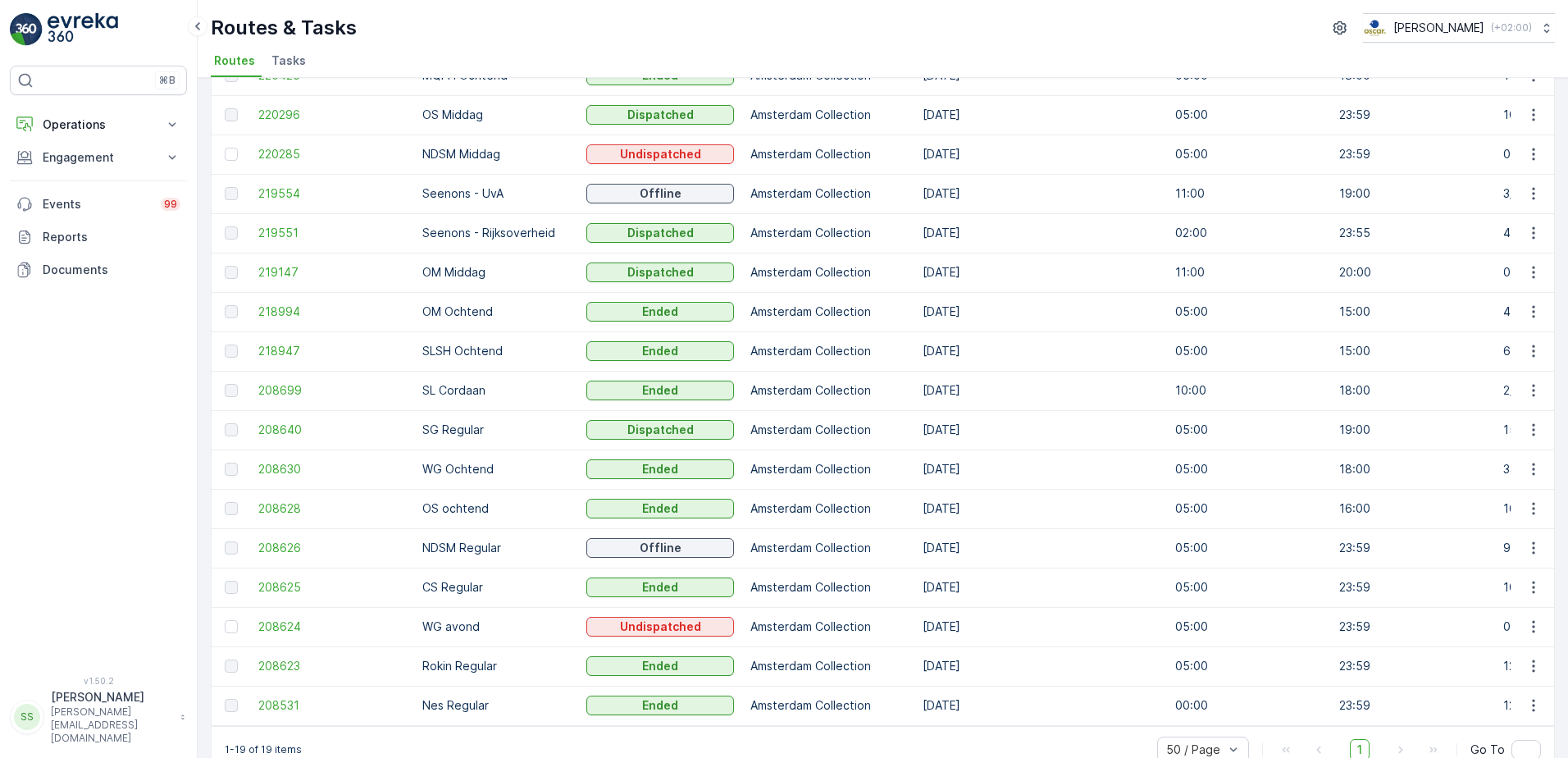
scroll to position [246, 0]
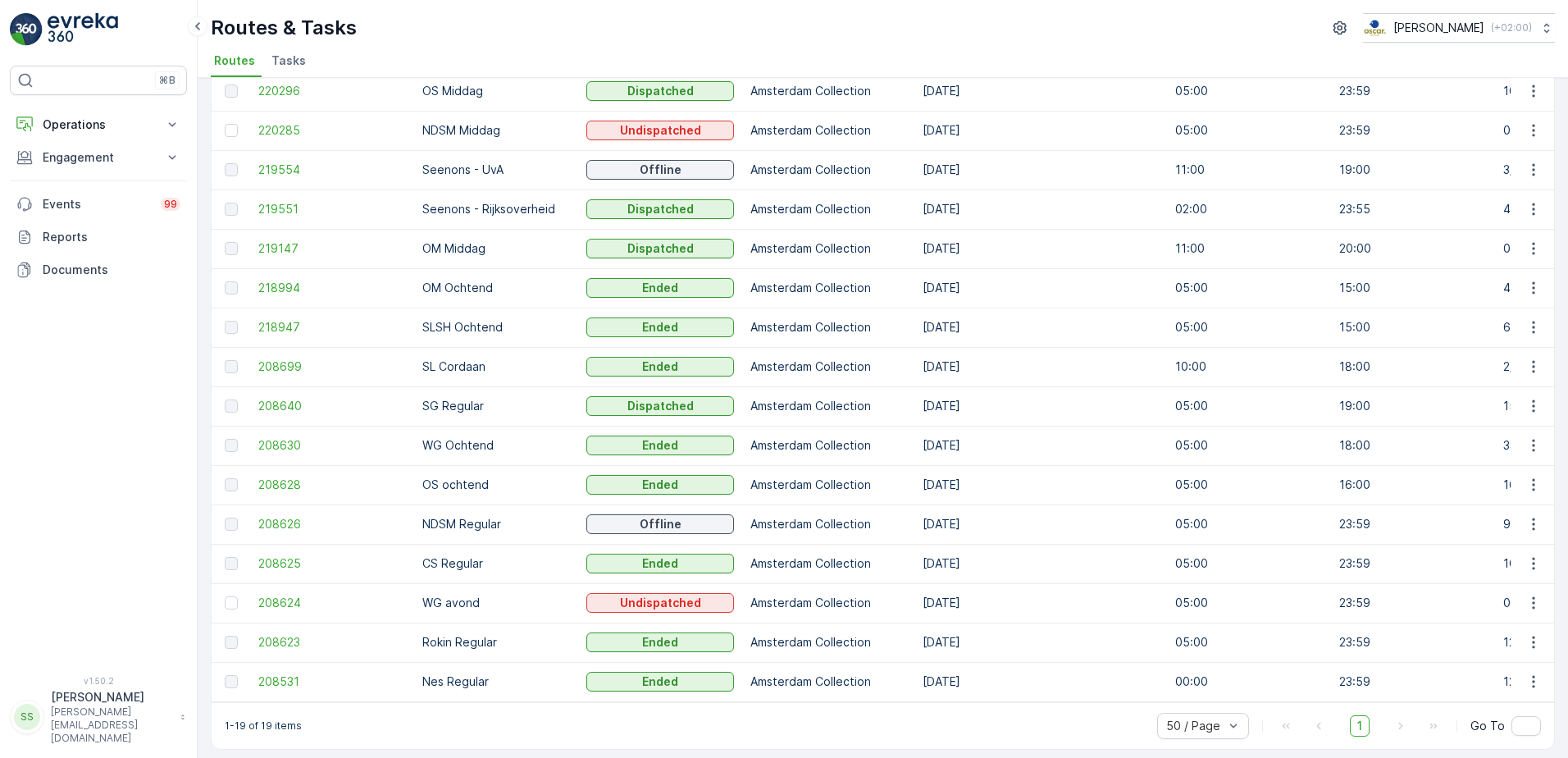
click at [198, 477] on div "Routes Add Clear Filters Export ID Route Name Status Select Operation Amsterdam…" at bounding box center [882, 418] width 1370 height 680
click at [459, 34] on div "Routes & Tasks [PERSON_NAME] ( +02:00 )" at bounding box center [882, 28] width 1344 height 29
click at [559, 34] on div "Routes & Tasks [PERSON_NAME] ( +02:00 )" at bounding box center [882, 28] width 1344 height 29
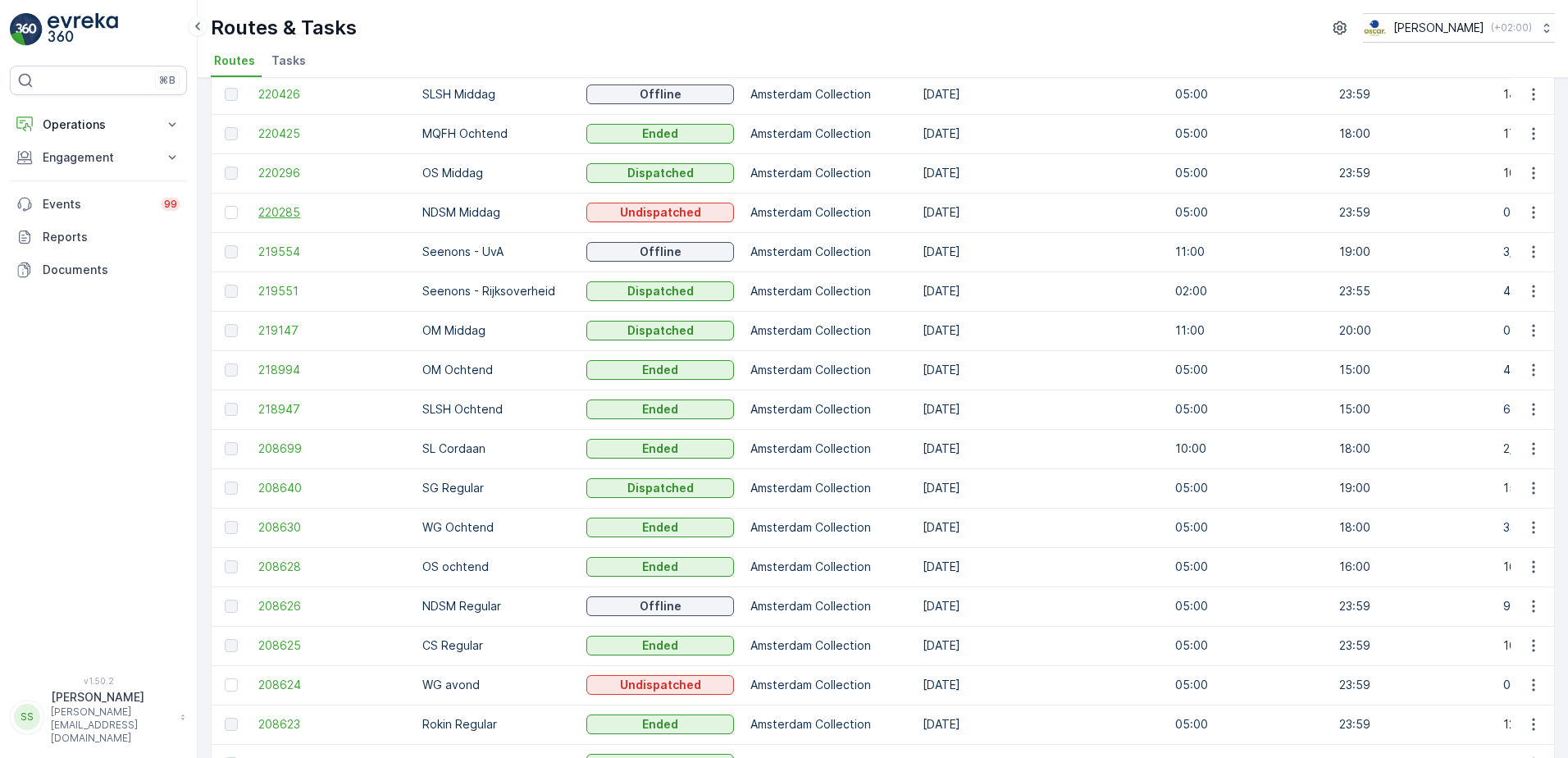
click at [279, 211] on span "220285" at bounding box center [332, 212] width 147 height 16
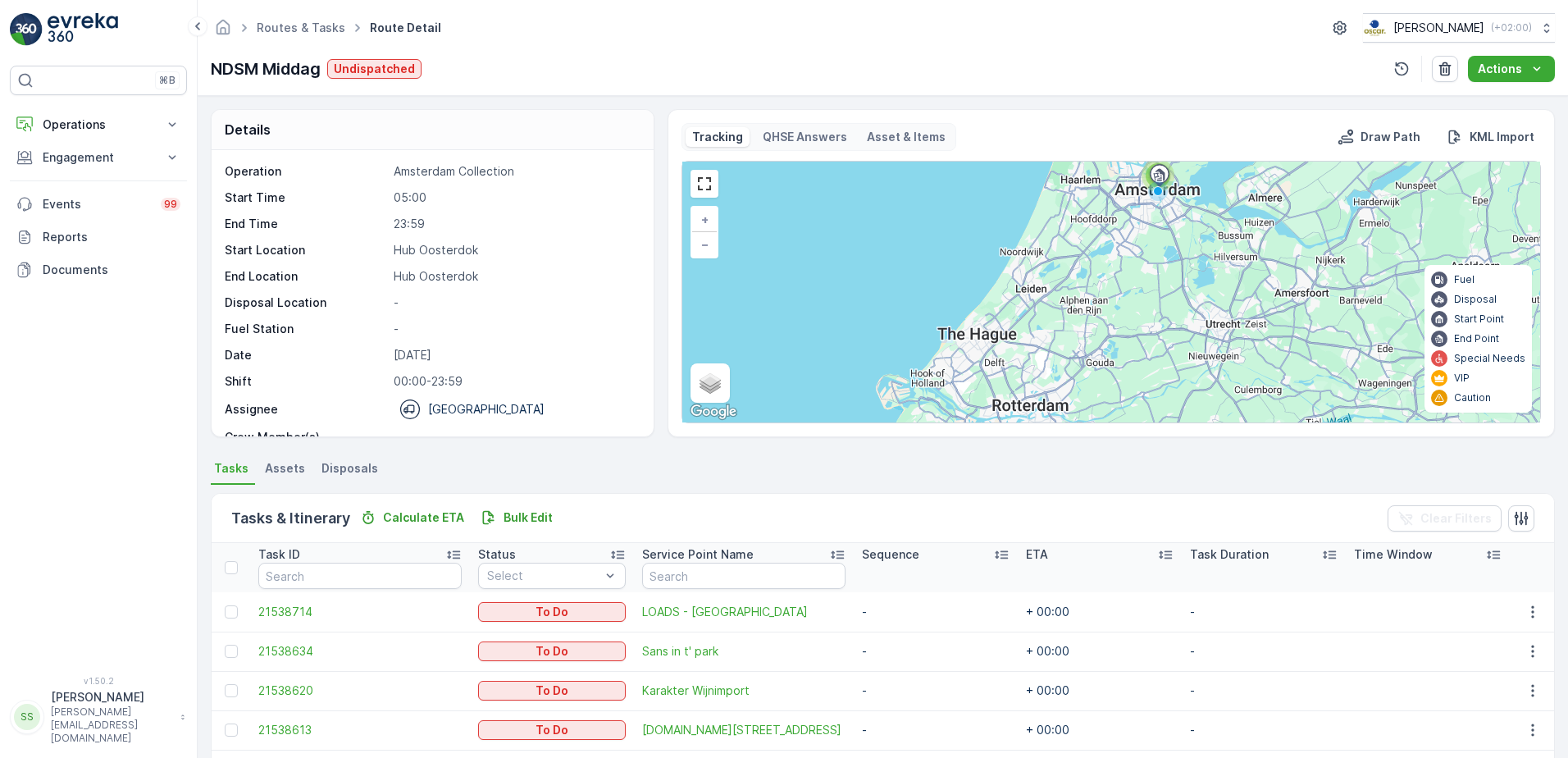
click at [668, 55] on div "NDSM Middag Undispatched Actions" at bounding box center [882, 68] width 1344 height 26
click at [461, 45] on div "Routes & Tasks Route Detail [PERSON_NAME] ( +02:00 ) NDSM Middag Undispatched A…" at bounding box center [882, 48] width 1370 height 96
drag, startPoint x: 379, startPoint y: 21, endPoint x: 604, endPoint y: 25, distance: 225.0
click at [587, 29] on div "Routes & Tasks Route Detail [PERSON_NAME] ( +02:00 )" at bounding box center [882, 28] width 1344 height 29
click at [471, 3] on div "Routes & Tasks Route Detail [PERSON_NAME] ( +02:00 ) NDSM Middag Undispatched A…" at bounding box center [882, 48] width 1370 height 96
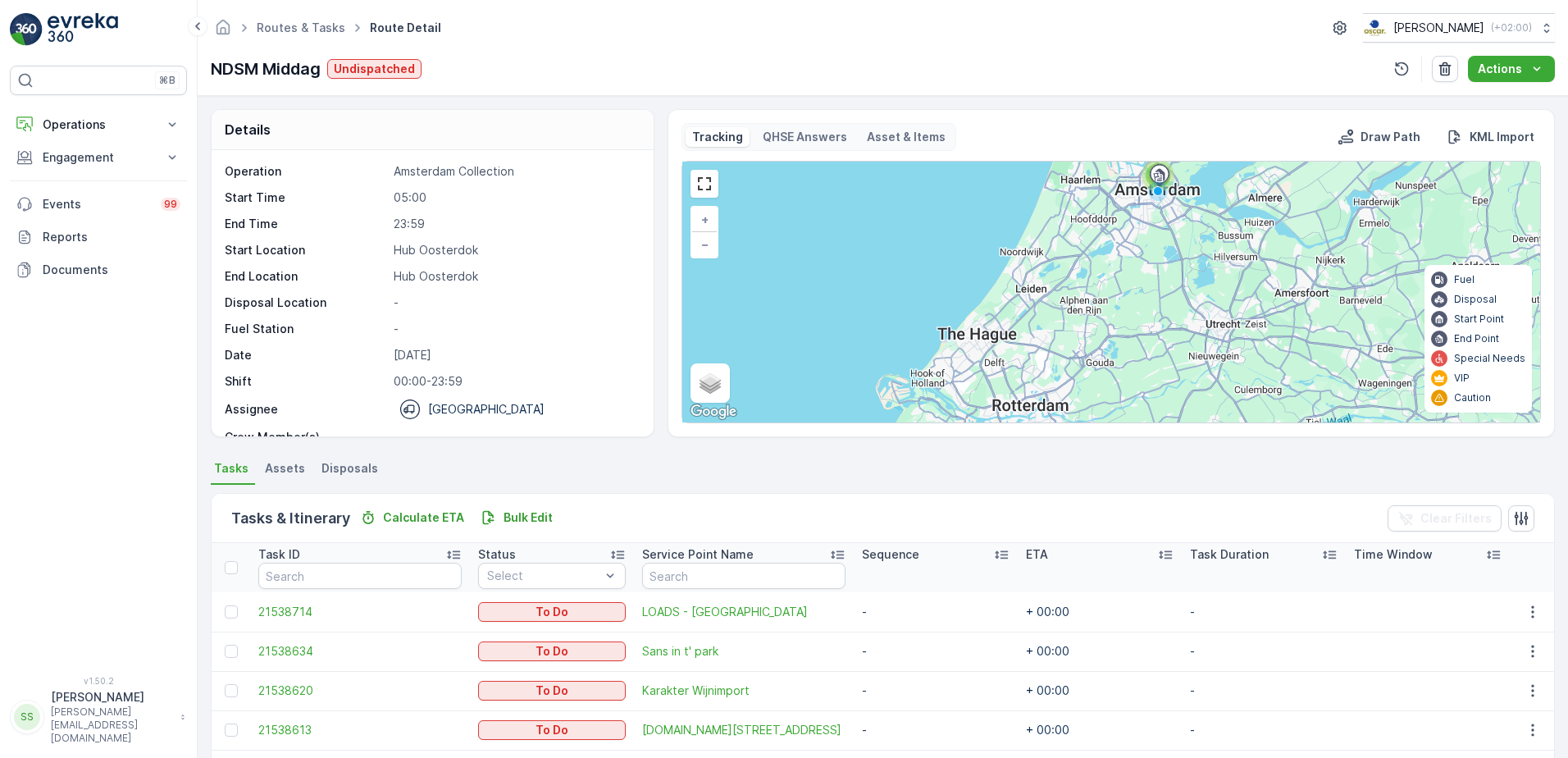
click at [503, 25] on div "Routes & Tasks Route Detail [PERSON_NAME] ( +02:00 )" at bounding box center [882, 28] width 1344 height 29
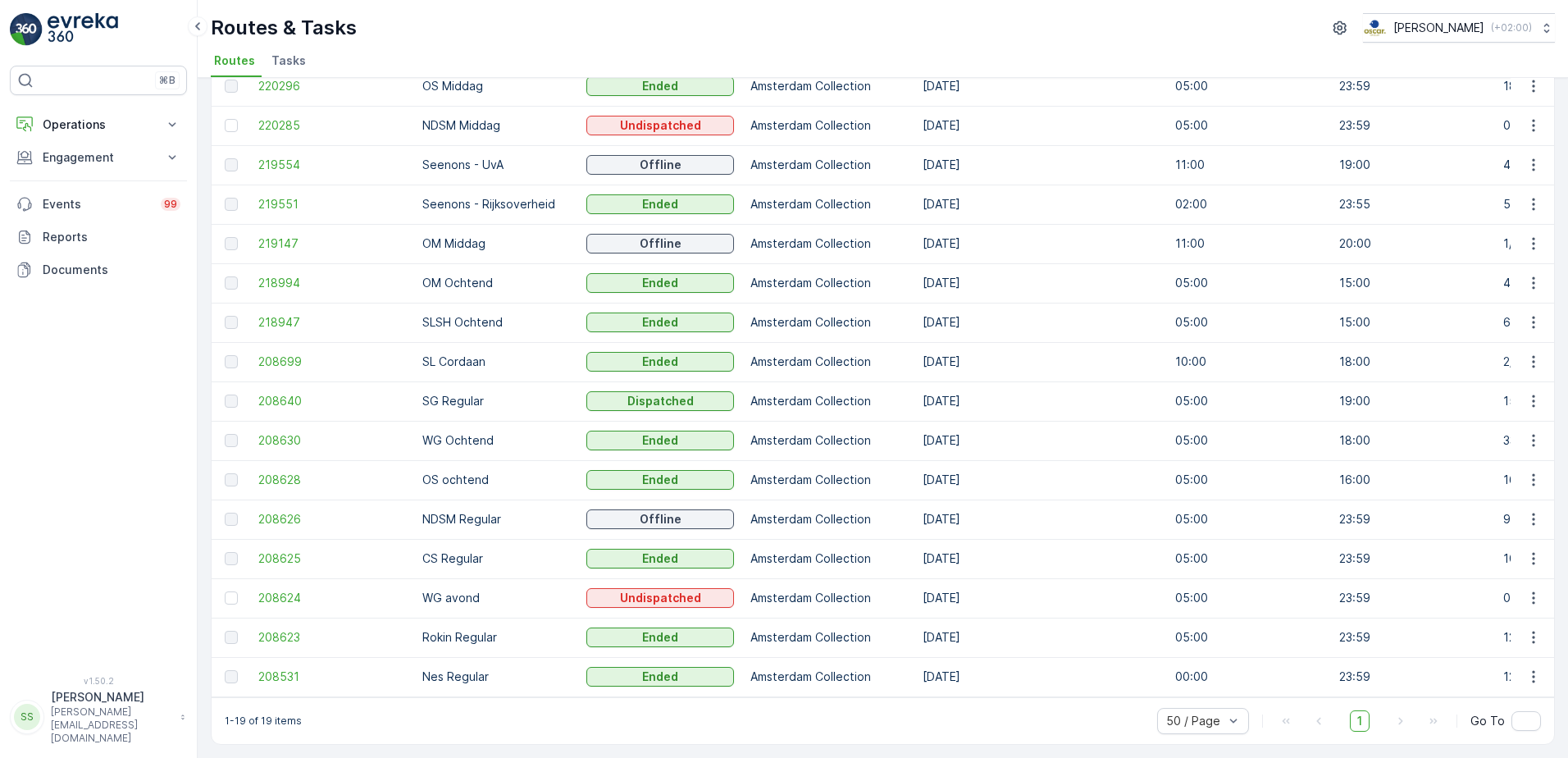
scroll to position [178, 0]
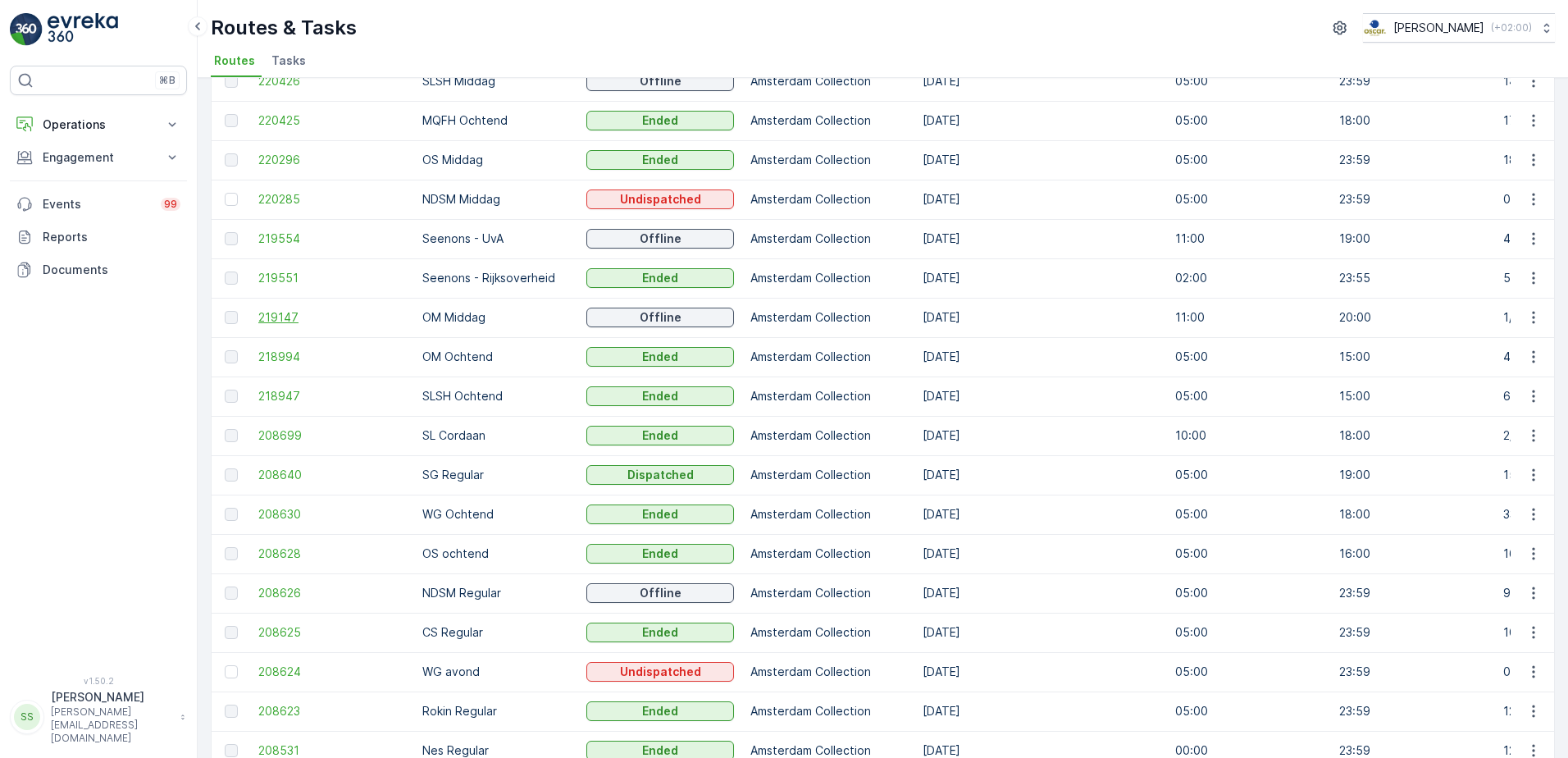
click at [286, 322] on span "219147" at bounding box center [332, 317] width 147 height 16
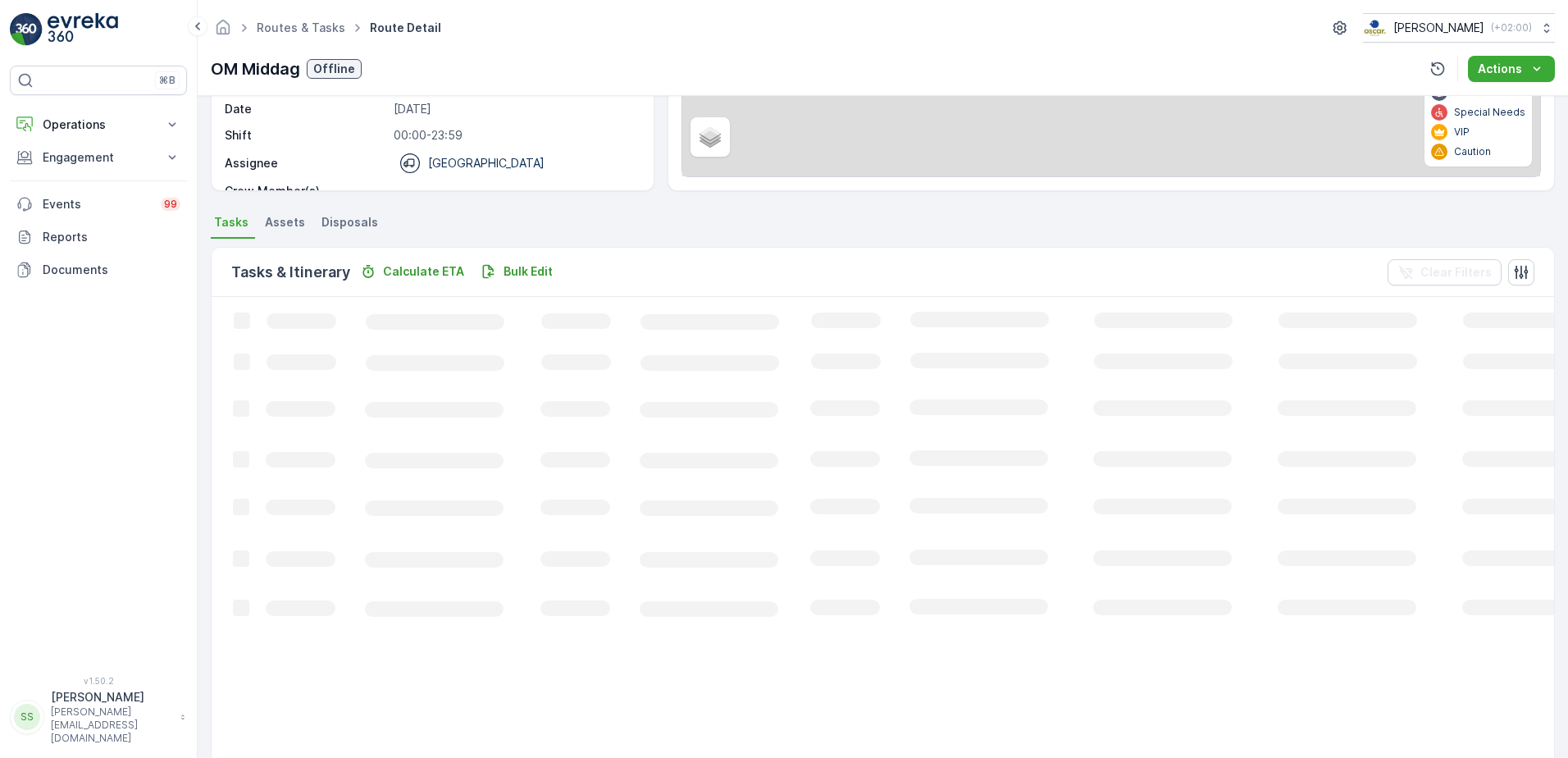
scroll to position [97, 0]
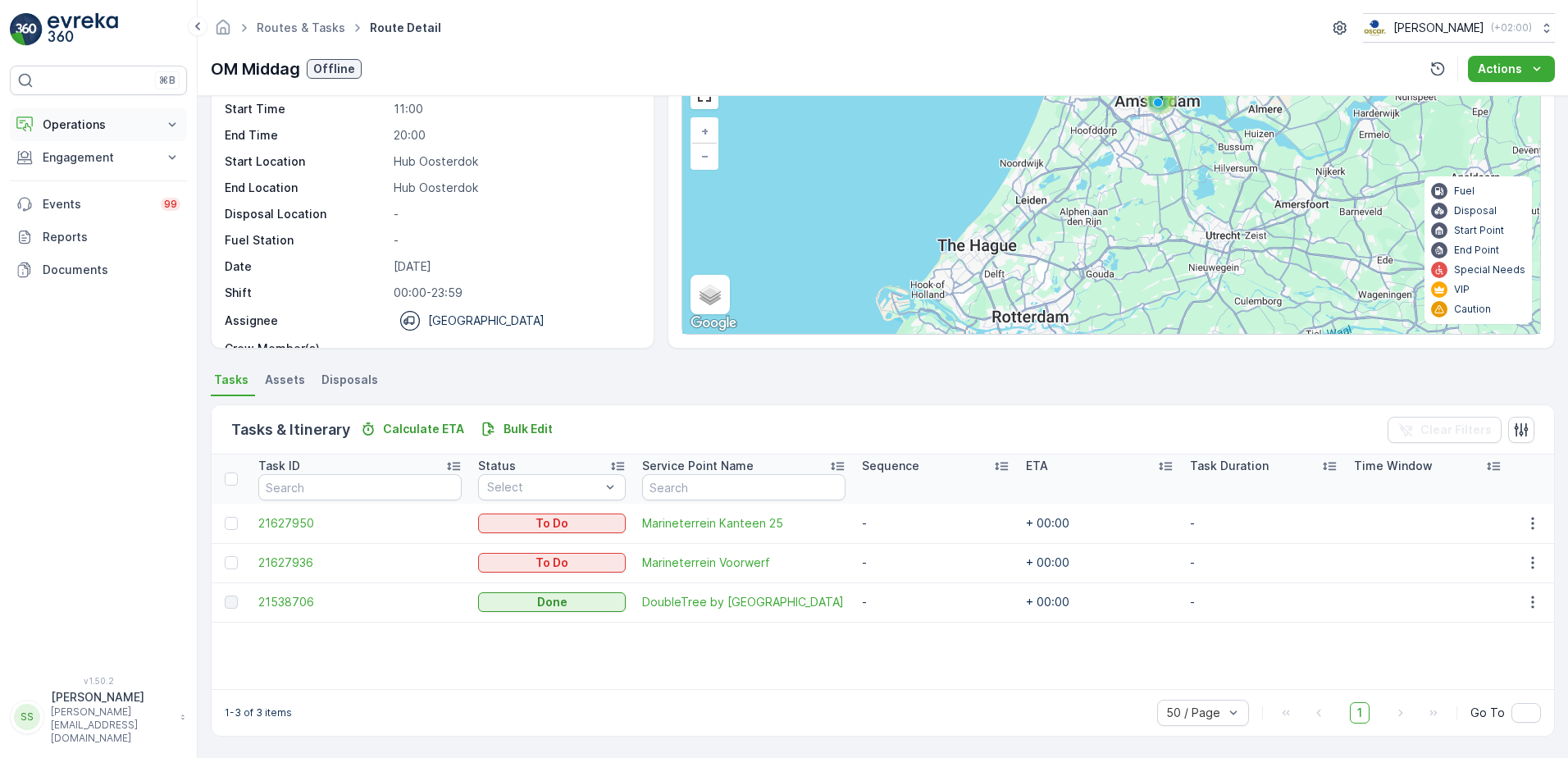
click at [74, 121] on p "Operations" at bounding box center [98, 124] width 112 height 16
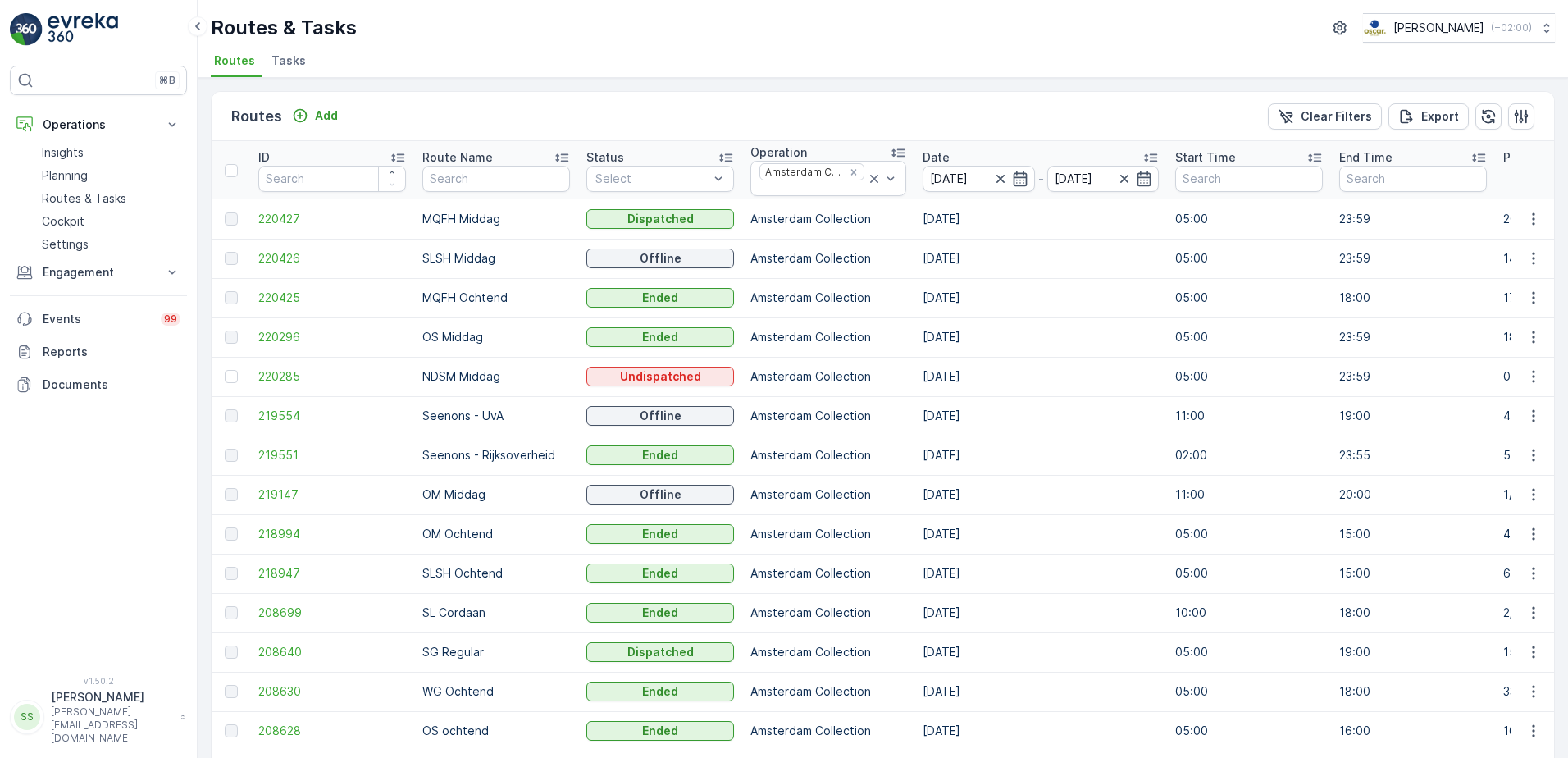
click at [346, 107] on div "Routes Add Clear Filters Export" at bounding box center [882, 116] width 1342 height 49
click at [457, 257] on p "SLSH Middag" at bounding box center [496, 258] width 147 height 16
drag, startPoint x: 457, startPoint y: 257, endPoint x: 504, endPoint y: 261, distance: 47.2
click at [504, 261] on p "SLSH Middag" at bounding box center [496, 258] width 147 height 16
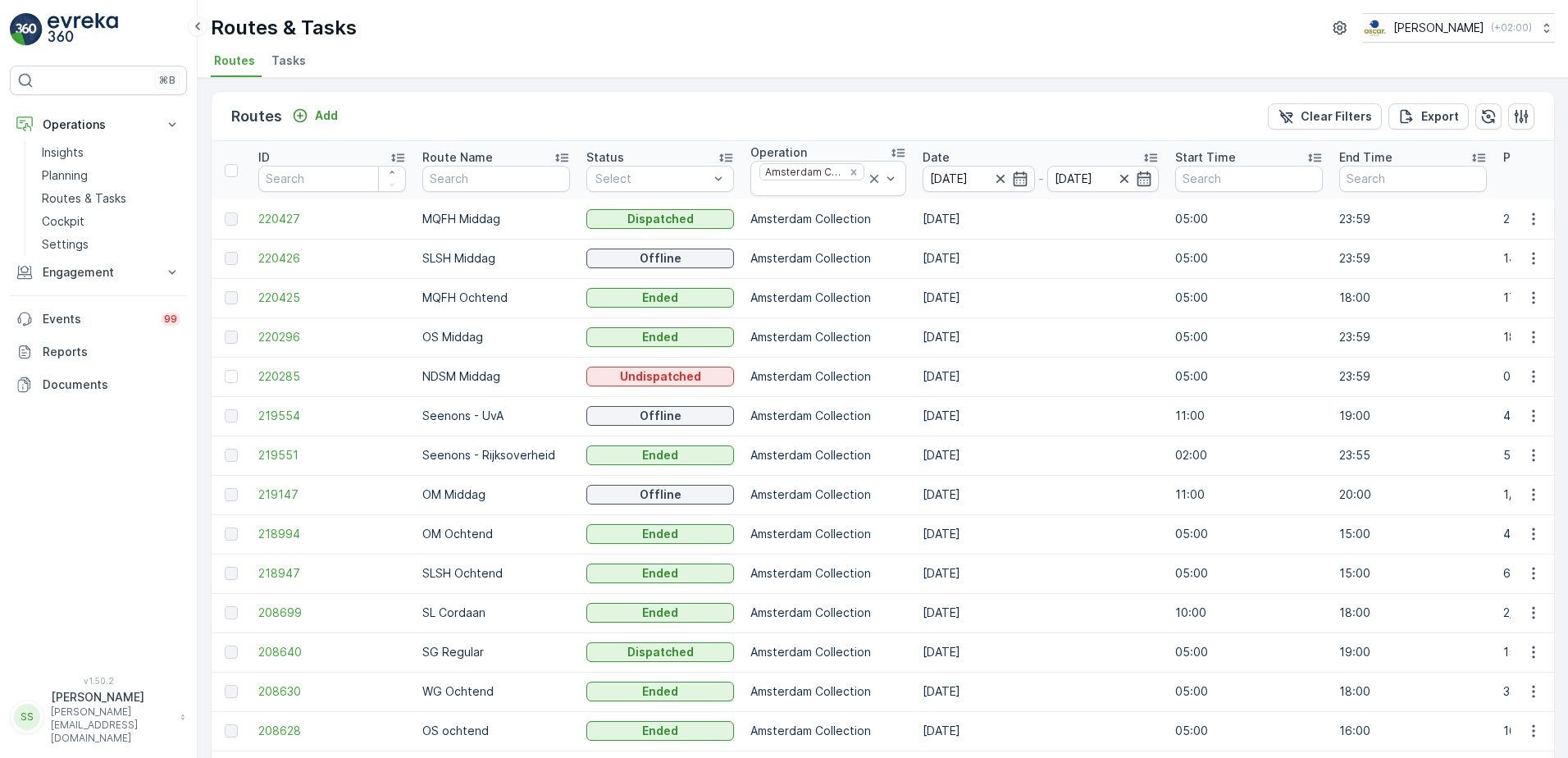
click at [452, 257] on p "SLSH Middag" at bounding box center [496, 258] width 147 height 16
drag, startPoint x: 452, startPoint y: 257, endPoint x: 499, endPoint y: 269, distance: 48.5
click at [499, 269] on td "SLSH Middag" at bounding box center [495, 258] width 164 height 39
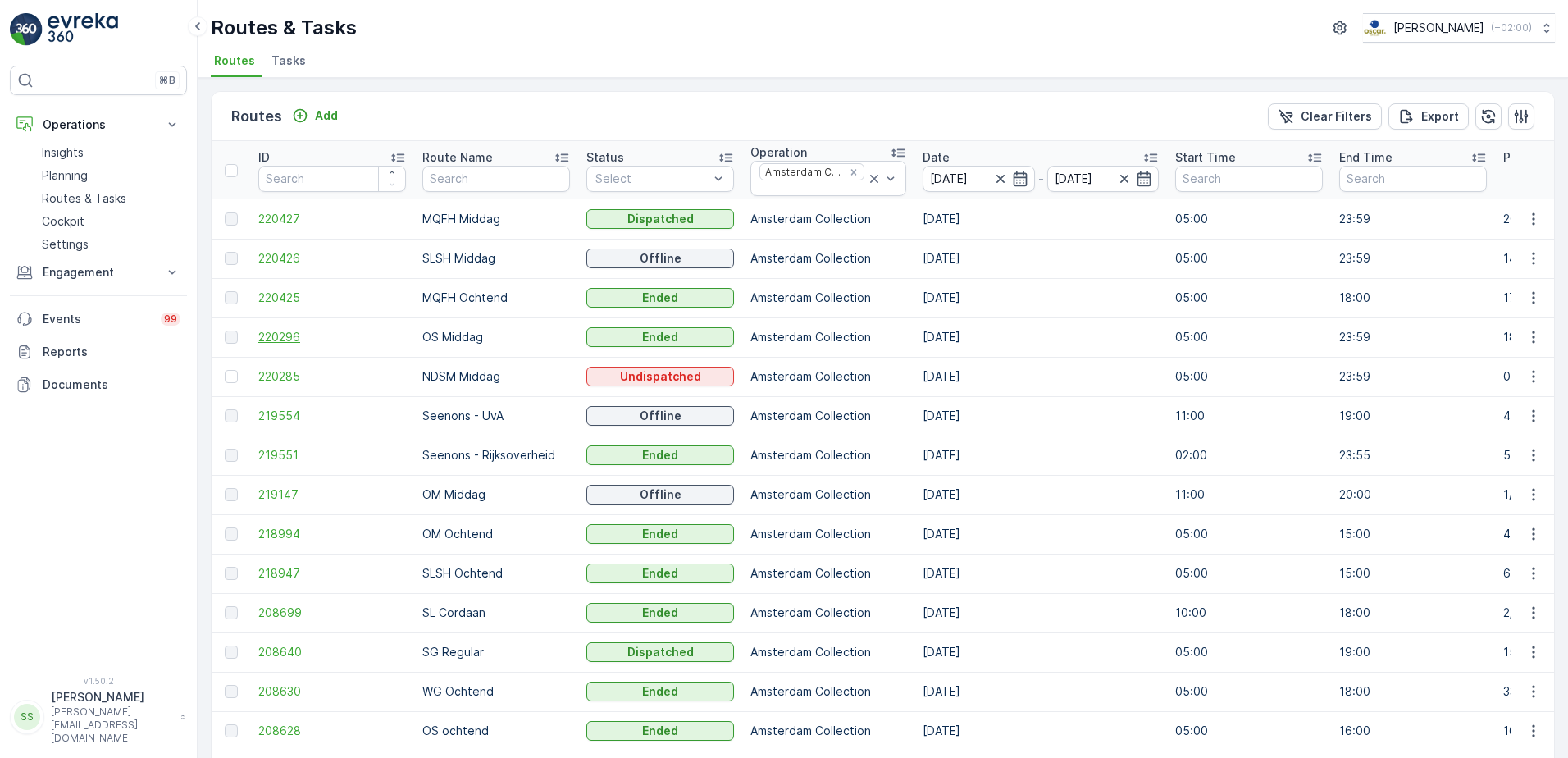
click at [274, 334] on span "220296" at bounding box center [332, 337] width 147 height 16
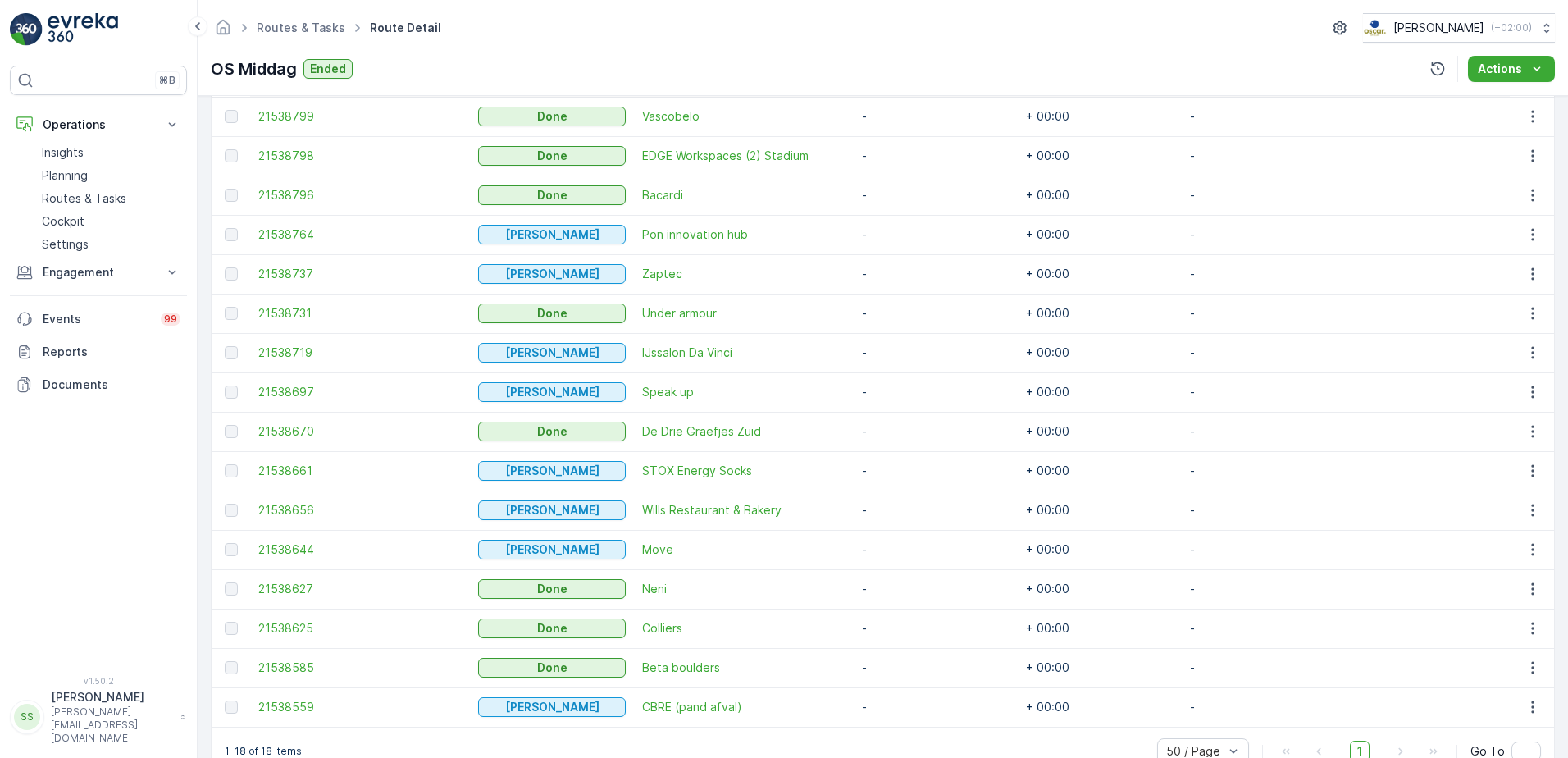
scroll to position [621, 0]
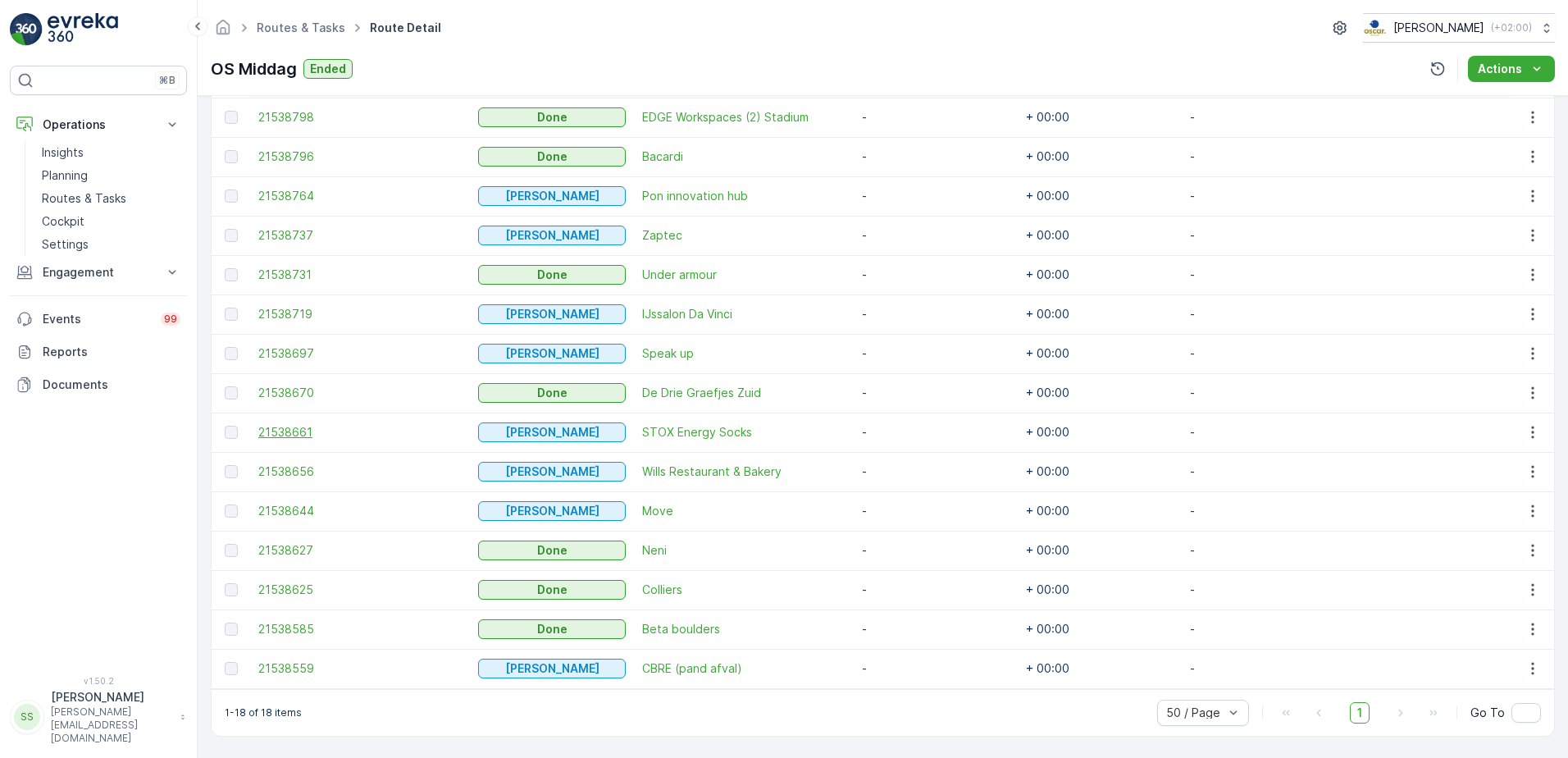
click at [275, 424] on span "21538661" at bounding box center [359, 432] width 203 height 16
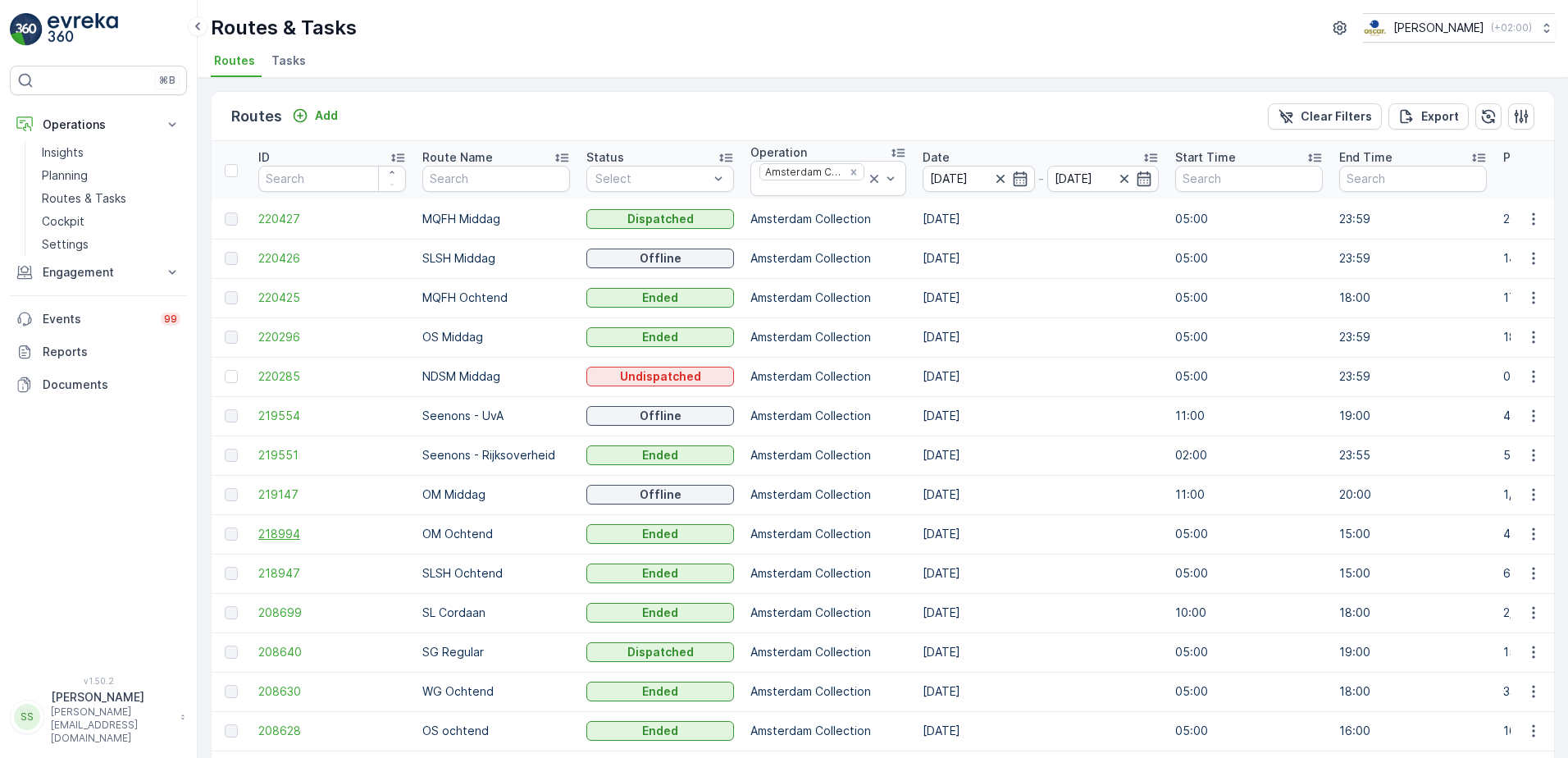
click at [270, 530] on span "218994" at bounding box center [332, 534] width 147 height 16
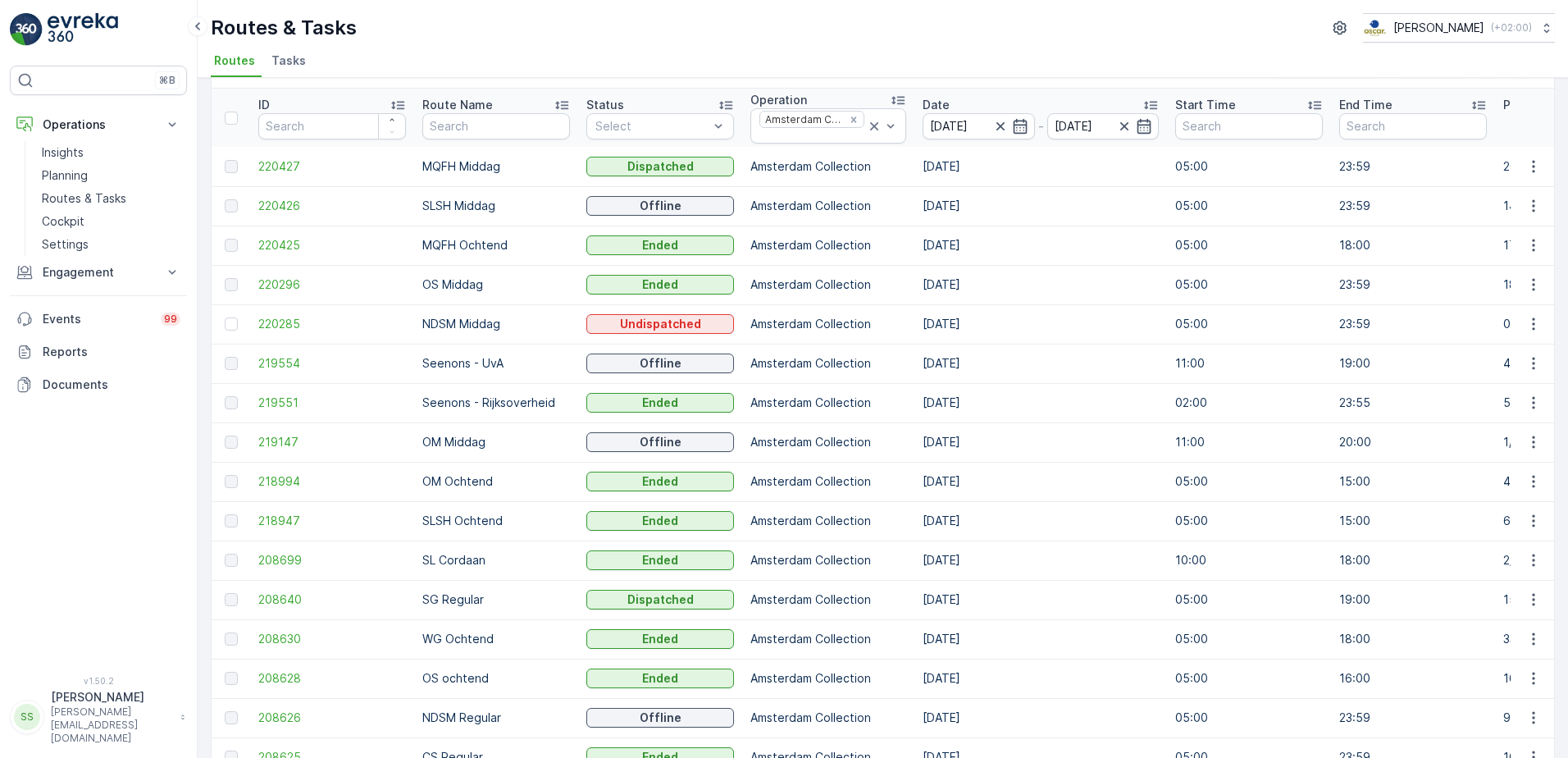
scroll to position [82, 0]
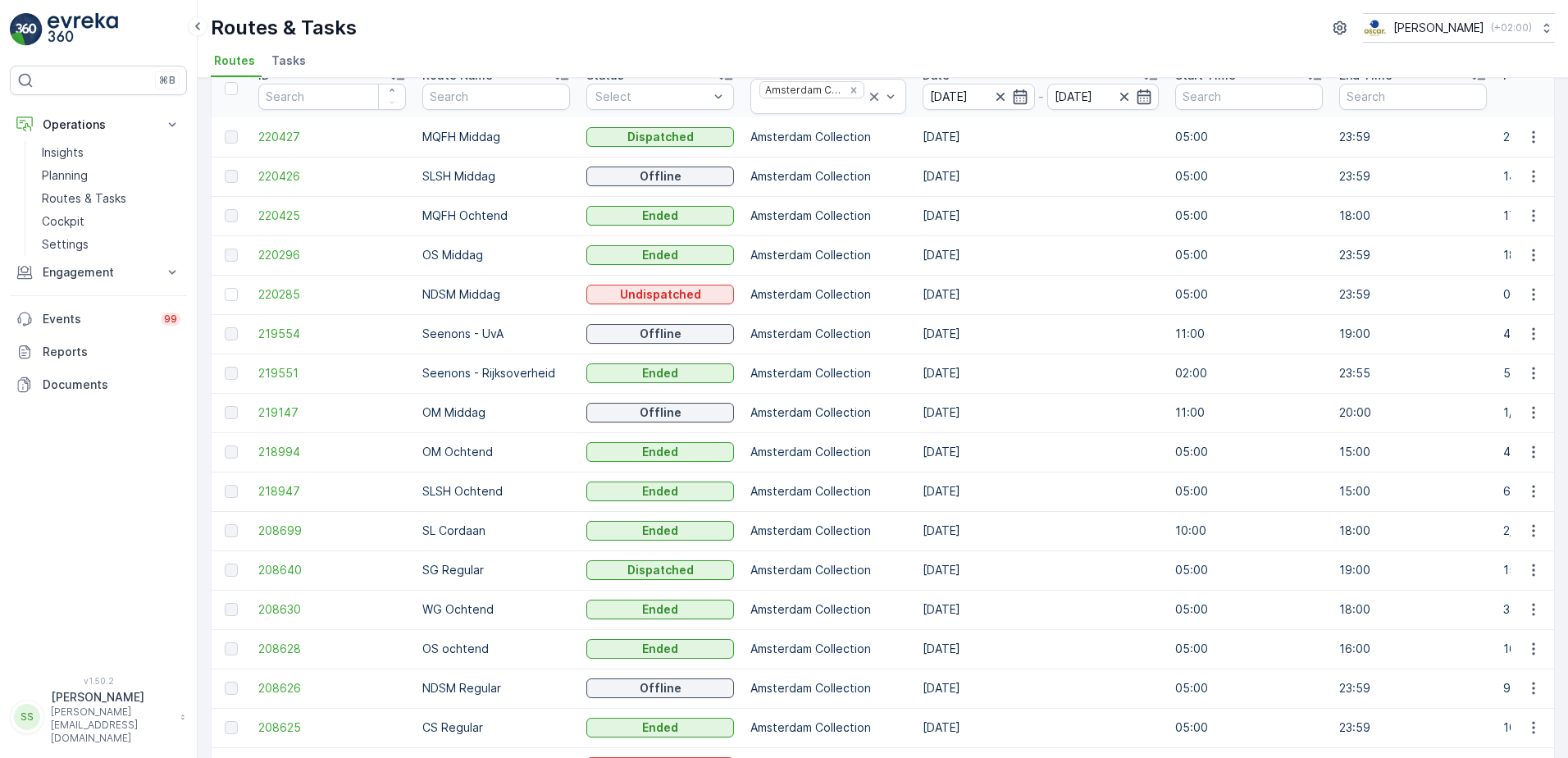
click at [240, 569] on div at bounding box center [233, 570] width 17 height 13
click at [281, 567] on span "208640" at bounding box center [332, 570] width 147 height 16
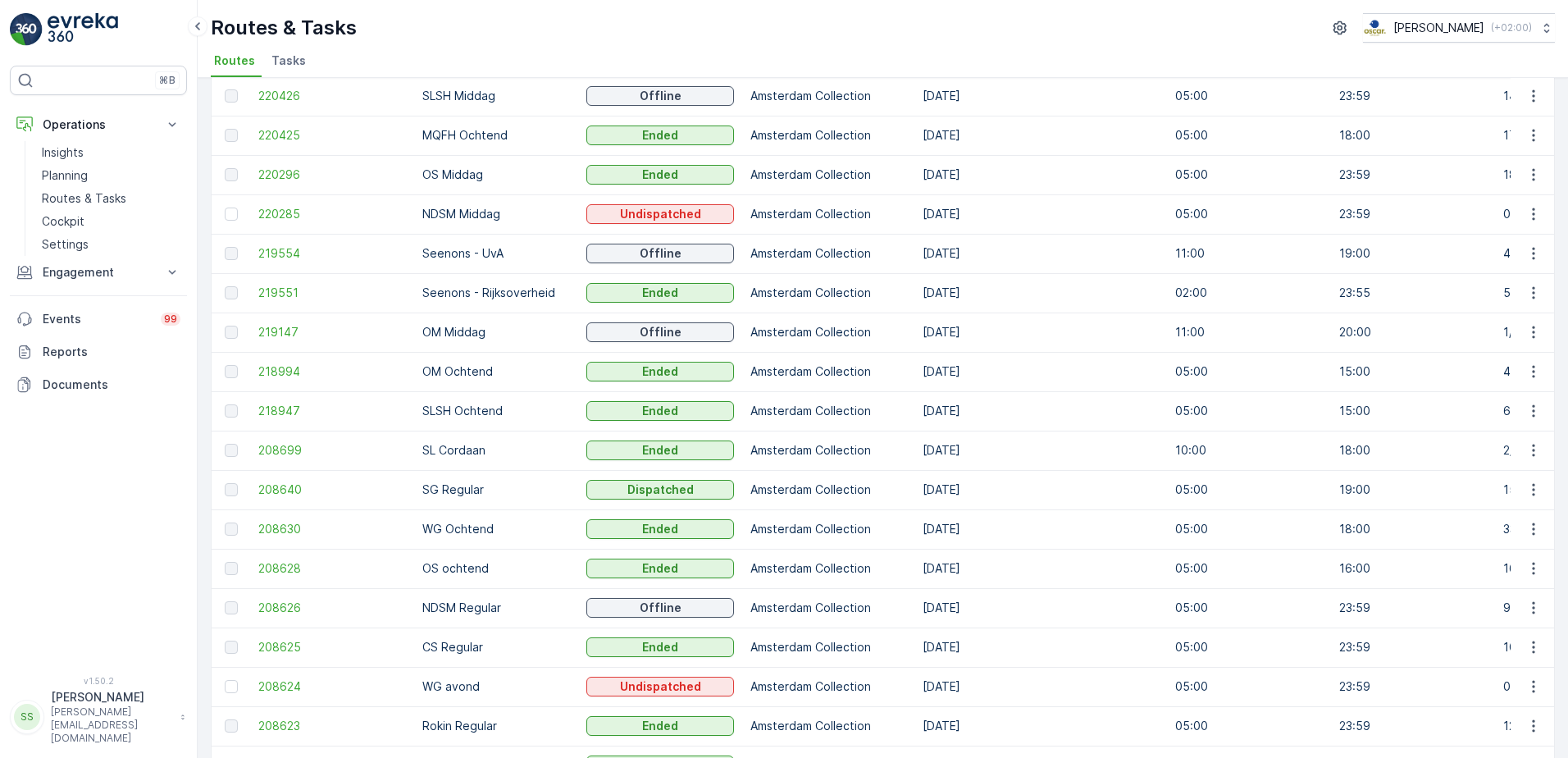
scroll to position [164, 0]
click at [289, 249] on span "219554" at bounding box center [332, 251] width 147 height 16
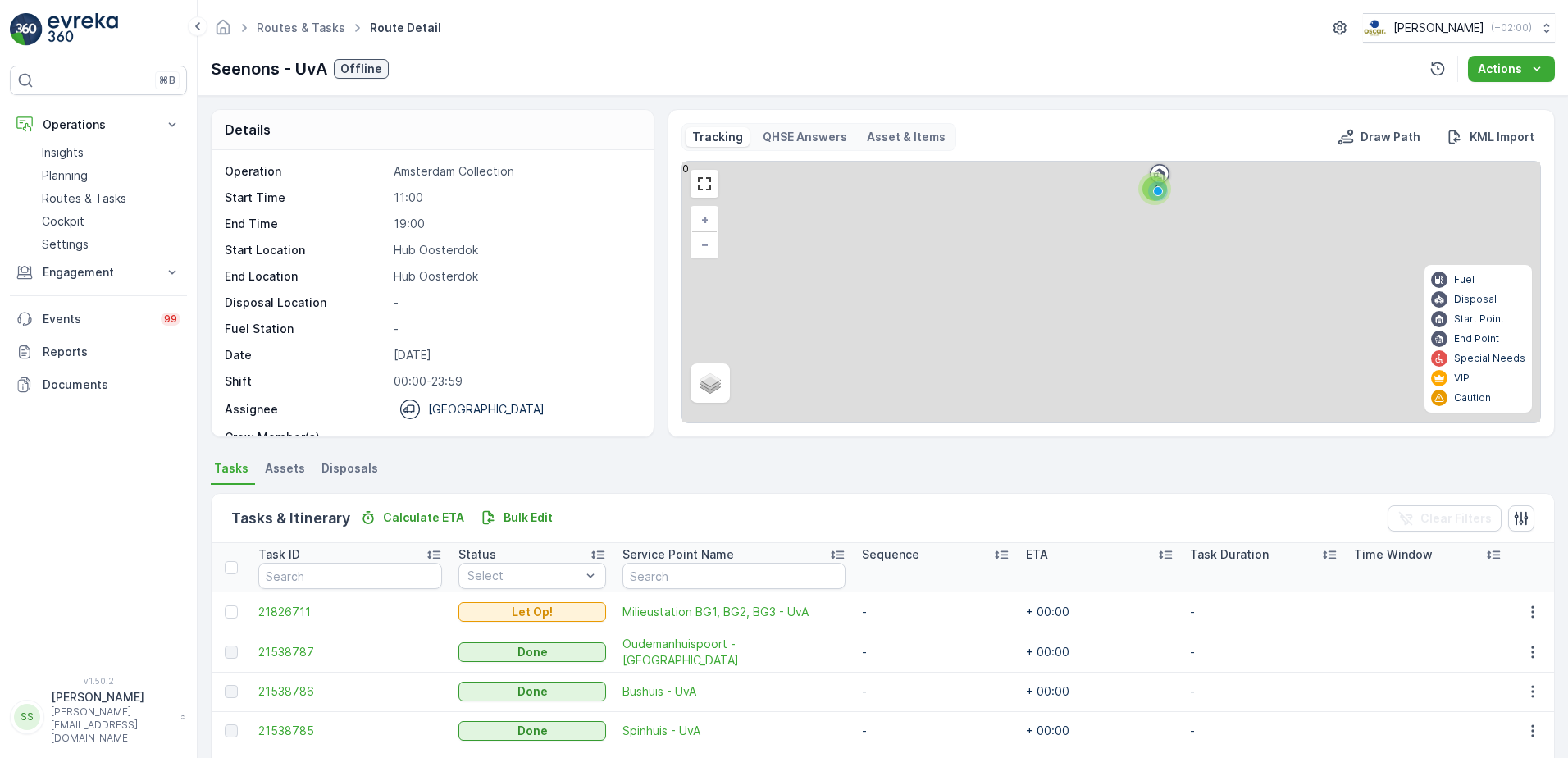
scroll to position [179, 0]
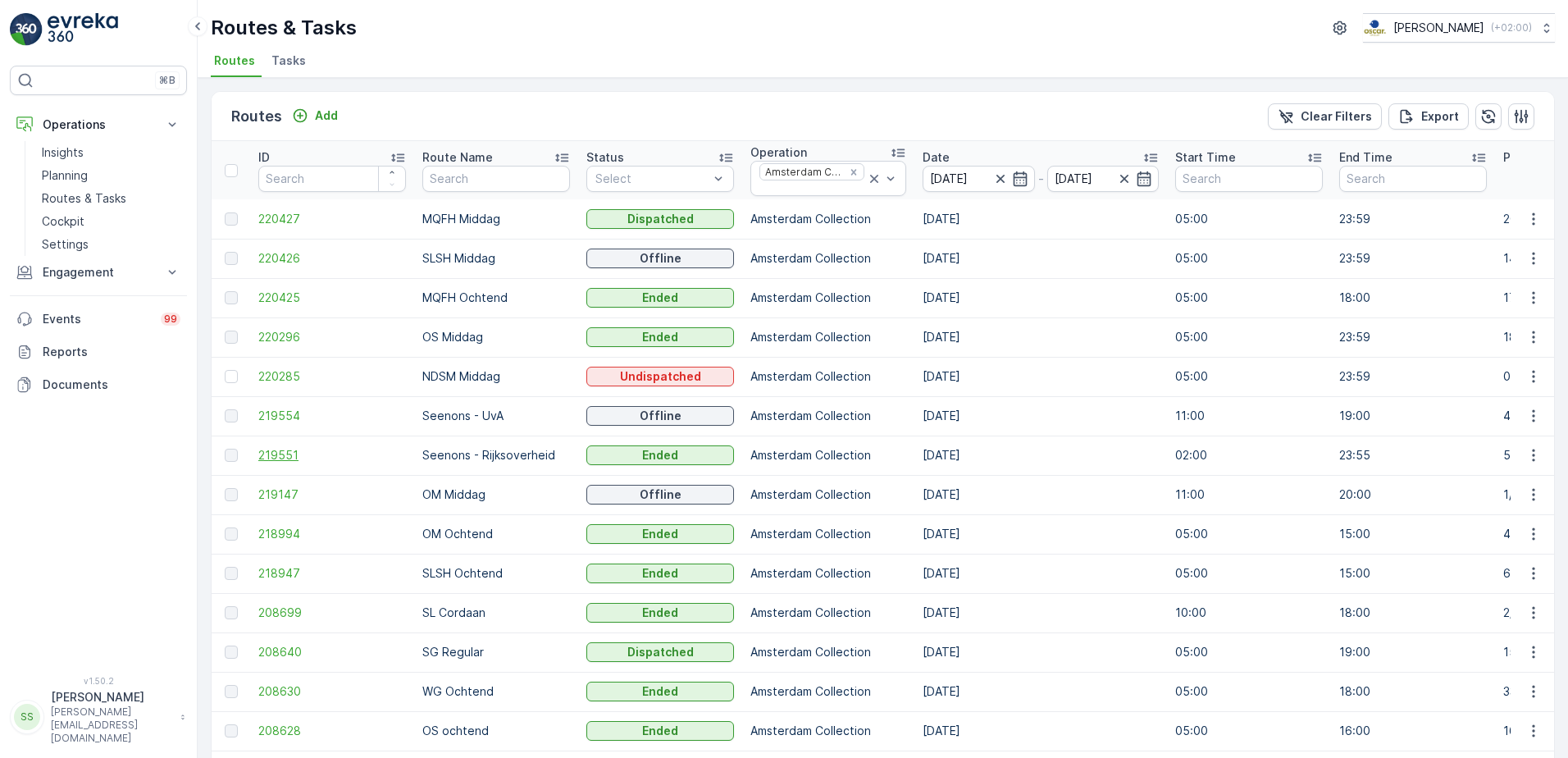
click at [295, 449] on span "219551" at bounding box center [332, 455] width 147 height 16
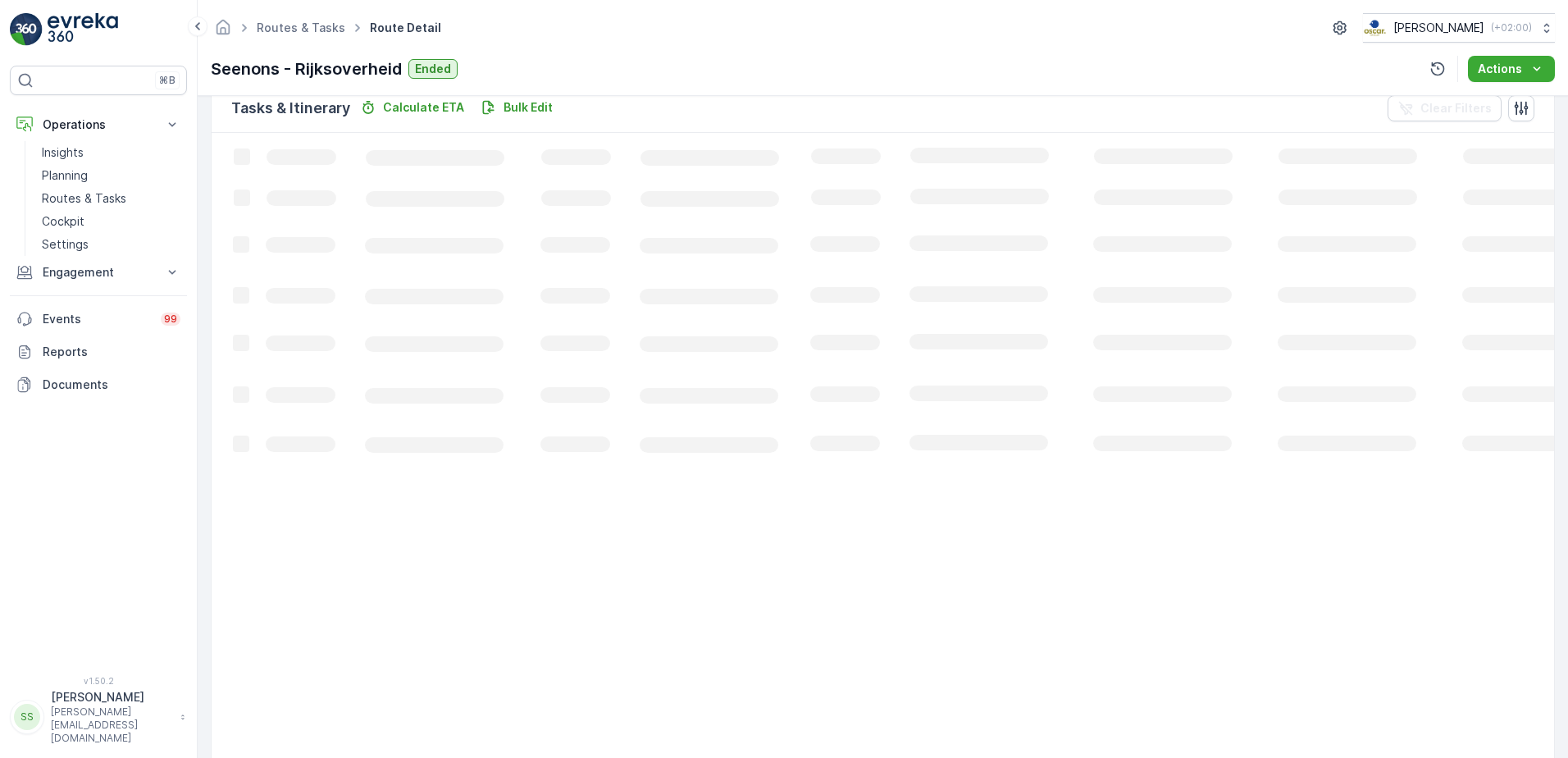
scroll to position [100, 0]
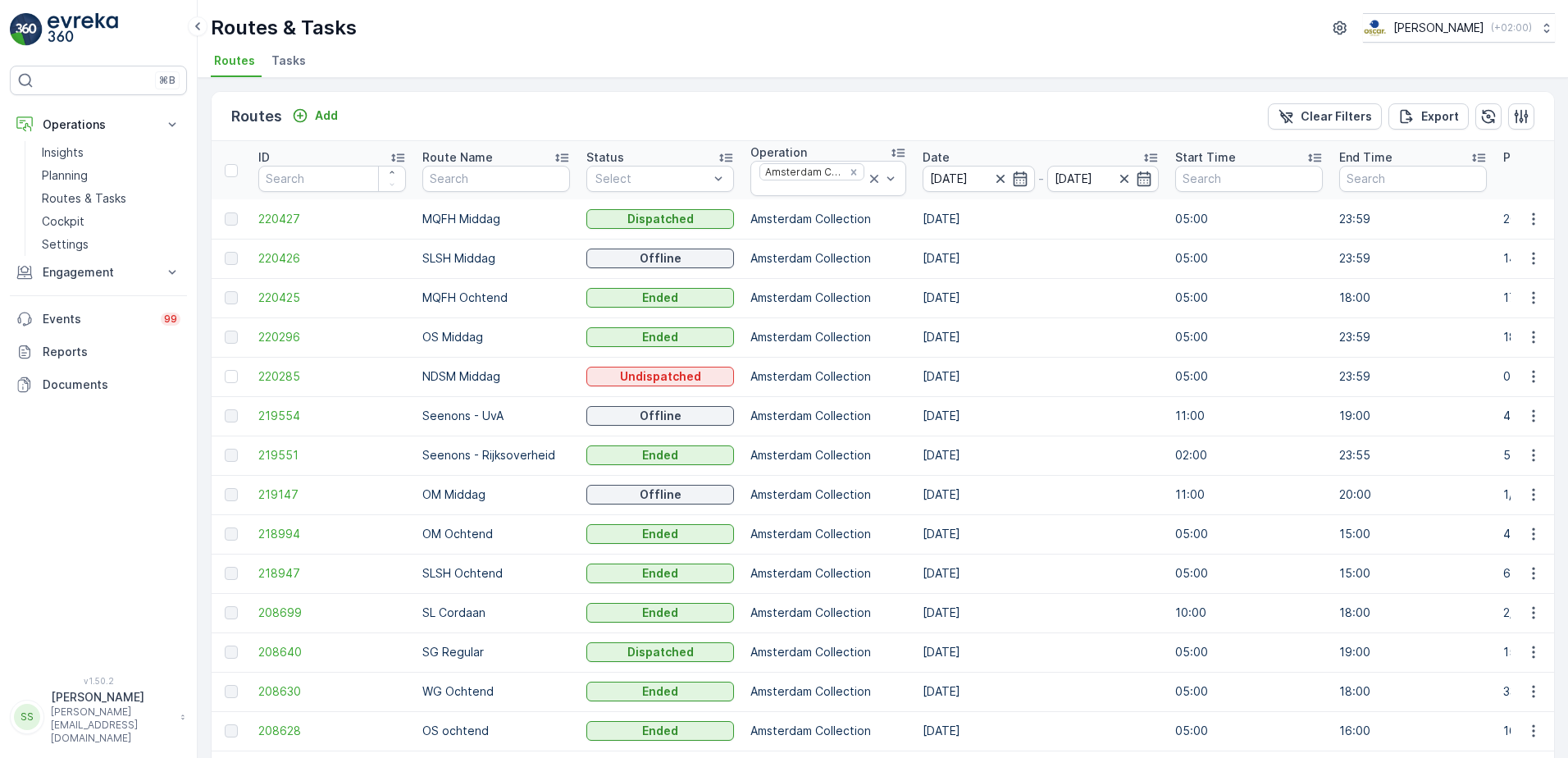
click at [438, 377] on p "NDSM Middag" at bounding box center [496, 376] width 147 height 16
drag, startPoint x: 438, startPoint y: 377, endPoint x: 391, endPoint y: 385, distance: 47.7
click at [391, 385] on td "220285" at bounding box center [332, 376] width 164 height 39
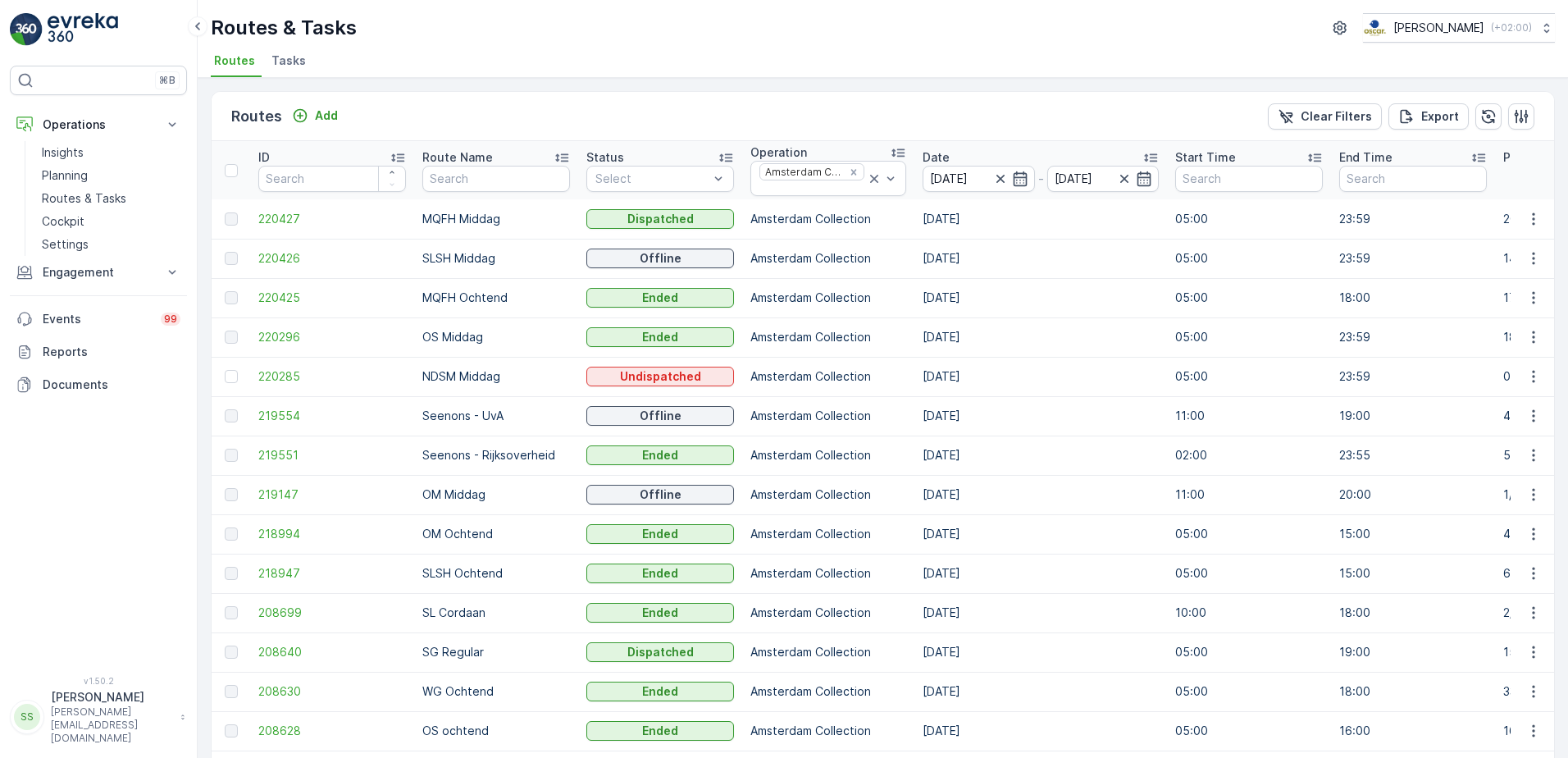
click at [490, 379] on p "NDSM Middag" at bounding box center [496, 376] width 147 height 16
drag, startPoint x: 490, startPoint y: 379, endPoint x: 453, endPoint y: 373, distance: 37.5
click at [453, 373] on p "NDSM Middag" at bounding box center [496, 376] width 147 height 16
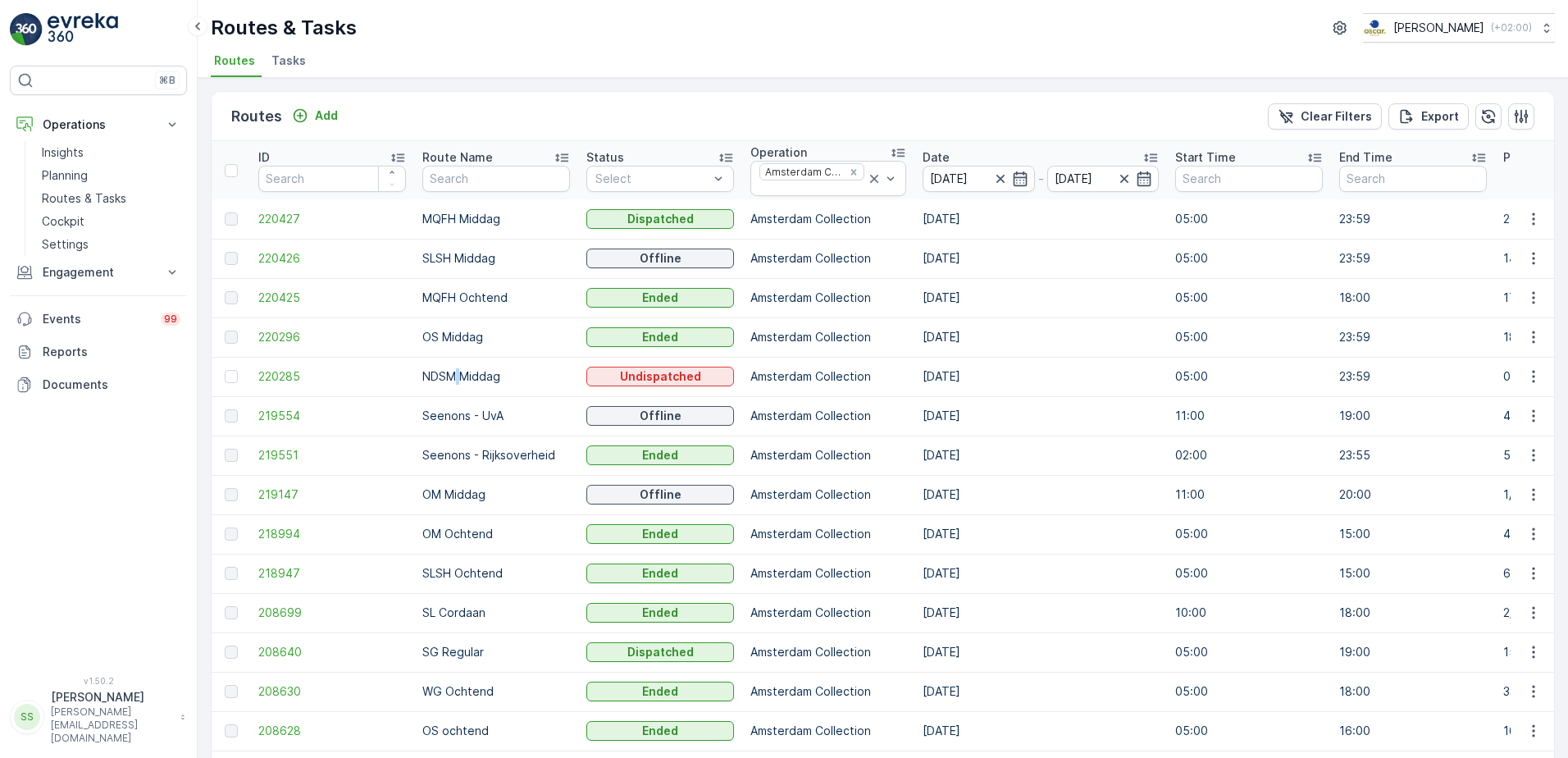
click at [453, 373] on p "NDSM Middag" at bounding box center [496, 376] width 147 height 16
click at [457, 379] on p "NDSM Middag" at bounding box center [496, 376] width 147 height 16
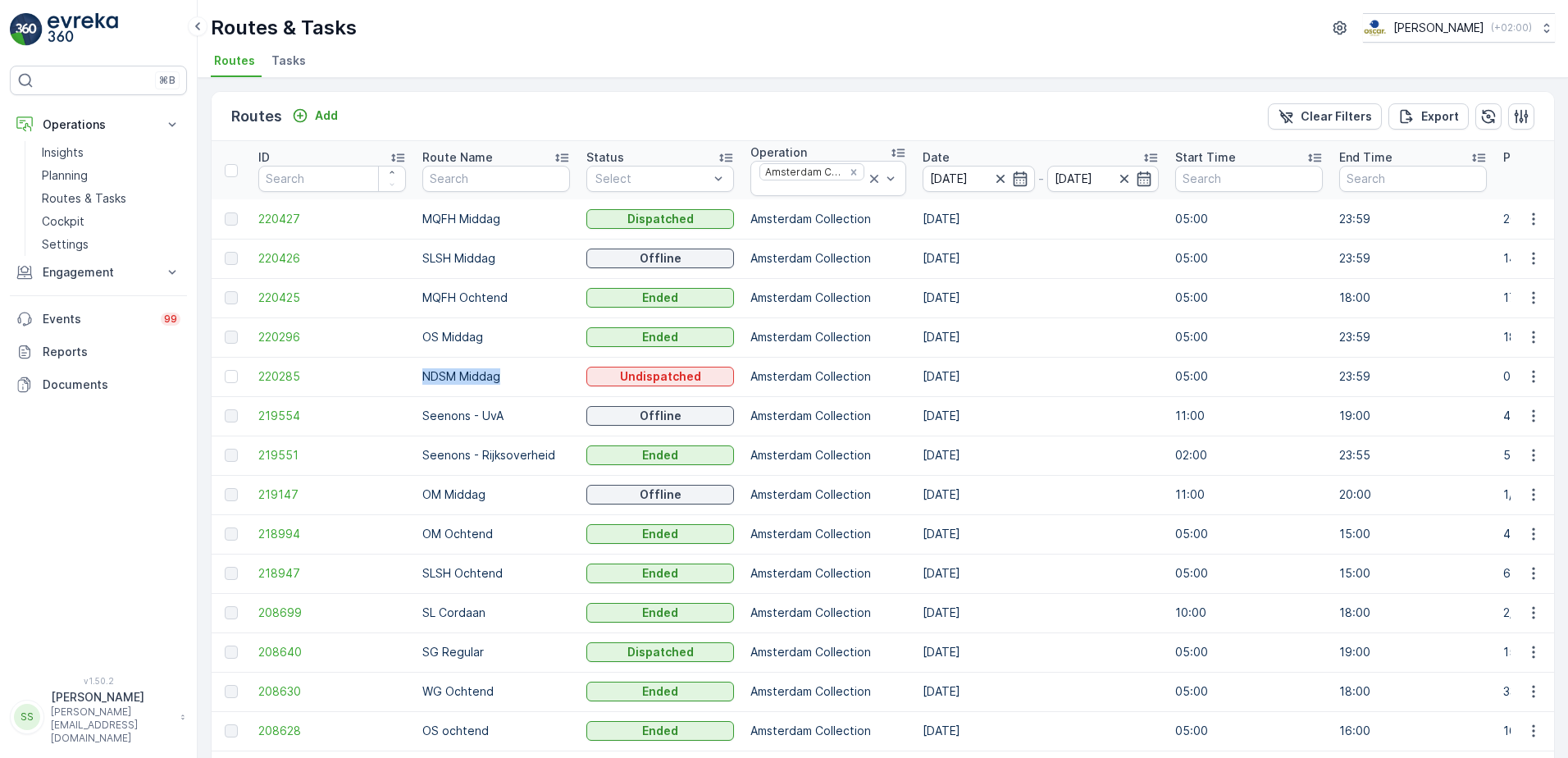
click at [457, 379] on p "NDSM Middag" at bounding box center [496, 376] width 147 height 16
click at [455, 379] on p "NDSM Middag" at bounding box center [496, 376] width 147 height 16
click at [455, 379] on p "NDSM Middag" at bounding box center [496, 376] width 147 height 16
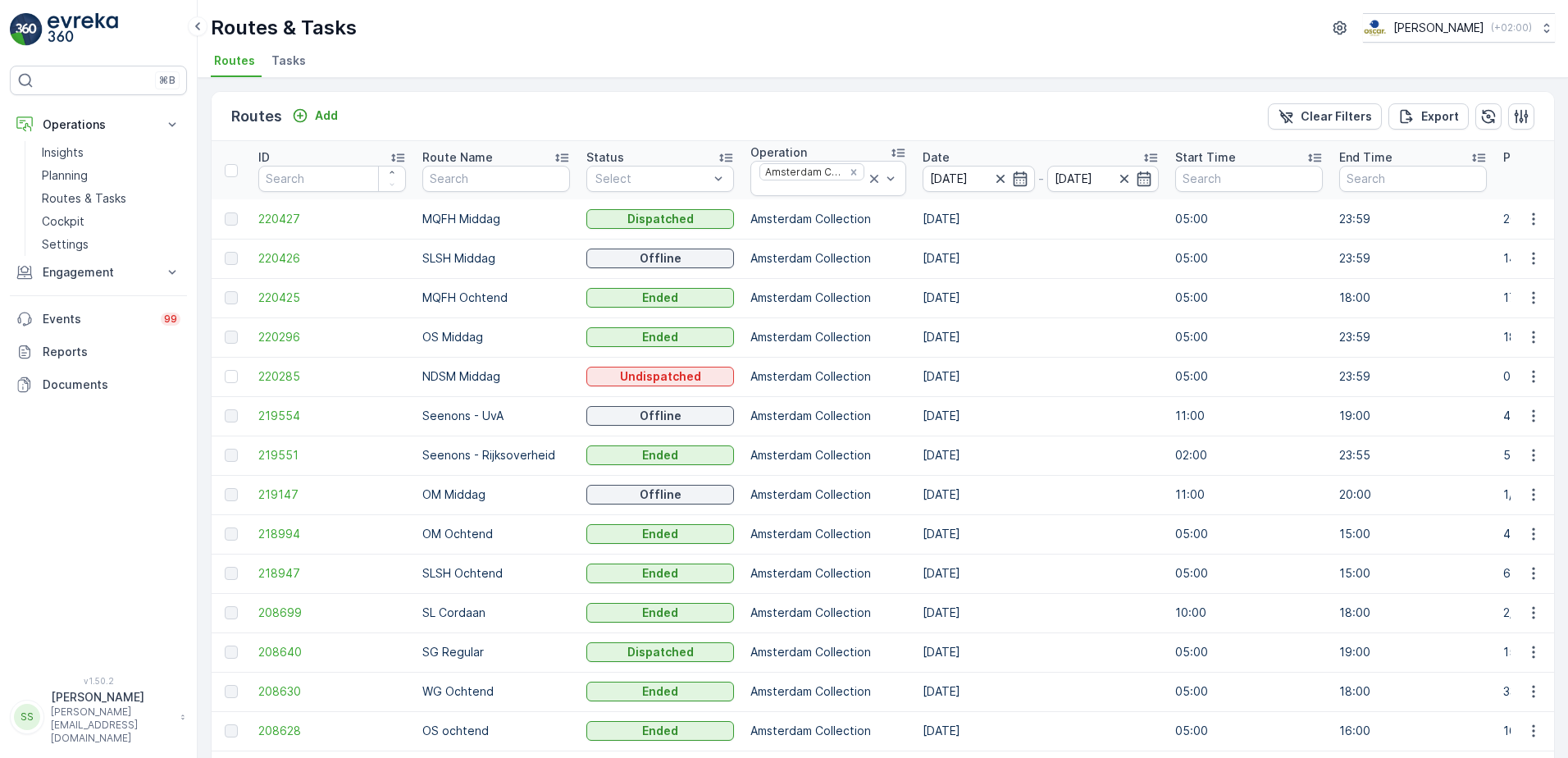
click at [455, 379] on p "NDSM Middag" at bounding box center [496, 376] width 147 height 16
drag, startPoint x: 455, startPoint y: 379, endPoint x: 442, endPoint y: 379, distance: 13.0
click at [442, 379] on p "NDSM Middag" at bounding box center [496, 376] width 147 height 16
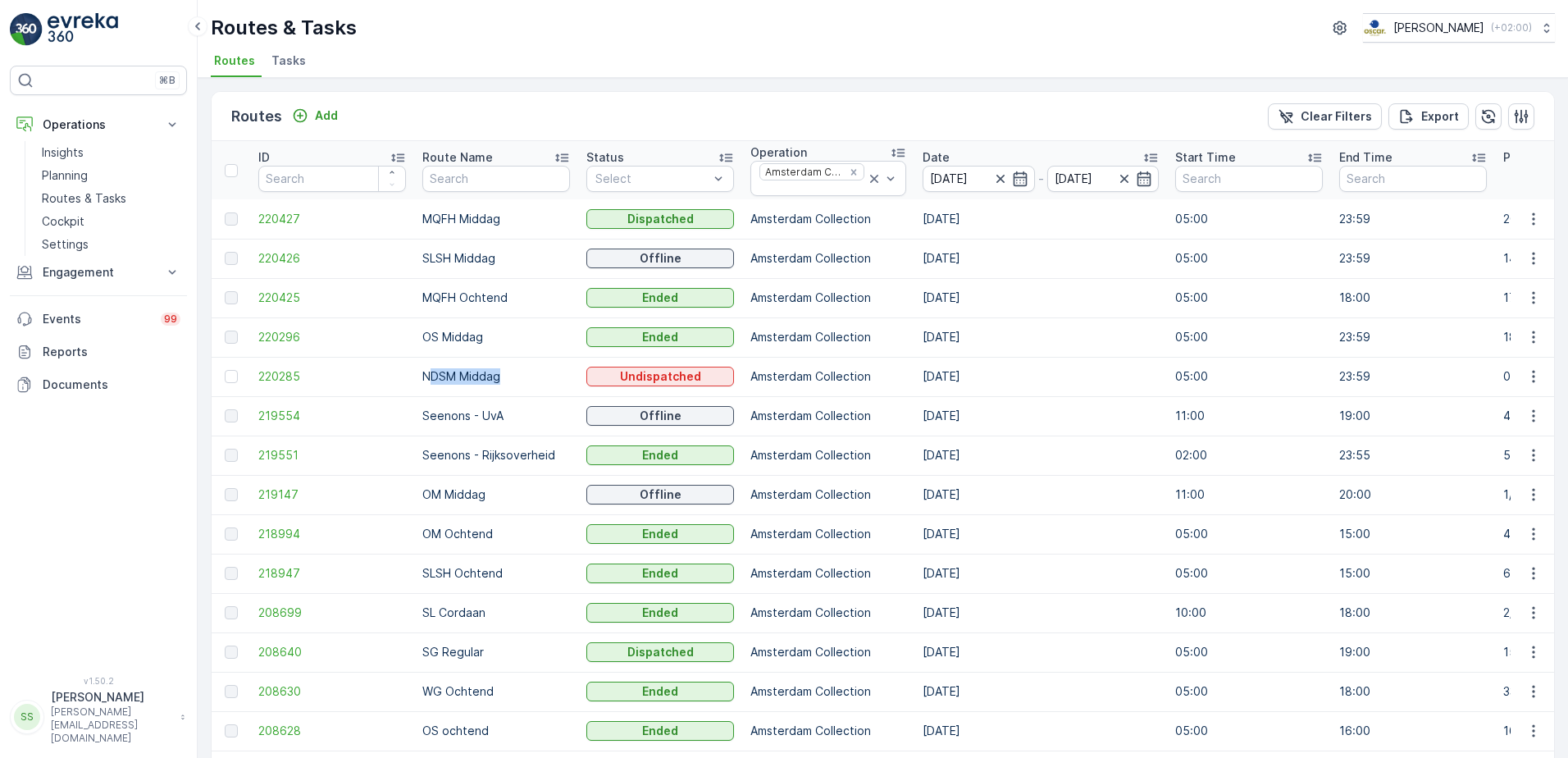
drag, startPoint x: 481, startPoint y: 375, endPoint x: 507, endPoint y: 375, distance: 26.0
click at [507, 375] on p "NDSM Middag" at bounding box center [496, 376] width 147 height 16
click at [509, 378] on p "NDSM Middag" at bounding box center [496, 376] width 147 height 16
click at [273, 363] on td "220285" at bounding box center [332, 376] width 164 height 39
click at [280, 376] on span "220285" at bounding box center [332, 376] width 147 height 16
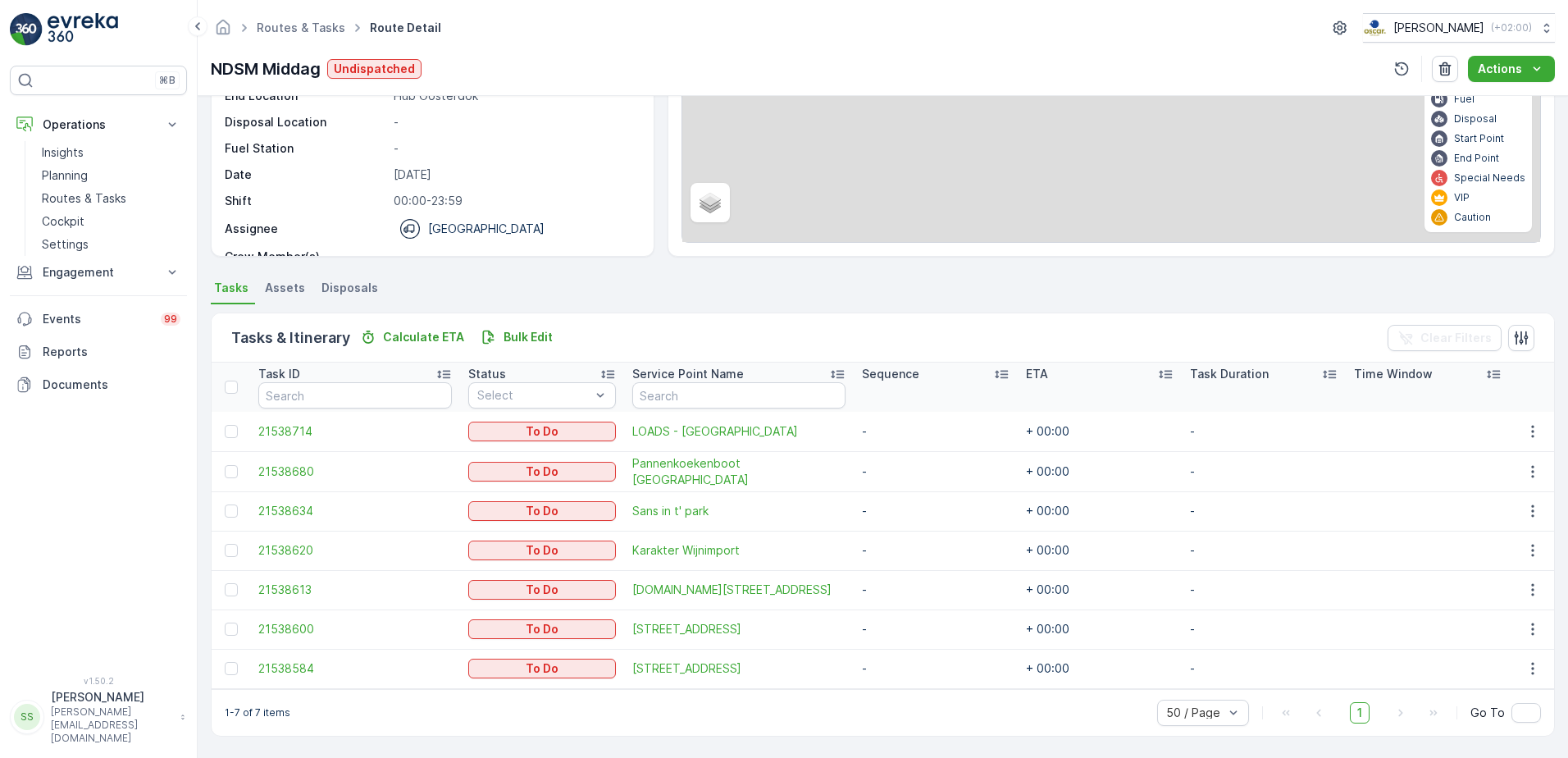
scroll to position [179, 0]
